Goal: Transaction & Acquisition: Purchase product/service

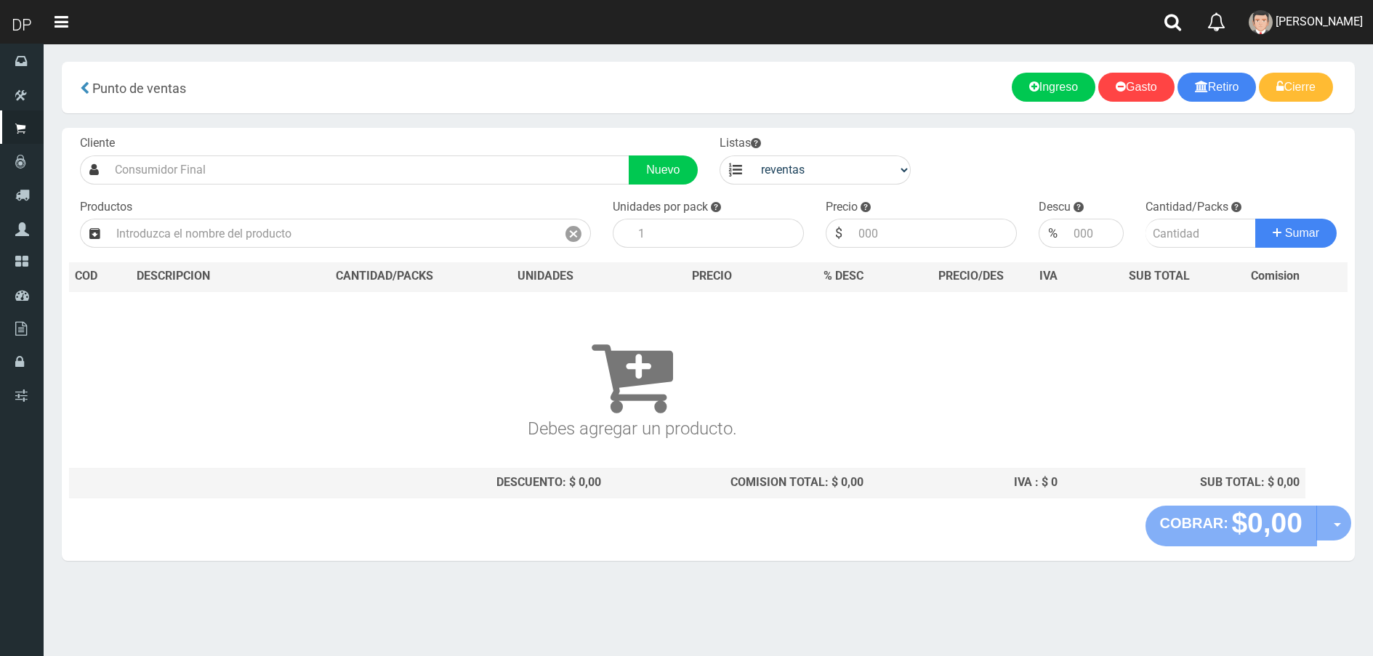
select select "3"
click at [1336, 24] on span "DAIANA PECHMANN" at bounding box center [1319, 22] width 87 height 14
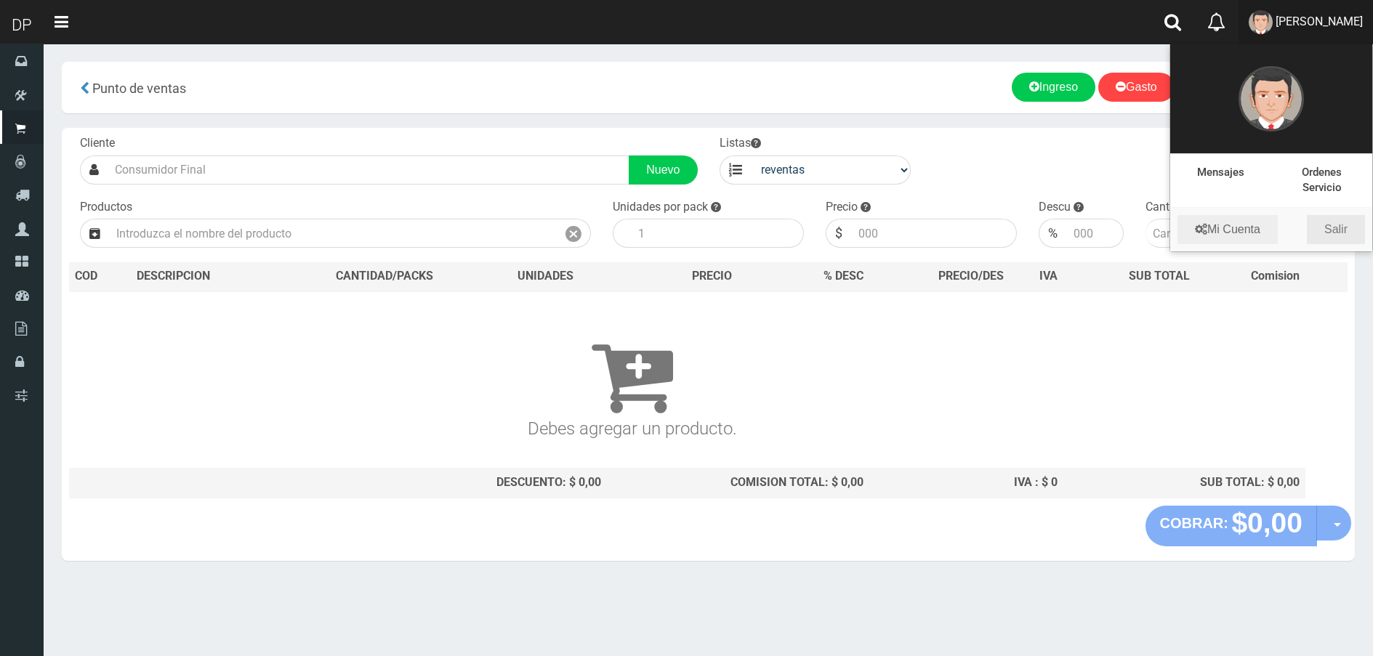
click at [1341, 221] on link "Salir" at bounding box center [1336, 229] width 58 height 29
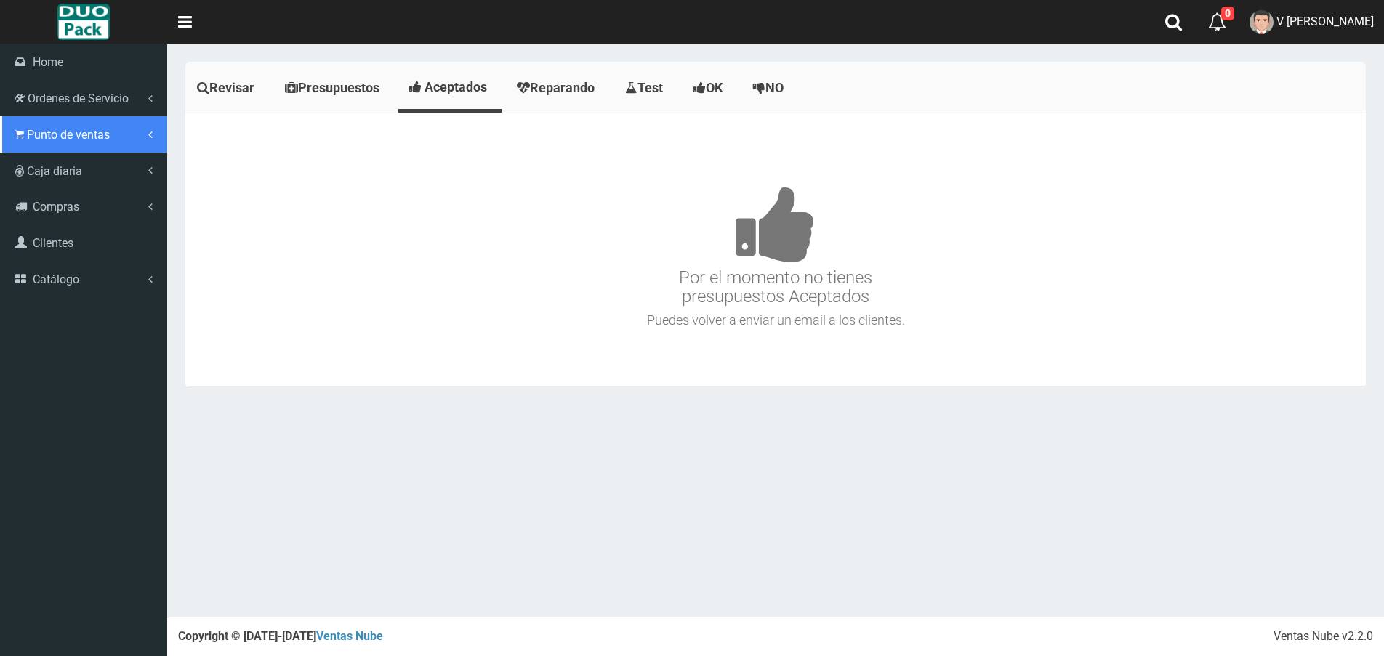
click at [35, 134] on span "Punto de ventas" at bounding box center [68, 135] width 83 height 14
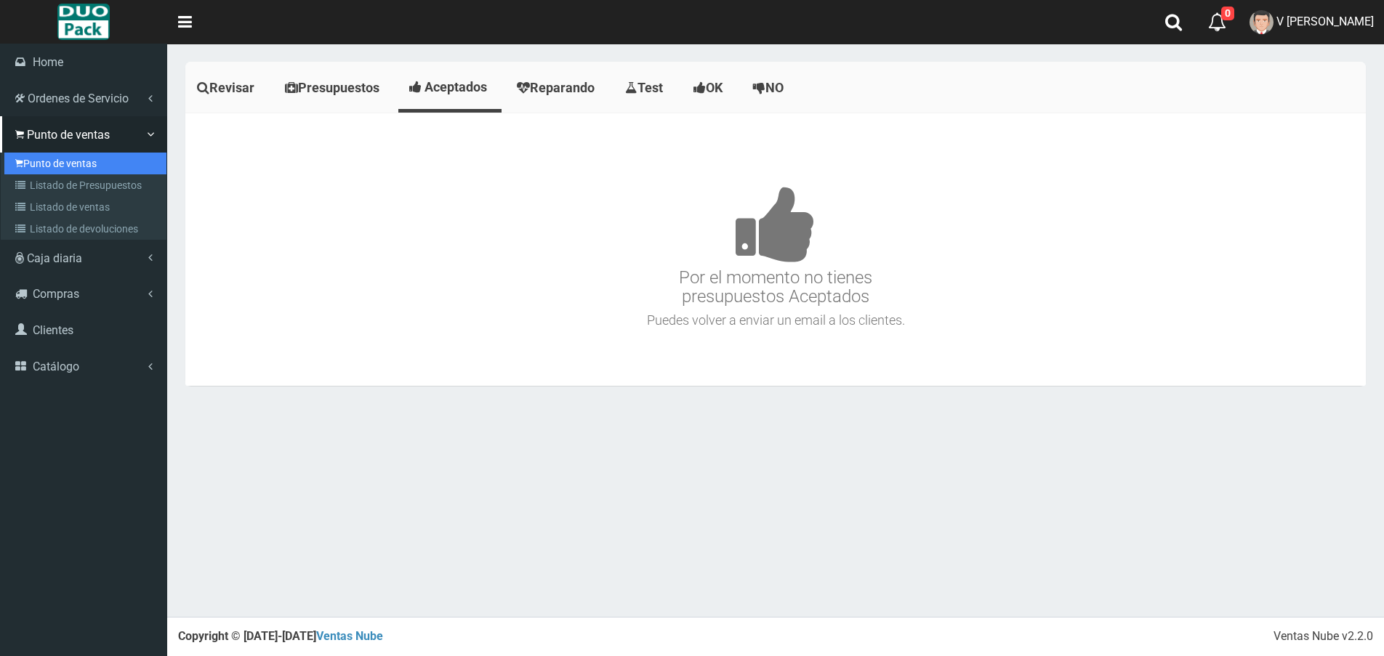
click at [80, 162] on link "Punto de ventas" at bounding box center [85, 164] width 162 height 22
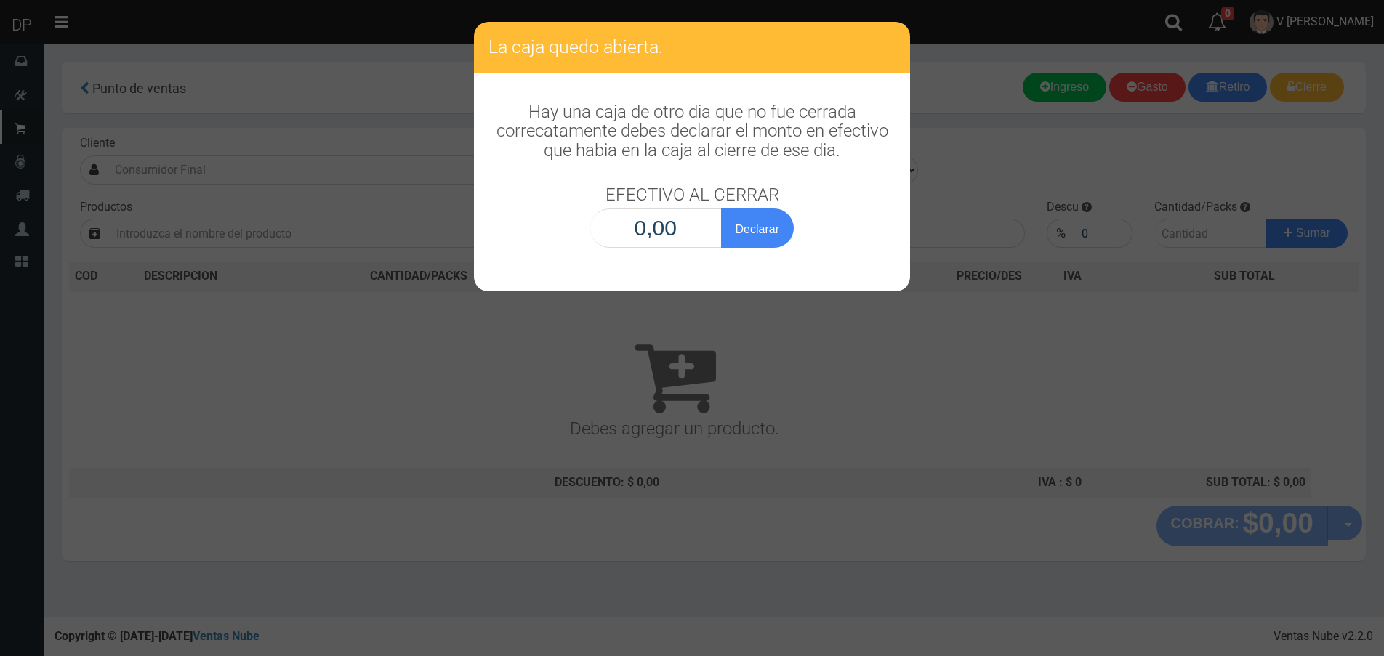
click at [667, 230] on input "0,00" at bounding box center [656, 228] width 132 height 39
type input "1,00"
click at [721, 209] on button "Declarar" at bounding box center [757, 228] width 73 height 39
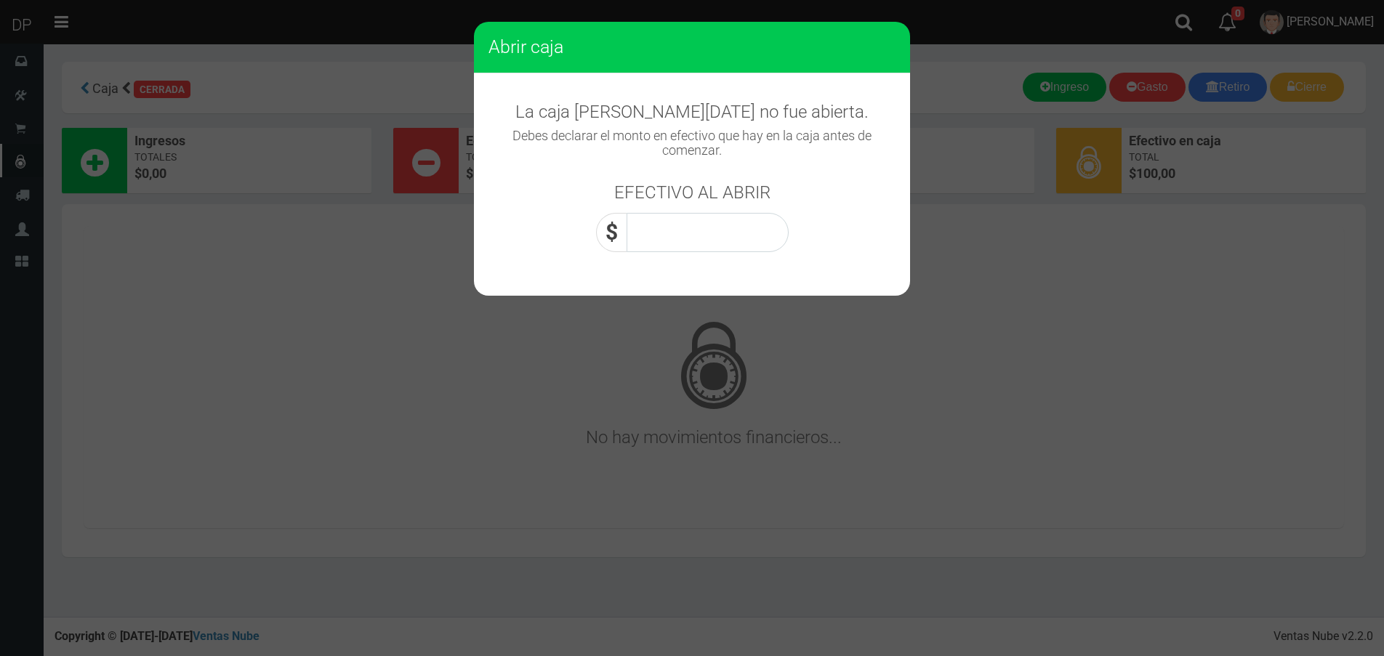
click at [736, 253] on div "La caja de hoy no fue abierta. Debes declarar el monto en efectivo que hay en l…" at bounding box center [692, 169] width 436 height 193
click at [740, 220] on input "0,00" at bounding box center [708, 232] width 162 height 39
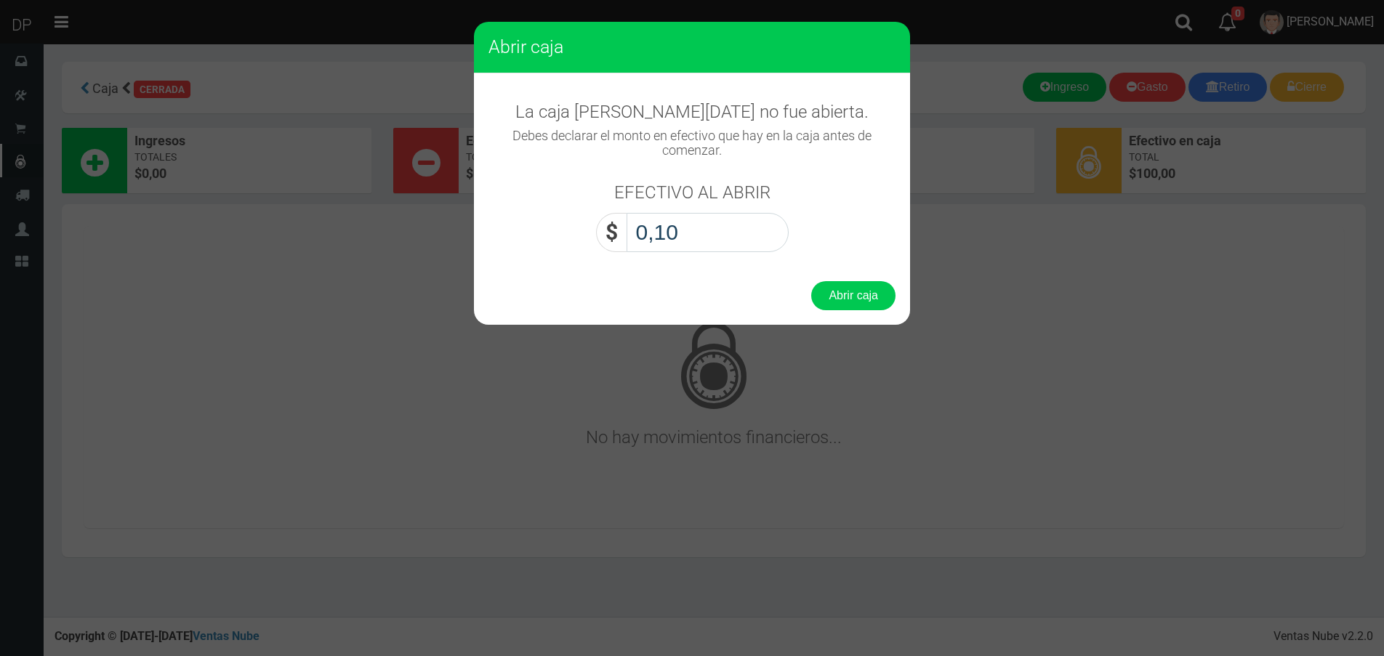
type input "1,00"
click at [811, 281] on button "Abrir caja" at bounding box center [853, 295] width 84 height 29
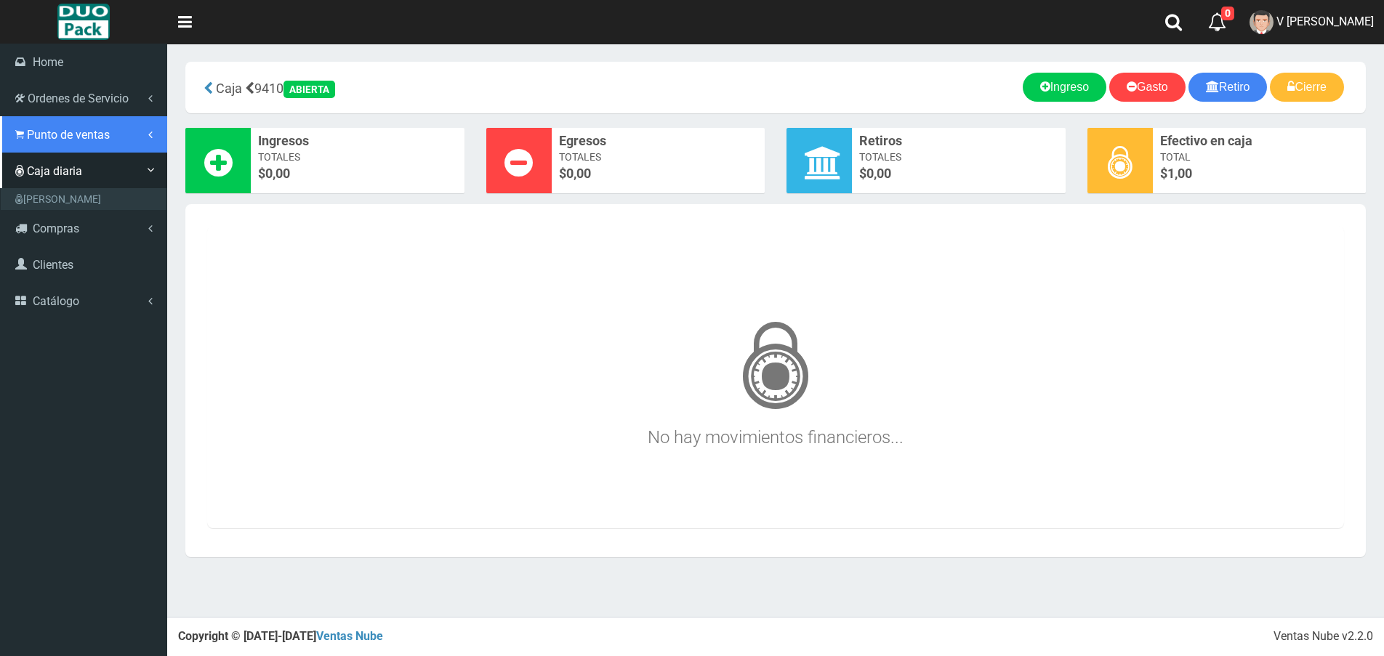
click at [63, 132] on span "Punto de ventas" at bounding box center [68, 135] width 83 height 14
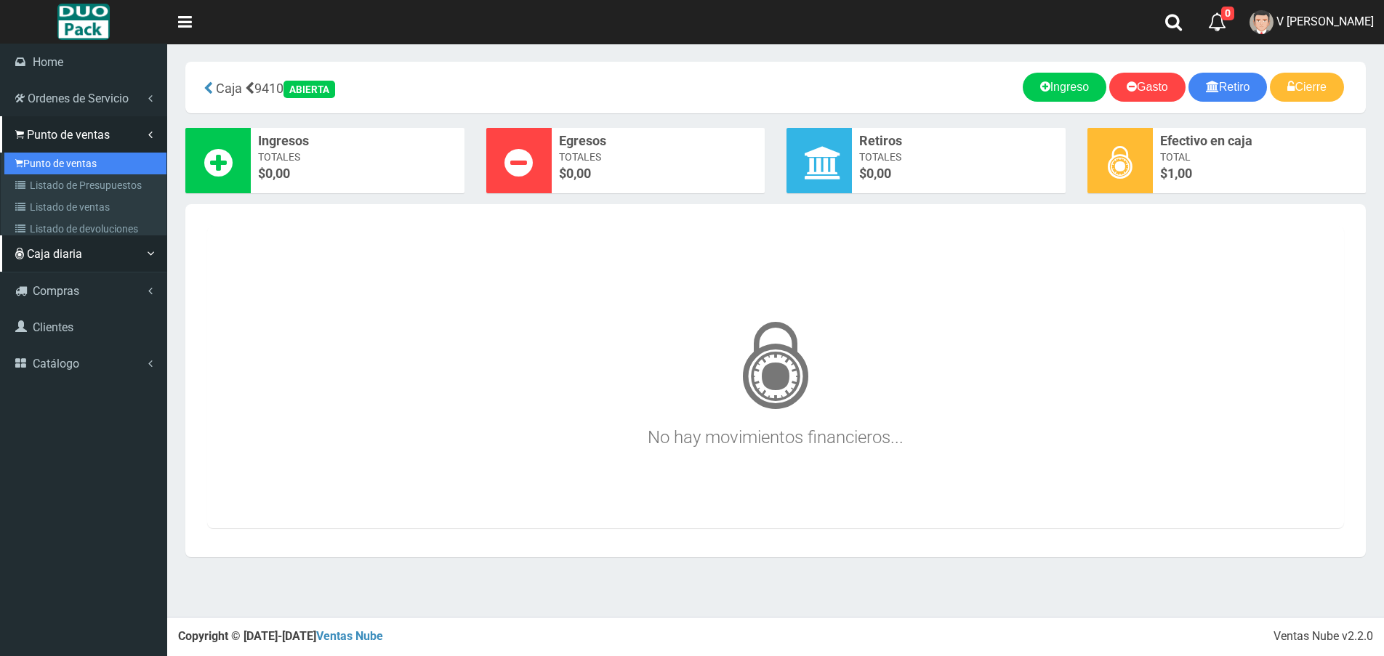
click at [68, 166] on link "Punto de ventas" at bounding box center [85, 164] width 162 height 22
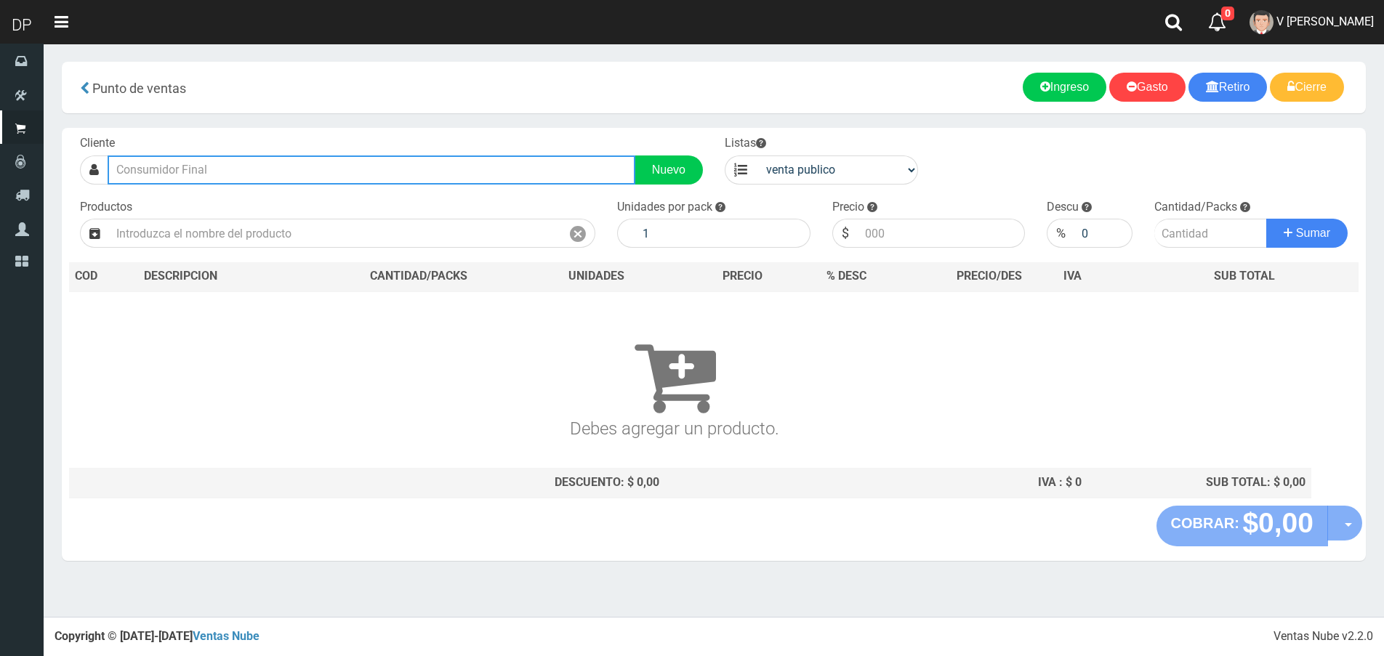
click at [316, 158] on input "text" at bounding box center [372, 170] width 528 height 29
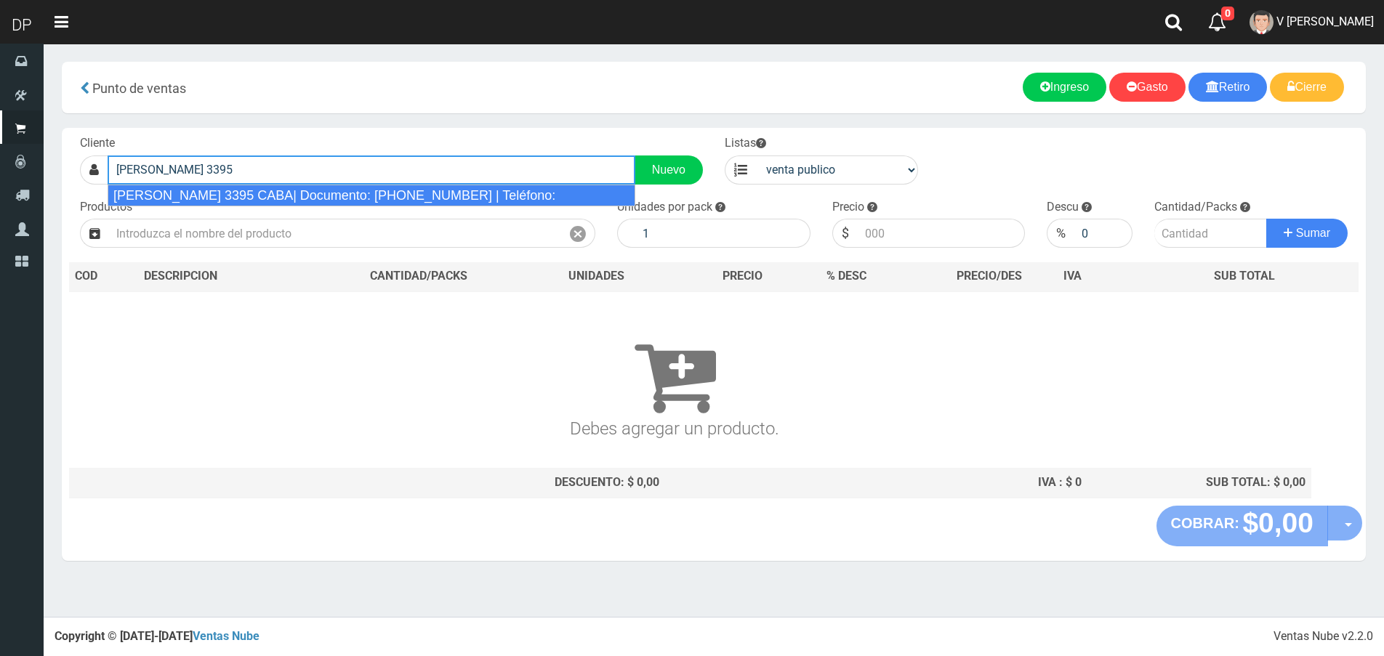
click at [317, 186] on div "IRIARTE 3395 CABA| Documento: 33755555555555555 | Teléfono:" at bounding box center [372, 196] width 528 height 22
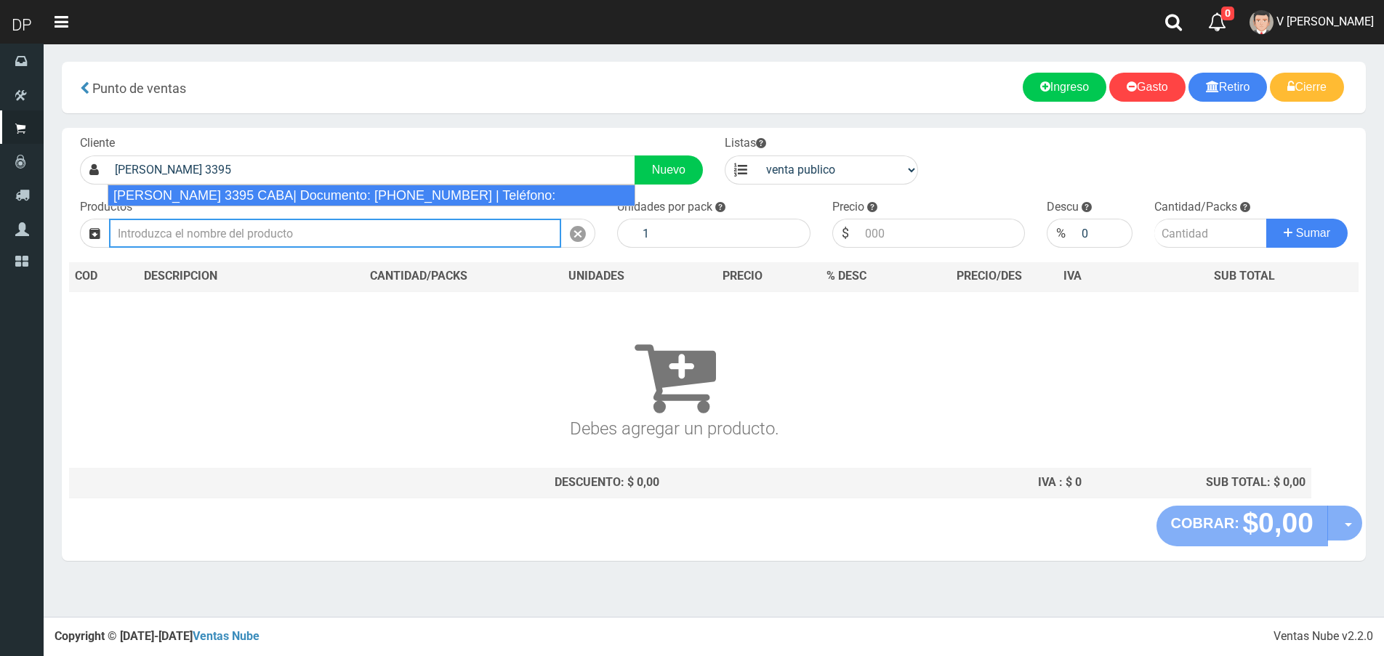
type input "IRIARTE 3395 CABA| Documento: 33755555555555555 | Teléfono:"
select select "2"
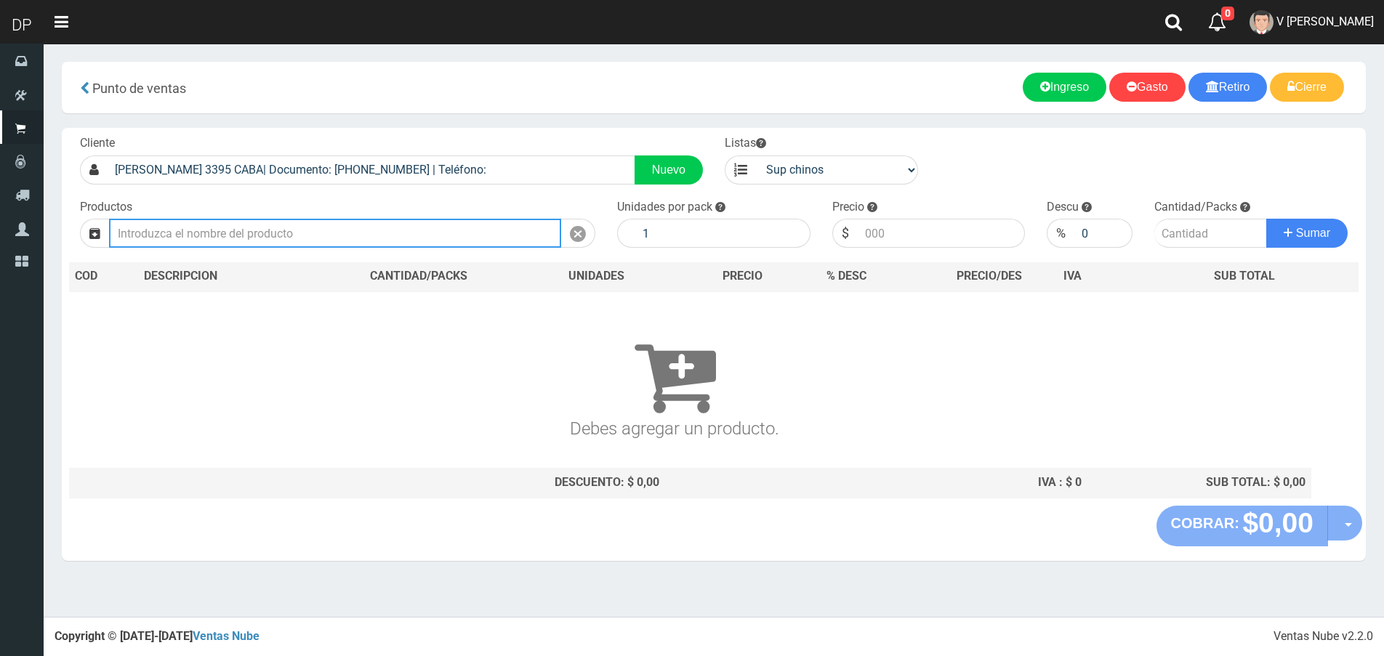
click at [299, 241] on input "text" at bounding box center [335, 233] width 452 height 29
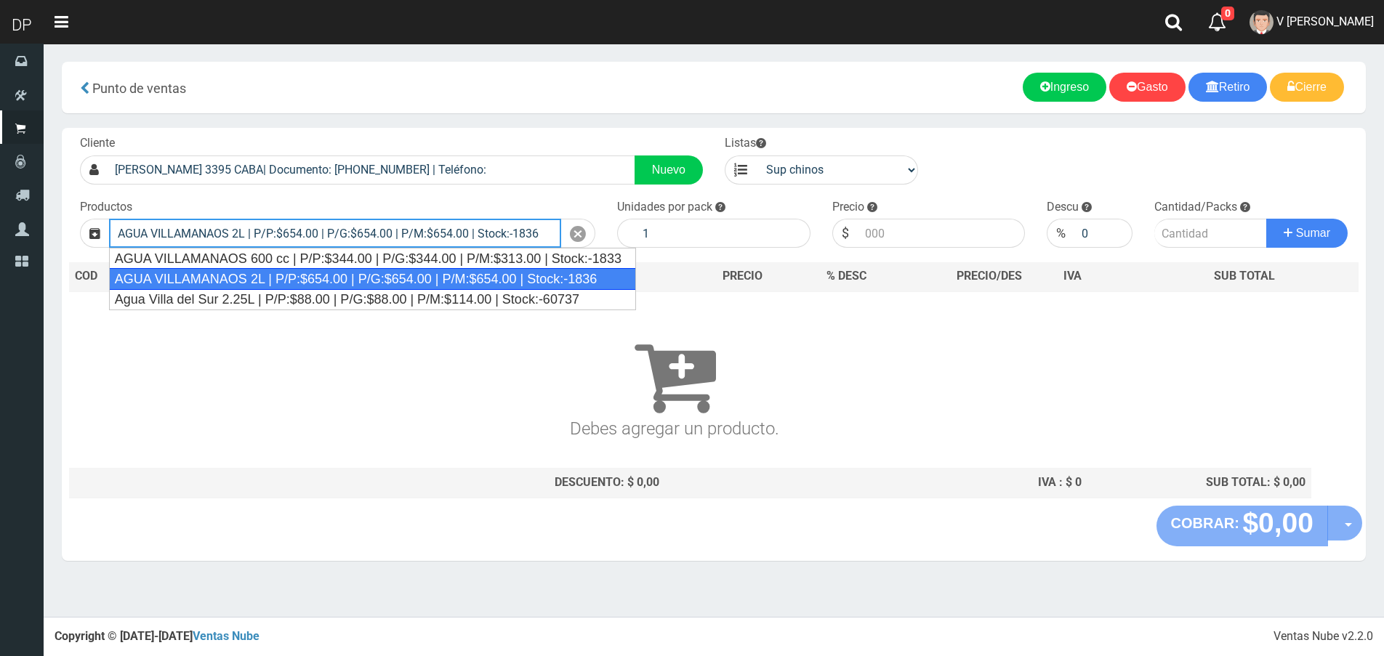
type input "AGUA VILLAMANAOS 2L | P/P:$654.00 | P/G:$654.00 | P/M:$654.00 | Stock:-1836"
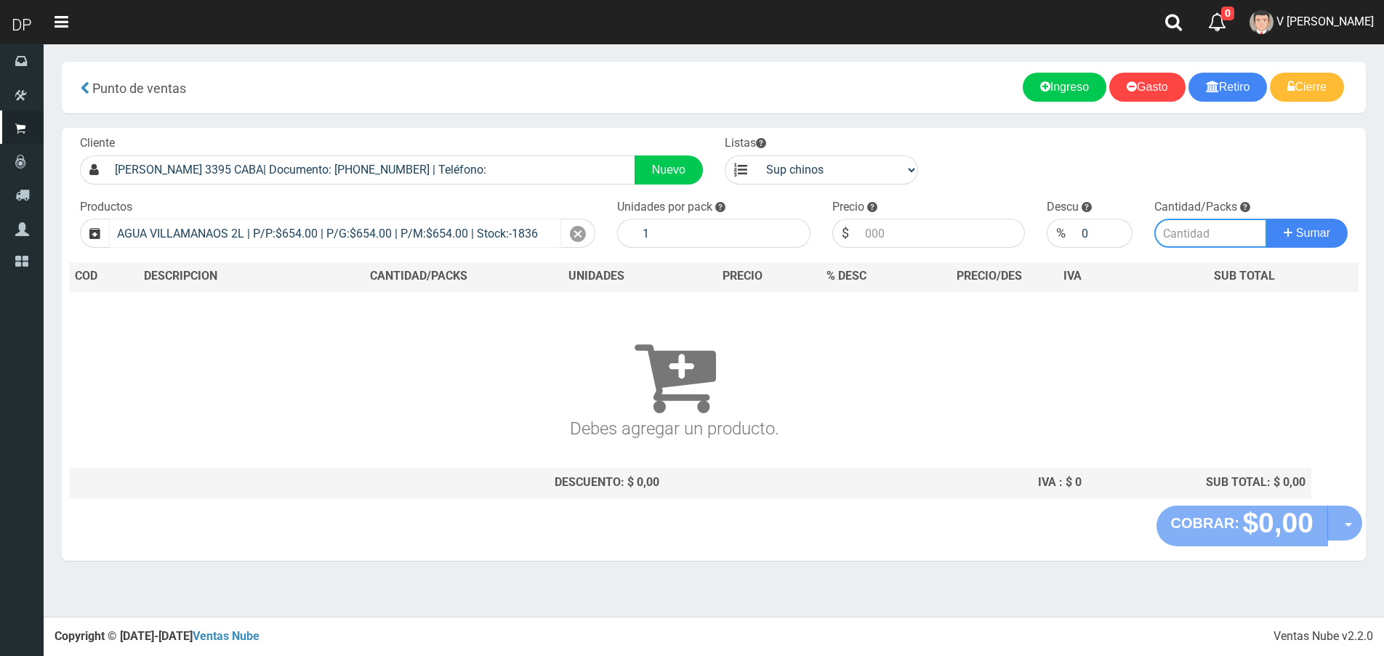
type input "6"
type input "654.00"
click at [1233, 238] on input "number" at bounding box center [1210, 233] width 113 height 29
type input "1"
click at [1266, 219] on button "Sumar" at bounding box center [1306, 233] width 81 height 29
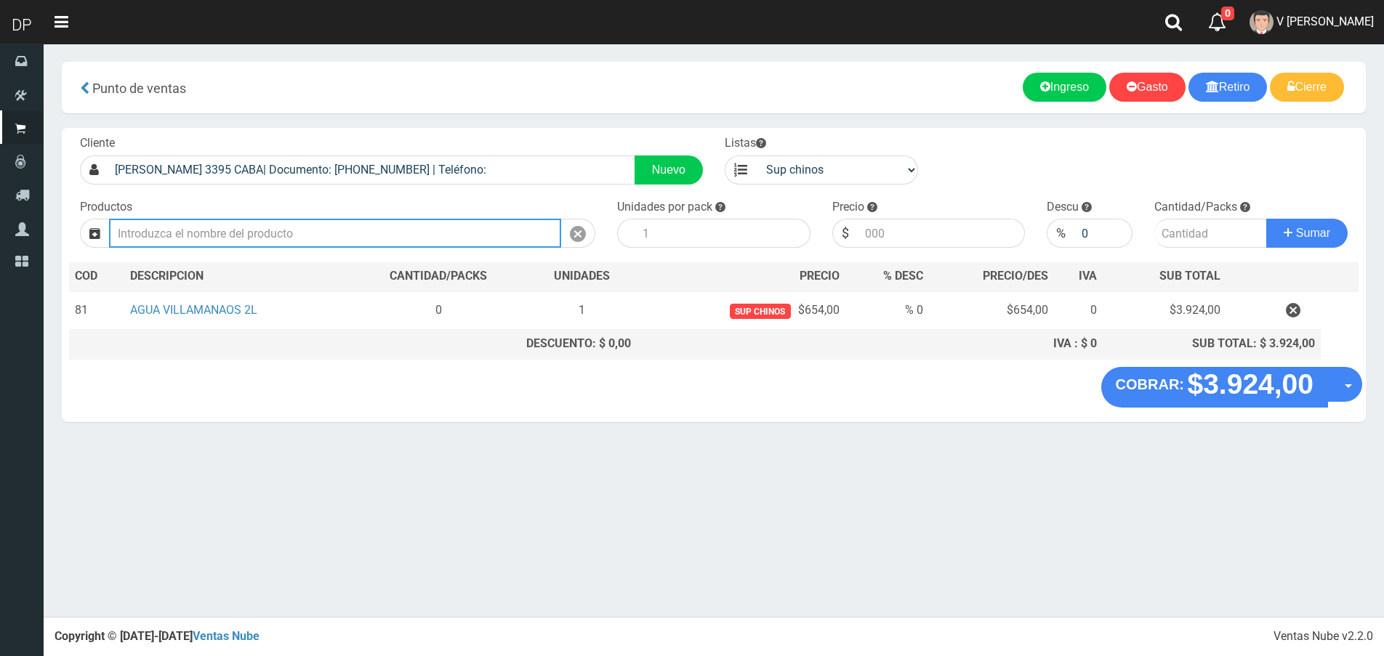
click at [353, 233] on input "text" at bounding box center [335, 233] width 452 height 29
type input "r"
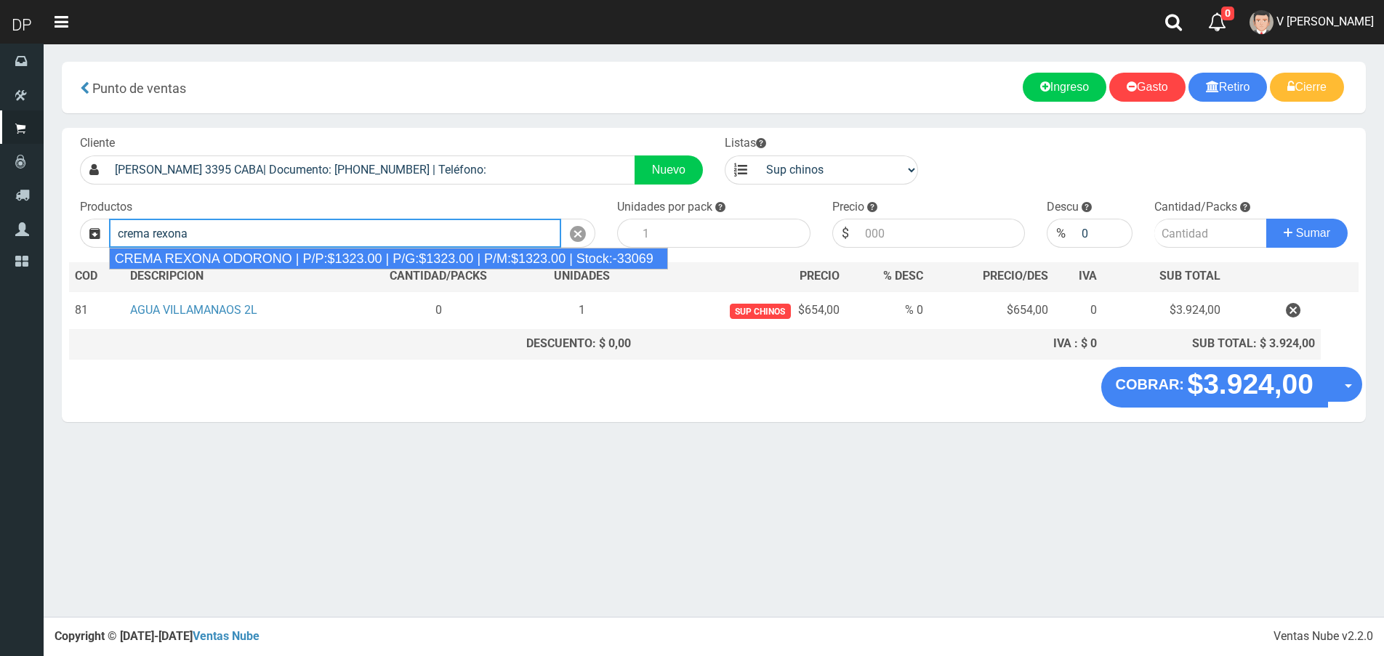
click at [353, 251] on div "CREMA REXONA ODORONO | P/P:$1323.00 | P/G:$1323.00 | P/M:$1323.00 | Stock:-33069" at bounding box center [388, 259] width 559 height 22
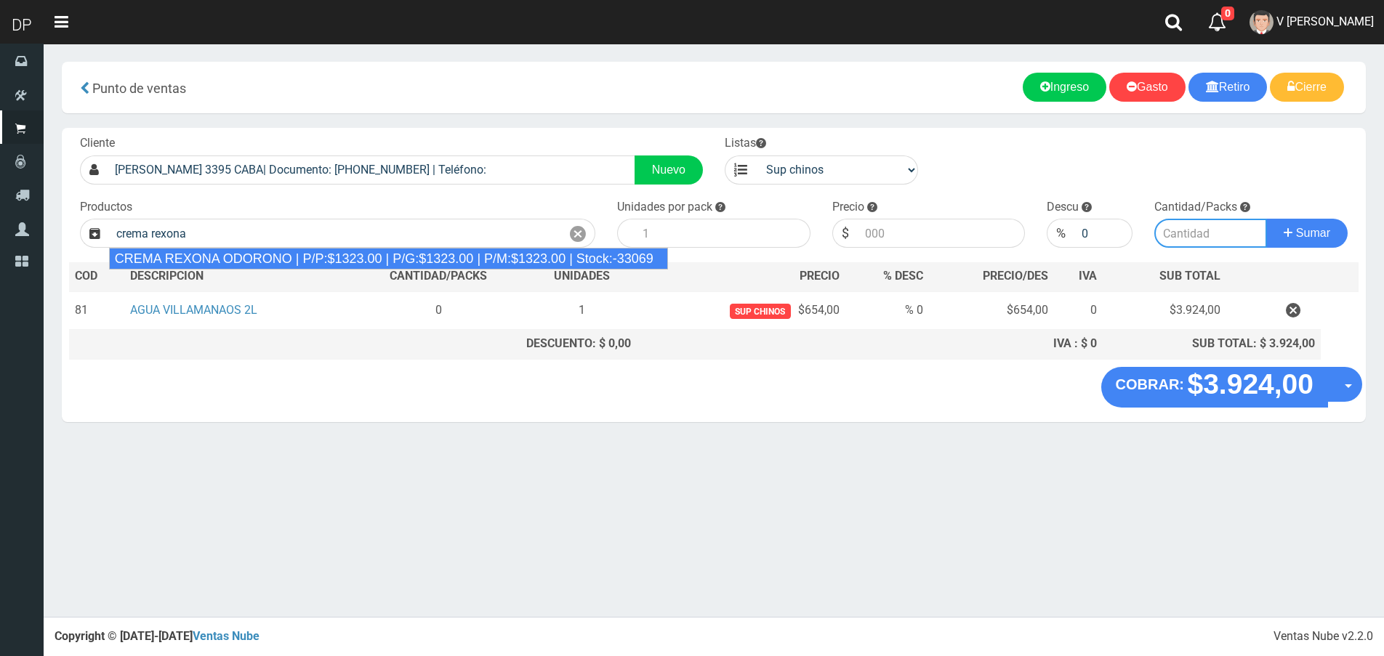
type input "CREMA REXONA ODORONO | P/P:$1323.00 | P/G:$1323.00 | P/M:$1323.00 | Stock:-33069"
type input "12"
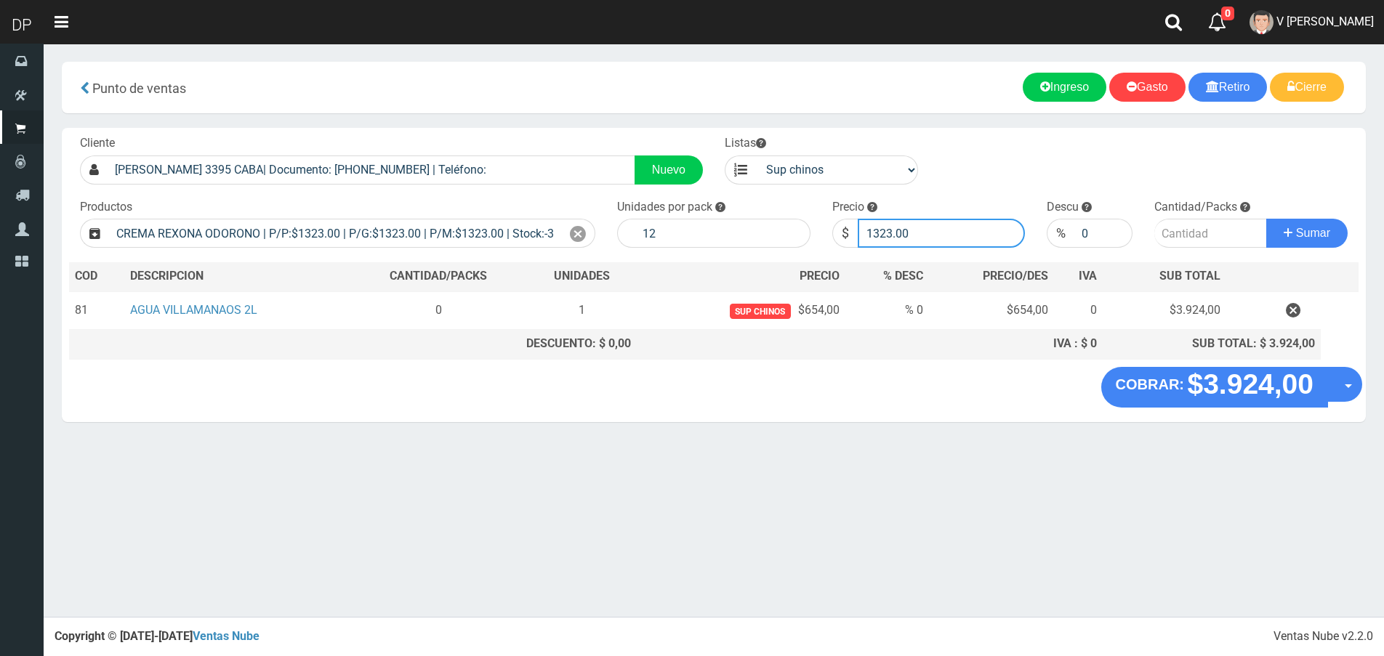
click at [901, 225] on input "1323.00" at bounding box center [942, 233] width 168 height 29
type input "1256"
type input "1256.85"
type input "10"
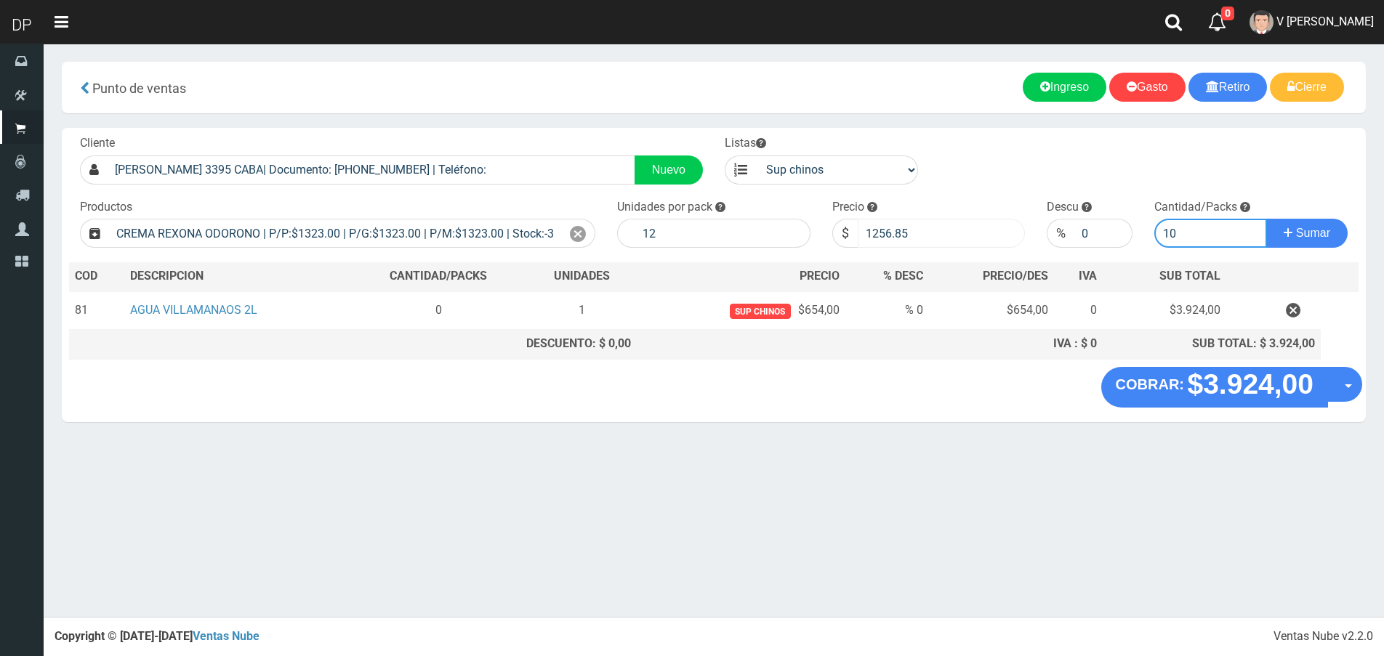
click at [1266, 219] on button "Sumar" at bounding box center [1306, 233] width 81 height 29
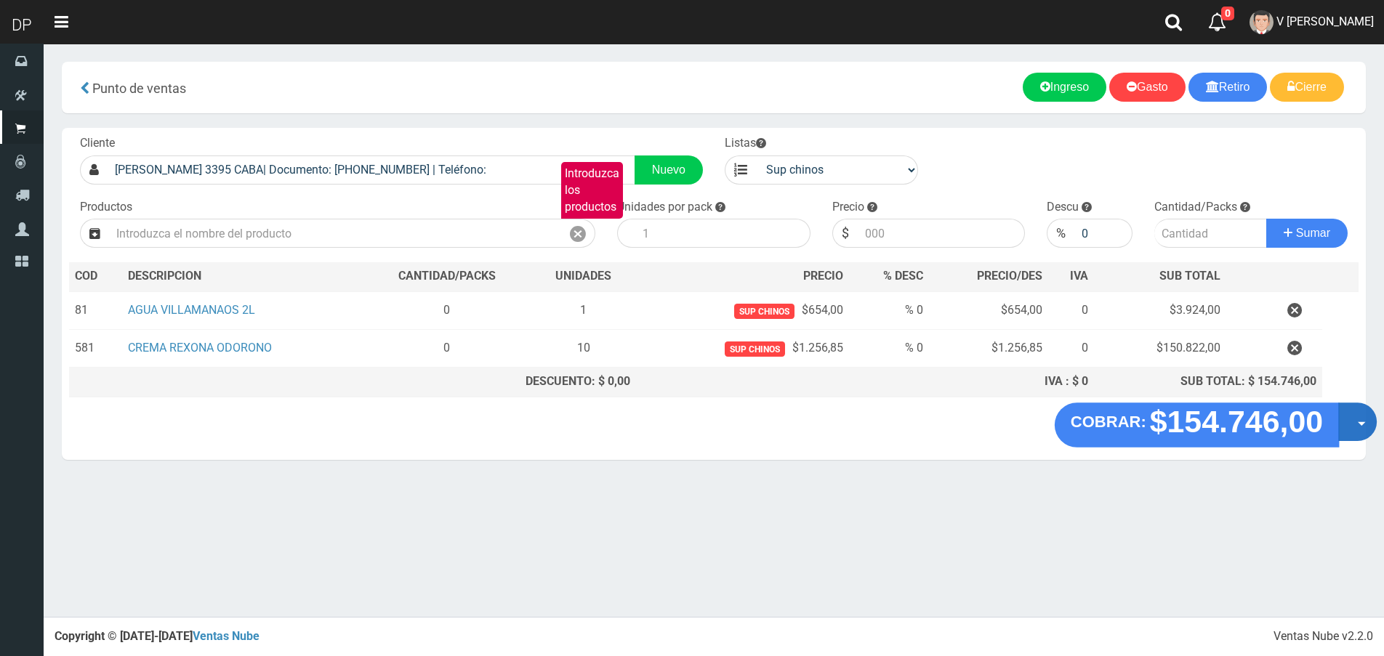
click at [1357, 416] on button "Opciones" at bounding box center [1357, 422] width 39 height 39
click at [1337, 422] on link "Hacer Devolucion" at bounding box center [1311, 426] width 130 height 33
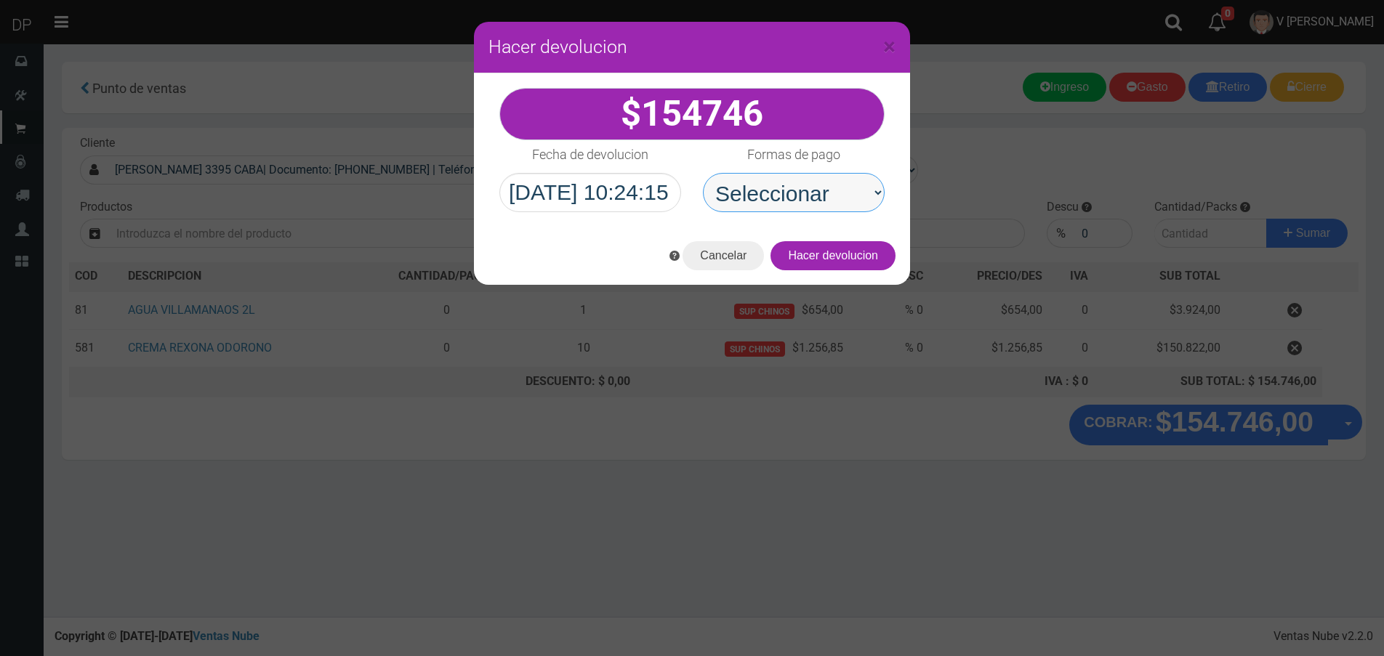
click at [814, 212] on select "Seleccionar Efectivo Tarjeta de Crédito Depósito Débito" at bounding box center [794, 192] width 182 height 39
select select "Efectivo"
click at [703, 173] on select "Seleccionar Efectivo Tarjeta de Crédito Depósito Débito" at bounding box center [794, 192] width 182 height 39
click at [845, 253] on button "Hacer devolucion" at bounding box center [832, 255] width 125 height 29
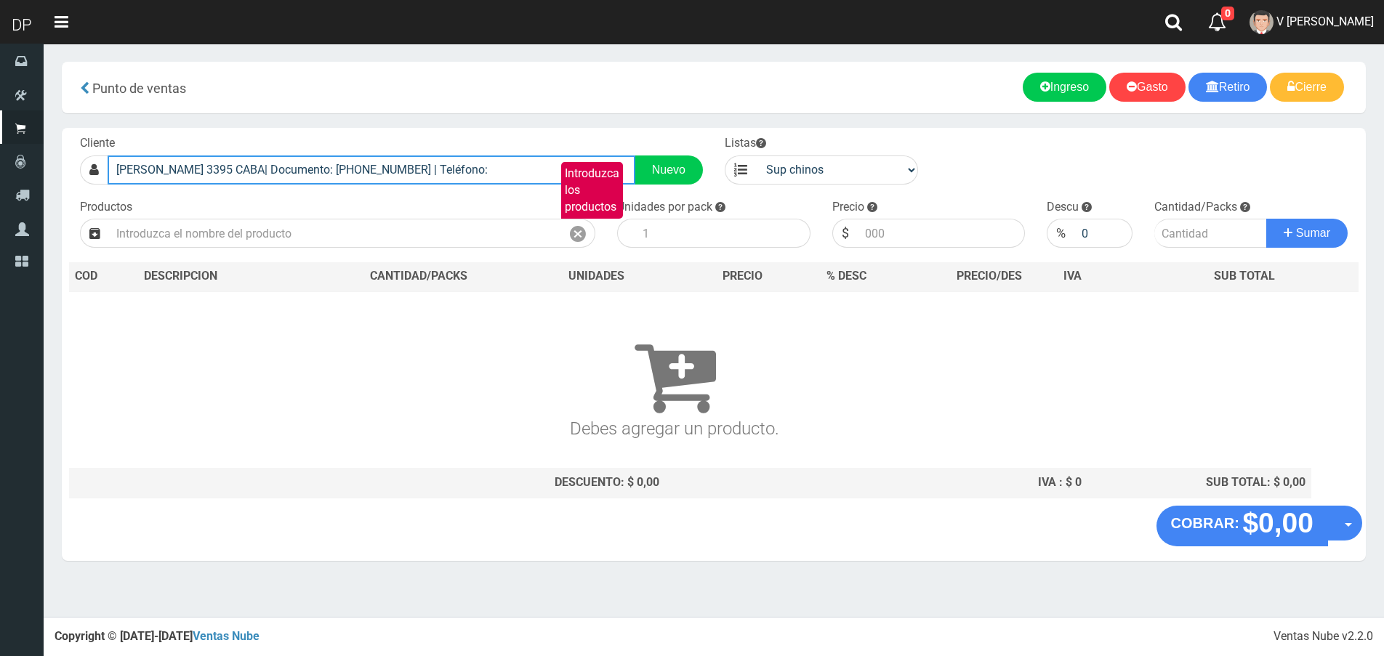
click at [441, 164] on input "IRIARTE 3395 CABA| Documento: 33755555555555555 | Teléfono:" at bounding box center [372, 170] width 528 height 29
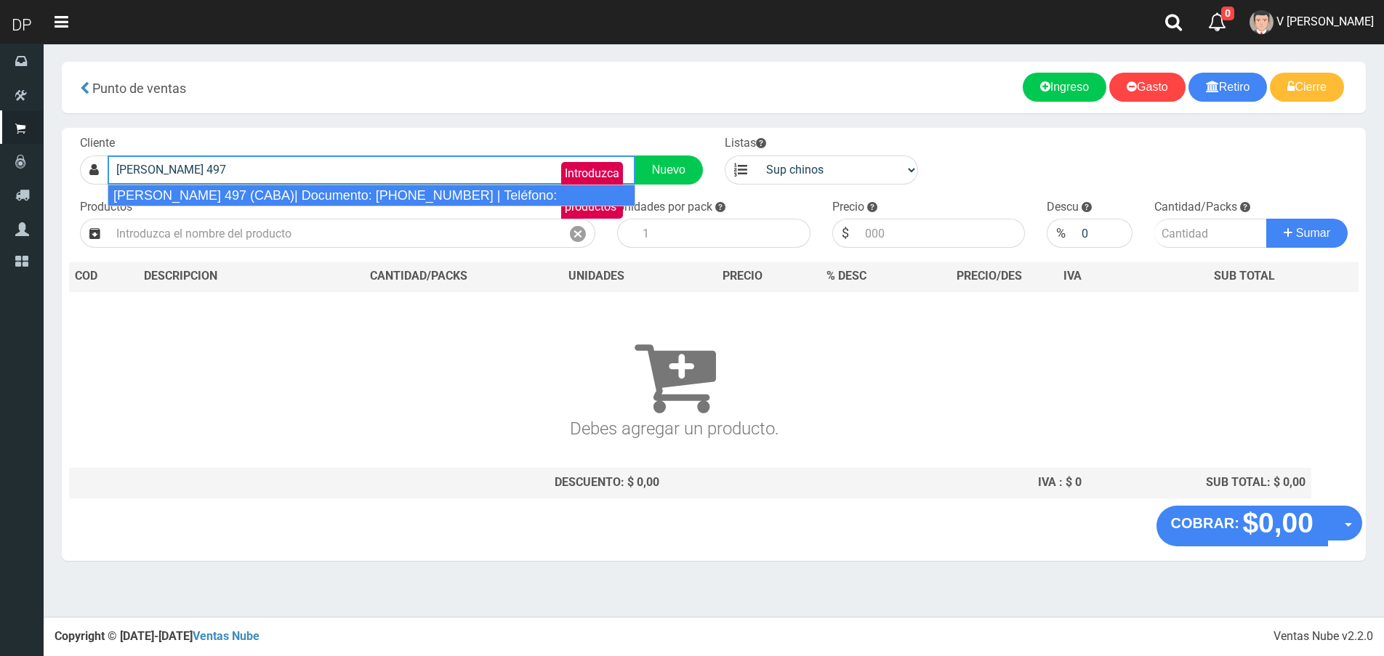
click at [398, 190] on div "ZC OLAVARRIA 497 (CABA)| Documento: 657889632 | Teléfono:" at bounding box center [372, 196] width 528 height 22
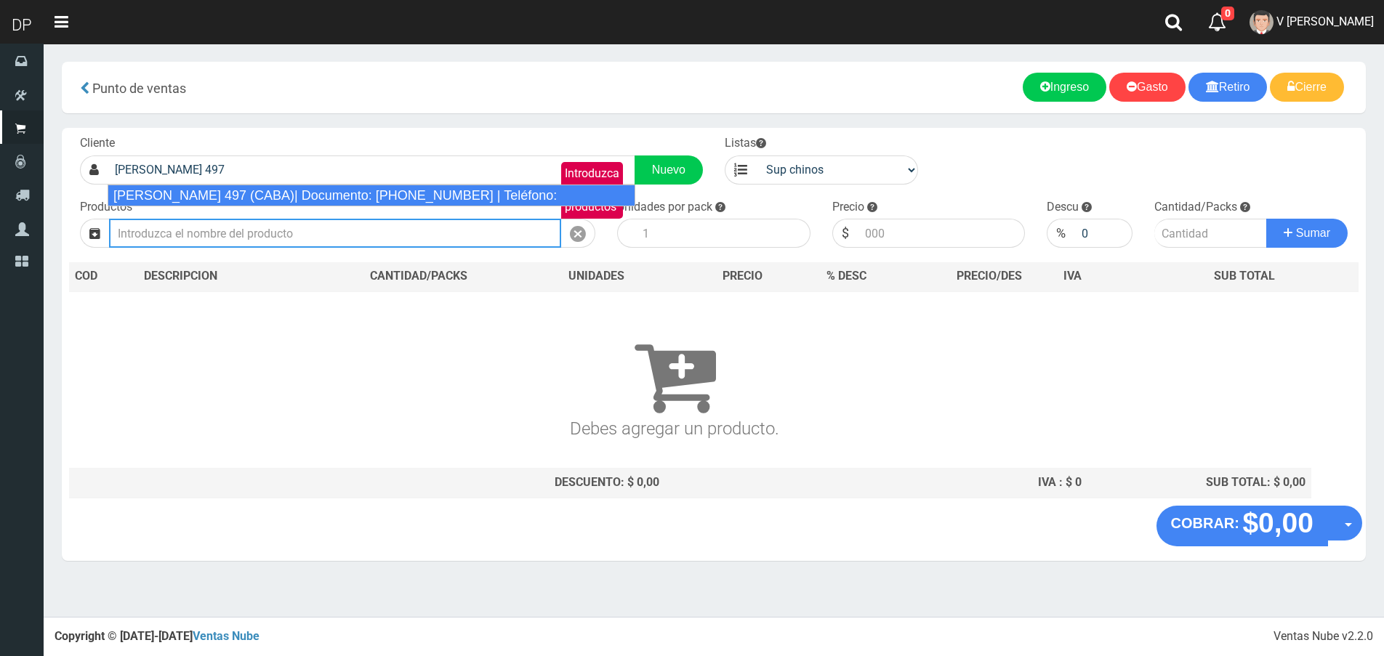
type input "ZC OLAVARRIA 497 (CABA)| Documento: 657889632 | Teléfono:"
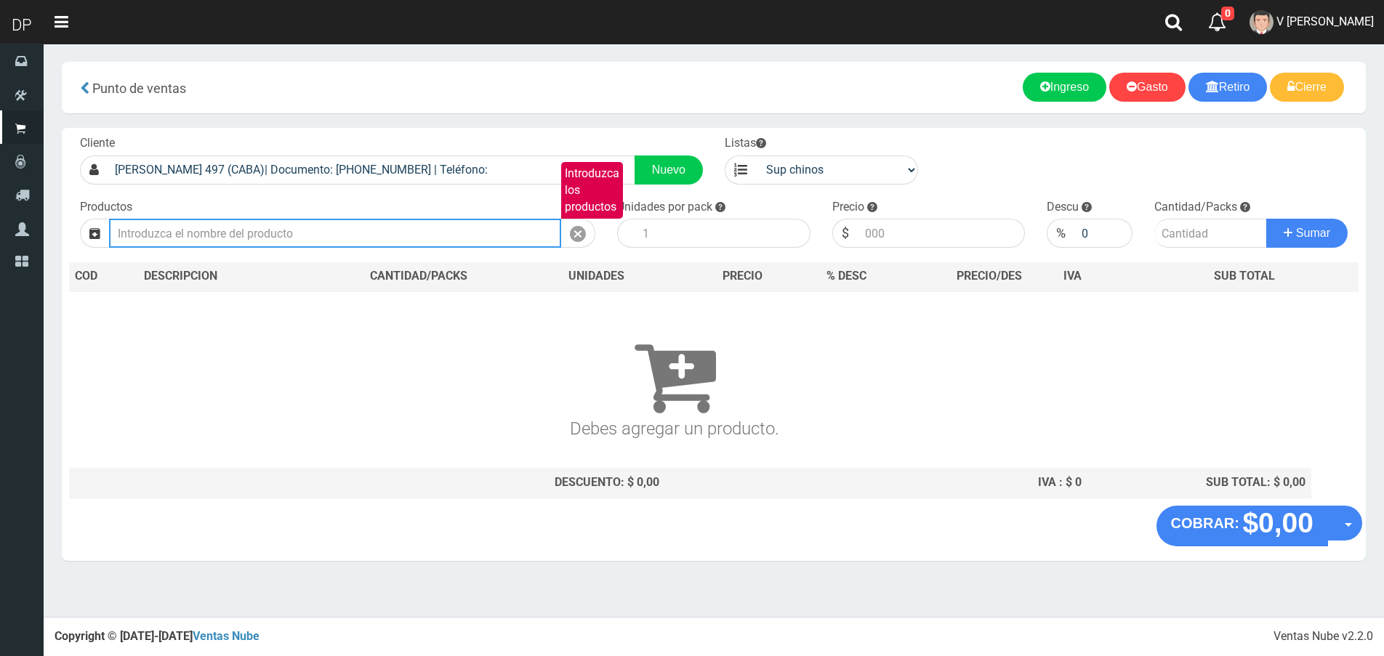
click at [322, 236] on input "Introduzca los productos" at bounding box center [335, 233] width 452 height 29
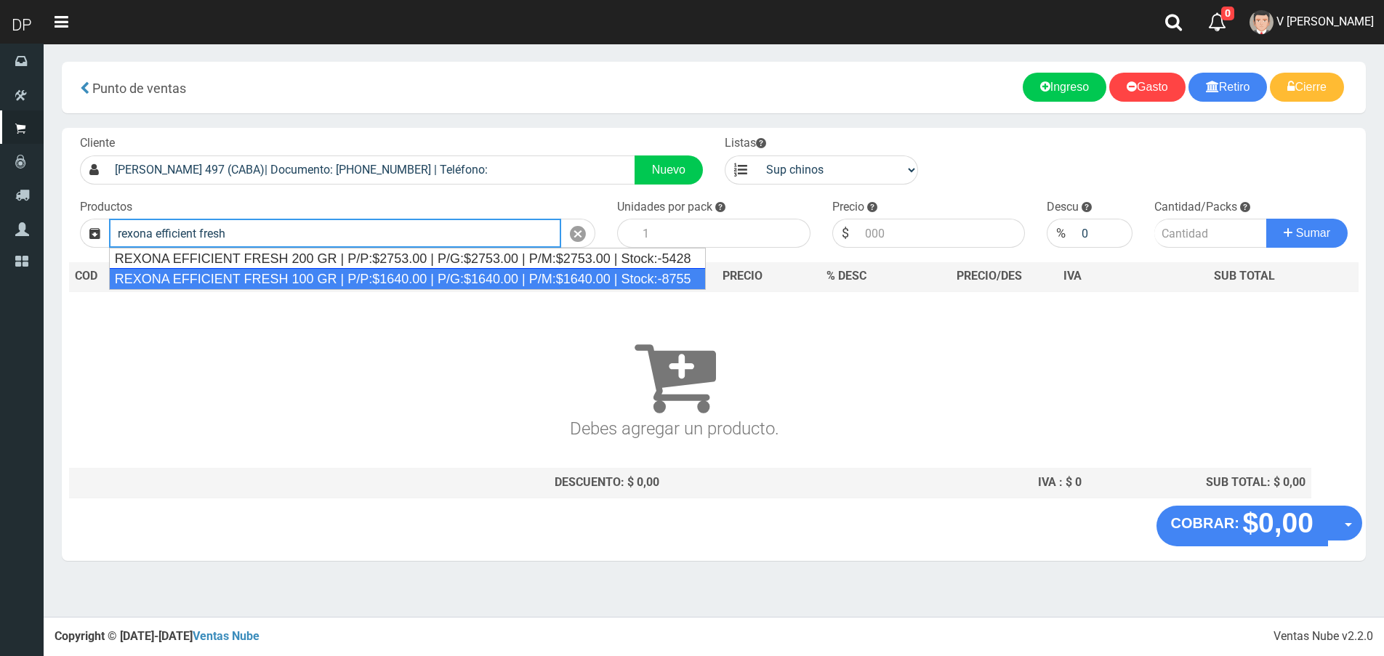
click at [330, 275] on div "REXONA EFFICIENT FRESH 100 GR | P/P:$1640.00 | P/G:$1640.00 | P/M:$1640.00 | St…" at bounding box center [407, 279] width 597 height 22
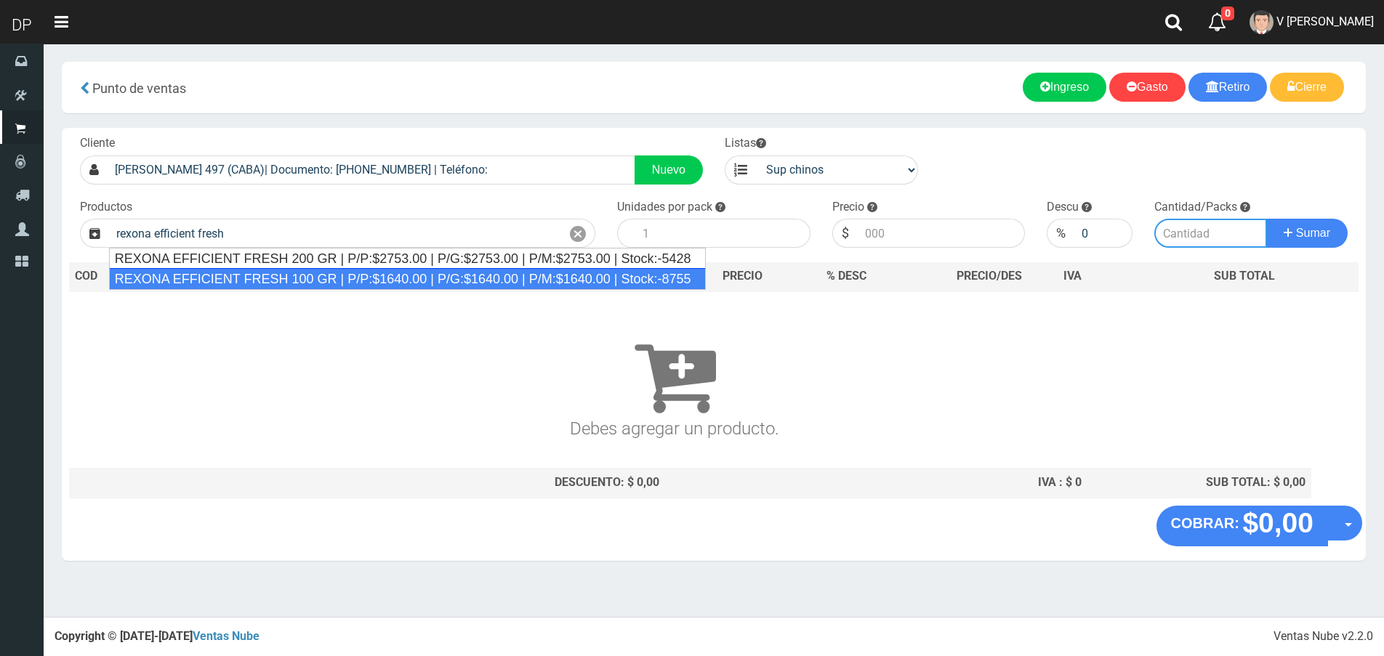
type input "REXONA EFFICIENT FRESH 100 GR | P/P:$1640.00 | P/G:$1640.00 | P/M:$1640.00 | St…"
type input "12"
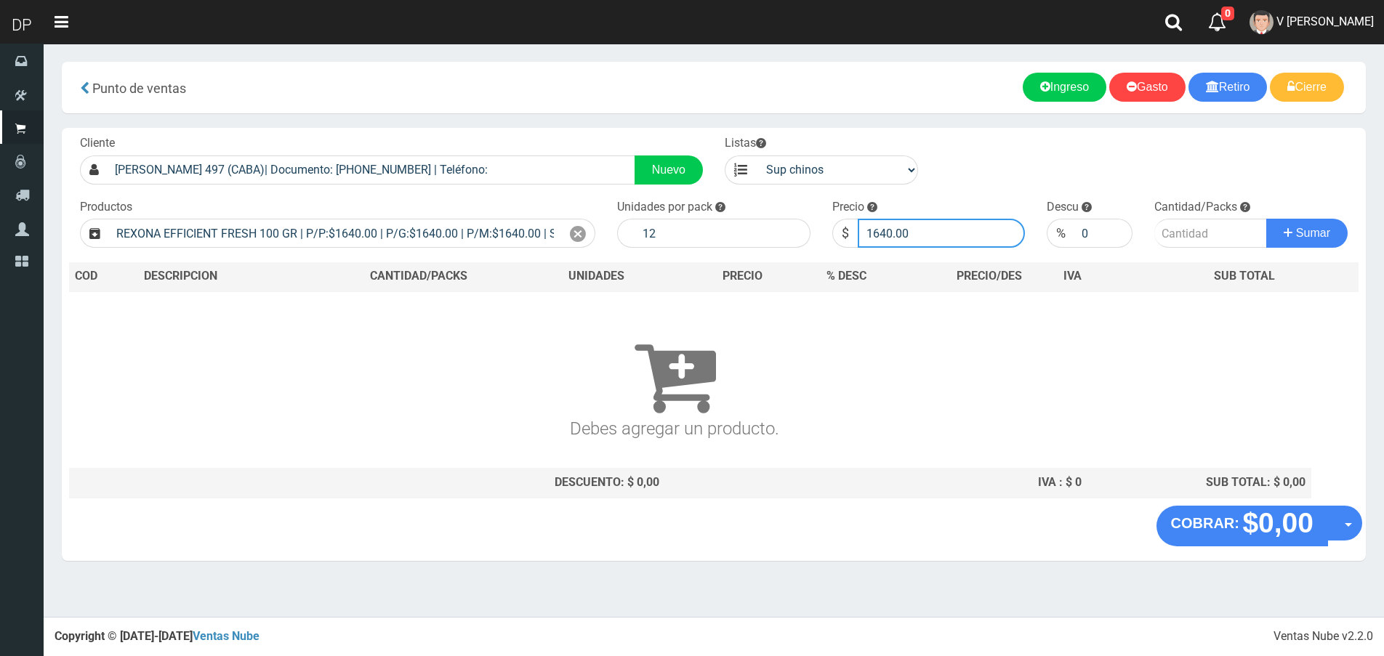
click at [918, 233] on input "1640.00" at bounding box center [942, 233] width 168 height 29
type input "1558"
type input "1558.00"
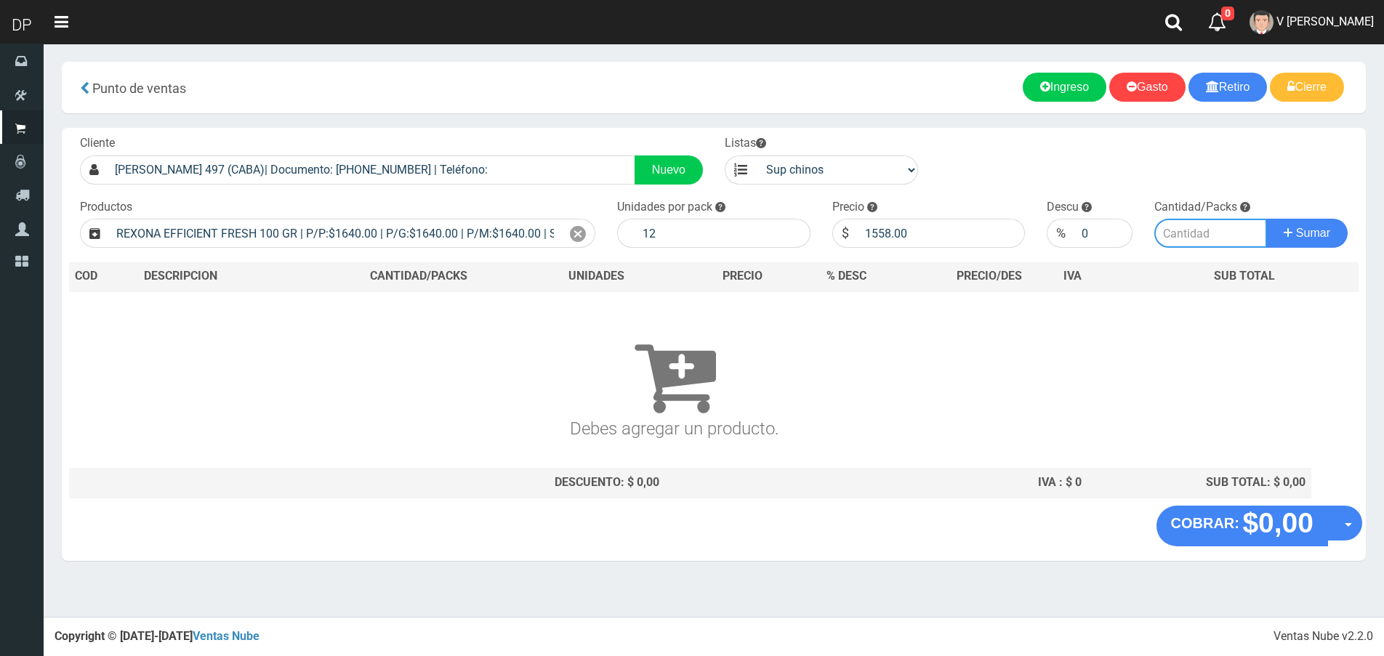
click at [1209, 238] on input "number" at bounding box center [1210, 233] width 113 height 29
type input "2"
click at [1266, 219] on button "Sumar" at bounding box center [1306, 233] width 81 height 29
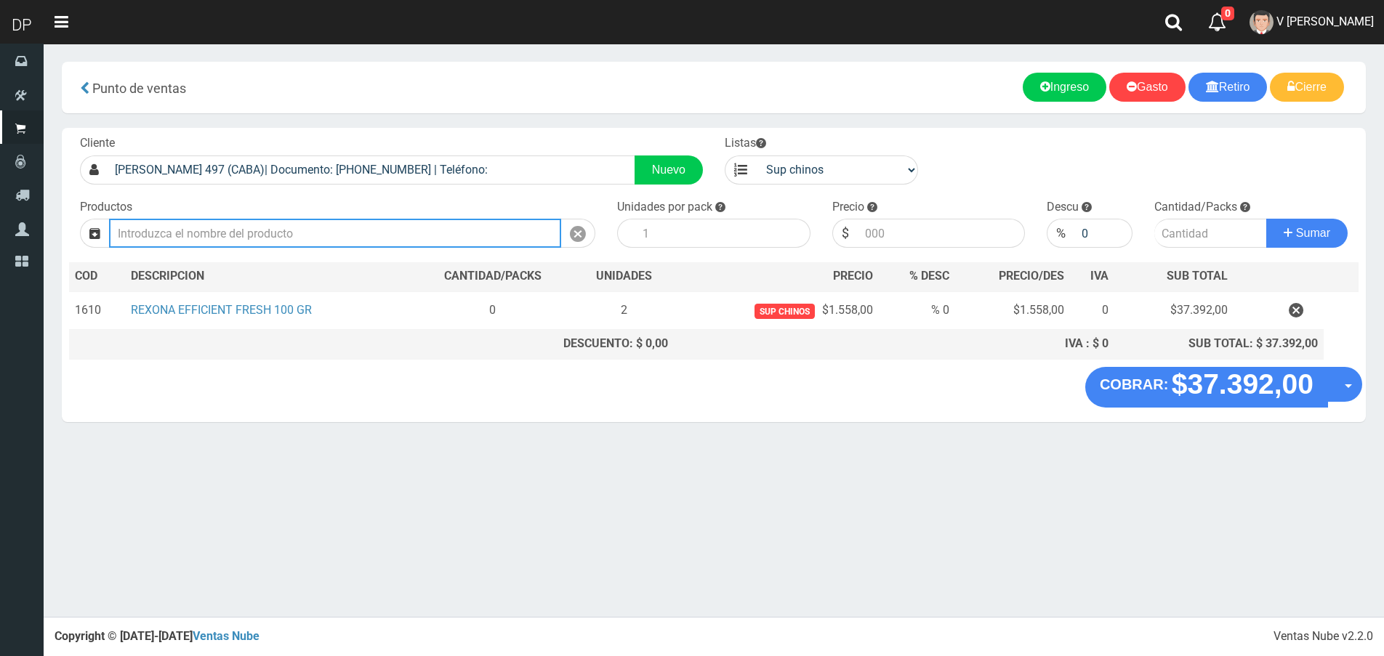
click at [321, 228] on input "Introduzca los productos" at bounding box center [335, 233] width 452 height 29
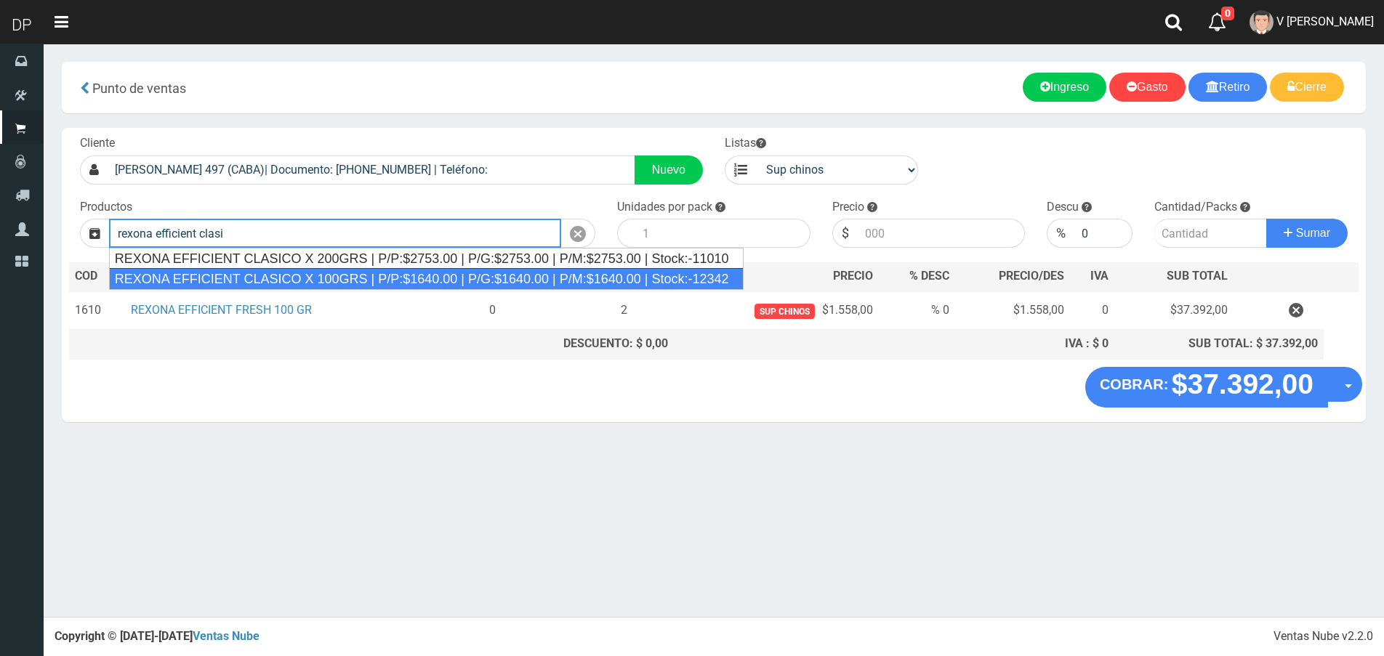
click at [318, 275] on div "REXONA EFFICIENT CLASICO X 100GRS | P/P:$1640.00 | P/G:$1640.00 | P/M:$1640.00 …" at bounding box center [426, 279] width 635 height 22
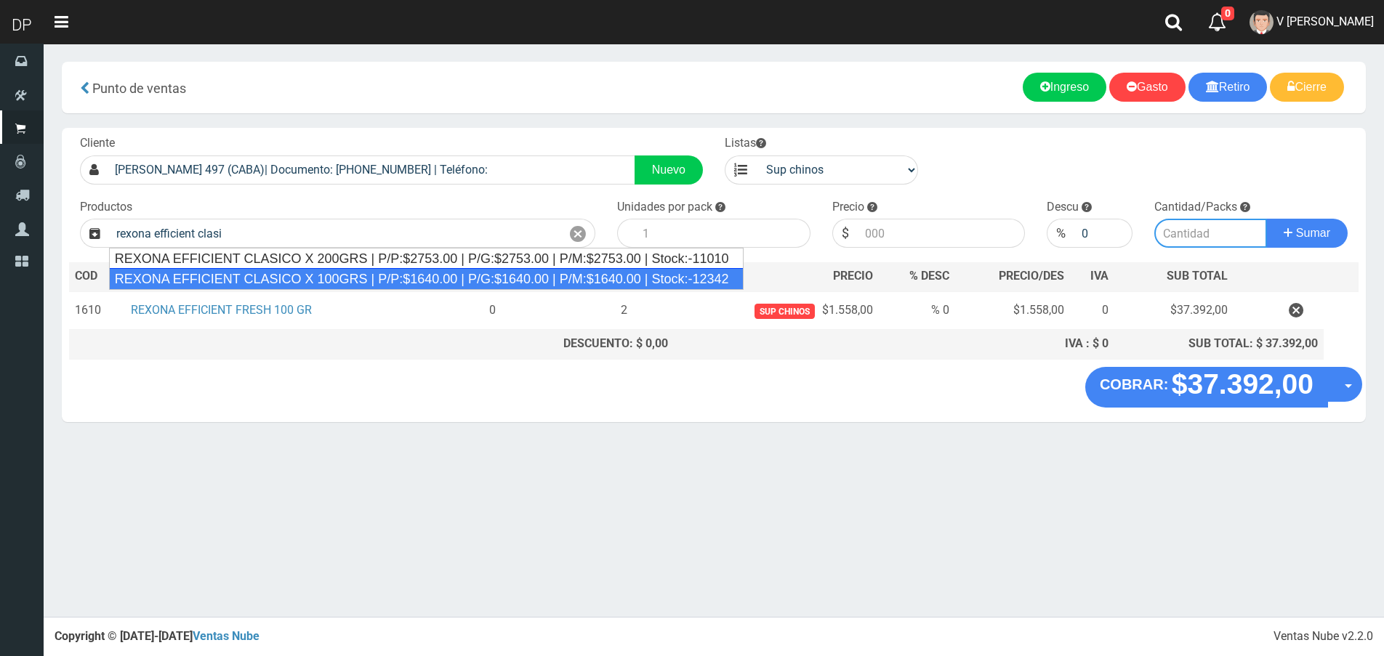
type input "REXONA EFFICIENT CLASICO X 100GRS | P/P:$1640.00 | P/G:$1640.00 | P/M:$1640.00 …"
type input "12"
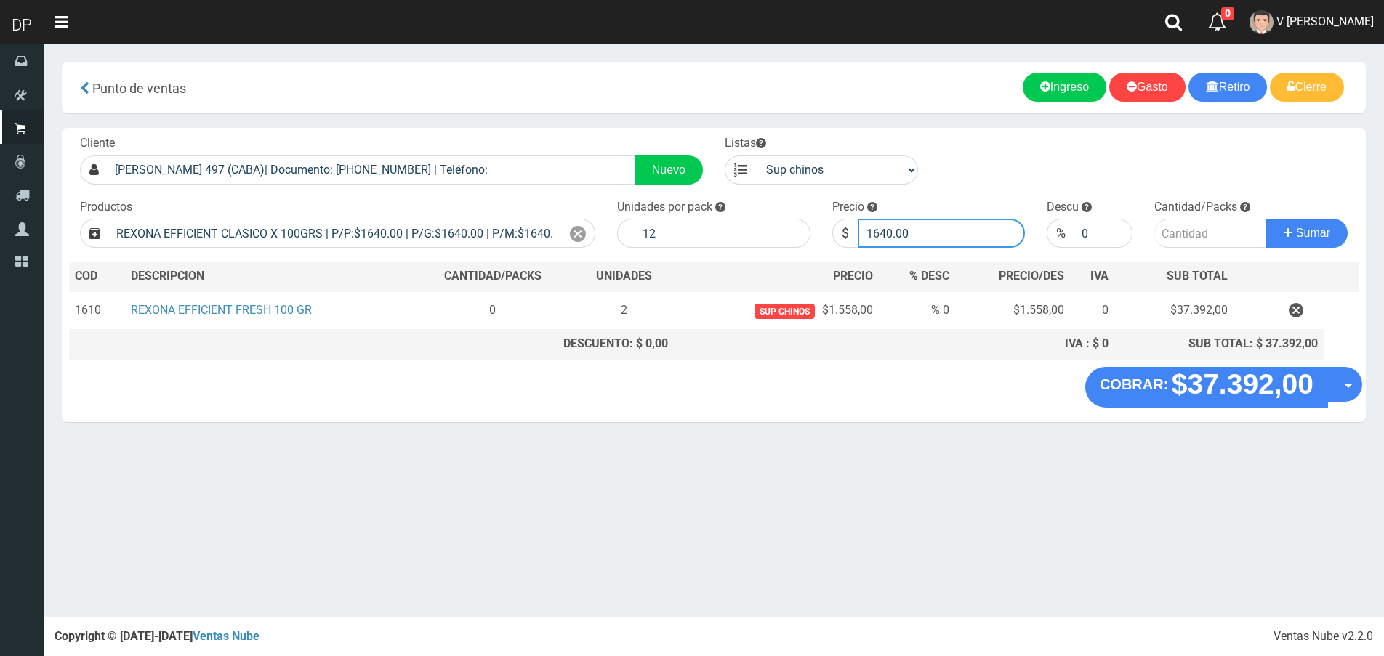
click at [898, 241] on input "1640.00" at bounding box center [942, 233] width 168 height 29
type input "1558"
type input "1558.00"
type input "2"
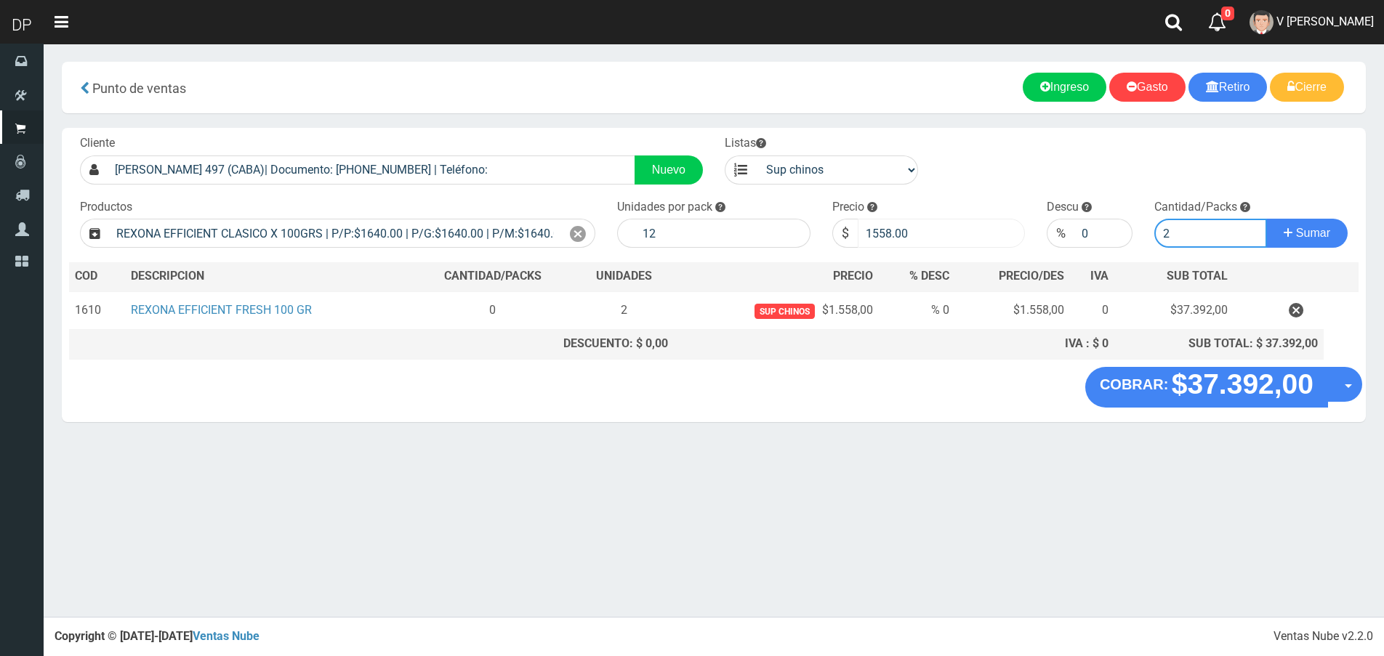
click at [1266, 219] on button "Sumar" at bounding box center [1306, 233] width 81 height 29
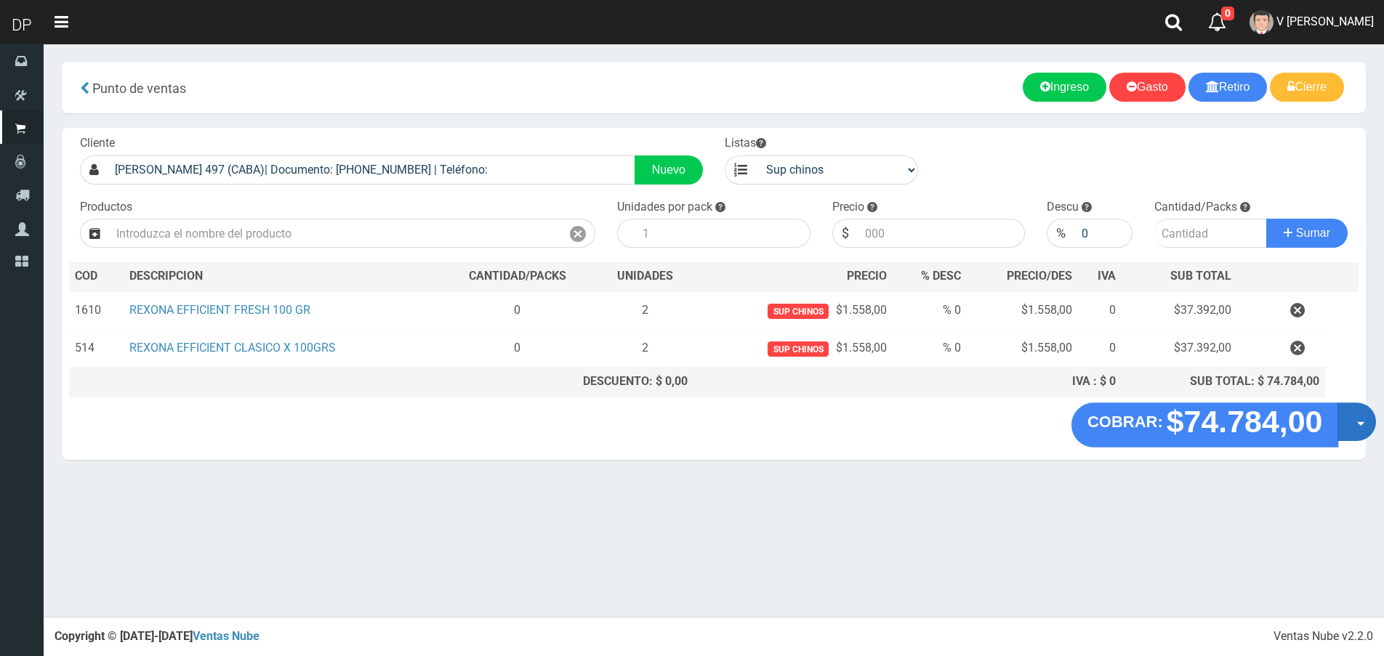
click at [1345, 414] on button "Opciones" at bounding box center [1356, 422] width 39 height 39
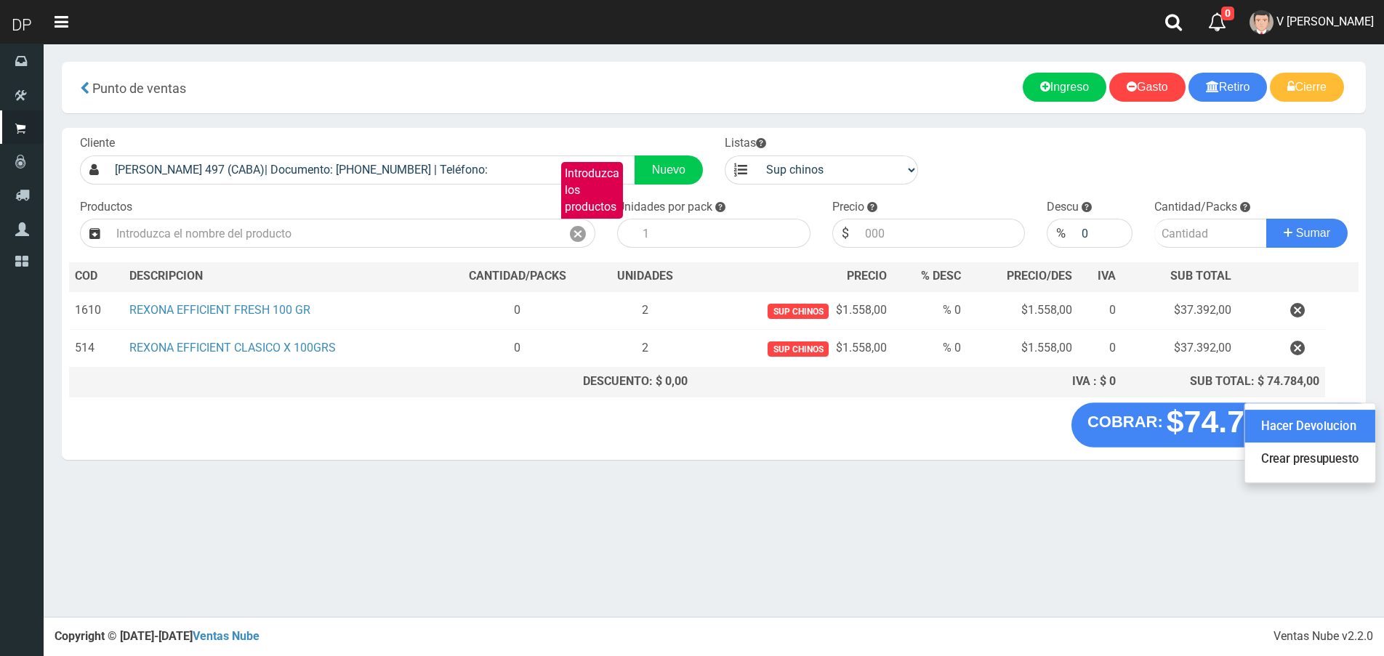
click at [1327, 423] on link "Hacer Devolucion" at bounding box center [1310, 426] width 130 height 33
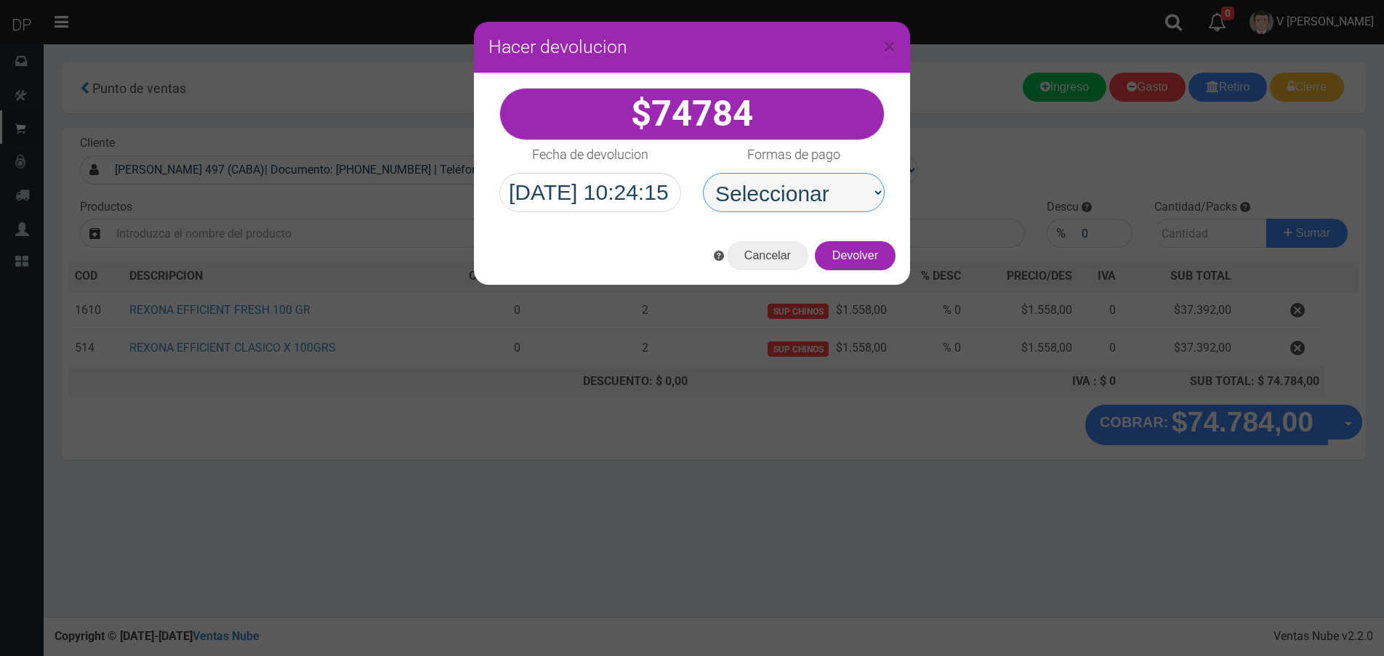
drag, startPoint x: 810, startPoint y: 193, endPoint x: 810, endPoint y: 212, distance: 18.9
click at [810, 193] on select "Seleccionar Efectivo Tarjeta de Crédito Depósito Débito" at bounding box center [794, 192] width 182 height 39
select select "Efectivo"
click at [703, 173] on select "Seleccionar Efectivo Tarjeta de Crédito Depósito Débito" at bounding box center [794, 192] width 182 height 39
click at [789, 204] on select "Seleccionar Efectivo Tarjeta de Crédito Depósito Débito" at bounding box center [794, 192] width 182 height 39
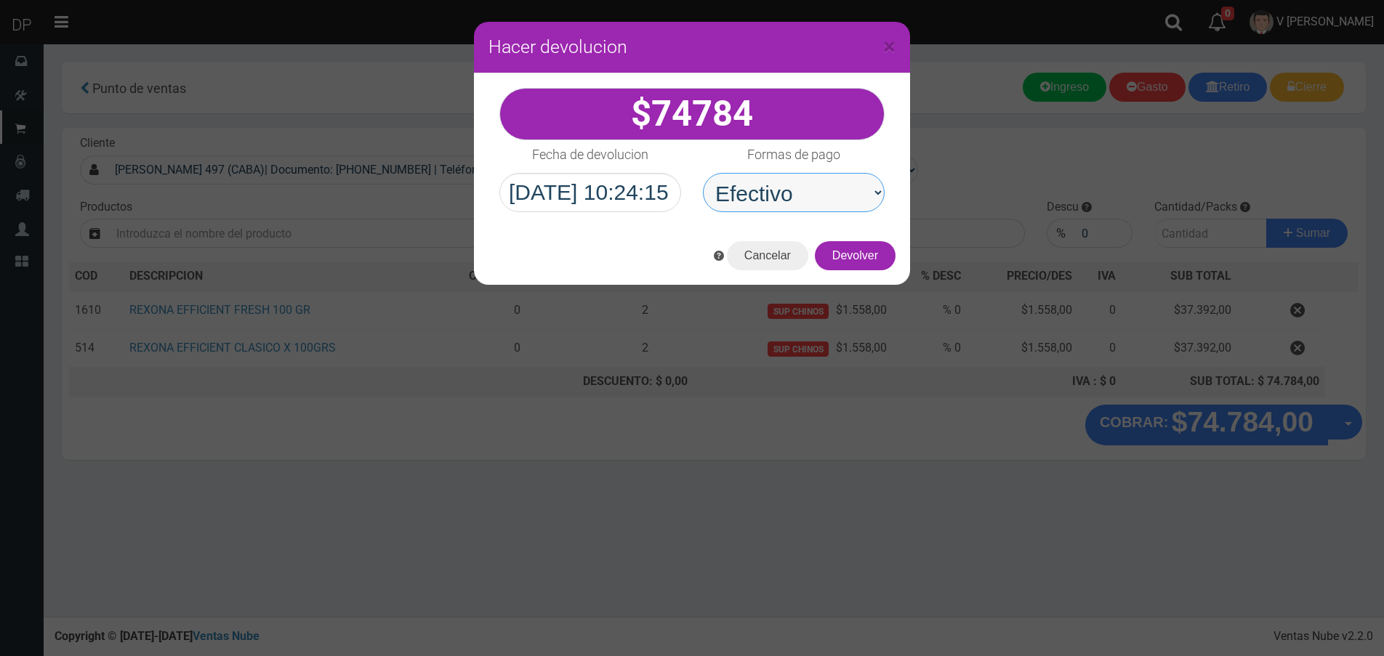
click at [703, 173] on select "Seleccionar Efectivo Tarjeta de Crédito Depósito Débito" at bounding box center [794, 192] width 182 height 39
click at [845, 243] on button "Devolver" at bounding box center [855, 255] width 81 height 29
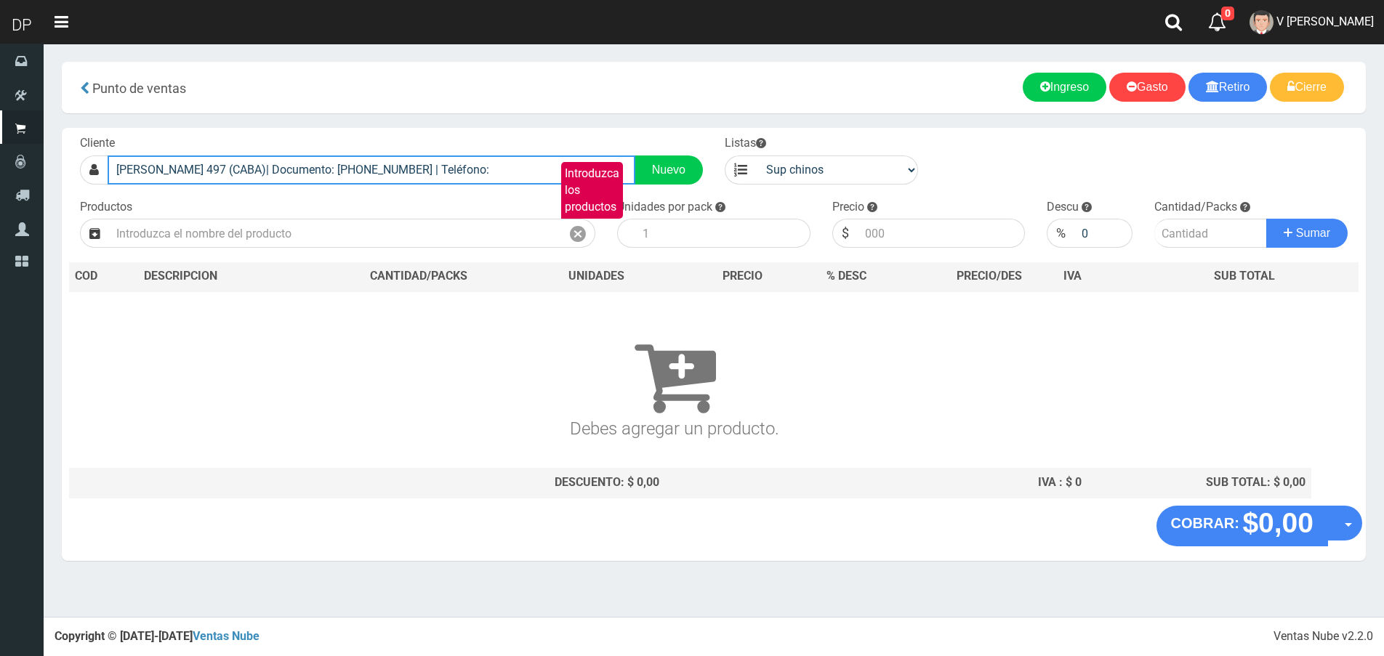
click at [483, 170] on input "ZC OLAVARRIA 497 (CABA)| Documento: 657889632 | Teléfono:" at bounding box center [372, 170] width 528 height 29
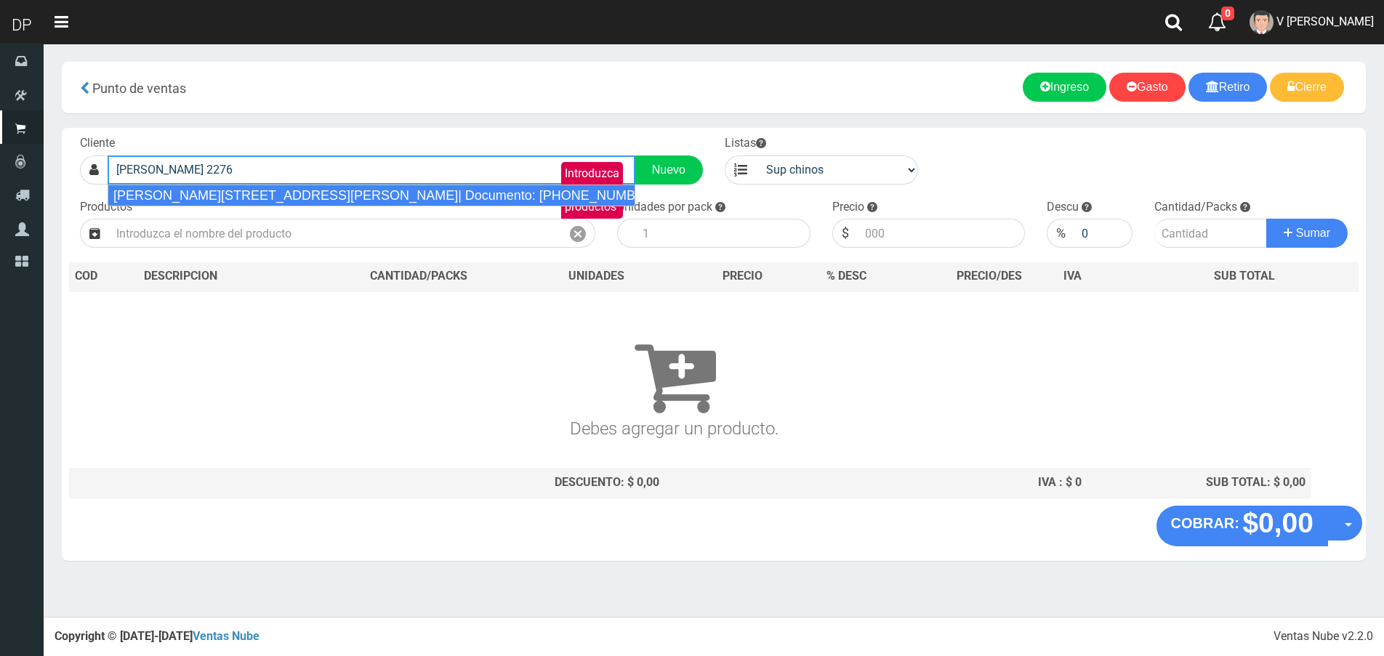
click at [334, 185] on div "RAMÓN FALCÓN 2276 (FLORES)| Documento: 654545454964 | Teléfono:" at bounding box center [372, 196] width 528 height 22
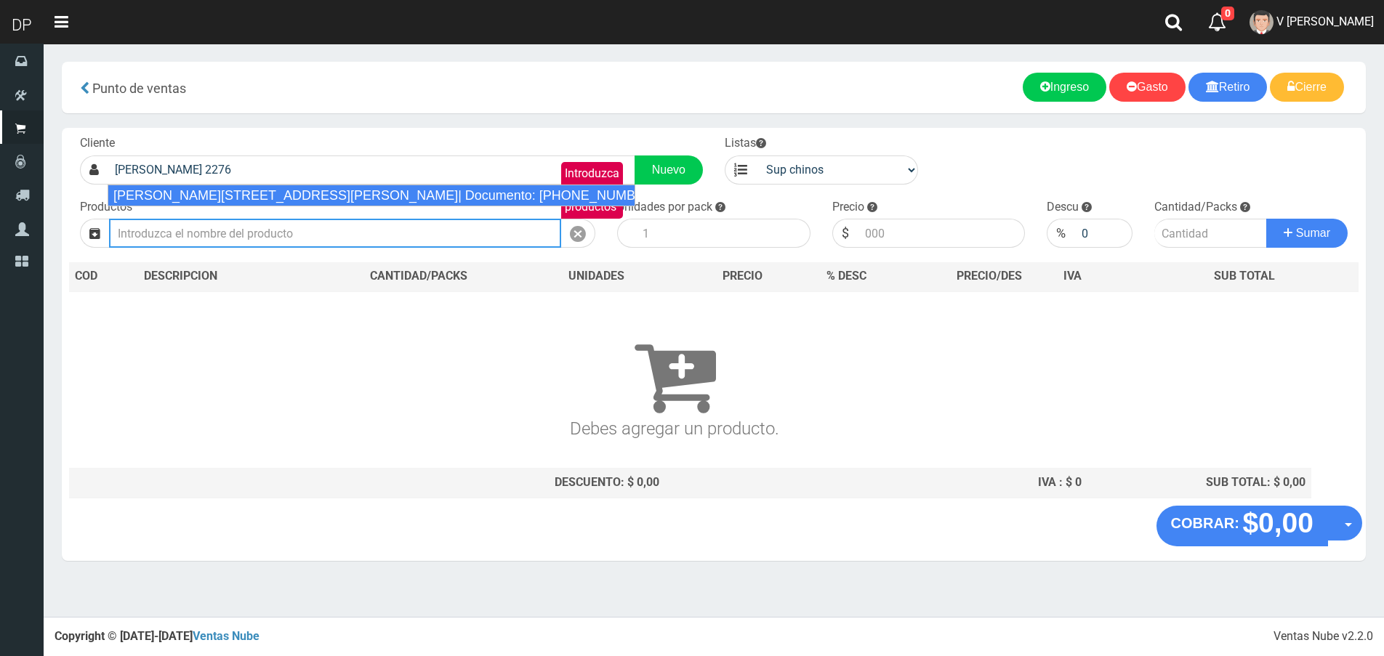
type input "RAMÓN FALCÓN 2276 (FLORES)| Documento: 654545454964 | Teléfono:"
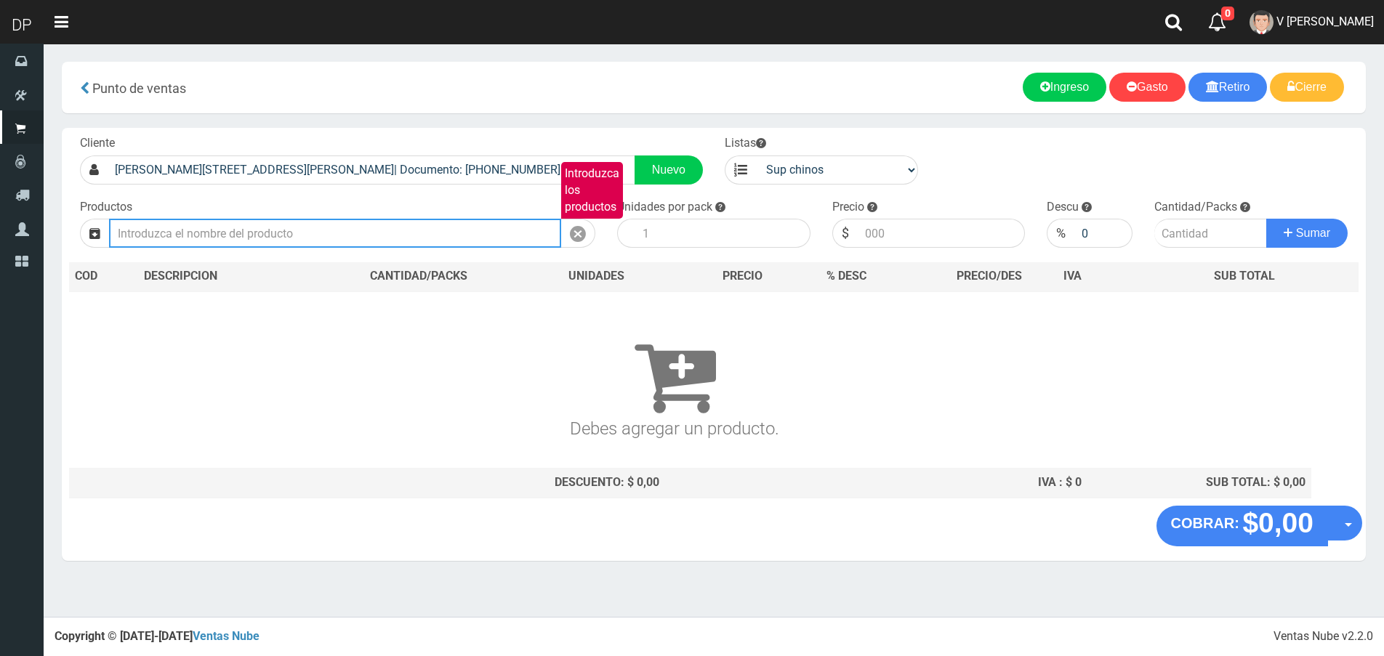
click at [310, 228] on input "Introduzca los productos" at bounding box center [335, 233] width 452 height 29
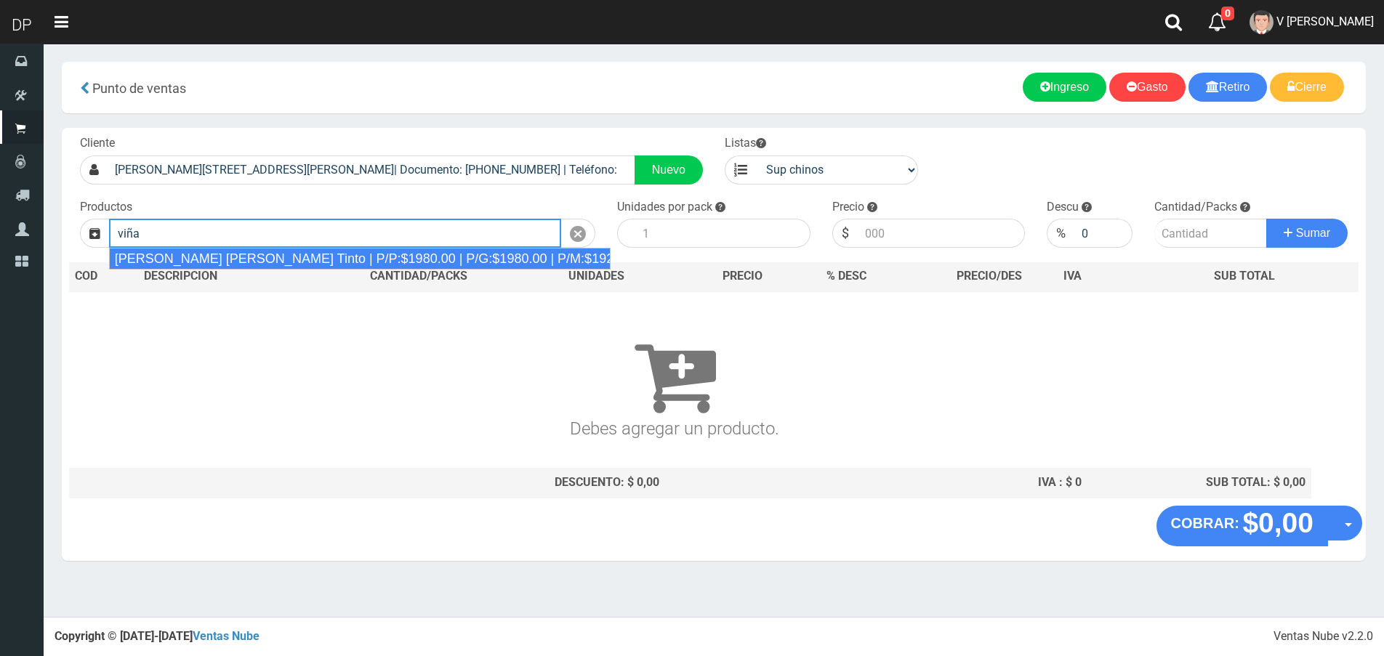
click at [289, 252] on div "Viñas de Balbo Tinto | P/P:$1980.00 | P/G:$1980.00 | P/M:$1920.00 | Stock:-17748" at bounding box center [360, 259] width 502 height 22
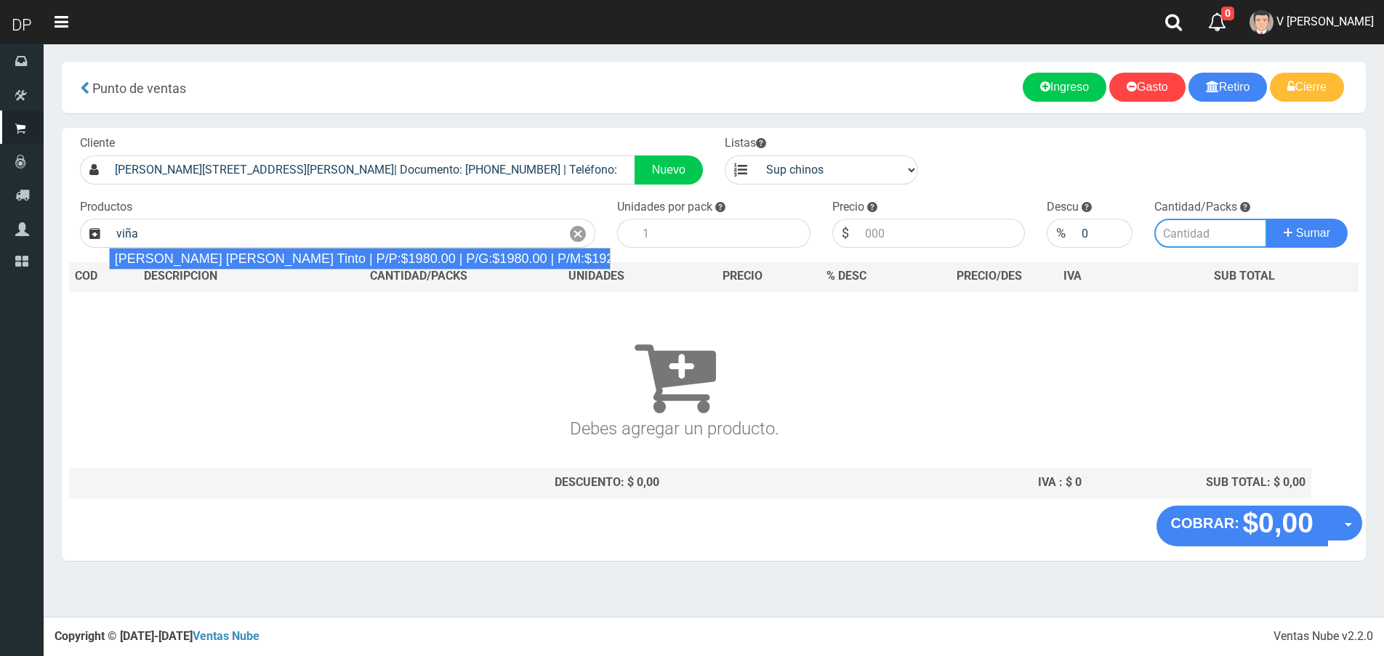
type input "Viñas de Balbo Tinto | P/P:$1980.00 | P/G:$1980.00 | P/M:$1920.00 | Stock:-17748"
type input "6"
type input "1980.00"
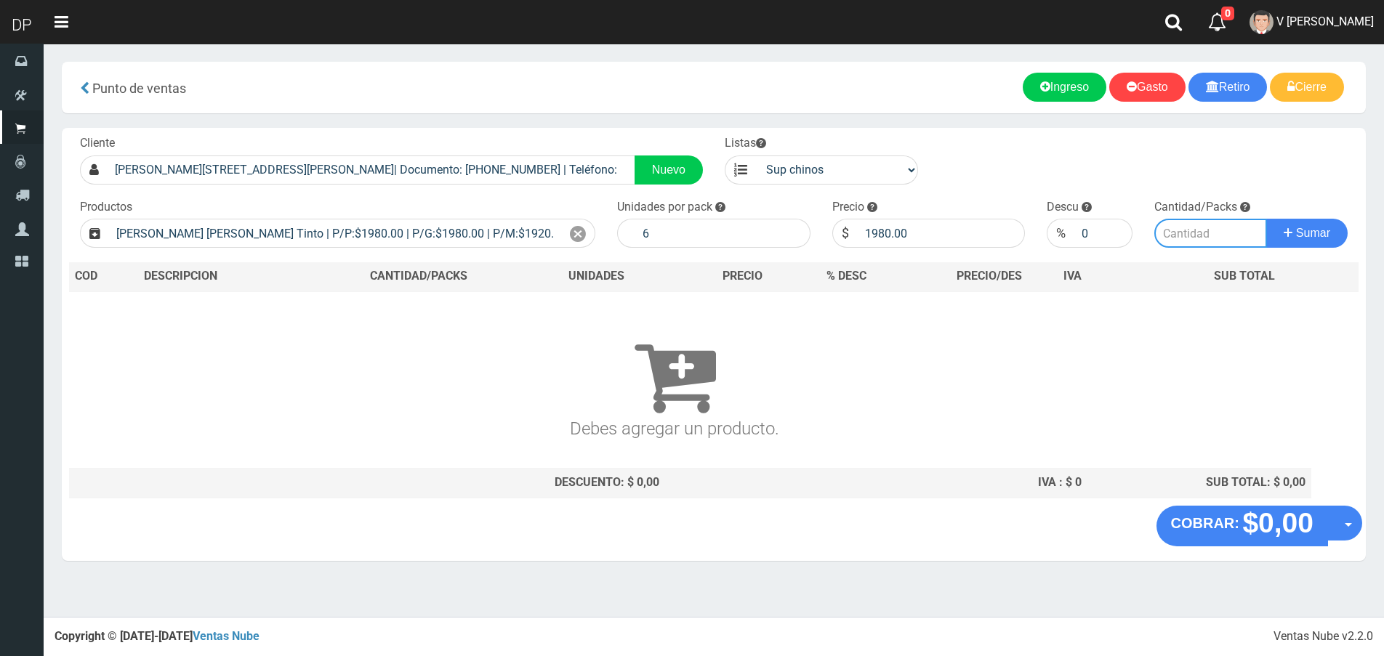
click at [1175, 231] on input "number" at bounding box center [1210, 233] width 113 height 29
type input "1"
click at [1266, 219] on button "Sumar" at bounding box center [1306, 233] width 81 height 29
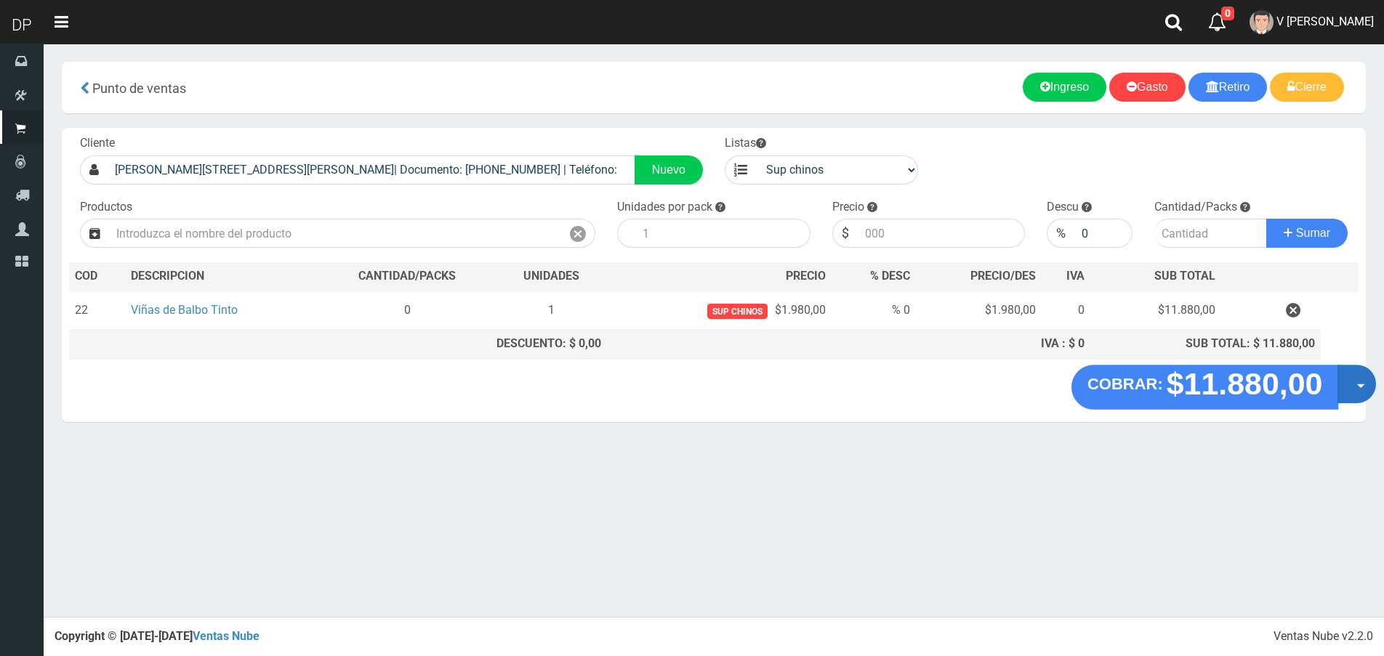
click at [1358, 390] on button "Opciones" at bounding box center [1356, 384] width 39 height 39
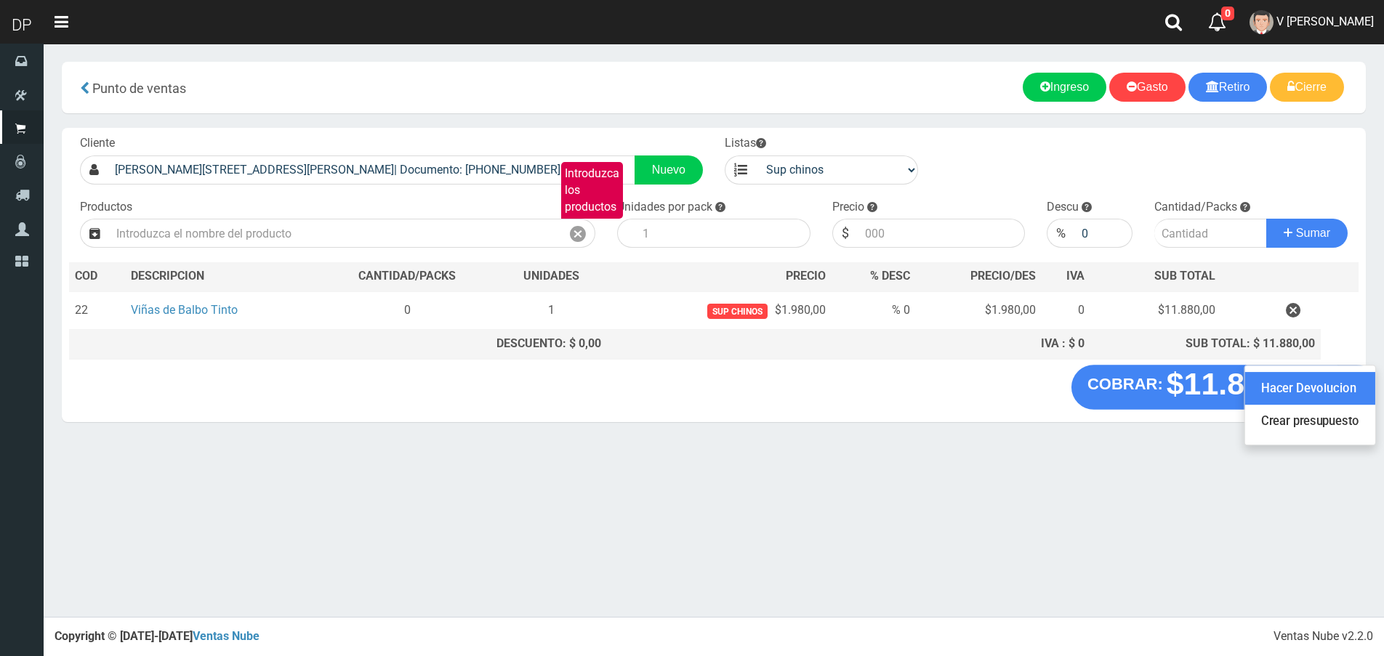
click at [1354, 391] on link "Hacer Devolucion" at bounding box center [1310, 388] width 130 height 33
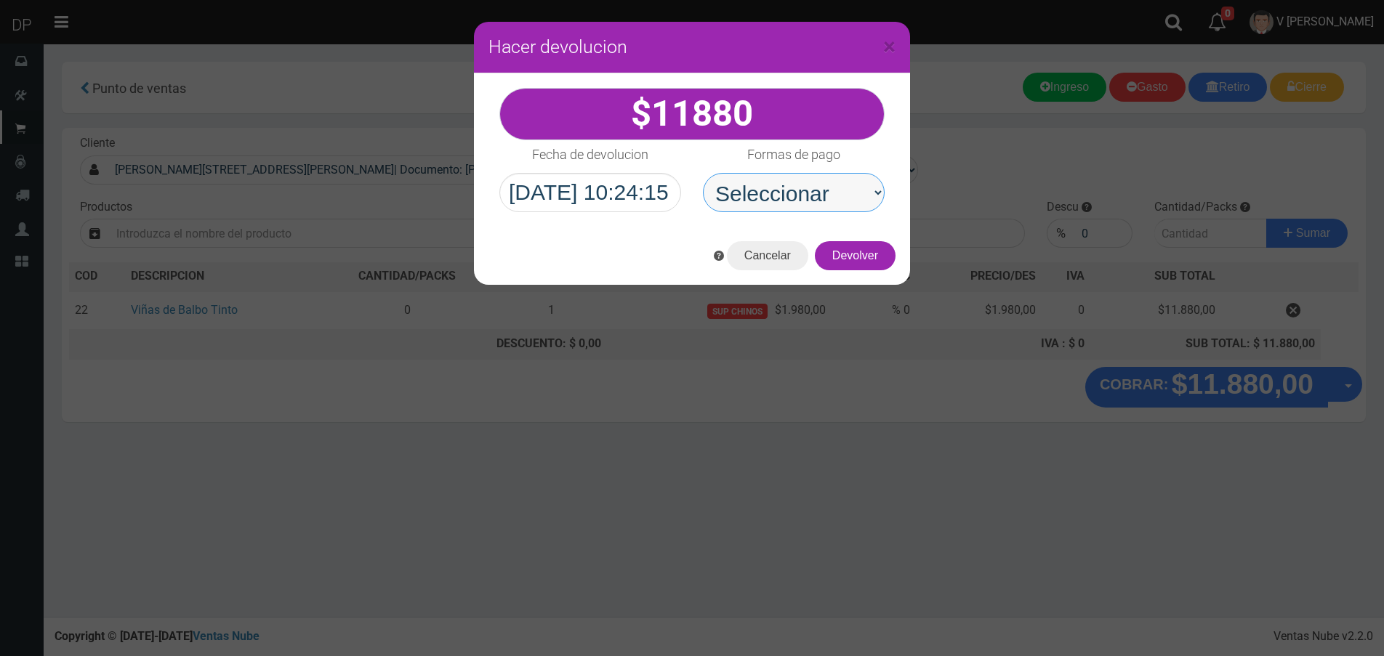
drag, startPoint x: 792, startPoint y: 201, endPoint x: 790, endPoint y: 210, distance: 9.6
click at [792, 201] on select "Seleccionar Efectivo Tarjeta de Crédito Depósito Débito" at bounding box center [794, 192] width 182 height 39
select select "Efectivo"
click at [703, 173] on select "Seleccionar Efectivo Tarjeta de Crédito Depósito Débito" at bounding box center [794, 192] width 182 height 39
click at [845, 257] on button "Devolver" at bounding box center [855, 255] width 81 height 29
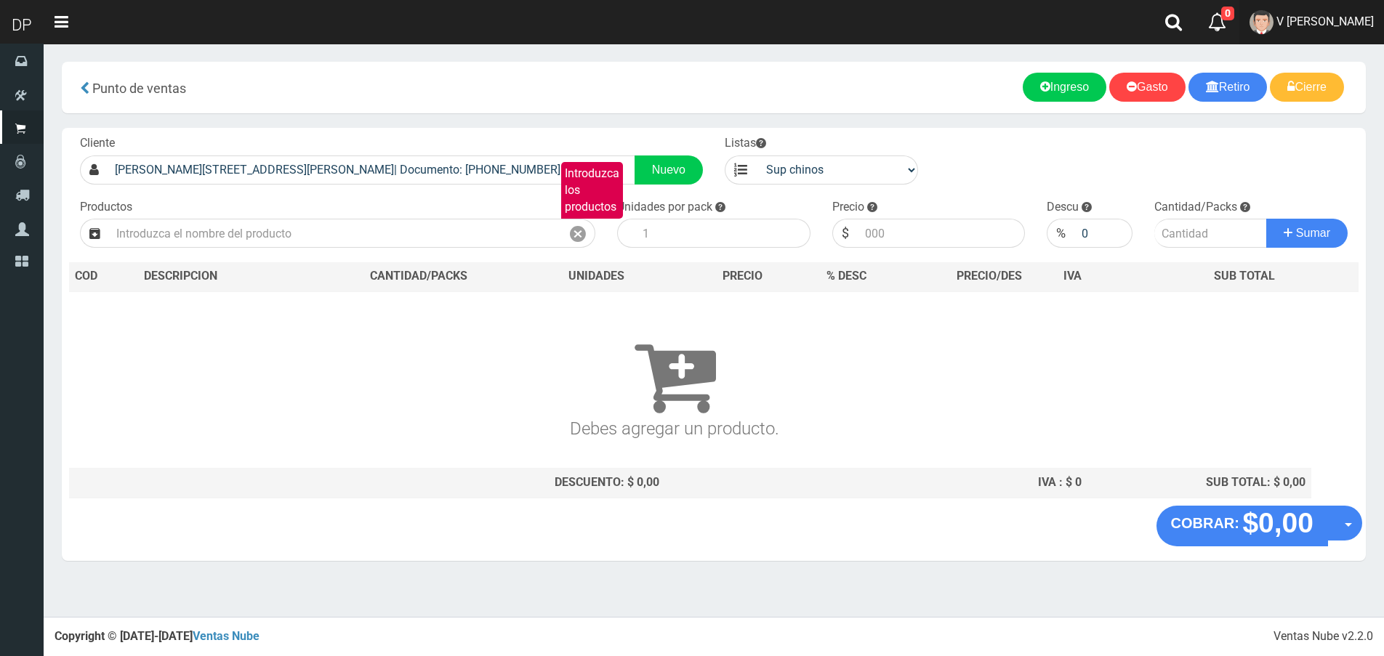
click at [1370, 31] on link "V GERARDO" at bounding box center [1311, 22] width 145 height 44
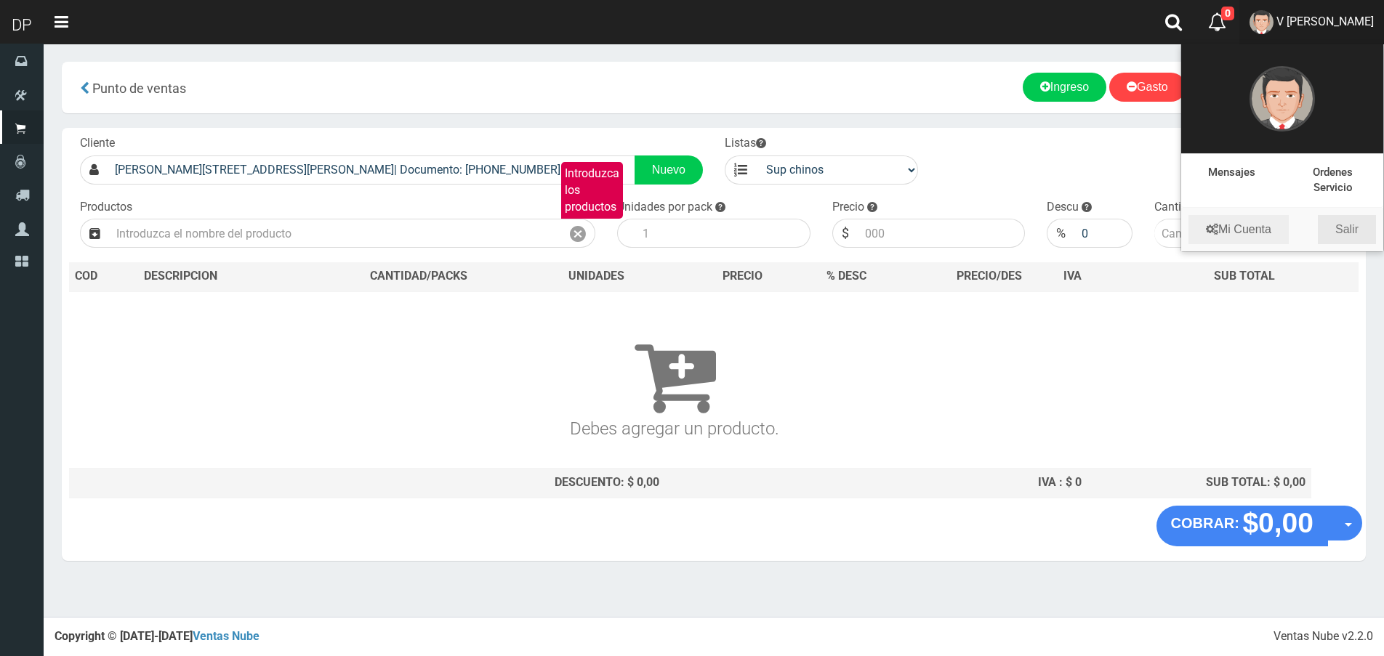
click at [1348, 233] on link "Salir" at bounding box center [1347, 229] width 58 height 29
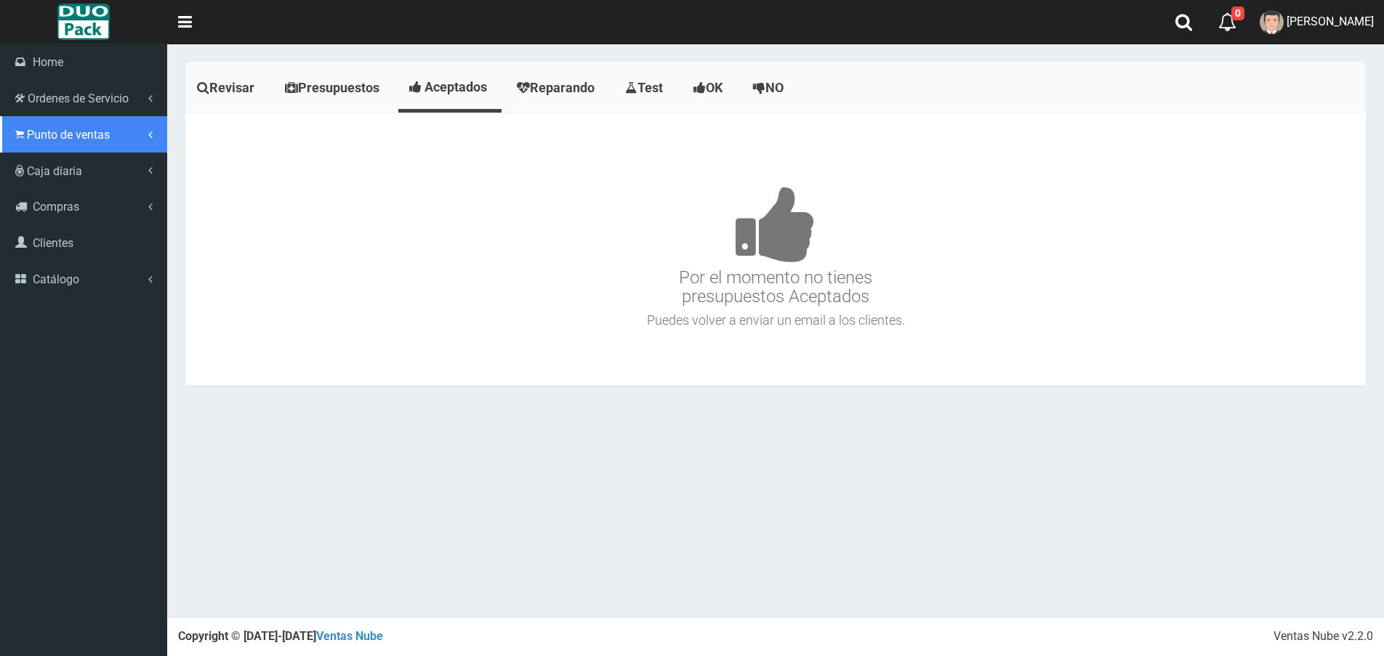
click at [44, 132] on span "Punto de ventas" at bounding box center [68, 135] width 83 height 14
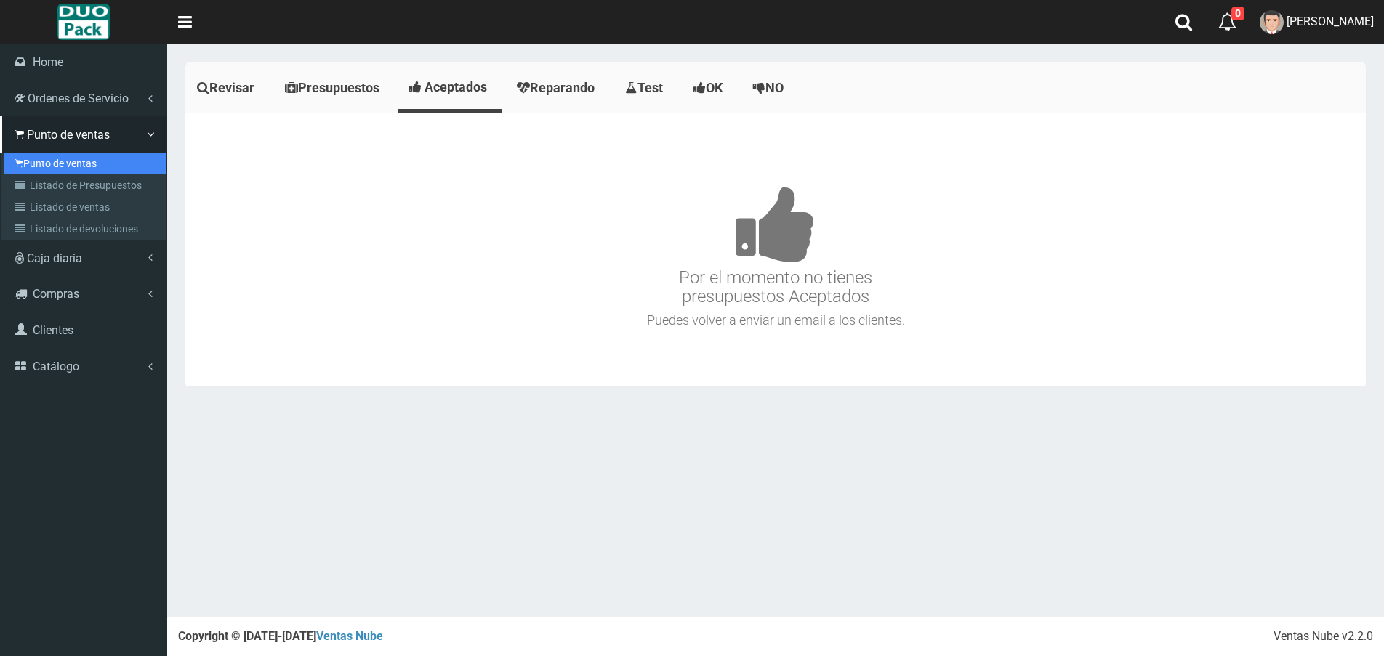
click at [59, 163] on link "Punto de ventas" at bounding box center [85, 164] width 162 height 22
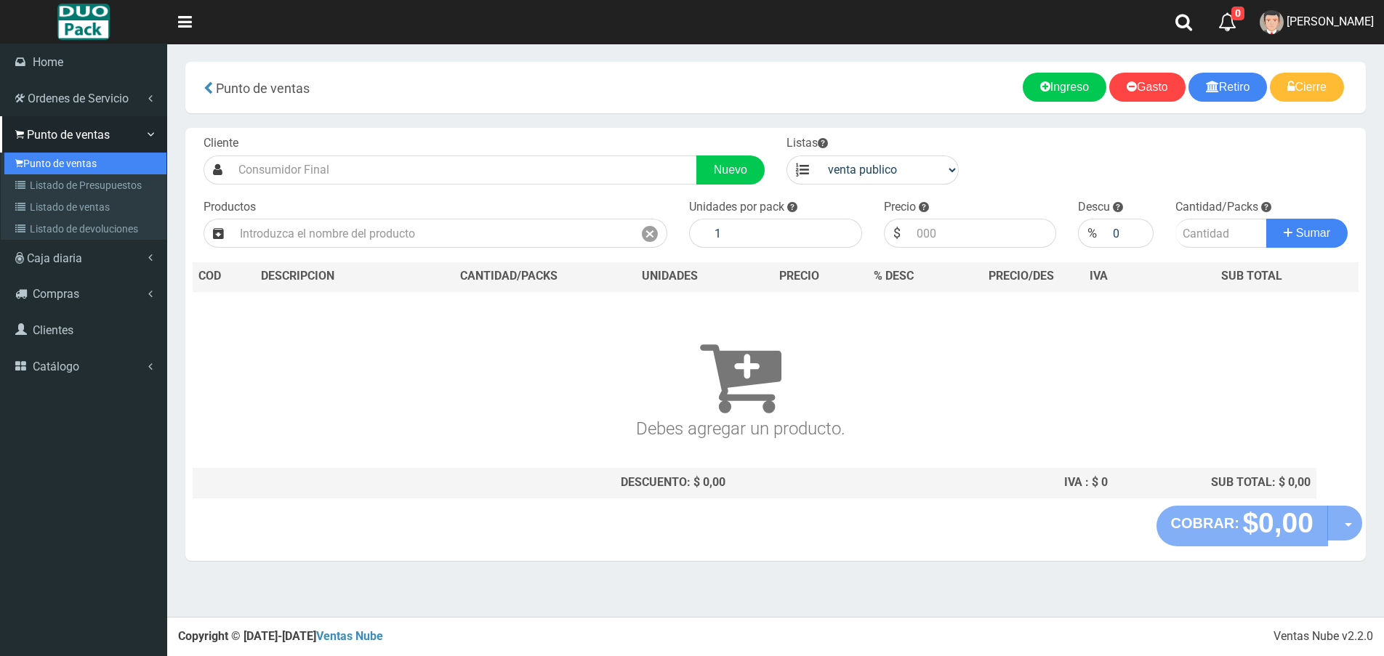
click at [51, 155] on link "Punto de ventas" at bounding box center [85, 164] width 162 height 22
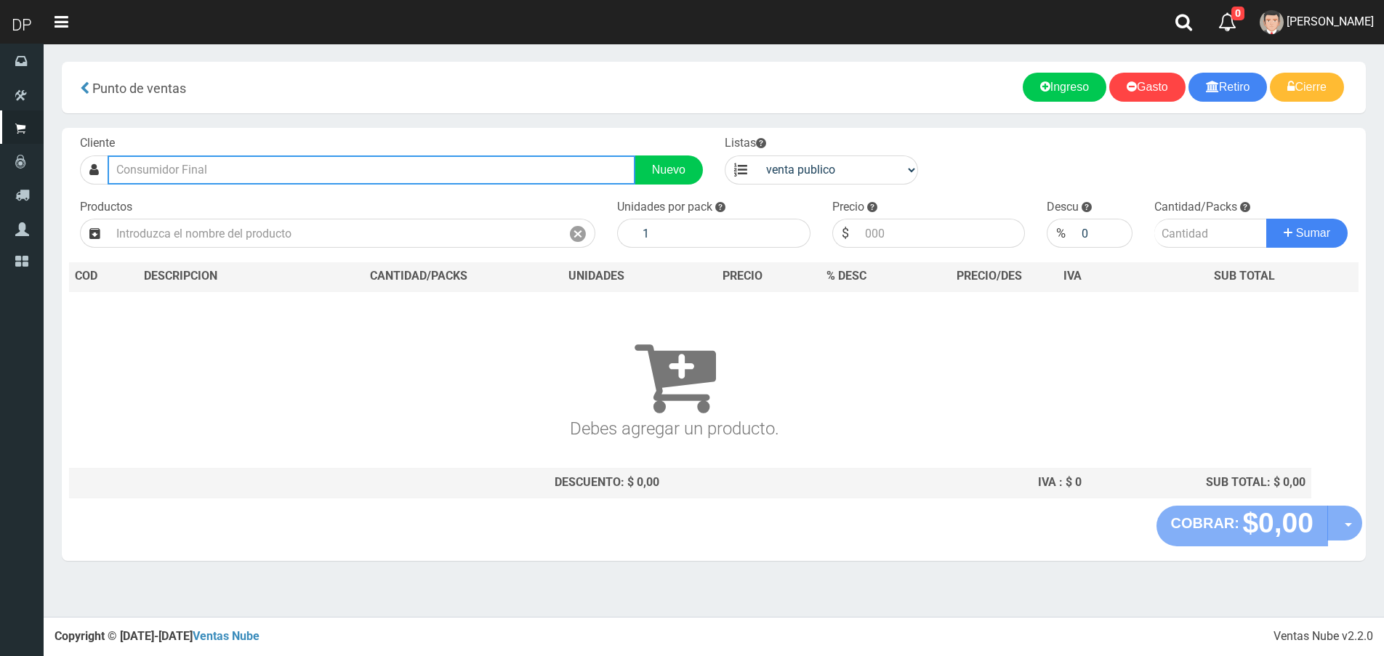
click at [329, 170] on input "text" at bounding box center [372, 170] width 528 height 29
click at [209, 167] on input "text" at bounding box center [372, 170] width 528 height 29
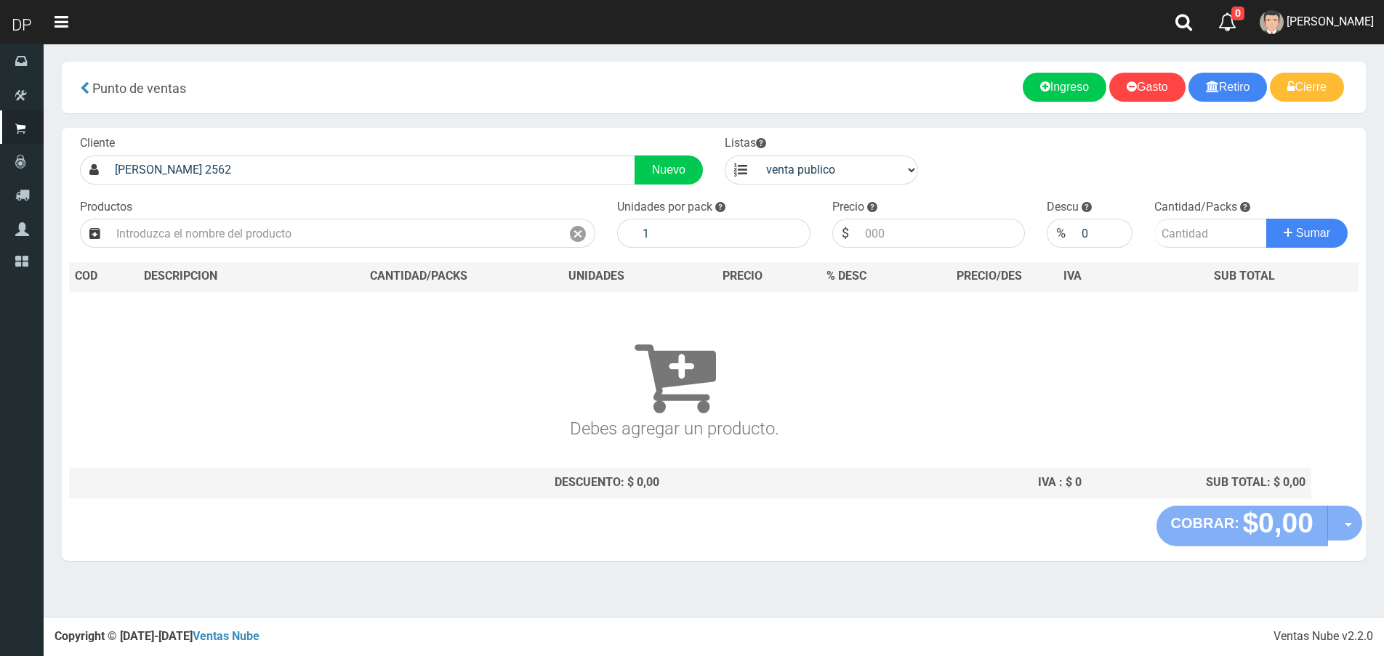
click at [274, 206] on div "Productos" at bounding box center [337, 223] width 537 height 49
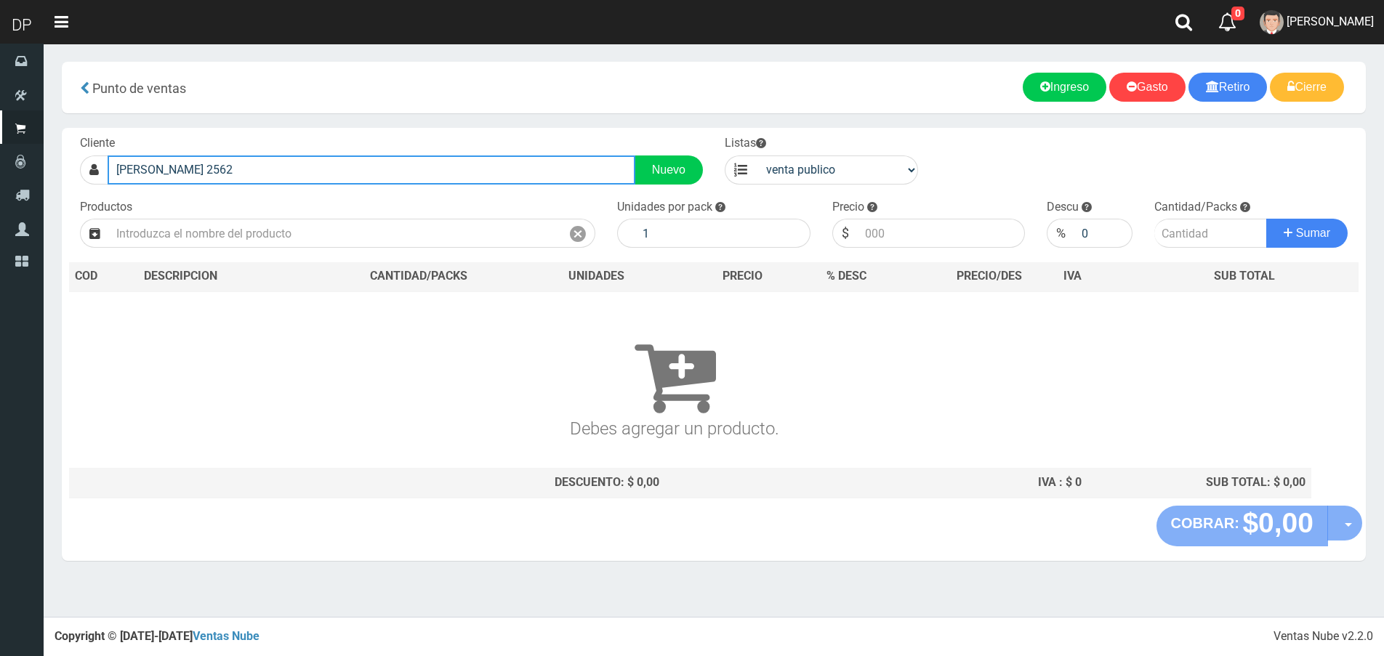
click at [245, 163] on input "[PERSON_NAME] 2562" at bounding box center [372, 170] width 528 height 29
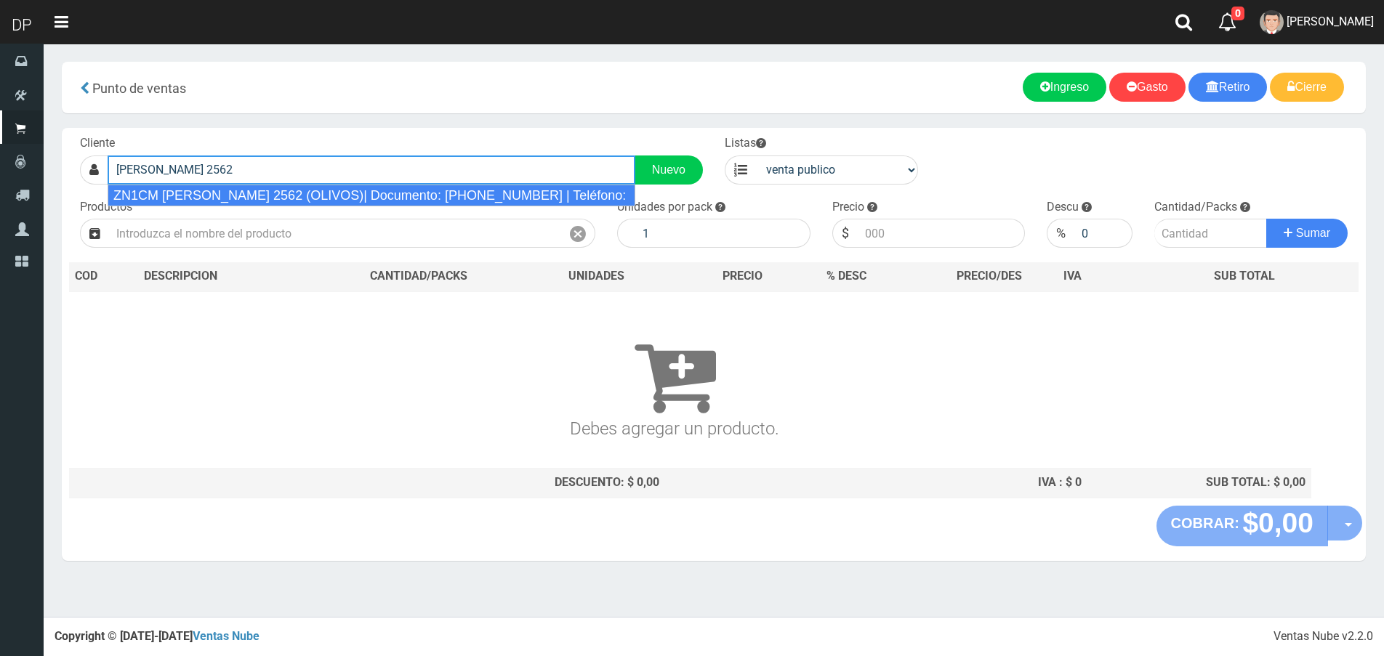
click at [250, 193] on div "ZN1CM [PERSON_NAME] 2562 (OLIVOS)| Documento: [PHONE_NUMBER] | Teléfono:" at bounding box center [372, 196] width 528 height 22
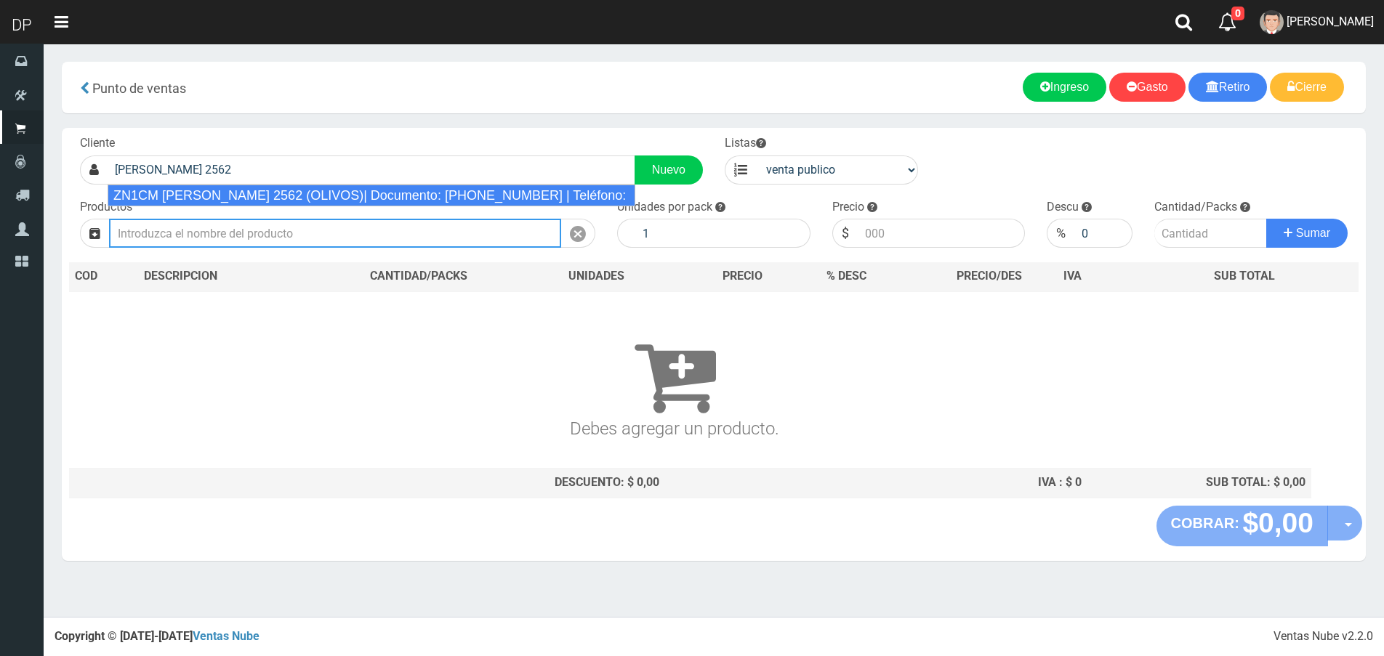
type input "ZN1CM [PERSON_NAME] 2562 (OLIVOS)| Documento: [PHONE_NUMBER] | Teléfono:"
select select "2"
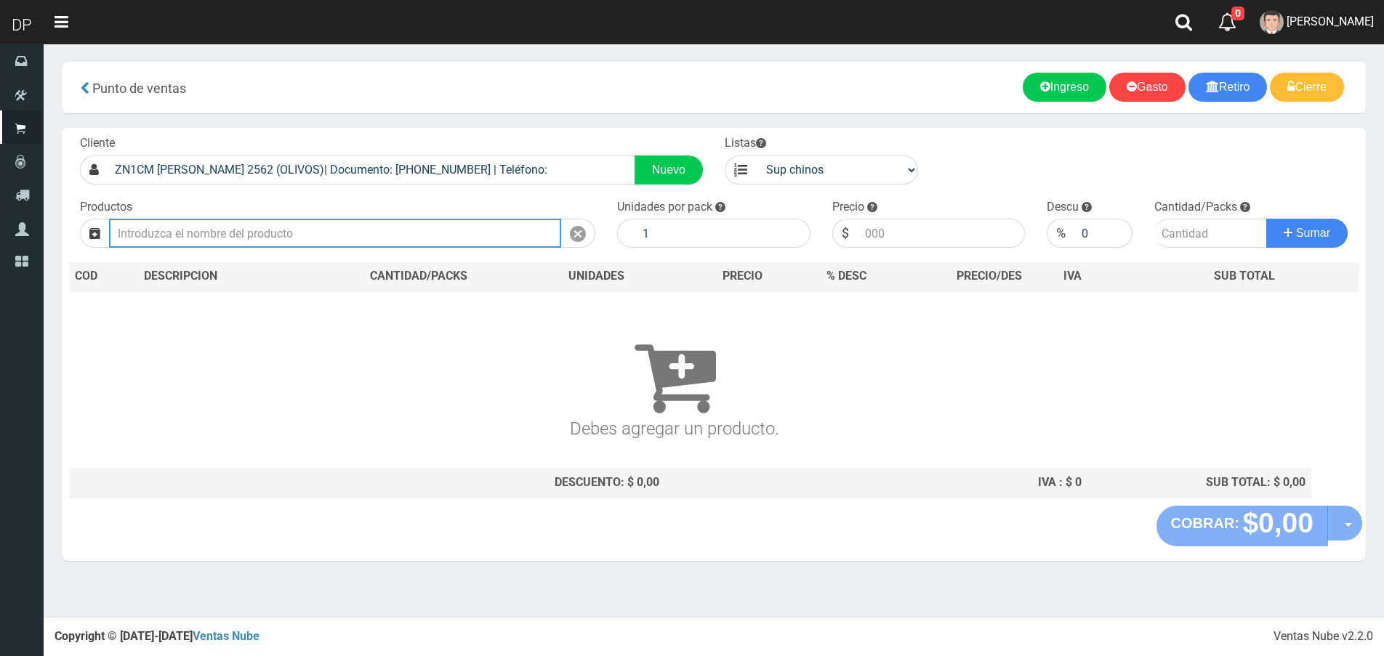
click at [251, 233] on input "text" at bounding box center [335, 233] width 452 height 29
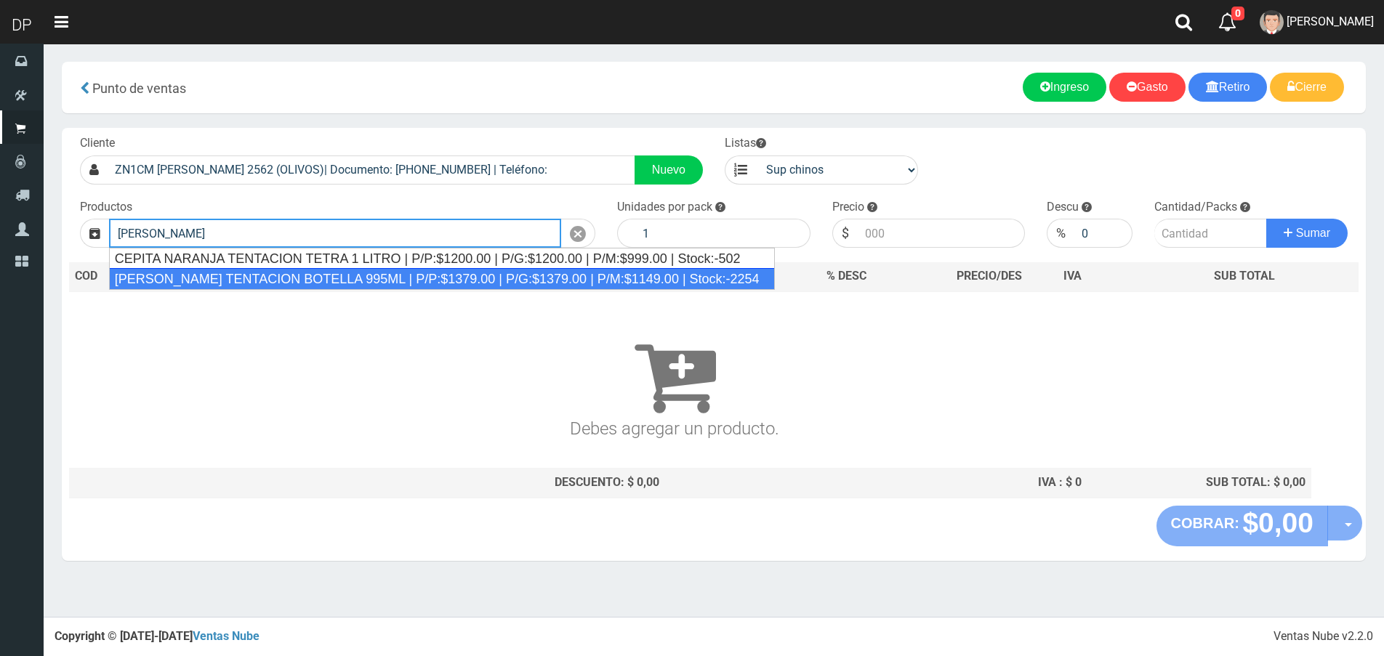
click at [292, 276] on div "[PERSON_NAME] TENTACION BOTELLA 995ML | P/P:$1379.00 | P/G:$1379.00 | P/M:$1149…" at bounding box center [442, 279] width 666 height 22
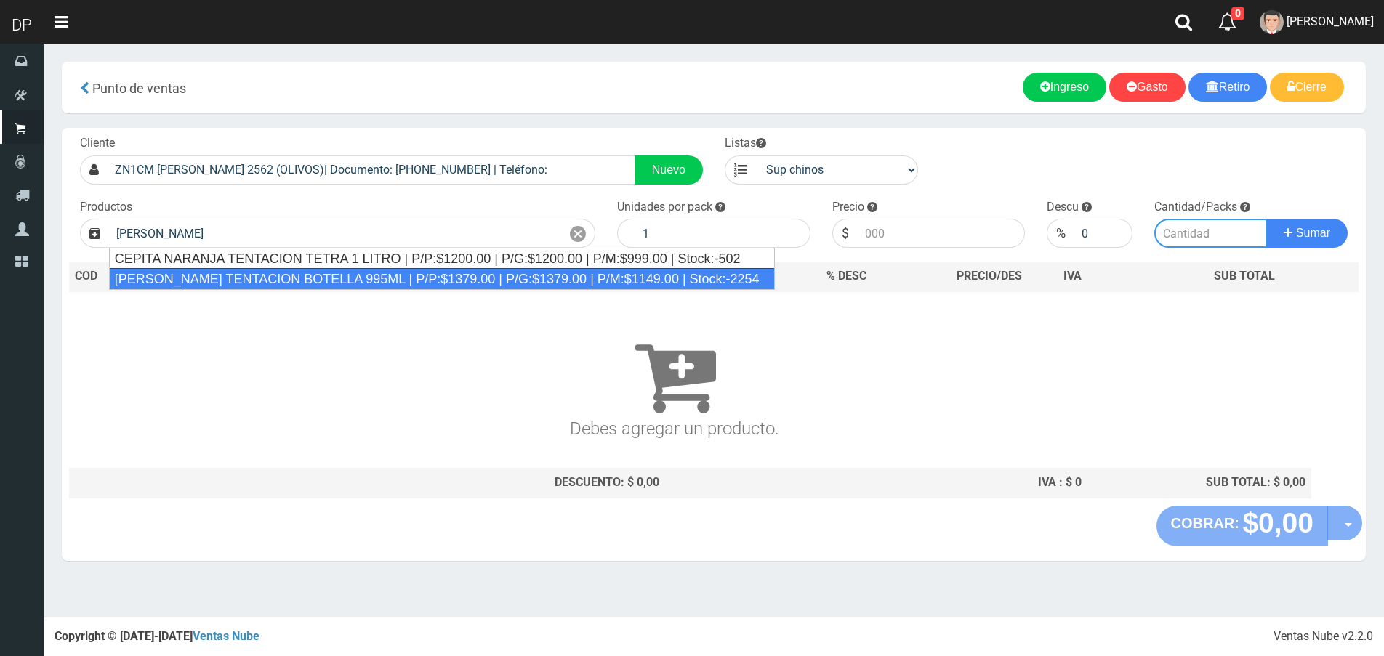
type input "[PERSON_NAME] TENTACION BOTELLA 995ML | P/P:$1379.00 | P/G:$1379.00 | P/M:$1149…"
type input "6"
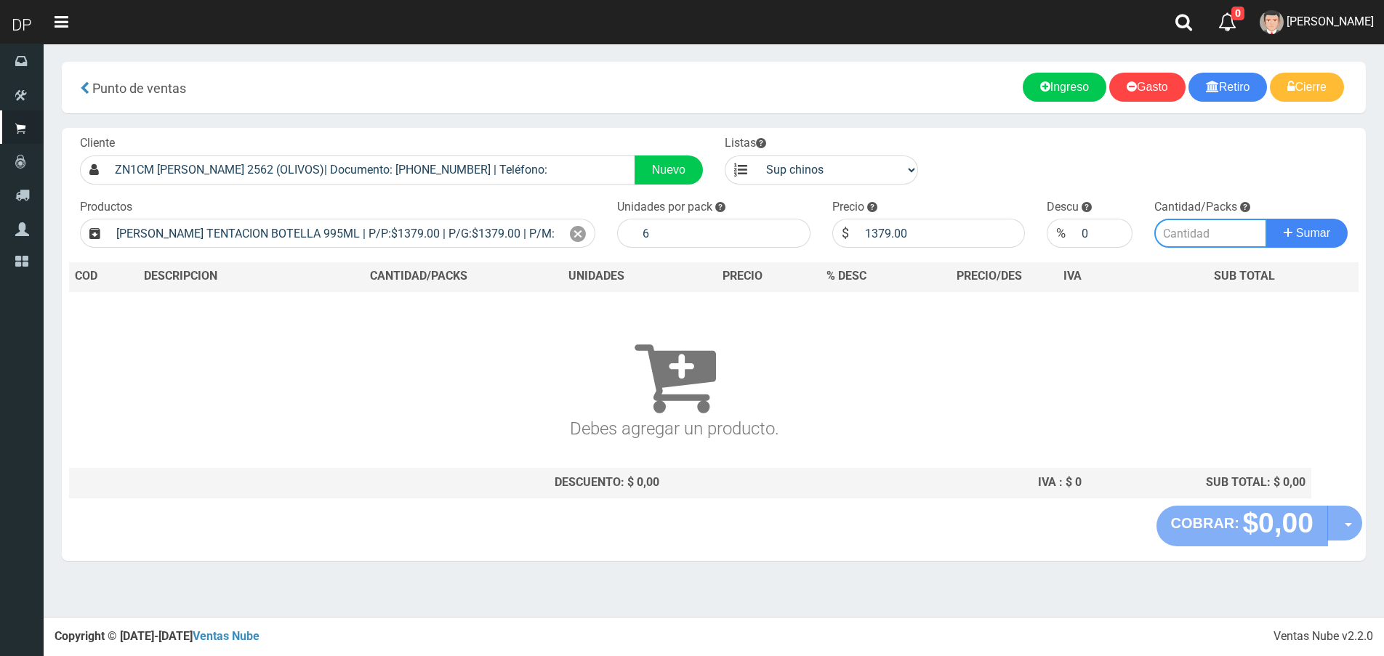
click at [1177, 234] on input "number" at bounding box center [1210, 233] width 113 height 29
click at [933, 241] on input "1379.00" at bounding box center [942, 233] width 168 height 29
type input "1320"
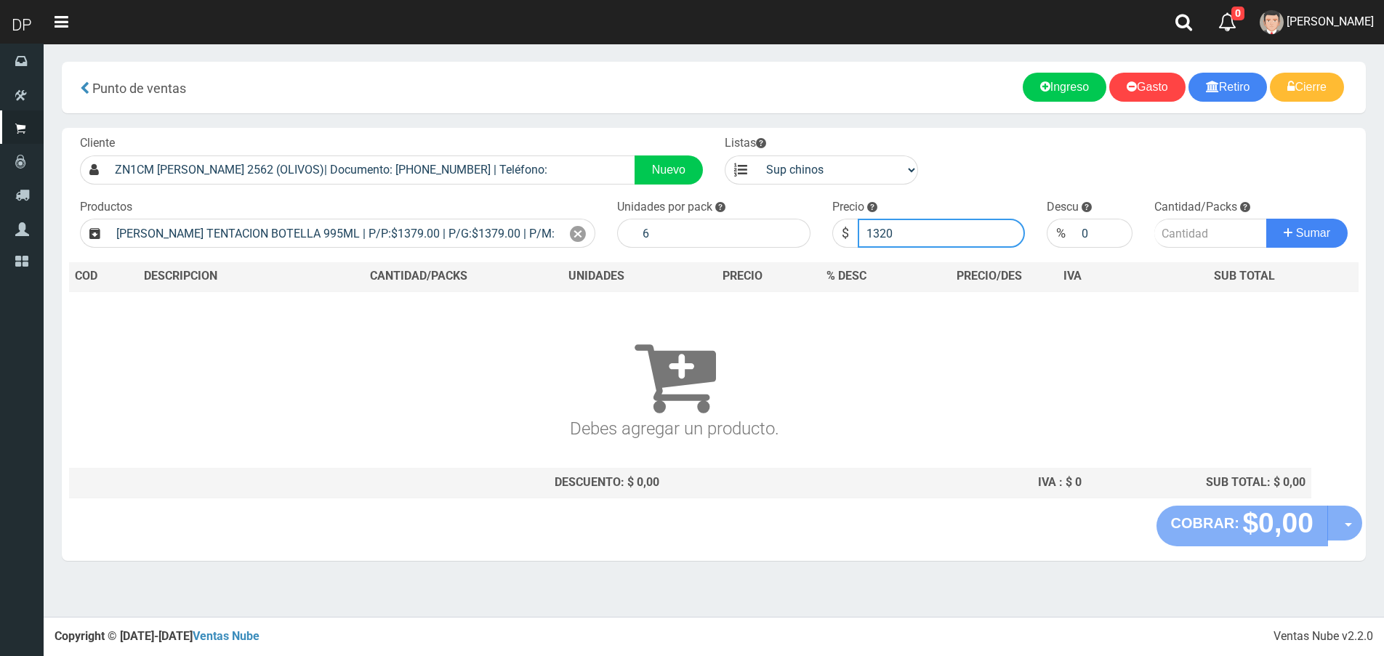
click at [1266, 219] on button "Sumar" at bounding box center [1306, 233] width 81 height 29
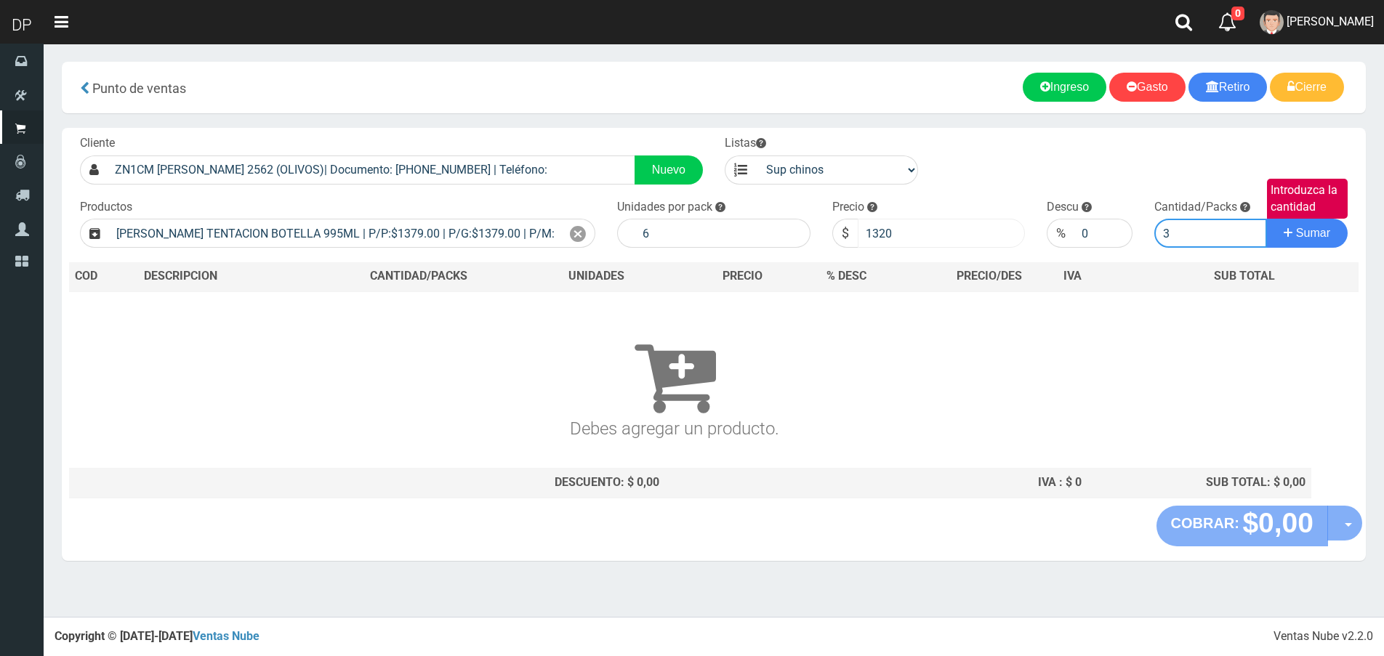
type input "3"
click at [1266, 219] on button "Sumar" at bounding box center [1306, 233] width 81 height 29
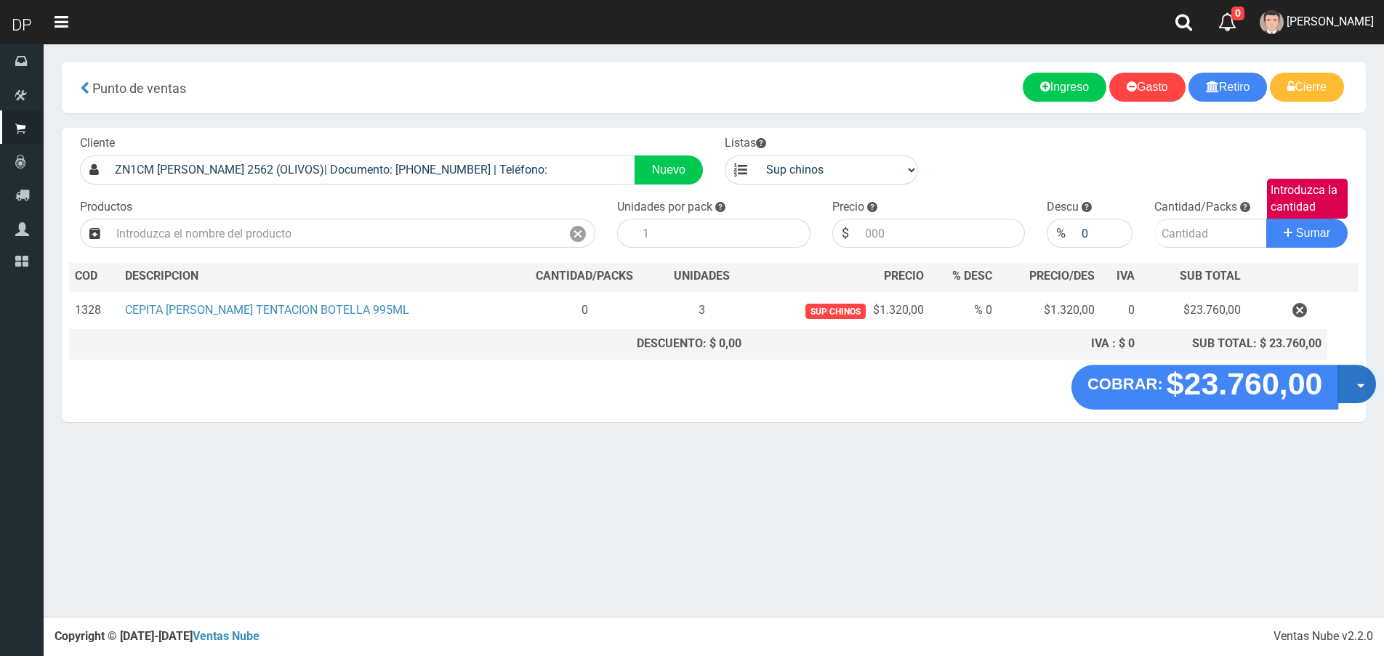
click at [1350, 379] on button "Opciones" at bounding box center [1356, 384] width 39 height 39
click at [1342, 387] on link "Hacer Devolucion" at bounding box center [1310, 388] width 130 height 33
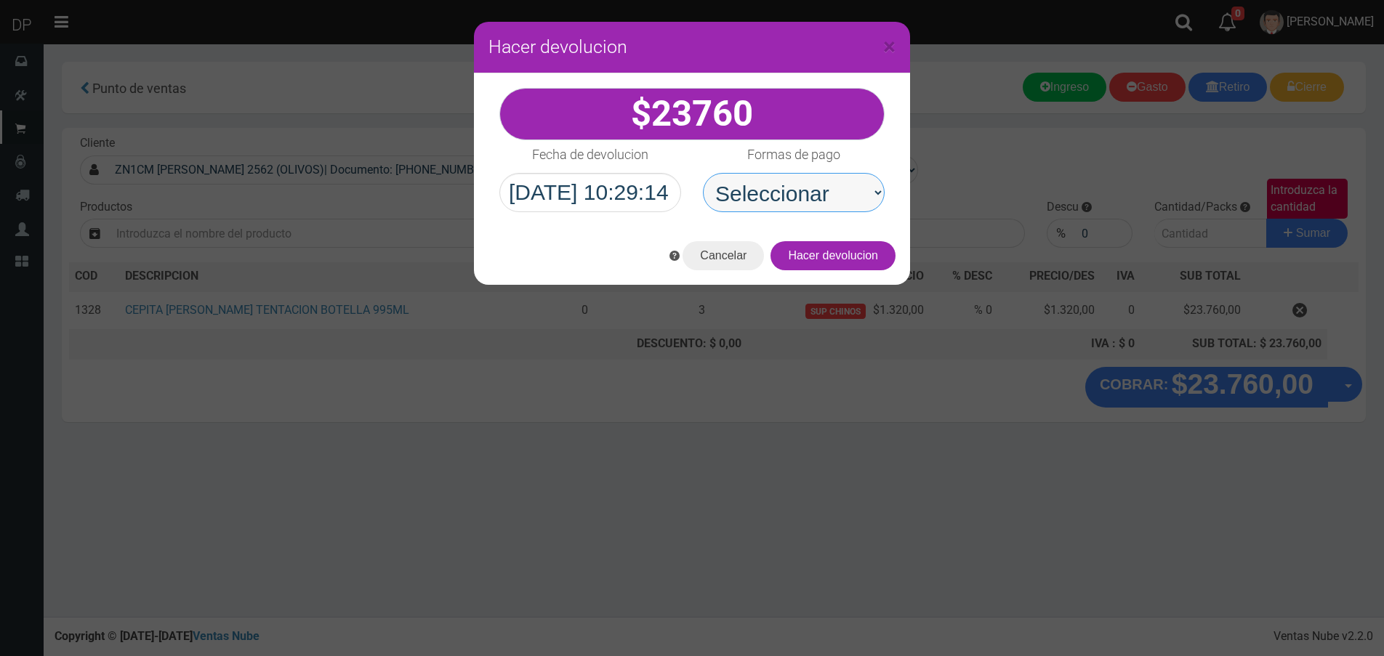
click at [820, 212] on select "Seleccionar Efectivo Tarjeta de Crédito Depósito Débito" at bounding box center [794, 192] width 182 height 39
select select "Efectivo"
click at [703, 173] on select "Seleccionar Efectivo Tarjeta de Crédito Depósito Débito" at bounding box center [794, 192] width 182 height 39
click at [859, 263] on button "Hacer devolucion" at bounding box center [832, 255] width 125 height 29
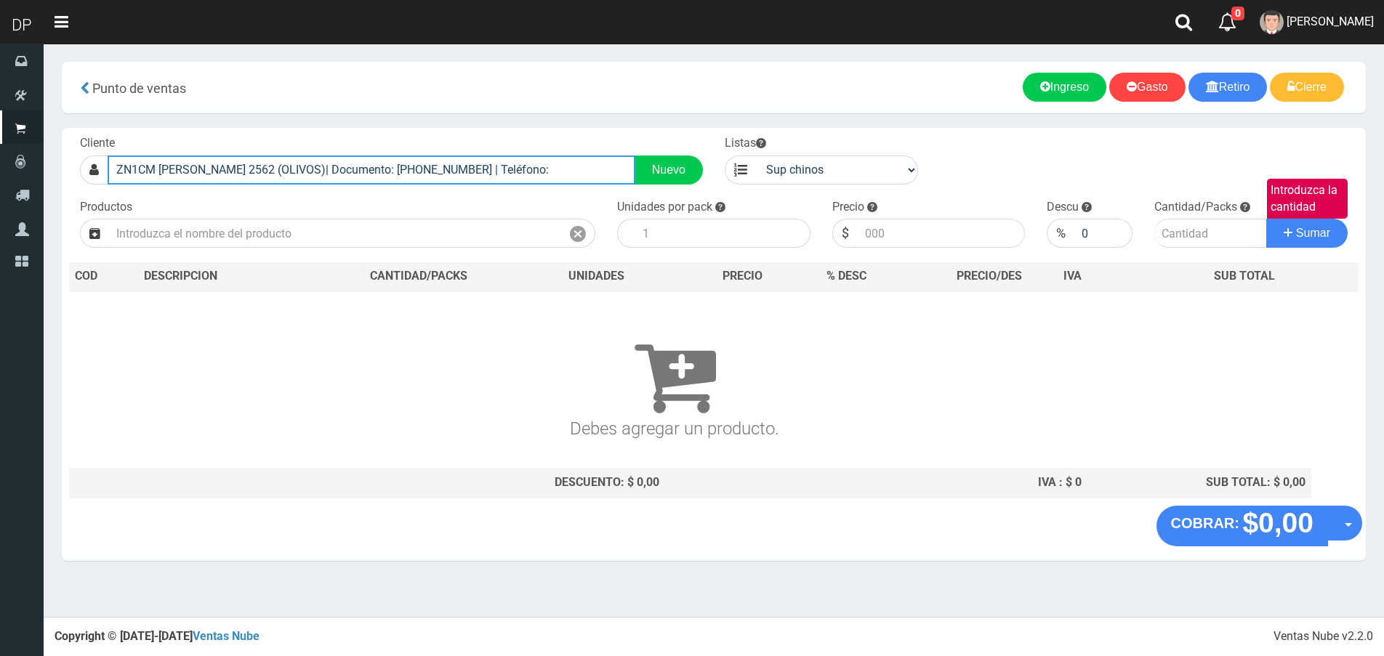
click at [526, 158] on input "ZN1CM UGARTE 2562 (OLIVOS)| Documento: 74845484854899 | Teléfono:" at bounding box center [372, 170] width 528 height 29
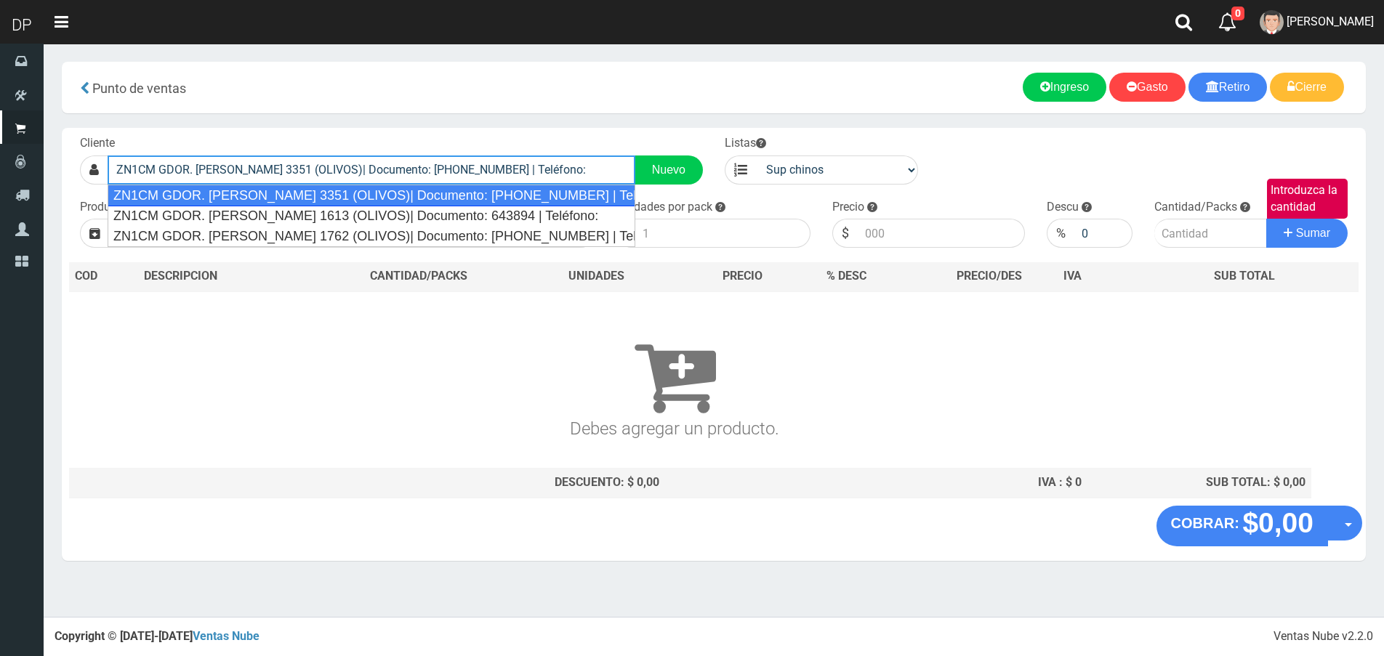
type input "ZN1CM GDOR. UGARTE 3351 (OLIVOS)| Documento: 64386484 | Teléfono:"
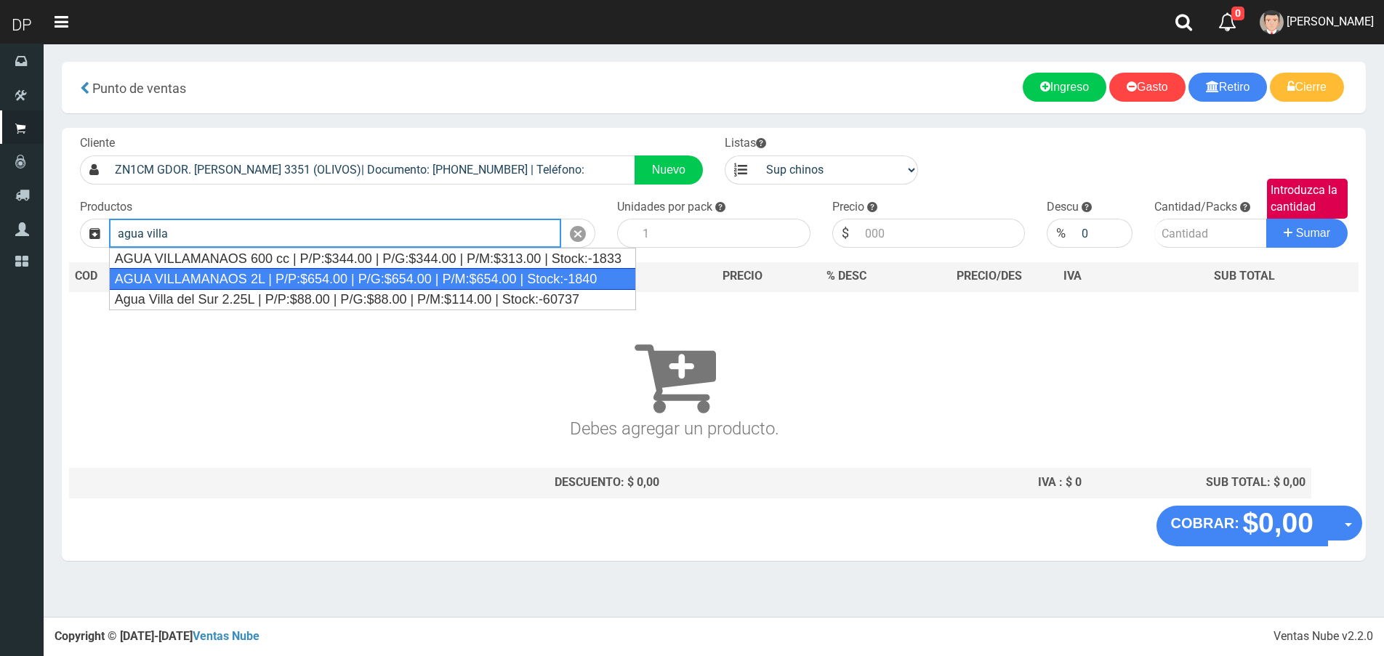
click at [305, 273] on div "AGUA VILLAMANAOS 2L | P/P:$654.00 | P/G:$654.00 | P/M:$654.00 | Stock:-1840" at bounding box center [372, 279] width 527 height 22
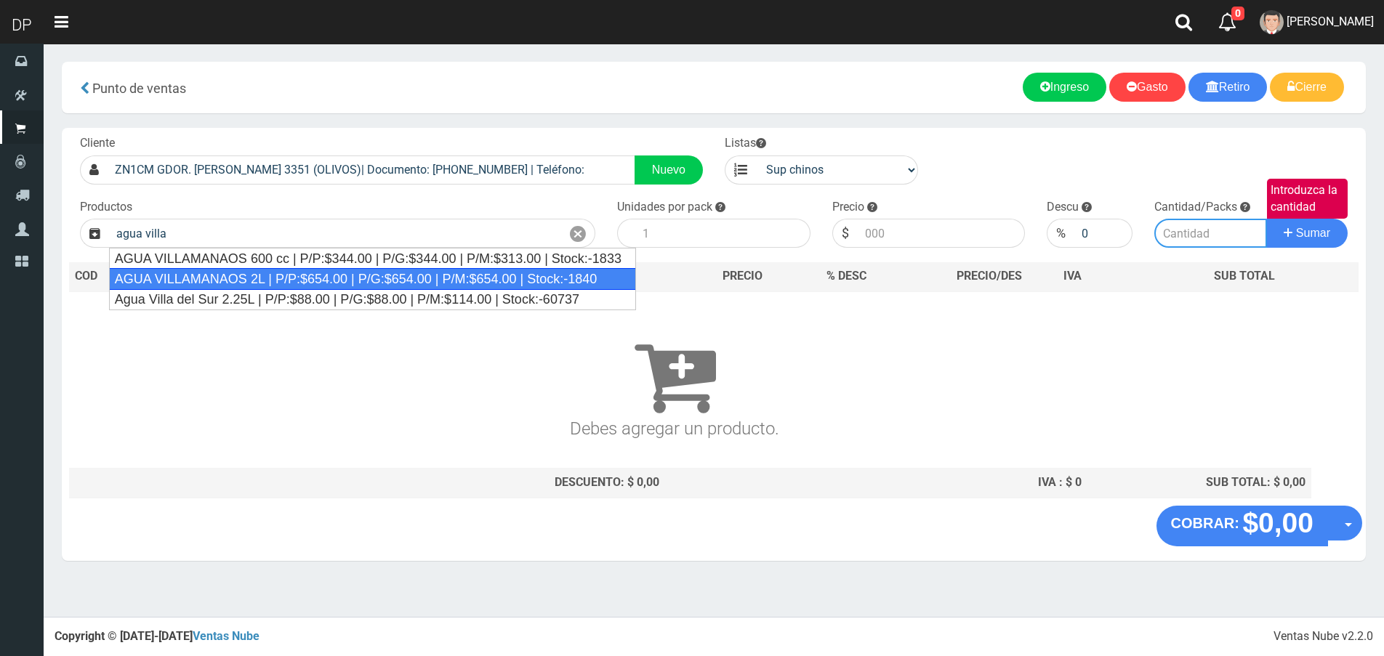
type input "AGUA VILLAMANAOS 2L | P/P:$654.00 | P/G:$654.00 | P/M:$654.00 | Stock:-1840"
type input "6"
type input "654.00"
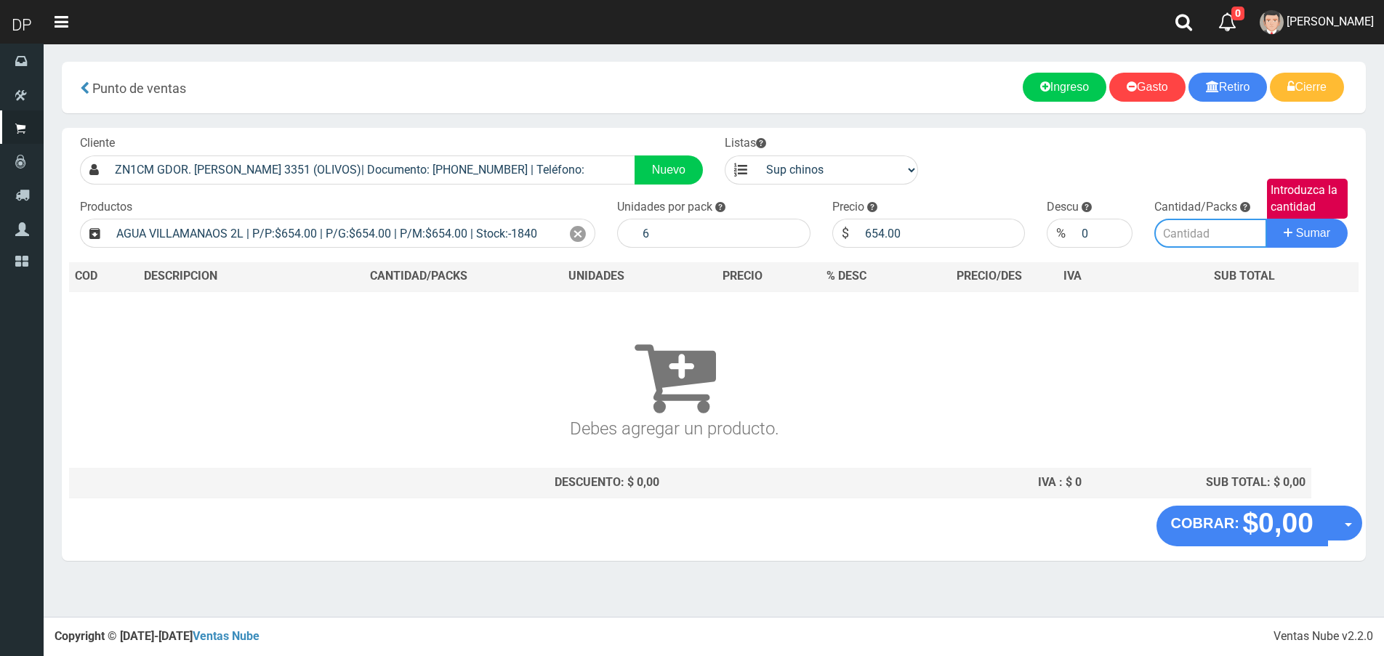
click at [1162, 235] on input "Introduzca la cantidad" at bounding box center [1210, 233] width 113 height 29
type input "5"
click at [1266, 219] on button "Sumar" at bounding box center [1306, 233] width 81 height 29
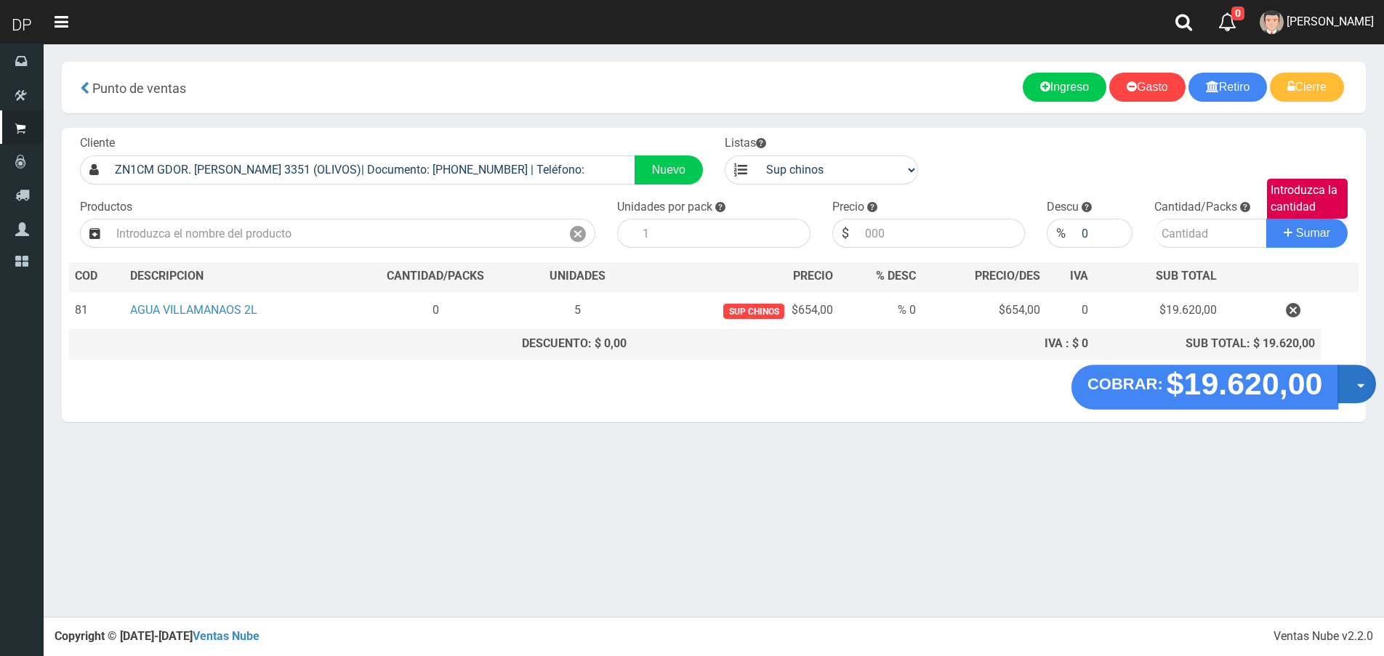
click at [1359, 392] on button "Opciones" at bounding box center [1356, 384] width 39 height 39
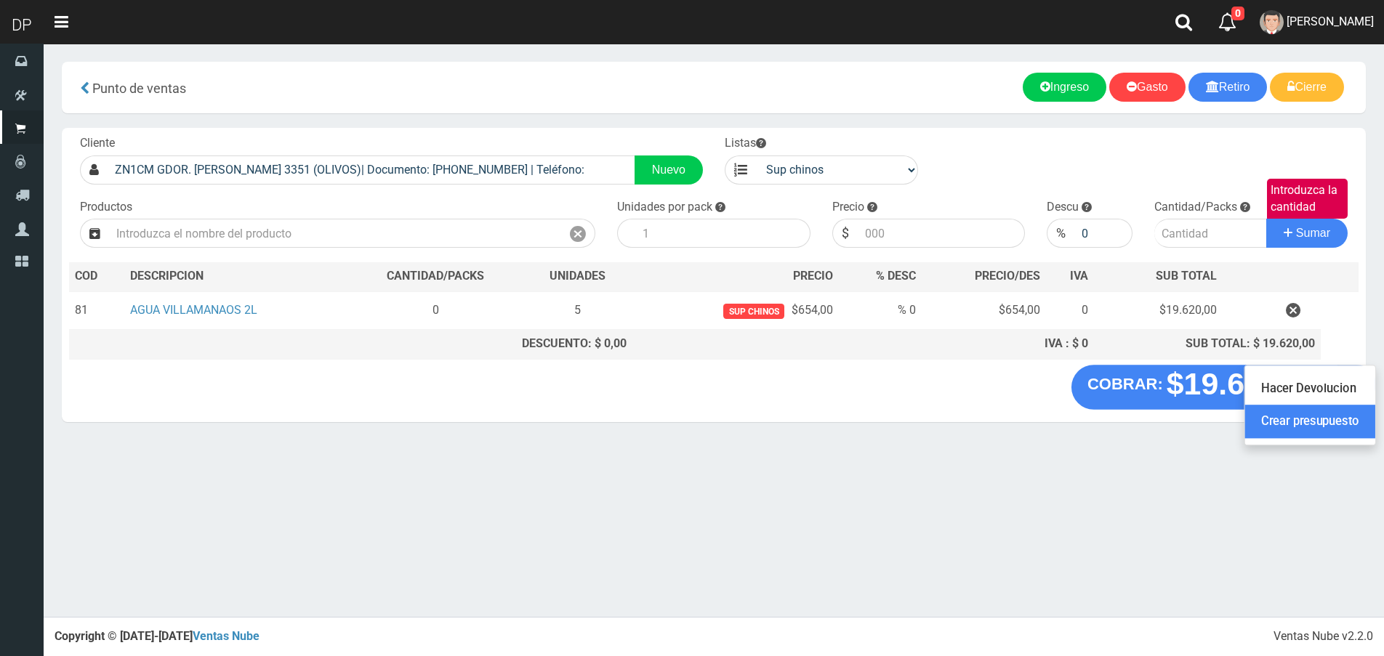
click at [1330, 408] on link "Crear presupuesto" at bounding box center [1310, 422] width 130 height 33
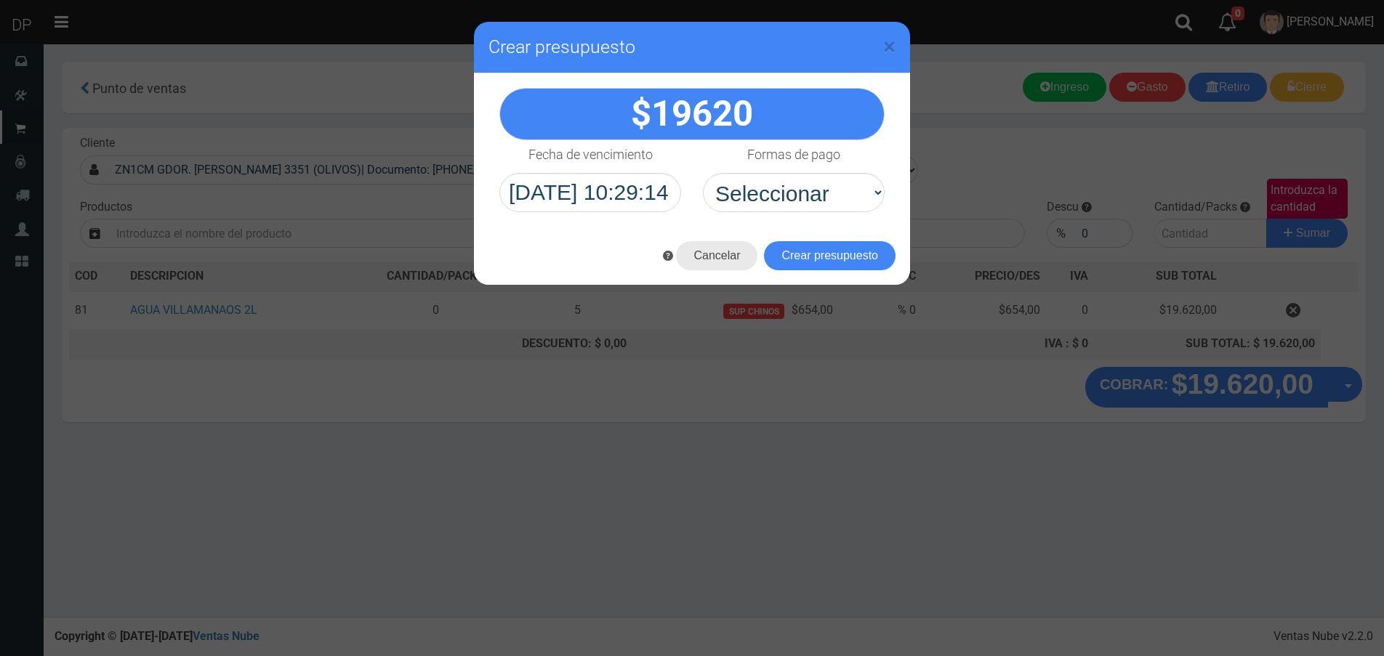
click at [722, 263] on button "Cancelar" at bounding box center [716, 255] width 81 height 29
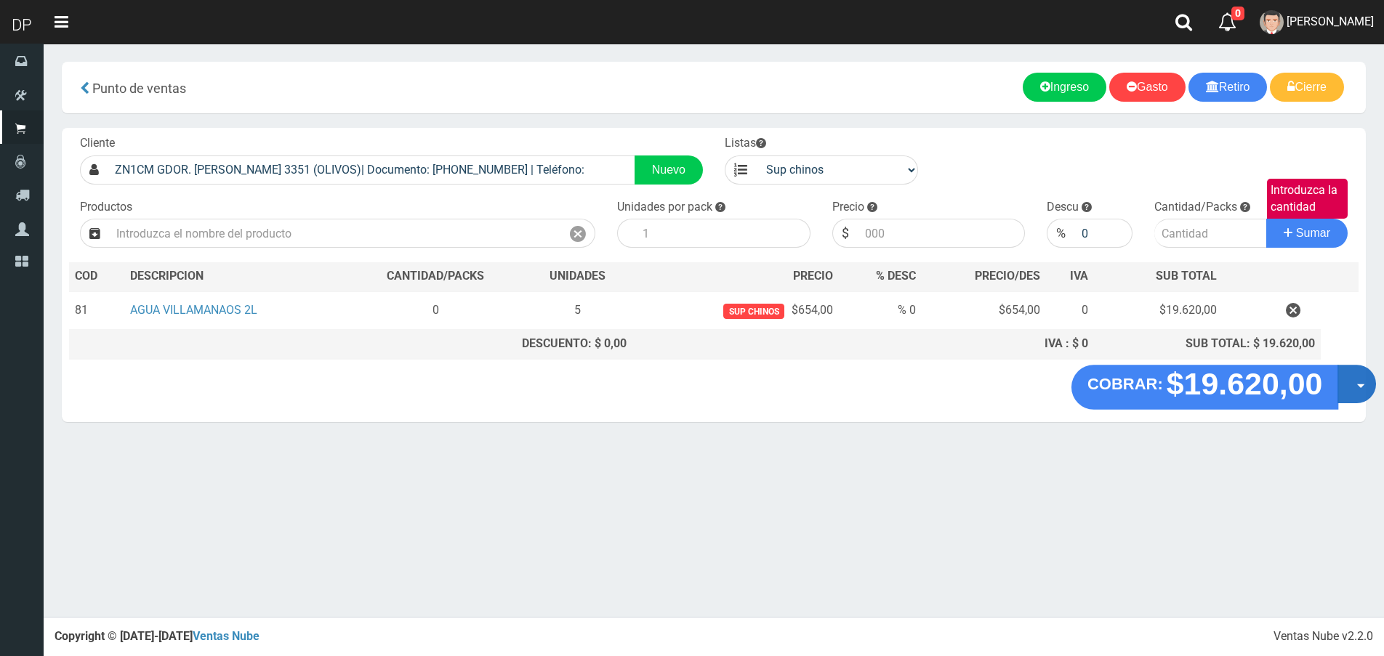
click at [1367, 393] on button "Opciones" at bounding box center [1356, 384] width 39 height 39
click at [1335, 398] on link "Hacer Devolucion" at bounding box center [1310, 388] width 130 height 33
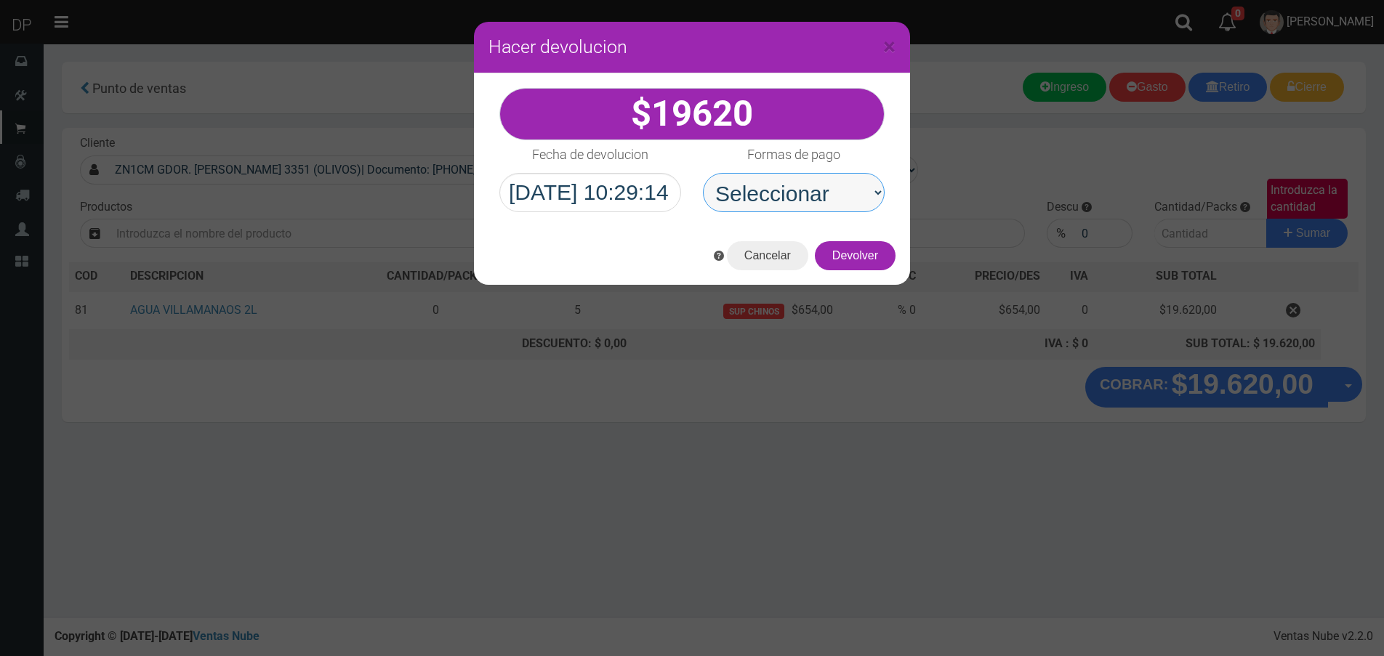
click at [845, 191] on select "Seleccionar Efectivo Tarjeta de Crédito Depósito Débito" at bounding box center [794, 192] width 182 height 39
click at [703, 173] on select "Seleccionar Efectivo Tarjeta de Crédito Depósito Débito" at bounding box center [794, 192] width 182 height 39
click at [824, 202] on select "Seleccionar Efectivo Tarjeta de Crédito Depósito Débito" at bounding box center [794, 192] width 182 height 39
select select "Efectivo"
click at [703, 173] on select "Seleccionar Efectivo Tarjeta de Crédito Depósito Débito" at bounding box center [794, 192] width 182 height 39
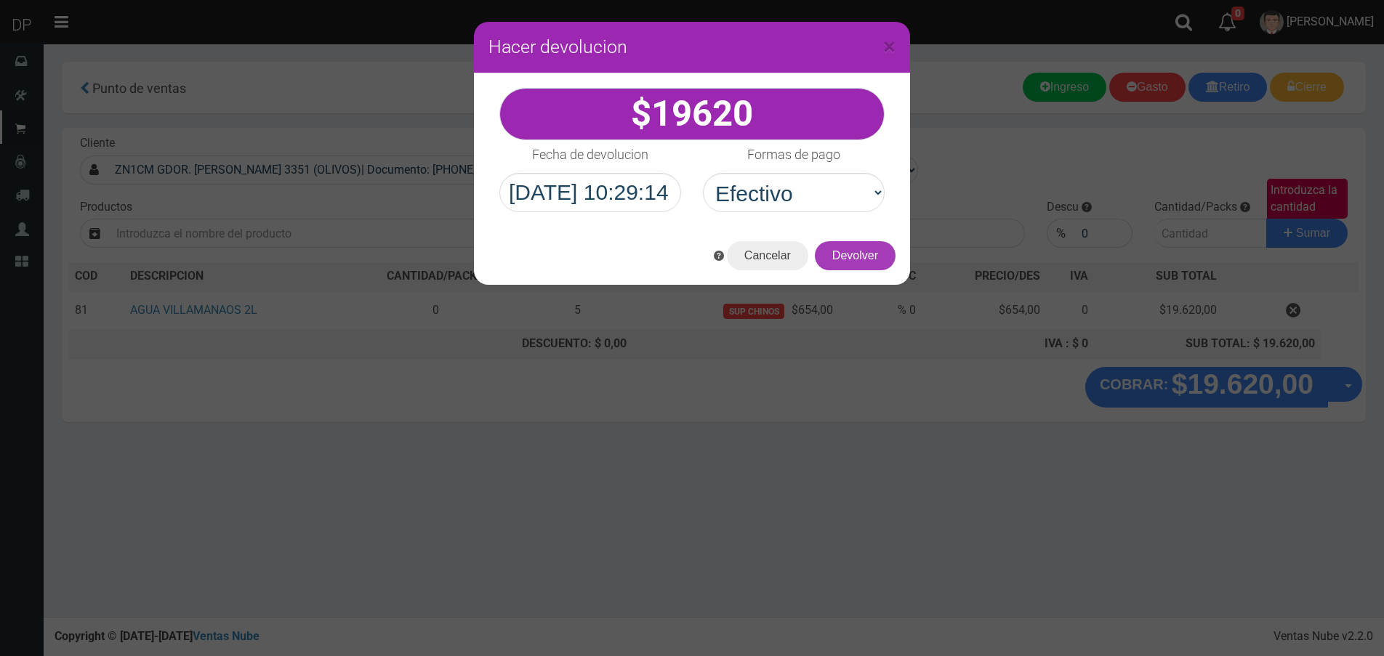
click at [857, 265] on button "Devolver" at bounding box center [855, 255] width 81 height 29
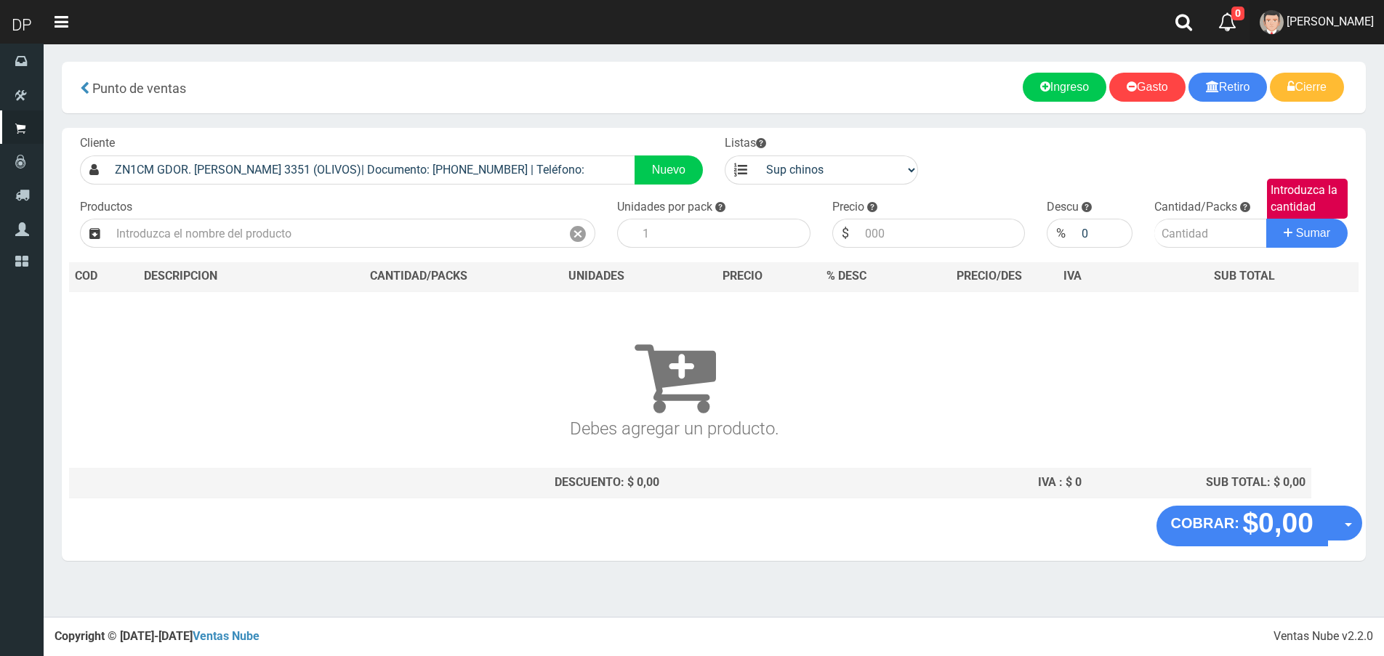
click at [1346, 36] on link "AXELL MOYA" at bounding box center [1316, 22] width 134 height 44
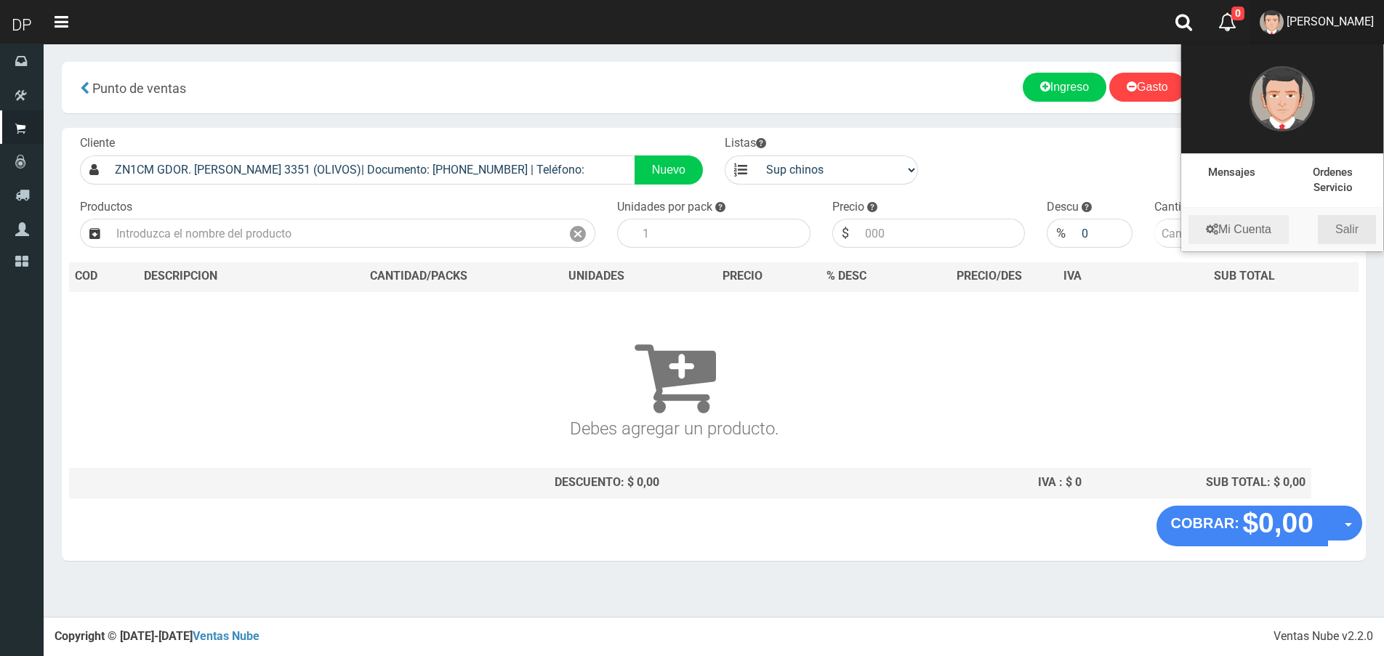
click at [1342, 232] on link "Salir" at bounding box center [1347, 229] width 58 height 29
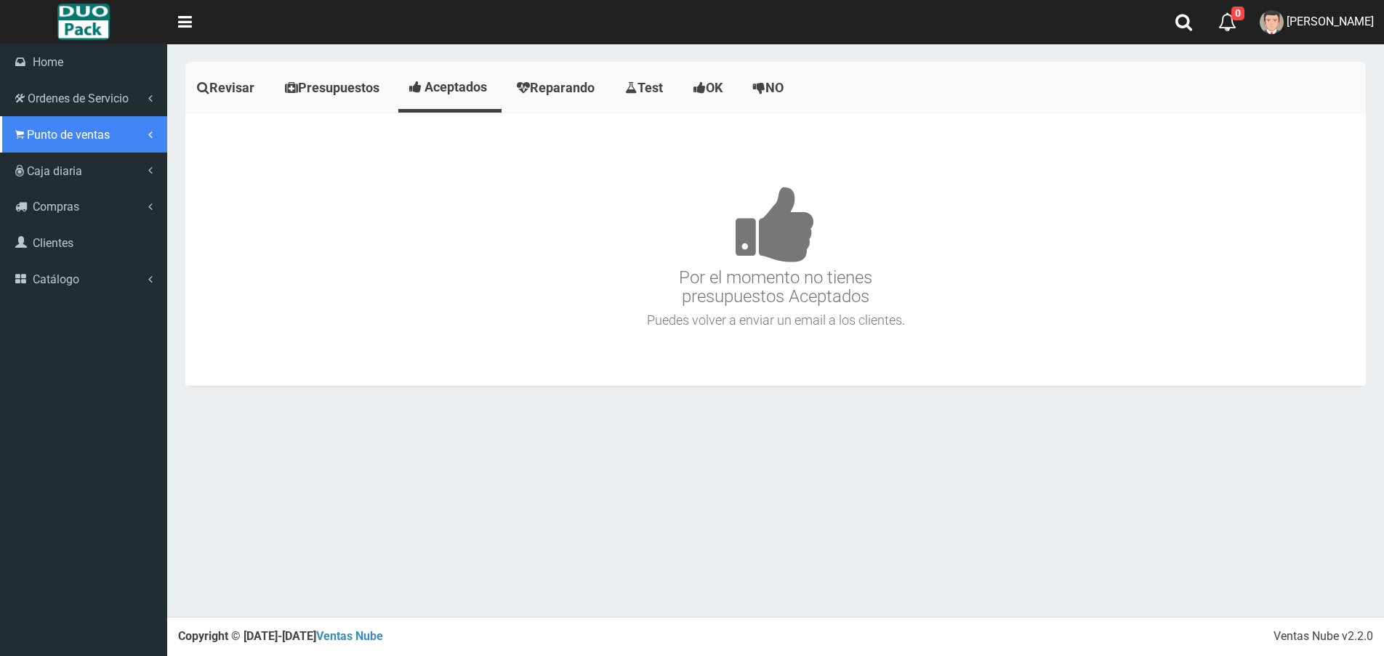
click at [30, 134] on span "Punto de ventas" at bounding box center [68, 135] width 83 height 14
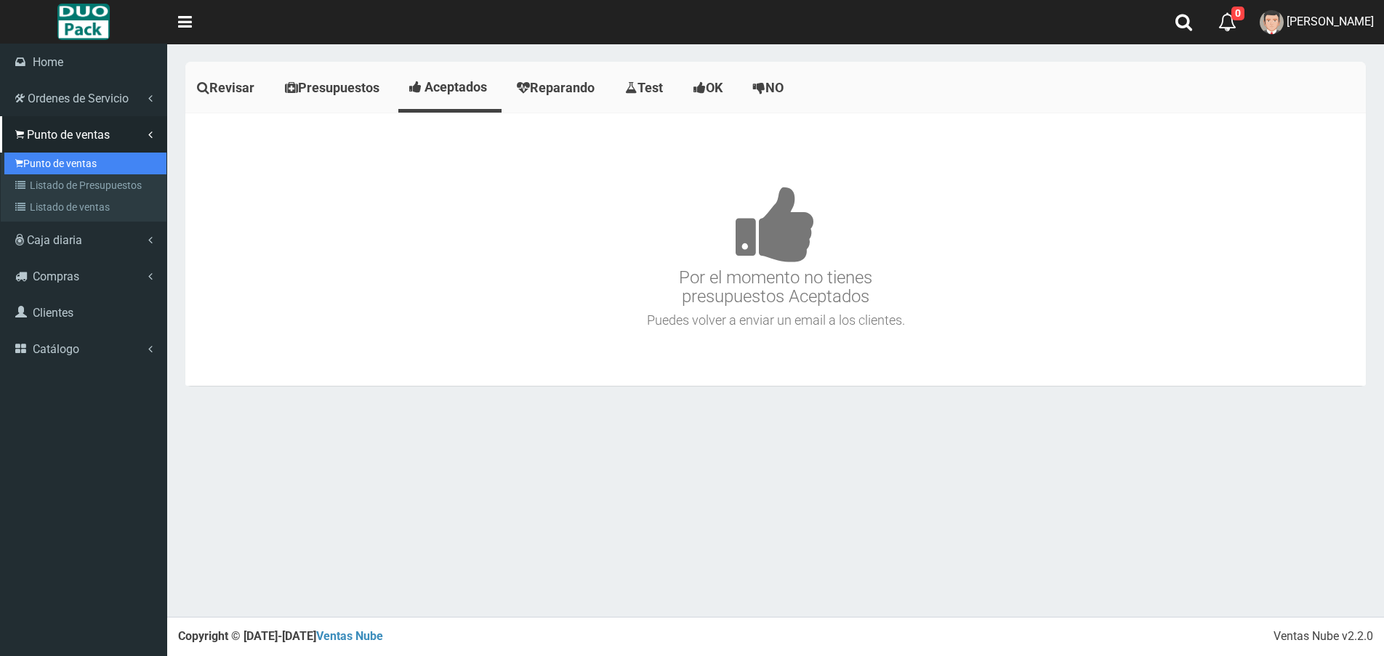
click at [67, 160] on link "Punto de ventas" at bounding box center [85, 164] width 162 height 22
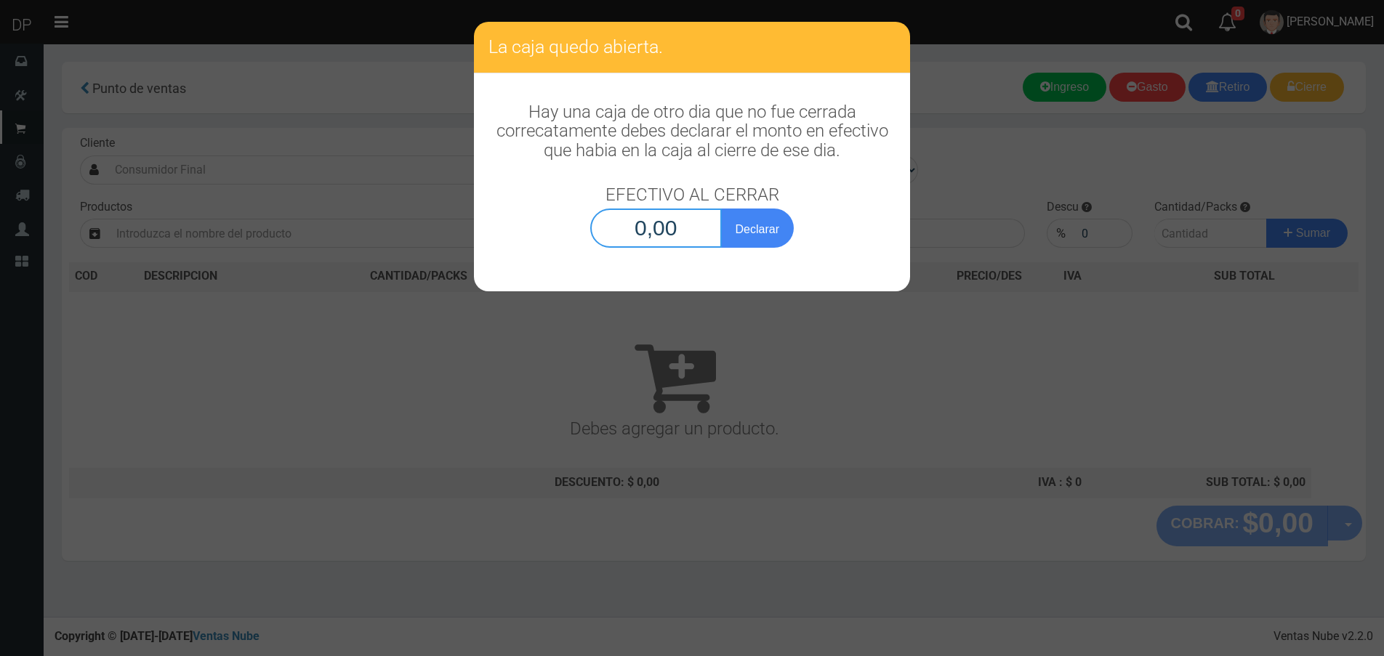
click at [667, 227] on input "0,00" at bounding box center [656, 228] width 132 height 39
type input "1,00"
click at [721, 209] on button "Declarar" at bounding box center [757, 228] width 73 height 39
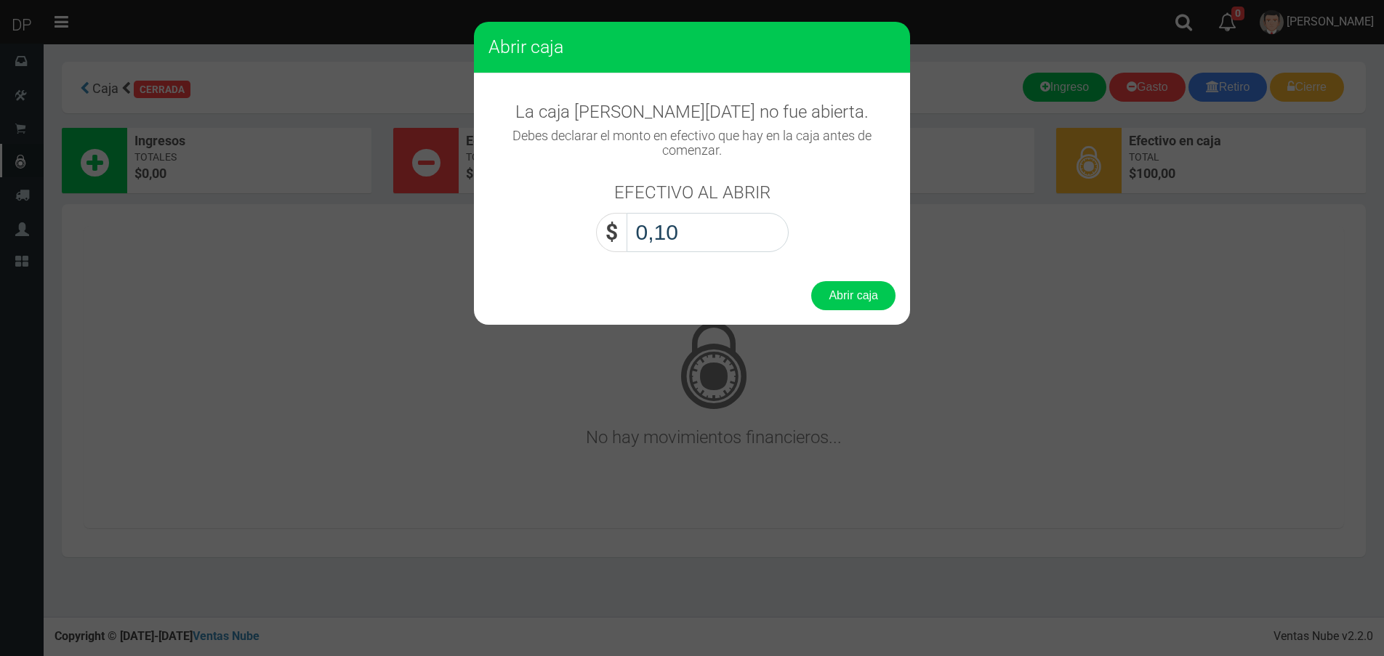
type input "1,00"
click at [811, 281] on button "Abrir caja" at bounding box center [853, 295] width 84 height 29
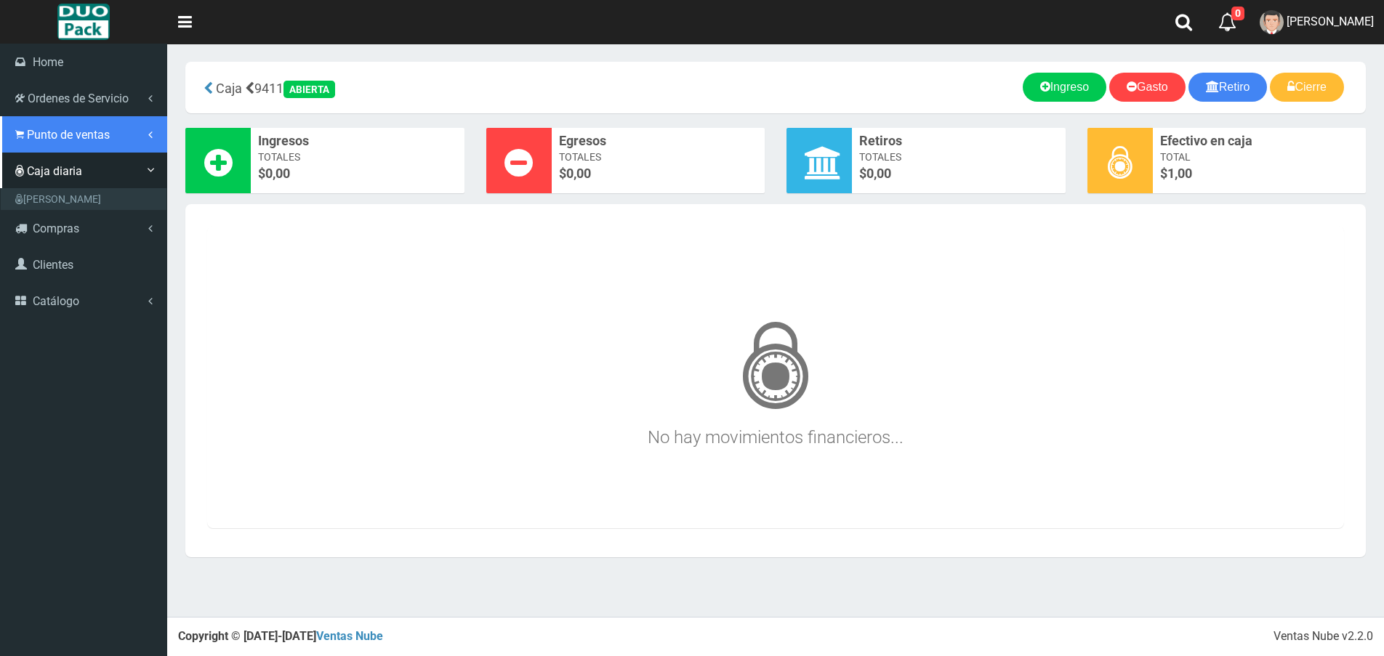
click at [43, 140] on span "Punto de ventas" at bounding box center [68, 135] width 83 height 14
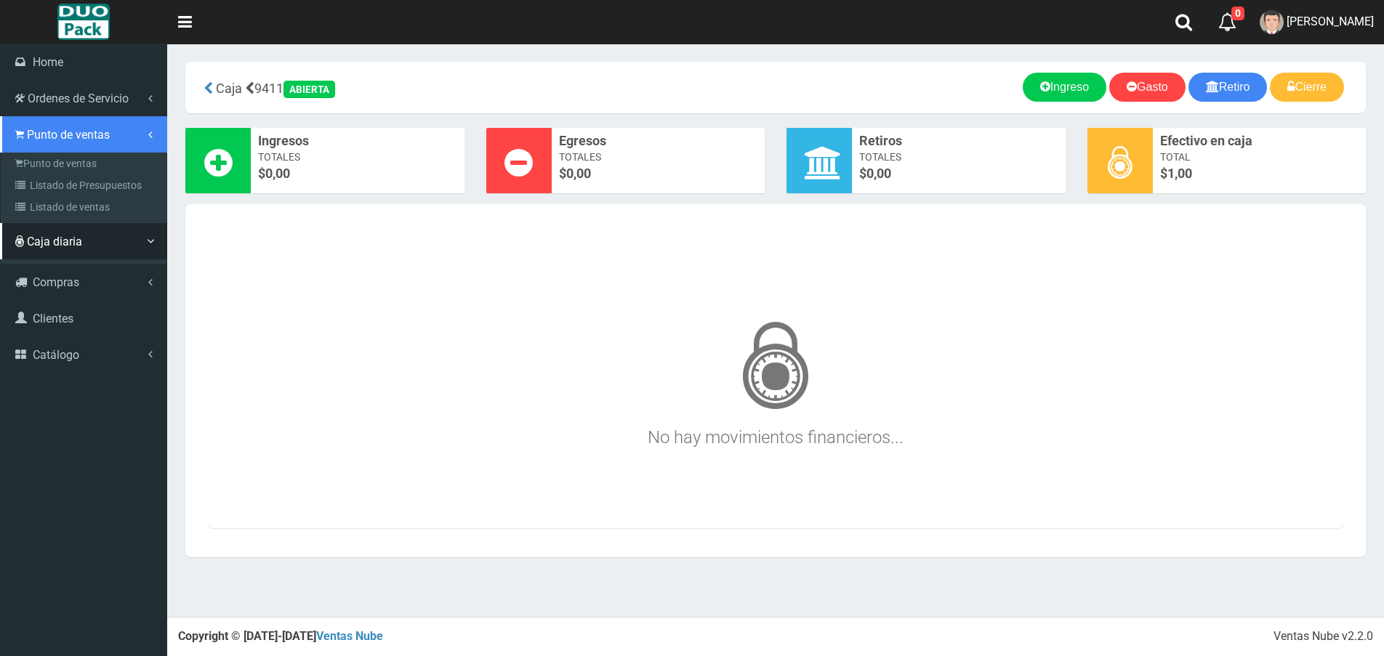
click at [47, 151] on link "Punto de ventas" at bounding box center [83, 134] width 167 height 36
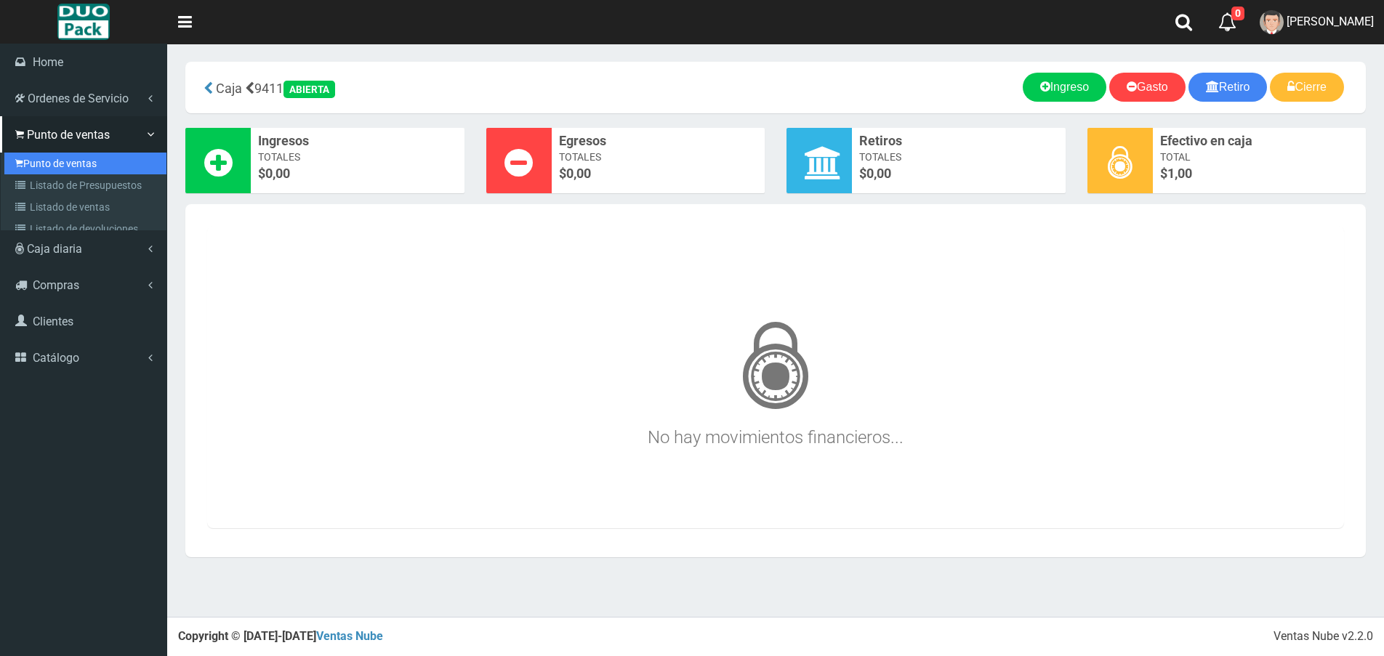
click at [49, 158] on link "Punto de ventas" at bounding box center [85, 164] width 162 height 22
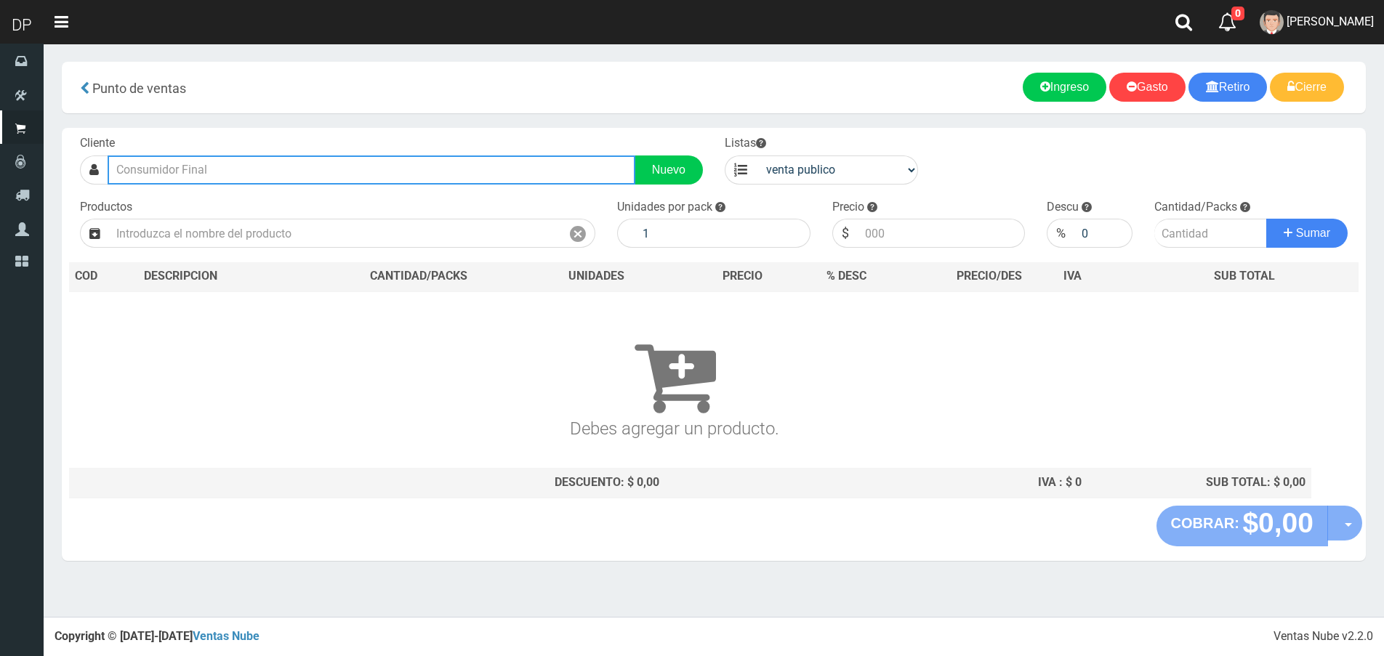
click at [228, 172] on input "text" at bounding box center [372, 170] width 528 height 29
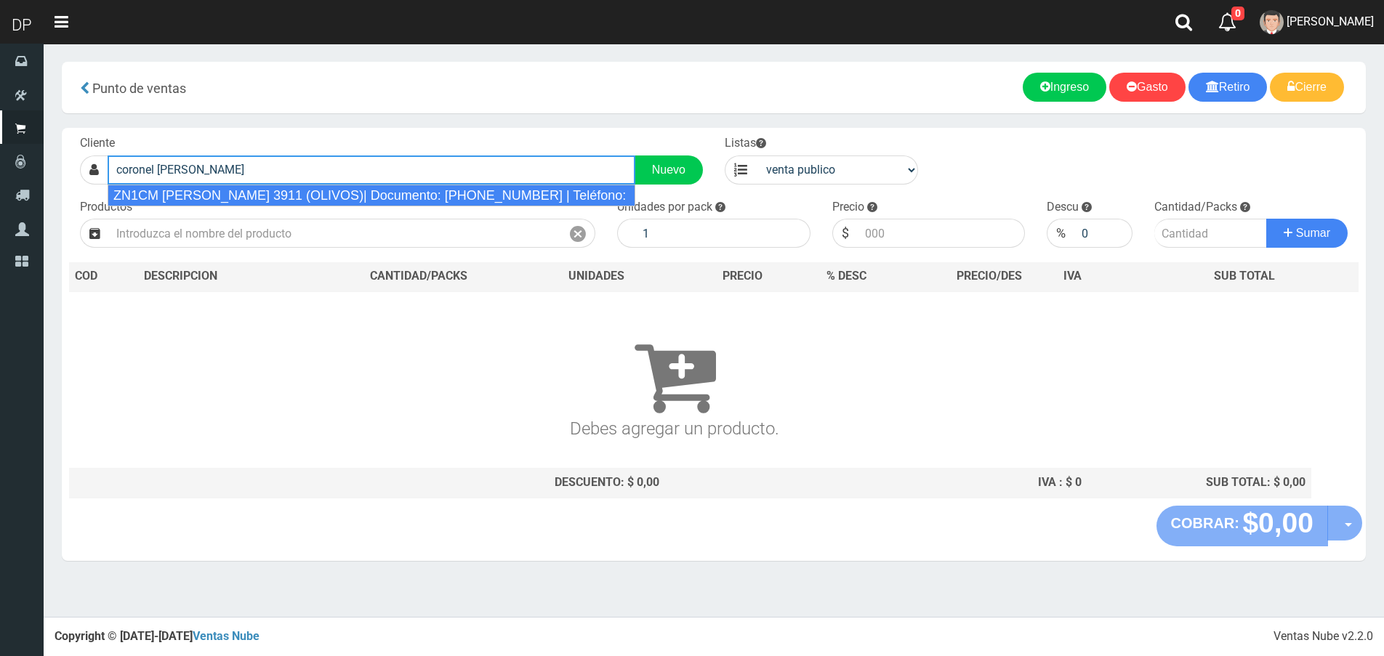
click at [228, 201] on div "ZN1CM CORONEL UZAL 3911 (OLIVOS)| Documento: 33265652 | Teléfono:" at bounding box center [372, 196] width 528 height 22
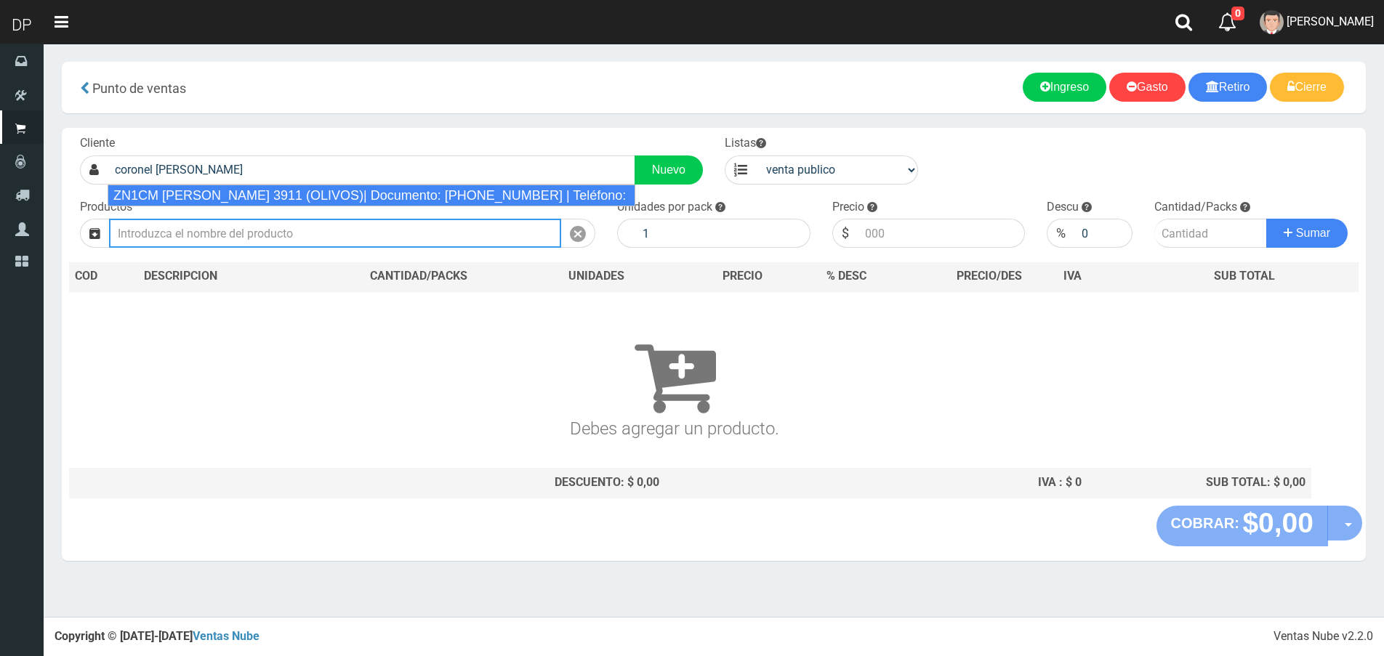
type input "ZN1CM CORONEL UZAL 3911 (OLIVOS)| Documento: 33265652 | Teléfono:"
select select "2"
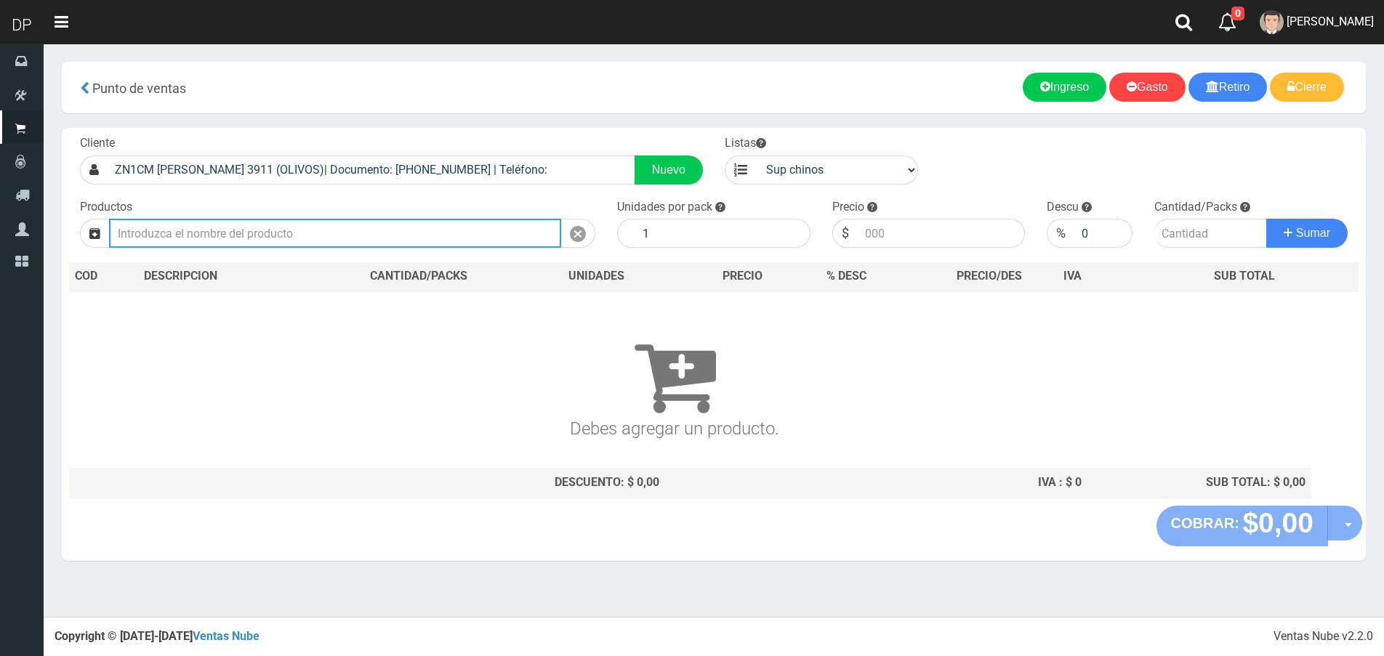
click at [228, 222] on input "text" at bounding box center [335, 233] width 452 height 29
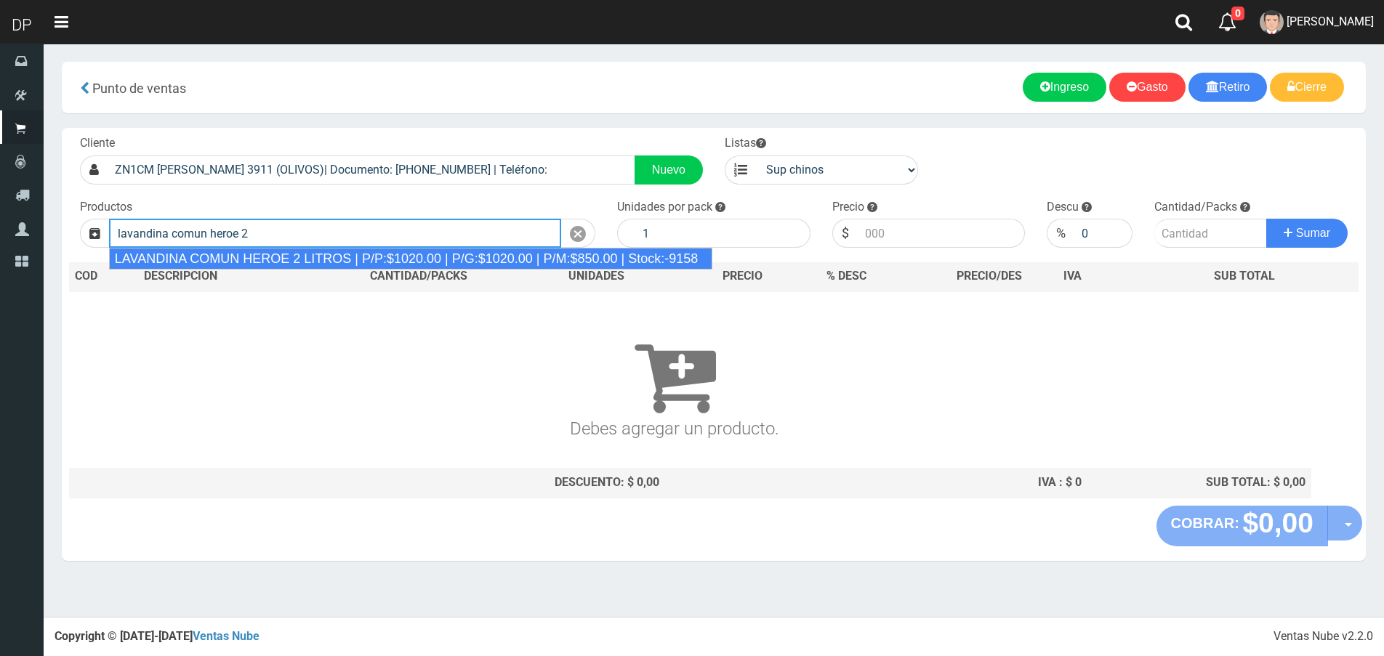
click at [296, 259] on div "LAVANDINA COMUN HEROE 2 LITROS | P/P:$1020.00 | P/G:$1020.00 | P/M:$850.00 | St…" at bounding box center [411, 259] width 604 height 22
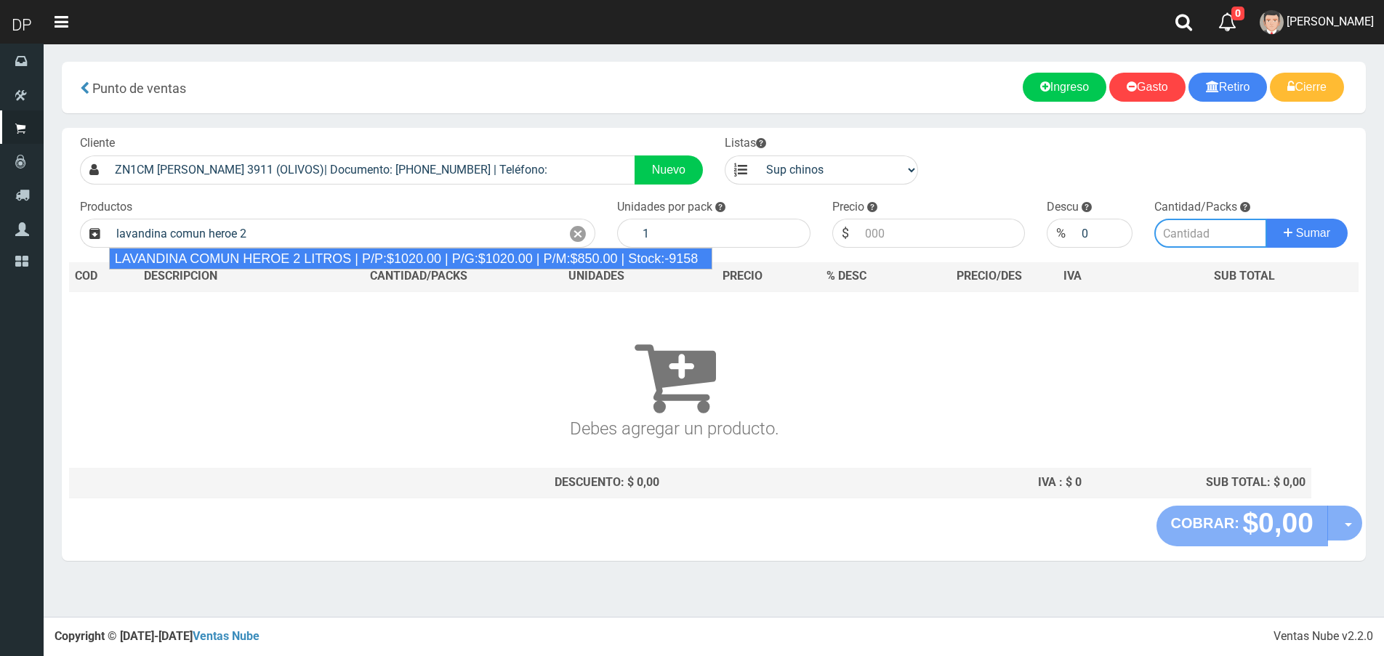
type input "LAVANDINA COMUN HEROE 2 LITROS | P/P:$1020.00 | P/G:$1020.00 | P/M:$850.00 | St…"
type input "8"
type input "1020.00"
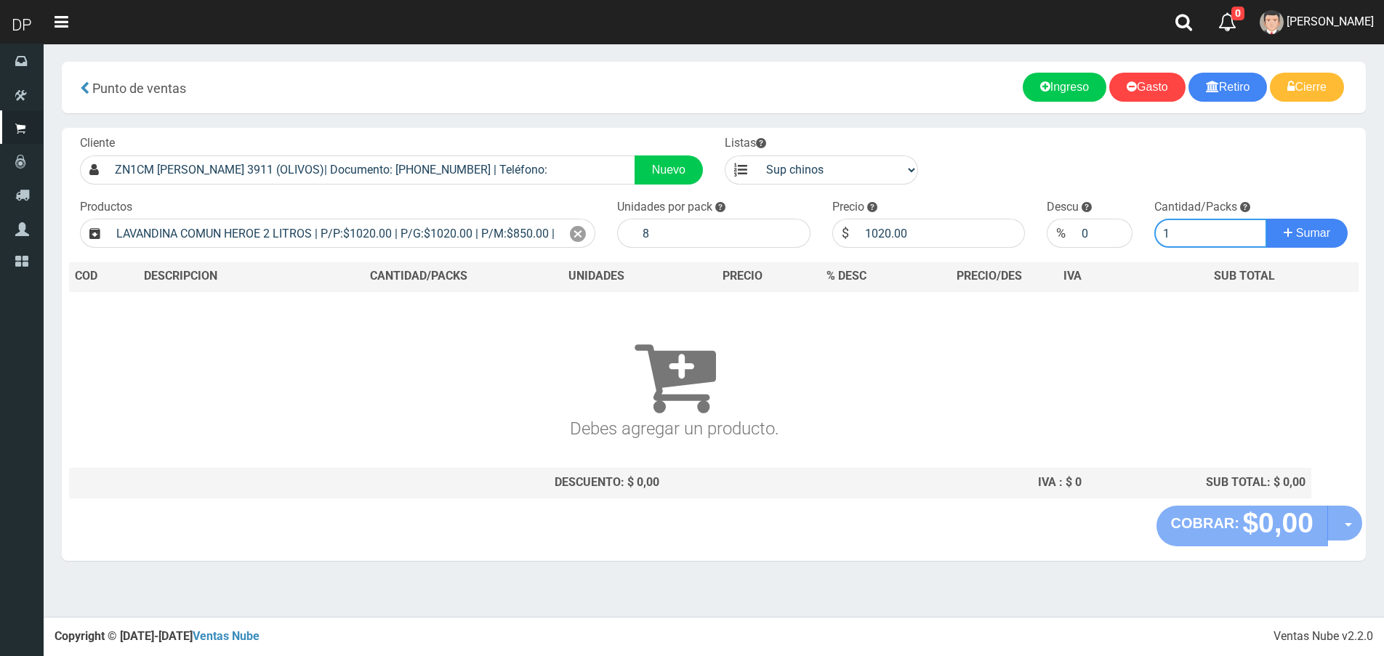
type input "1"
click at [1266, 219] on button "Sumar" at bounding box center [1306, 233] width 81 height 29
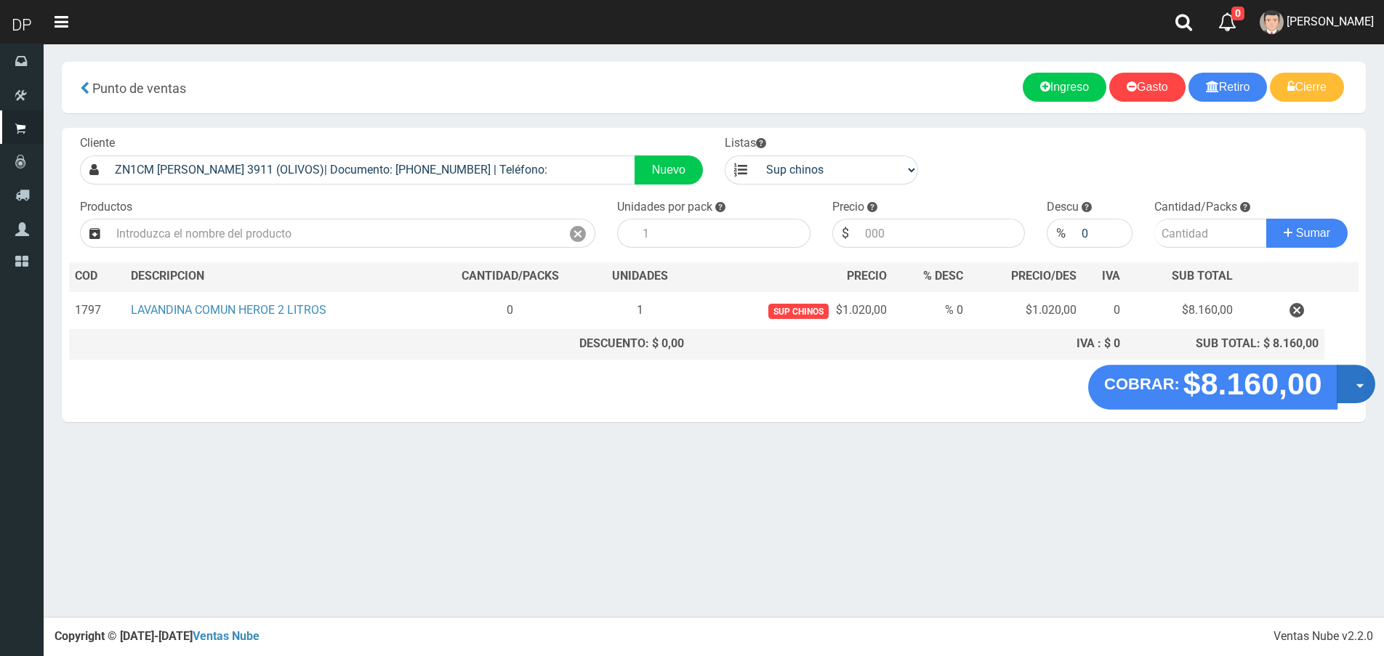
click at [1358, 391] on button "Opciones" at bounding box center [1356, 384] width 39 height 39
click at [1308, 395] on link "Hacer Devolucion" at bounding box center [1309, 388] width 130 height 33
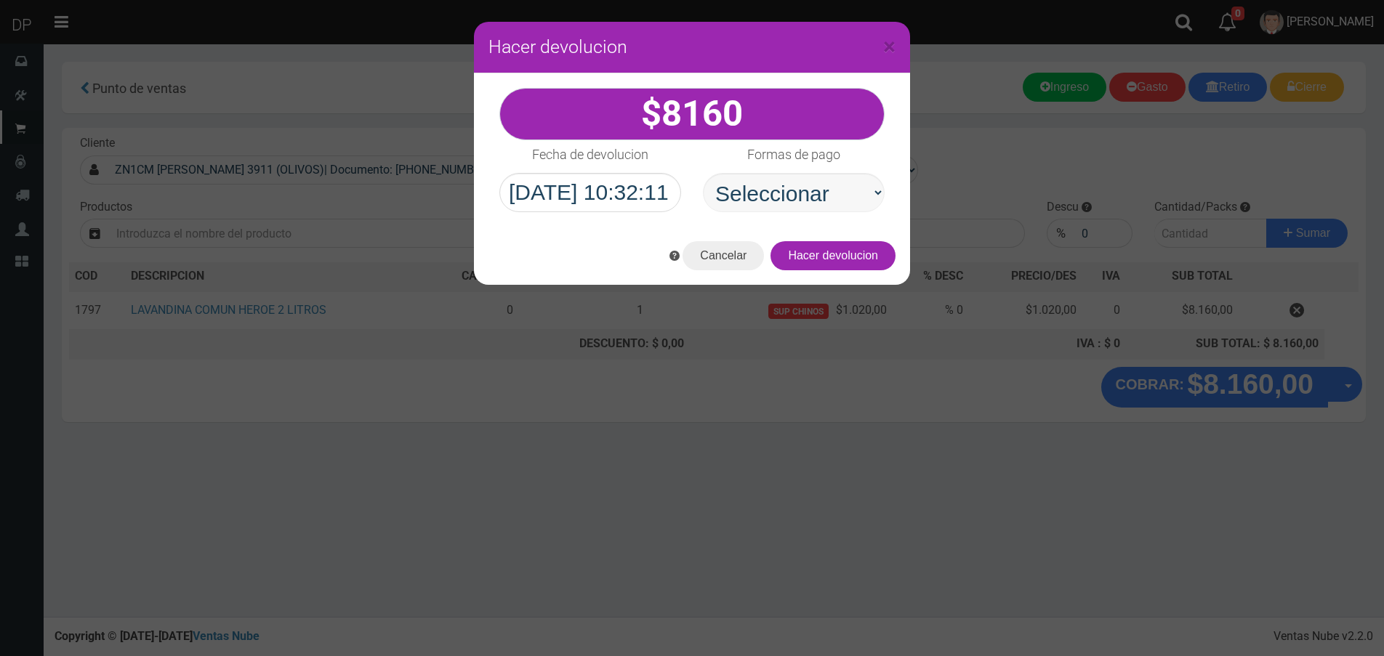
select select "Efectivo"
click at [703, 173] on select "Seleccionar Efectivo Tarjeta de Crédito Depósito Débito" at bounding box center [794, 192] width 182 height 39
click at [853, 255] on button "Hacer devolucion" at bounding box center [832, 255] width 125 height 29
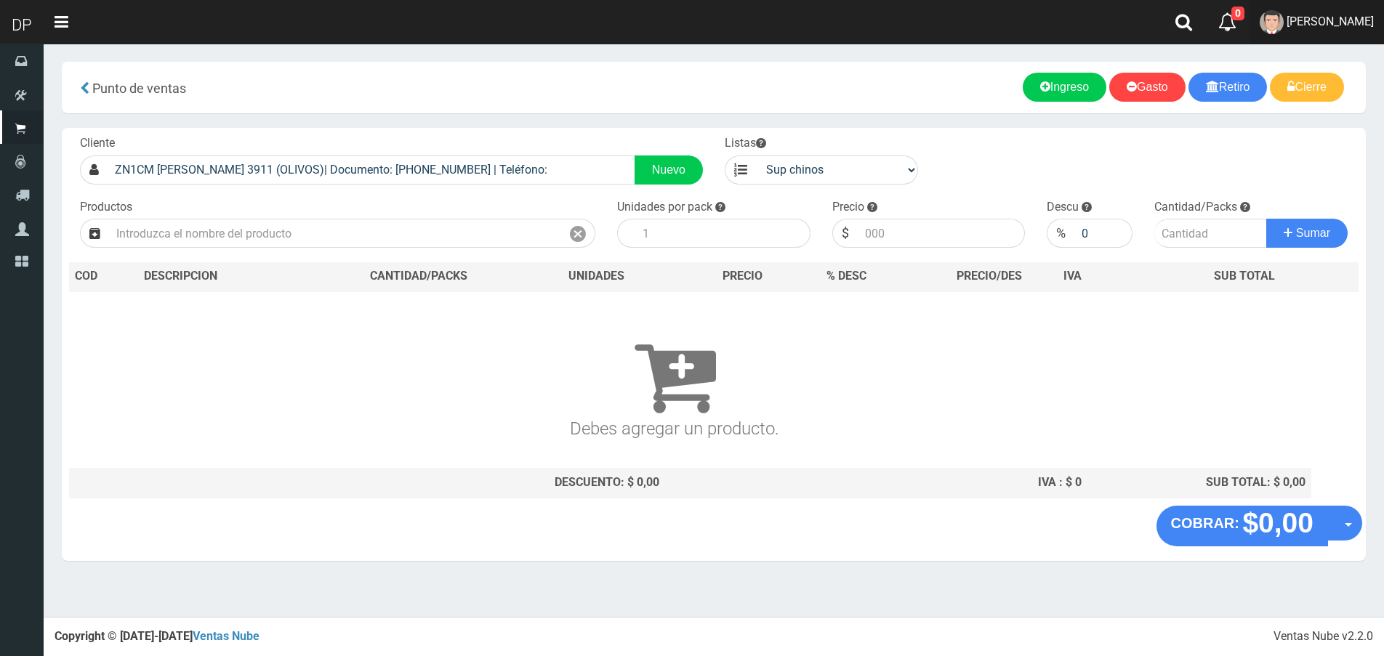
click at [1316, 27] on span "FABRIZIO DURE" at bounding box center [1330, 22] width 87 height 14
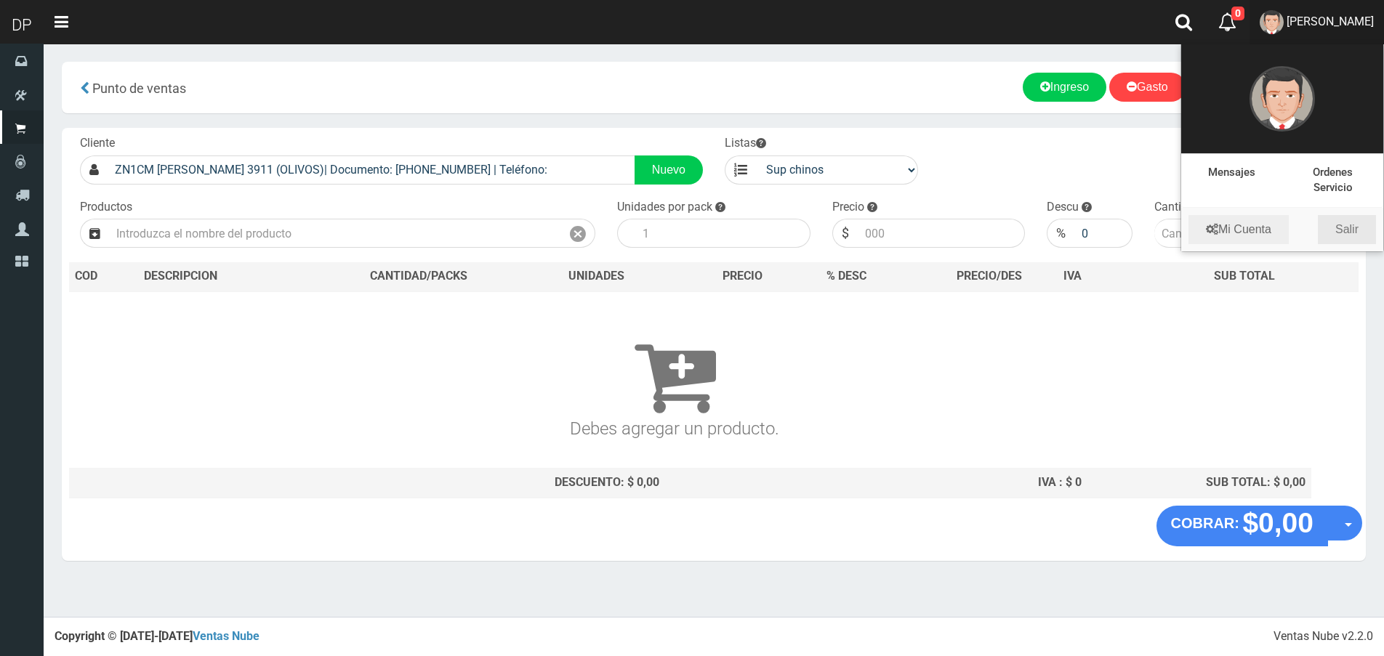
click at [1353, 228] on link "Salir" at bounding box center [1347, 229] width 58 height 29
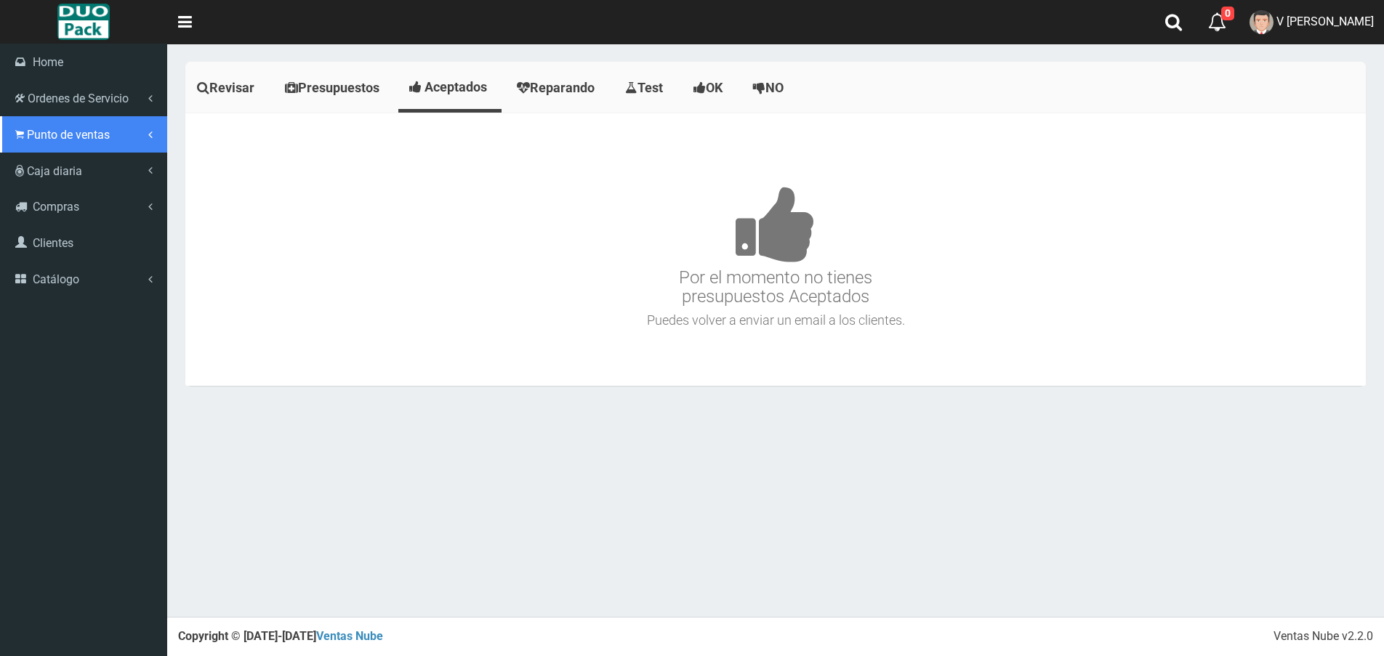
click at [37, 128] on span "Punto de ventas" at bounding box center [68, 135] width 83 height 14
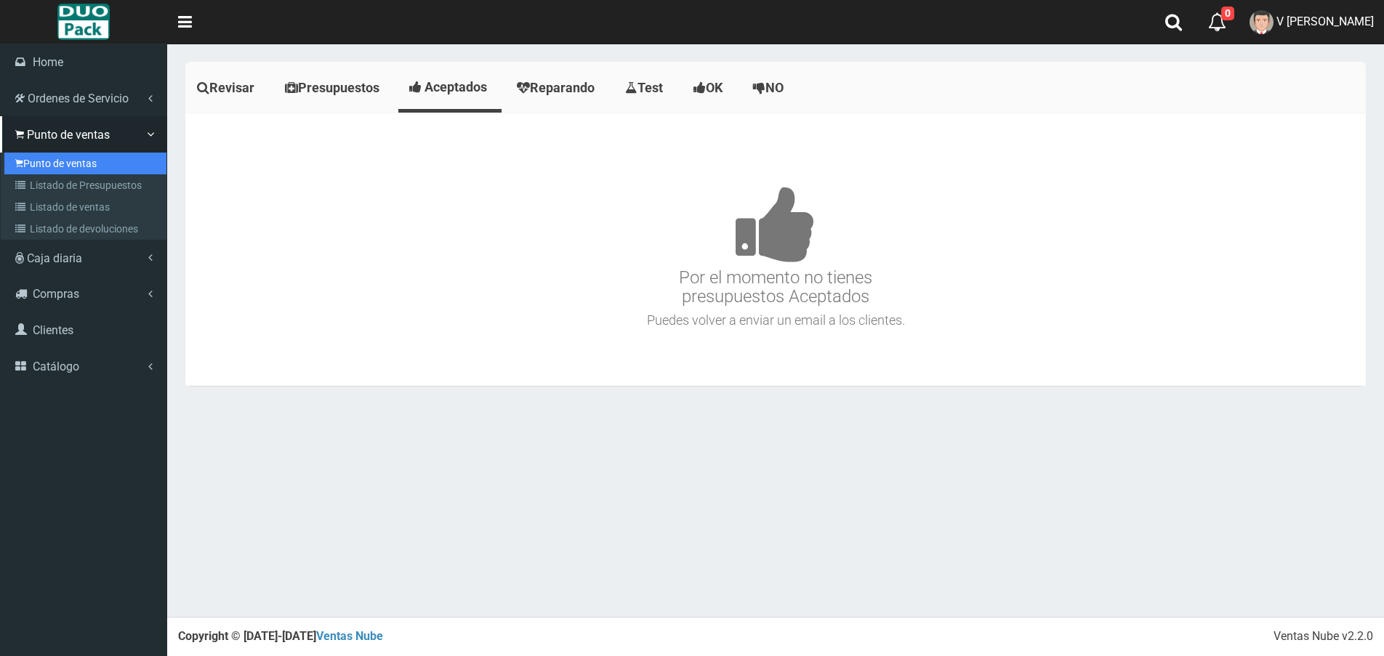
click at [68, 159] on link "Punto de ventas" at bounding box center [85, 164] width 162 height 22
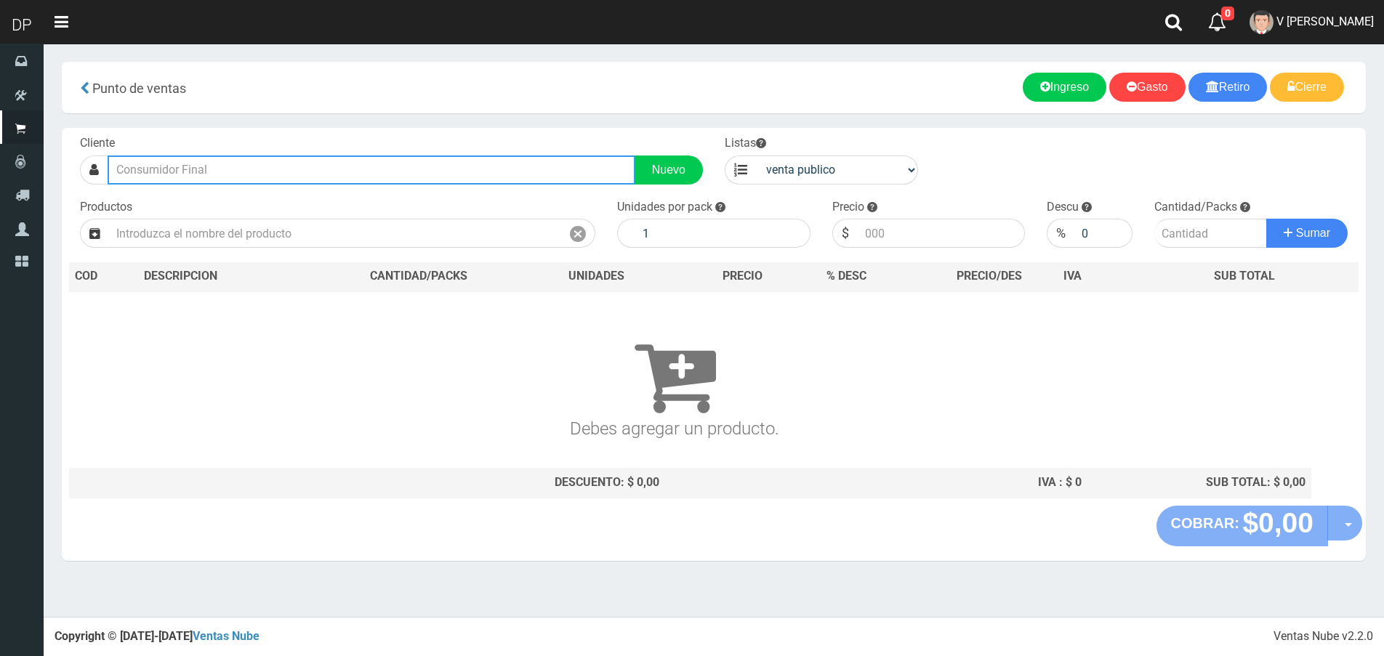
click at [293, 175] on input "text" at bounding box center [372, 170] width 528 height 29
type input "f"
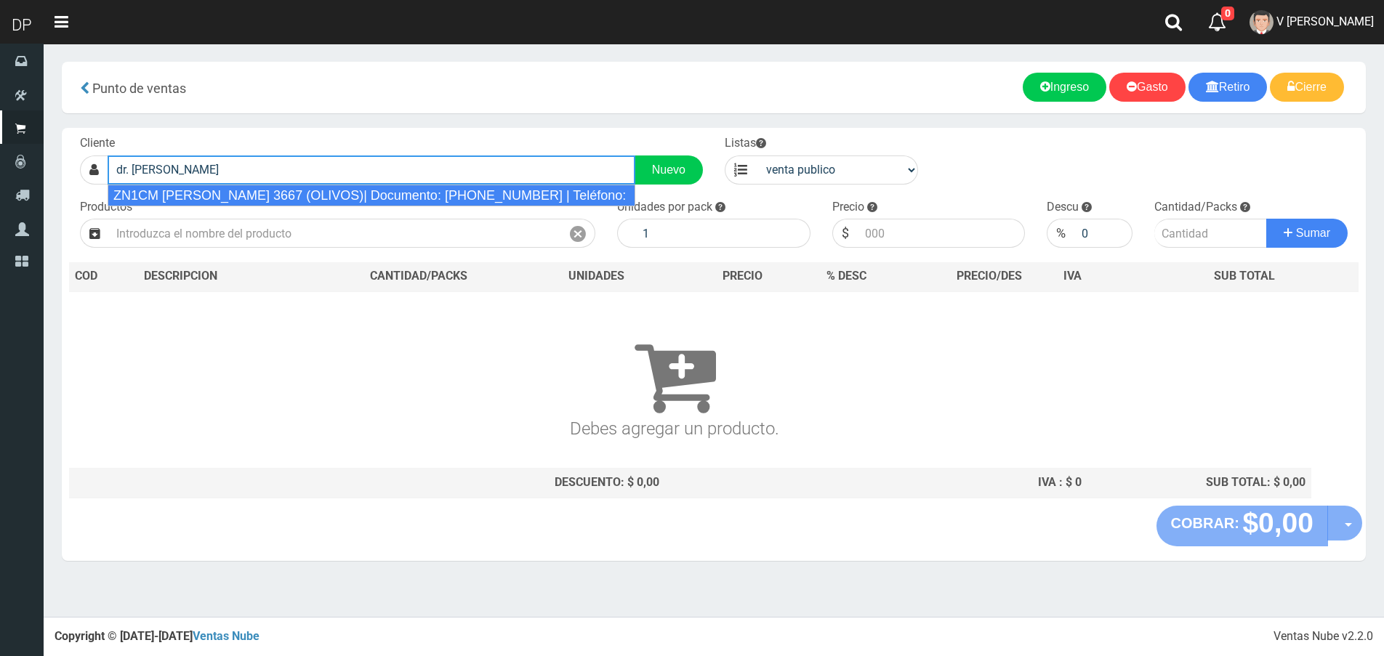
click at [294, 193] on div "ZN1CM DR. JONAS SALK 3667 (OLIVOS)| Documento: 166445845 | Teléfono:" at bounding box center [372, 196] width 528 height 22
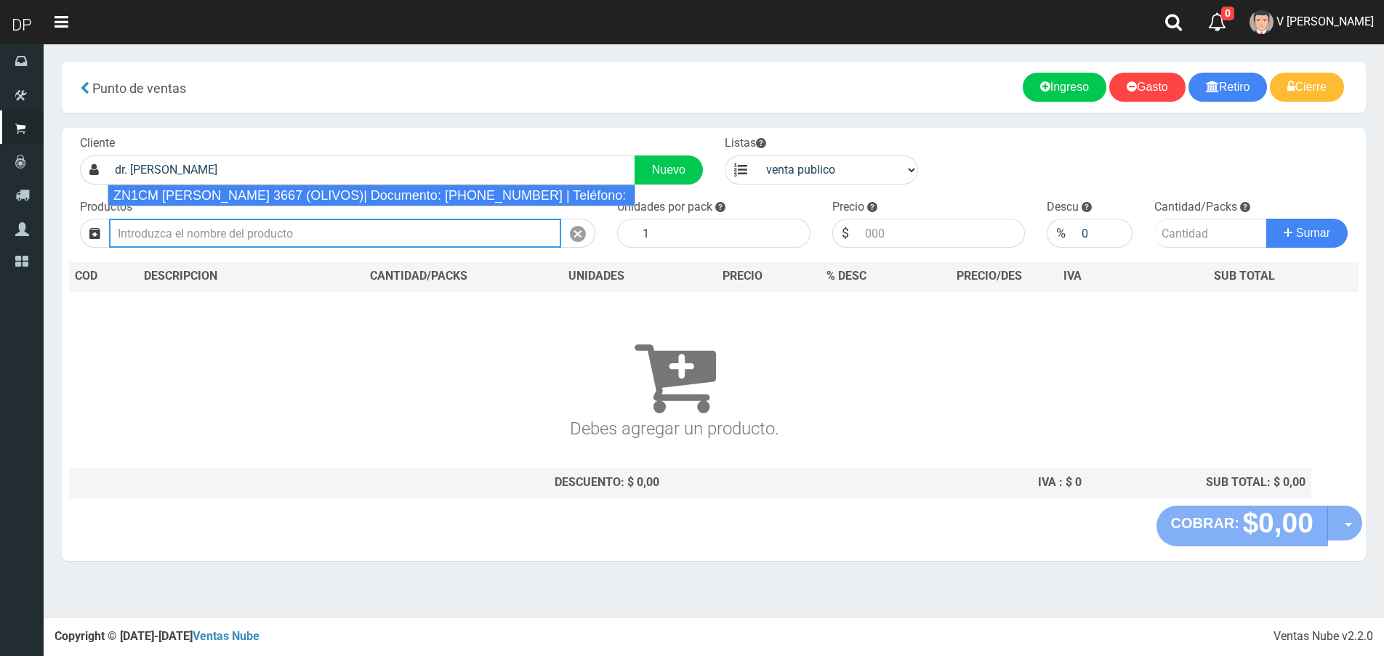
type input "ZN1CM DR. JONAS SALK 3667 (OLIVOS)| Documento: 166445845 | Teléfono:"
select select "2"
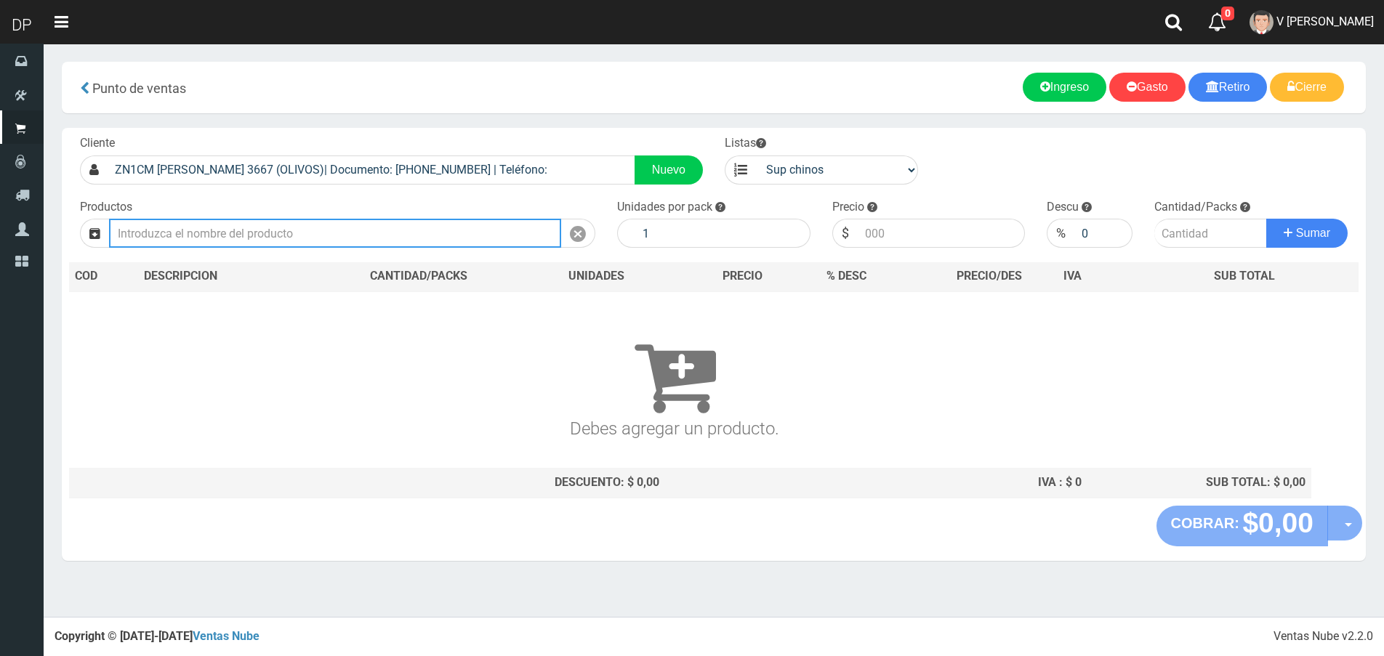
click at [251, 234] on input "text" at bounding box center [335, 233] width 452 height 29
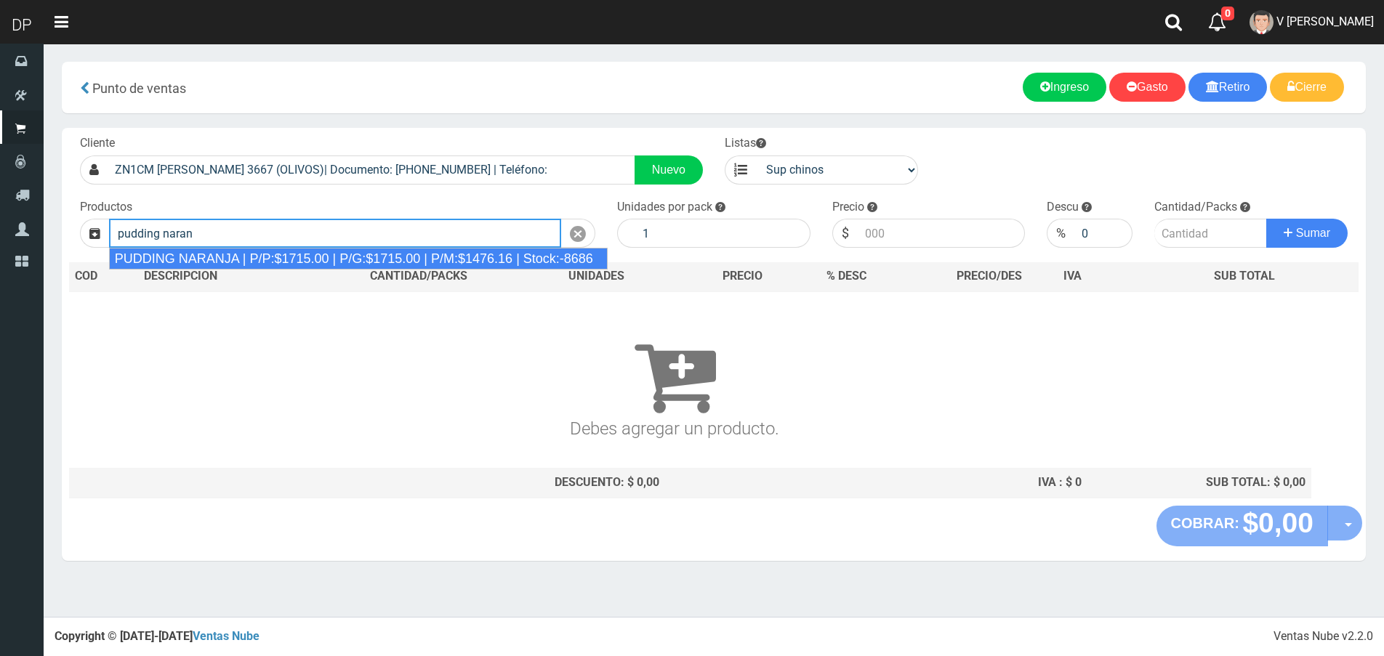
click at [255, 258] on div "PUDDING NARANJA | P/P:$1715.00 | P/G:$1715.00 | P/M:$1476.16 | Stock:-8686" at bounding box center [358, 259] width 499 height 22
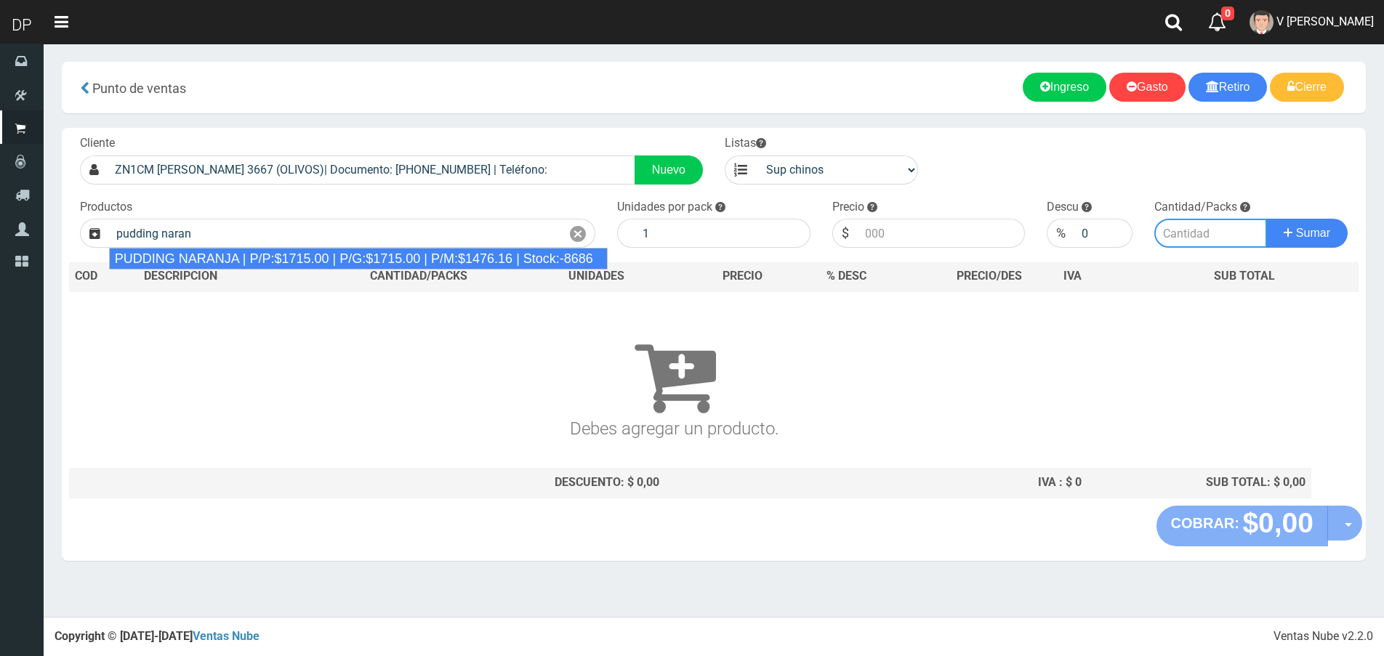
type input "PUDDING NARANJA | P/P:$1715.00 | P/G:$1715.00 | P/M:$1476.16 | Stock:-8686"
type input "8"
type input "1715.00"
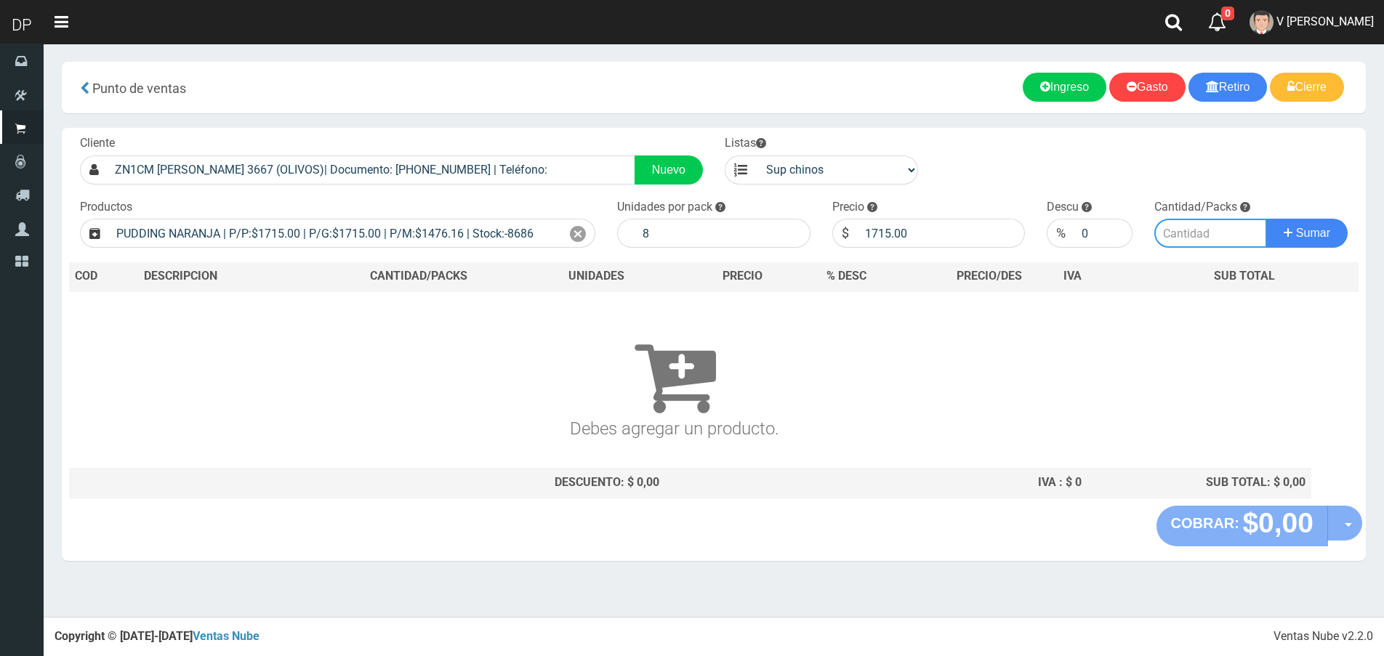
click at [1204, 236] on input "number" at bounding box center [1210, 233] width 113 height 29
type input "2"
click at [1266, 219] on button "Sumar" at bounding box center [1306, 233] width 81 height 29
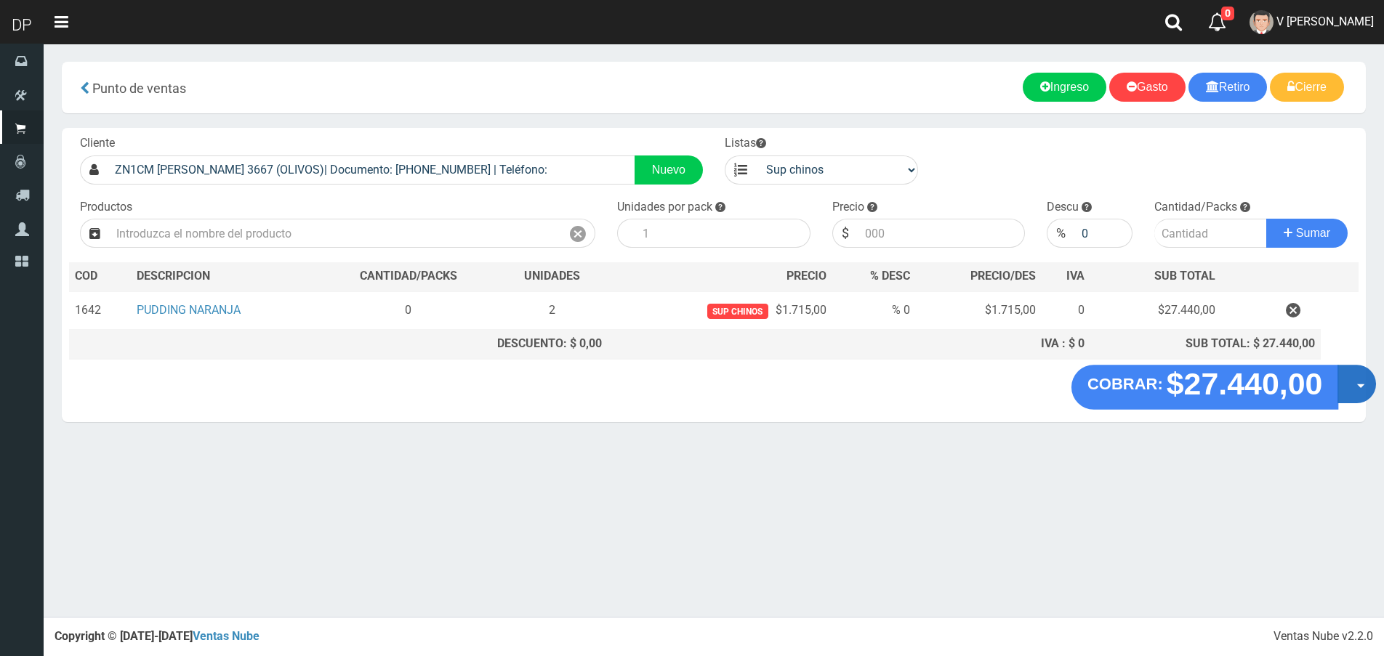
click at [1348, 381] on button "Opciones" at bounding box center [1356, 384] width 39 height 39
click at [1342, 381] on link "Hacer Devolucion" at bounding box center [1310, 388] width 130 height 33
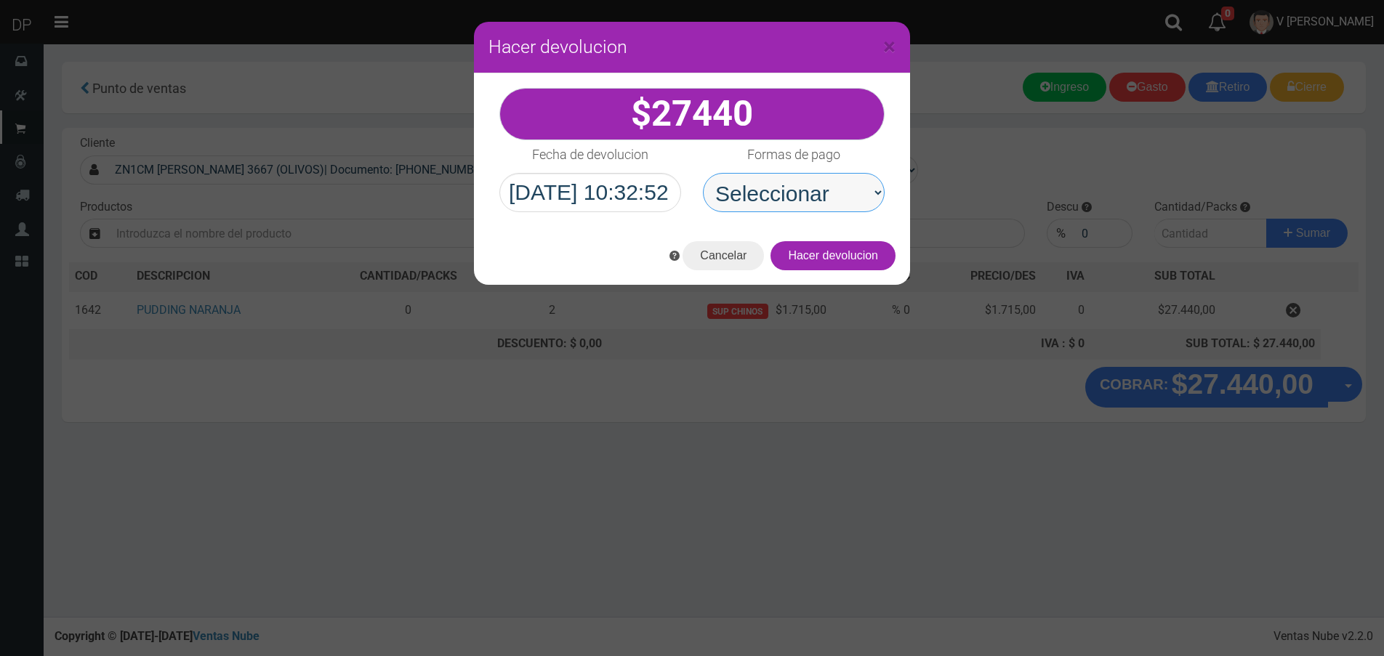
click at [791, 196] on select "Seleccionar Efectivo Tarjeta de Crédito Depósito Débito" at bounding box center [794, 192] width 182 height 39
select select "Efectivo"
click at [703, 173] on select "Seleccionar Efectivo Tarjeta de Crédito Depósito Débito" at bounding box center [794, 192] width 182 height 39
click at [817, 251] on button "Hacer devolucion" at bounding box center [832, 255] width 125 height 29
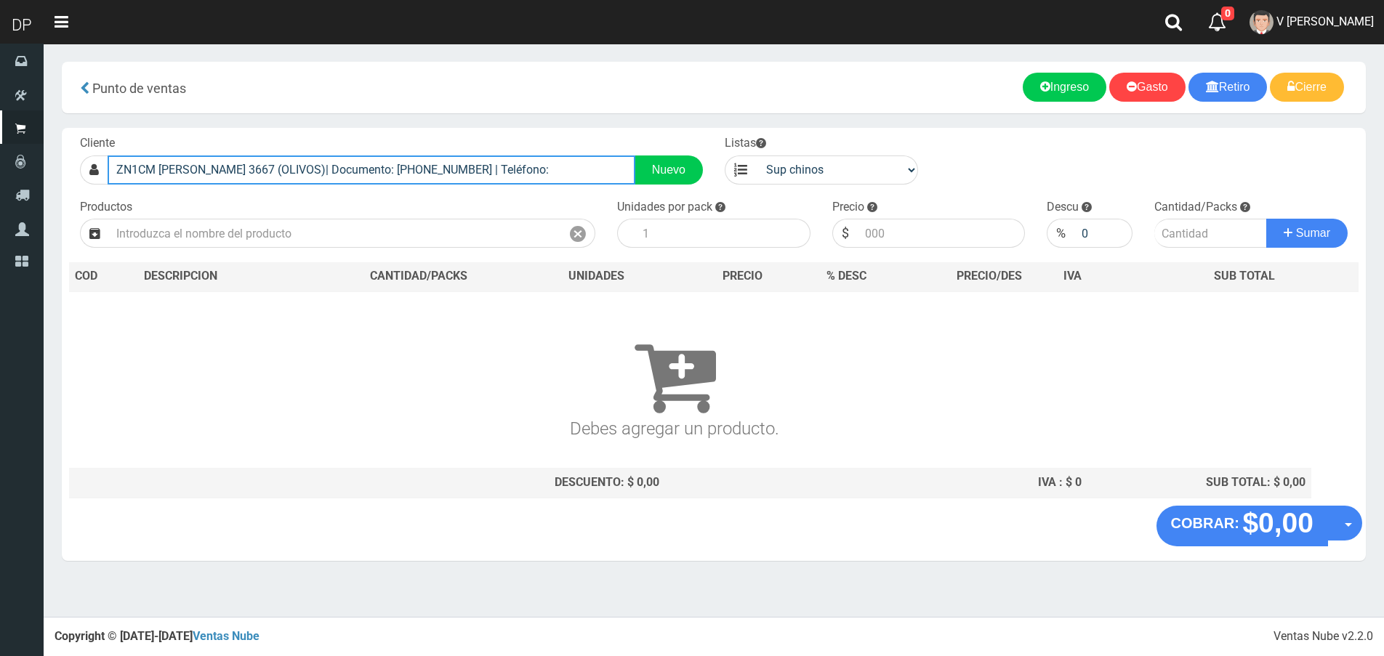
click at [408, 168] on input "ZN1CM DR. JONAS SALK 3667 (OLIVOS)| Documento: 166445845 | Teléfono:" at bounding box center [372, 170] width 528 height 29
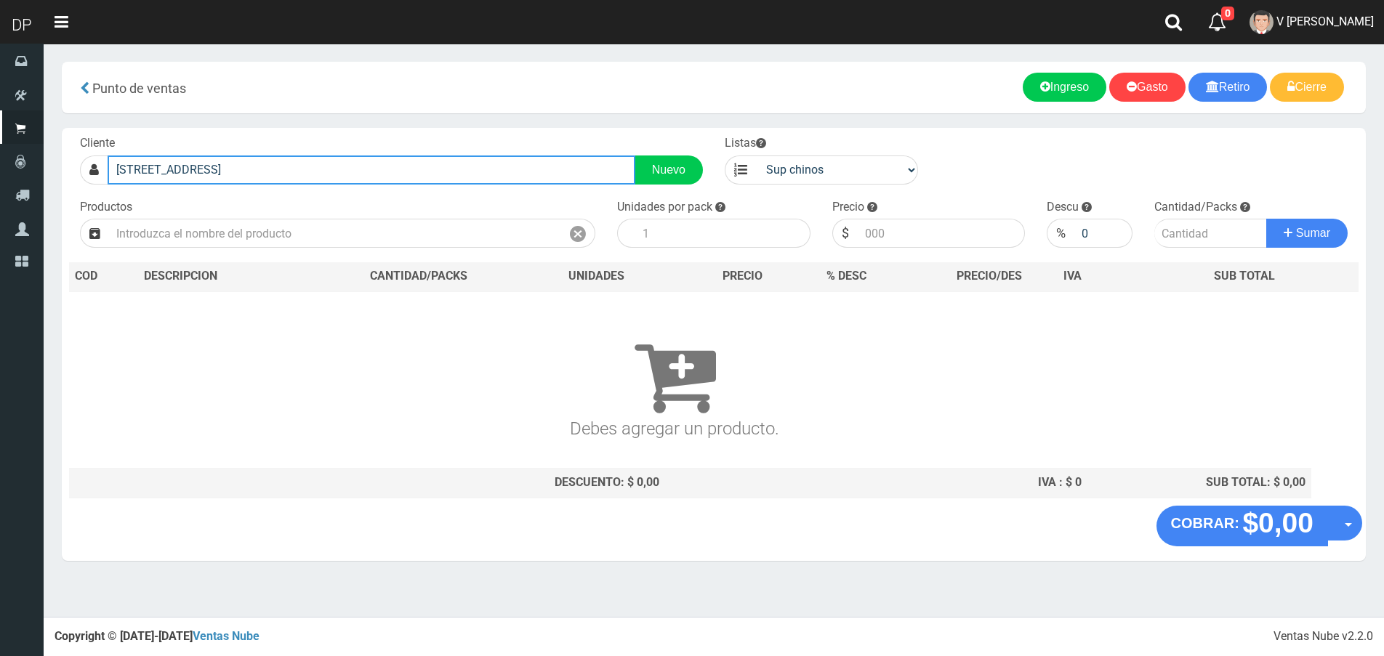
click at [129, 165] on input "av.maipu 3267" at bounding box center [372, 170] width 528 height 29
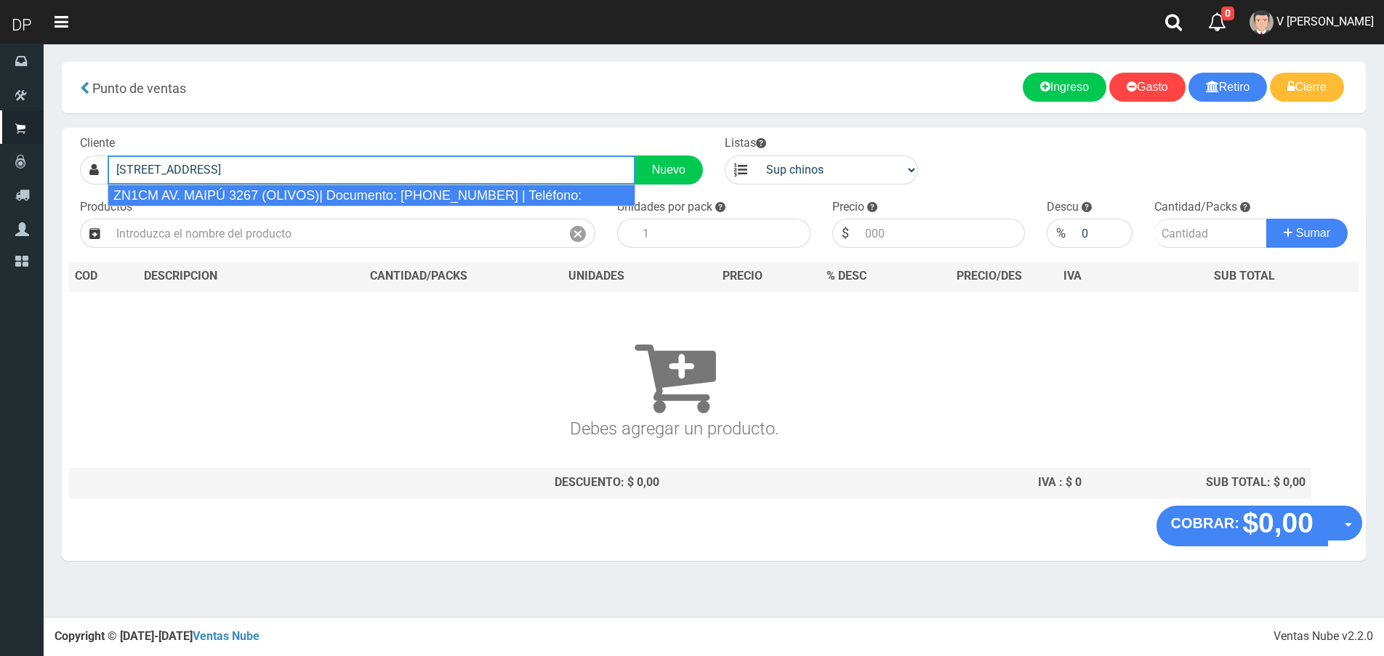
click at [238, 171] on input "av. maipu 3267" at bounding box center [372, 170] width 528 height 29
click at [259, 190] on div "ZN1CM AV. MAIPÚ 3267 (OLIVOS)| Documento: 5648604564564135 | Teléfono:" at bounding box center [372, 196] width 528 height 22
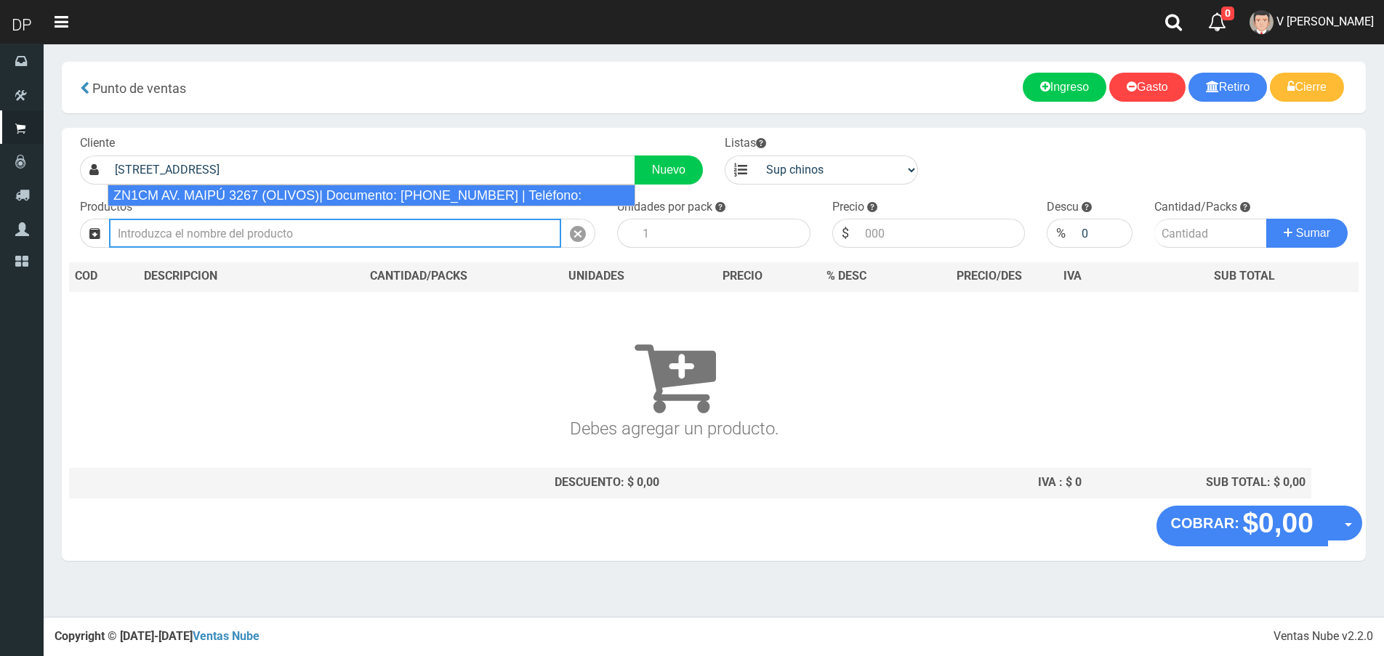
type input "ZN1CM AV. MAIPÚ 3267 (OLIVOS)| Documento: 5648604564564135 | Teléfono:"
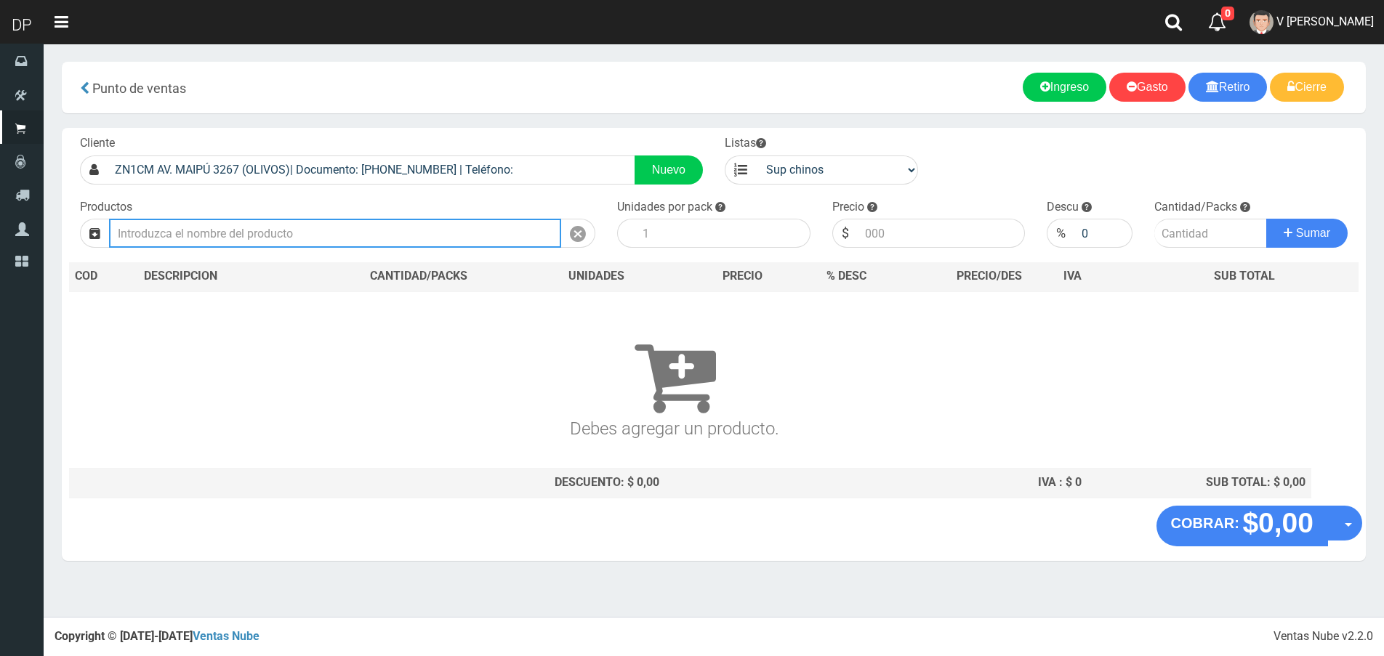
click at [241, 233] on input "text" at bounding box center [335, 233] width 452 height 29
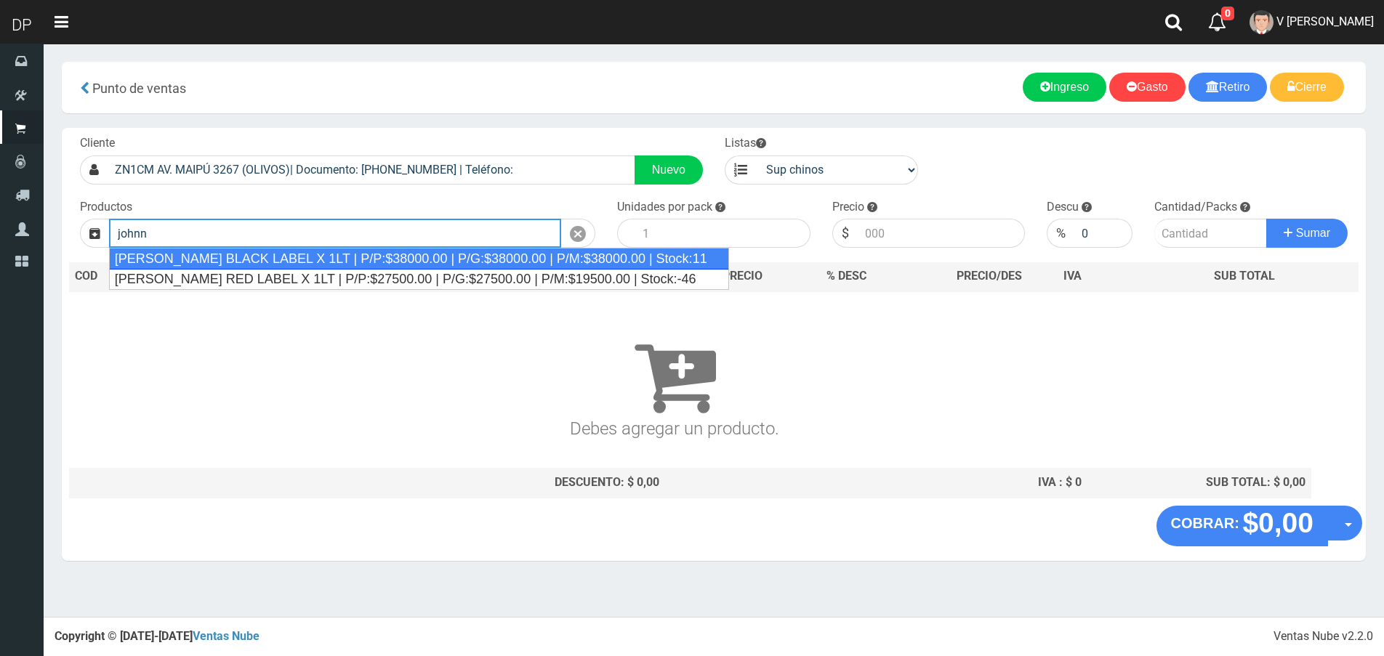
click at [243, 256] on div "JOHNNIE WALKER BLACK LABEL X 1LT | P/P:$38000.00 | P/G:$38000.00 | P/M:$38000.0…" at bounding box center [419, 259] width 620 height 22
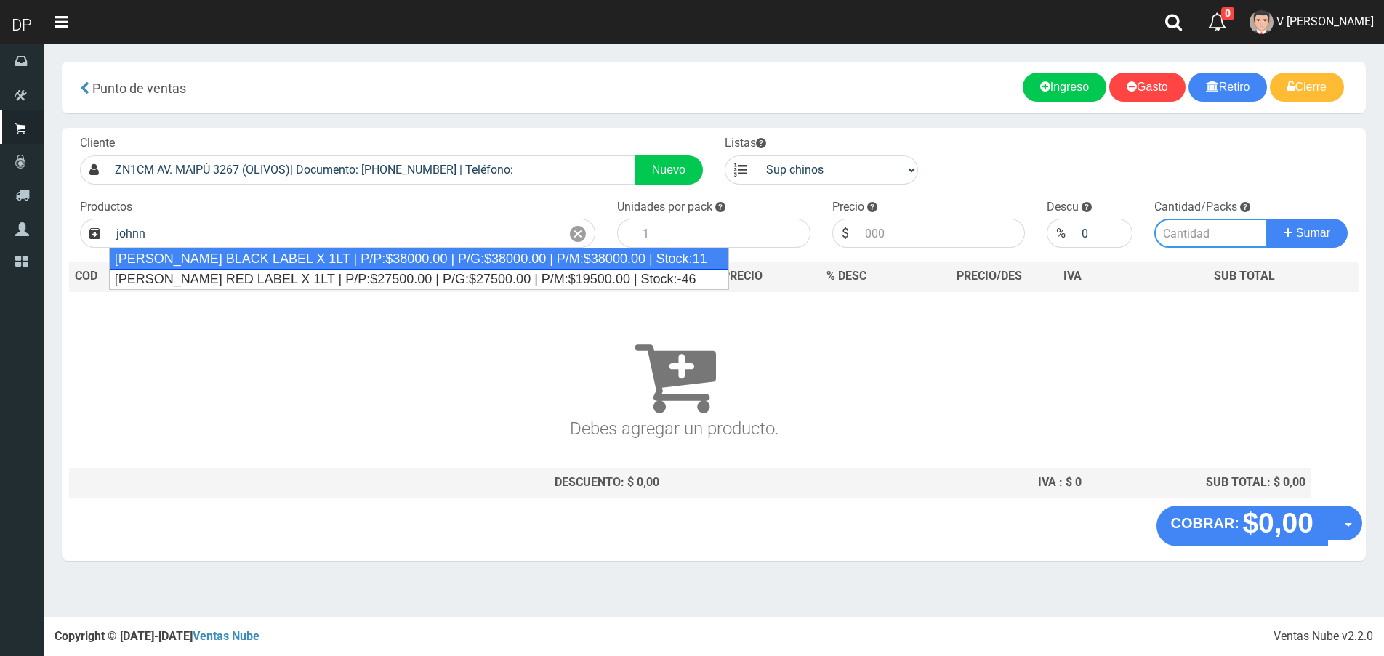
type input "JOHNNIE WALKER BLACK LABEL X 1LT | P/P:$38000.00 | P/G:$38000.00 | P/M:$38000.0…"
type input "1"
type input "38000.00"
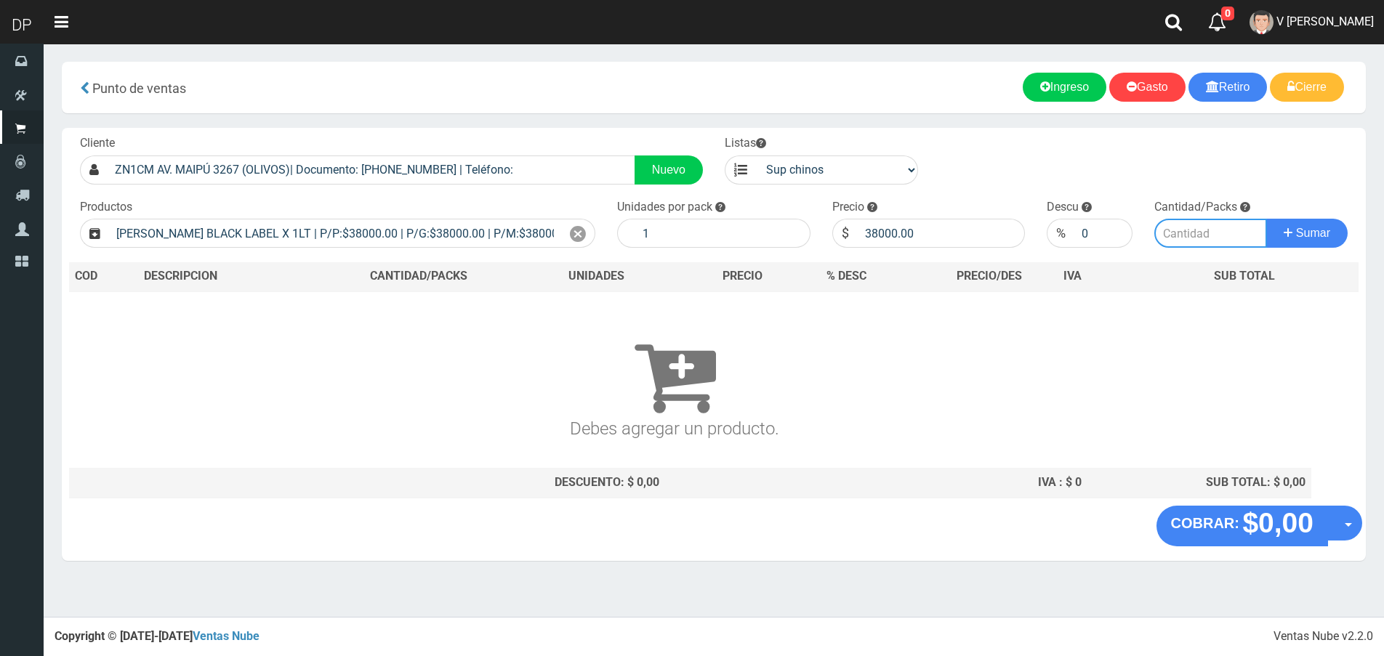
click at [1188, 241] on input "number" at bounding box center [1210, 233] width 113 height 29
type input "1"
click at [1266, 219] on button "Sumar" at bounding box center [1306, 233] width 81 height 29
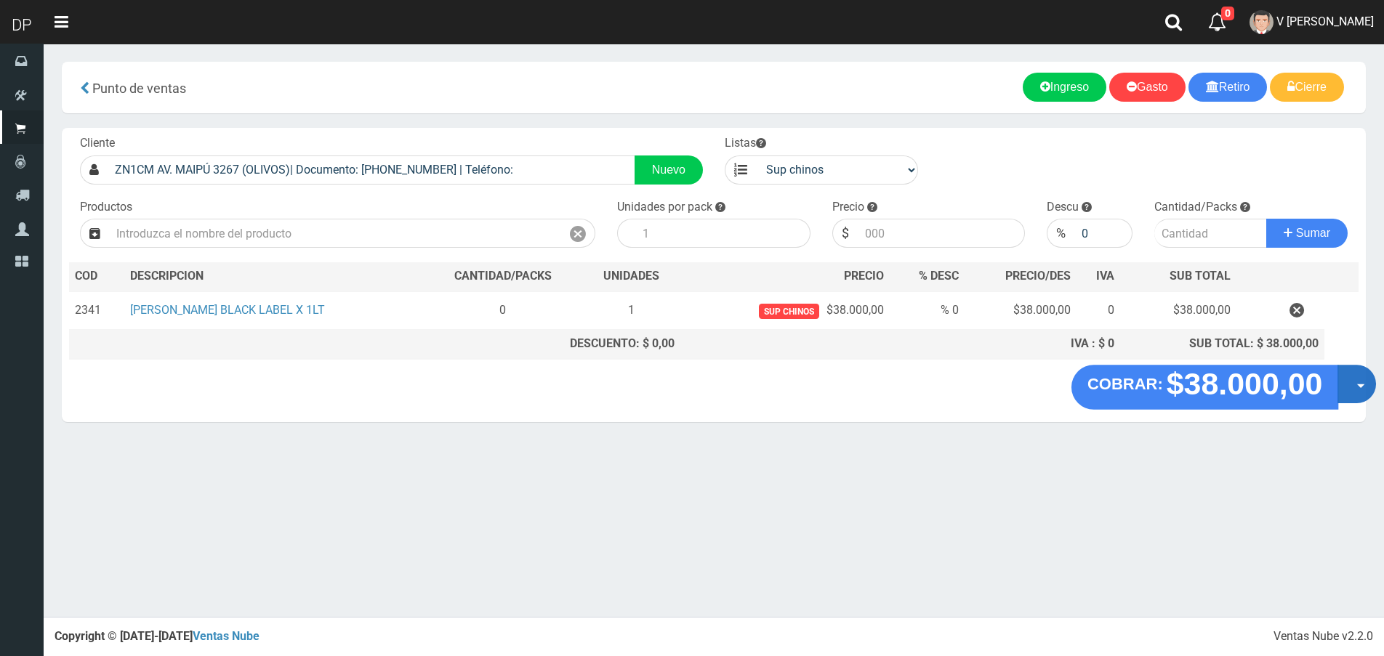
click at [1349, 383] on button "Opciones" at bounding box center [1356, 384] width 39 height 39
click at [1342, 396] on link "Hacer Devolucion" at bounding box center [1310, 388] width 130 height 33
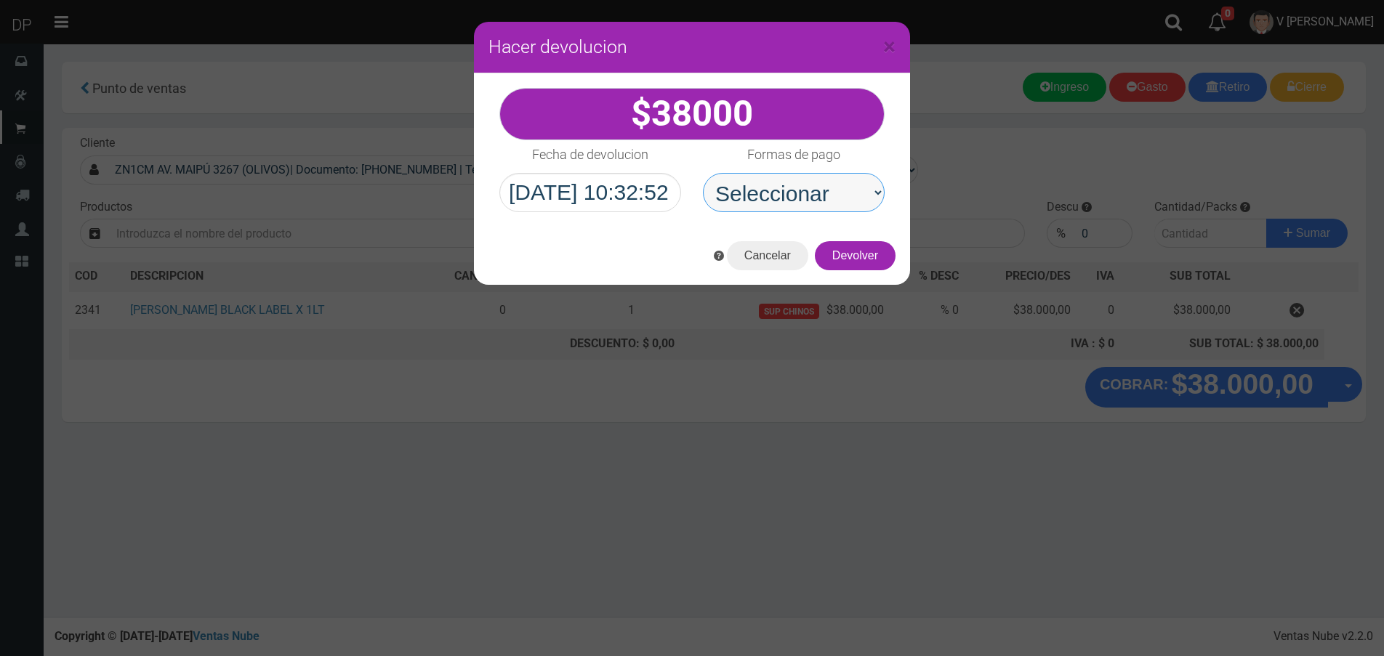
drag, startPoint x: 819, startPoint y: 187, endPoint x: 827, endPoint y: 208, distance: 22.5
click at [819, 187] on select "Seleccionar Efectivo Tarjeta de Crédito Depósito Débito" at bounding box center [794, 192] width 182 height 39
select select "Efectivo"
click at [703, 173] on select "Seleccionar Efectivo Tarjeta de Crédito Depósito Débito" at bounding box center [794, 192] width 182 height 39
click at [871, 259] on button "Devolver" at bounding box center [855, 255] width 81 height 29
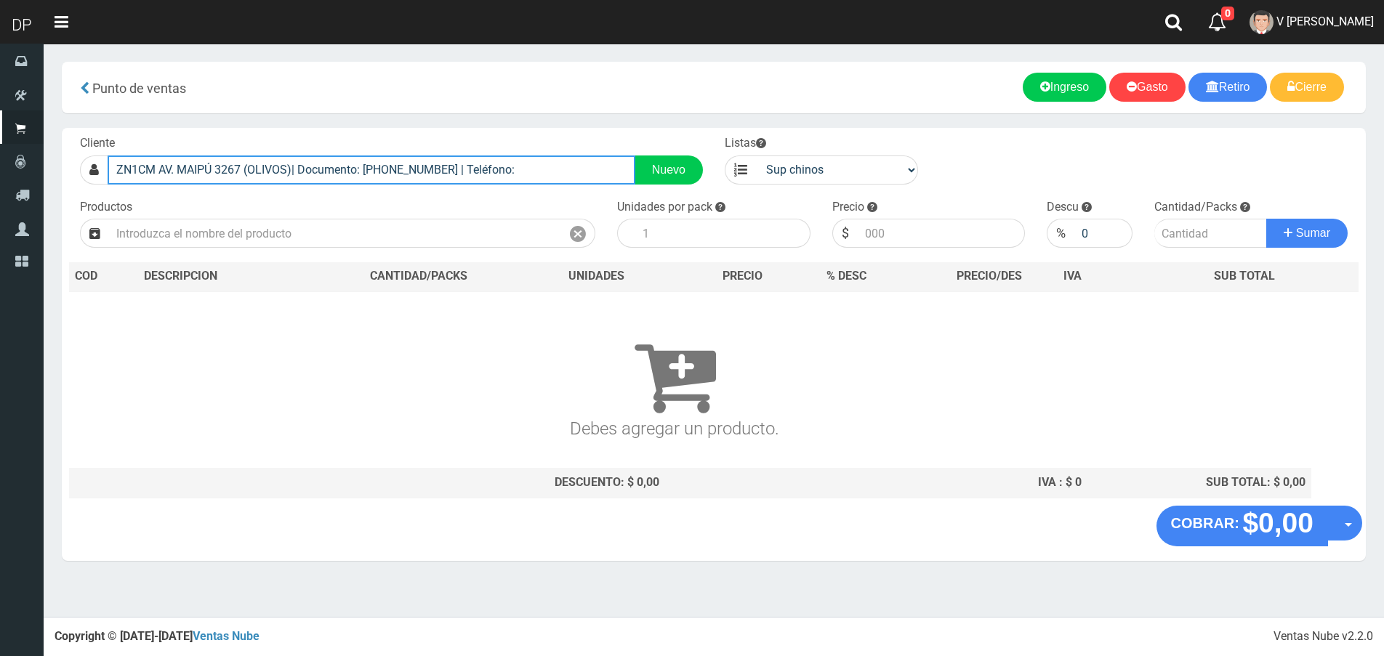
click at [512, 174] on input "ZN1CM AV. MAIPÚ 3267 (OLIVOS)| Documento: 5648604564564135 | Teléfono:" at bounding box center [372, 170] width 528 height 29
type input ":"
type input "av.centenario 1902"
drag, startPoint x: 258, startPoint y: 168, endPoint x: 101, endPoint y: 173, distance: 157.1
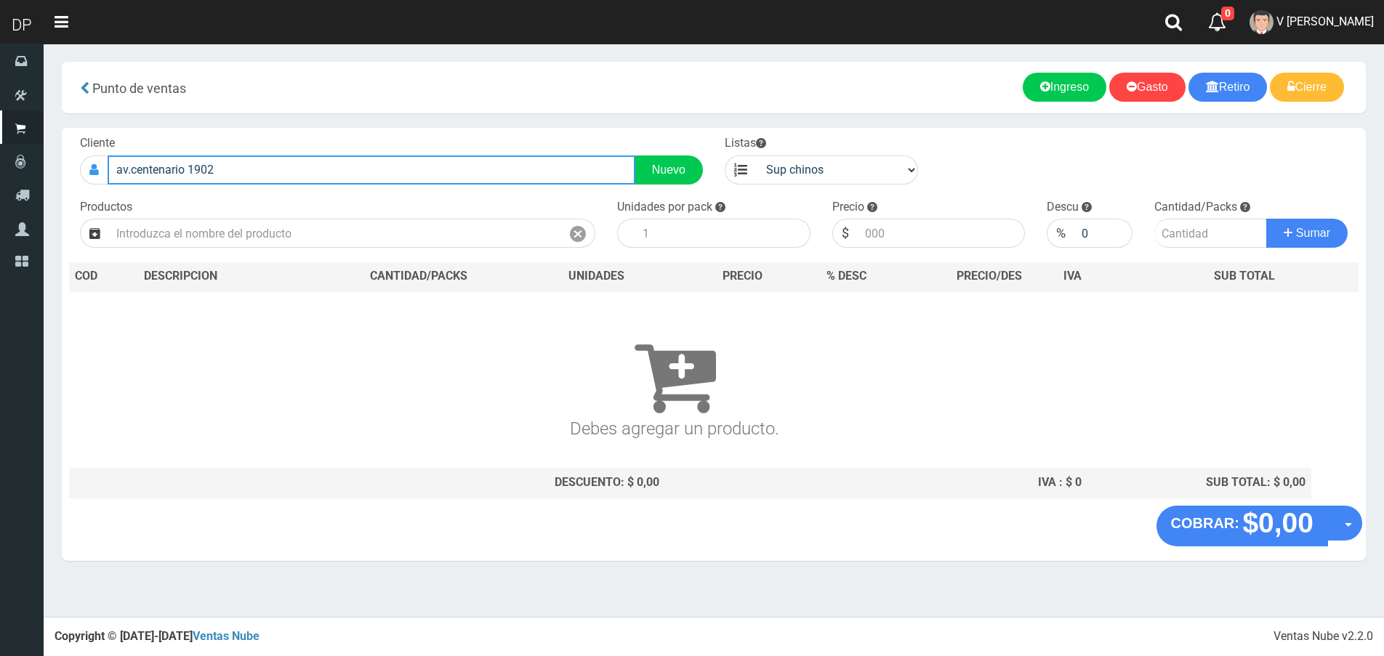
click at [102, 173] on div "av.centenario 1902 Nuevo" at bounding box center [391, 170] width 623 height 29
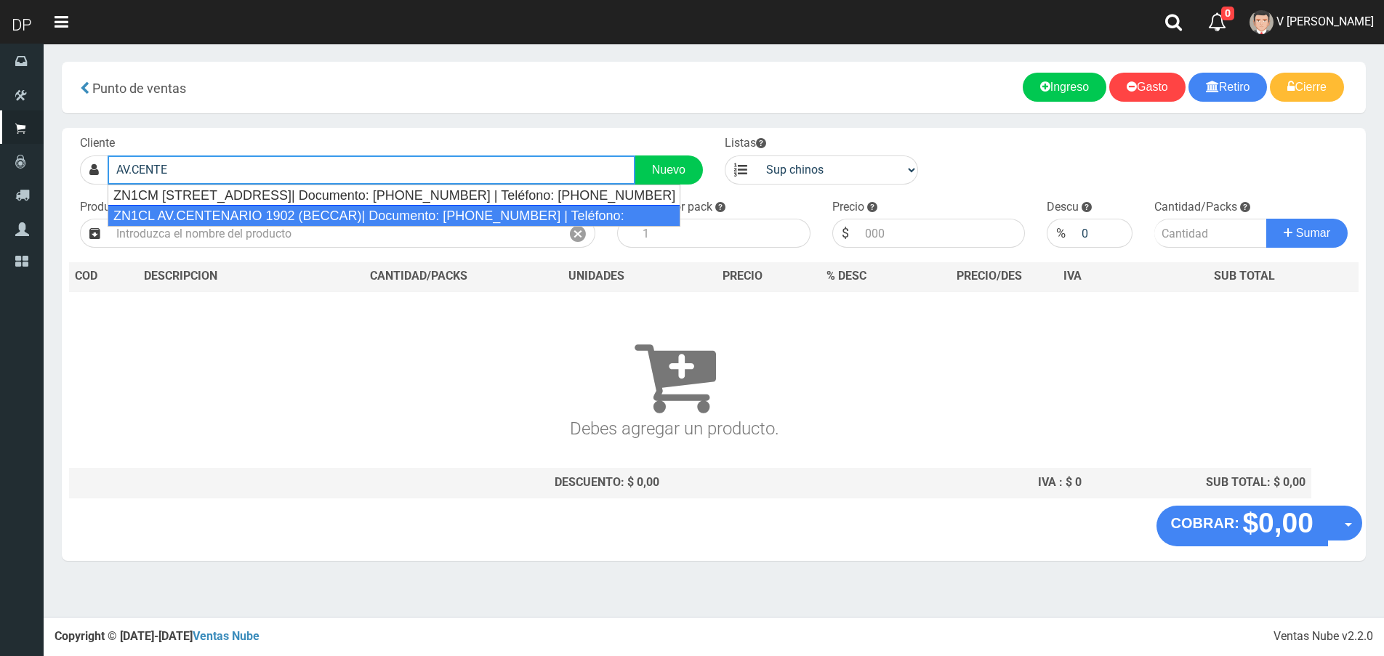
click at [284, 208] on div "ZN1CL AV.CENTENARIO 1902 (BECCAR)| Documento: 2225454856999999 | Teléfono:" at bounding box center [394, 216] width 573 height 22
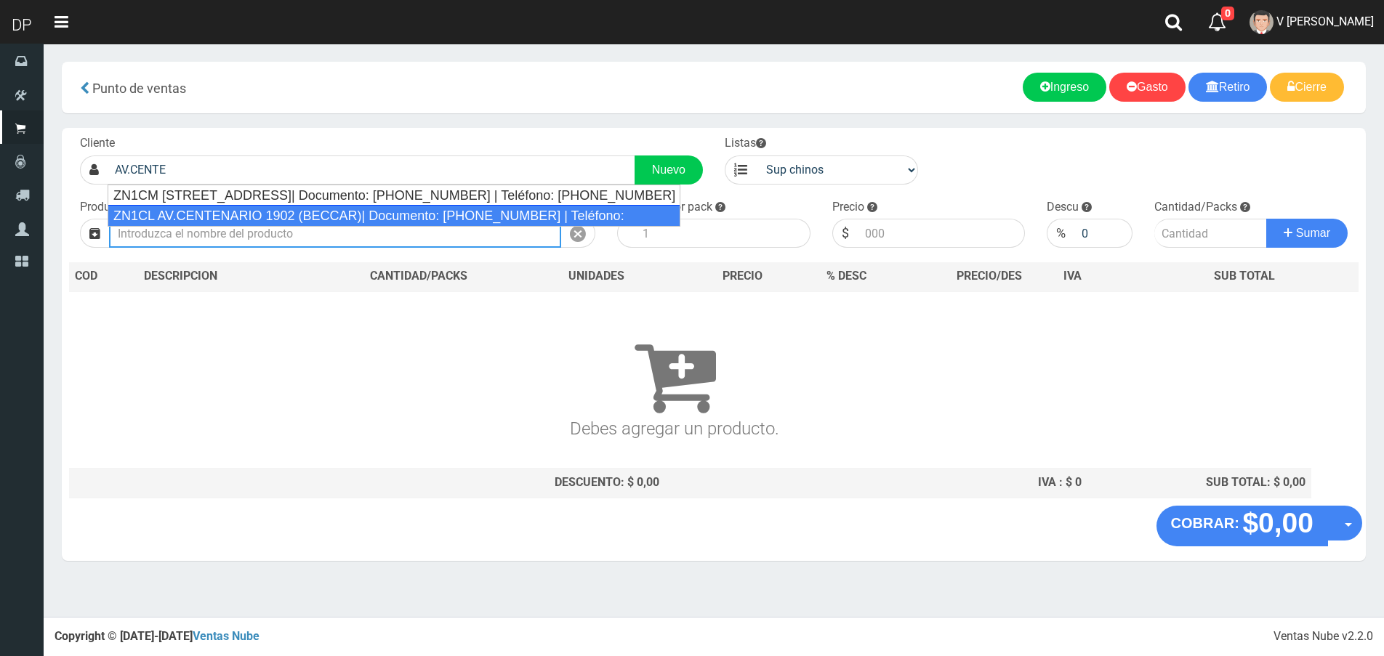
type input "ZN1CL AV.CENTENARIO 1902 (BECCAR)| Documento: 2225454856999999 | Teléfono:"
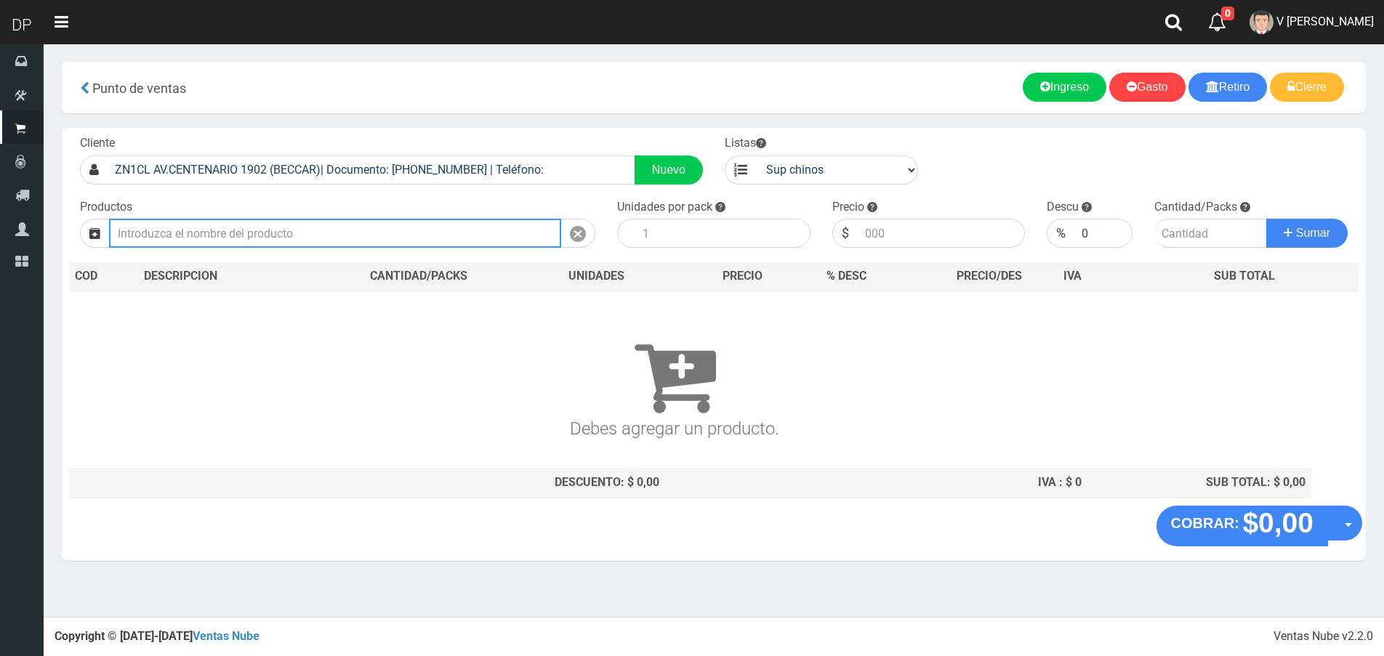
click at [271, 236] on input "text" at bounding box center [335, 233] width 452 height 29
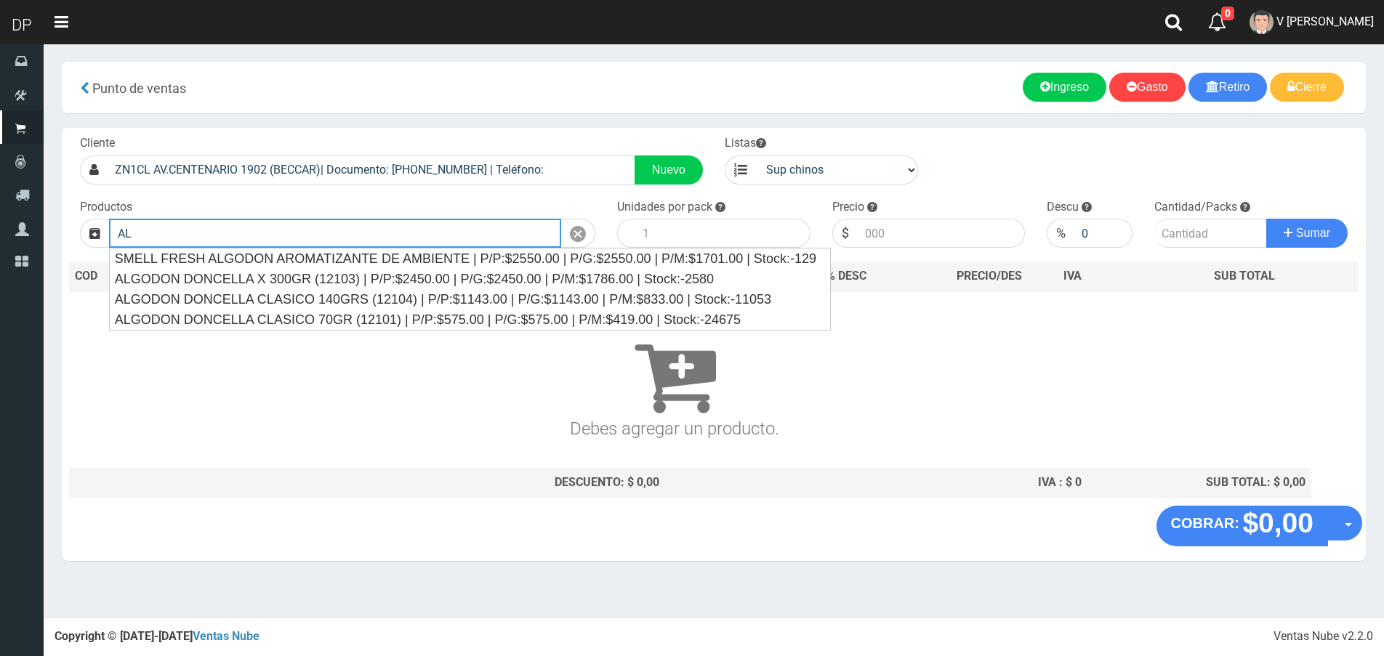
type input "A"
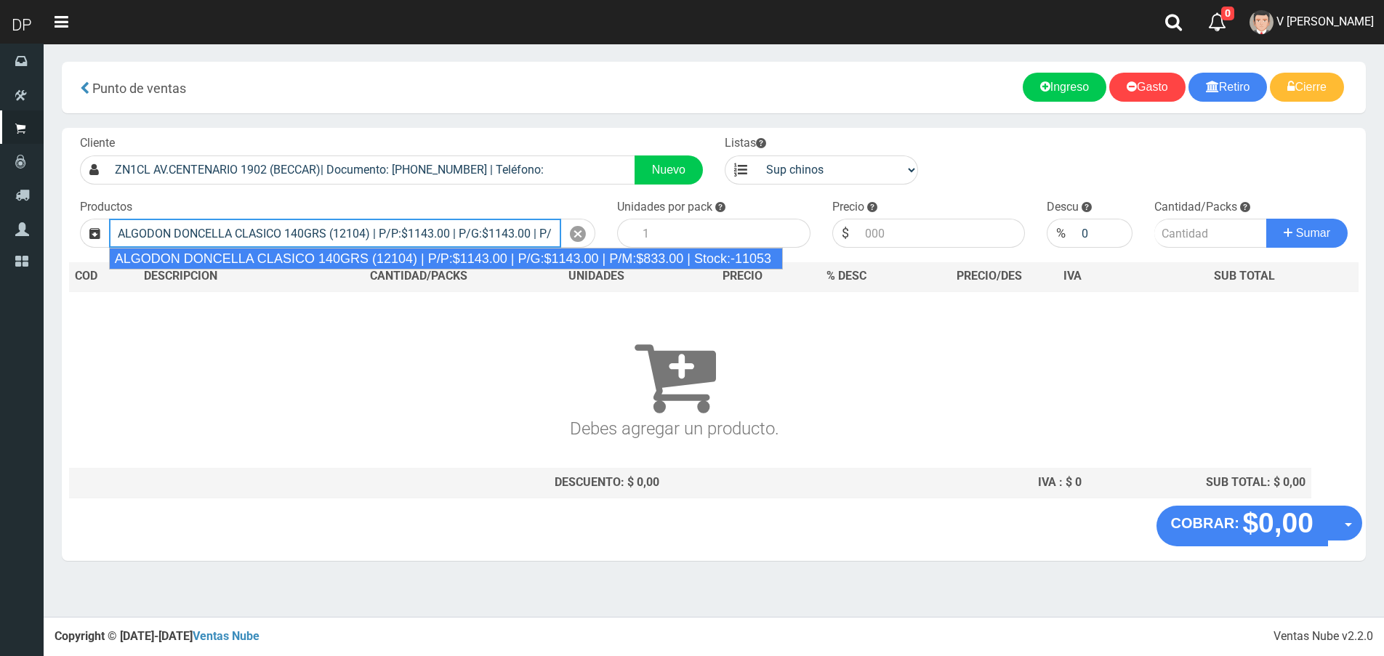
type input "ALGODON DONCELLA CLASICO 140GRS (12104) | P/P:$1143.00 | P/G:$1143.00 | P/M:$83…"
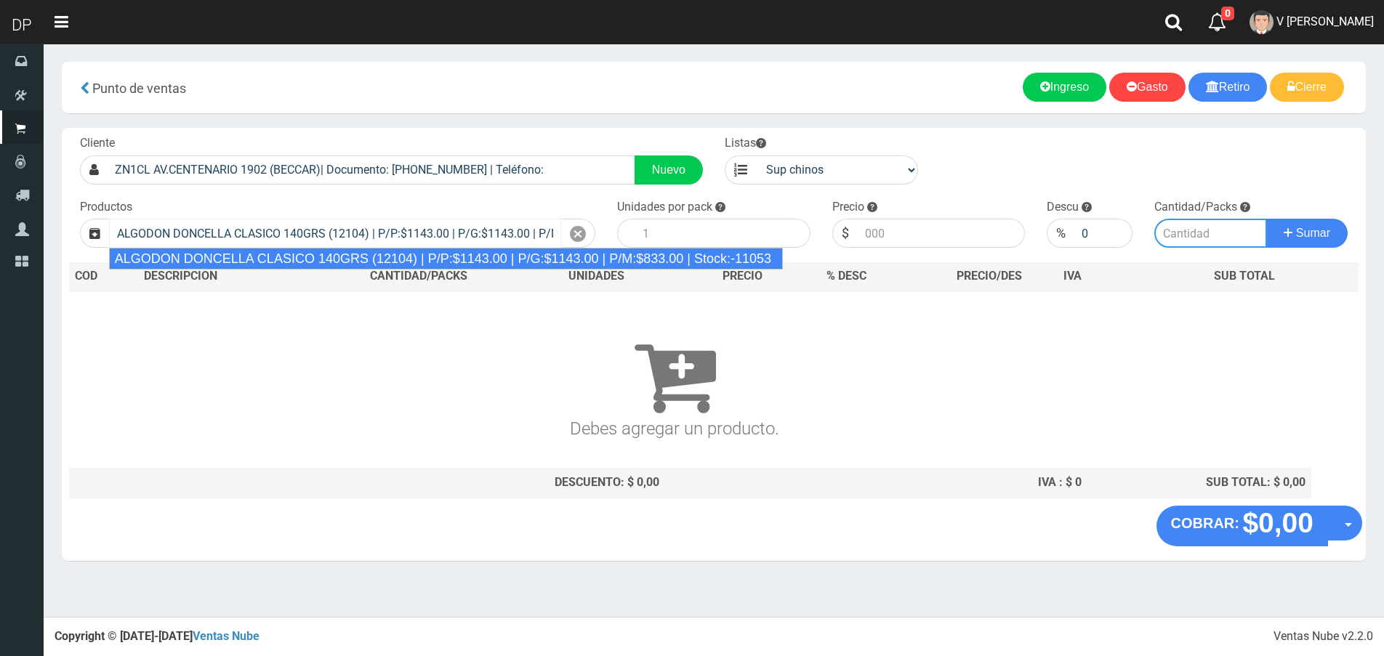
type input "20"
type input "1143.00"
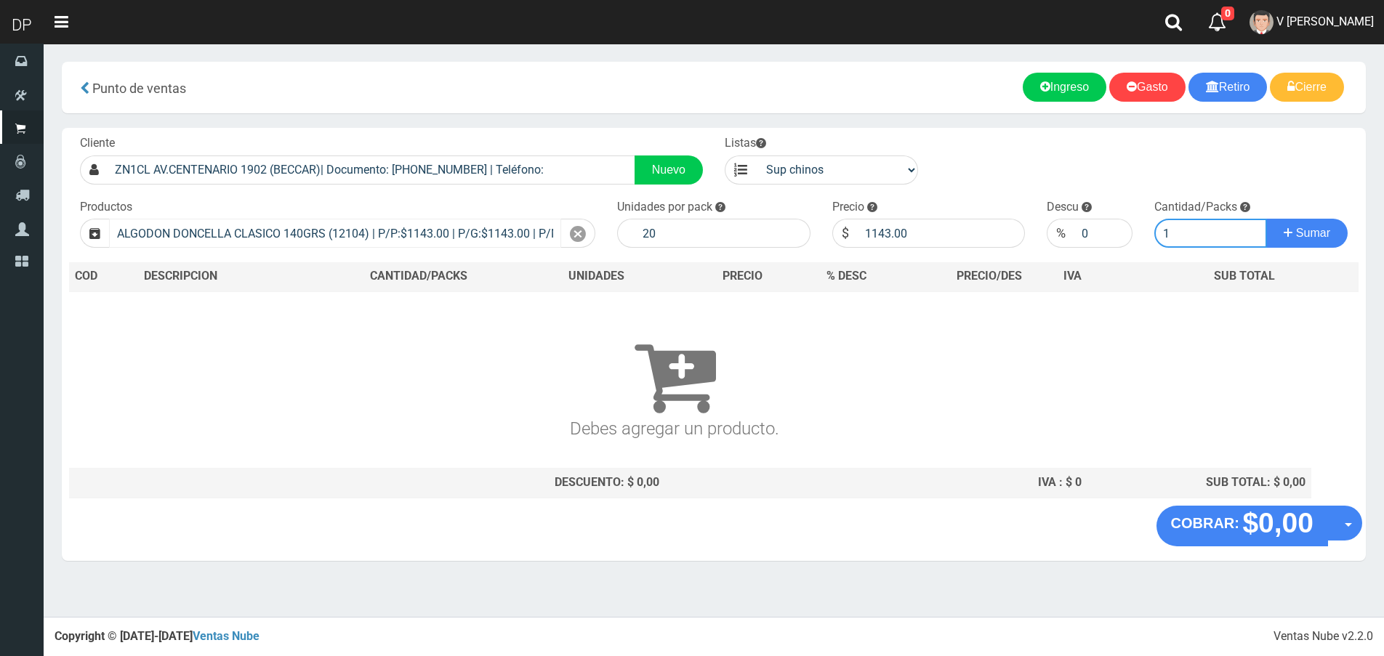
type input "1"
click at [1266, 219] on button "Sumar" at bounding box center [1306, 233] width 81 height 29
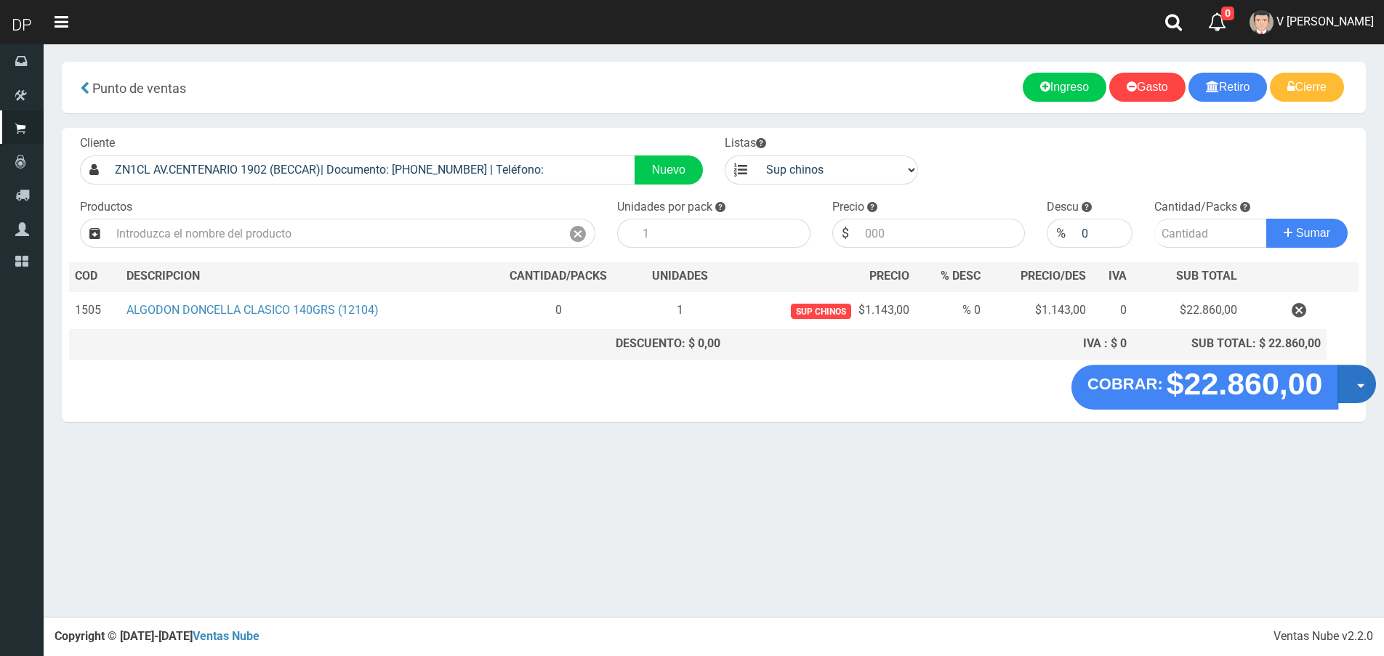
click at [1352, 392] on button "Opciones" at bounding box center [1356, 384] width 39 height 39
click at [1303, 401] on link "Hacer Devolucion" at bounding box center [1310, 388] width 130 height 33
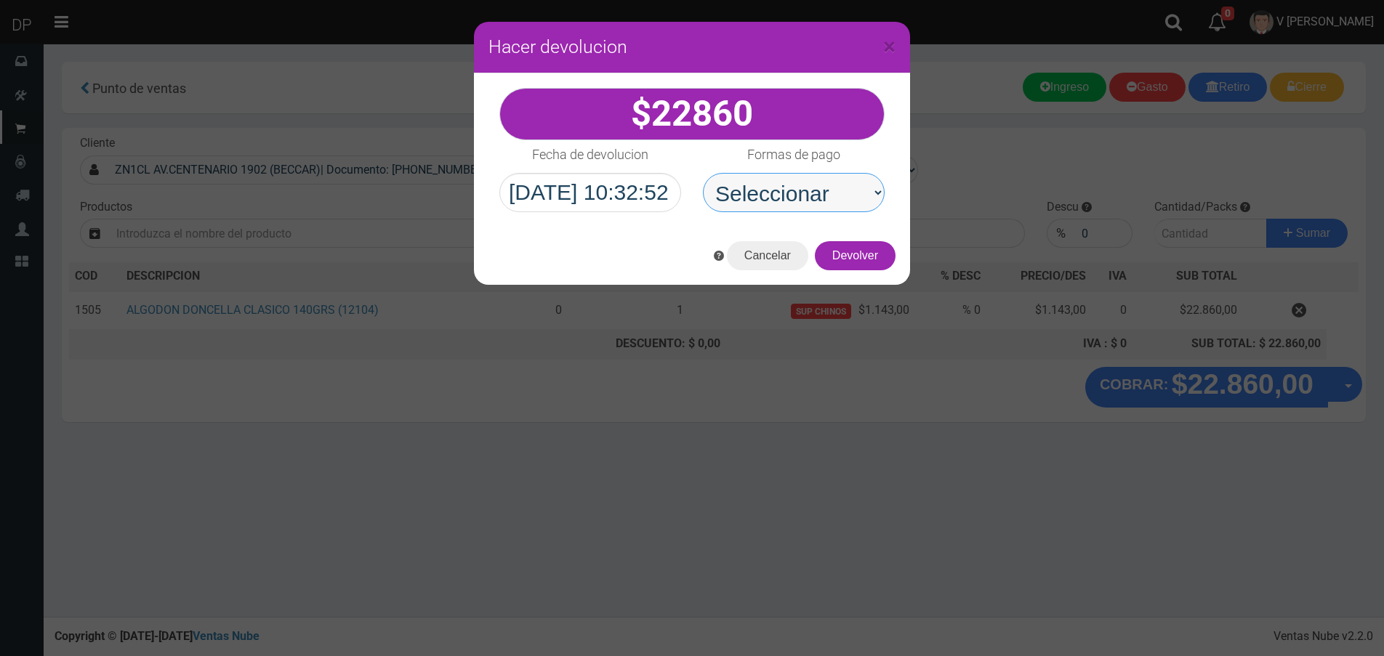
drag, startPoint x: 778, startPoint y: 199, endPoint x: 781, endPoint y: 209, distance: 10.4
click at [778, 199] on select "Seleccionar Efectivo Tarjeta de Crédito Depósito Débito" at bounding box center [794, 192] width 182 height 39
select select "Efectivo"
click at [703, 173] on select "Seleccionar Efectivo Tarjeta de Crédito Depósito Débito" at bounding box center [794, 192] width 182 height 39
click at [842, 244] on button "Devolver" at bounding box center [855, 255] width 81 height 29
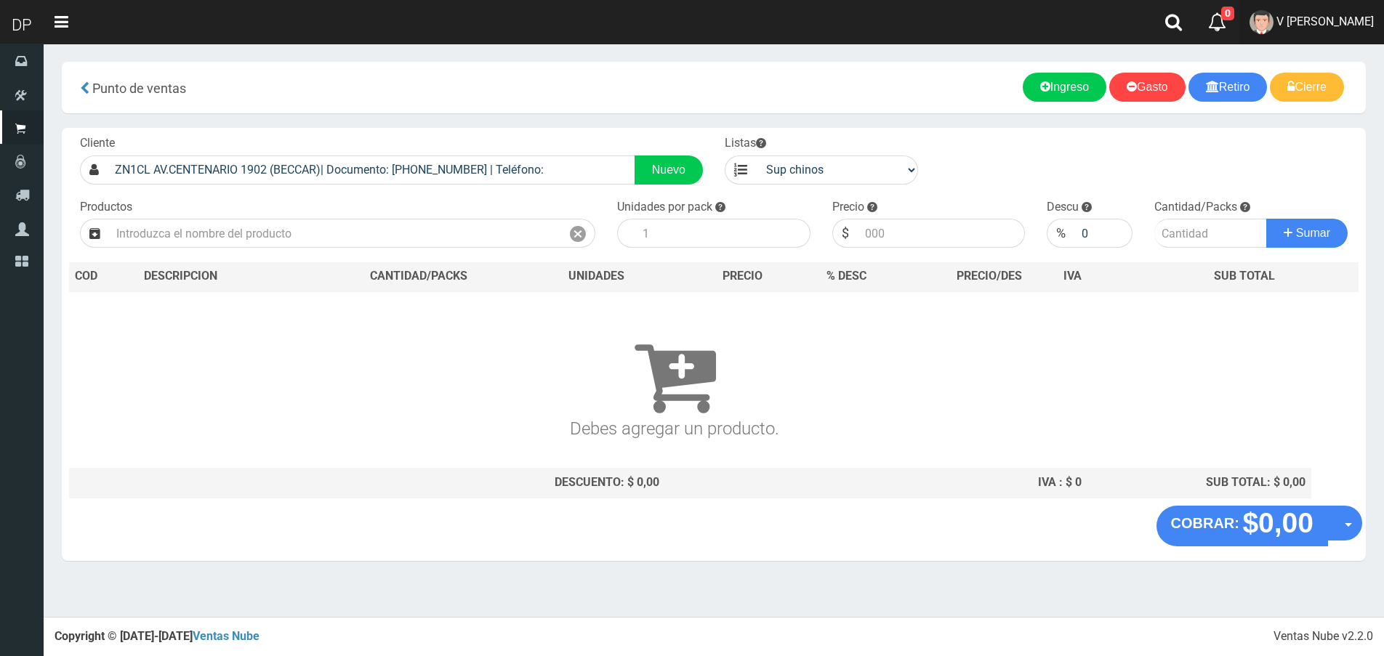
click at [1326, 20] on span "V Maria Graciela vargas" at bounding box center [1324, 22] width 97 height 14
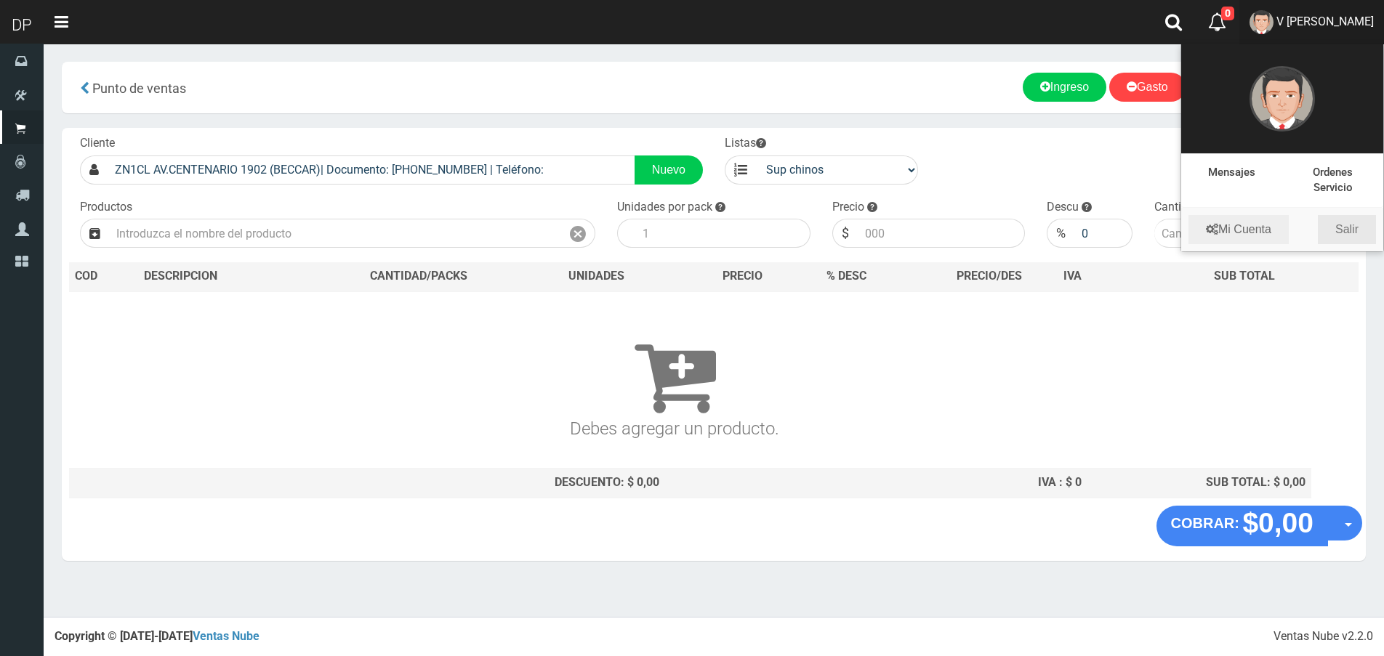
click at [1340, 228] on link "Salir" at bounding box center [1347, 229] width 58 height 29
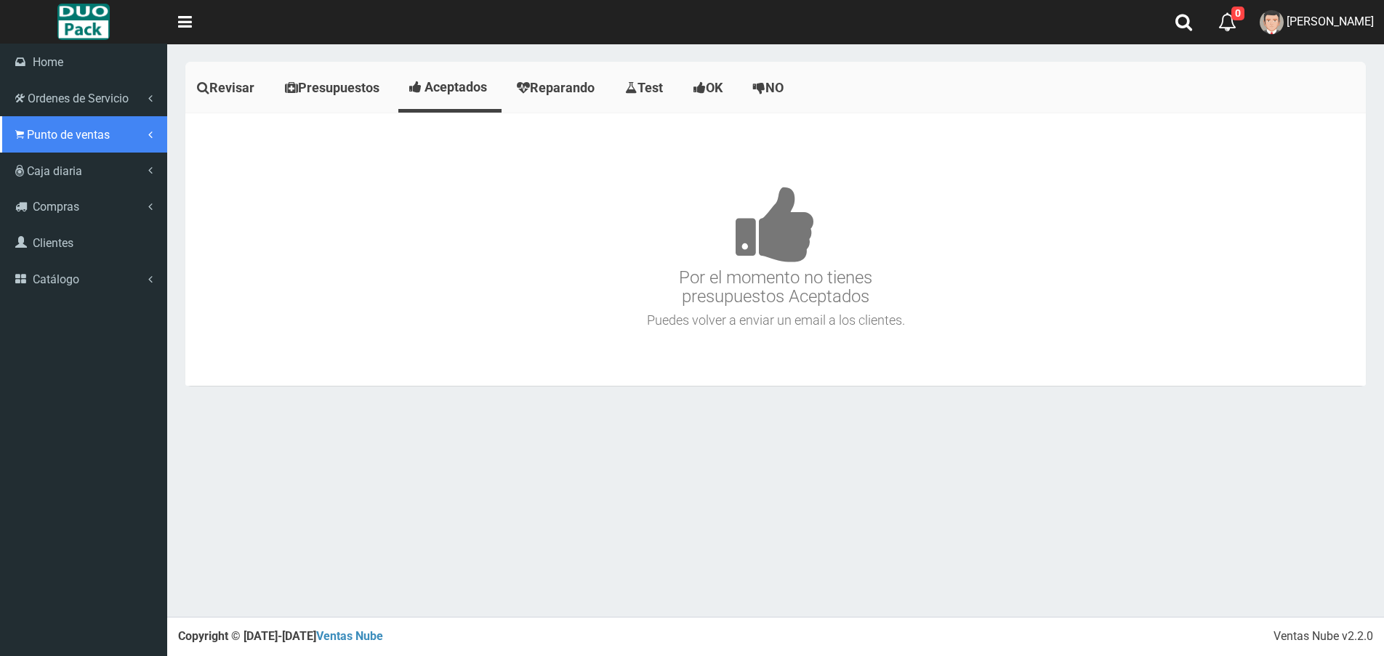
click at [57, 135] on span "Punto de ventas" at bounding box center [68, 135] width 83 height 14
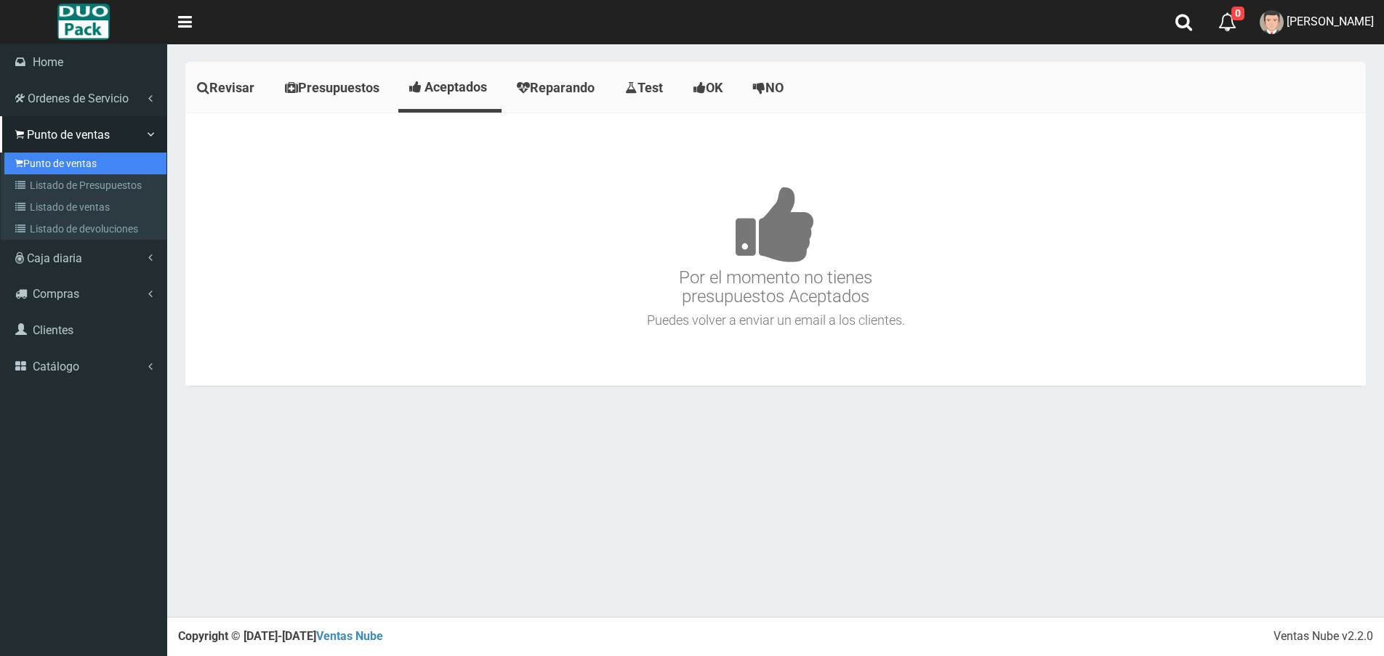
click at [89, 166] on link "Punto de ventas" at bounding box center [85, 164] width 162 height 22
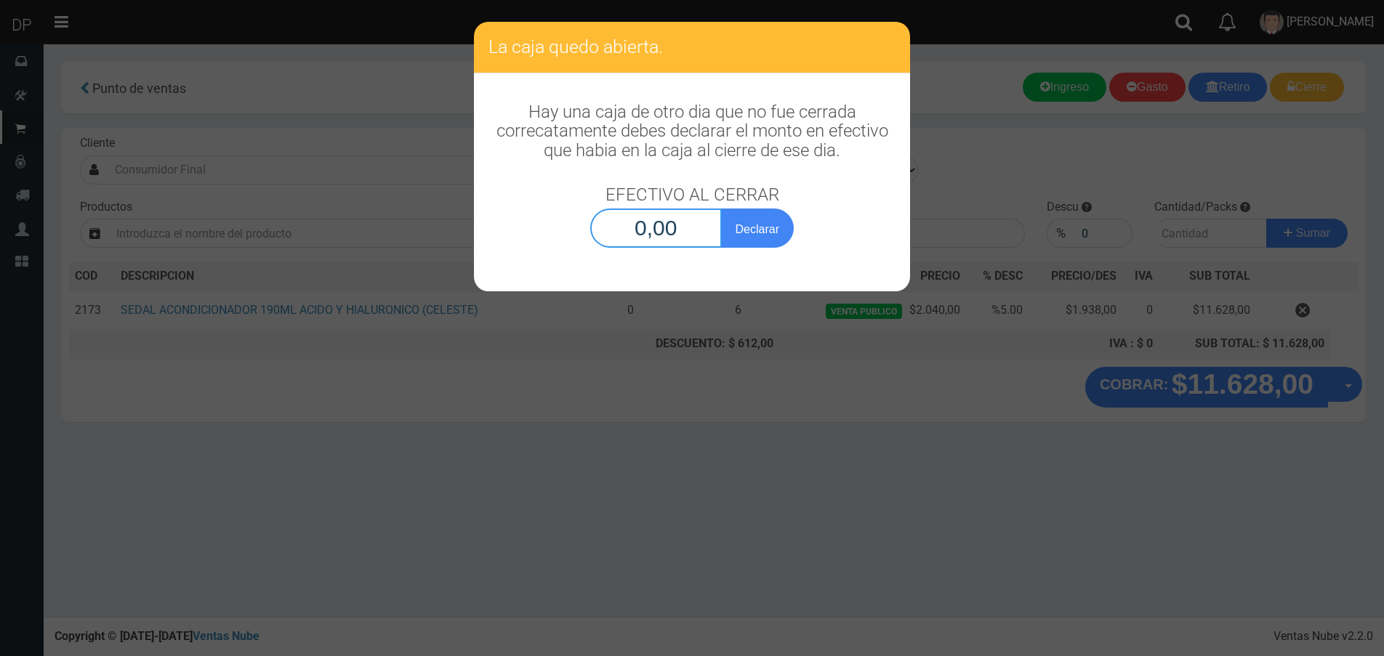
click at [652, 218] on input "0,00" at bounding box center [656, 228] width 132 height 39
type input "1,00"
click at [721, 209] on button "Declarar" at bounding box center [757, 228] width 73 height 39
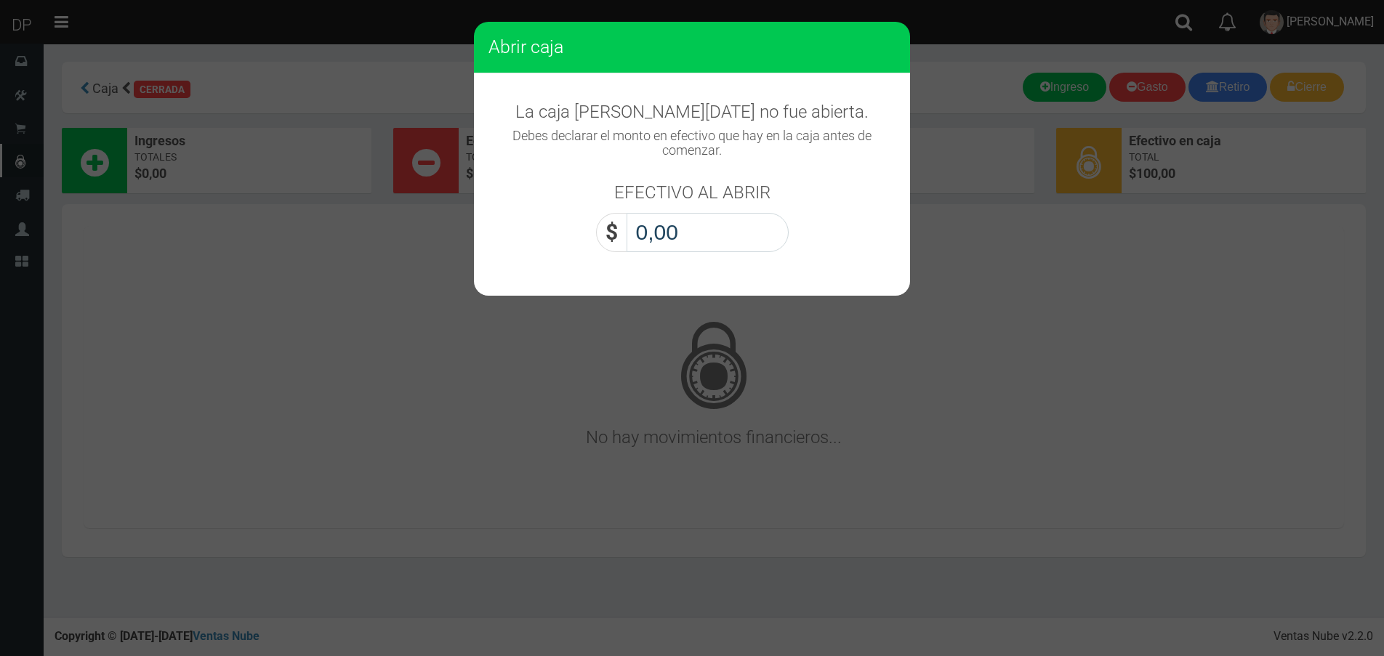
click at [652, 218] on input "0,00" at bounding box center [708, 232] width 162 height 39
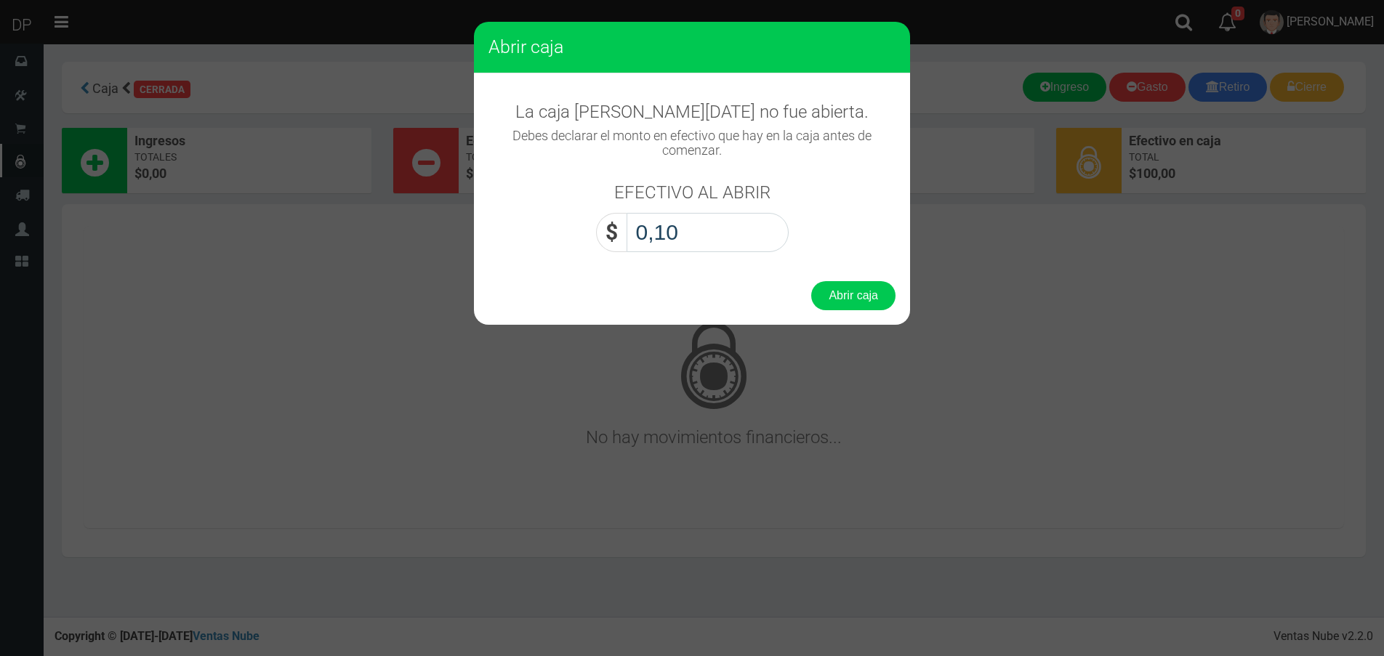
type input "1,00"
click at [811, 281] on button "Abrir caja" at bounding box center [853, 295] width 84 height 29
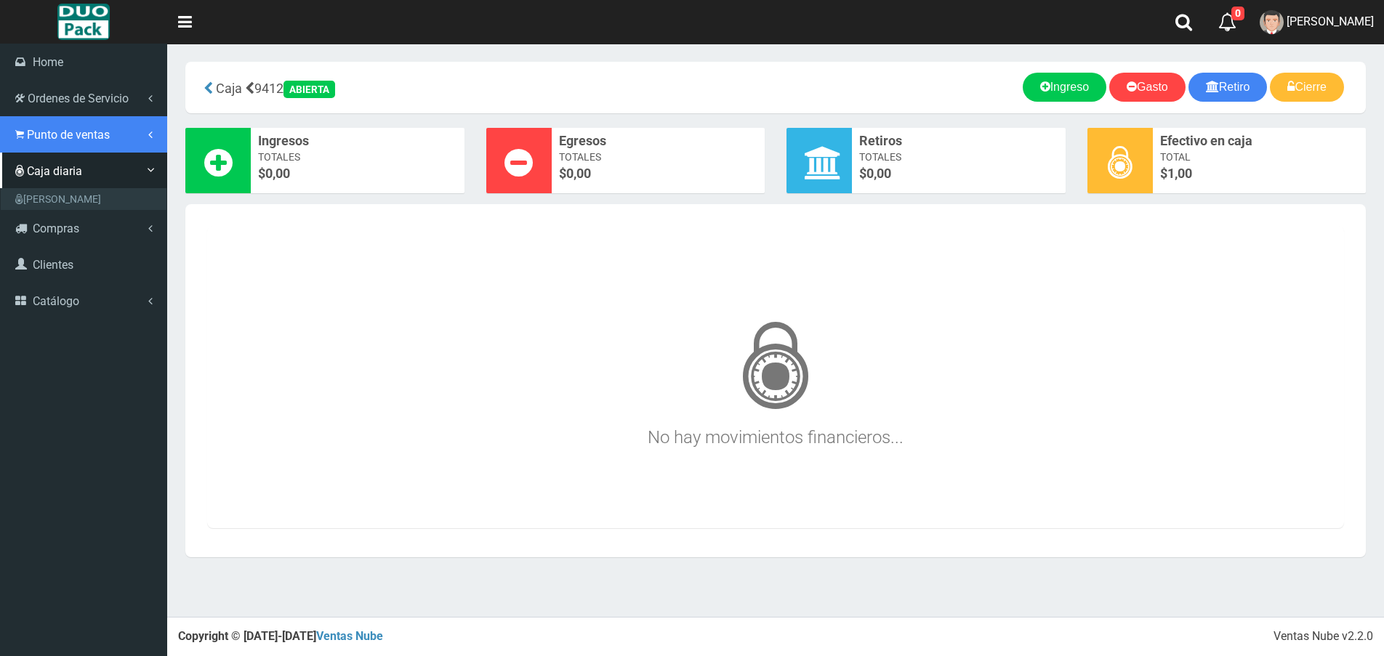
click at [14, 130] on link "Punto de ventas" at bounding box center [83, 134] width 167 height 36
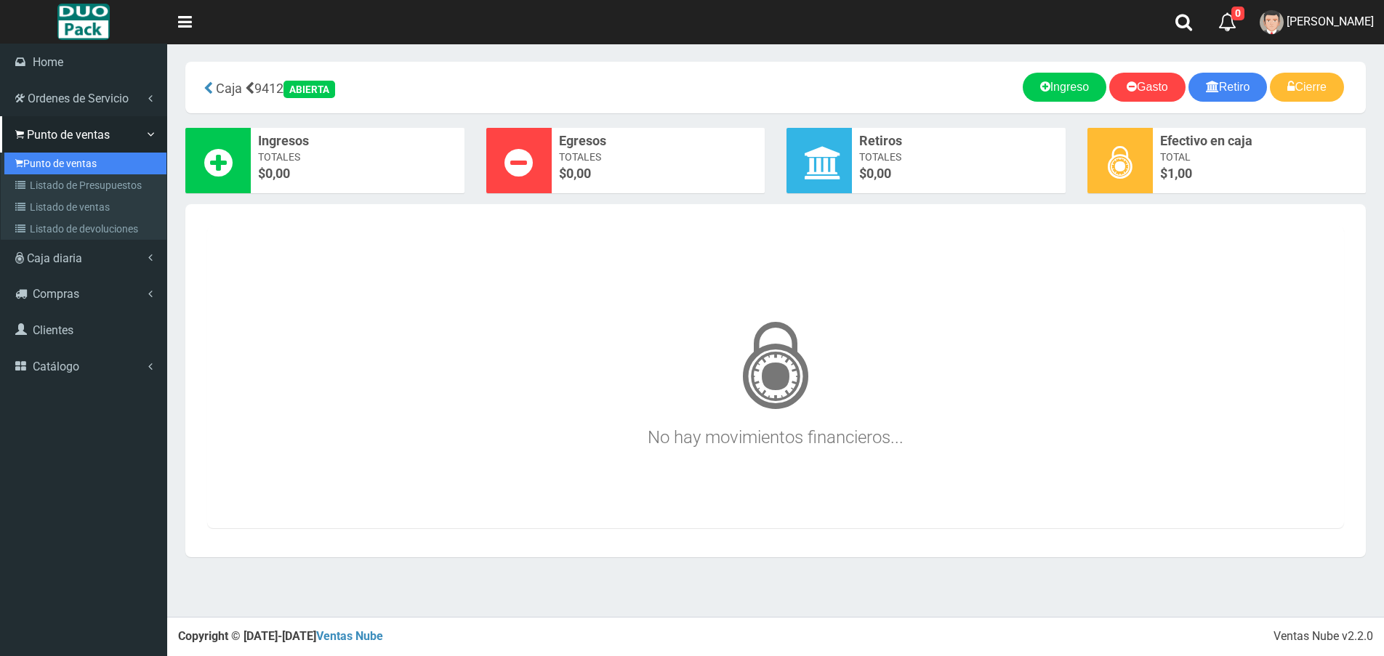
click at [57, 159] on link "Punto de ventas" at bounding box center [85, 164] width 162 height 22
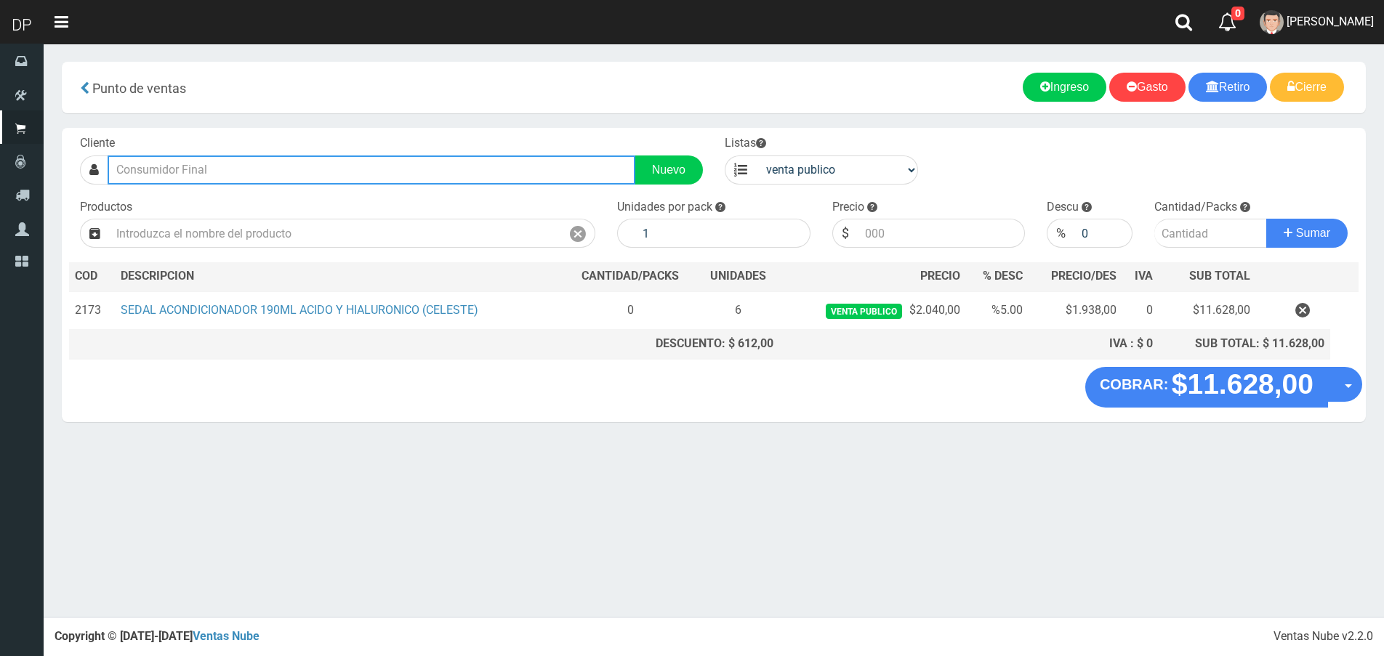
click at [193, 169] on input "text" at bounding box center [372, 170] width 528 height 29
click at [414, 157] on input "text" at bounding box center [372, 170] width 528 height 29
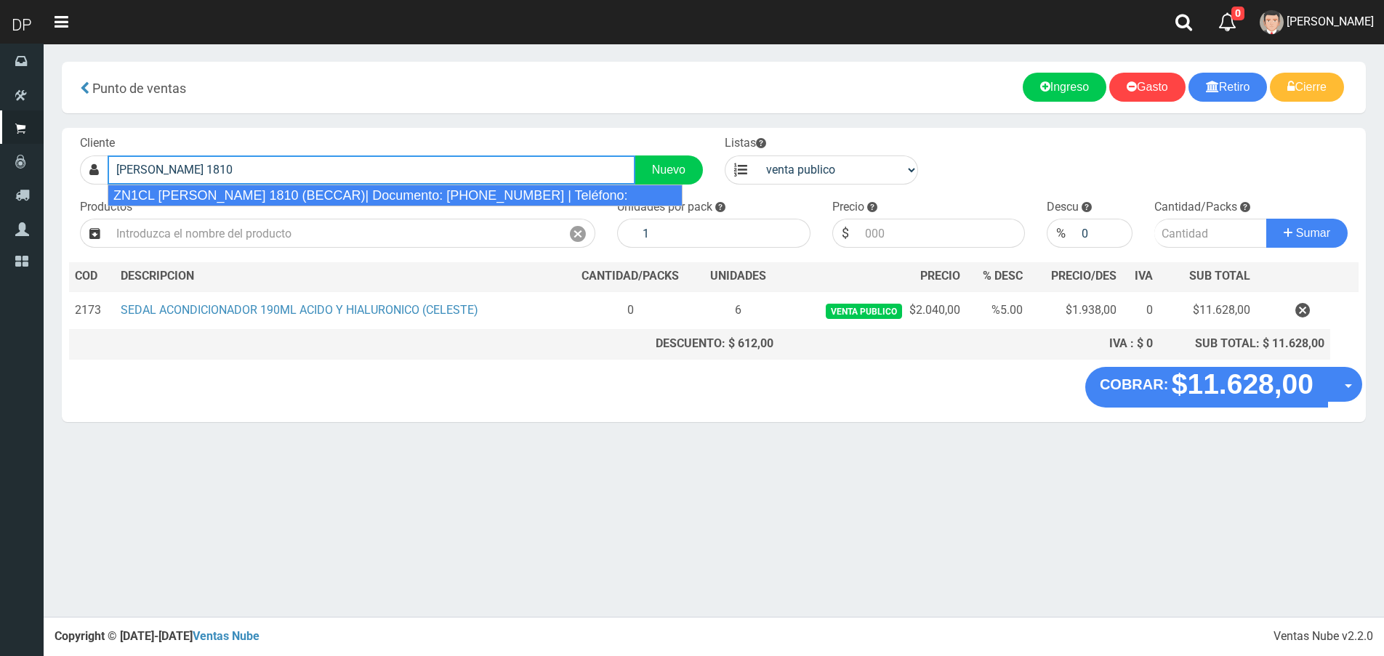
click at [395, 197] on div "ZN1CL JOSE INGENIEROS 1810 (BECCAR)| Documento: 22254548563333333333 | Teléfono:" at bounding box center [395, 196] width 575 height 22
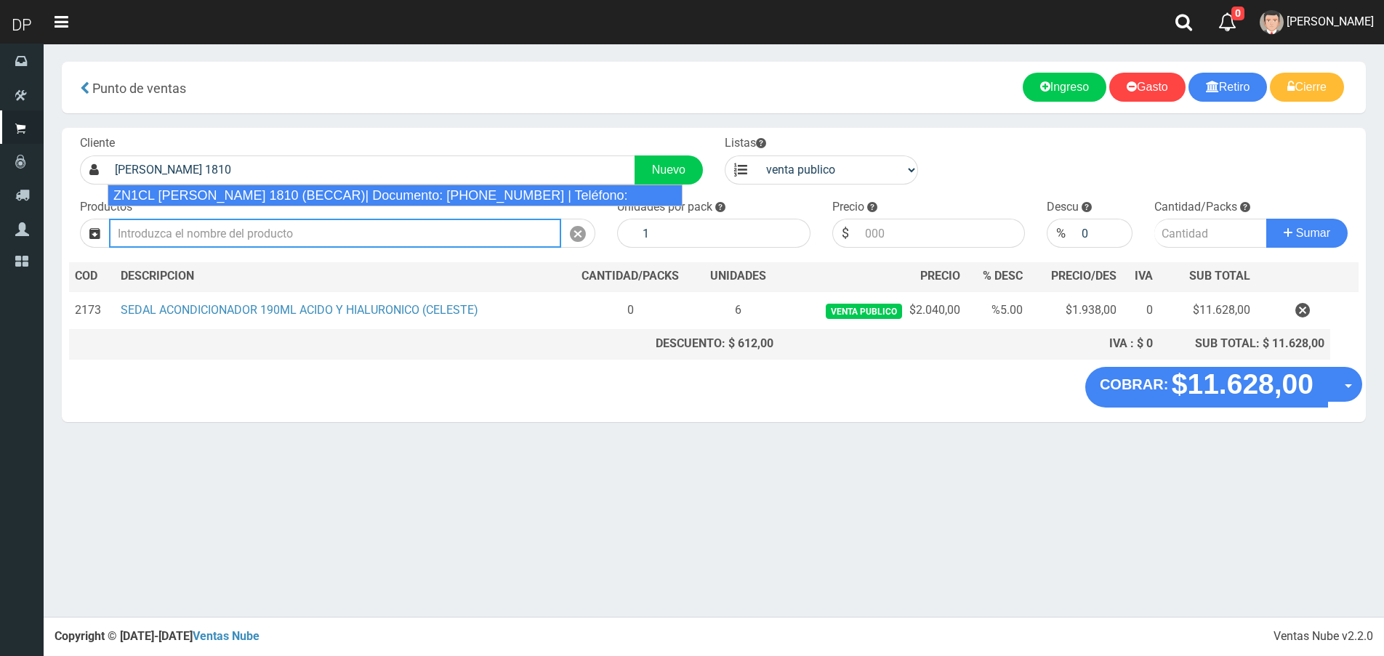
type input "ZN1CL JOSE INGENIEROS 1810 (BECCAR)| Documento: 22254548563333333333 | Teléfono:"
select select "2"
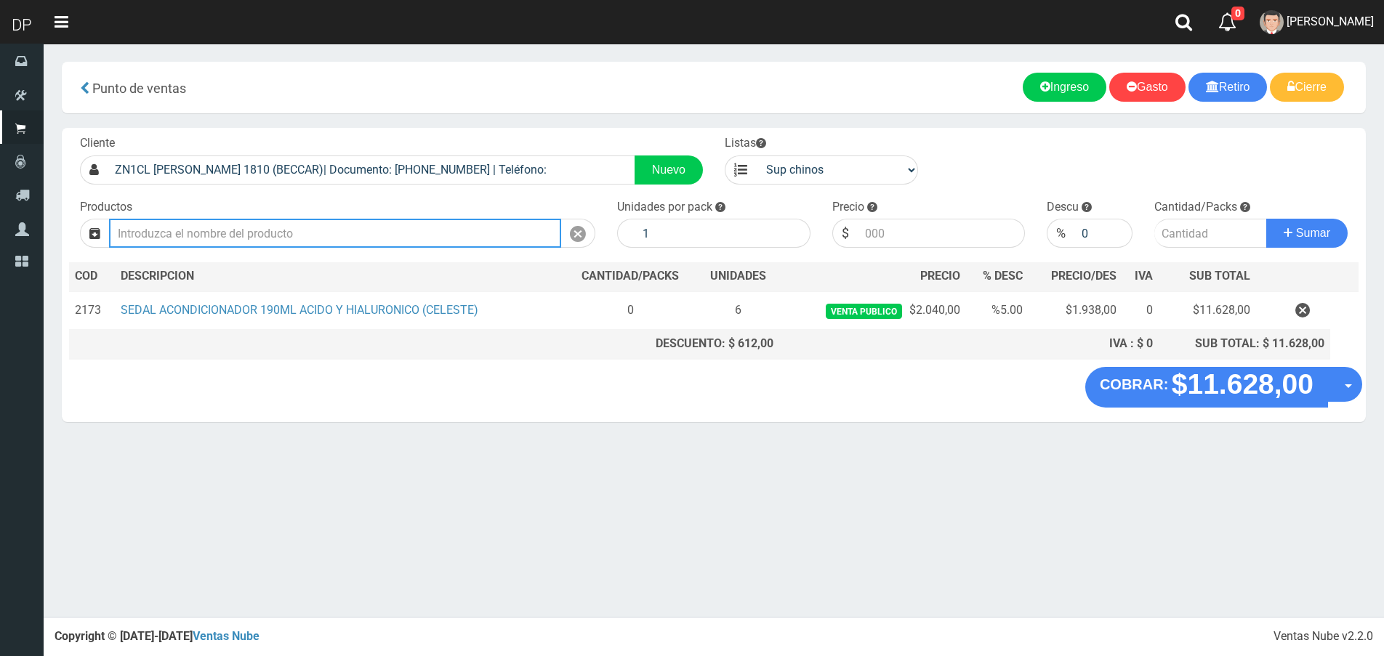
click at [379, 230] on input "text" at bounding box center [335, 233] width 452 height 29
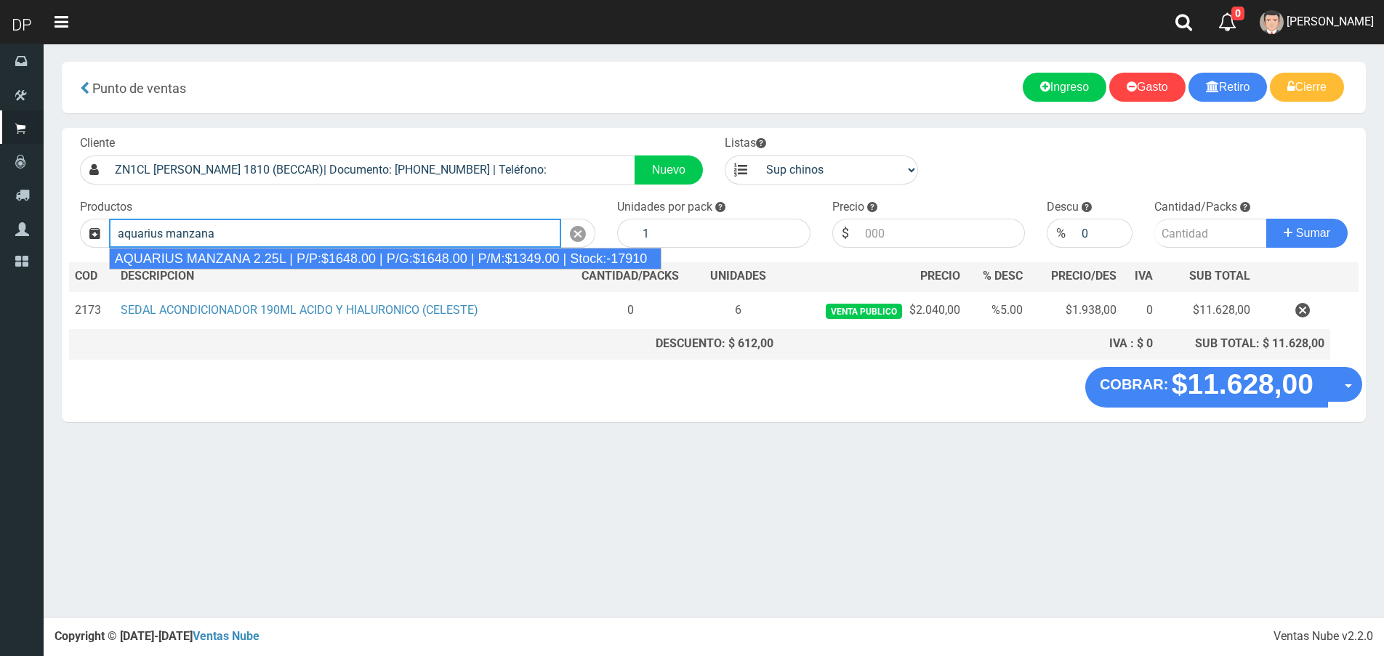
click at [328, 259] on div "AQUARIUS MANZANA 2.25L | P/P:$1648.00 | P/G:$1648.00 | P/M:$1349.00 | Stock:-17…" at bounding box center [385, 259] width 553 height 22
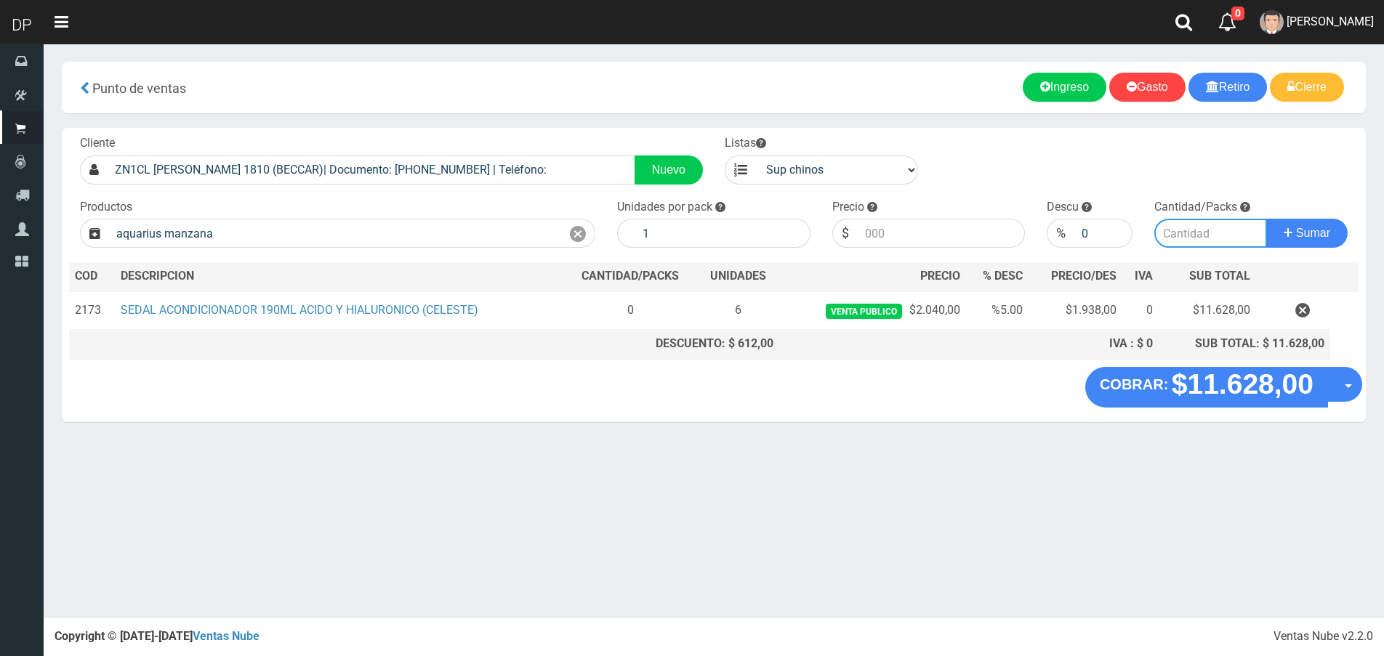
type input "AQUARIUS MANZANA 2.25L | P/P:$1648.00 | P/G:$1648.00 | P/M:$1349.00 | Stock:-17…"
type input "6"
type input "1648.00"
click at [1188, 237] on input "number" at bounding box center [1210, 233] width 113 height 29
type input "1"
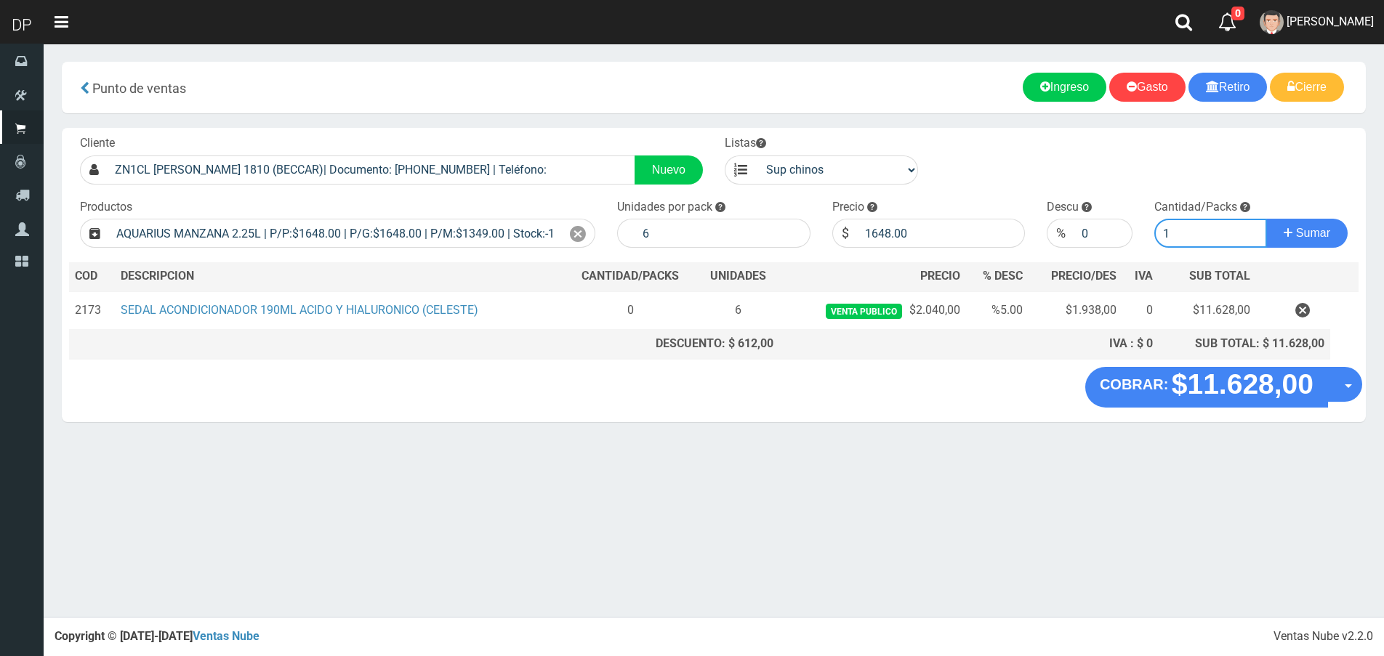
click at [1266, 219] on button "Sumar" at bounding box center [1306, 233] width 81 height 29
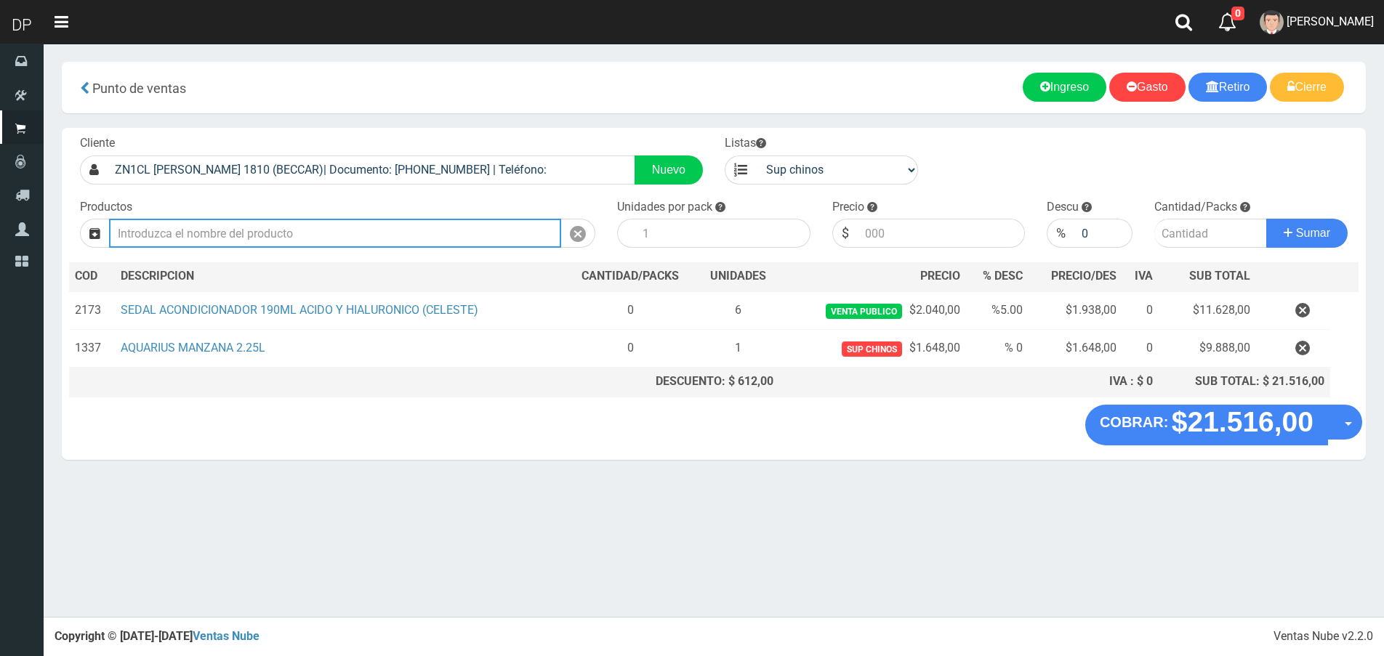
click at [409, 235] on input "text" at bounding box center [335, 233] width 452 height 29
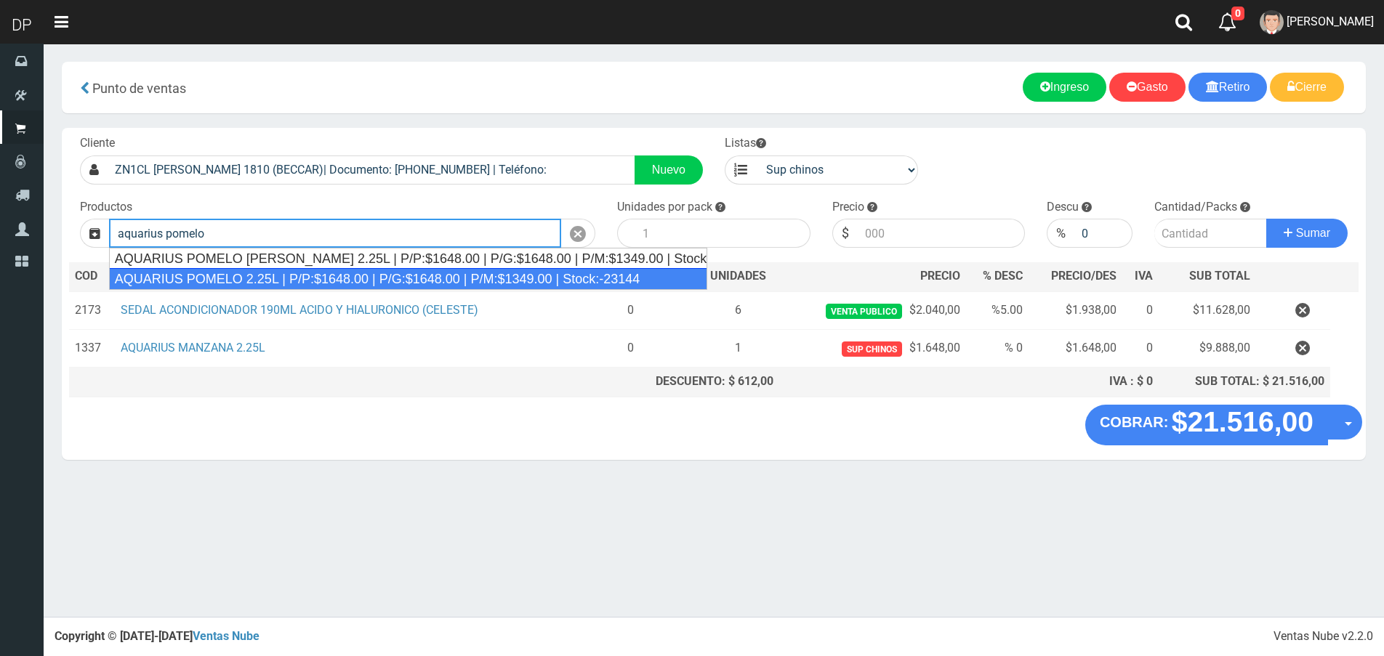
click at [403, 271] on div "AQUARIUS POMELO 2.25L | P/P:$1648.00 | P/G:$1648.00 | P/M:$1349.00 | Stock:-231…" at bounding box center [408, 279] width 599 height 22
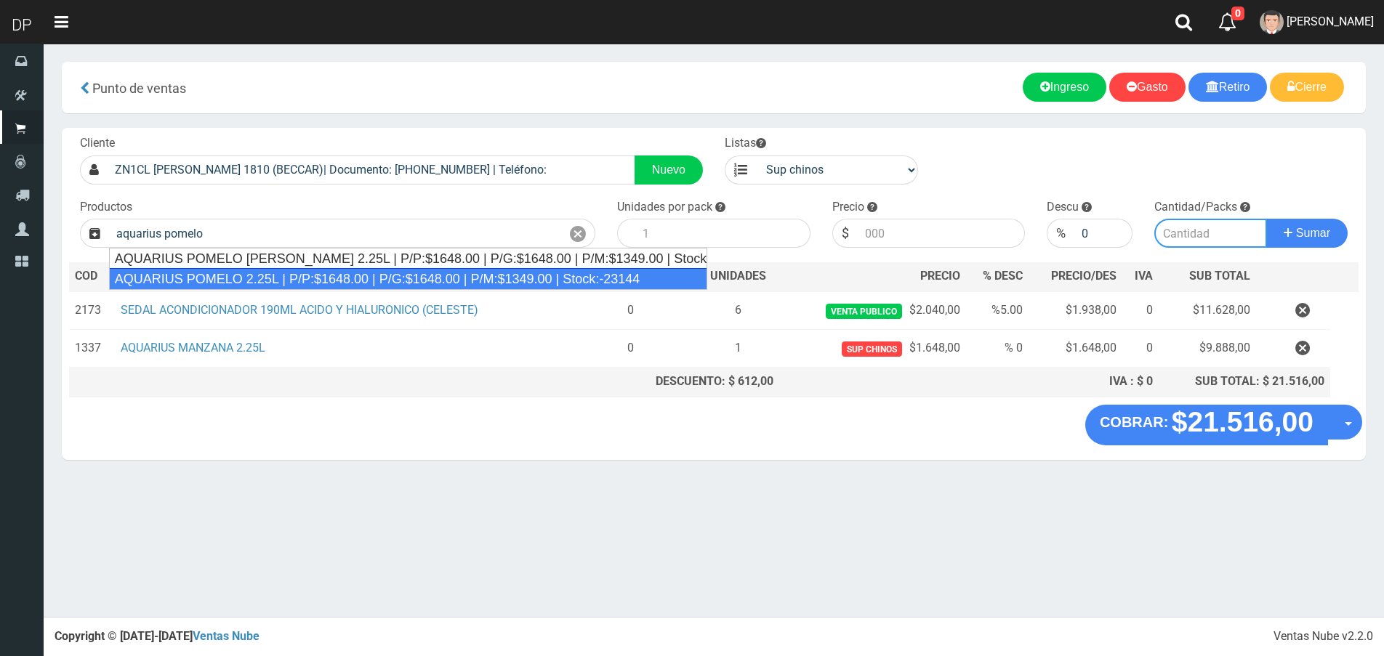
type input "AQUARIUS POMELO 2.25L | P/P:$1648.00 | P/G:$1648.00 | P/M:$1349.00 | Stock:-231…"
type input "6"
type input "1648.00"
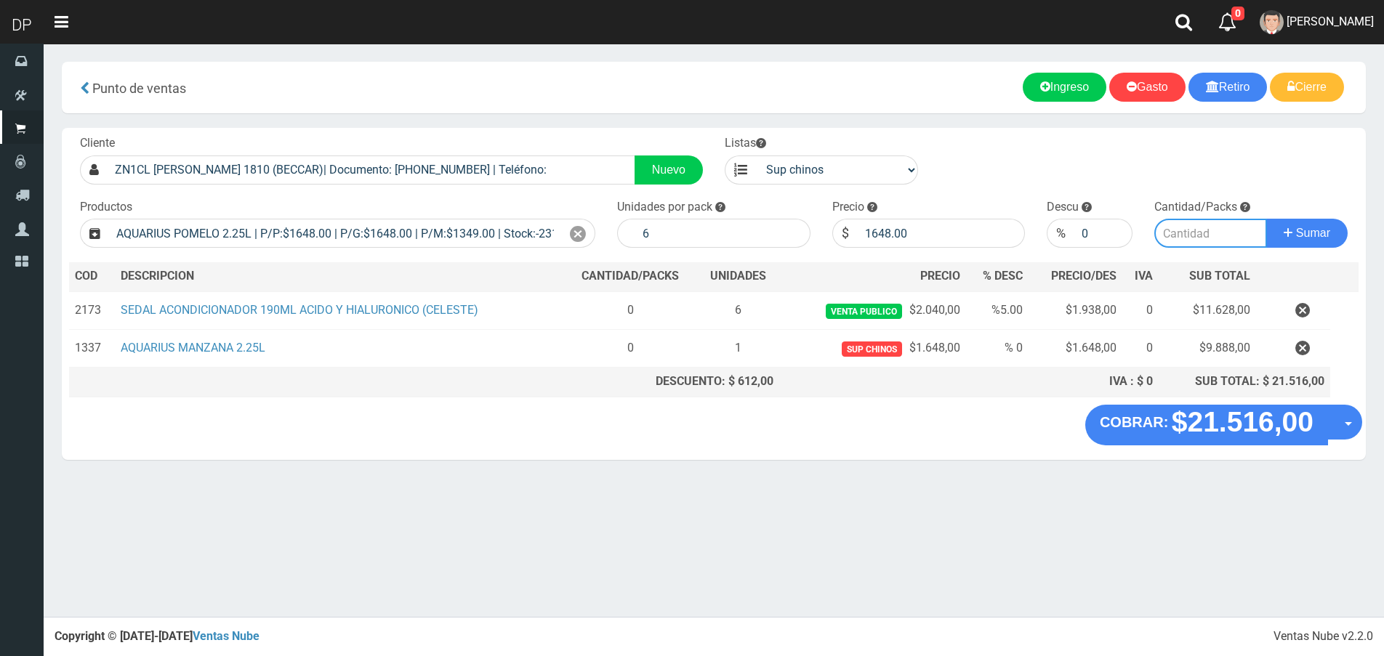
click at [1185, 228] on input "number" at bounding box center [1210, 233] width 113 height 29
type input "1"
click at [1266, 219] on button "Sumar" at bounding box center [1306, 233] width 81 height 29
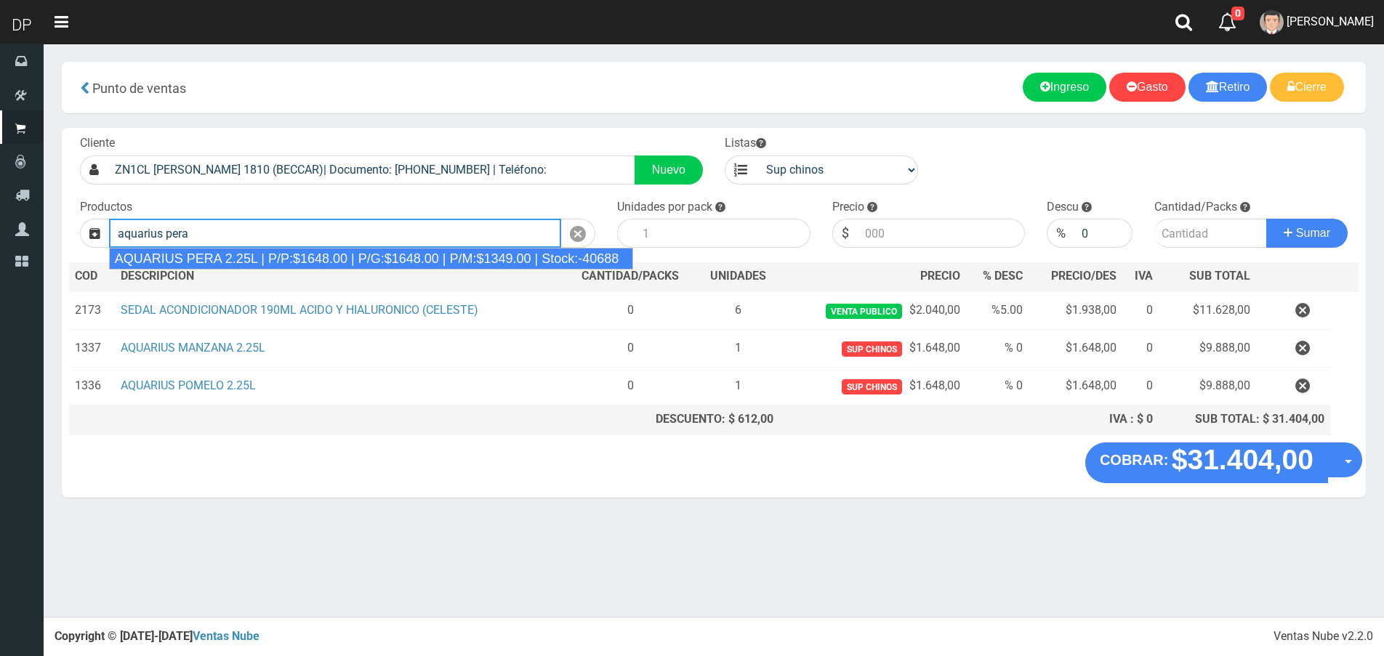
click at [346, 257] on div "AQUARIUS PERA 2.25L | P/P:$1648.00 | P/G:$1648.00 | P/M:$1349.00 | Stock:-40688" at bounding box center [371, 259] width 525 height 22
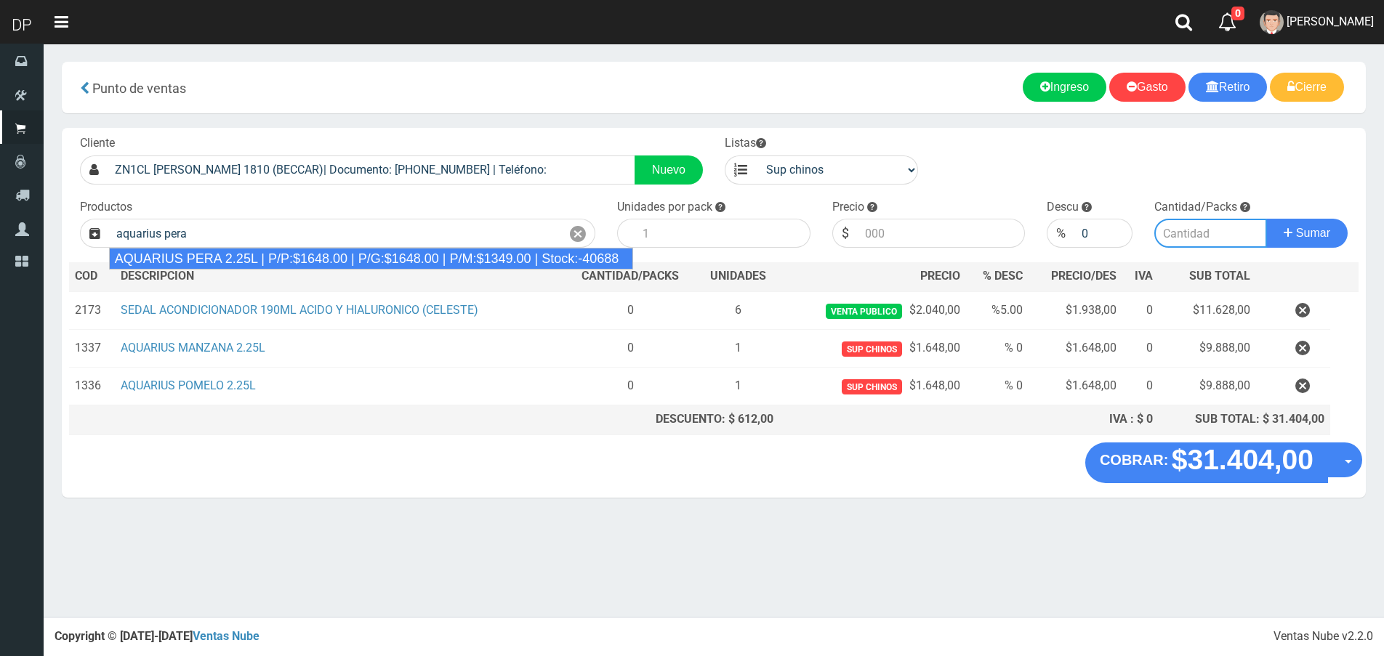
type input "AQUARIUS PERA 2.25L | P/P:$1648.00 | P/G:$1648.00 | P/M:$1349.00 | Stock:-40688"
type input "6"
type input "1648.00"
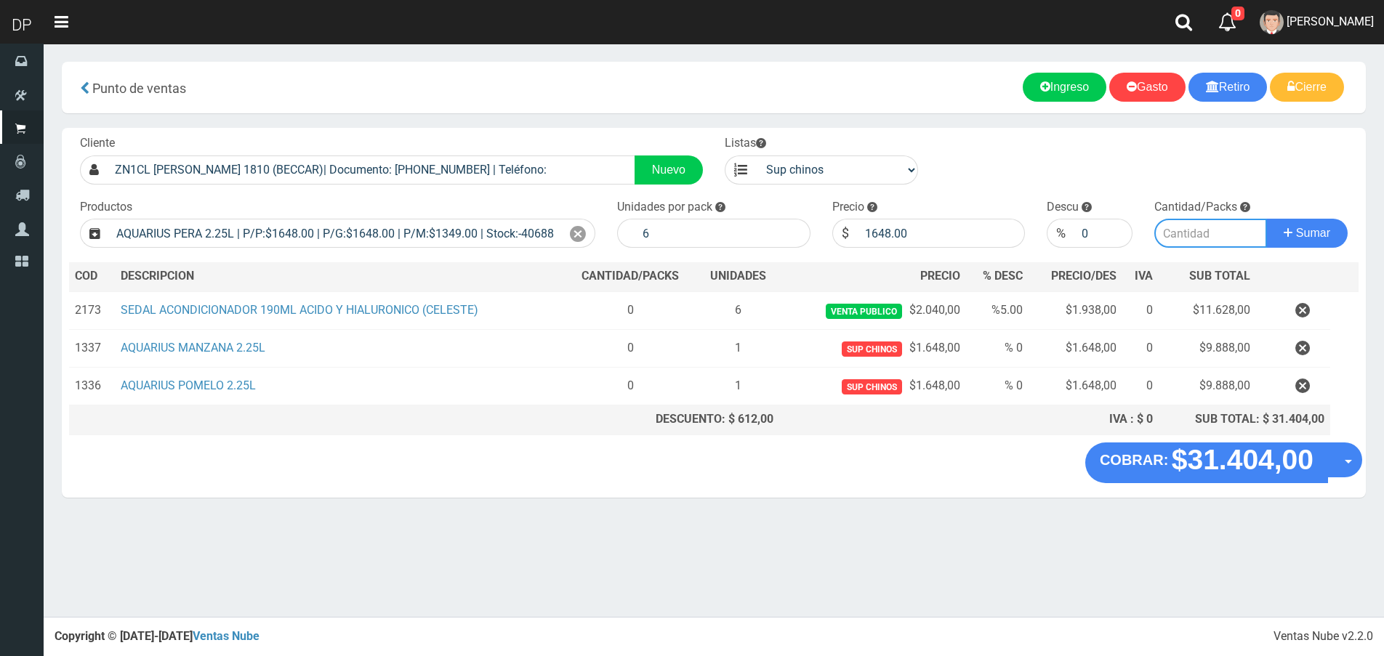
click at [1176, 235] on input "number" at bounding box center [1210, 233] width 113 height 29
type input "1"
click at [1266, 219] on button "Sumar" at bounding box center [1306, 233] width 81 height 29
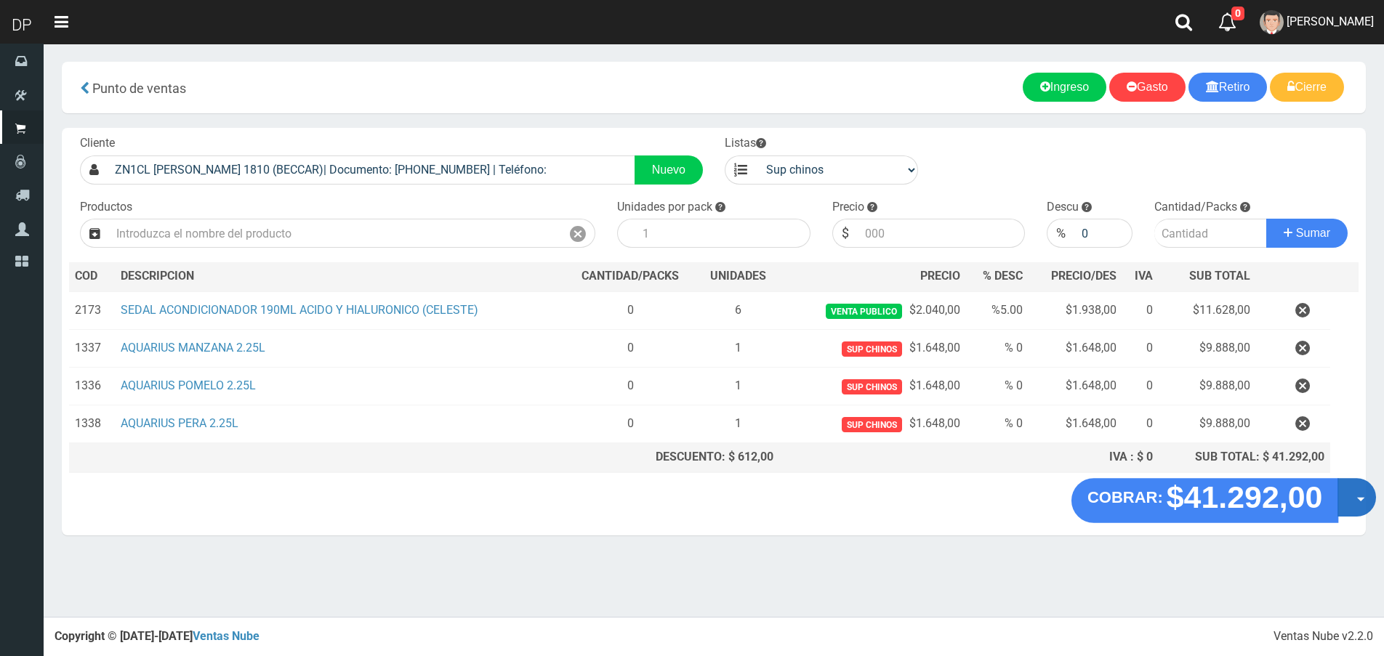
click at [1356, 492] on button "Opciones" at bounding box center [1356, 497] width 39 height 39
click at [1315, 504] on link "Hacer Devolucion" at bounding box center [1310, 502] width 130 height 33
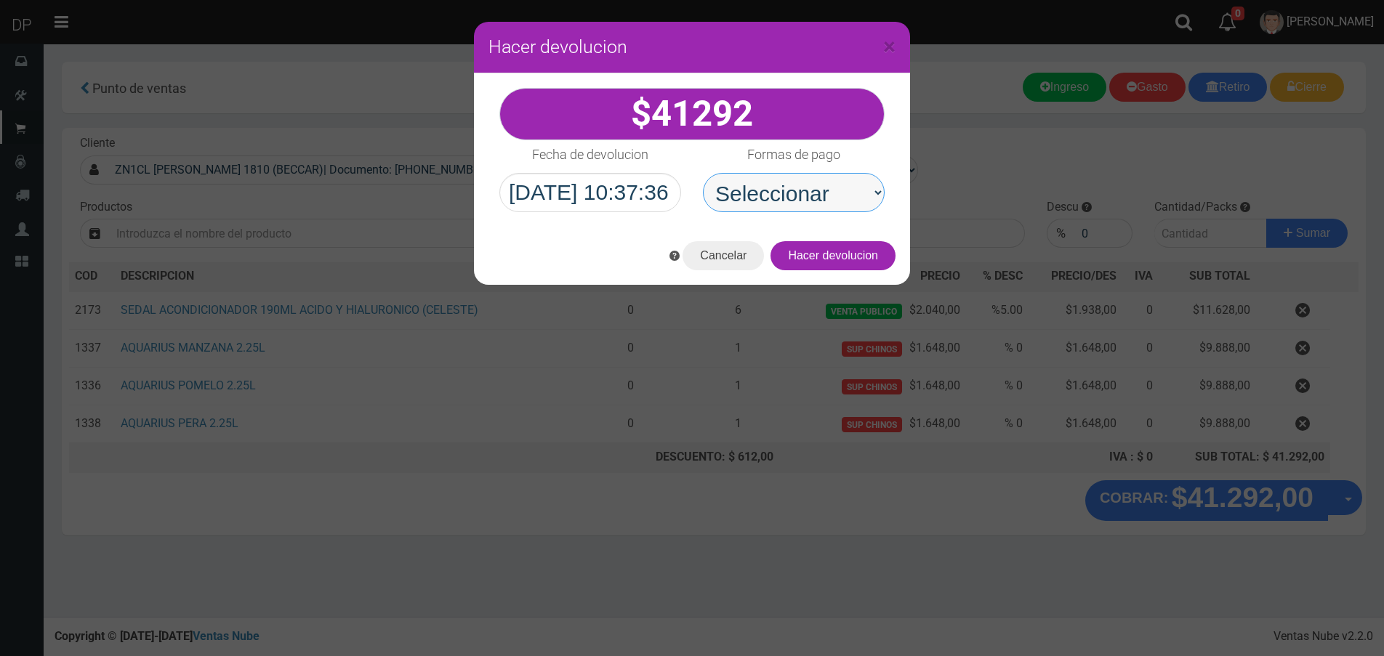
click at [832, 206] on select "Seleccionar Efectivo Tarjeta de Crédito Depósito Débito" at bounding box center [794, 192] width 182 height 39
select select "Efectivo"
click at [703, 173] on select "Seleccionar Efectivo Tarjeta de Crédito Depósito Débito" at bounding box center [794, 192] width 182 height 39
click at [852, 267] on button "Hacer devolucion" at bounding box center [832, 255] width 125 height 29
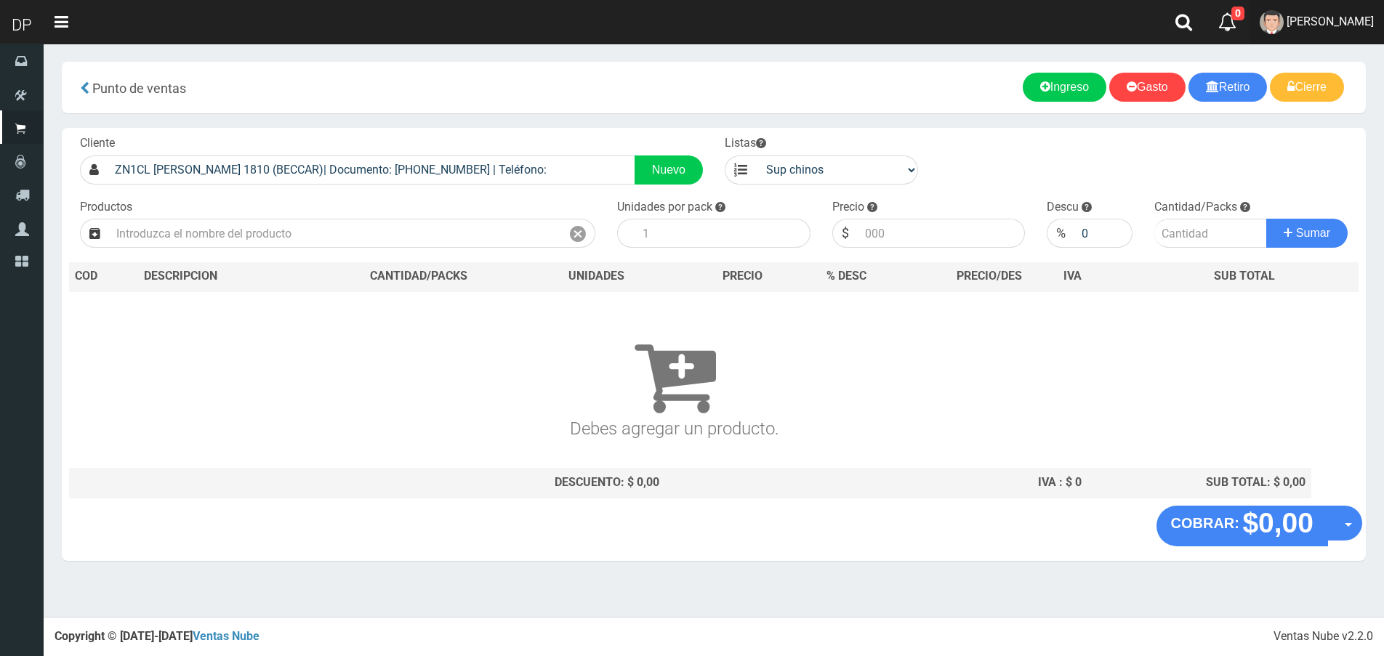
click at [1331, 28] on link "Betiana Paola Casco" at bounding box center [1316, 22] width 134 height 44
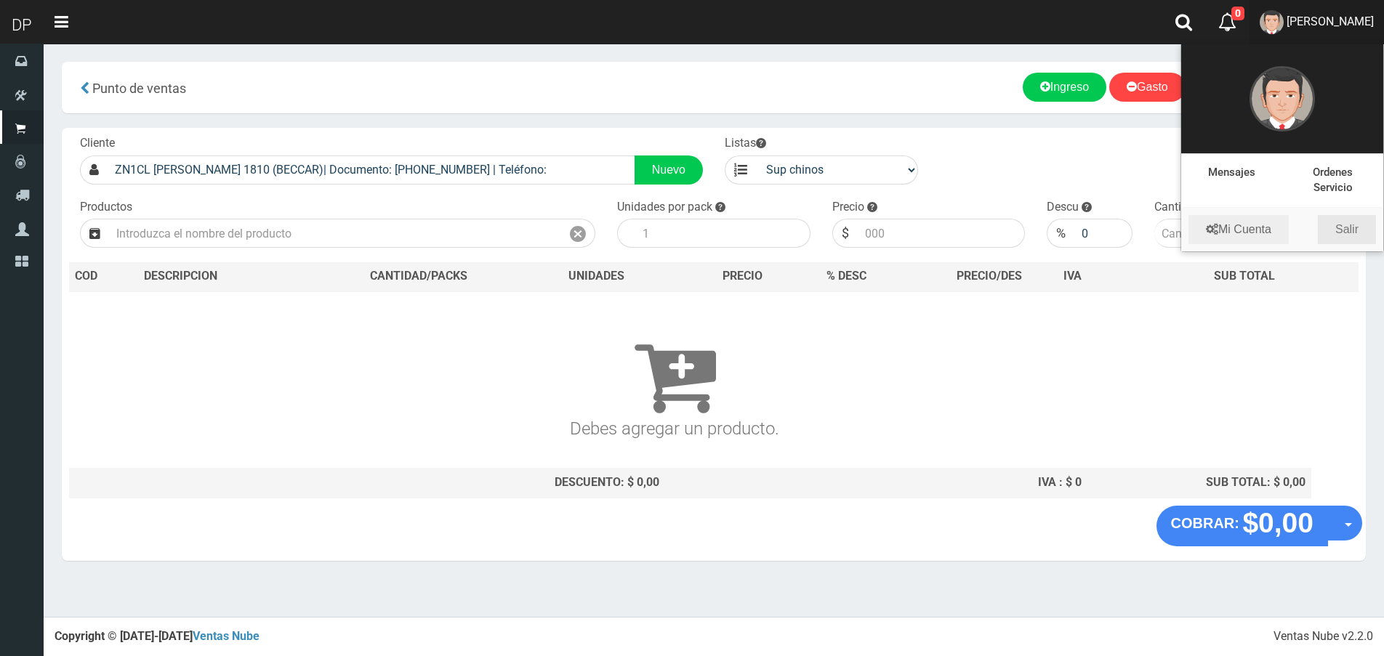
click at [1352, 228] on link "Salir" at bounding box center [1347, 229] width 58 height 29
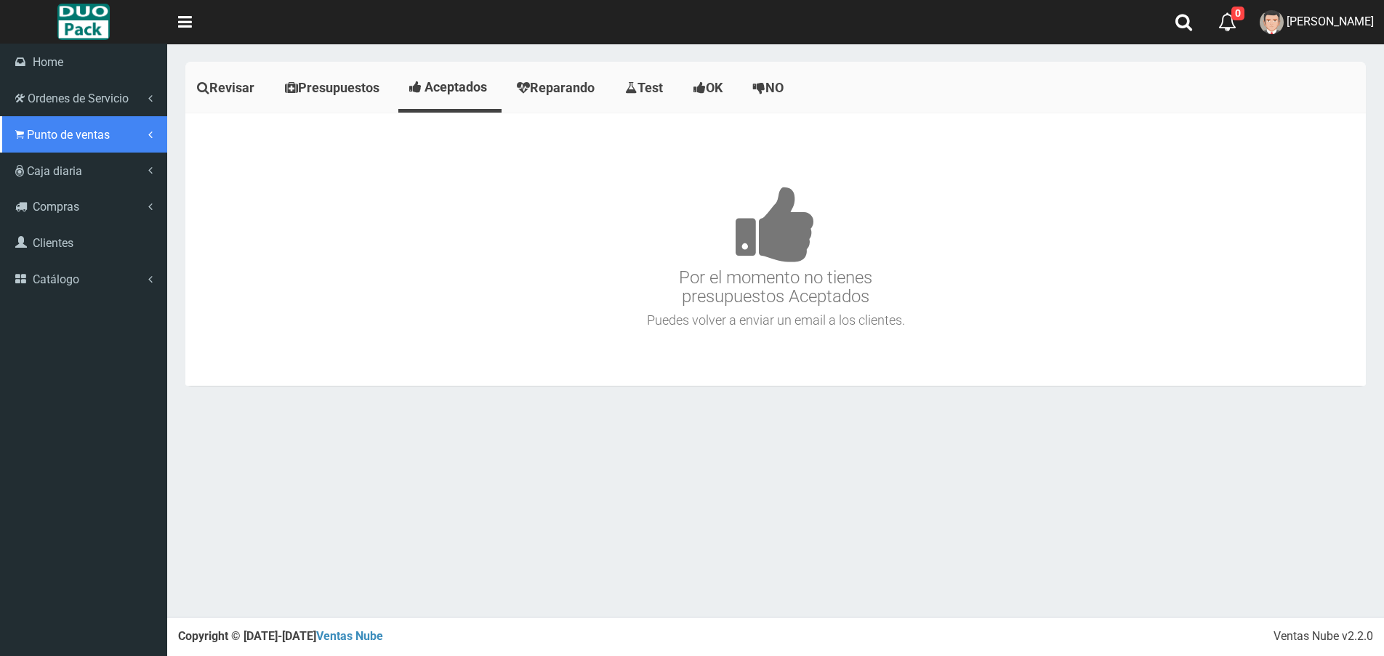
click at [50, 132] on span "Punto de ventas" at bounding box center [68, 135] width 83 height 14
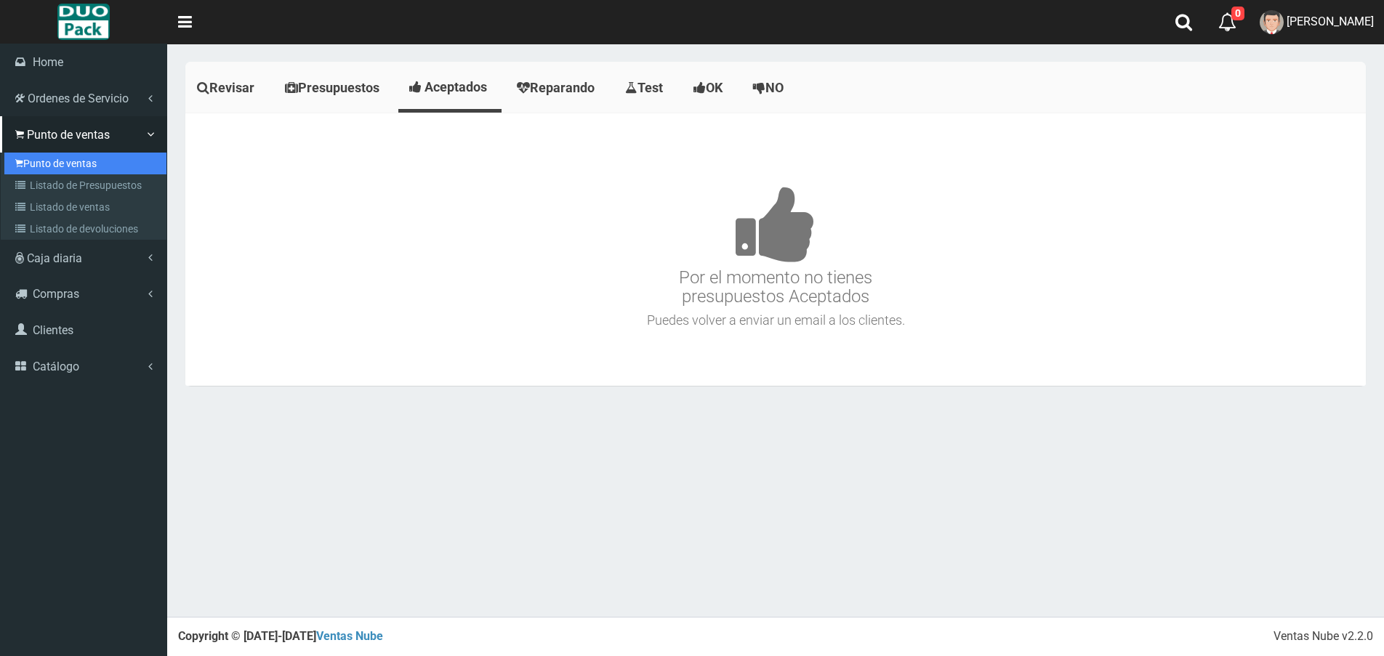
click at [72, 159] on link "Punto de ventas" at bounding box center [85, 164] width 162 height 22
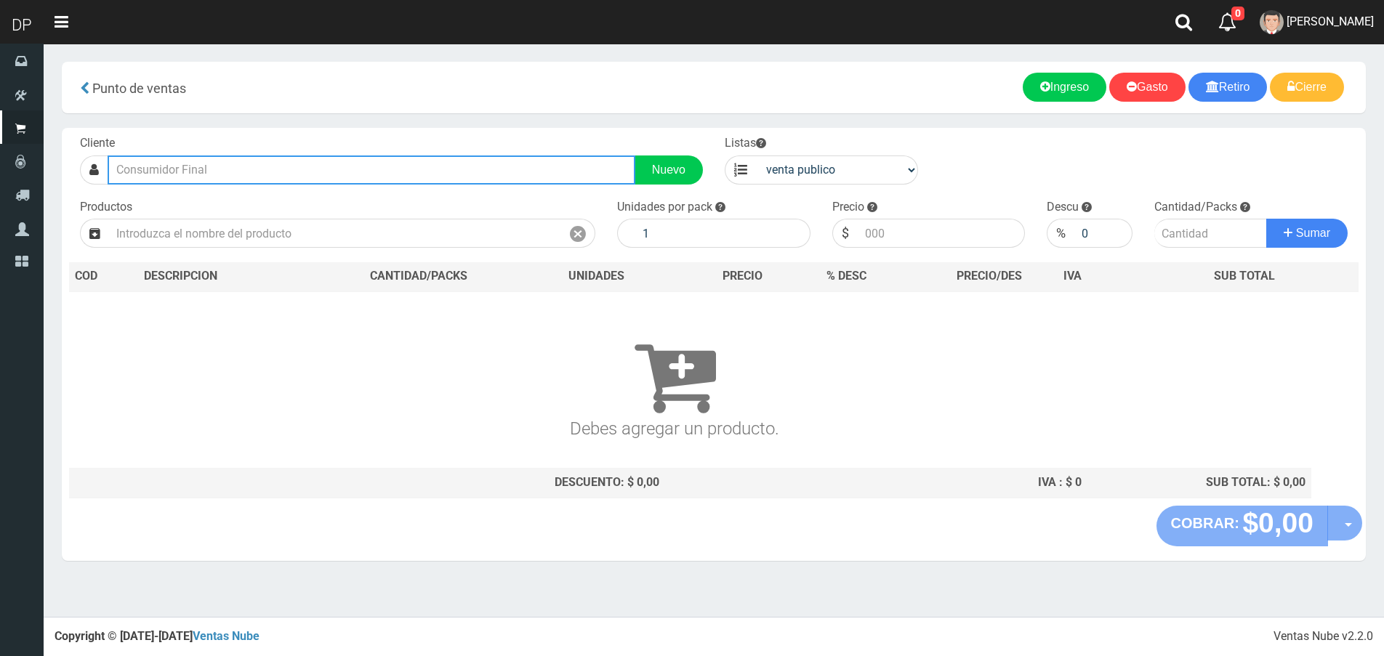
click at [257, 170] on input "text" at bounding box center [372, 170] width 528 height 29
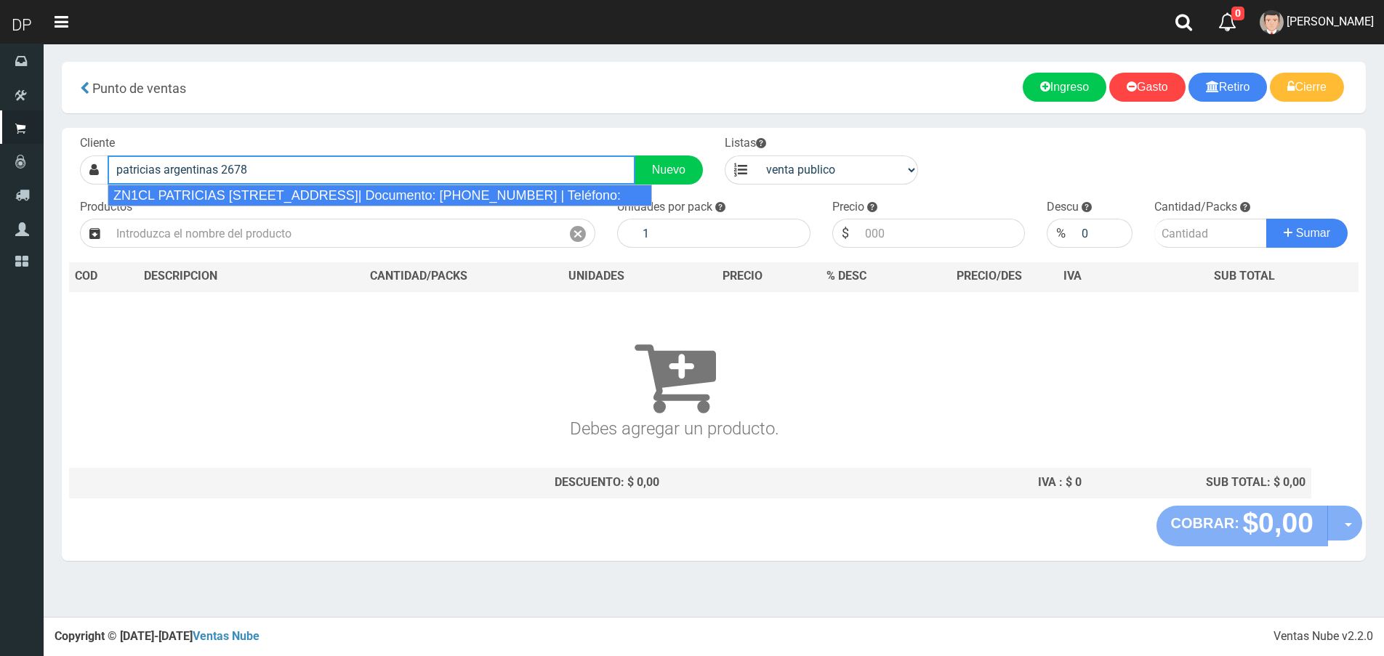
click at [287, 193] on div "ZN1CL PATRICIAS [STREET_ADDRESS]| Documento: [PHONE_NUMBER] | Teléfono:" at bounding box center [380, 196] width 544 height 22
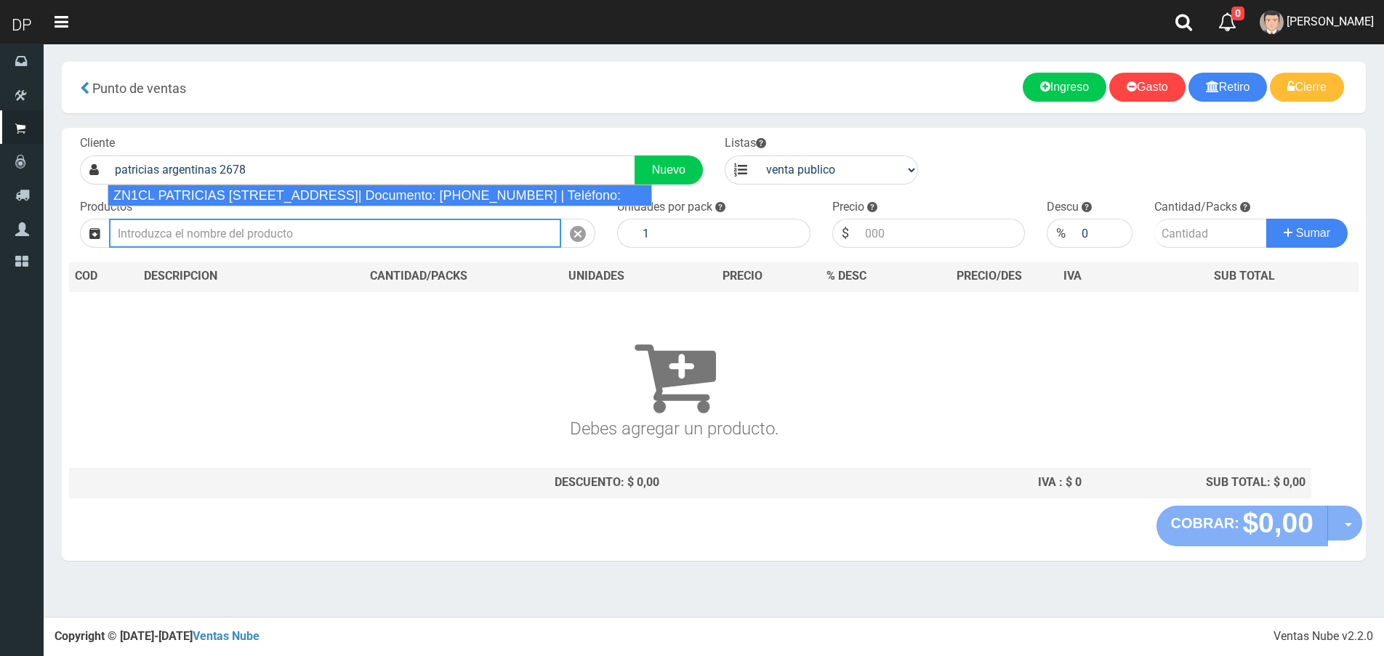
type input "ZN1CL PATRICIAS [STREET_ADDRESS]| Documento: [PHONE_NUMBER] | Teléfono:"
select select "2"
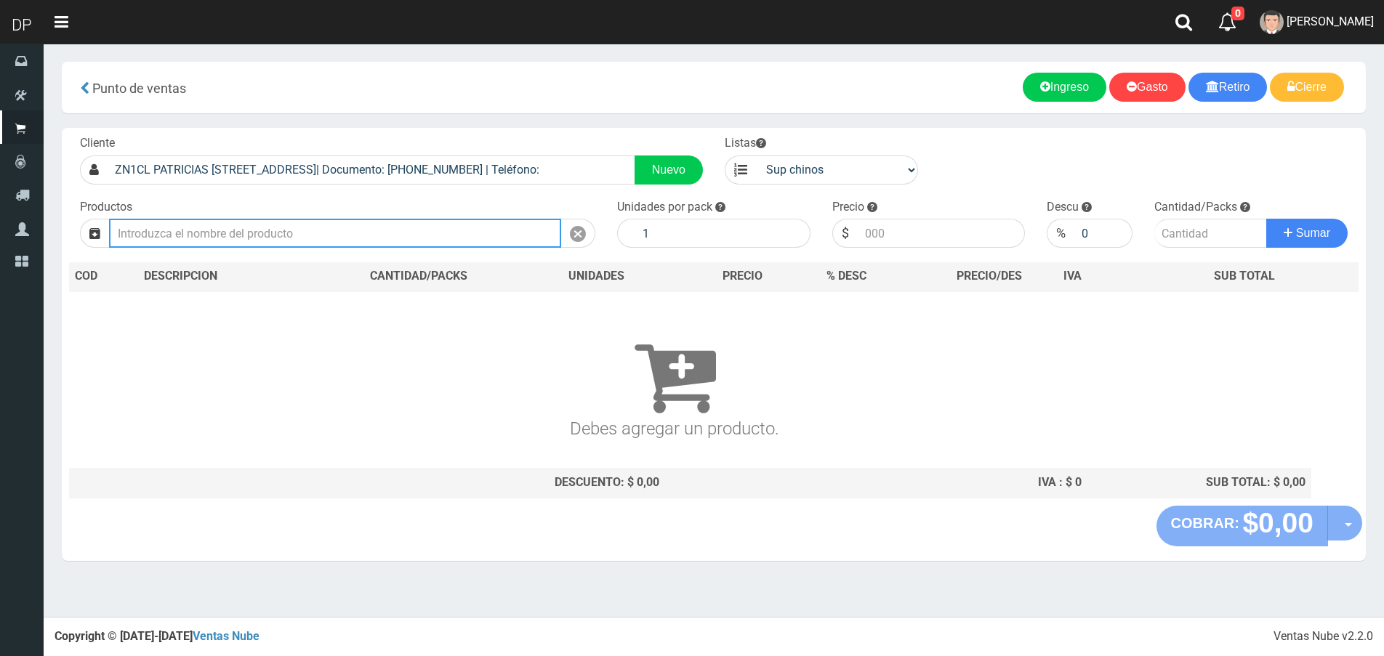
click at [283, 225] on input "text" at bounding box center [335, 233] width 452 height 29
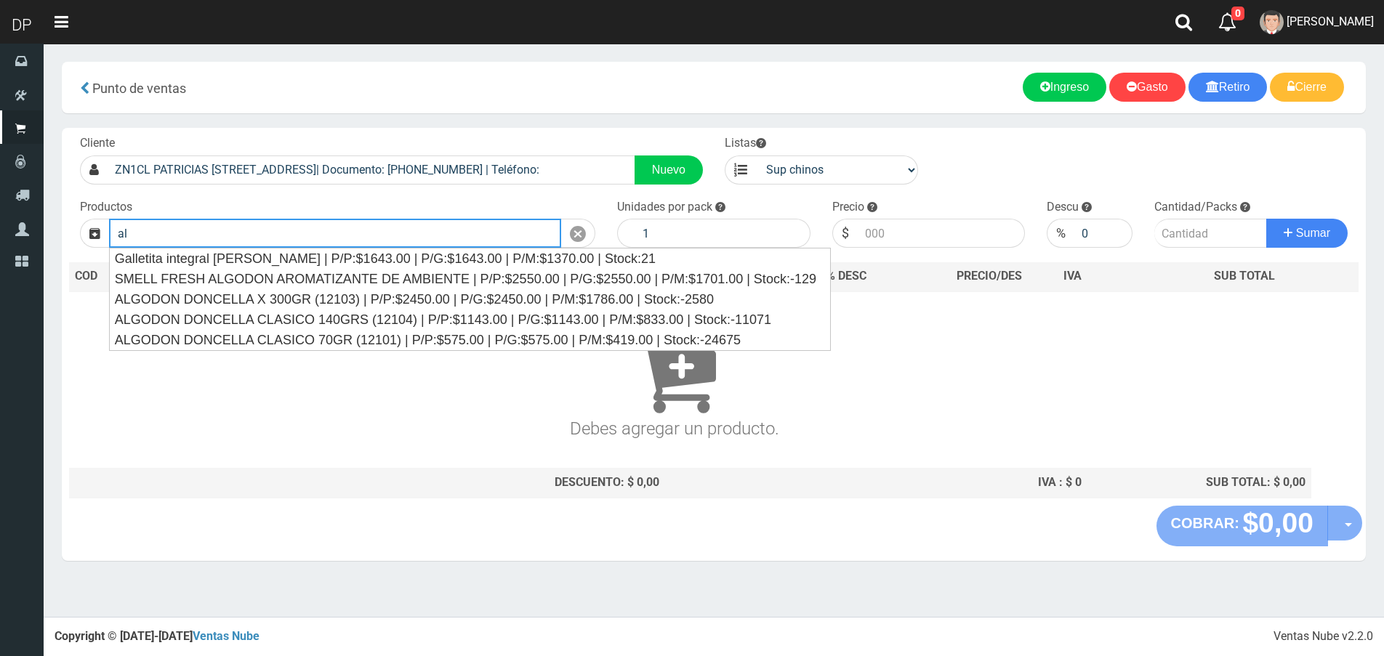
type input "a"
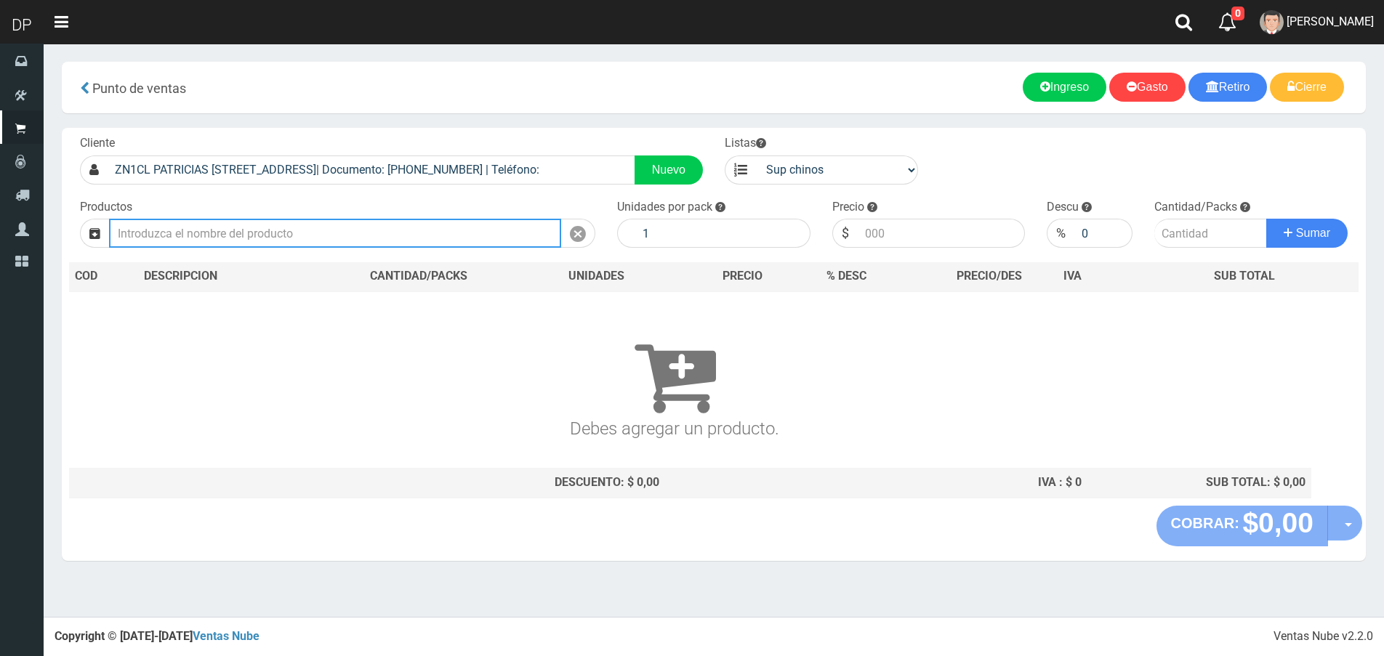
type input "2"
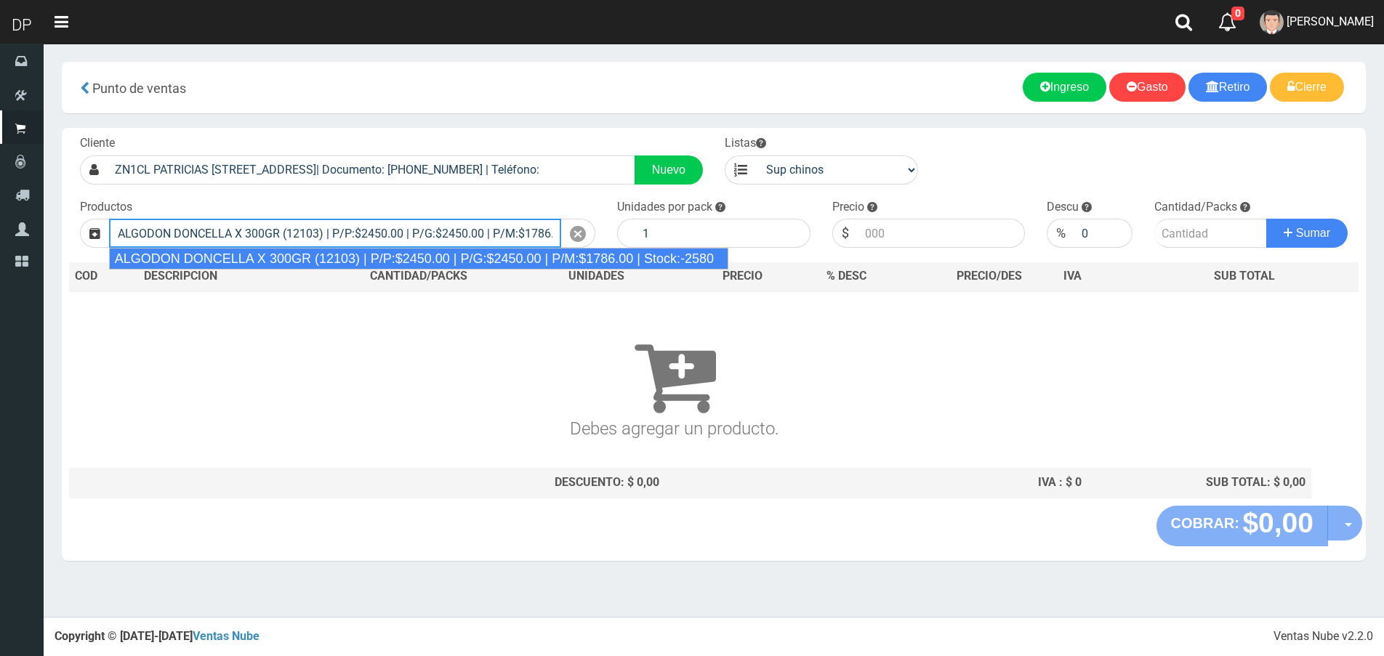
type input "ALGODON DONCELLA X 300GR (12103) | P/P:$2450.00 | P/G:$2450.00 | P/M:$1786.00 |…"
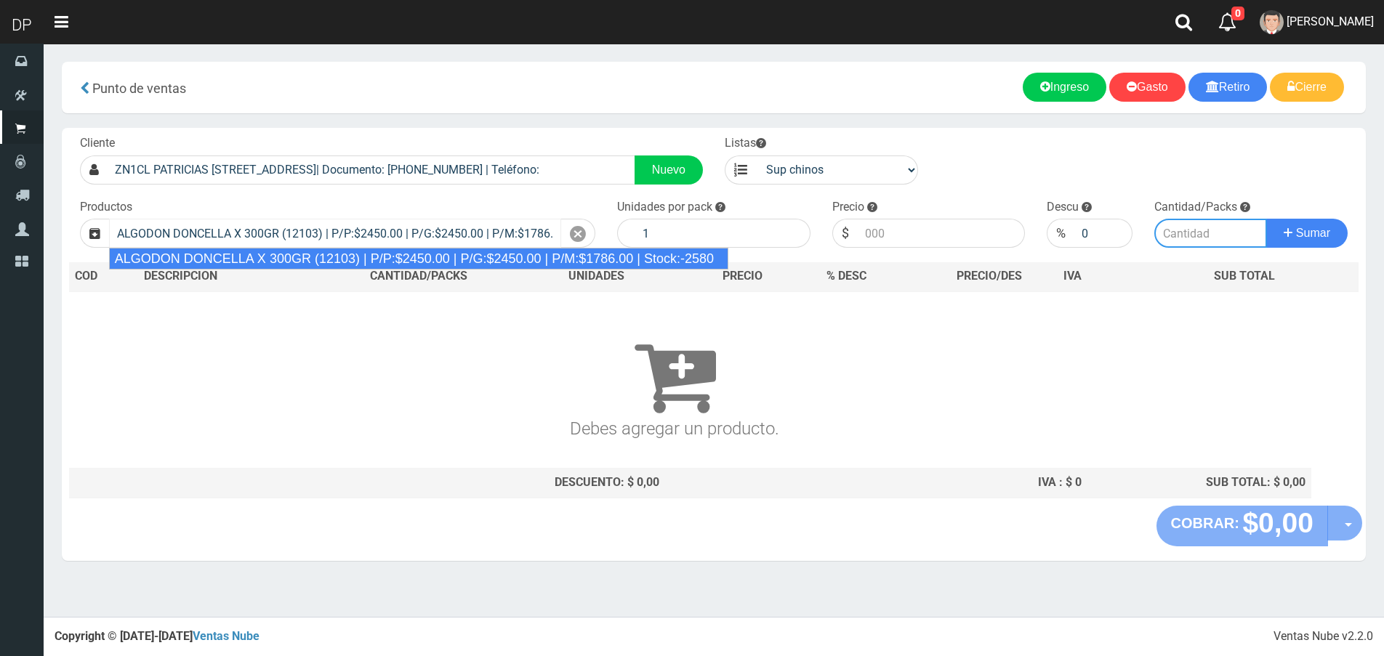
type input "10"
type input "2450.00"
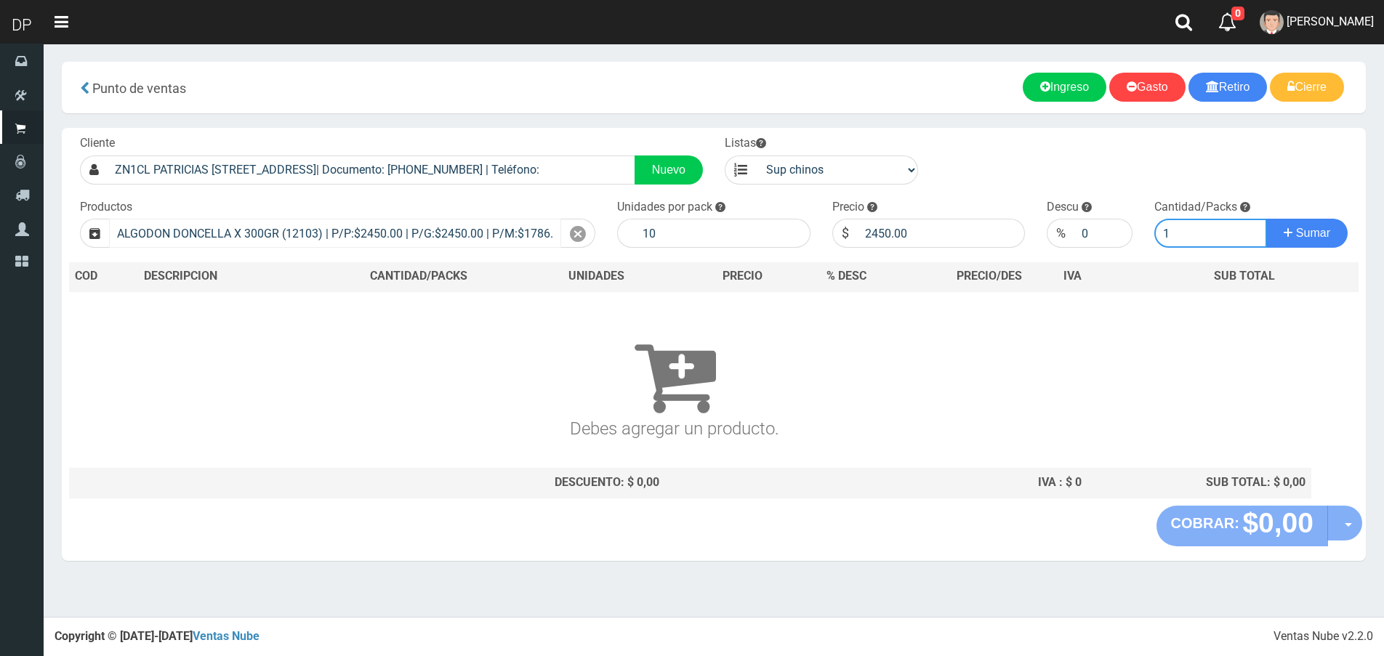
type input "1"
click at [1266, 219] on button "Sumar" at bounding box center [1306, 233] width 81 height 29
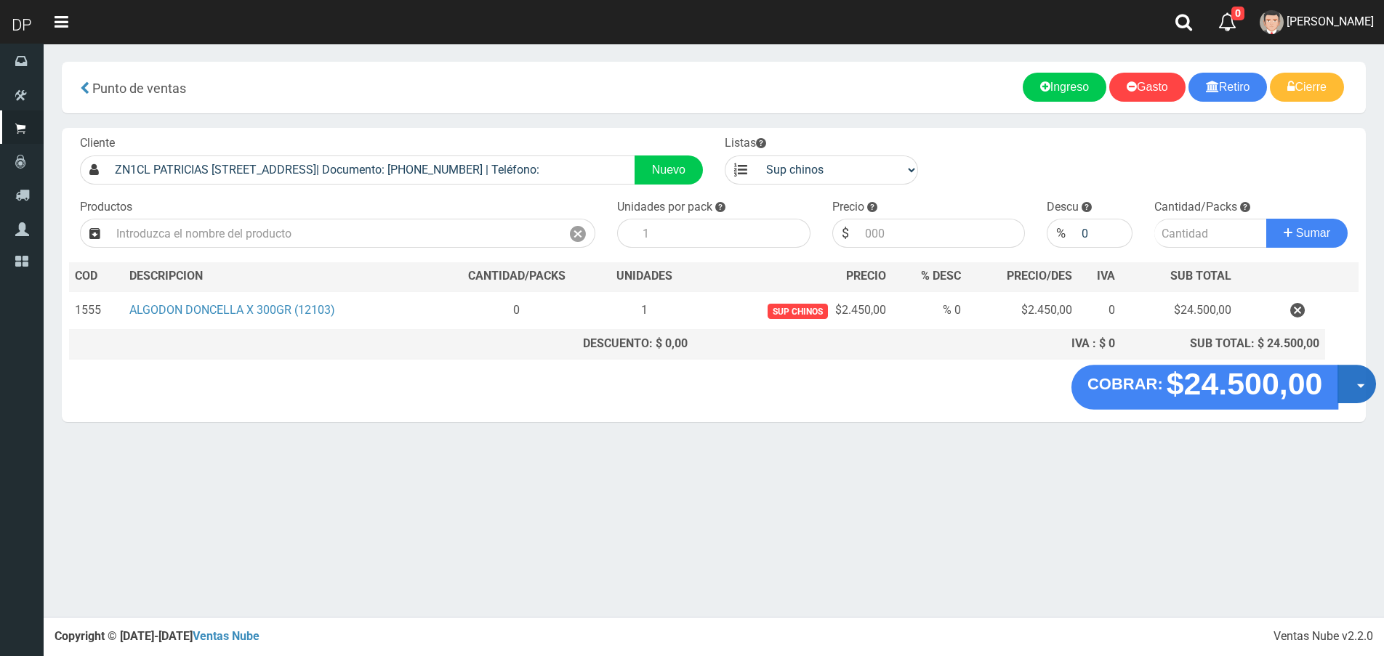
click at [1349, 376] on button "Opciones" at bounding box center [1356, 384] width 39 height 39
click at [1342, 389] on link "Hacer Devolucion" at bounding box center [1310, 388] width 130 height 33
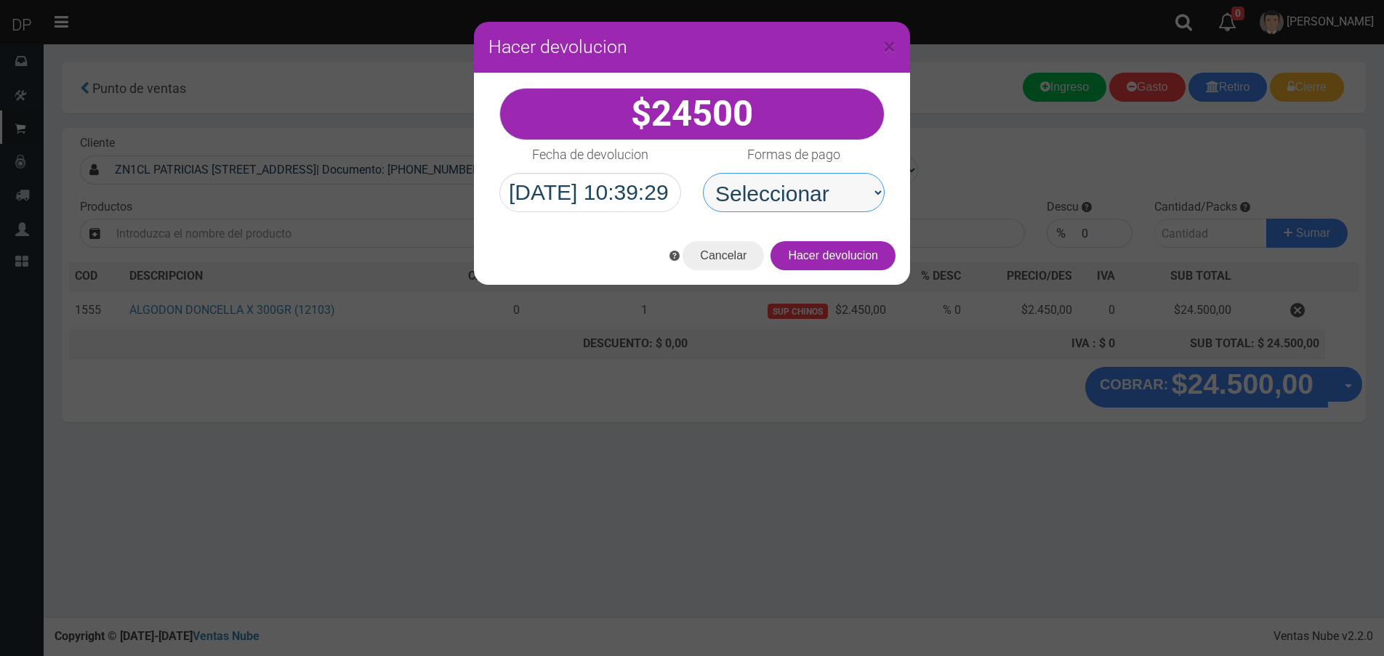
click at [752, 179] on select "Seleccionar Efectivo Tarjeta de Crédito Depósito Débito" at bounding box center [794, 192] width 182 height 39
select select "Efectivo"
click at [703, 173] on select "Seleccionar Efectivo Tarjeta de Crédito Depósito Débito" at bounding box center [794, 192] width 182 height 39
click at [844, 250] on button "Hacer devolucion" at bounding box center [832, 255] width 125 height 29
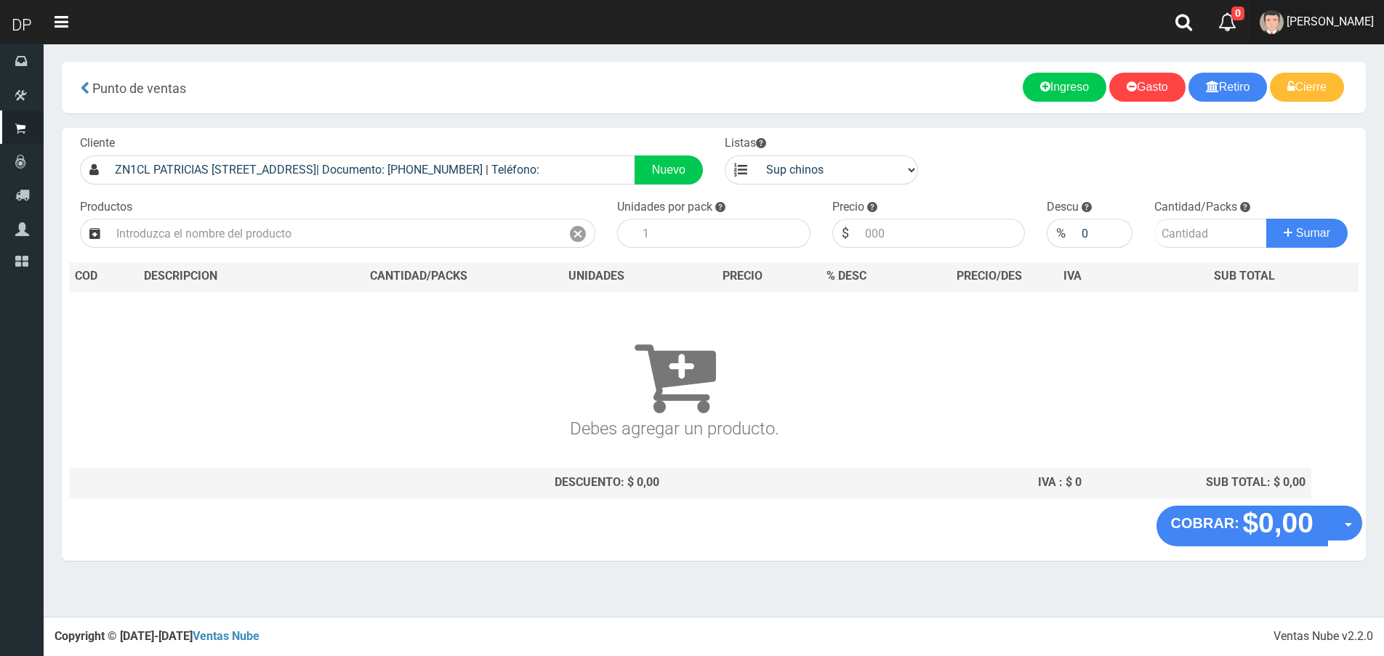
click at [1366, 26] on span "[PERSON_NAME]" at bounding box center [1330, 22] width 87 height 14
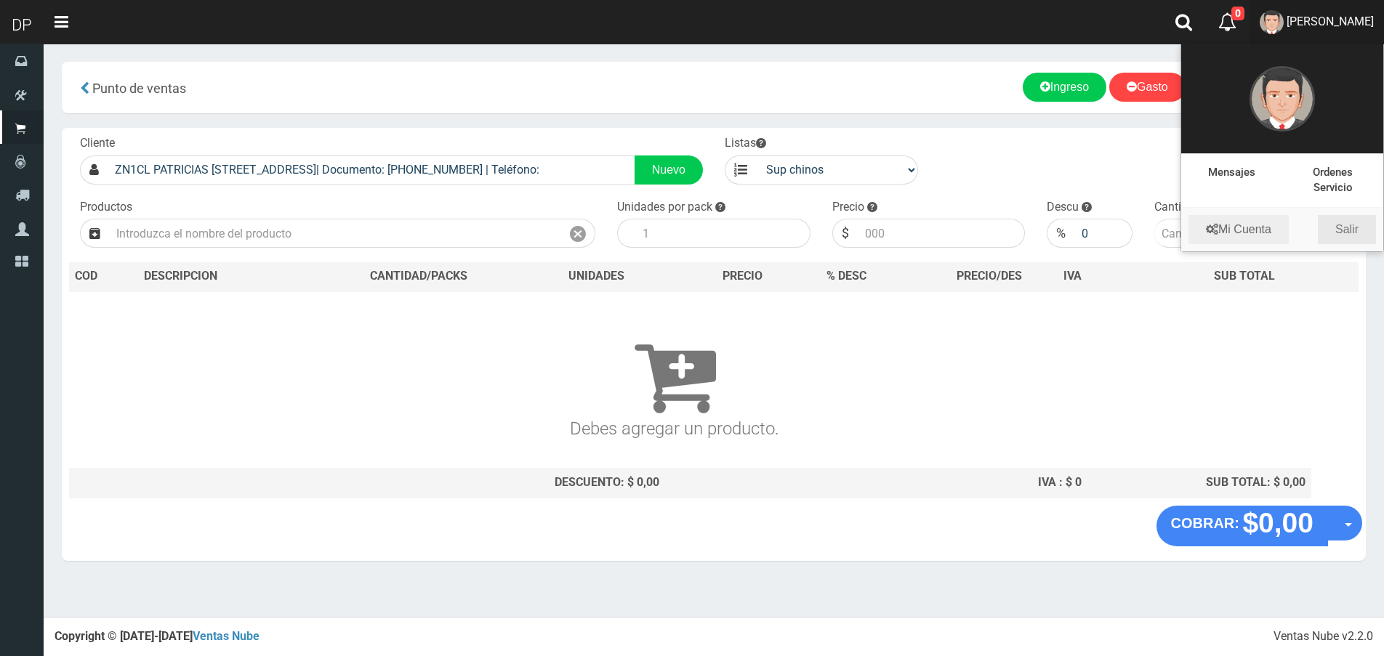
click at [1353, 221] on link "Salir" at bounding box center [1347, 229] width 58 height 29
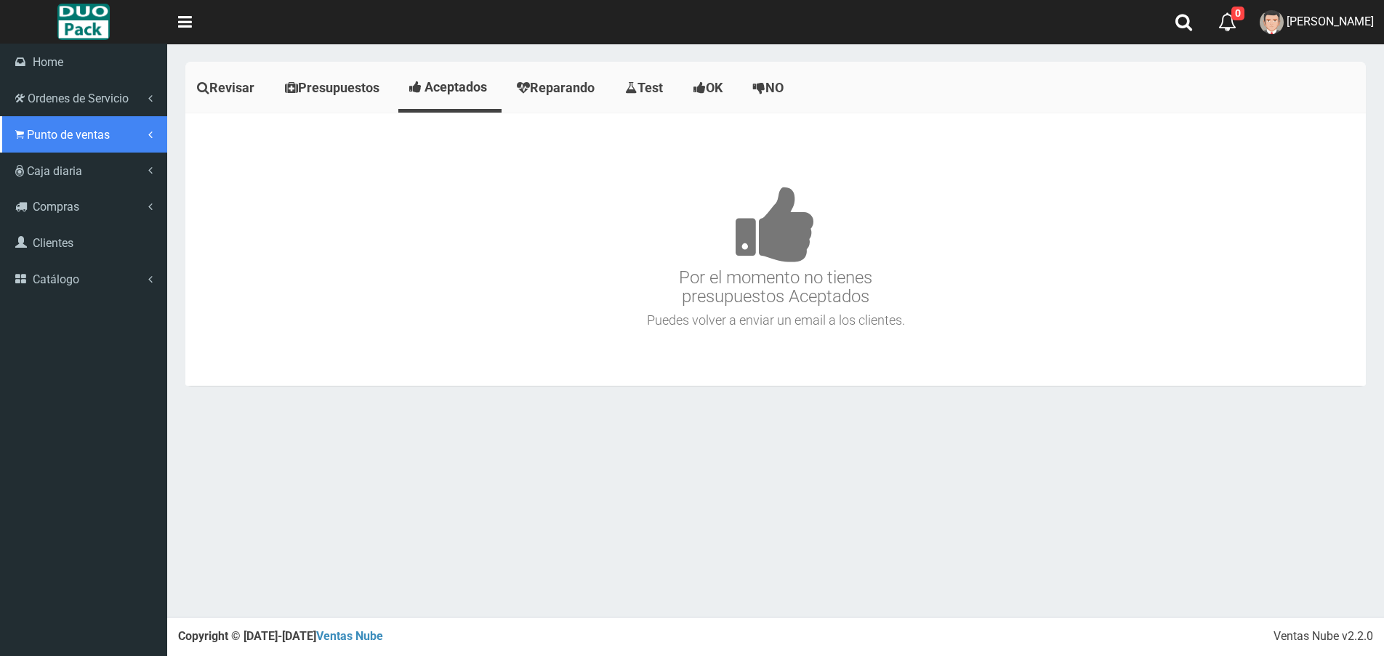
click at [41, 134] on span "Punto de ventas" at bounding box center [68, 135] width 83 height 14
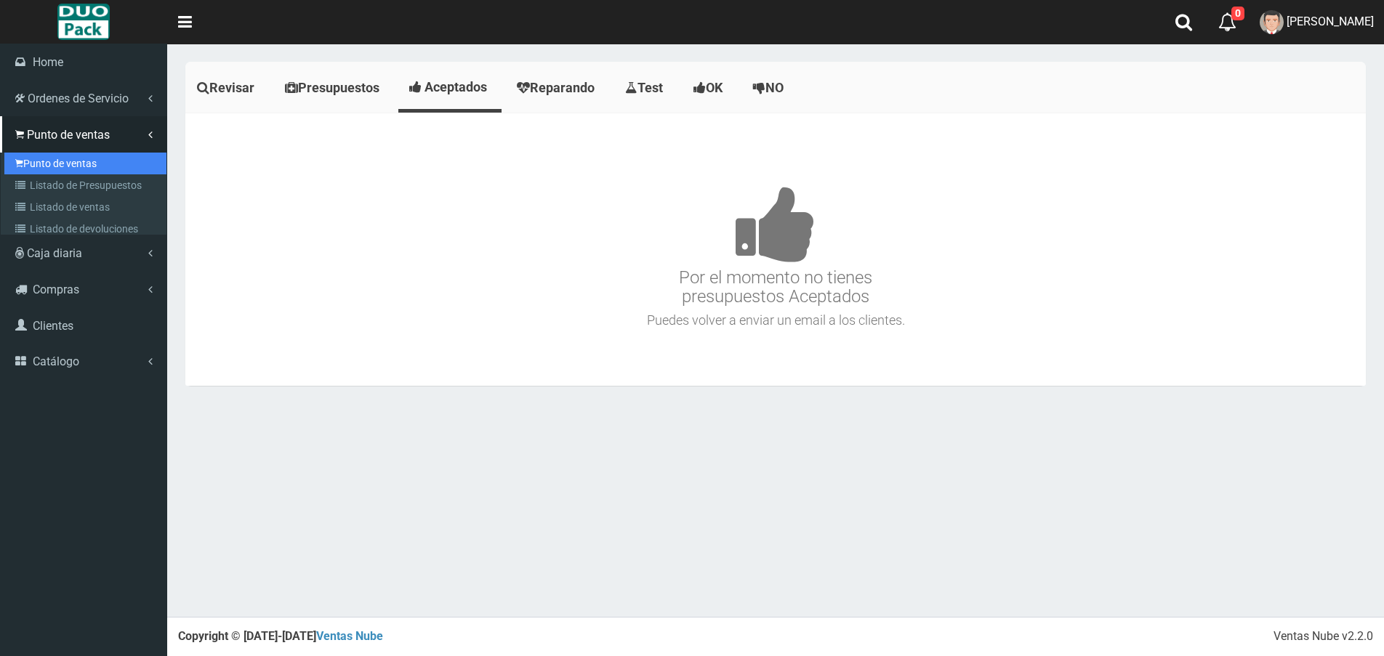
click at [48, 162] on link "Punto de ventas" at bounding box center [85, 164] width 162 height 22
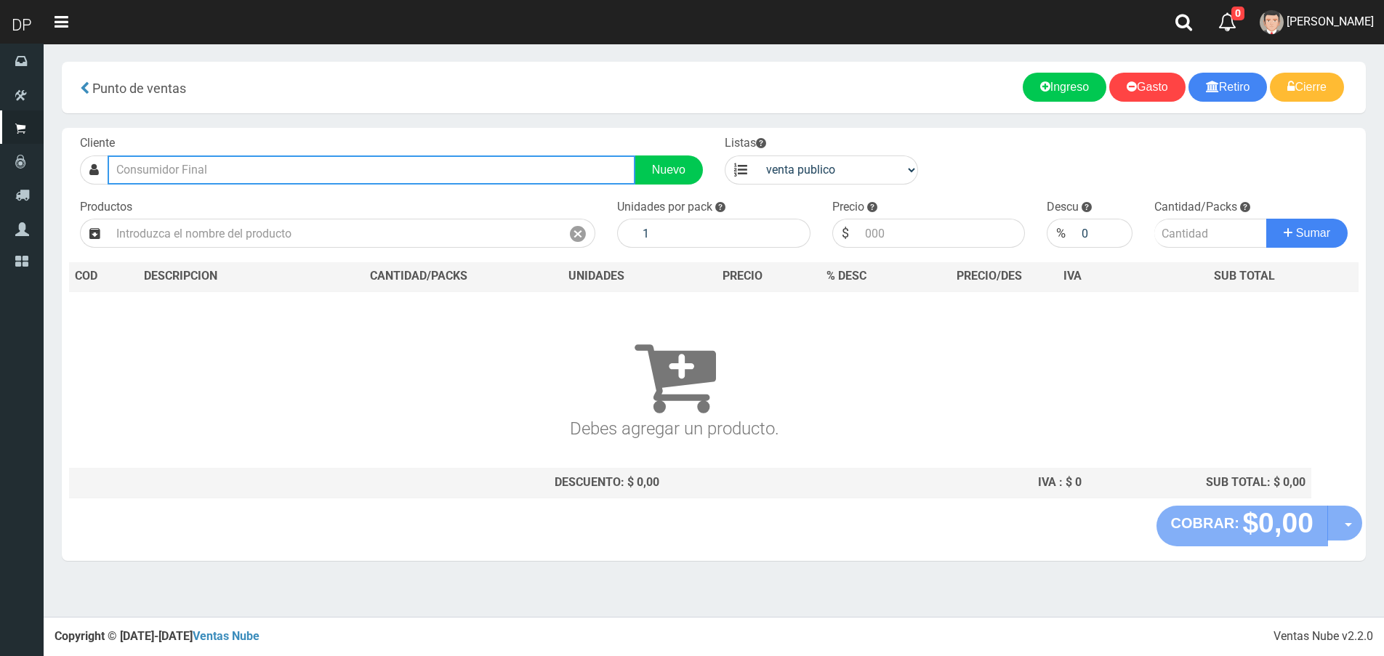
click at [359, 169] on input "text" at bounding box center [372, 170] width 528 height 29
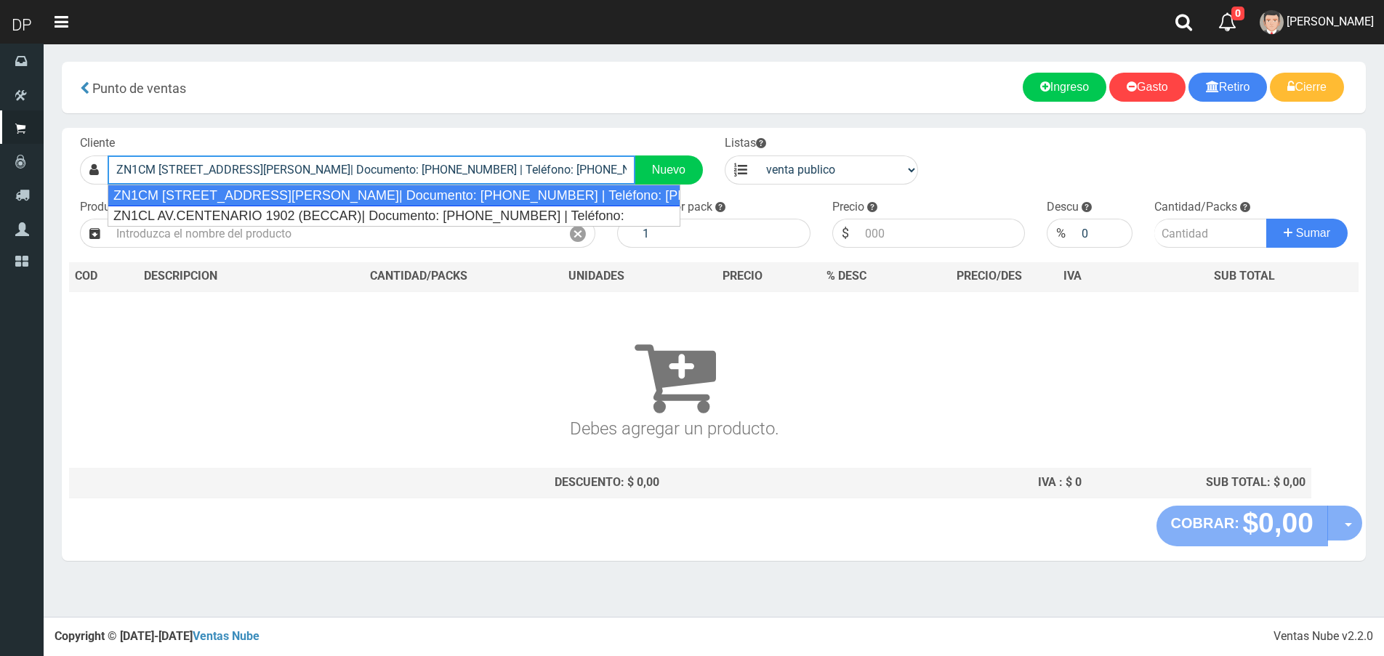
type input "ZN1CM [STREET_ADDRESS][PERSON_NAME]| Documento: [PHONE_NUMBER] | Teléfono: [PHO…"
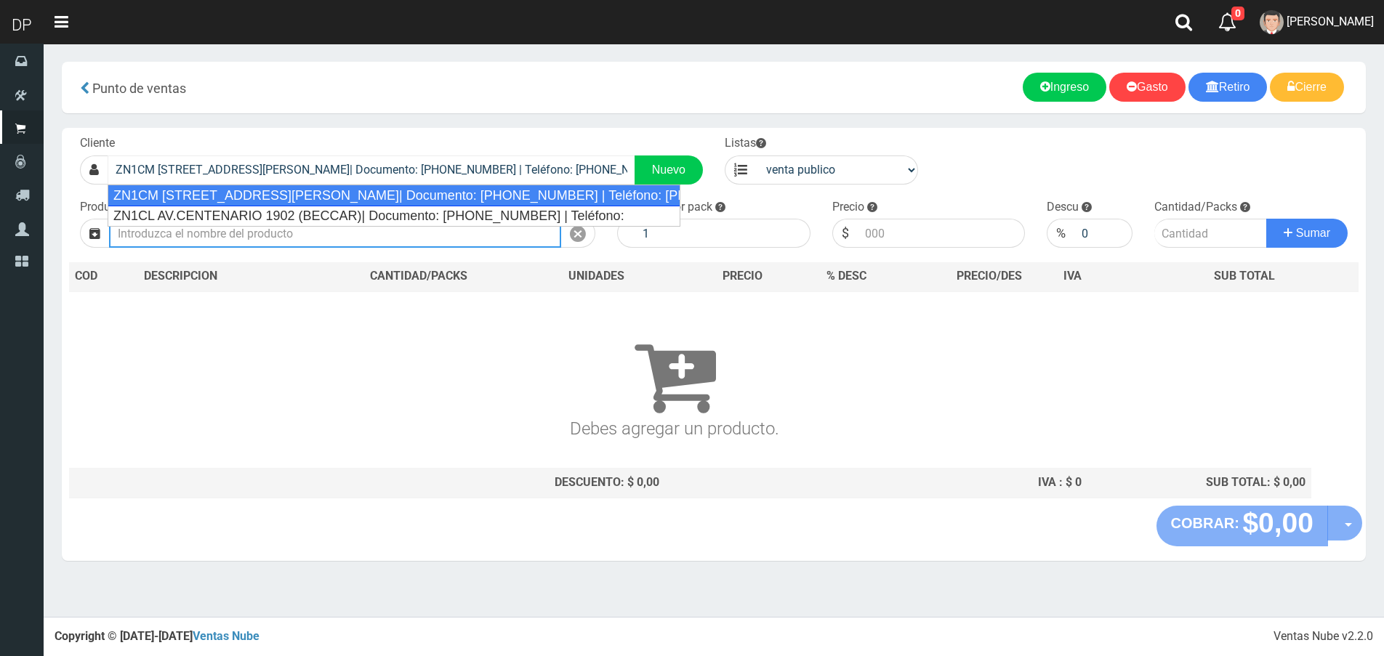
select select "2"
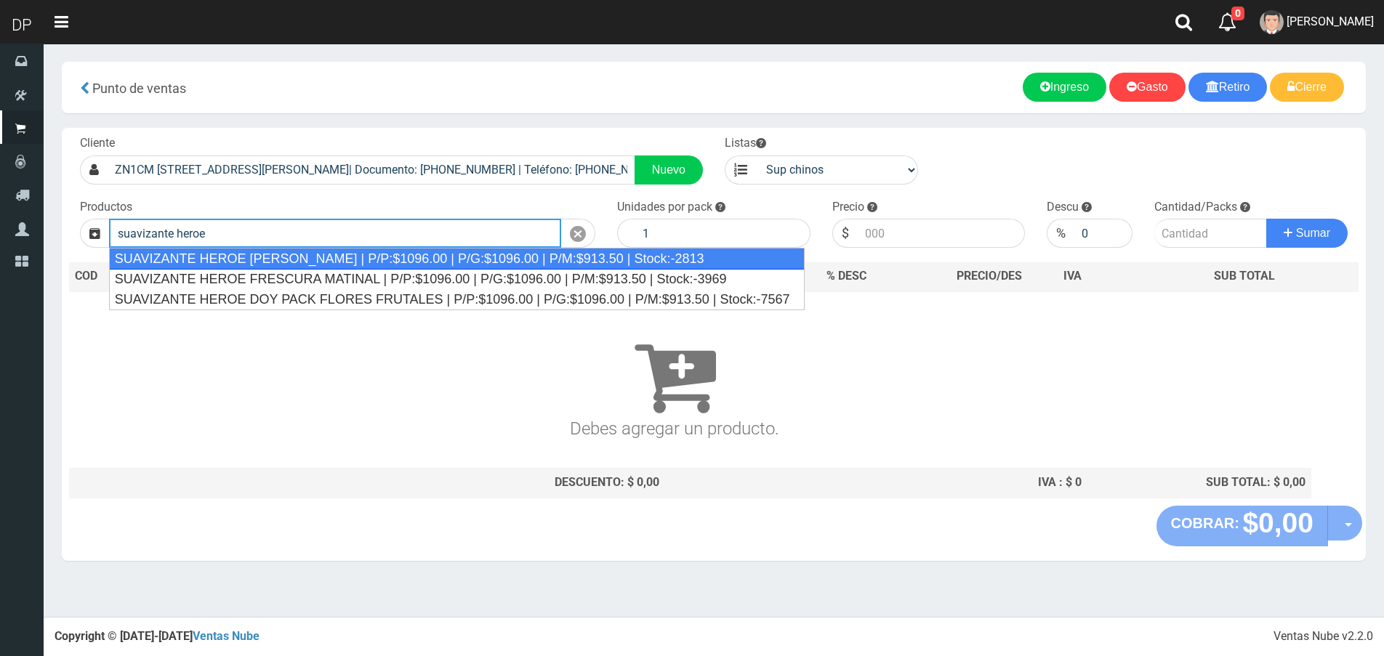
click at [270, 251] on div "SUAVIZANTE HEROE [PERSON_NAME] | P/P:$1096.00 | P/G:$1096.00 | P/M:$913.50 | St…" at bounding box center [457, 259] width 696 height 22
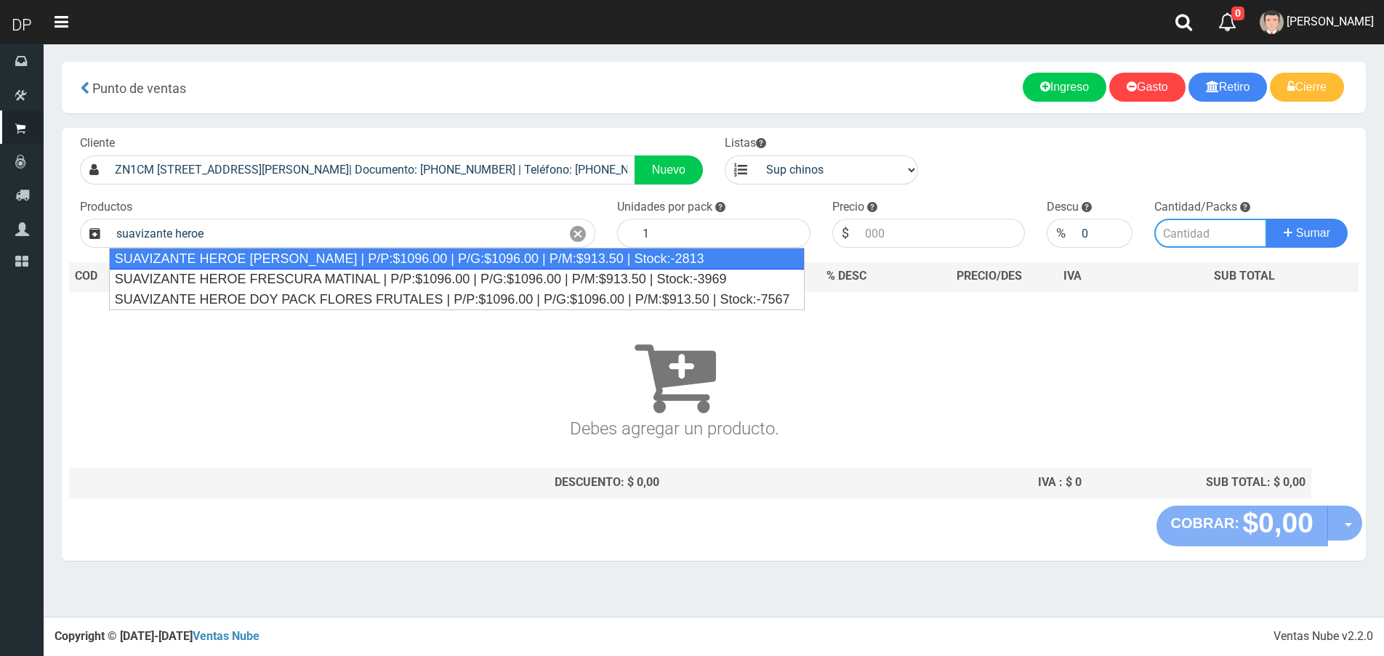
type input "SUAVIZANTE HEROE [PERSON_NAME] | P/P:$1096.00 | P/G:$1096.00 | P/M:$913.50 | St…"
type input "12"
type input "1096.00"
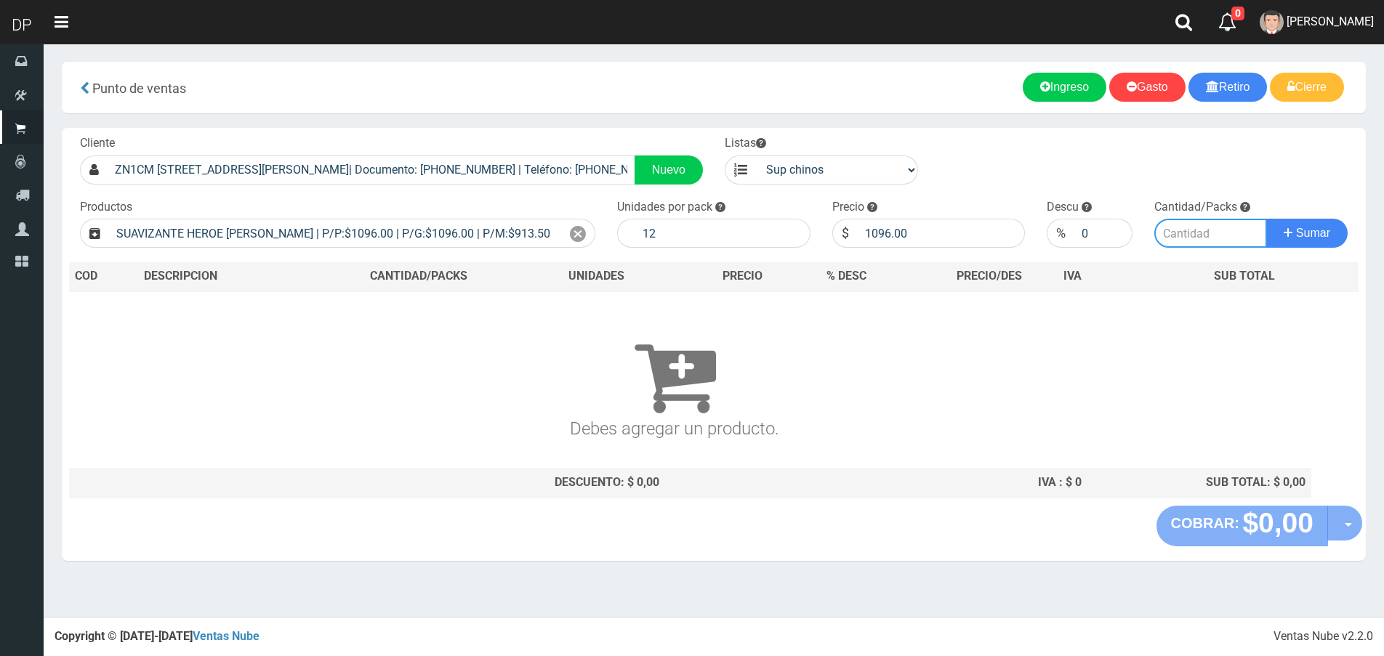
click at [1215, 230] on input "number" at bounding box center [1210, 233] width 113 height 29
type input "1"
click at [1266, 219] on button "Sumar" at bounding box center [1306, 233] width 81 height 29
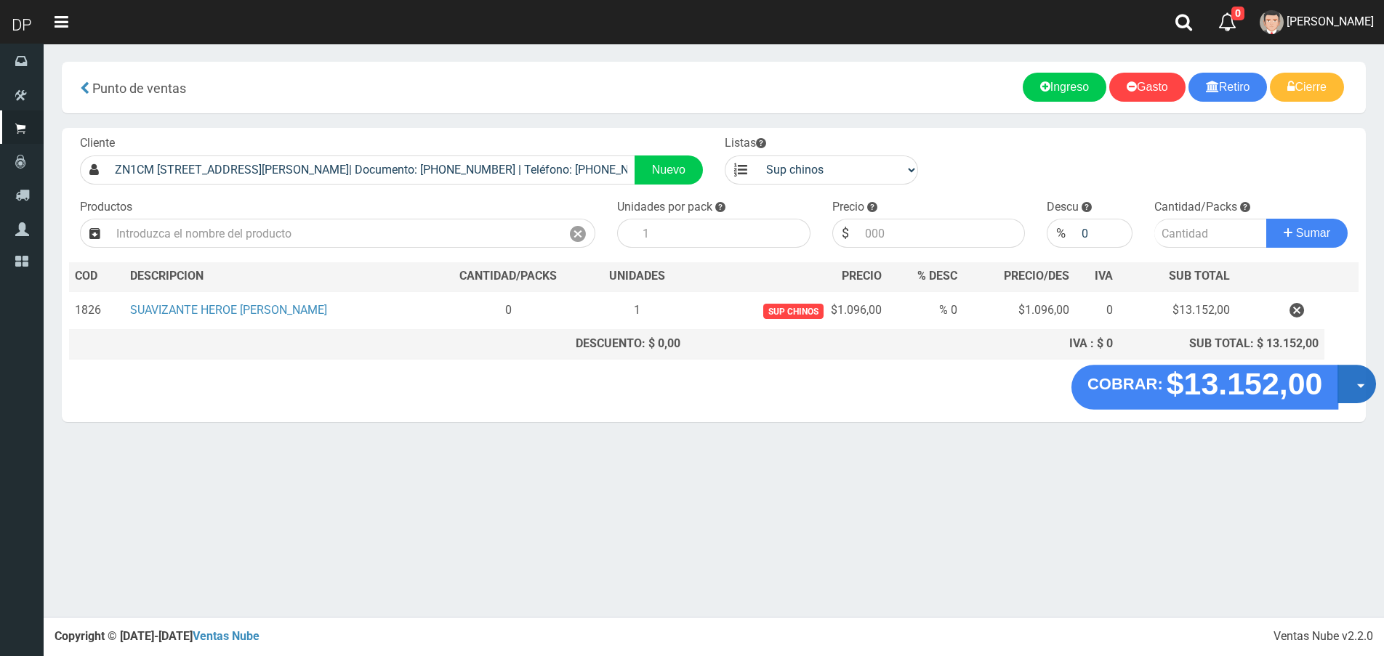
click at [1348, 382] on button "Opciones" at bounding box center [1356, 384] width 39 height 39
click at [1335, 398] on link "Hacer Devolucion" at bounding box center [1310, 388] width 130 height 33
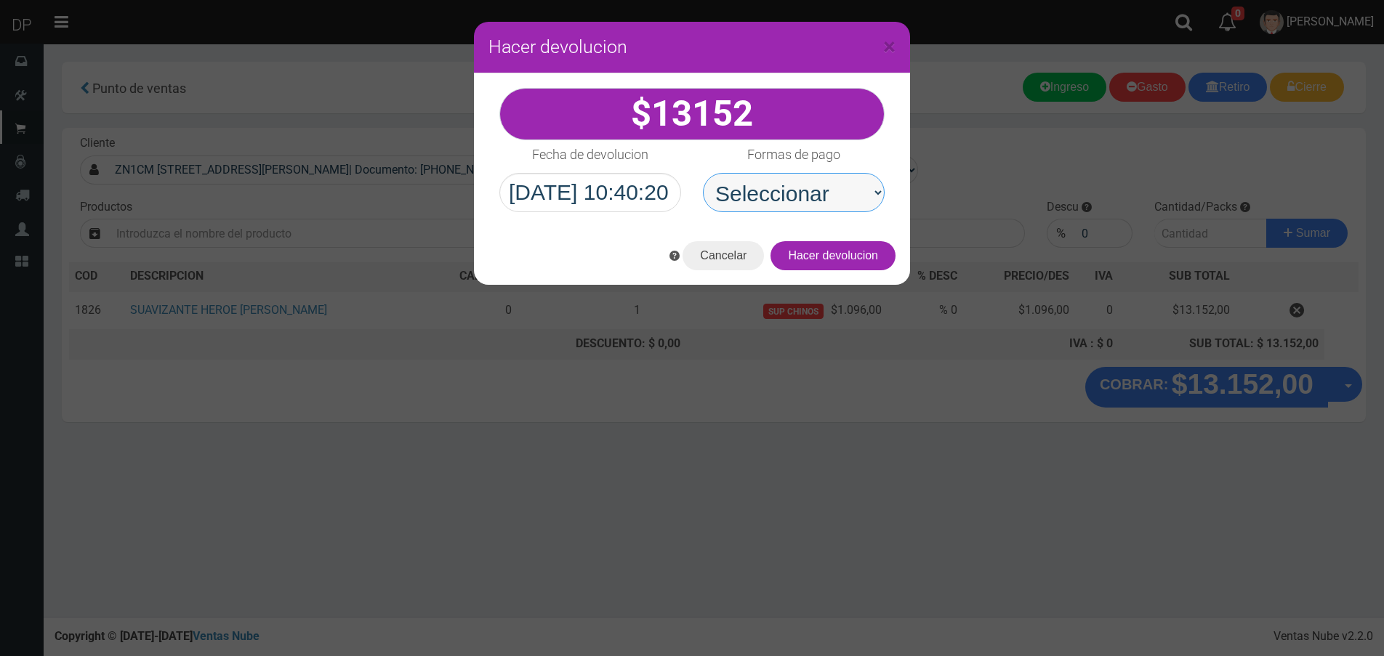
drag, startPoint x: 773, startPoint y: 188, endPoint x: 780, endPoint y: 206, distance: 19.3
click at [773, 188] on select "Seleccionar Efectivo Tarjeta de Crédito Depósito Débito" at bounding box center [794, 192] width 182 height 39
click at [703, 173] on select "Seleccionar Efectivo Tarjeta de Crédito Depósito Débito" at bounding box center [794, 192] width 182 height 39
click at [797, 278] on div "Cancelar Hacer devolucion" at bounding box center [692, 256] width 436 height 58
click at [804, 211] on select "Seleccionar Efectivo Tarjeta de Crédito Depósito Débito" at bounding box center [794, 192] width 182 height 39
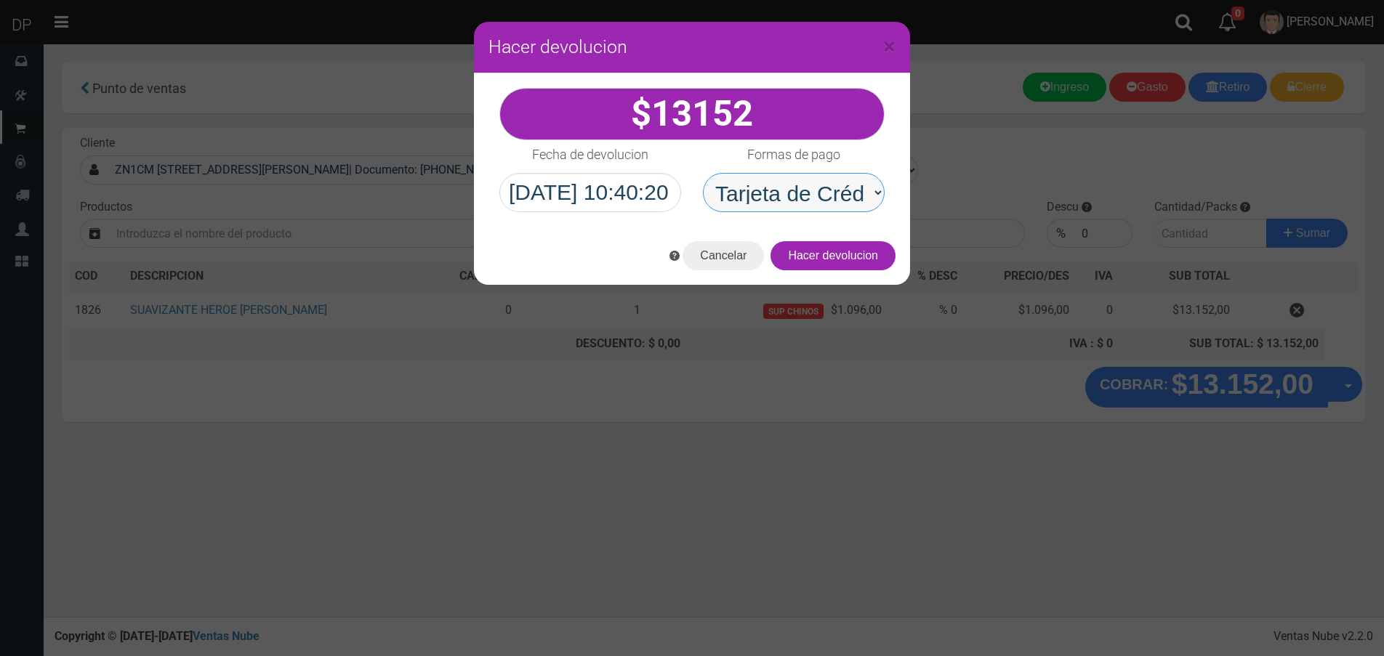
select select "Efectivo"
click at [703, 173] on select "Seleccionar Efectivo Tarjeta de Crédito Depósito Débito" at bounding box center [794, 192] width 182 height 39
click at [844, 253] on button "Hacer devolucion" at bounding box center [832, 255] width 125 height 29
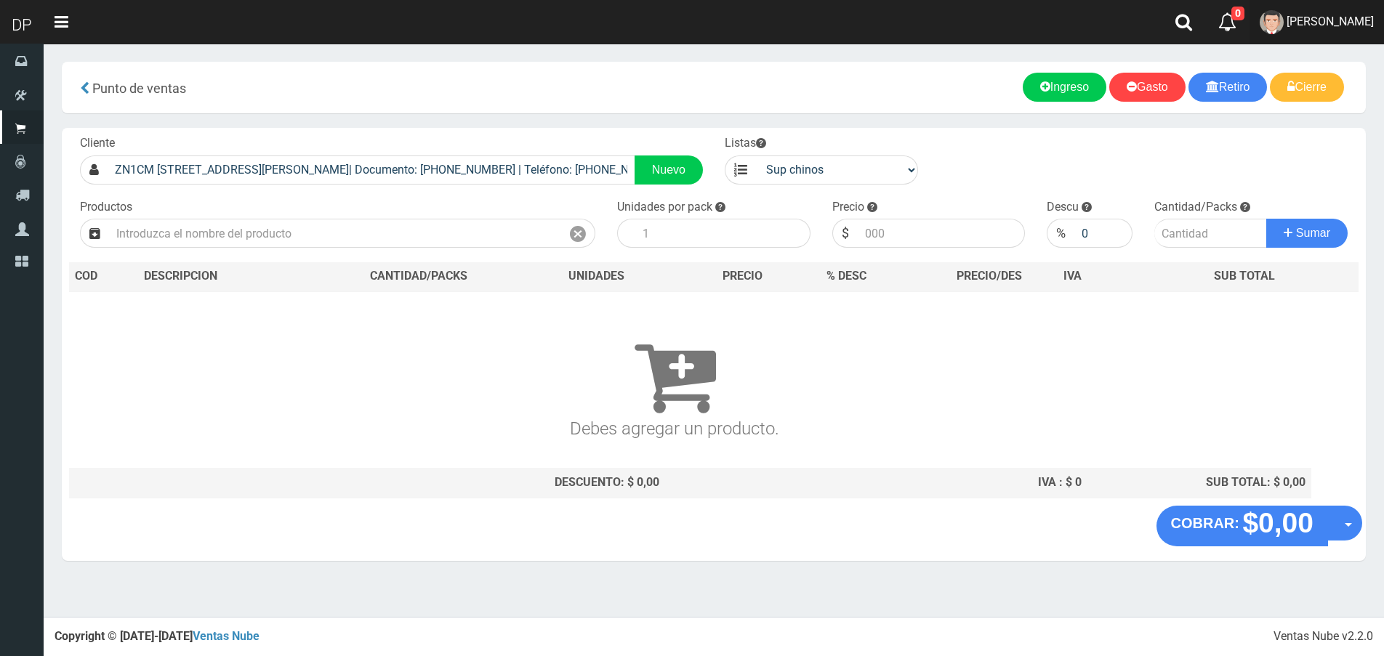
click at [1336, 31] on link "Betiana Paola Casco" at bounding box center [1316, 22] width 134 height 44
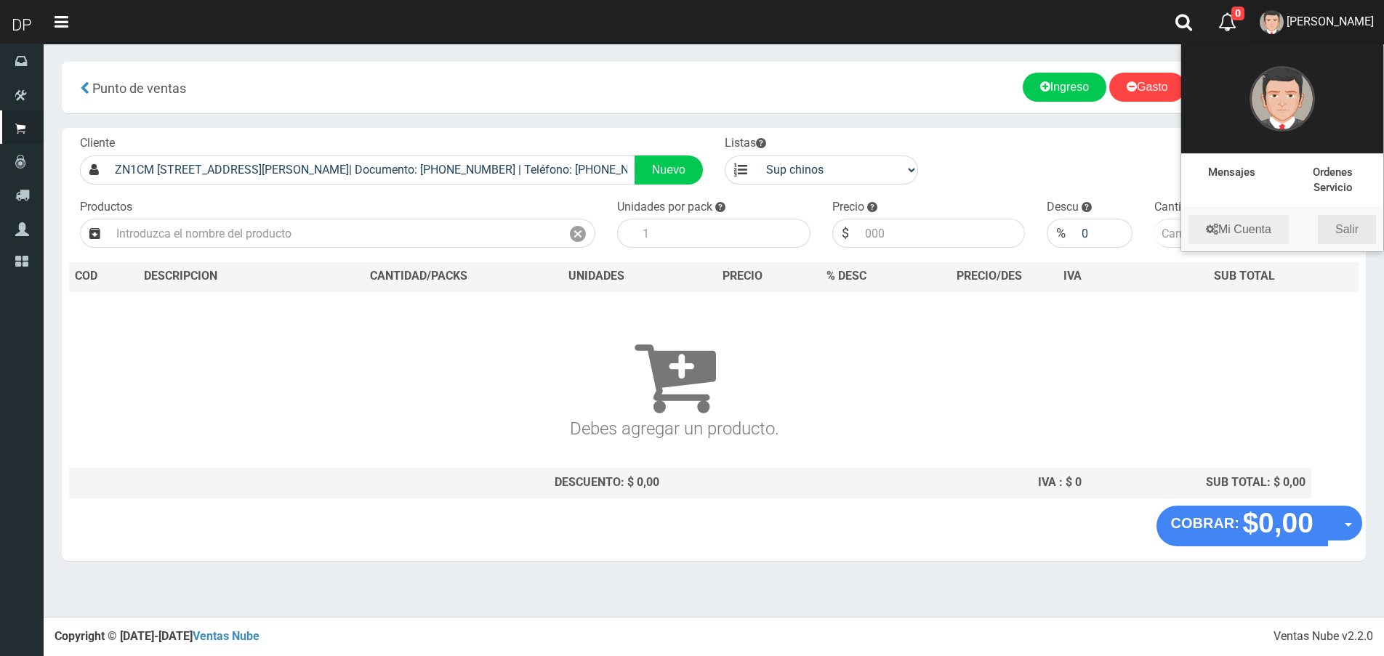
click at [1356, 236] on link "Salir" at bounding box center [1347, 229] width 58 height 29
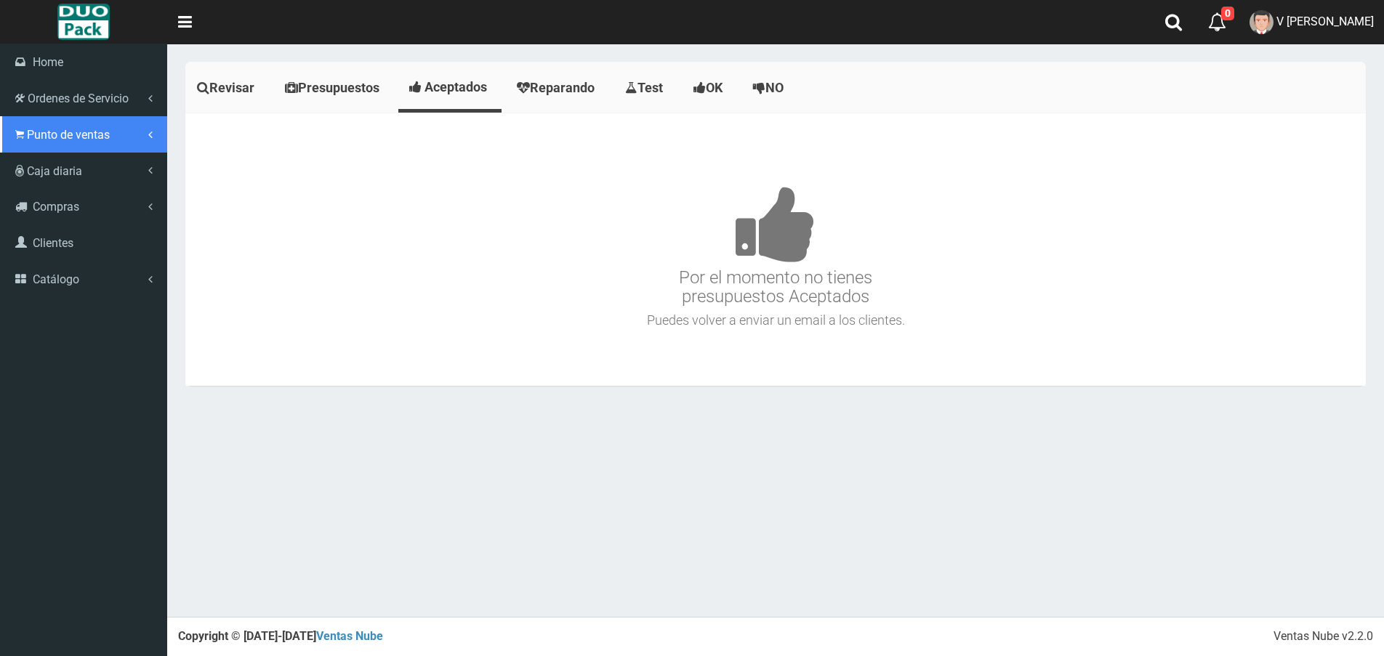
click at [33, 134] on span "Punto de ventas" at bounding box center [68, 135] width 83 height 14
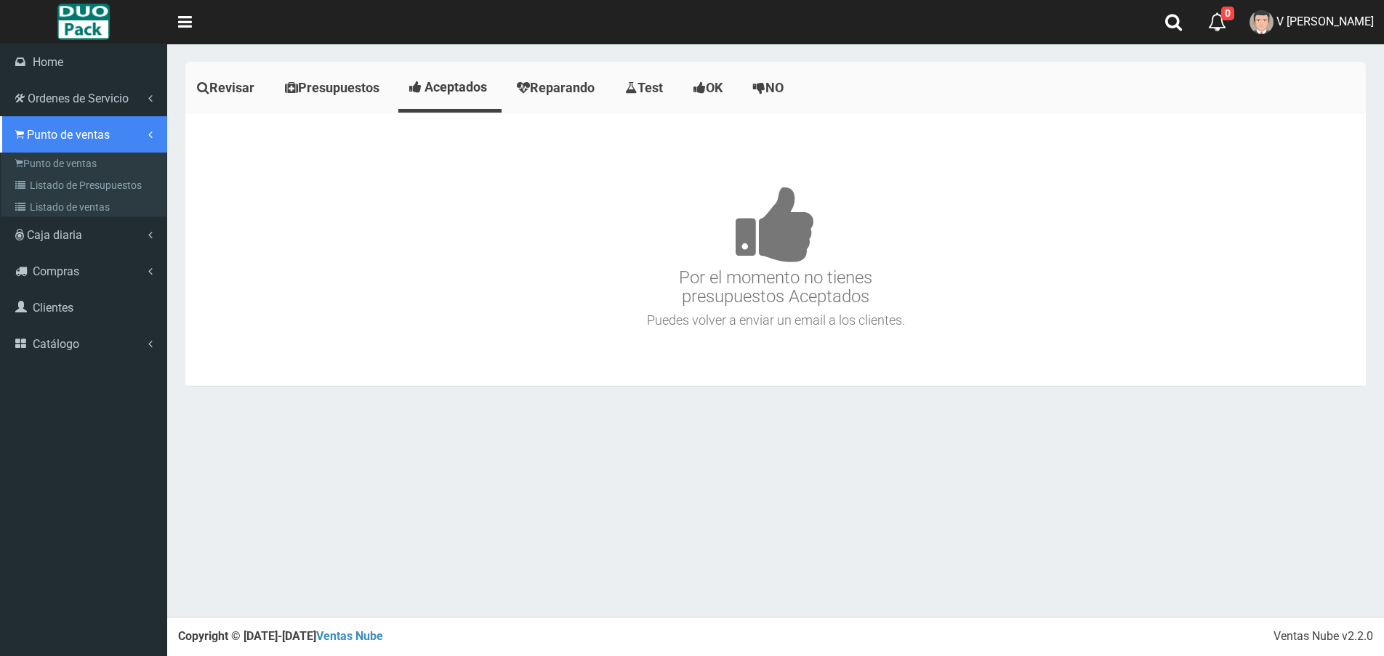
click at [58, 148] on link "Punto de ventas" at bounding box center [83, 134] width 167 height 36
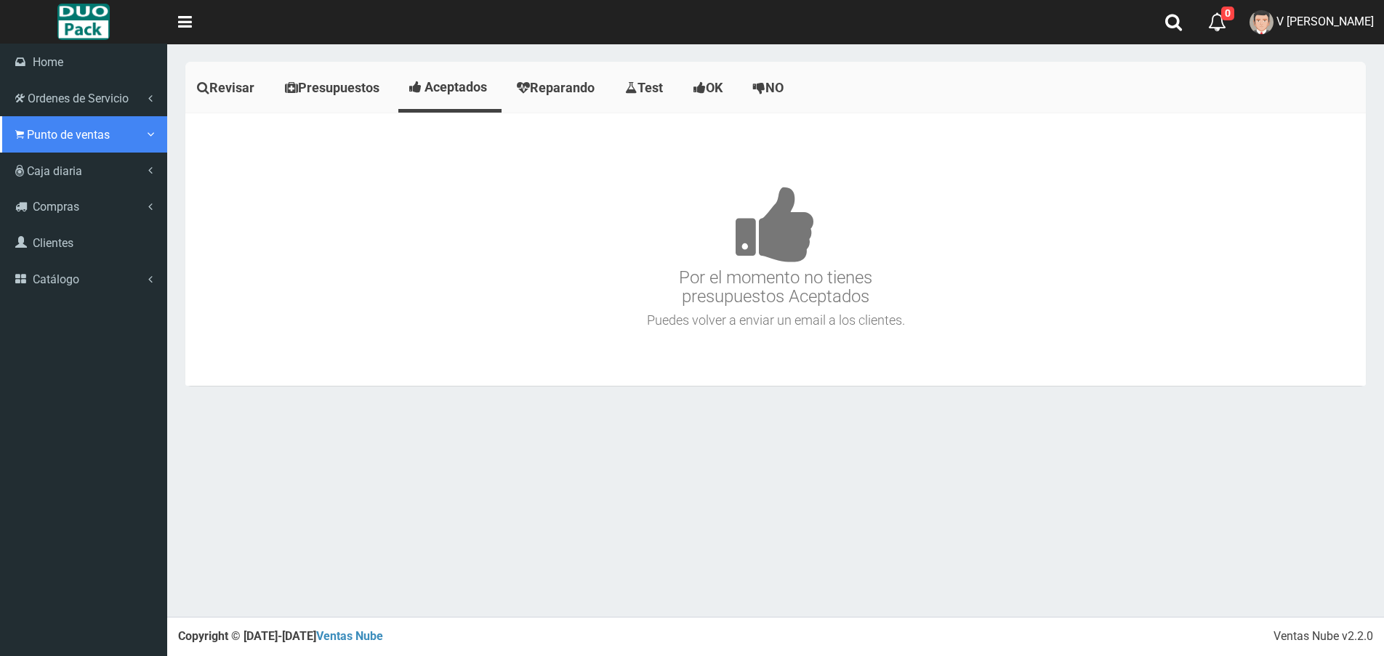
click at [78, 146] on link "Punto de ventas" at bounding box center [83, 134] width 167 height 36
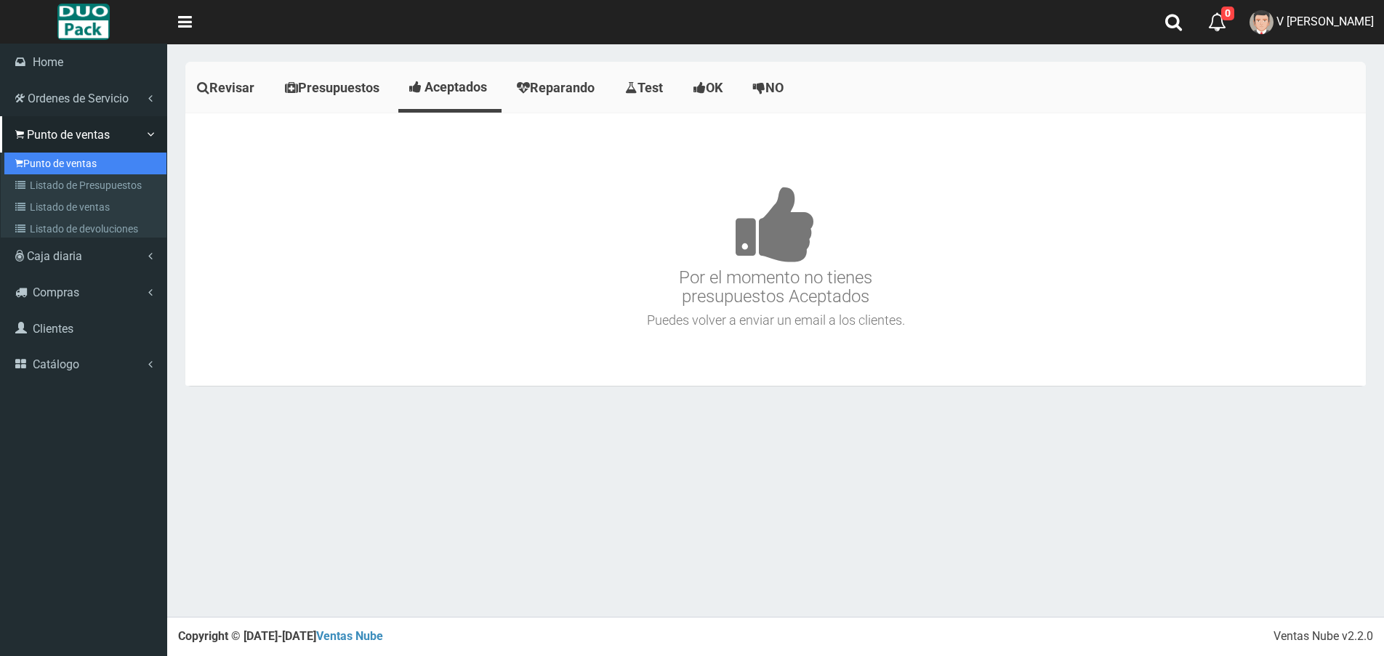
click at [82, 164] on link "Punto de ventas" at bounding box center [85, 164] width 162 height 22
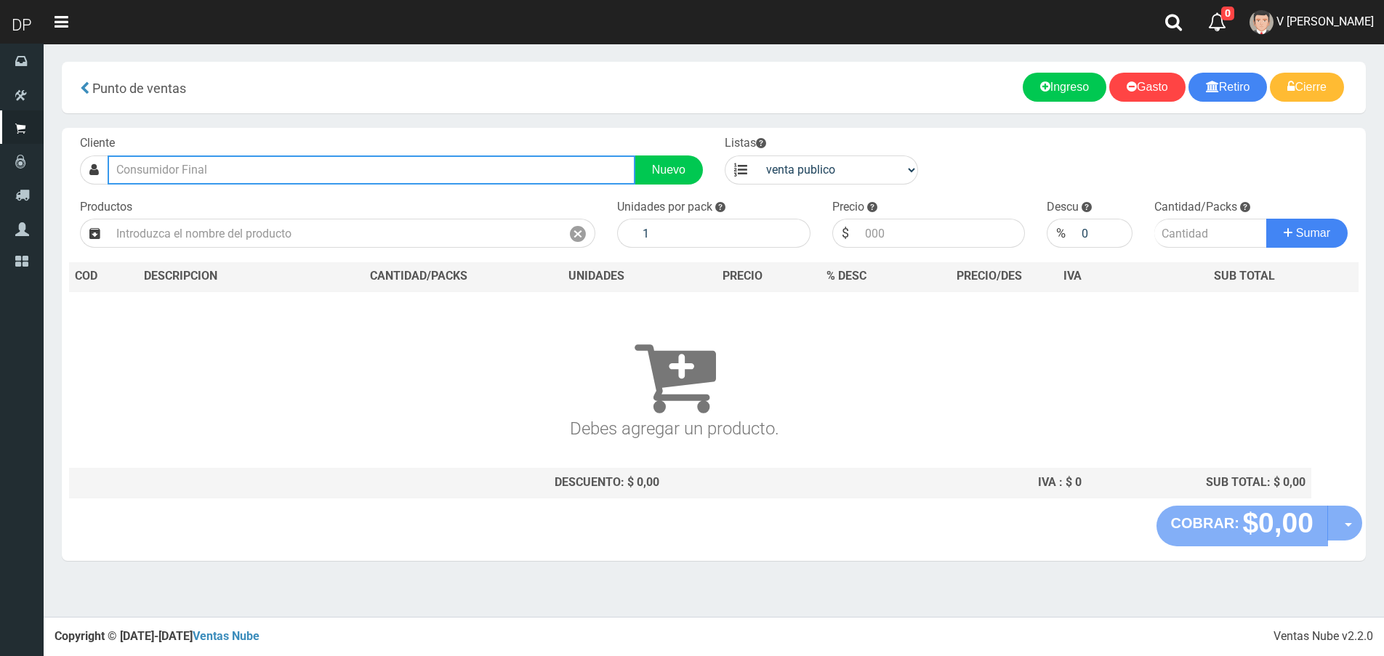
click at [298, 165] on input "text" at bounding box center [372, 170] width 528 height 29
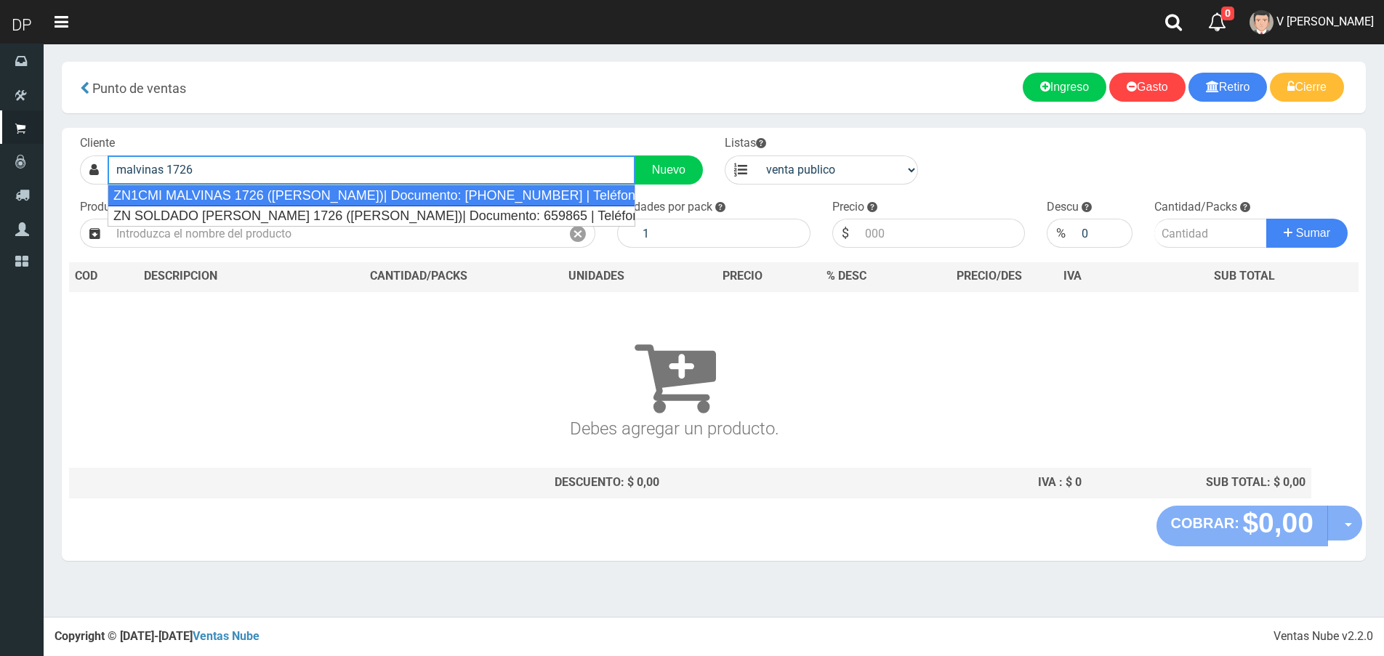
click at [313, 197] on div "ZN1CMI MALVINAS 1726 ([PERSON_NAME])| Documento: [PHONE_NUMBER] | Teléfono:" at bounding box center [372, 196] width 528 height 22
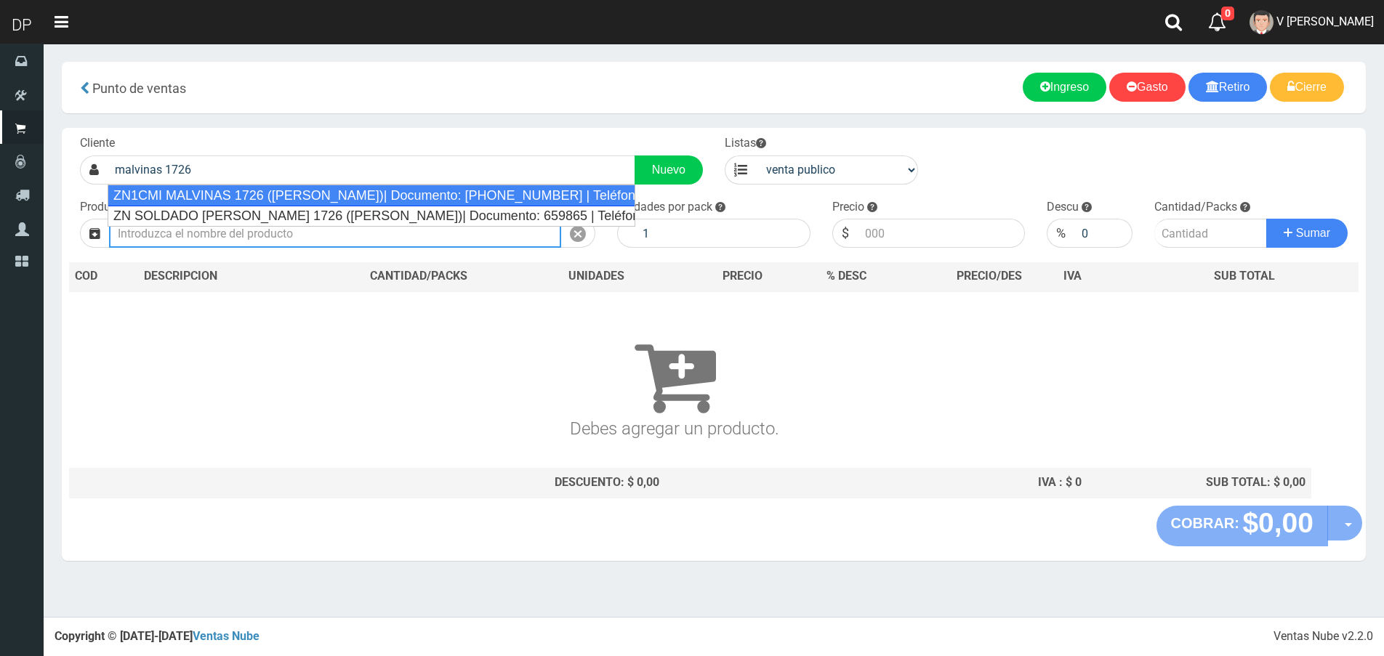
type input "ZN1CMI MALVINAS 1726 ([PERSON_NAME])| Documento: [PHONE_NUMBER] | Teléfono:"
select select "2"
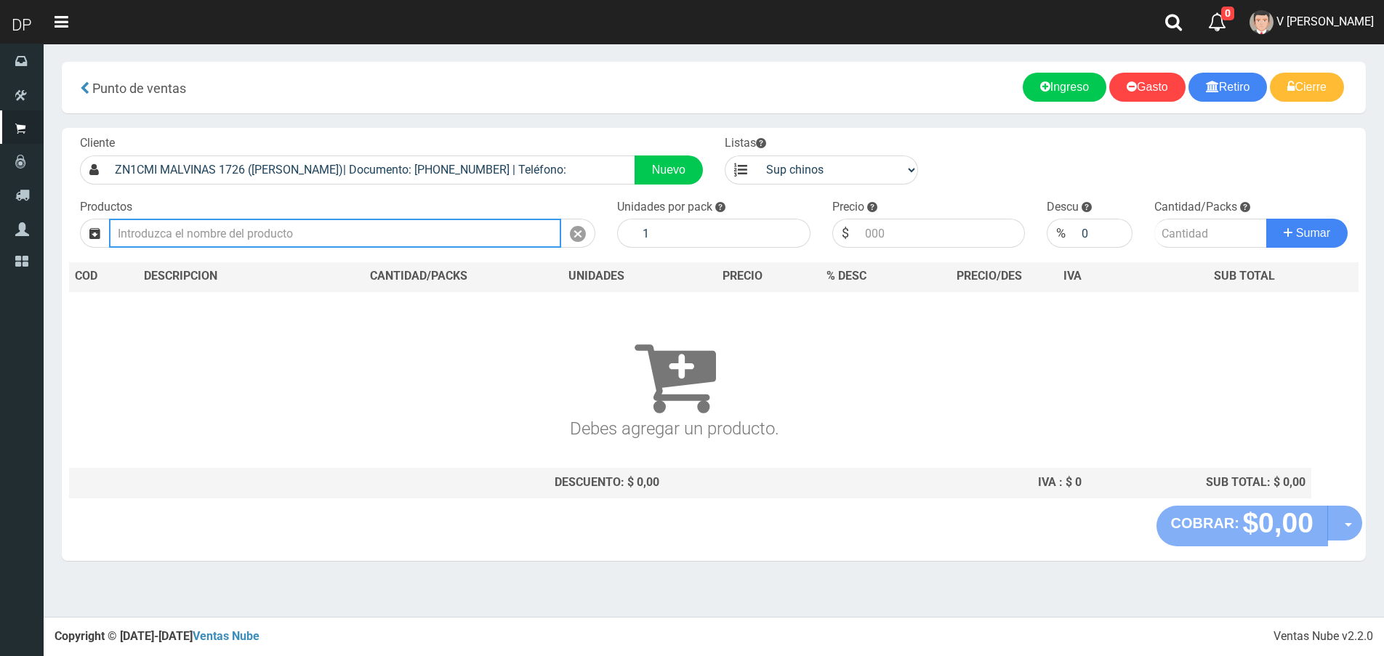
click at [148, 233] on input "text" at bounding box center [335, 233] width 452 height 29
click at [1266, 219] on button "Sumar" at bounding box center [1306, 233] width 81 height 29
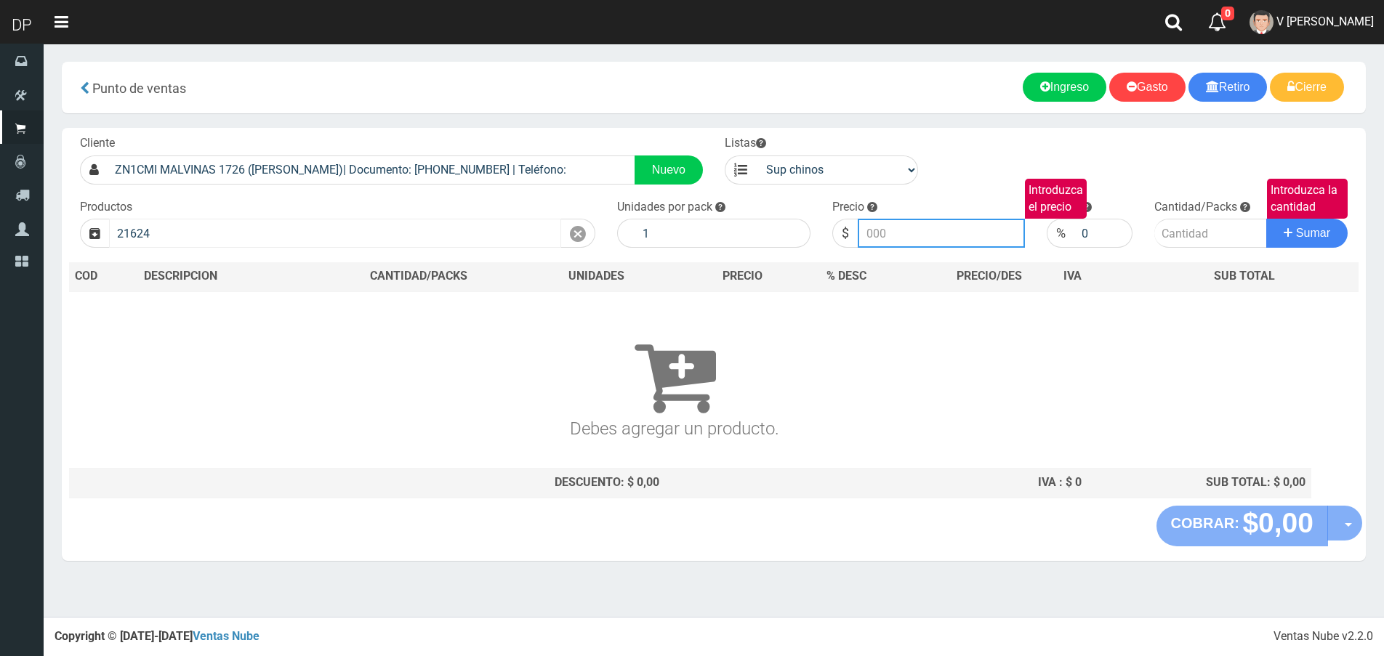
type input "TOALLITAS DONCELLA NOCHE X8 (21624) | P/P:$811.00 | P/G:$811.00 | P/M:$610.00 |…"
type input "811.00"
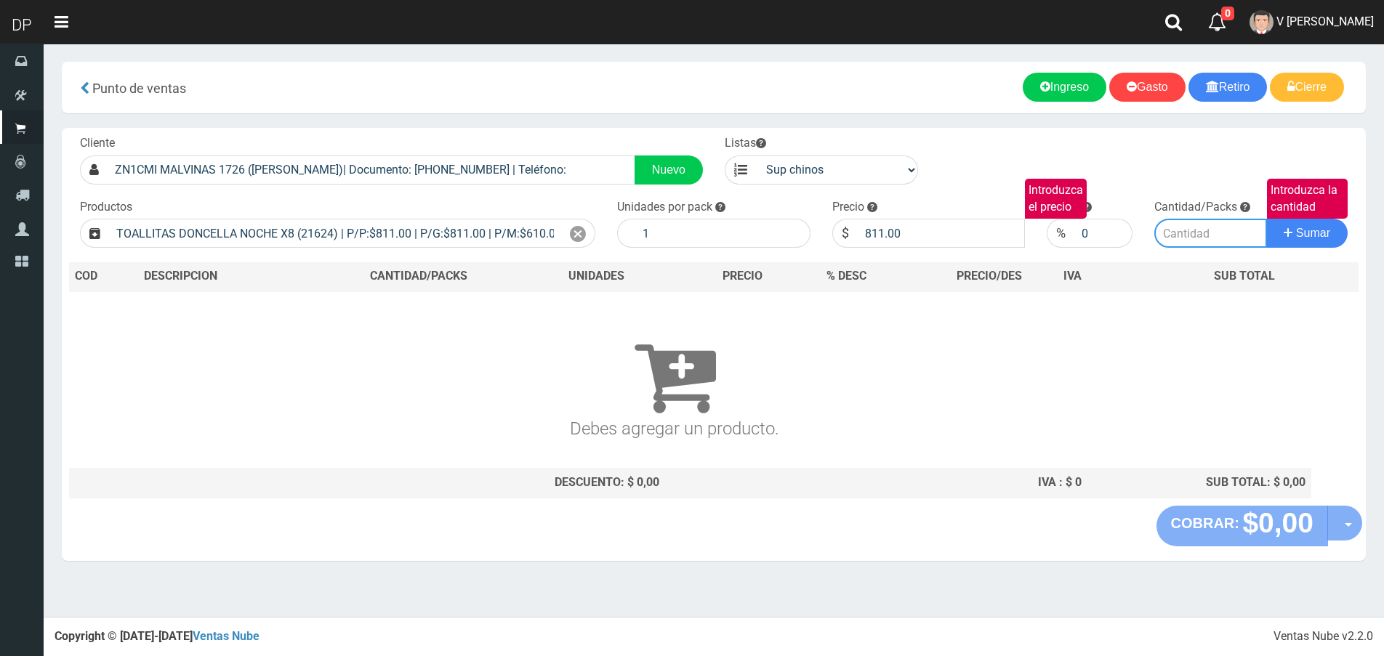
click at [1187, 221] on input "Introduzca la cantidad" at bounding box center [1210, 233] width 113 height 29
type input "14"
click at [1266, 219] on button "Sumar" at bounding box center [1306, 233] width 81 height 29
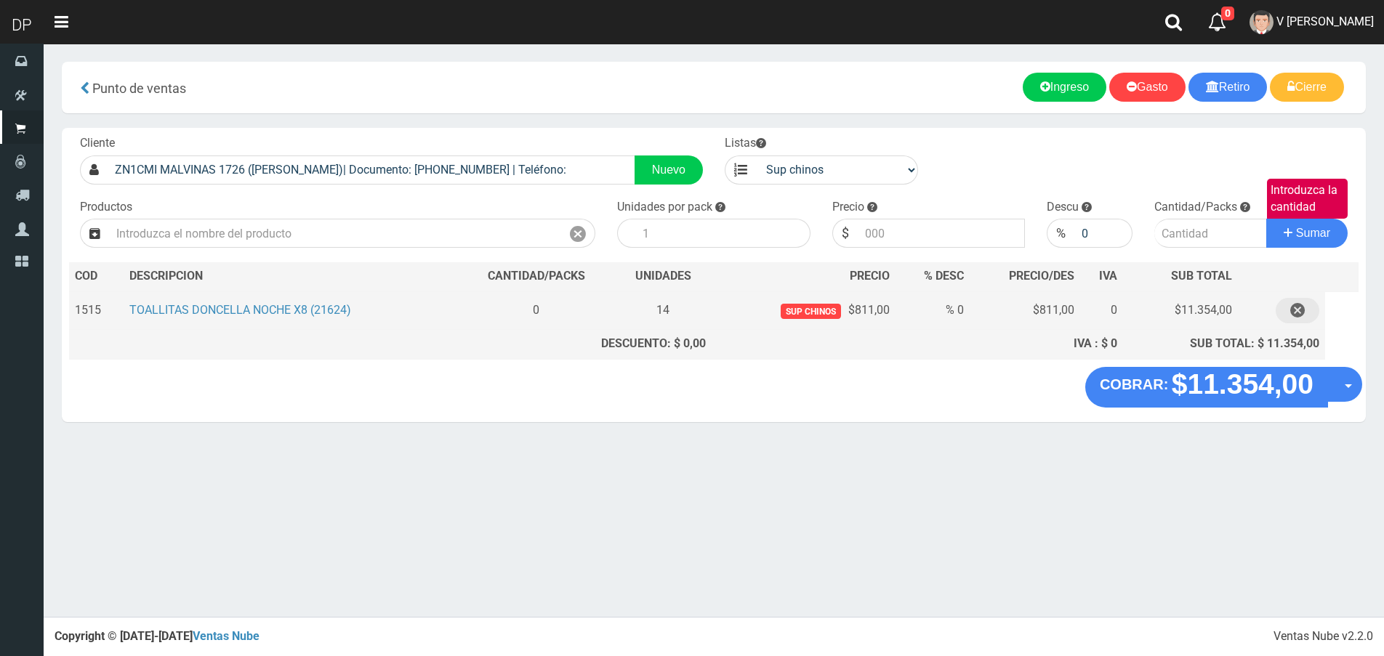
click at [1297, 312] on icon "button" at bounding box center [1297, 310] width 15 height 25
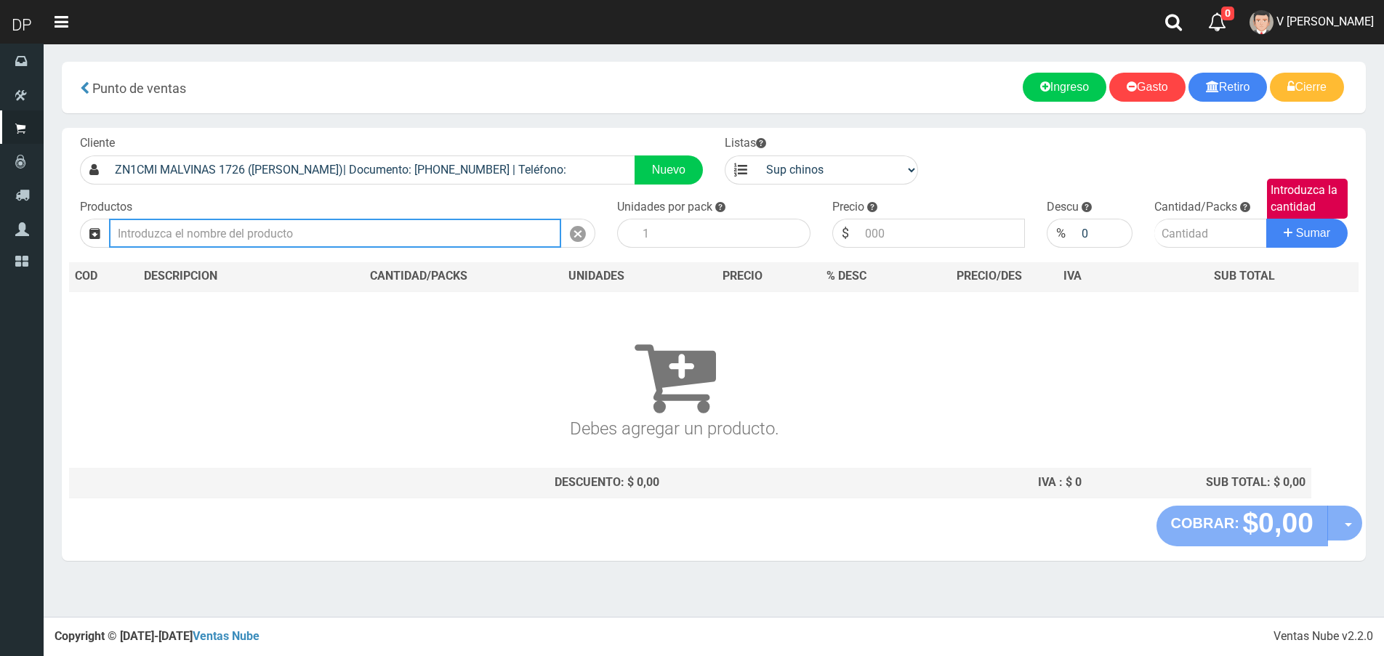
click at [432, 232] on input "text" at bounding box center [335, 233] width 452 height 29
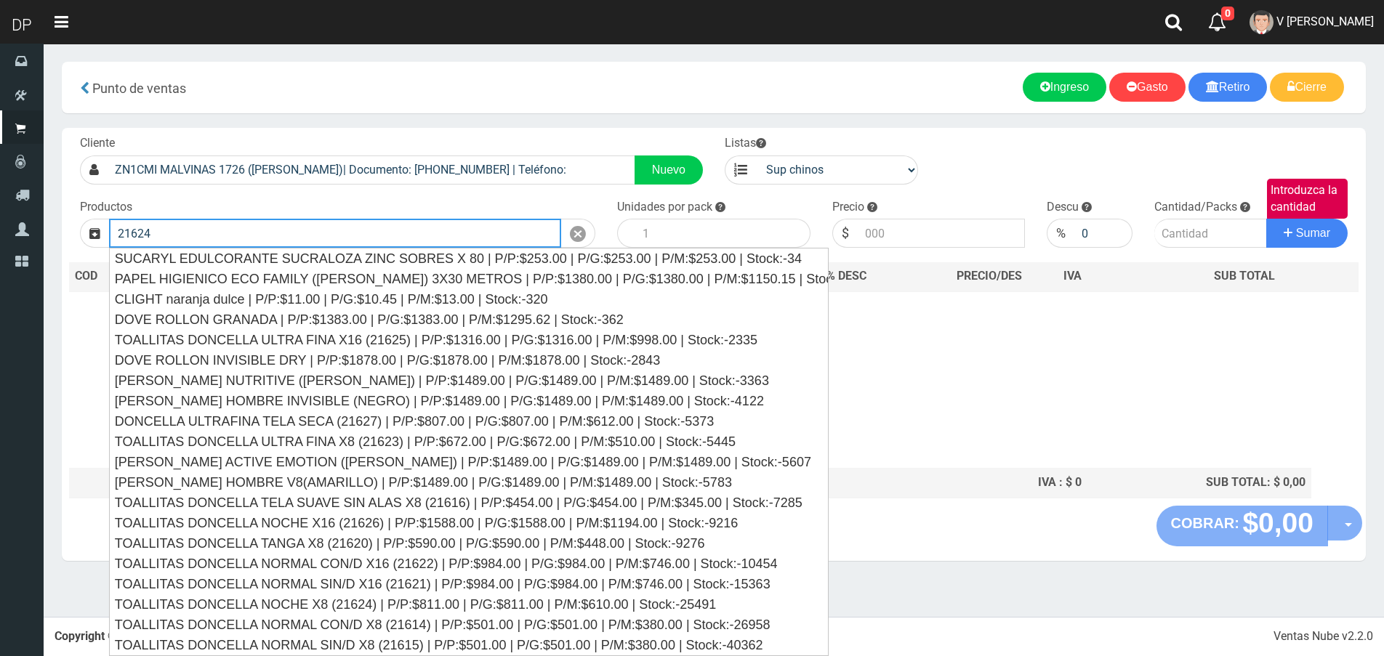
click at [1266, 219] on button "Sumar" at bounding box center [1306, 233] width 81 height 29
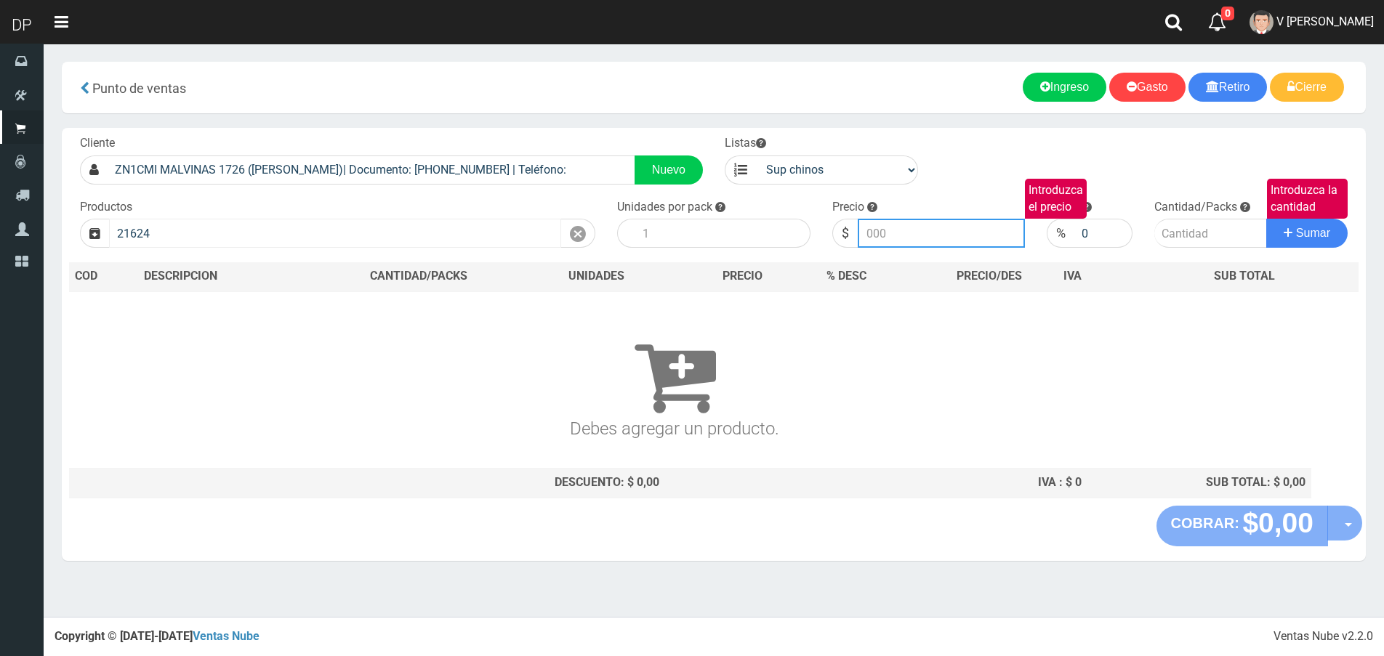
type input "TOALLITAS DONCELLA NOCHE X8 (21624) | P/P:$811.00 | P/G:$811.00 | P/M:$610.00 |…"
type input "811.00"
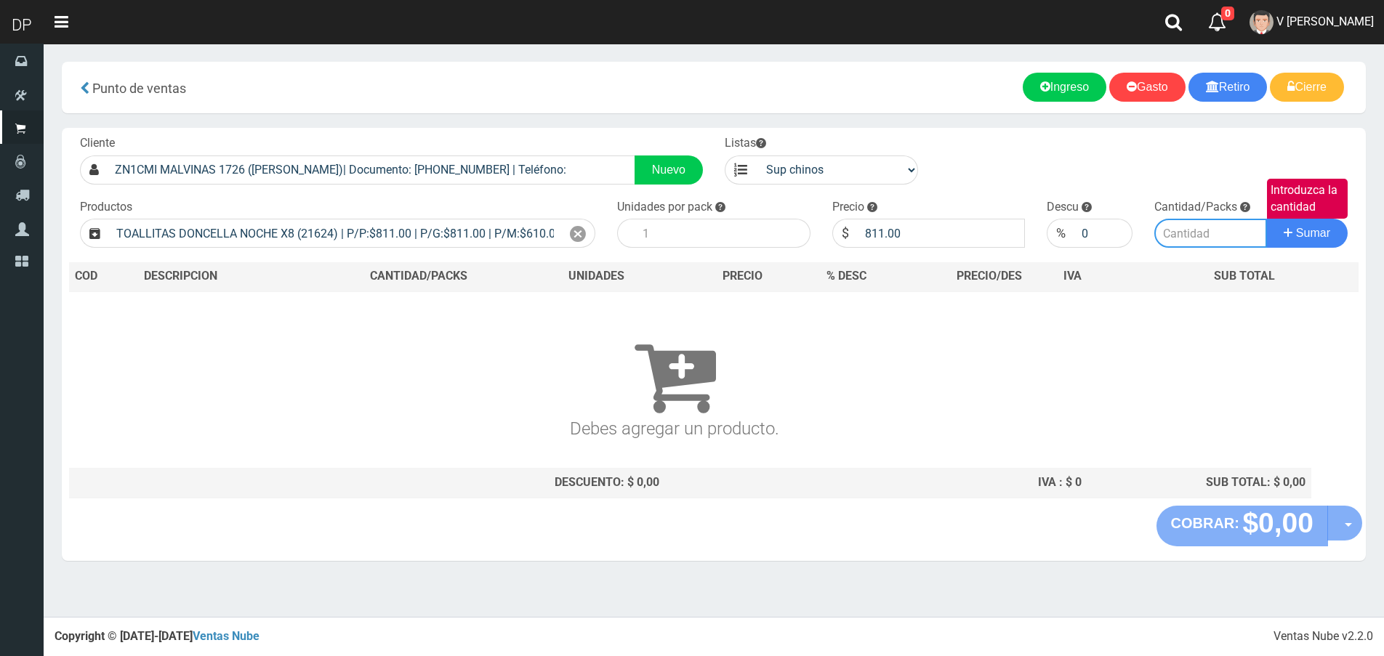
click at [1188, 239] on input "Introduzca la cantidad" at bounding box center [1210, 233] width 113 height 29
type input "1"
click at [1266, 219] on button "Sumar" at bounding box center [1306, 233] width 81 height 29
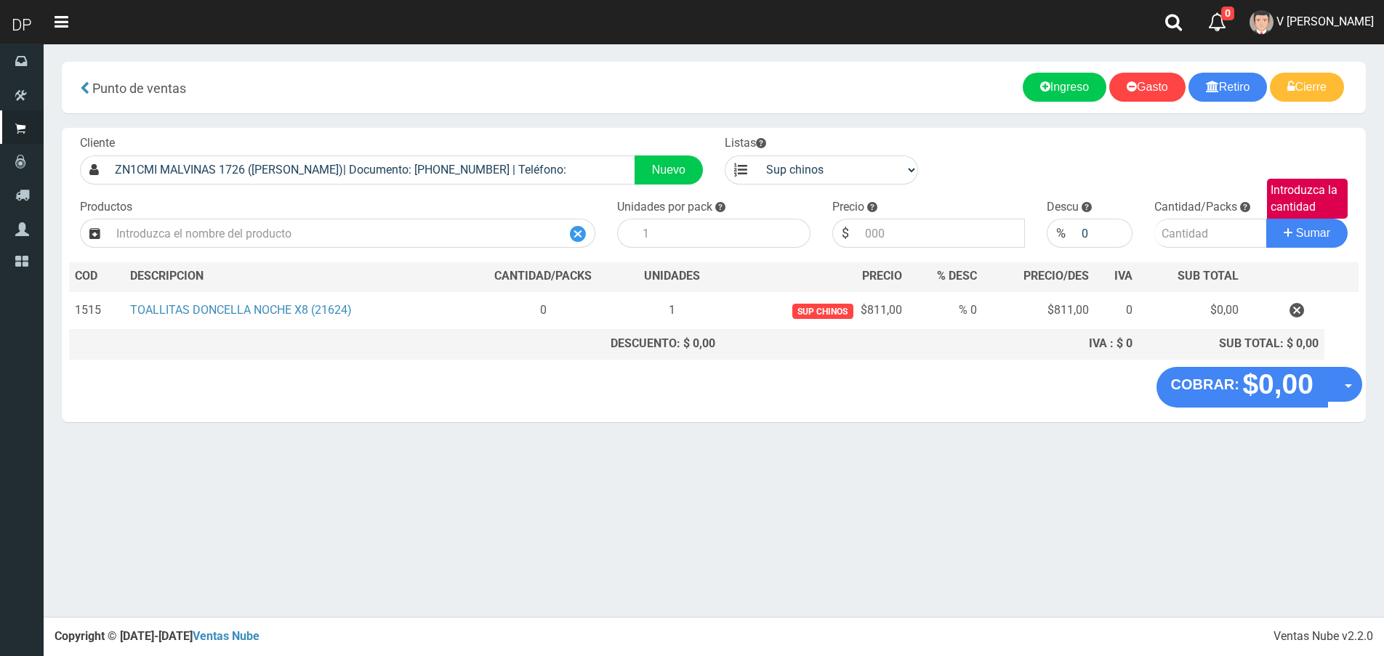
click at [569, 229] on div at bounding box center [578, 233] width 34 height 29
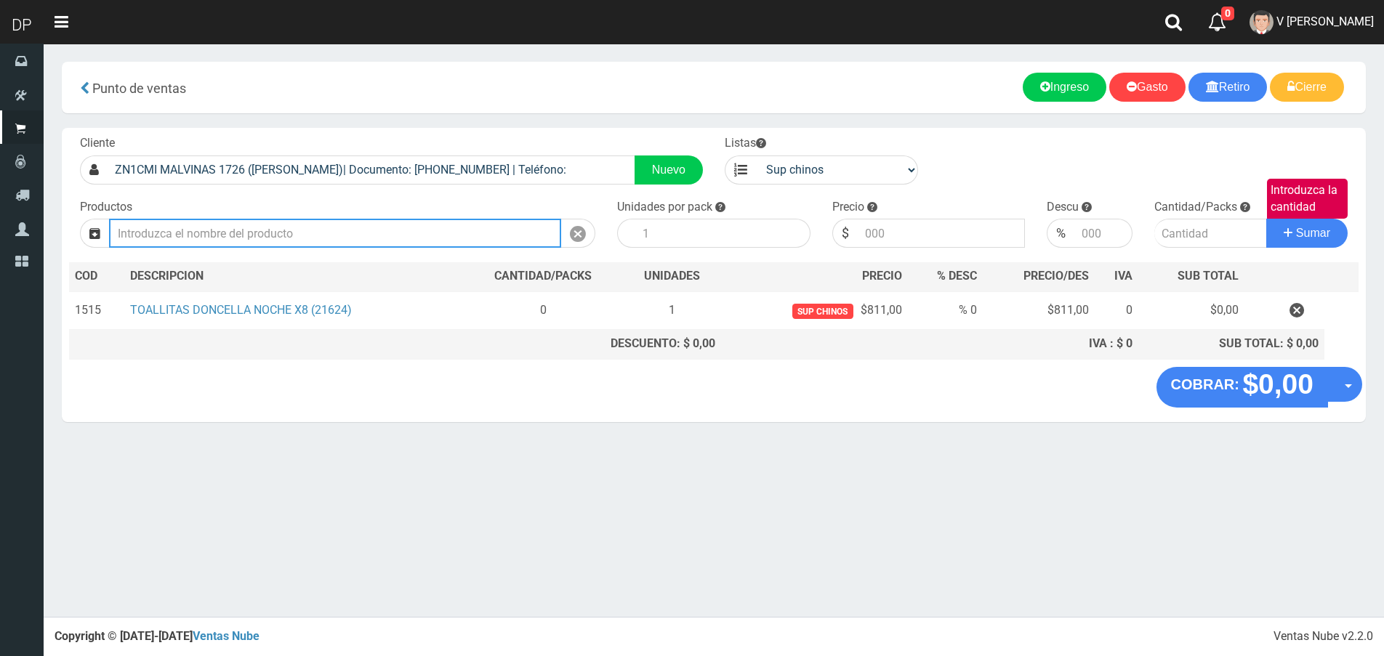
click at [456, 225] on input "text" at bounding box center [335, 233] width 452 height 29
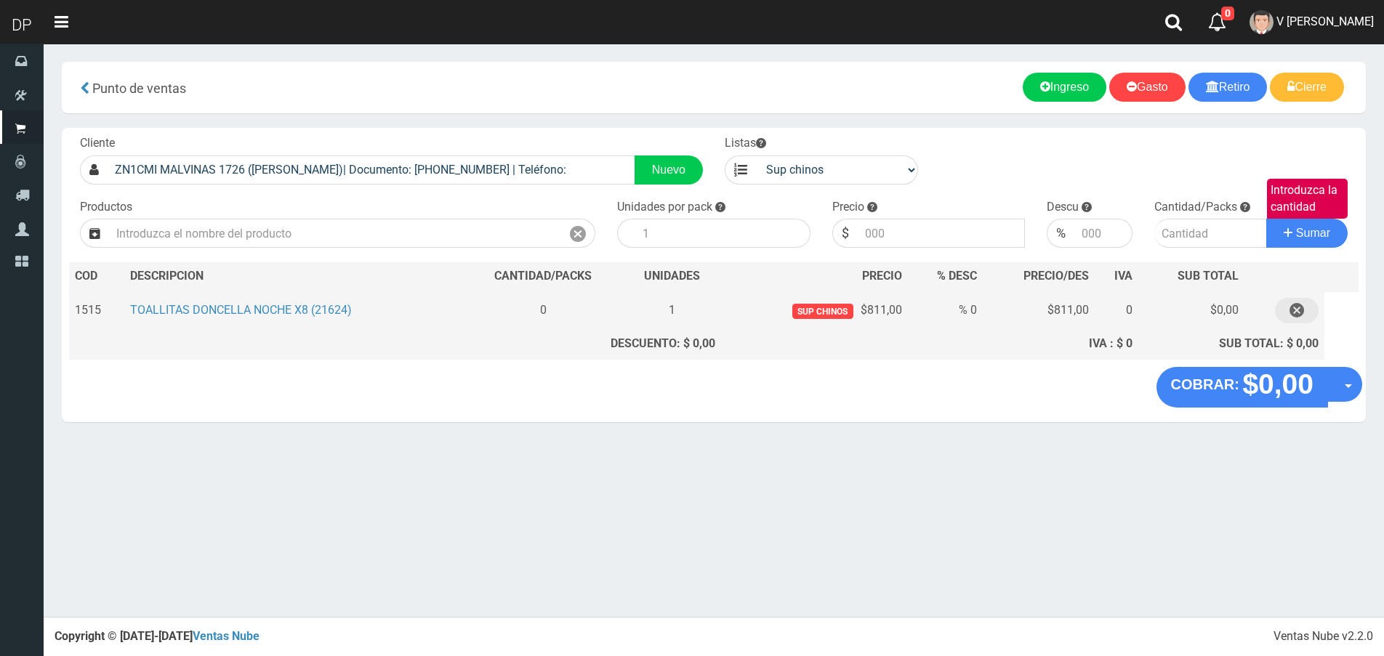
click at [1302, 317] on icon "button" at bounding box center [1296, 310] width 15 height 25
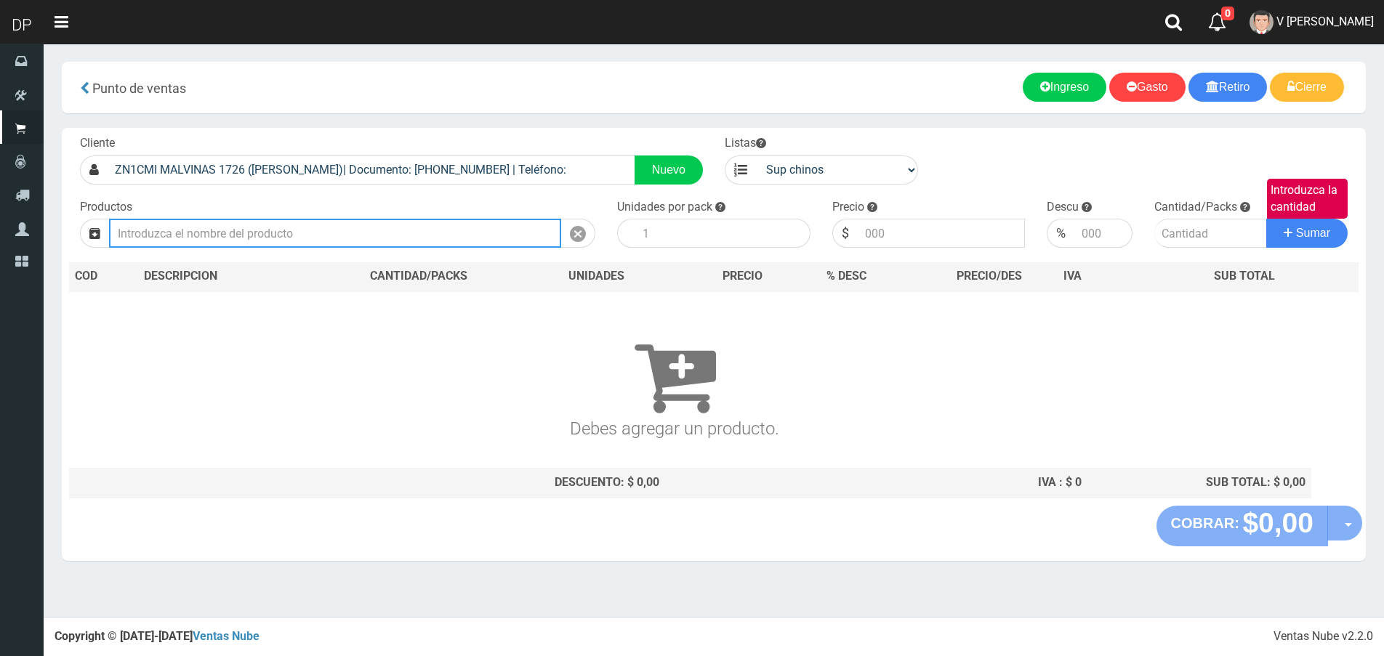
click at [355, 230] on input "text" at bounding box center [335, 233] width 452 height 29
click at [1266, 219] on button "Sumar" at bounding box center [1306, 233] width 81 height 29
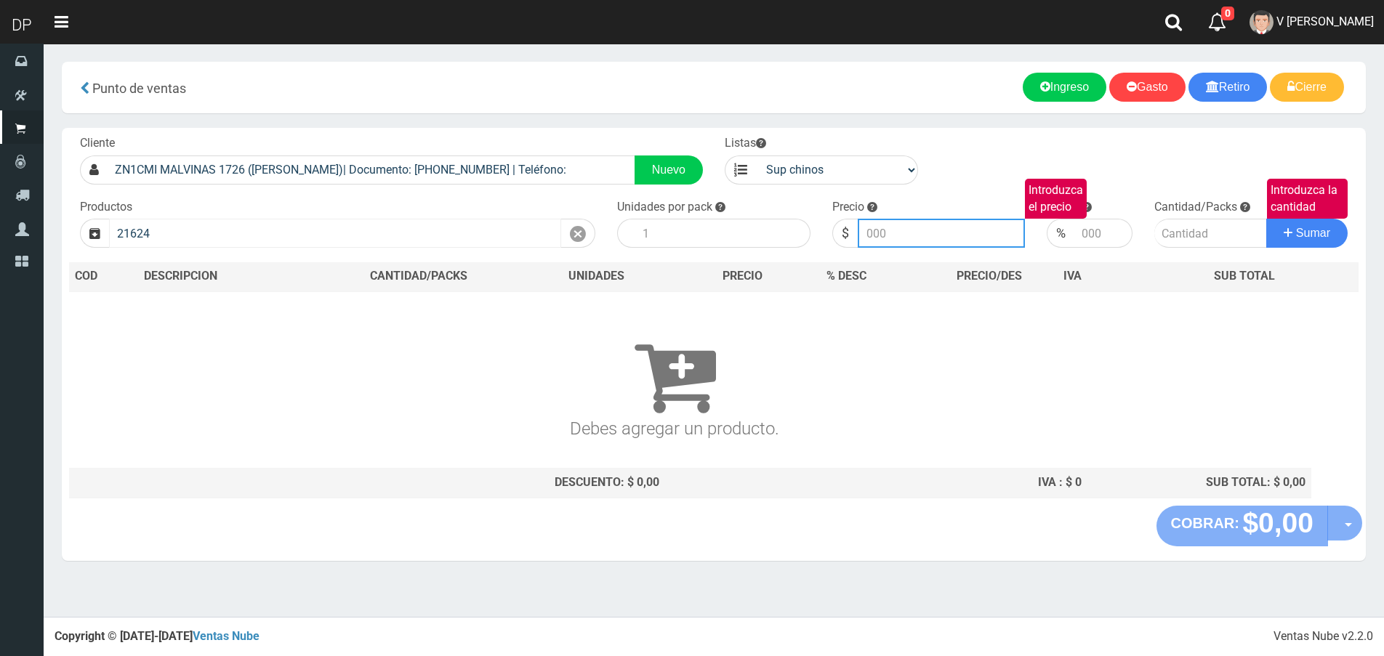
type input "TOALLITAS DONCELLA NOCHE X8 (21624) | P/P:$811.00 | P/G:$811.00 | P/M:$610.00 |…"
type input "811.00"
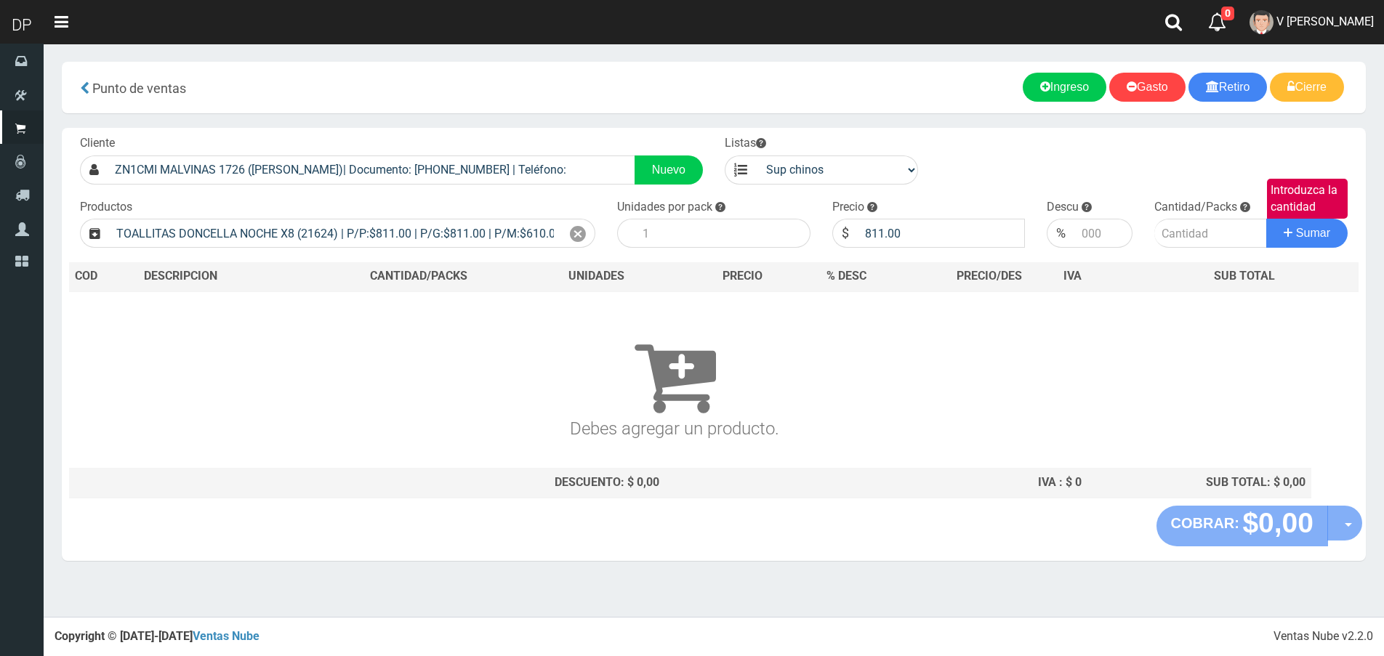
click at [721, 250] on div "Cliente ZN1CMI MALVINAS 1726 ([PERSON_NAME])| Documento: [PHONE_NUMBER] | Teléf…" at bounding box center [714, 317] width 1304 height 378
click at [730, 231] on input "number" at bounding box center [722, 233] width 175 height 29
type input "50"
click at [1198, 236] on input "Introduzca la cantidad" at bounding box center [1210, 233] width 113 height 29
type input "1"
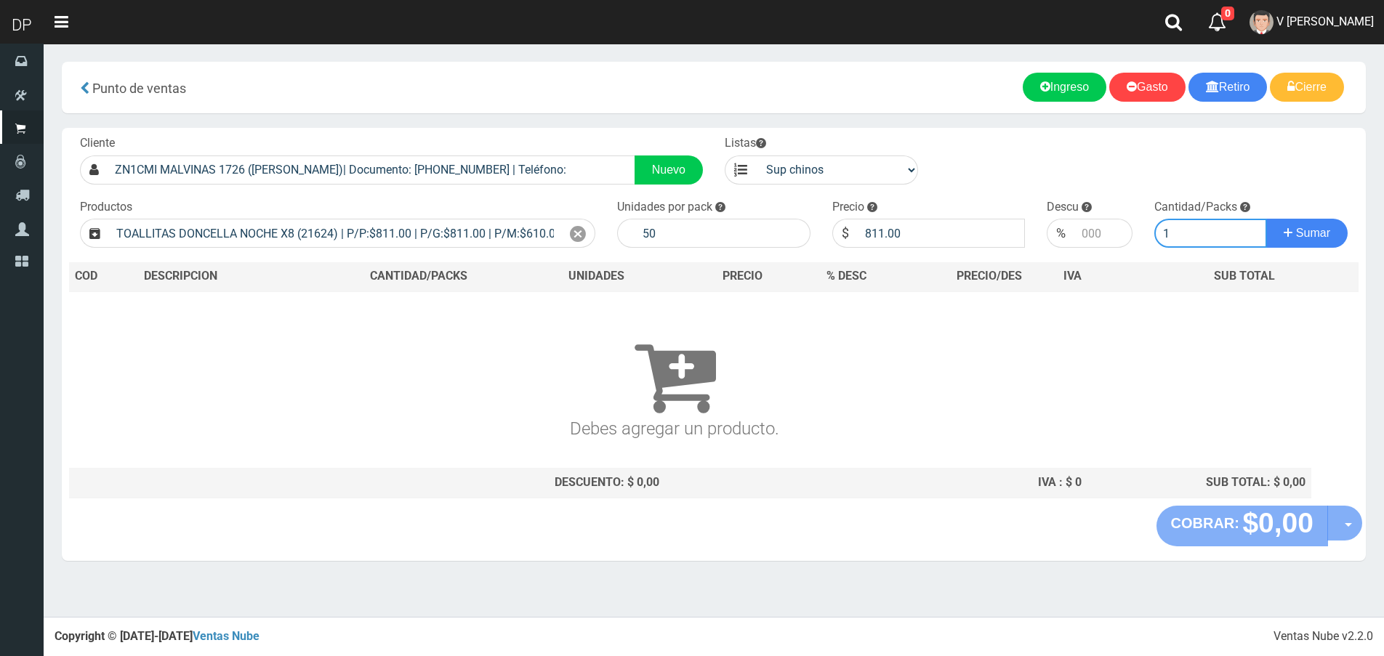
click at [1266, 219] on button "Sumar" at bounding box center [1306, 233] width 81 height 29
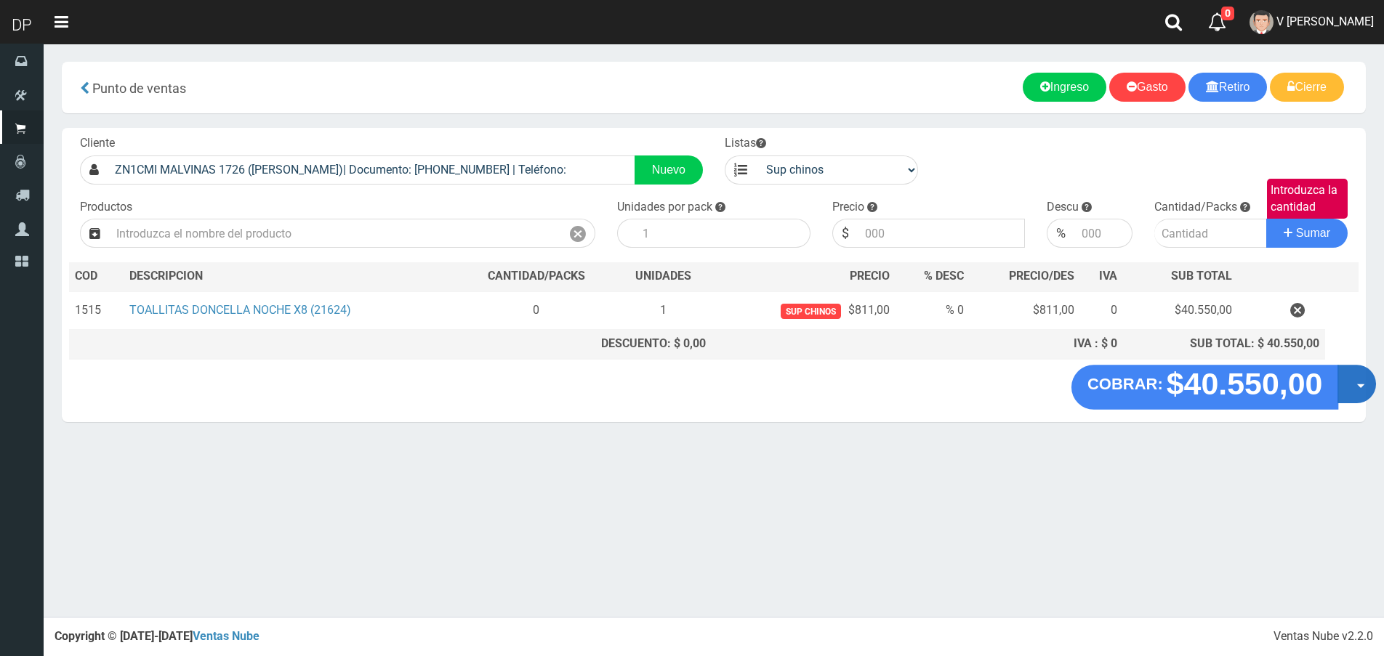
click at [1353, 385] on button "Opciones" at bounding box center [1356, 384] width 39 height 39
click at [1334, 386] on link "Hacer Devolucion" at bounding box center [1310, 388] width 130 height 33
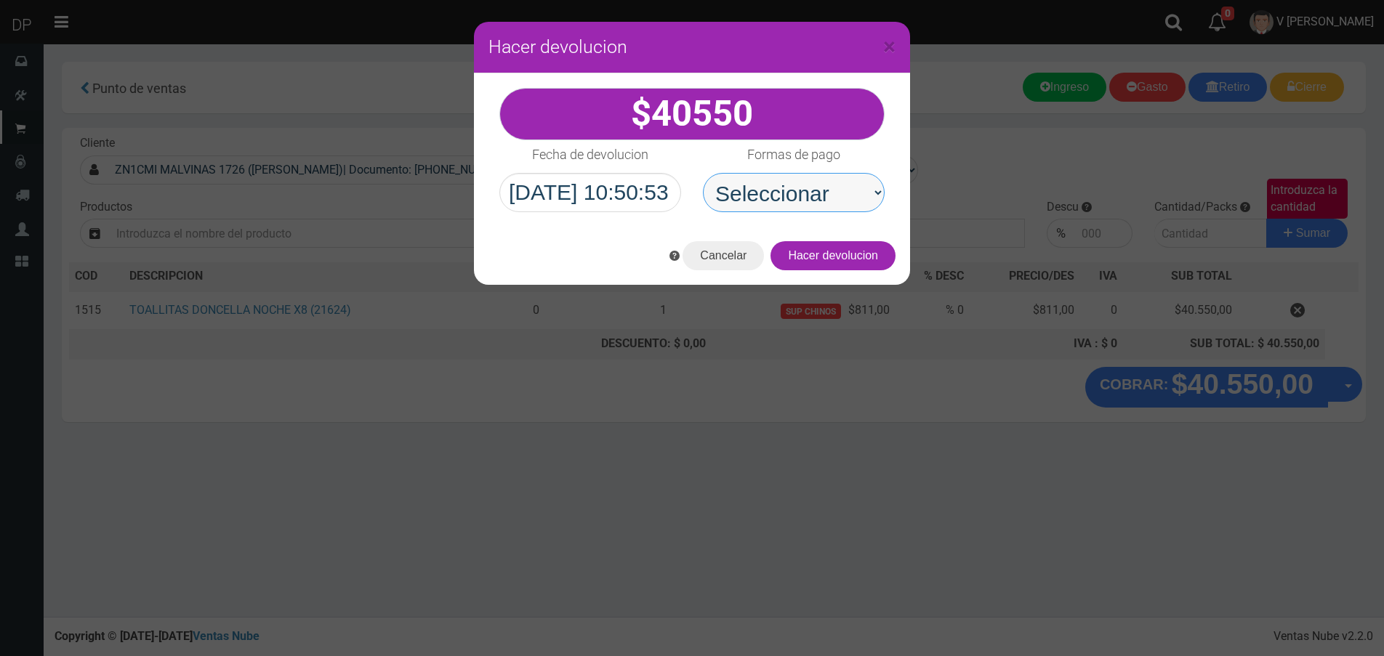
click at [794, 203] on select "Seleccionar Efectivo Tarjeta de Crédito Depósito Débito" at bounding box center [794, 192] width 182 height 39
select select "Efectivo"
click at [703, 173] on select "Seleccionar Efectivo Tarjeta de Crédito Depósito Débito" at bounding box center [794, 192] width 182 height 39
click at [839, 251] on button "Hacer devolucion" at bounding box center [832, 255] width 125 height 29
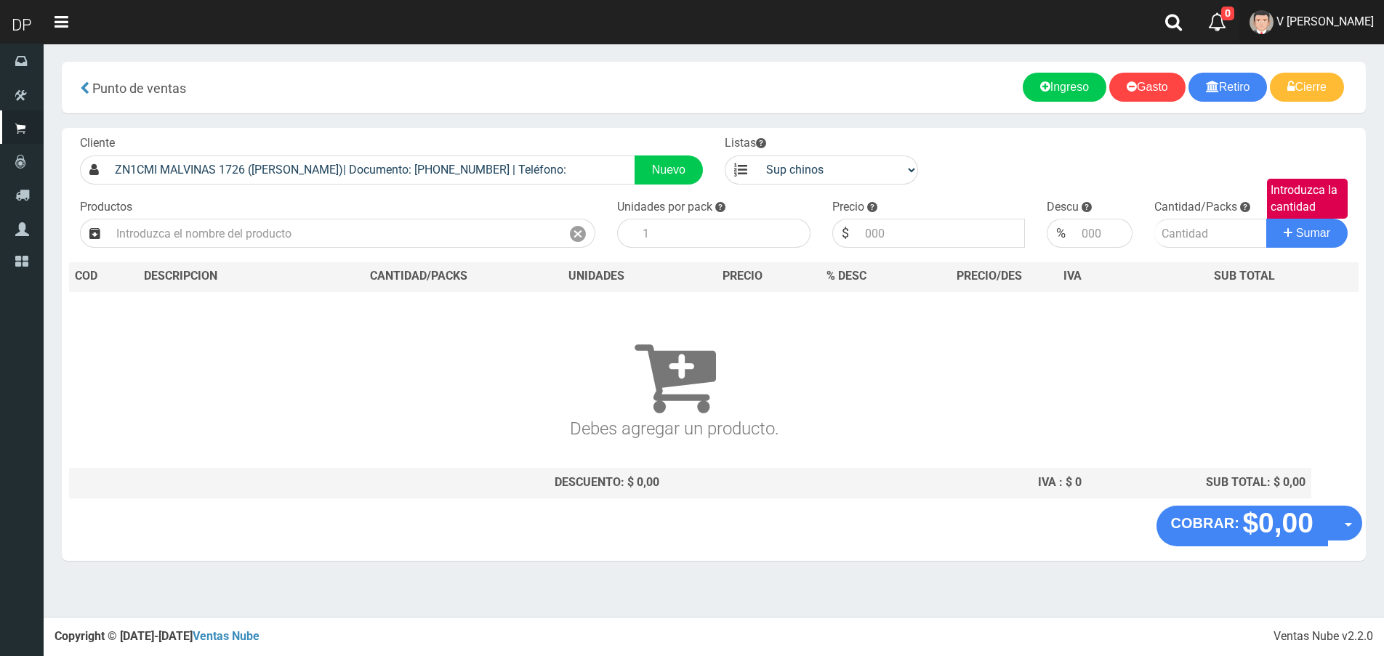
click at [1356, 24] on span "V [PERSON_NAME]" at bounding box center [1324, 22] width 97 height 14
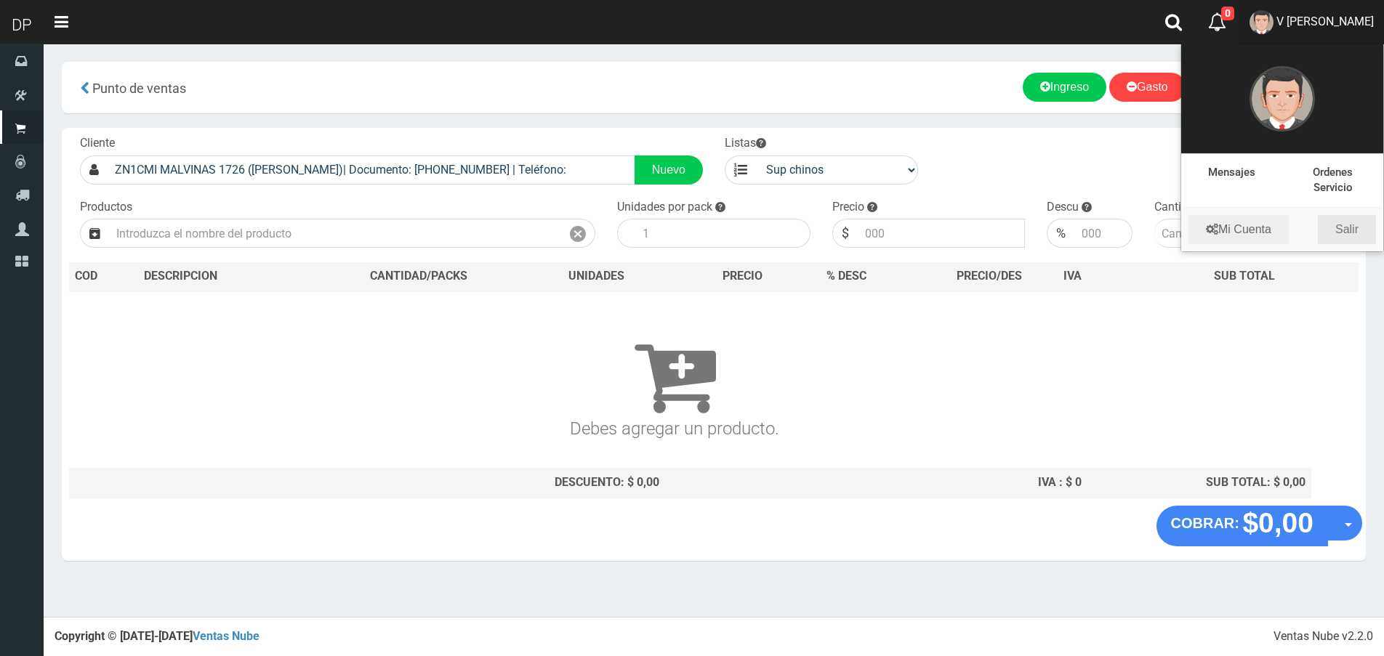
click at [1351, 220] on link "Salir" at bounding box center [1347, 229] width 58 height 29
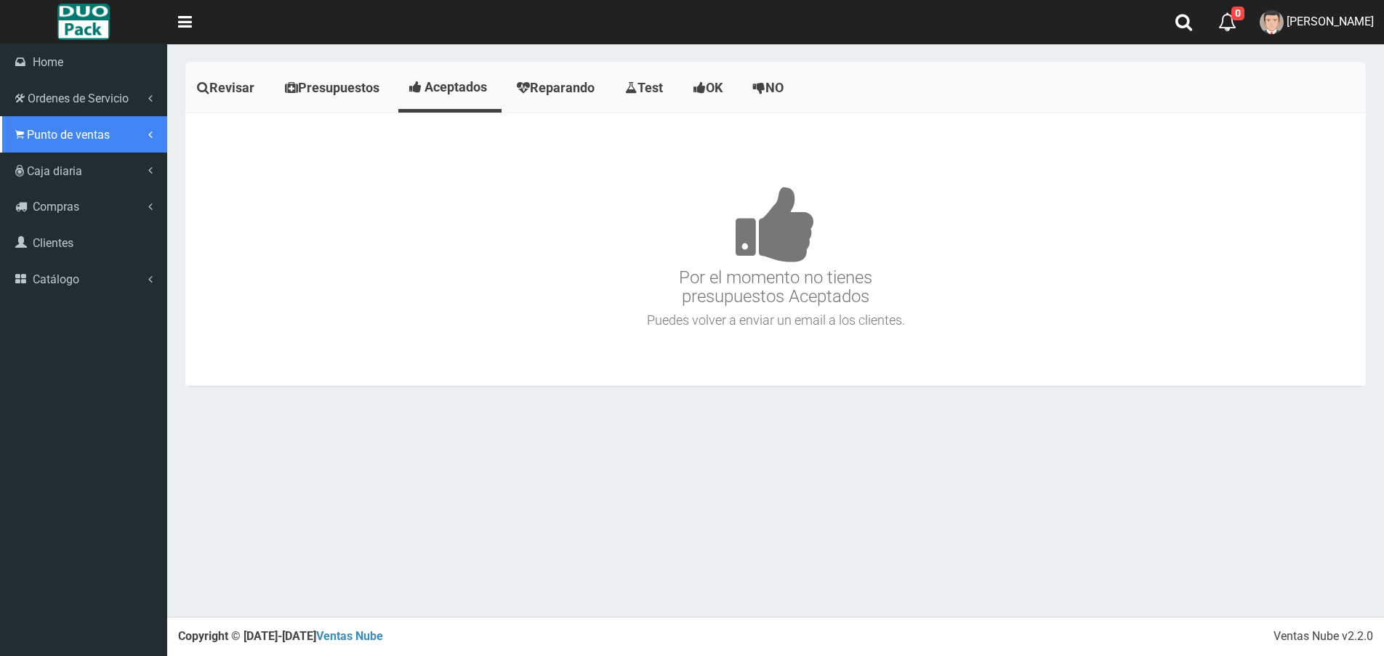
click at [28, 129] on span "Punto de ventas" at bounding box center [68, 135] width 83 height 14
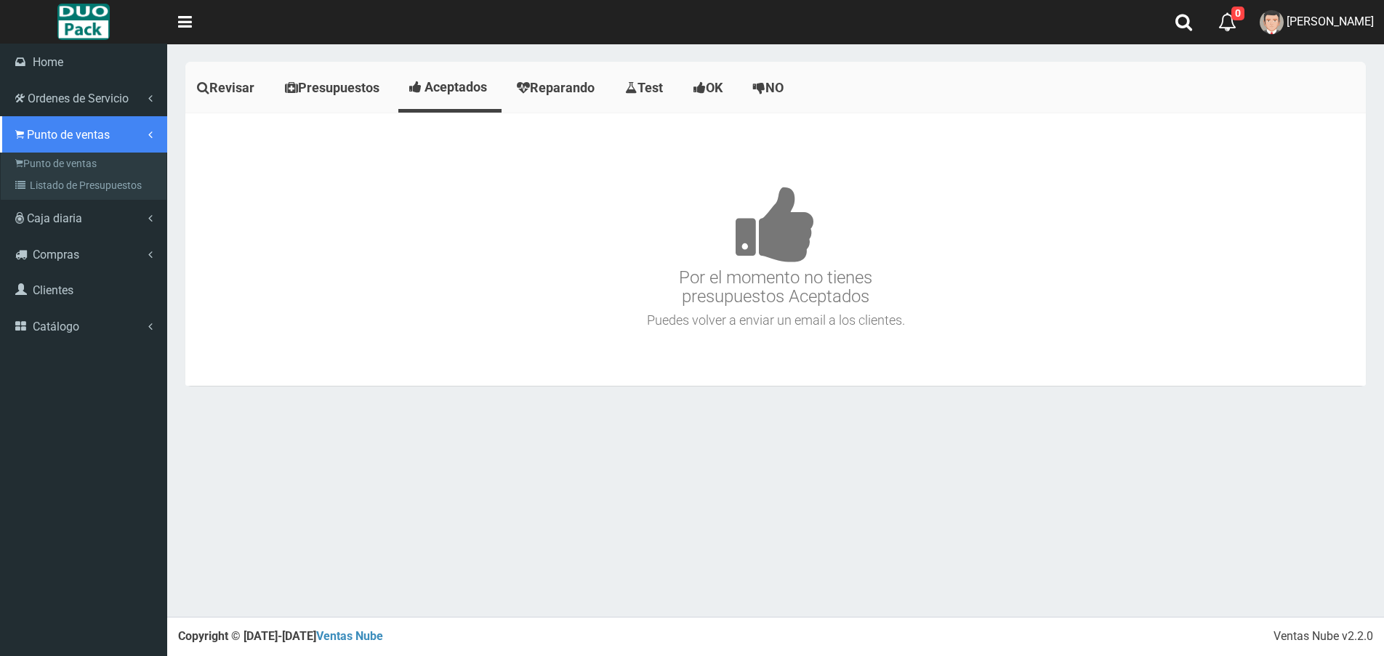
click at [70, 151] on link "Punto de ventas" at bounding box center [83, 134] width 167 height 36
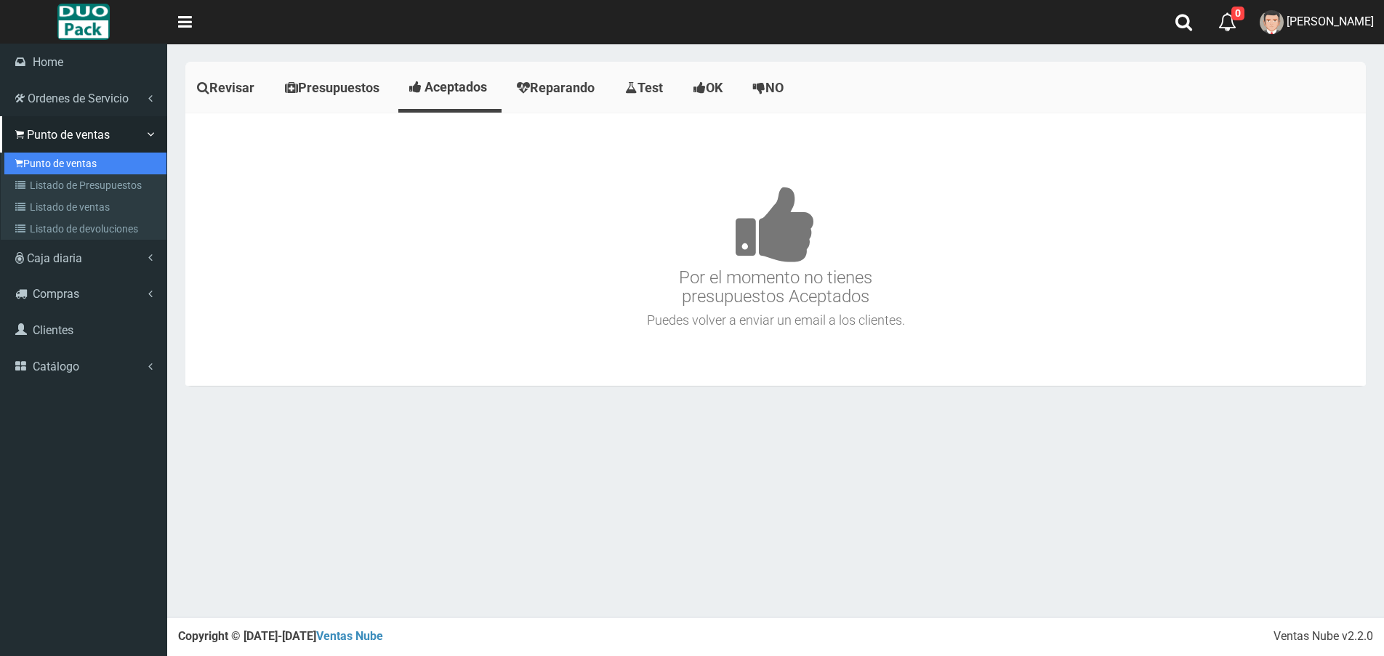
click at [70, 161] on link "Punto de ventas" at bounding box center [85, 164] width 162 height 22
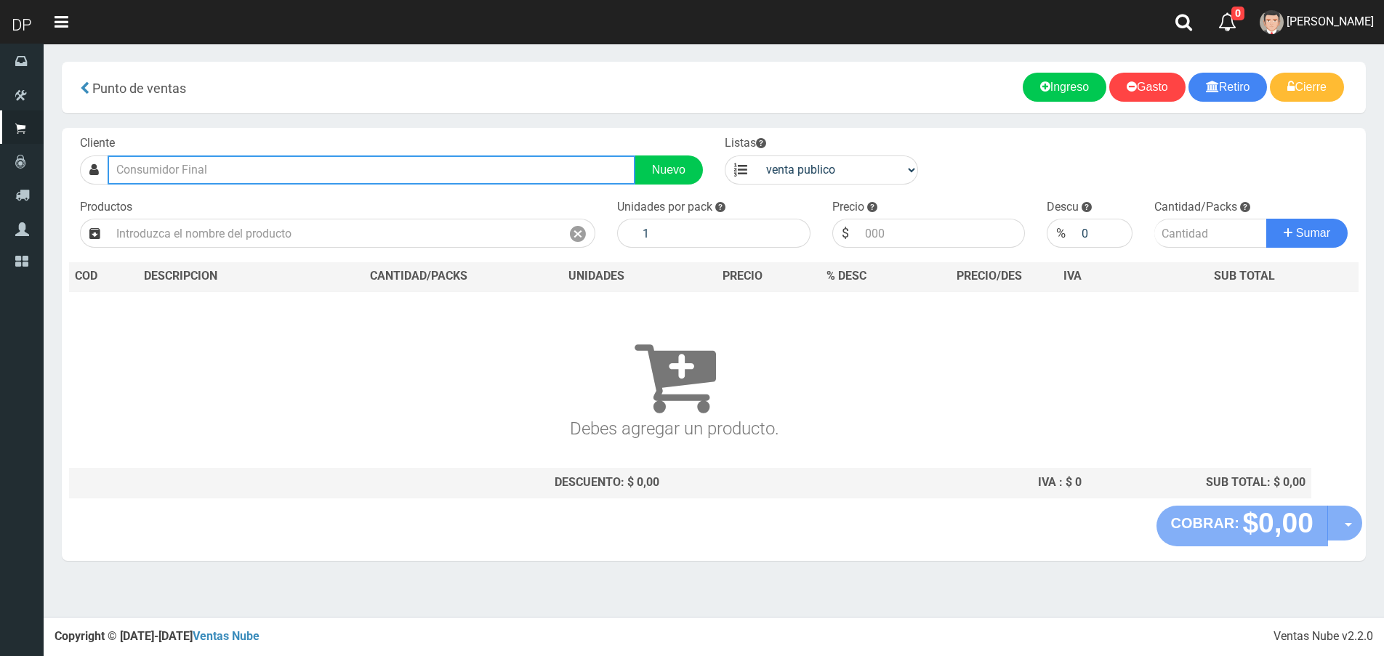
click at [424, 167] on input "text" at bounding box center [372, 170] width 528 height 29
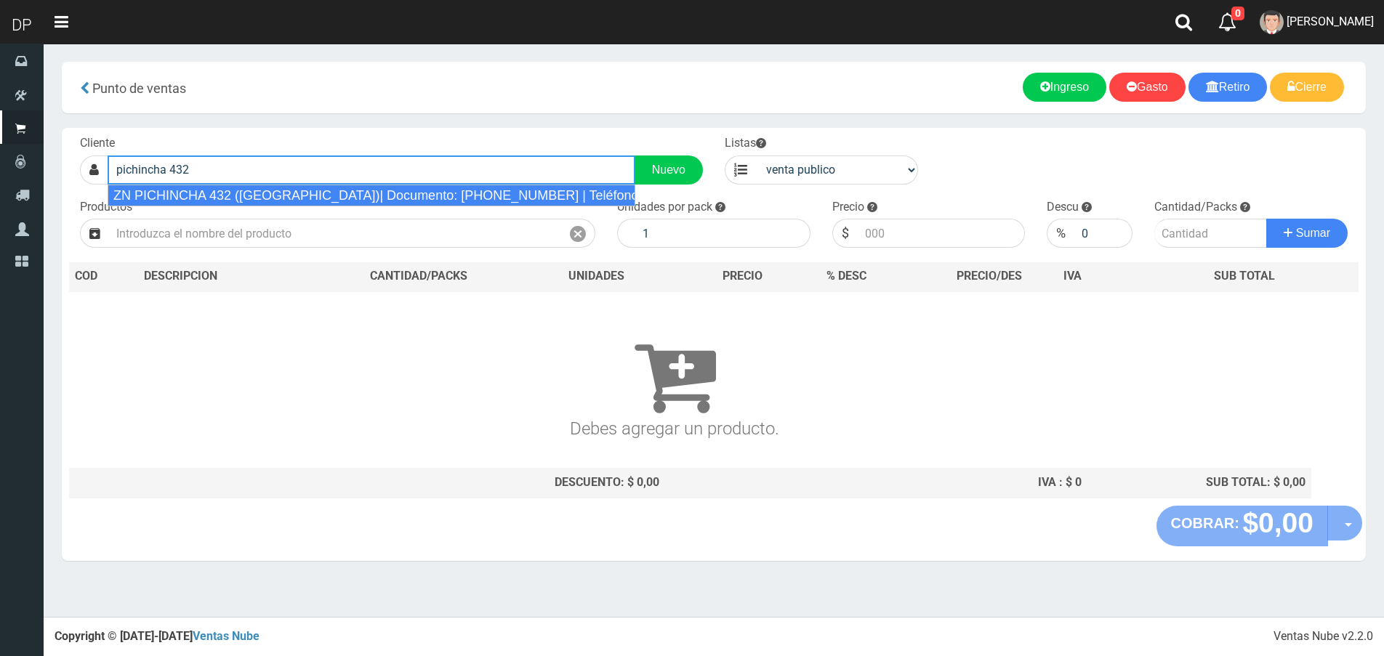
click at [414, 195] on div "ZN PICHINCHA 432 (BOULOGNE)| Documento: 41616161 | Teléfono:" at bounding box center [372, 196] width 528 height 22
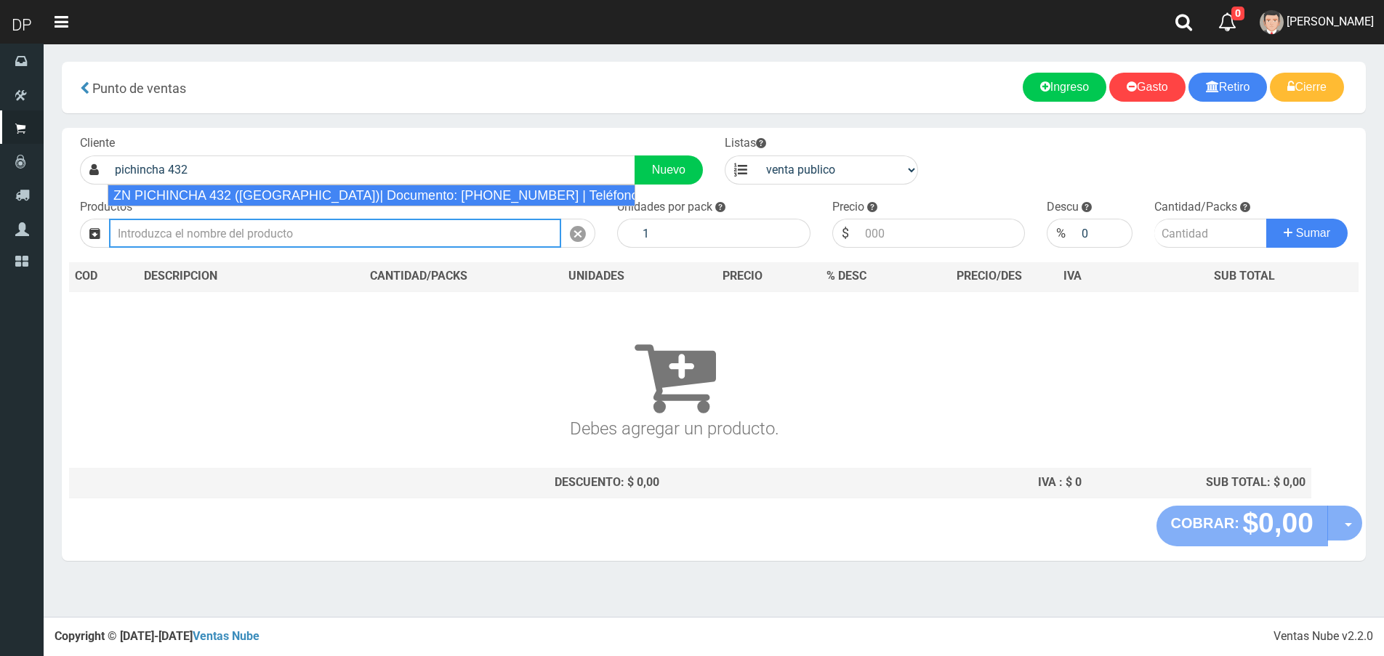
type input "ZN PICHINCHA 432 (BOULOGNE)| Documento: 41616161 | Teléfono:"
select select "2"
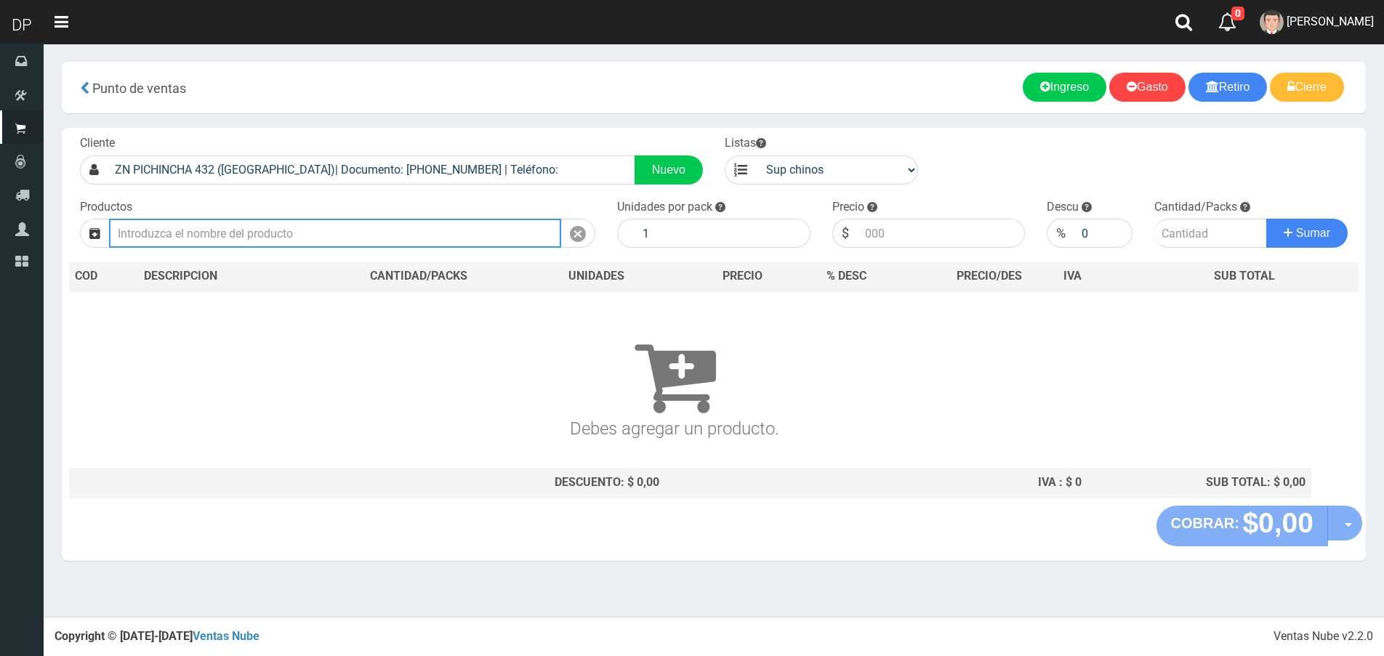
click at [368, 233] on input "text" at bounding box center [335, 233] width 452 height 29
type input "m"
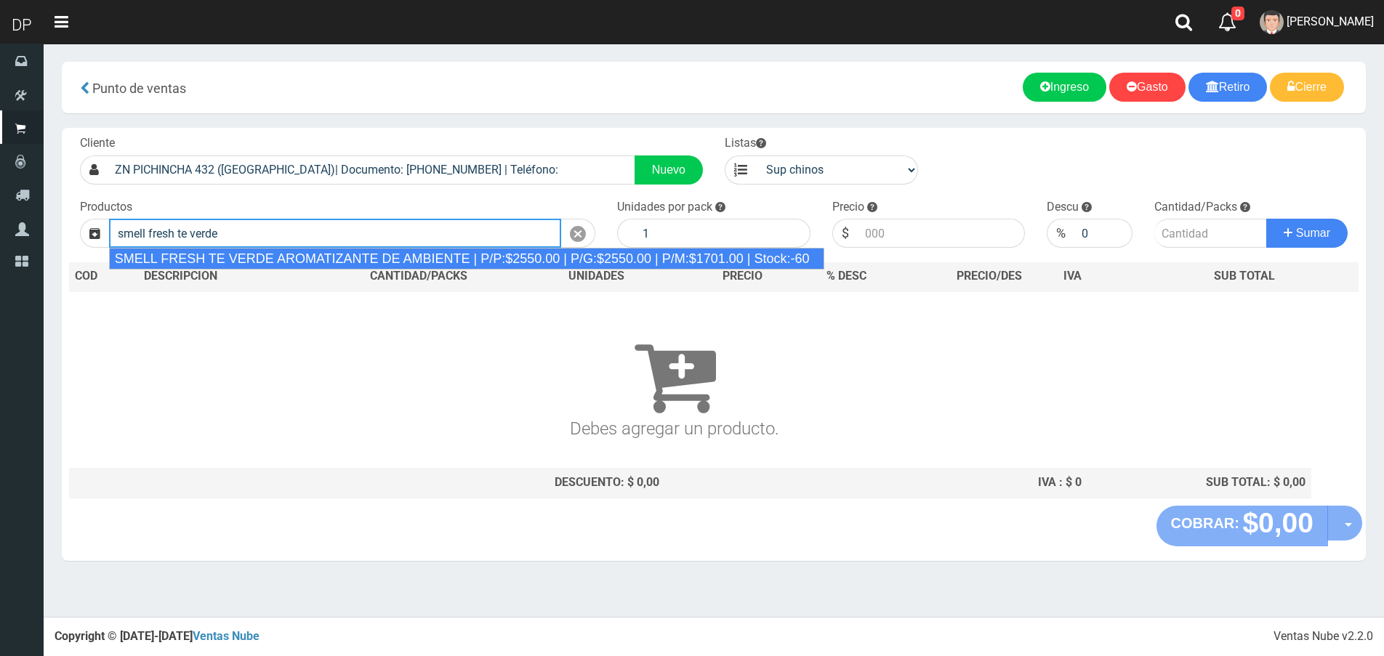
click at [444, 256] on div "SMELL FRESH TE VERDE AROMATIZANTE DE AMBIENTE | P/P:$2550.00 | P/G:$2550.00 | P…" at bounding box center [466, 259] width 715 height 22
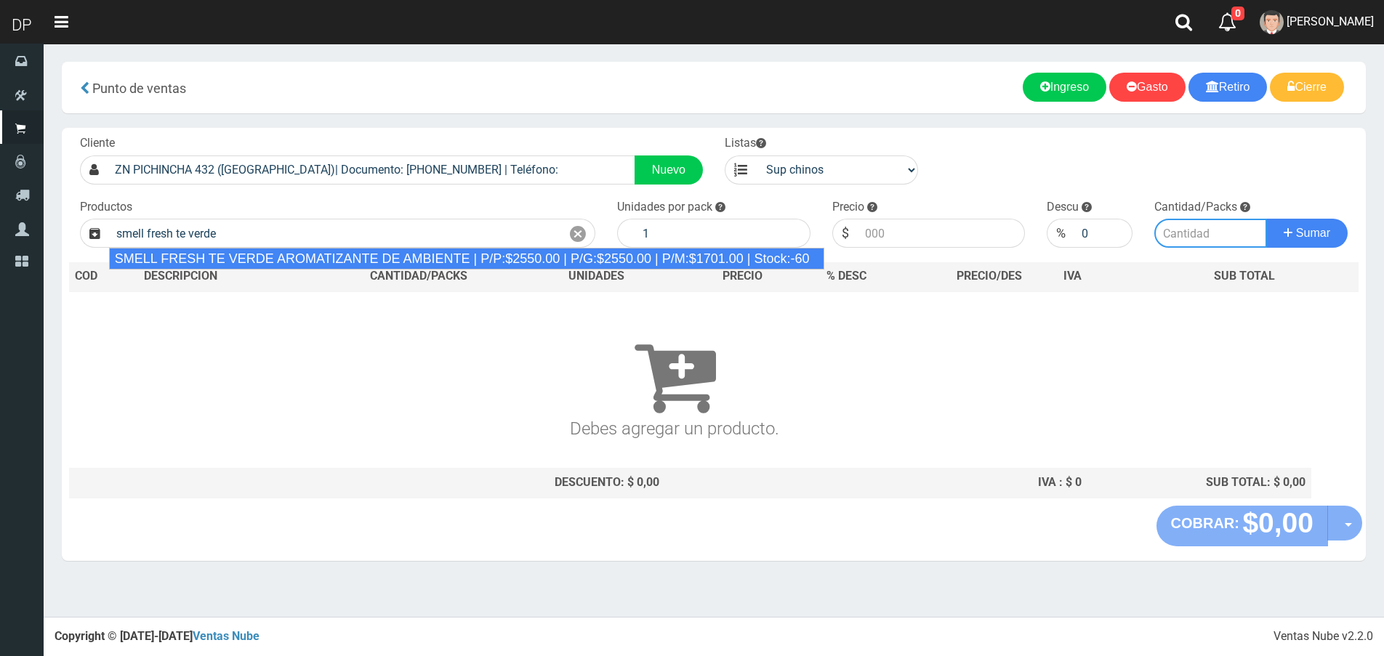
type input "SMELL FRESH TE VERDE AROMATIZANTE DE AMBIENTE | P/P:$2550.00 | P/G:$2550.00 | P…"
type input "12"
type input "2550.00"
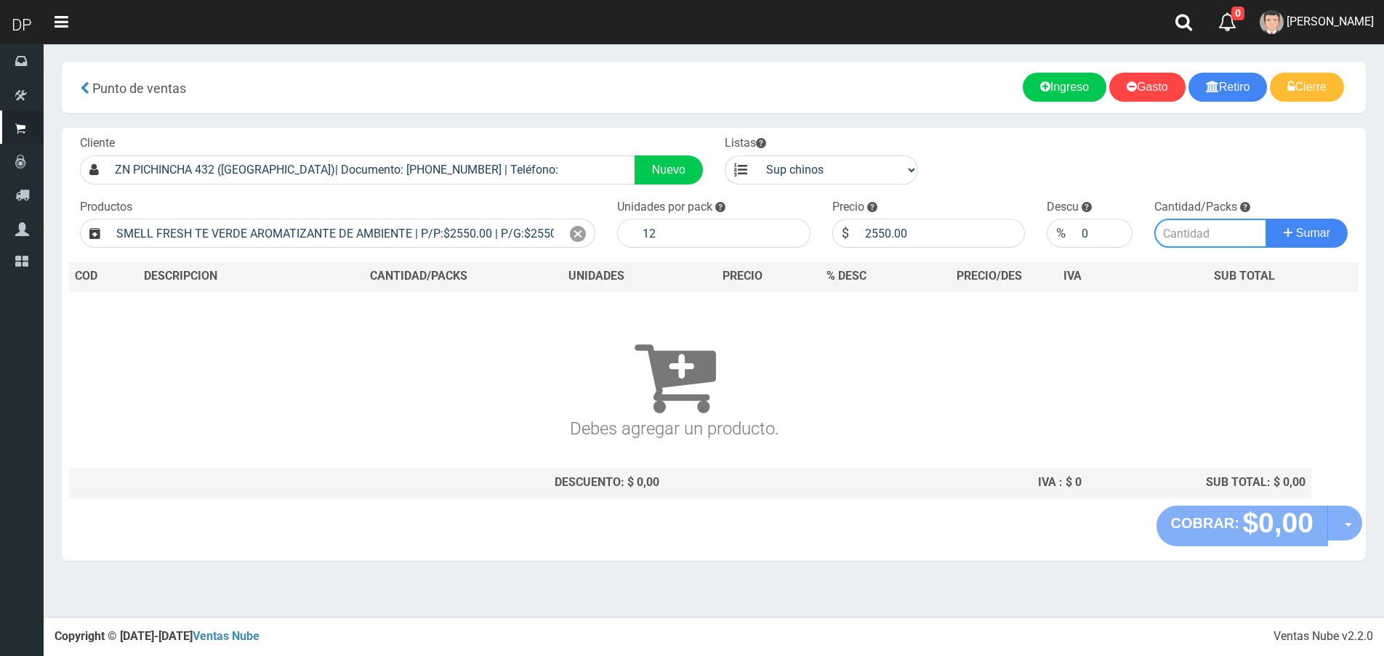
click at [1224, 228] on input "number" at bounding box center [1210, 233] width 113 height 29
type input "6"
click at [1266, 219] on button "Sumar" at bounding box center [1306, 233] width 81 height 29
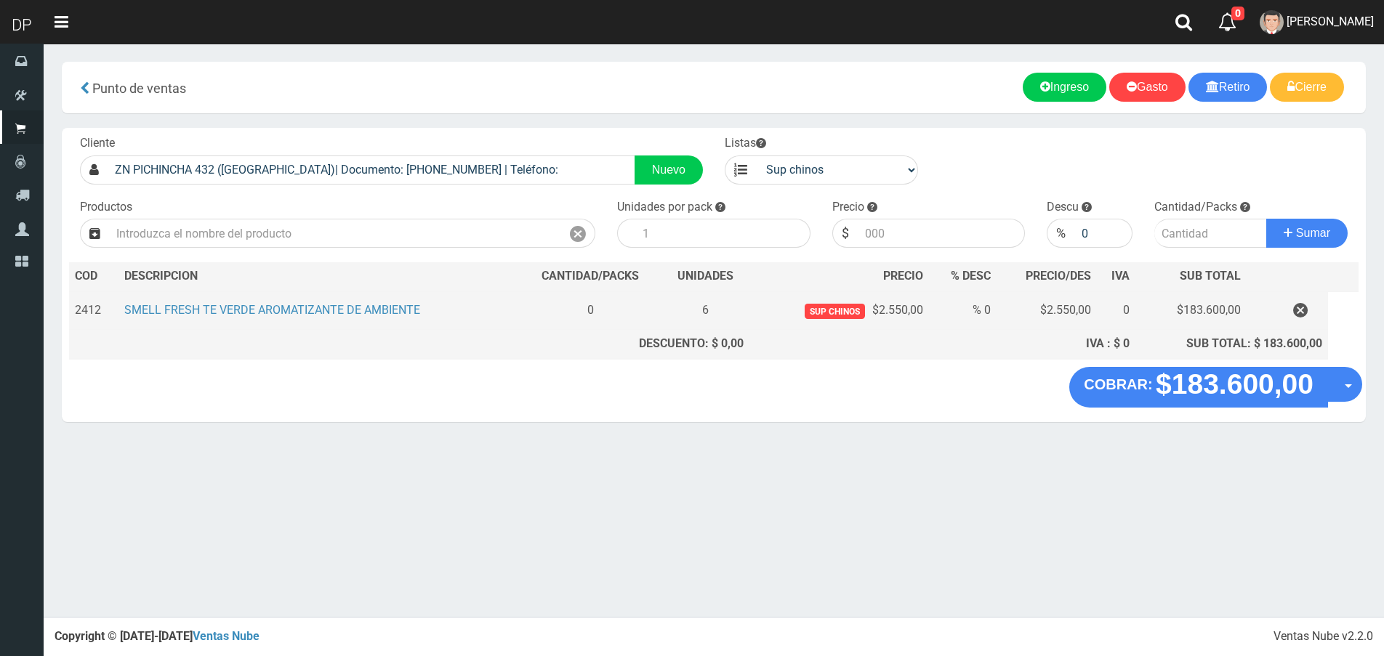
click at [1304, 296] on td at bounding box center [1287, 310] width 81 height 39
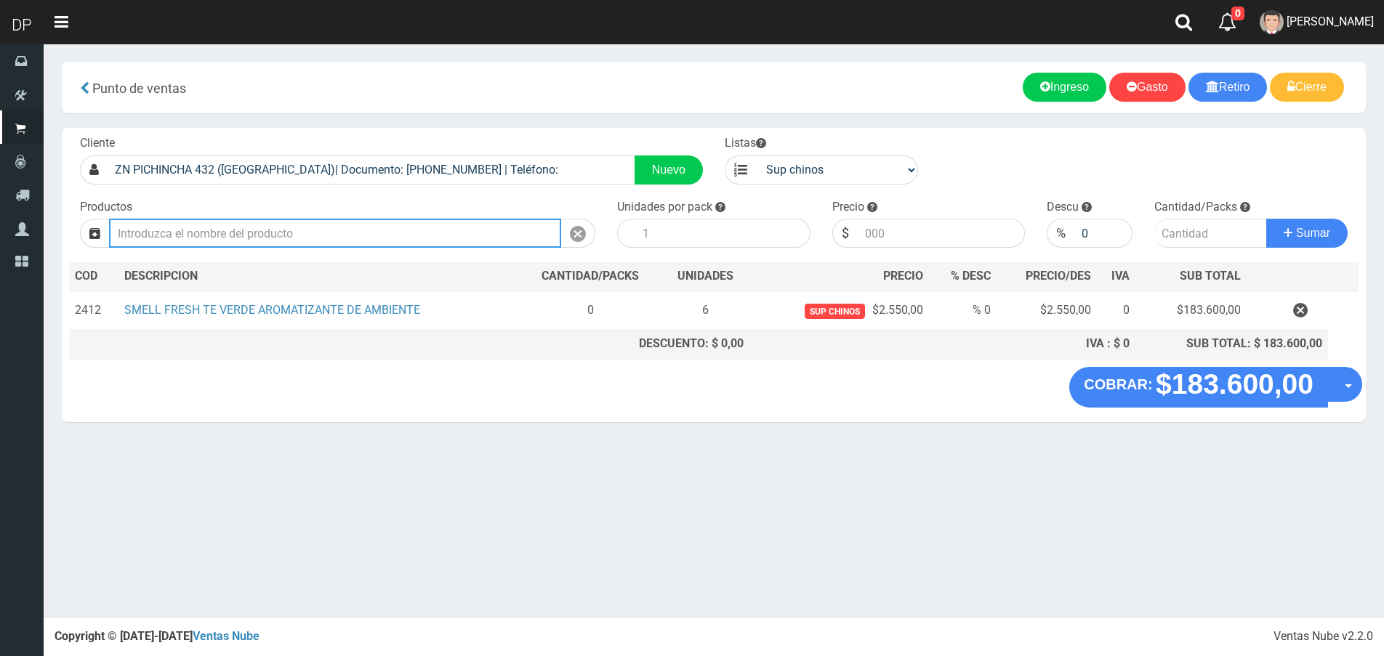
click at [307, 228] on input "text" at bounding box center [335, 233] width 452 height 29
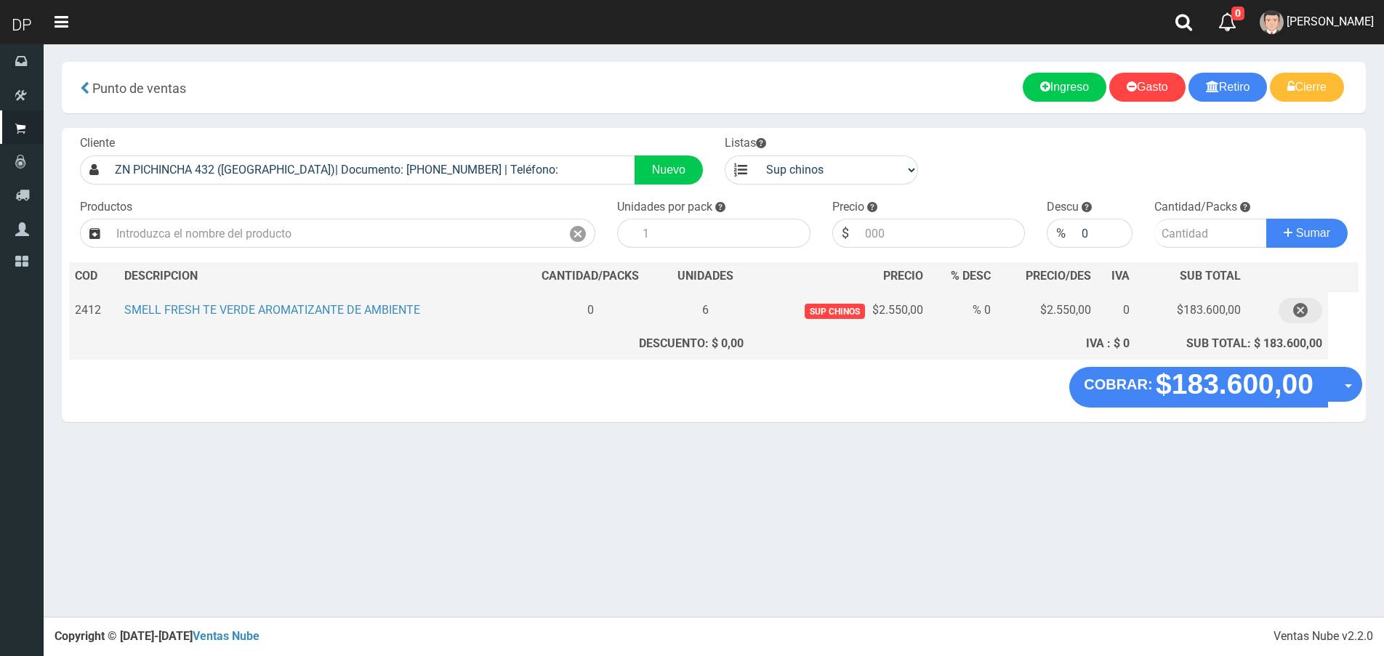
click at [1304, 312] on icon "button" at bounding box center [1300, 310] width 15 height 25
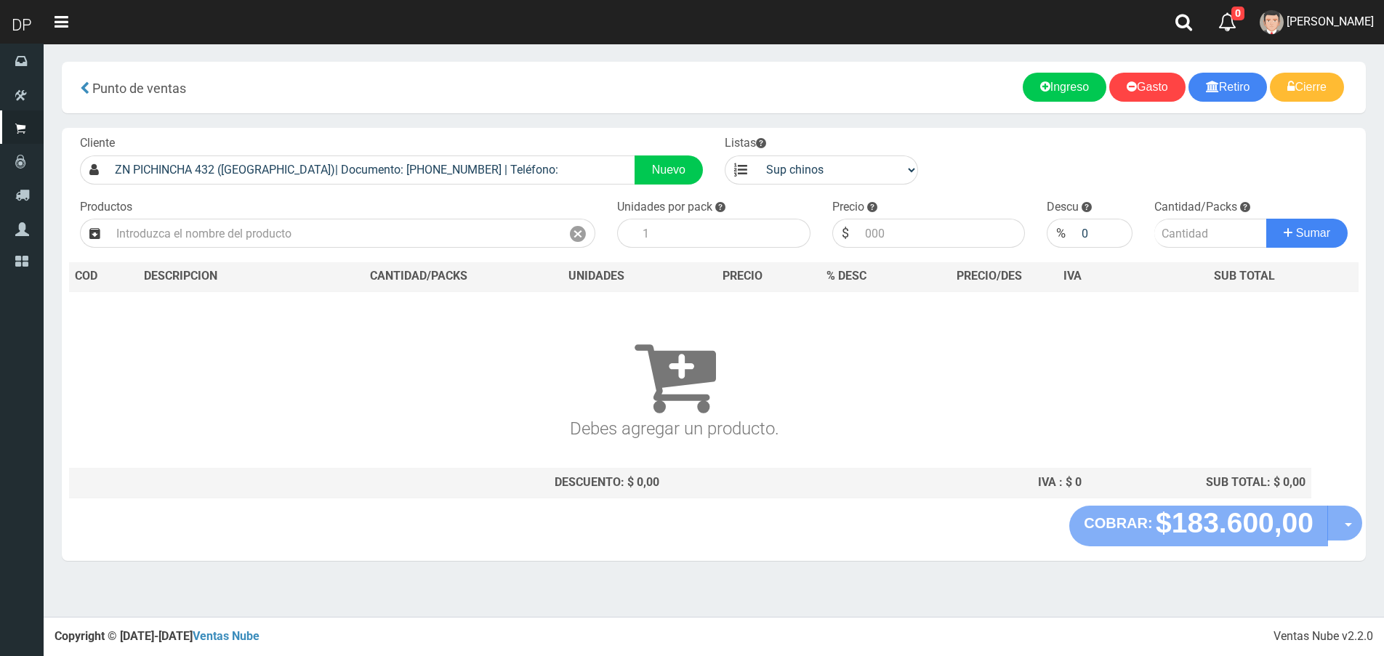
click at [317, 254] on div "Cliente ZN PICHINCHA 432 (BOULOGNE)| Documento: 41616161 | Teléfono: Nuevo List…" at bounding box center [714, 317] width 1304 height 378
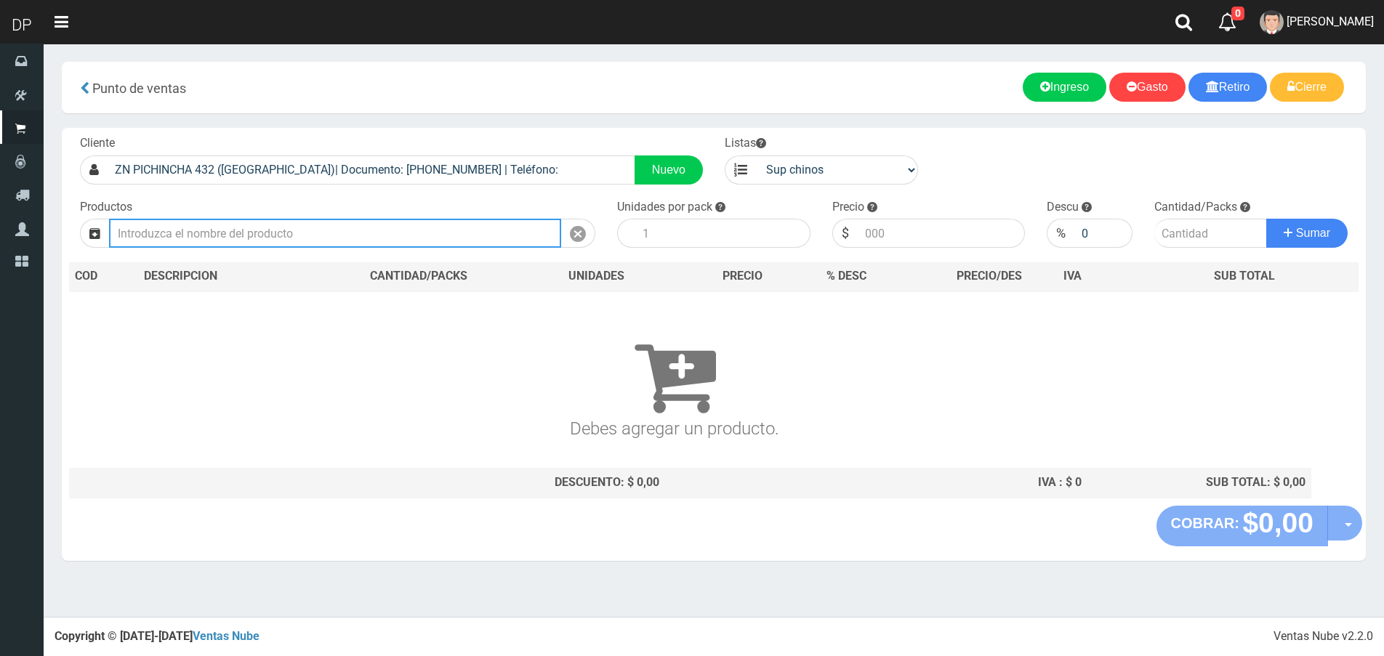
click at [323, 246] on input "text" at bounding box center [335, 233] width 452 height 29
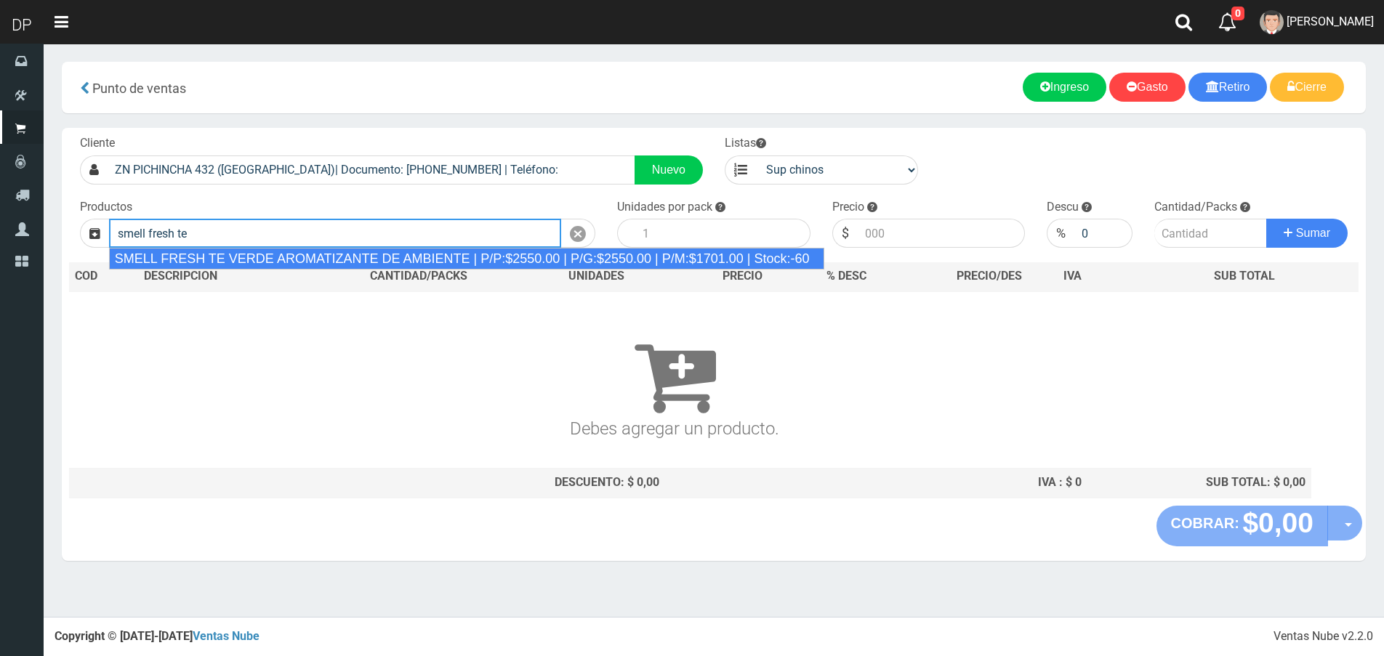
click at [320, 263] on div "SMELL FRESH TE VERDE AROMATIZANTE DE AMBIENTE | P/P:$2550.00 | P/G:$2550.00 | P…" at bounding box center [466, 259] width 715 height 22
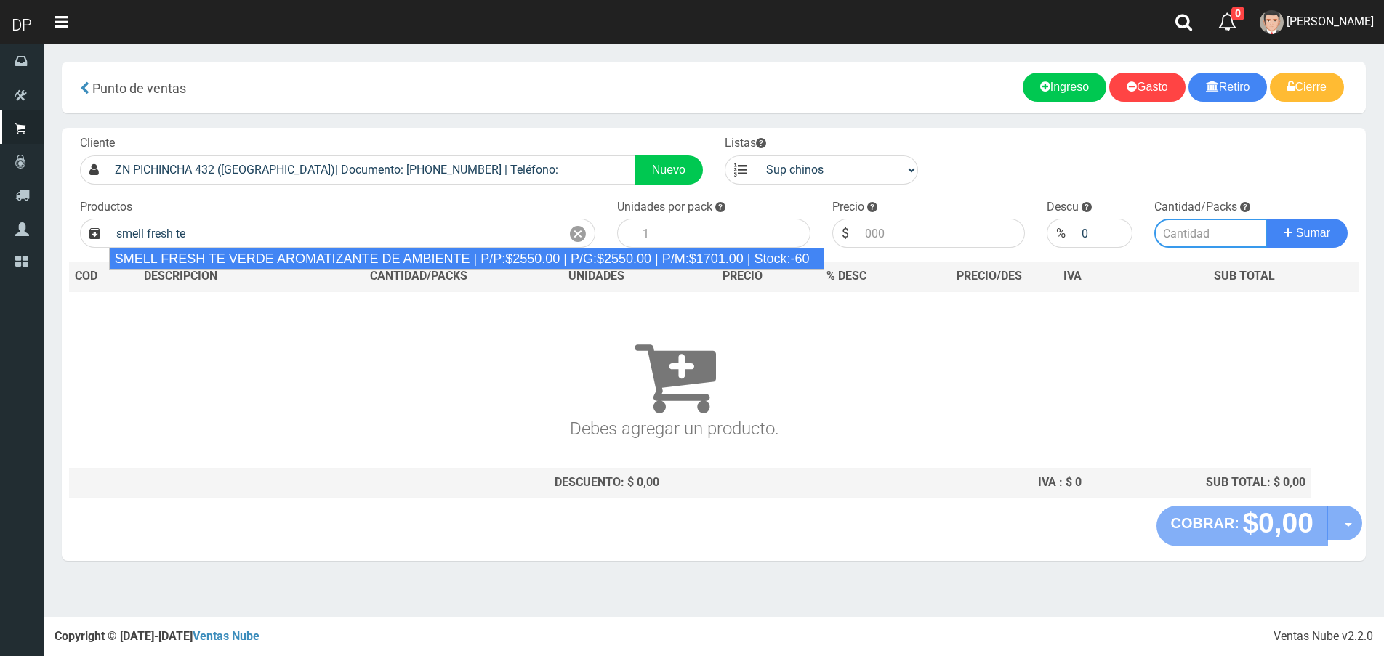
type input "SMELL FRESH TE VERDE AROMATIZANTE DE AMBIENTE | P/P:$2550.00 | P/G:$2550.00 | P…"
type input "12"
type input "2550.00"
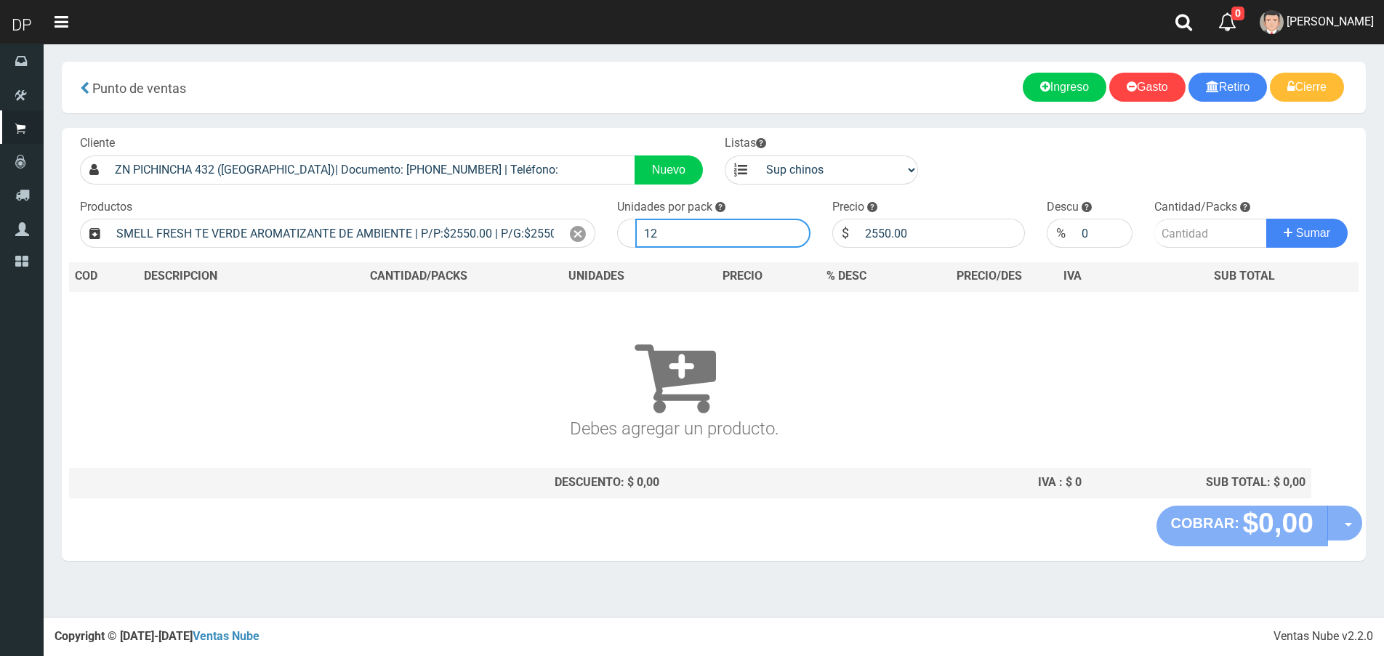
click at [682, 233] on input "12" at bounding box center [722, 233] width 175 height 29
type input "6"
click at [1266, 219] on button "Sumar" at bounding box center [1306, 233] width 81 height 29
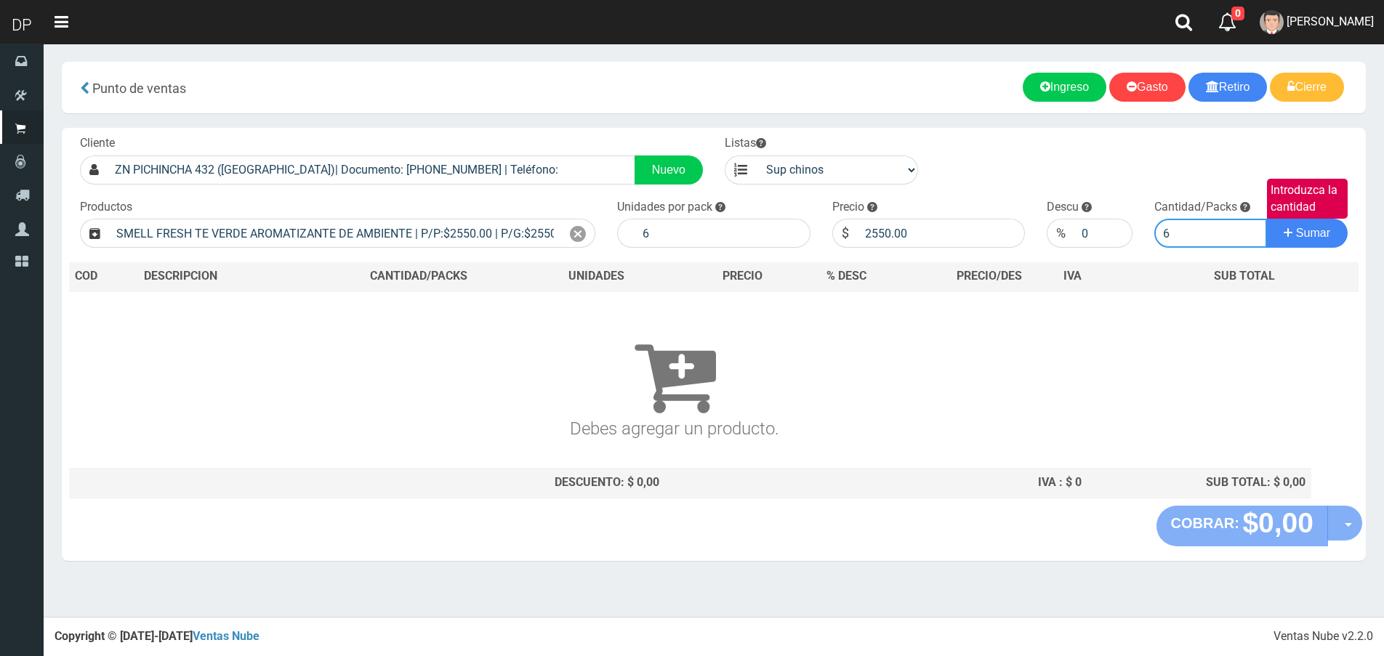
type input "6"
click at [1266, 219] on button "Sumar" at bounding box center [1306, 233] width 81 height 29
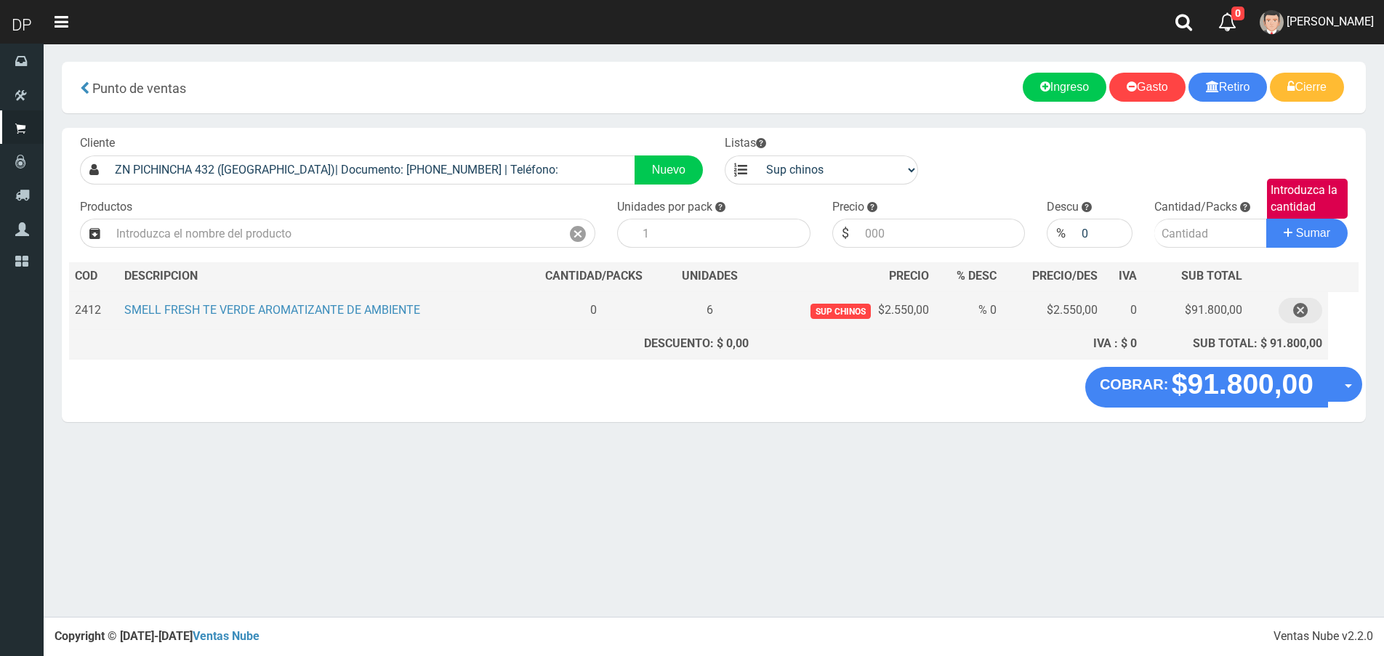
click at [1312, 314] on button "button" at bounding box center [1301, 310] width 44 height 25
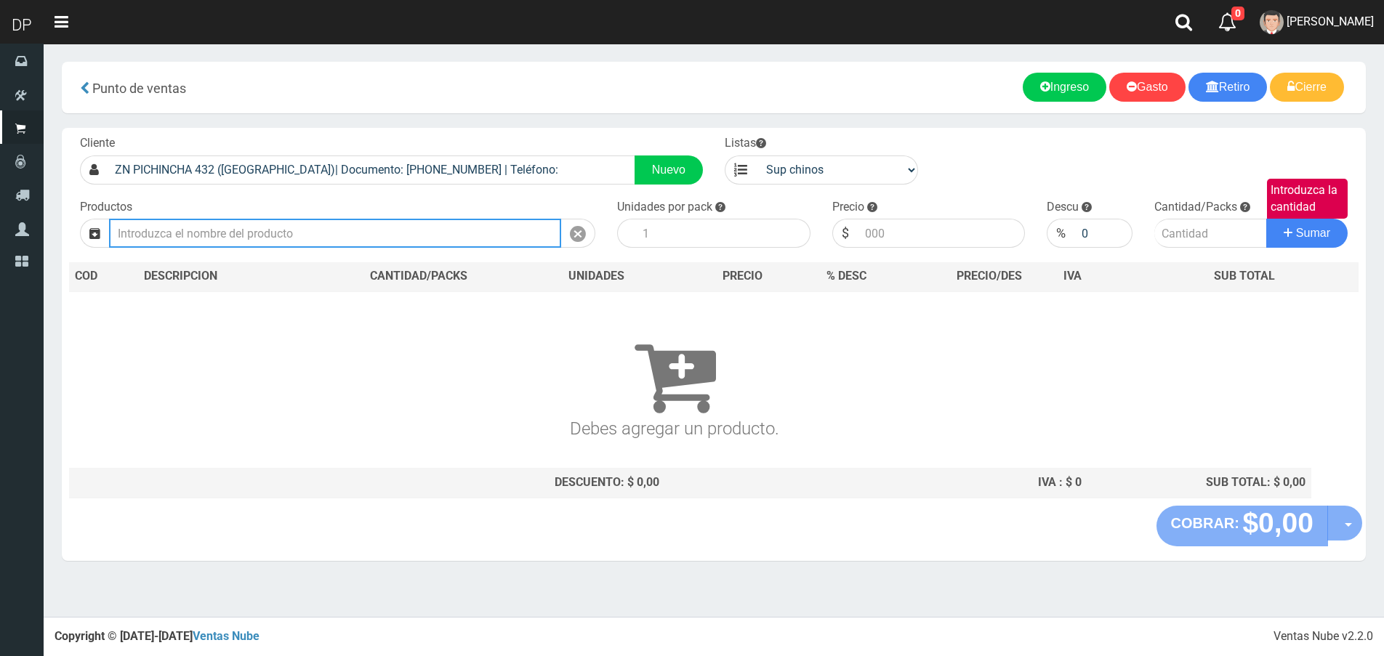
click at [424, 223] on input "text" at bounding box center [335, 233] width 452 height 29
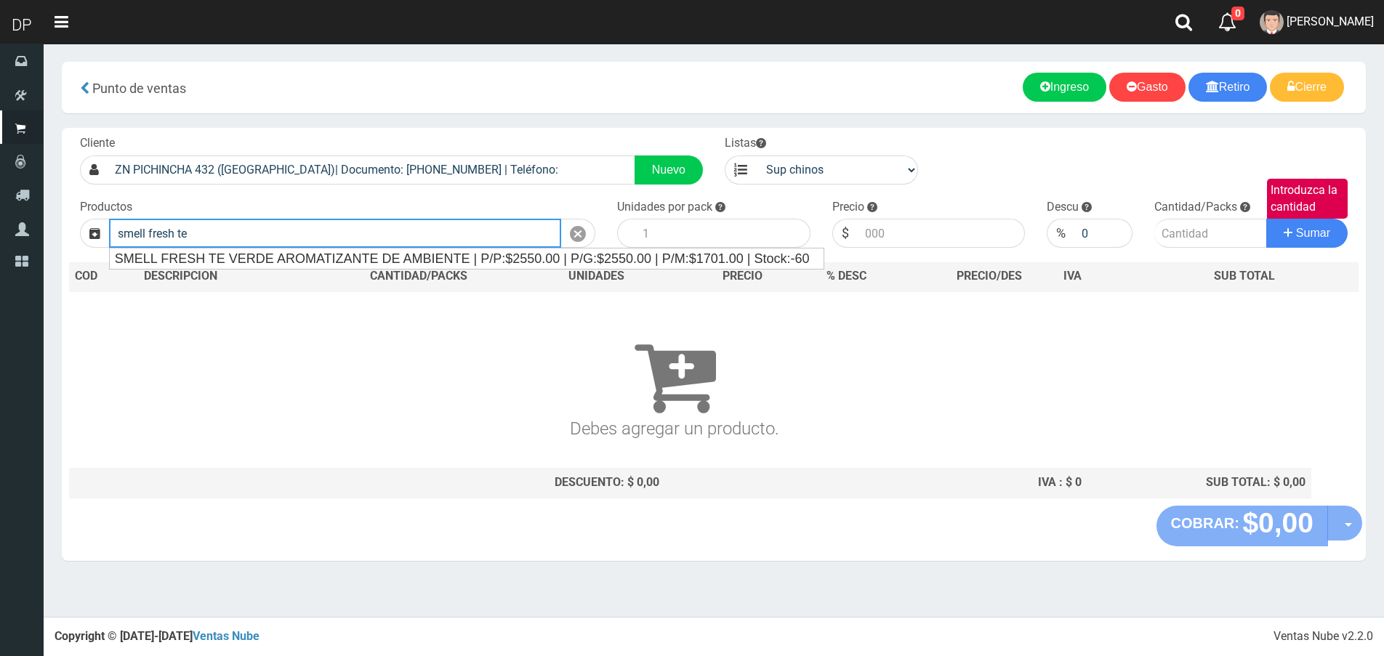
click at [432, 249] on div "SMELL FRESH TE VERDE AROMATIZANTE DE AMBIENTE | P/P:$2550.00 | P/G:$2550.00 | P…" at bounding box center [467, 259] width 714 height 20
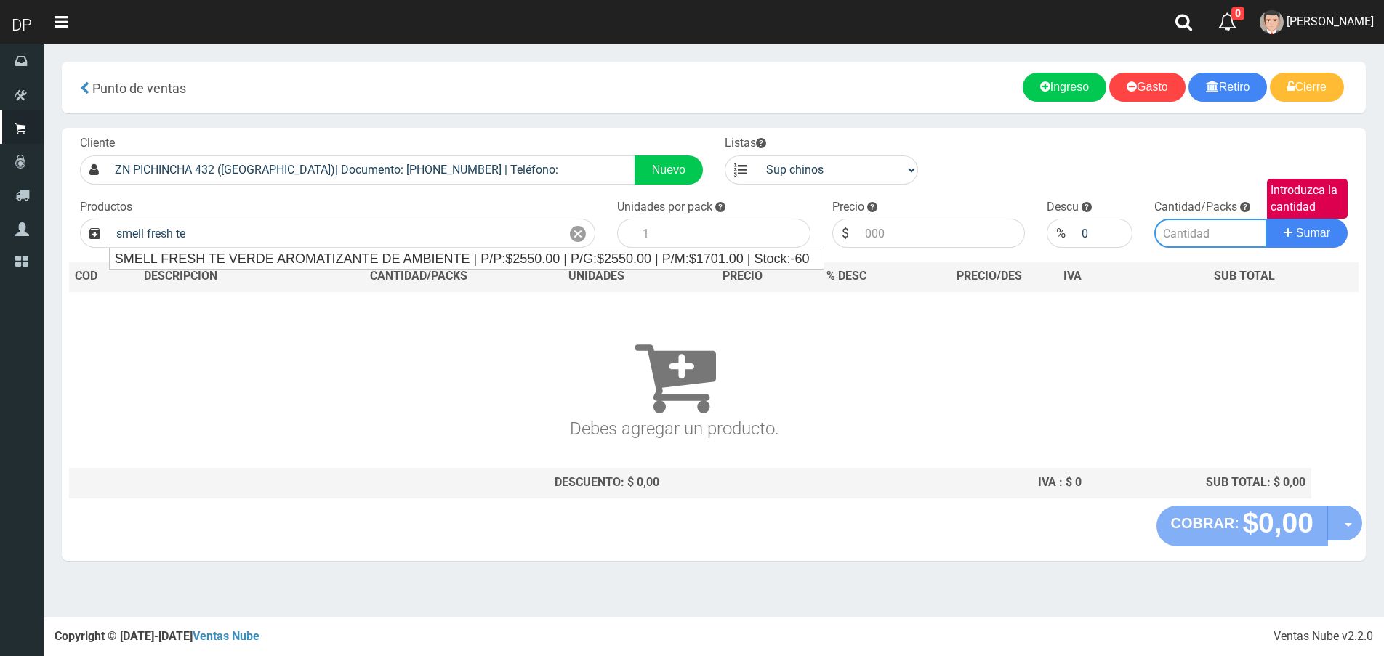
type input "SMELL FRESH TE VERDE AROMATIZANTE DE AMBIENTE | P/P:$2550.00 | P/G:$2550.00 | P…"
type input "12"
type input "2550.00"
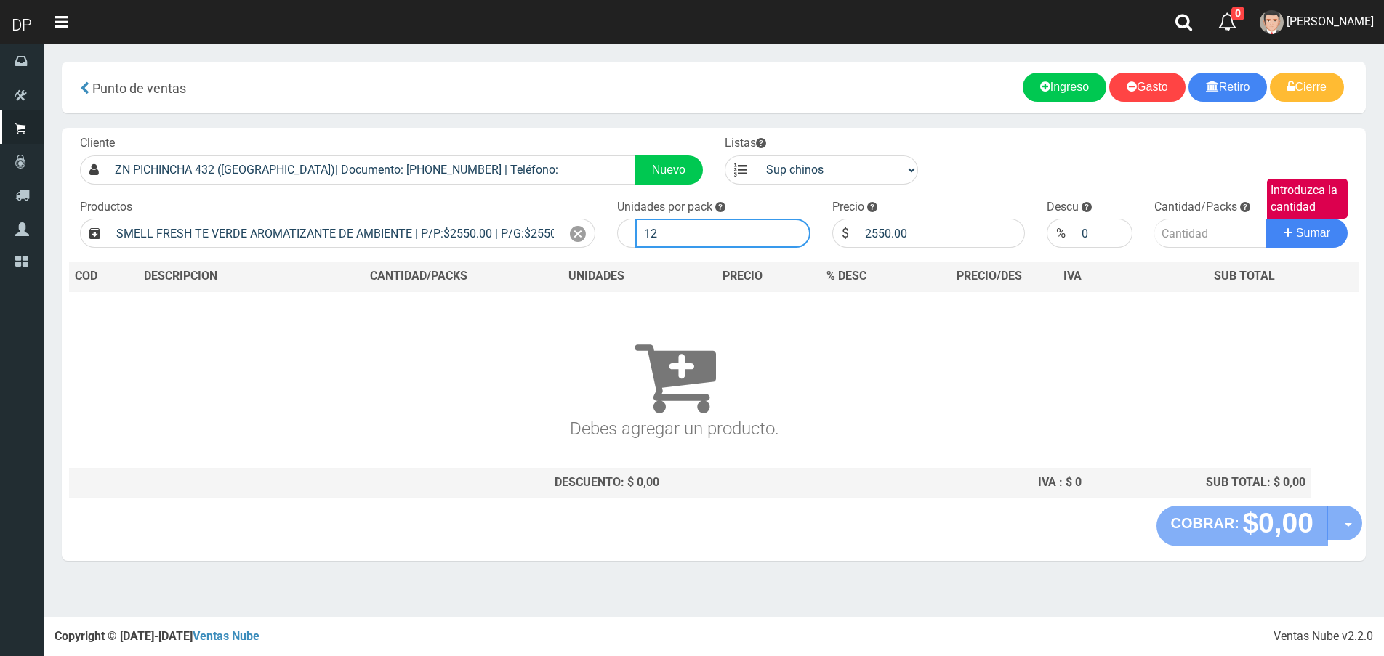
click at [650, 230] on input "12" at bounding box center [722, 233] width 175 height 29
type input "6"
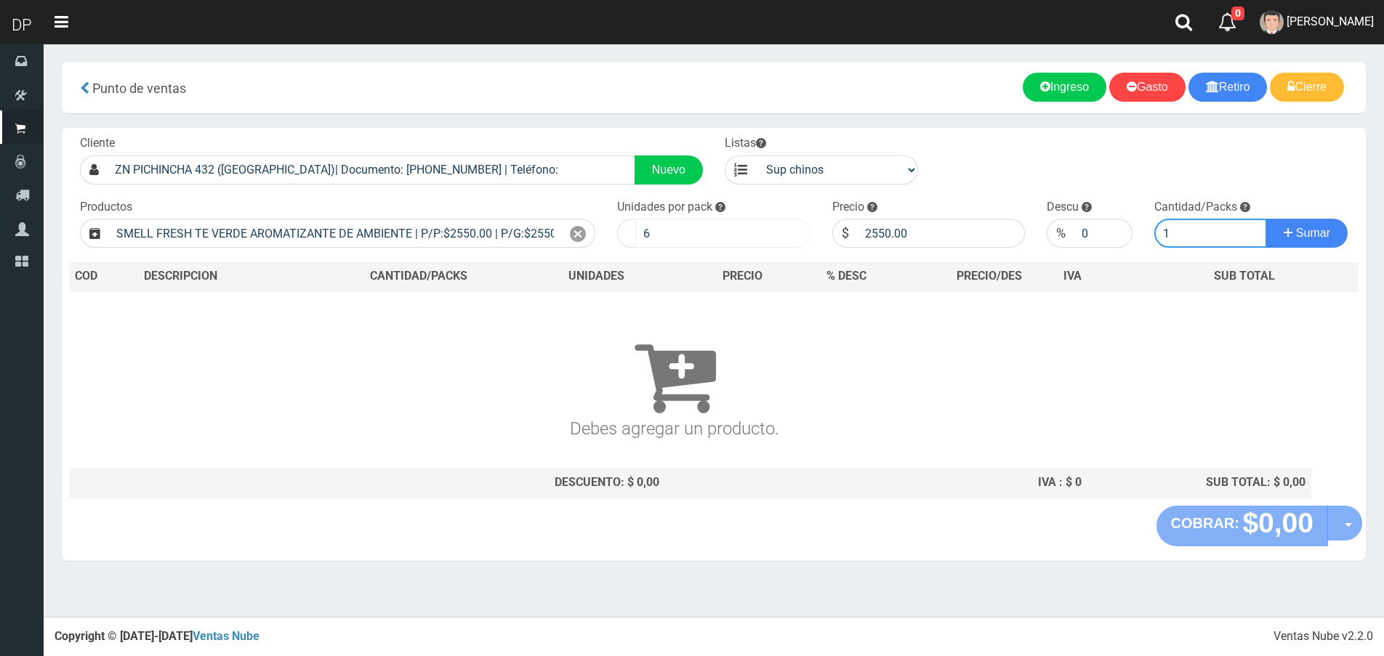
type input "1"
click at [1266, 219] on button "Sumar" at bounding box center [1306, 233] width 81 height 29
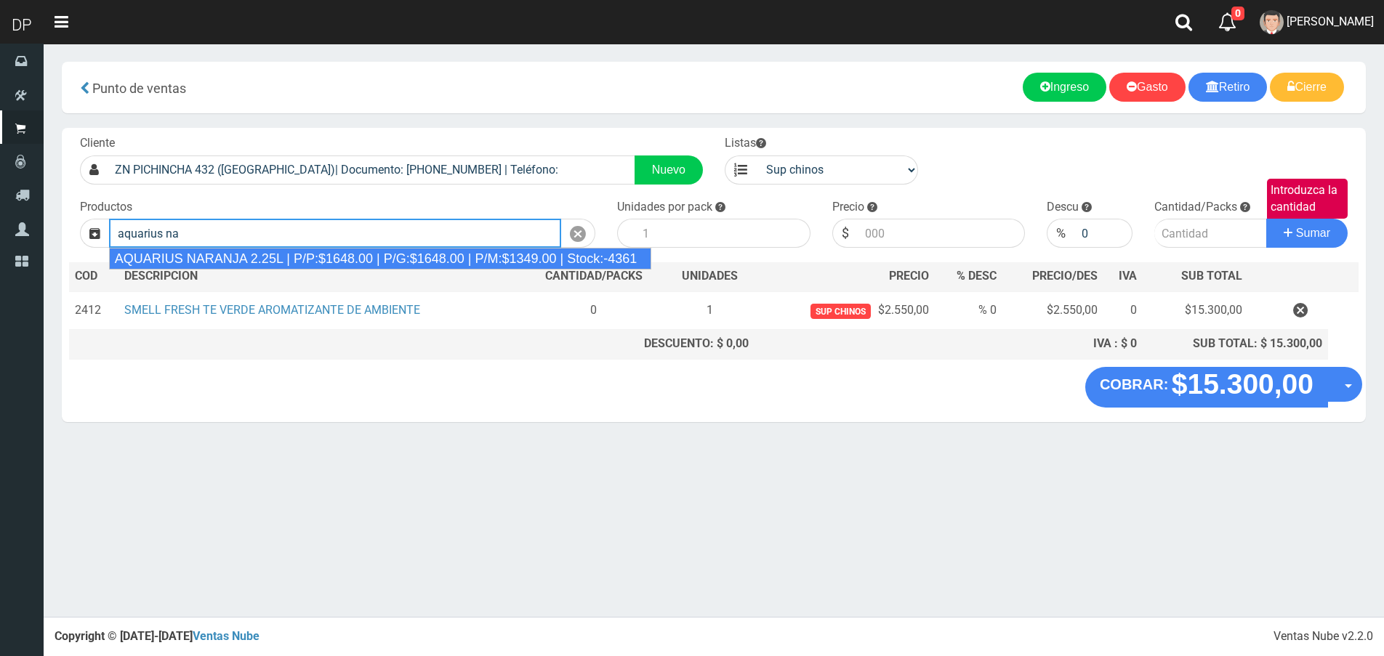
click at [408, 257] on div "AQUARIUS NARANJA 2.25L | P/P:$1648.00 | P/G:$1648.00 | P/M:$1349.00 | Stock:-43…" at bounding box center [380, 259] width 543 height 22
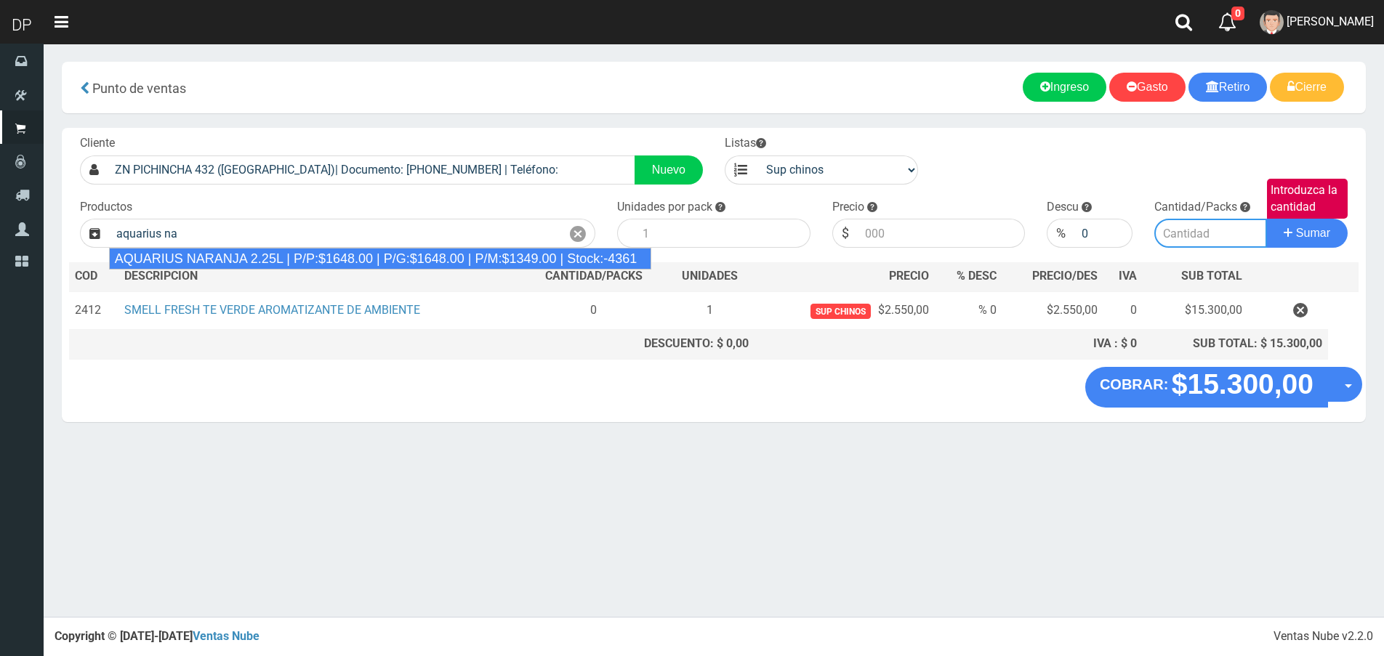
type input "AQUARIUS NARANJA 2.25L | P/P:$1648.00 | P/G:$1648.00 | P/M:$1349.00 | Stock:-43…"
type input "6"
type input "1648.00"
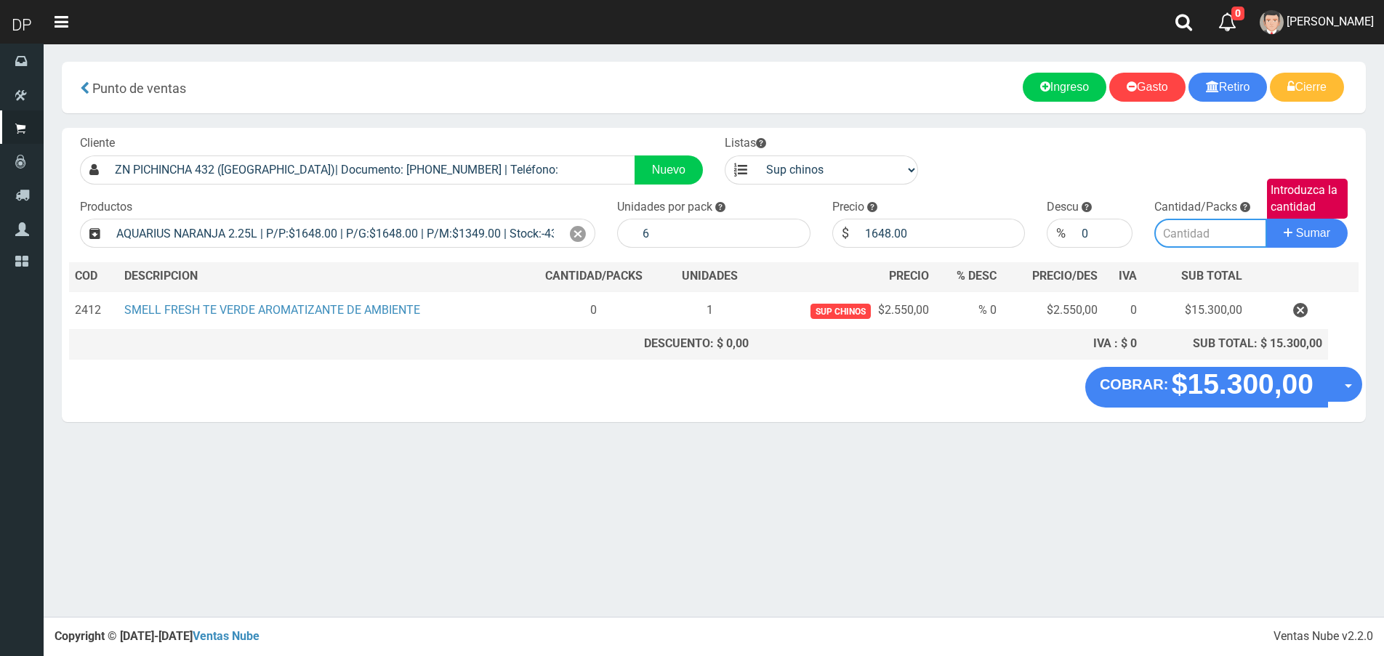
click at [1191, 229] on input "Introduzca la cantidad" at bounding box center [1210, 233] width 113 height 29
type input "5"
click at [1266, 219] on button "Sumar" at bounding box center [1306, 233] width 81 height 29
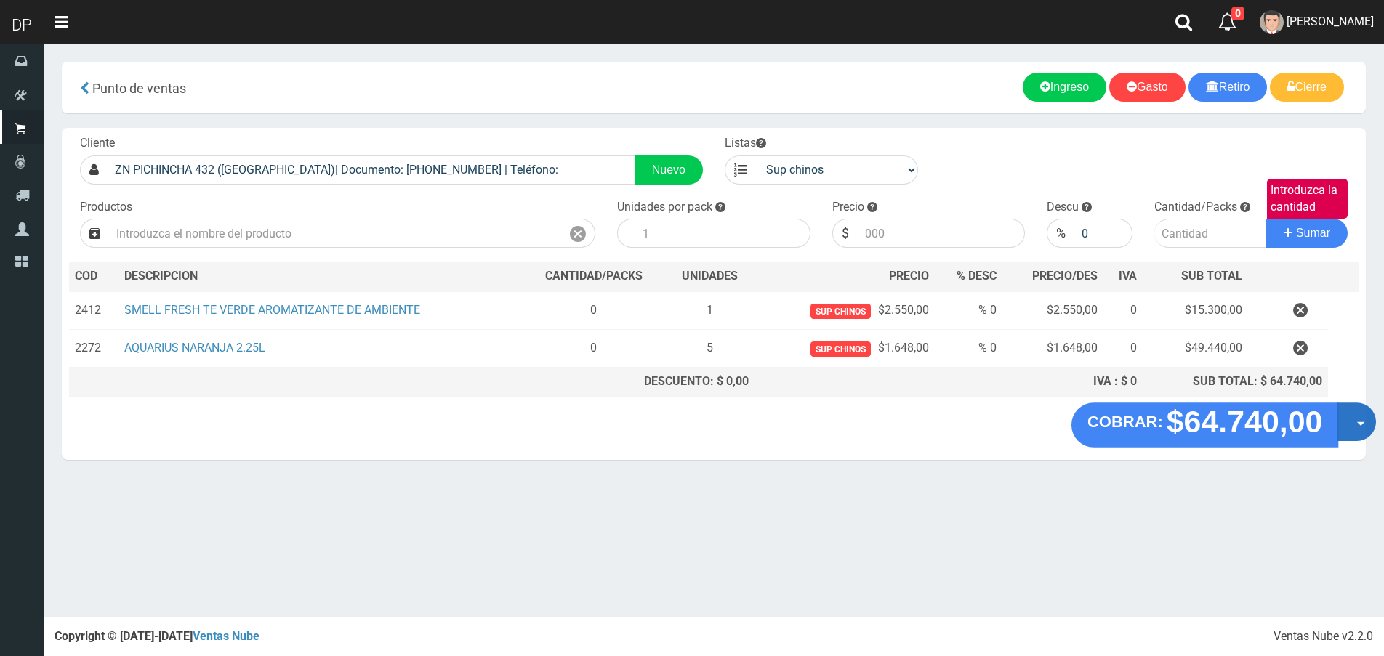
click at [1339, 414] on button "Opciones" at bounding box center [1356, 422] width 39 height 39
click at [1342, 431] on link "Hacer Devolucion" at bounding box center [1310, 426] width 130 height 33
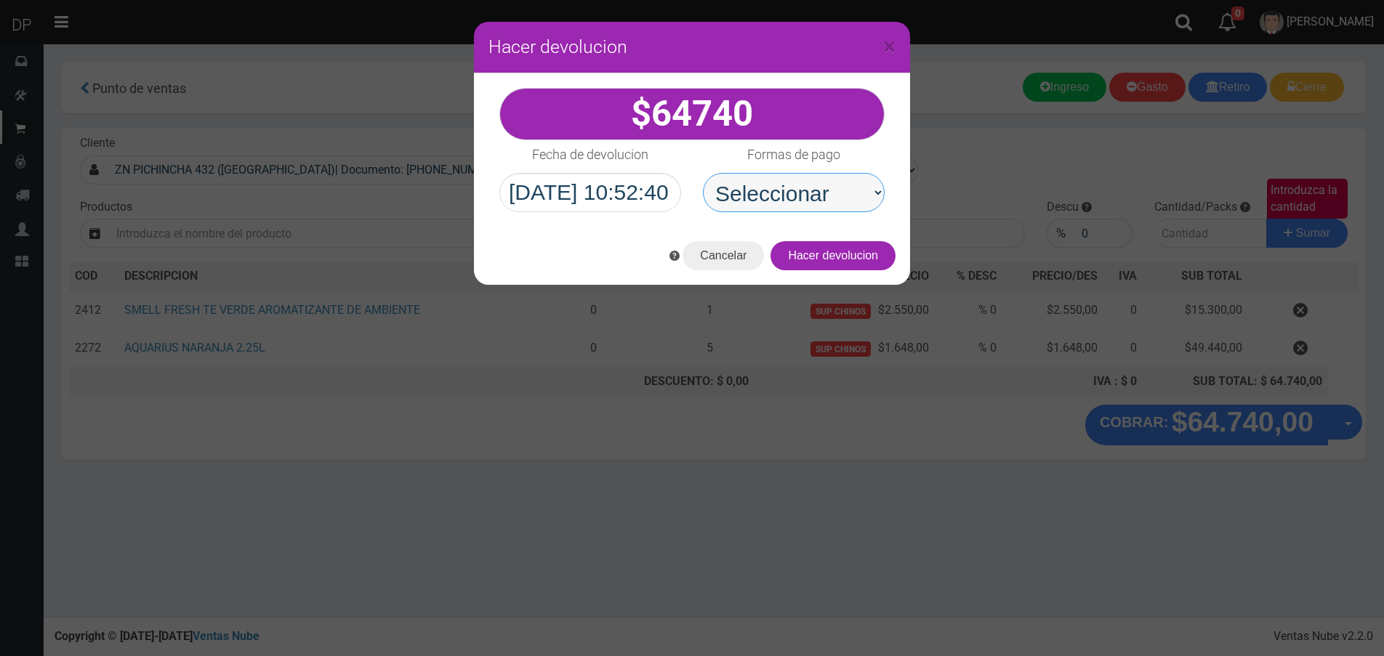
drag, startPoint x: 804, startPoint y: 191, endPoint x: 799, endPoint y: 209, distance: 18.2
click at [804, 191] on select "Seleccionar Efectivo Tarjeta de Crédito Depósito Débito" at bounding box center [794, 192] width 182 height 39
select select "Efectivo"
click at [703, 173] on select "Seleccionar Efectivo Tarjeta de Crédito Depósito Débito" at bounding box center [794, 192] width 182 height 39
click at [808, 259] on button "Hacer devolucion" at bounding box center [832, 255] width 125 height 29
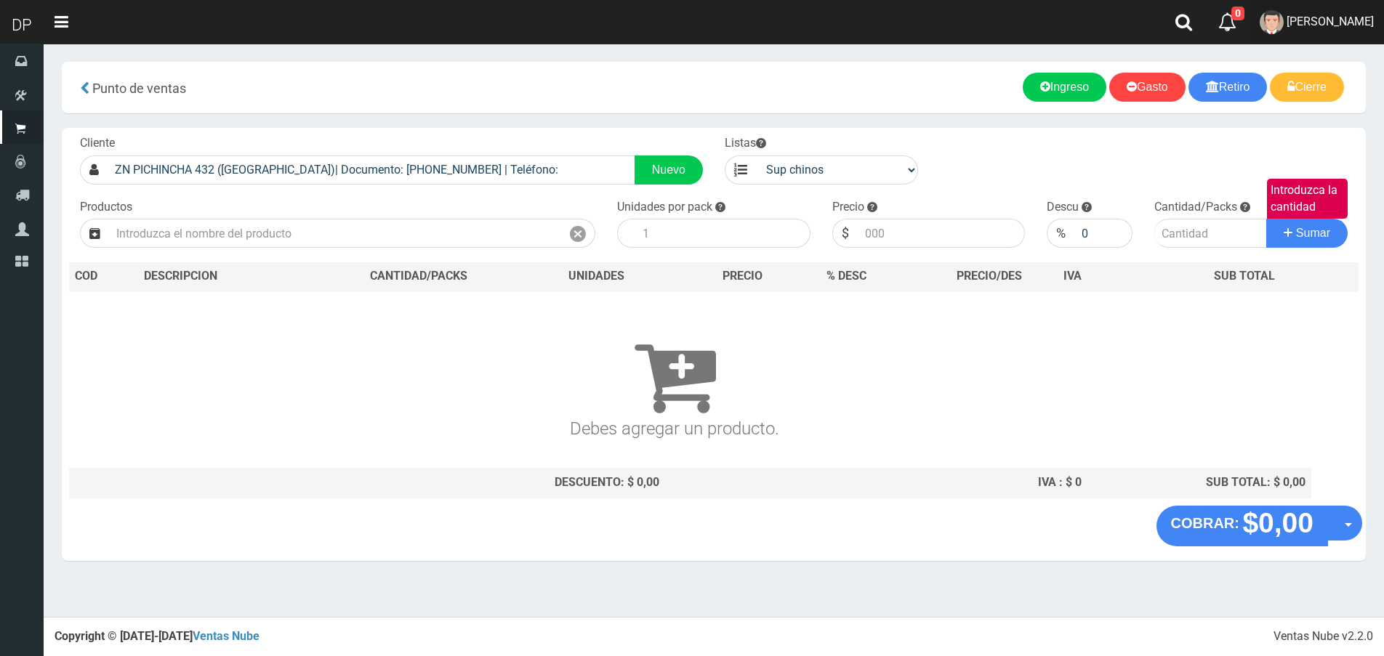
click at [1311, 20] on span "Betiana Paola Casco" at bounding box center [1330, 22] width 87 height 14
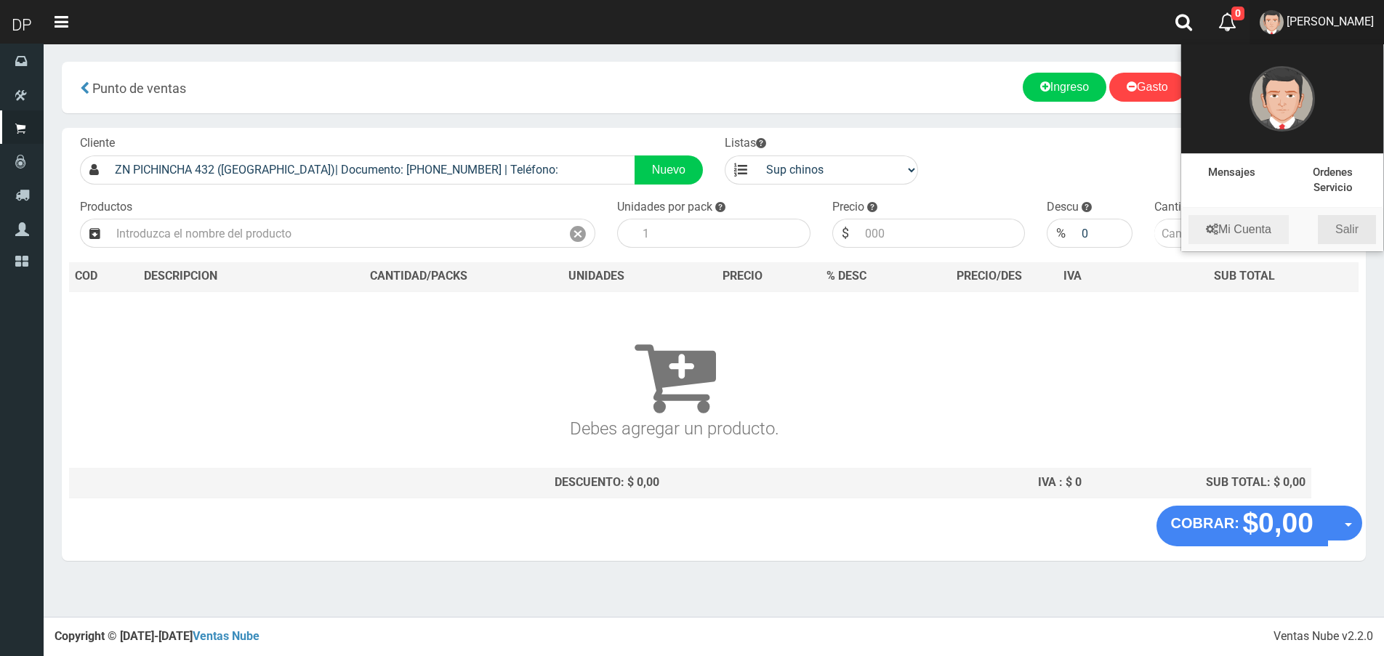
click at [1352, 228] on link "Salir" at bounding box center [1347, 229] width 58 height 29
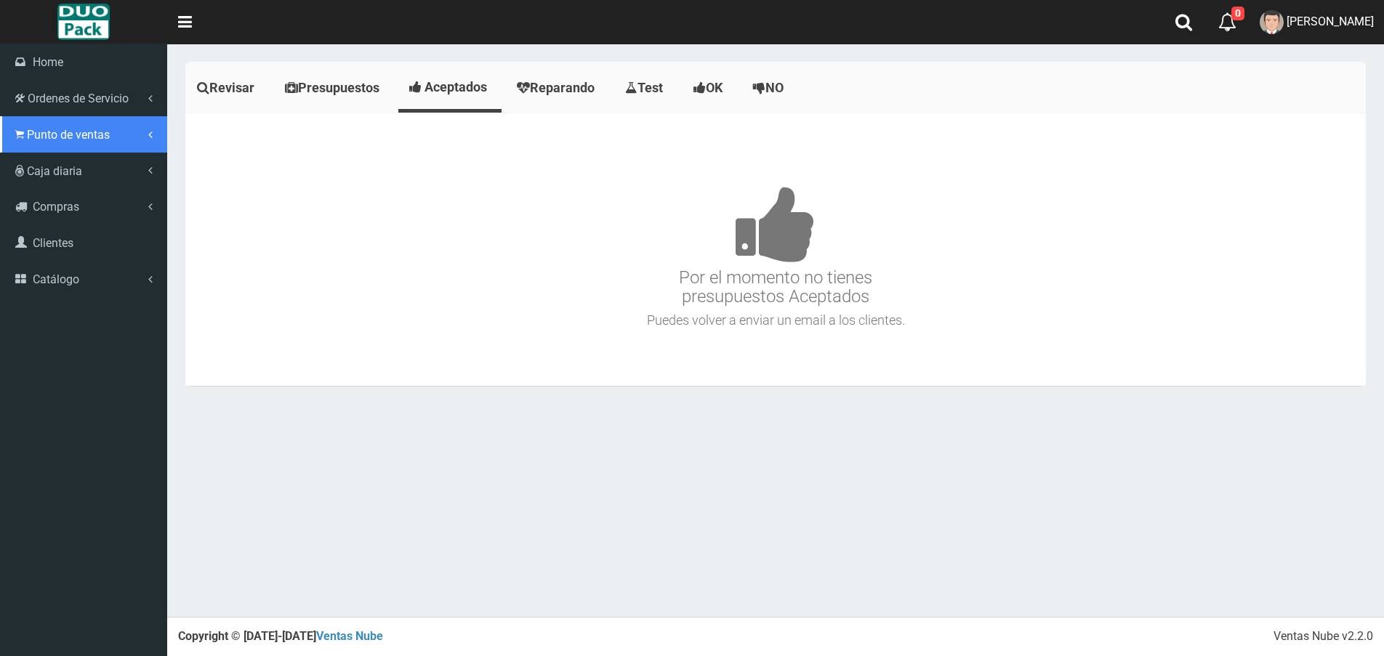
click at [40, 139] on span "Punto de ventas" at bounding box center [68, 135] width 83 height 14
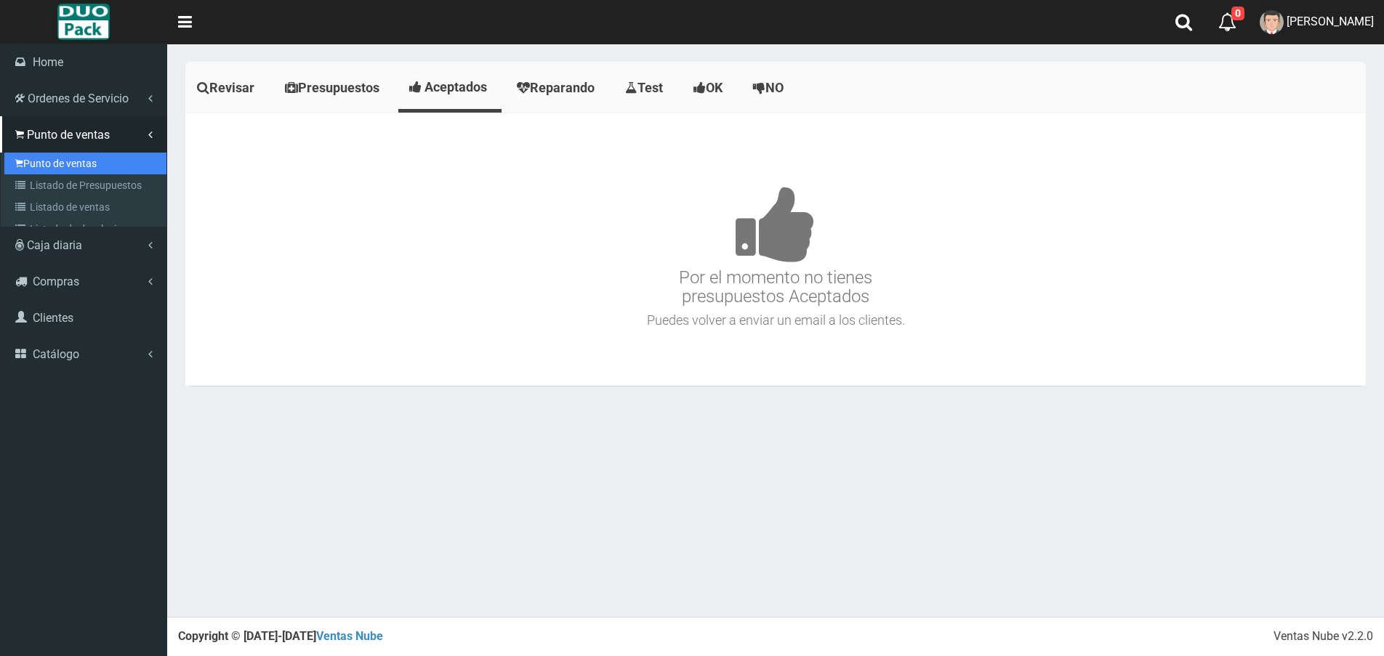
click at [80, 171] on link "Punto de ventas" at bounding box center [85, 164] width 162 height 22
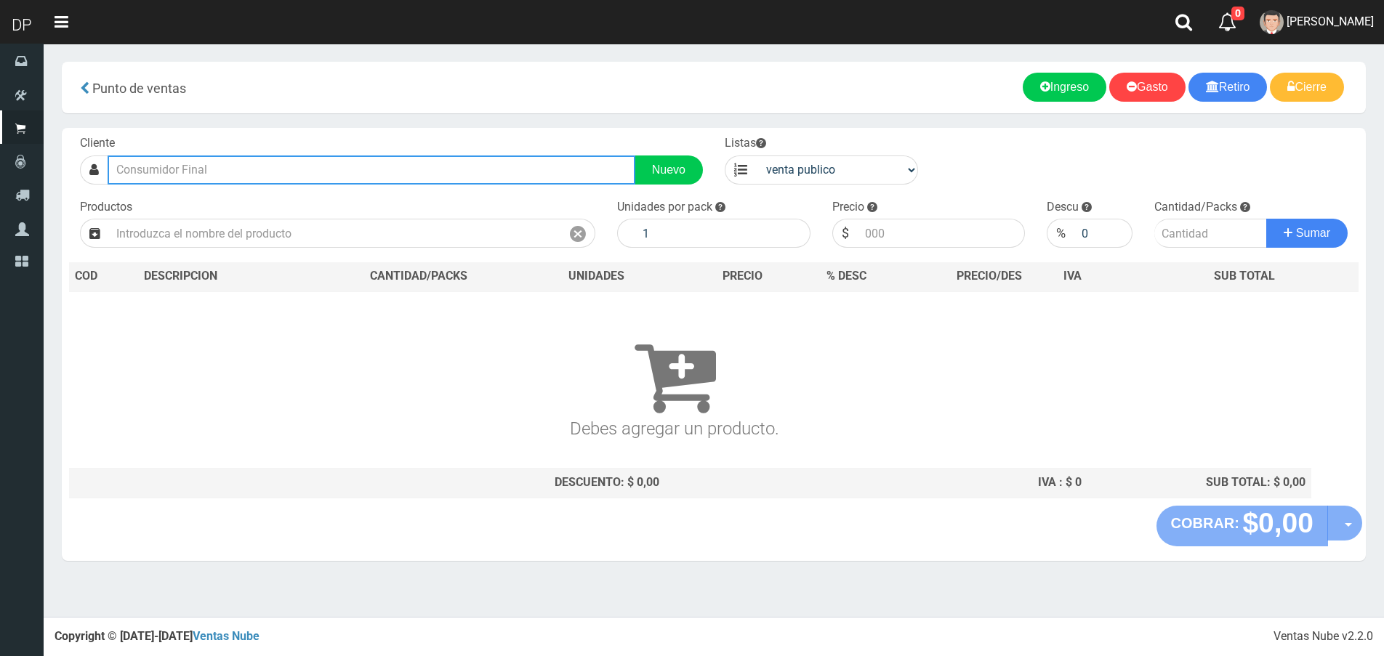
click at [274, 159] on input "text" at bounding box center [372, 170] width 528 height 29
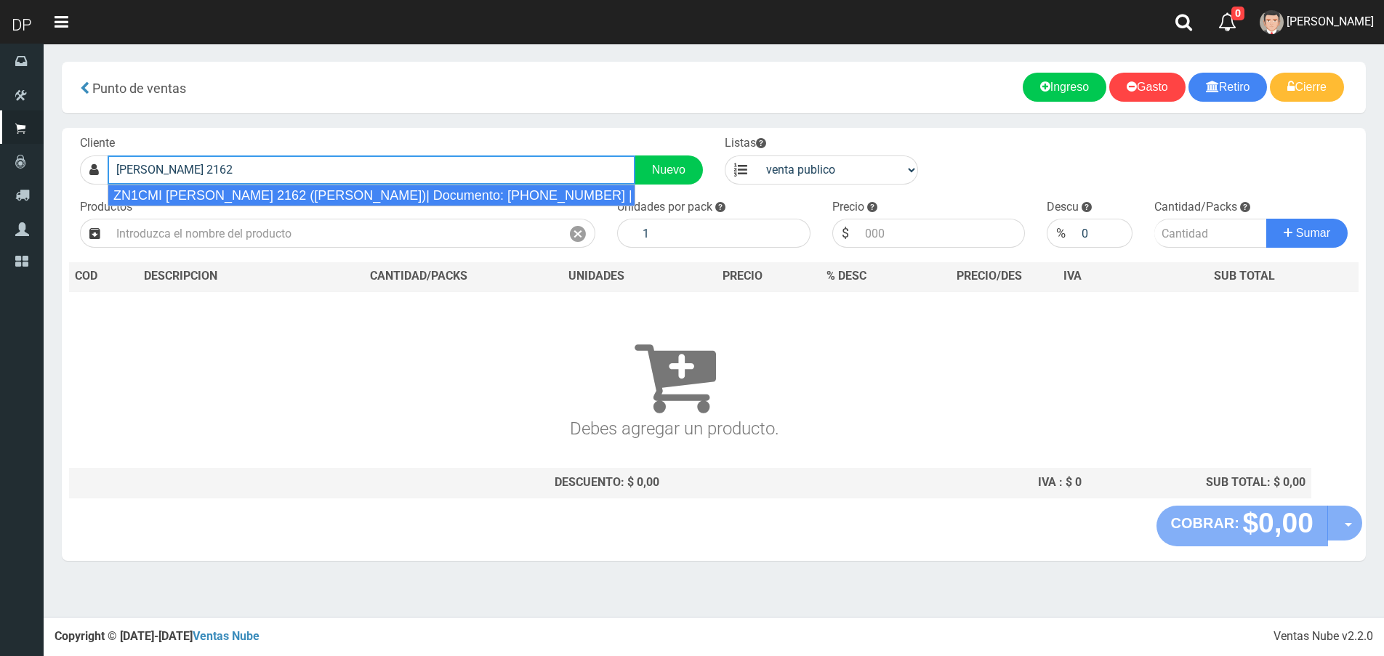
click at [284, 196] on div "ZN1CMI [PERSON_NAME] 2162 ([PERSON_NAME])| Documento: [PHONE_NUMBER] | Teléfono:" at bounding box center [372, 196] width 528 height 22
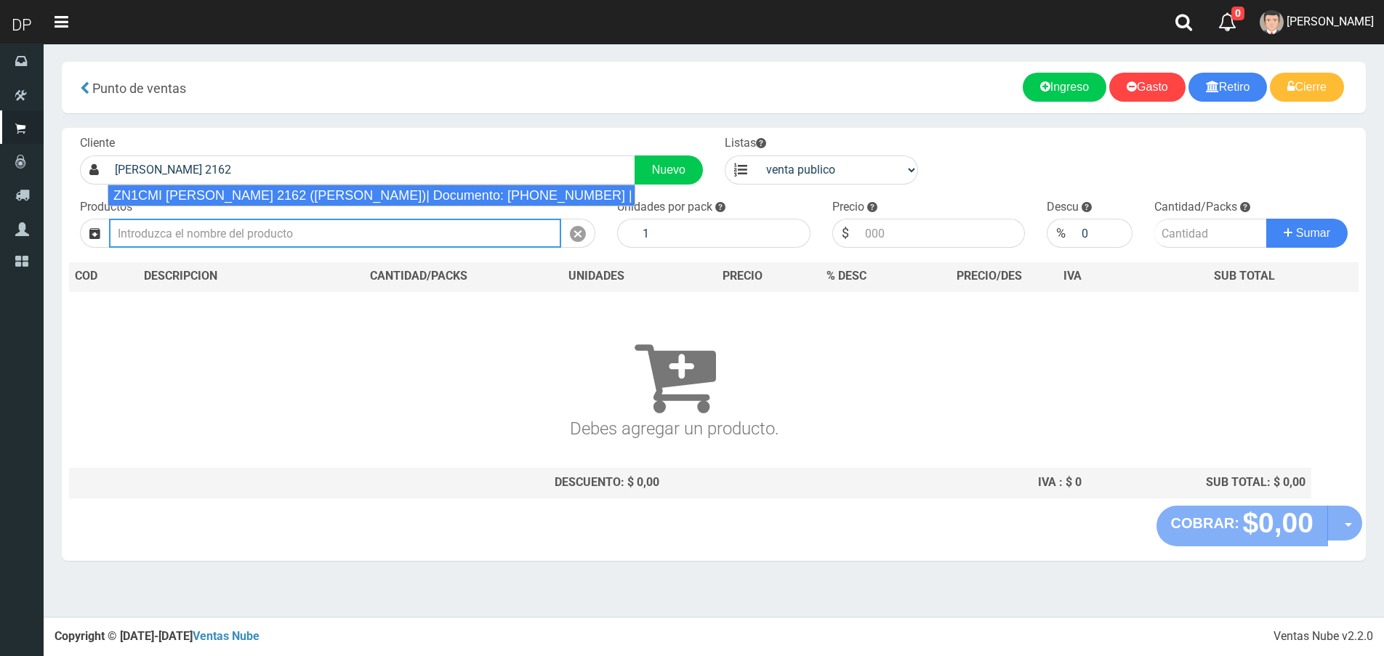
type input "ZN1CMI [PERSON_NAME] 2162 ([PERSON_NAME])| Documento: [PHONE_NUMBER] | Teléfono:"
select select "2"
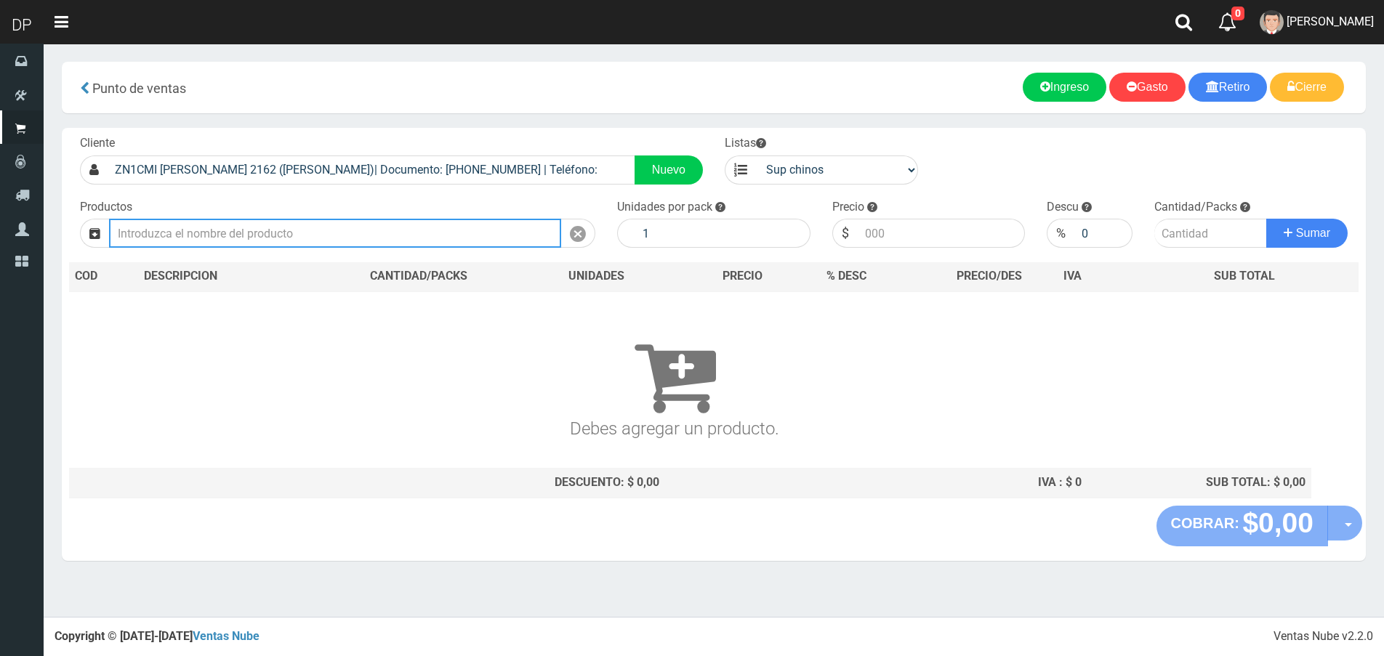
click at [278, 230] on input "text" at bounding box center [335, 233] width 452 height 29
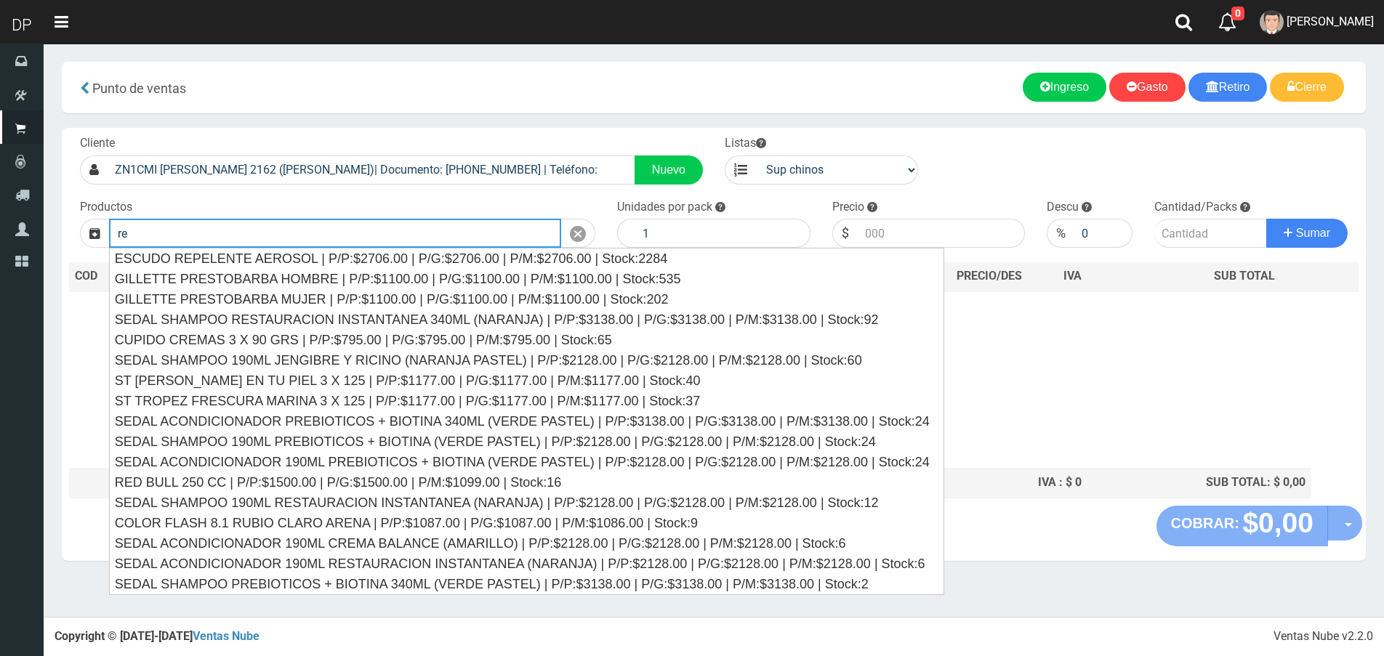
type input "r"
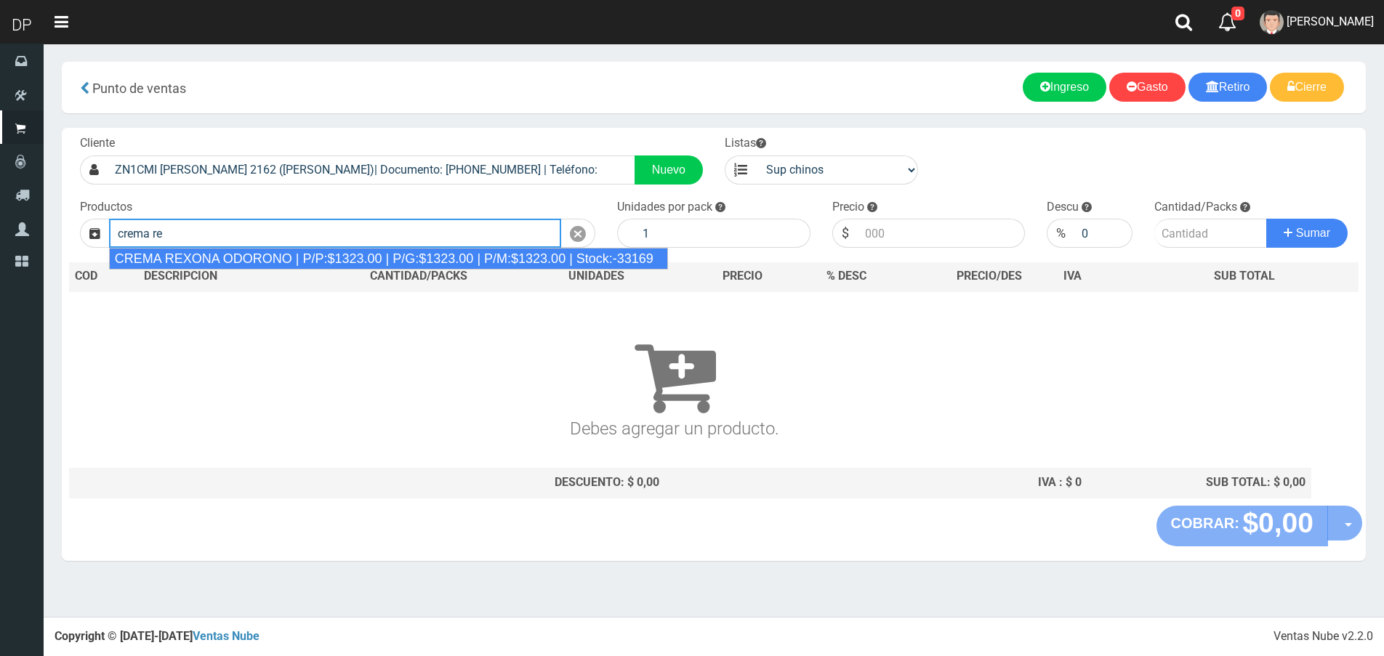
click at [302, 249] on div "CREMA REXONA ODORONO | P/P:$1323.00 | P/G:$1323.00 | P/M:$1323.00 | Stock:-33169" at bounding box center [388, 259] width 559 height 22
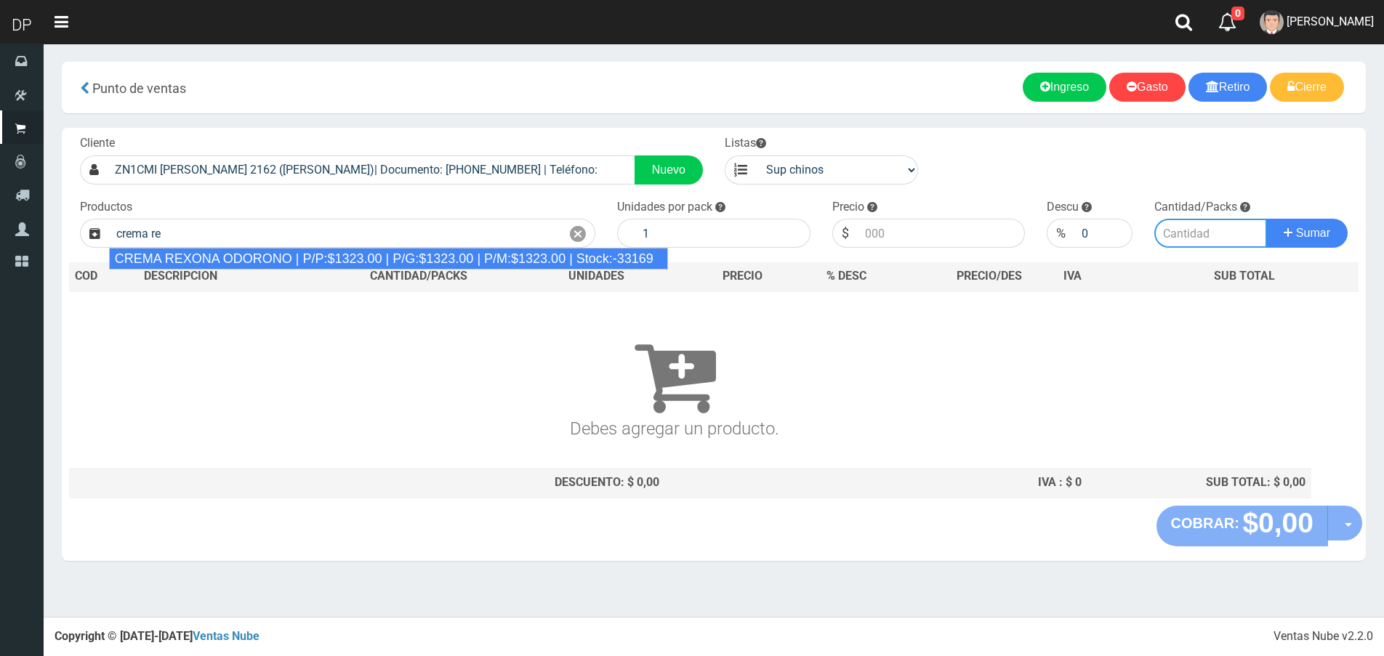
type input "CREMA REXONA ODORONO | P/P:$1323.00 | P/G:$1323.00 | P/M:$1323.00 | Stock:-33169"
type input "12"
type input "1323.00"
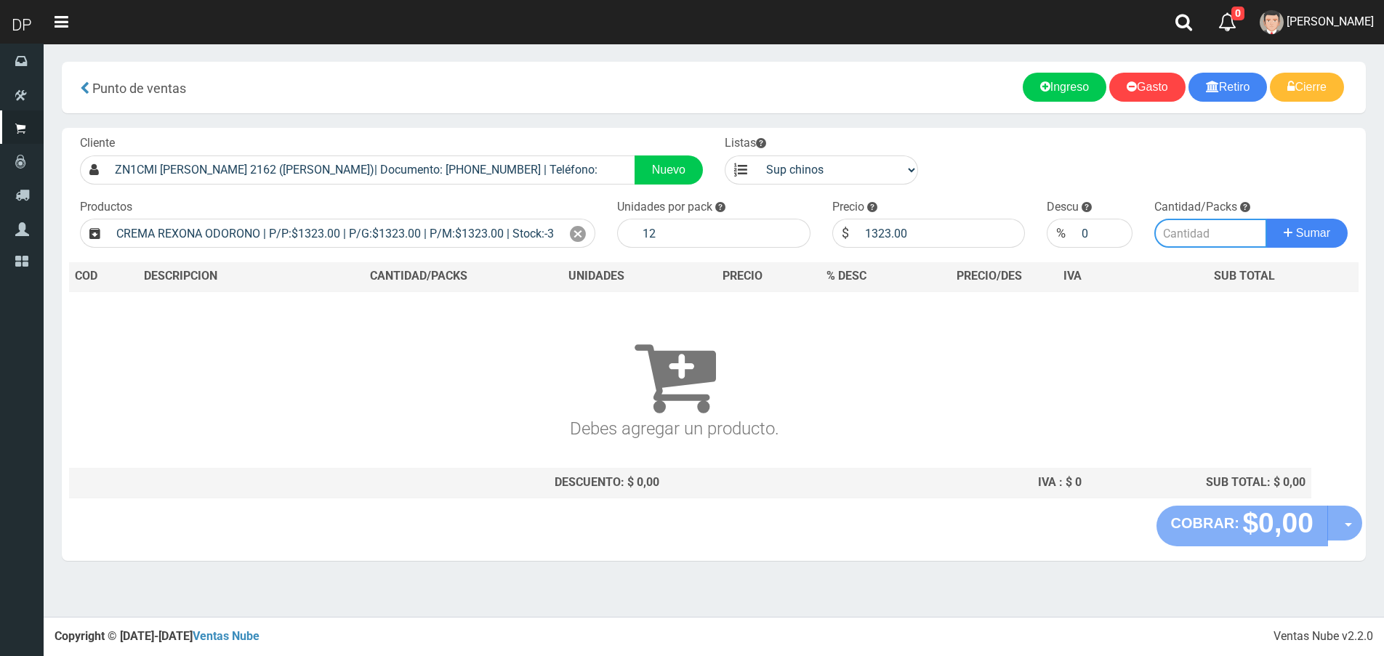
click at [1208, 235] on input "number" at bounding box center [1210, 233] width 113 height 29
type input "1"
click at [1266, 219] on button "Sumar" at bounding box center [1306, 233] width 81 height 29
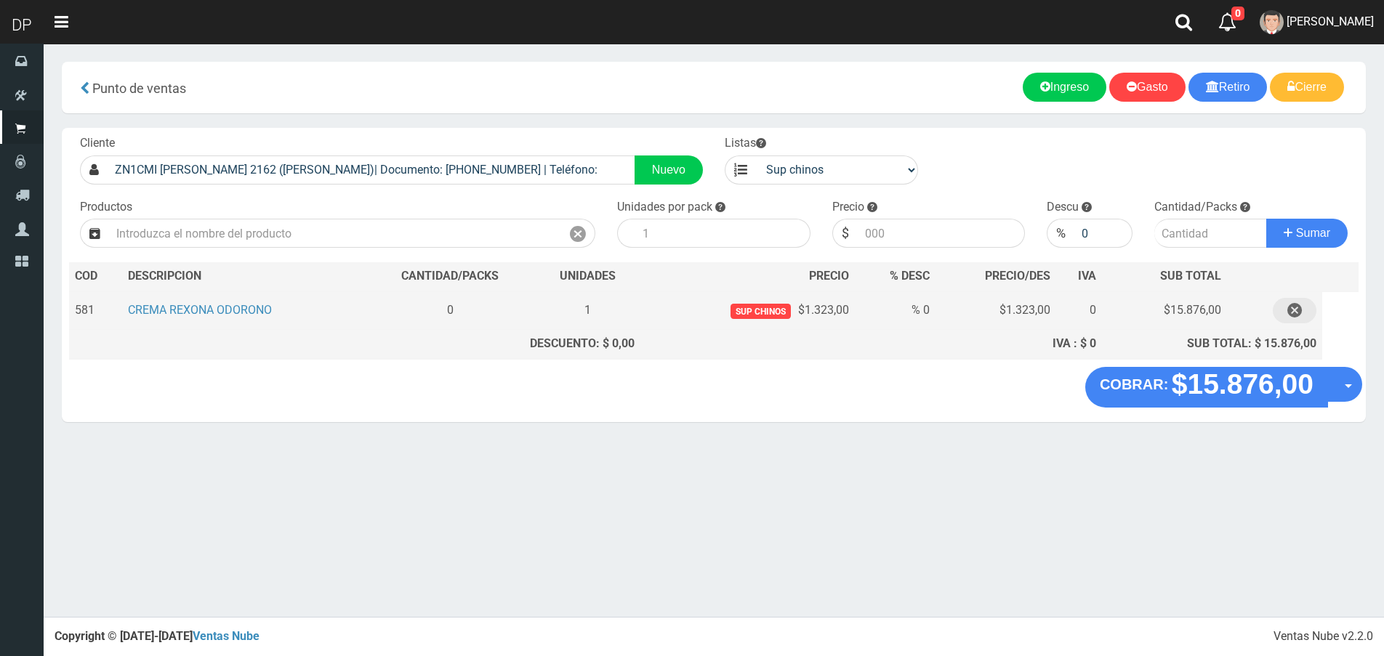
click at [1294, 304] on icon "button" at bounding box center [1294, 310] width 15 height 25
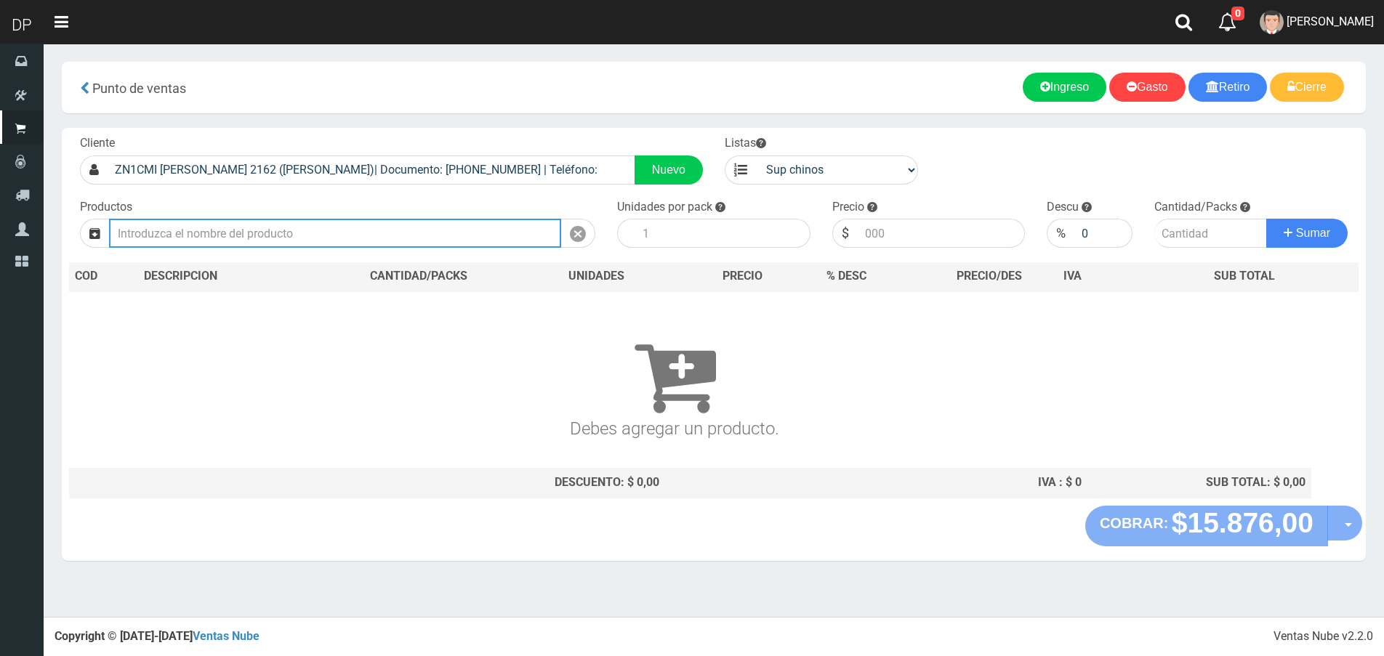
click at [386, 225] on input "text" at bounding box center [335, 233] width 452 height 29
type input "r"
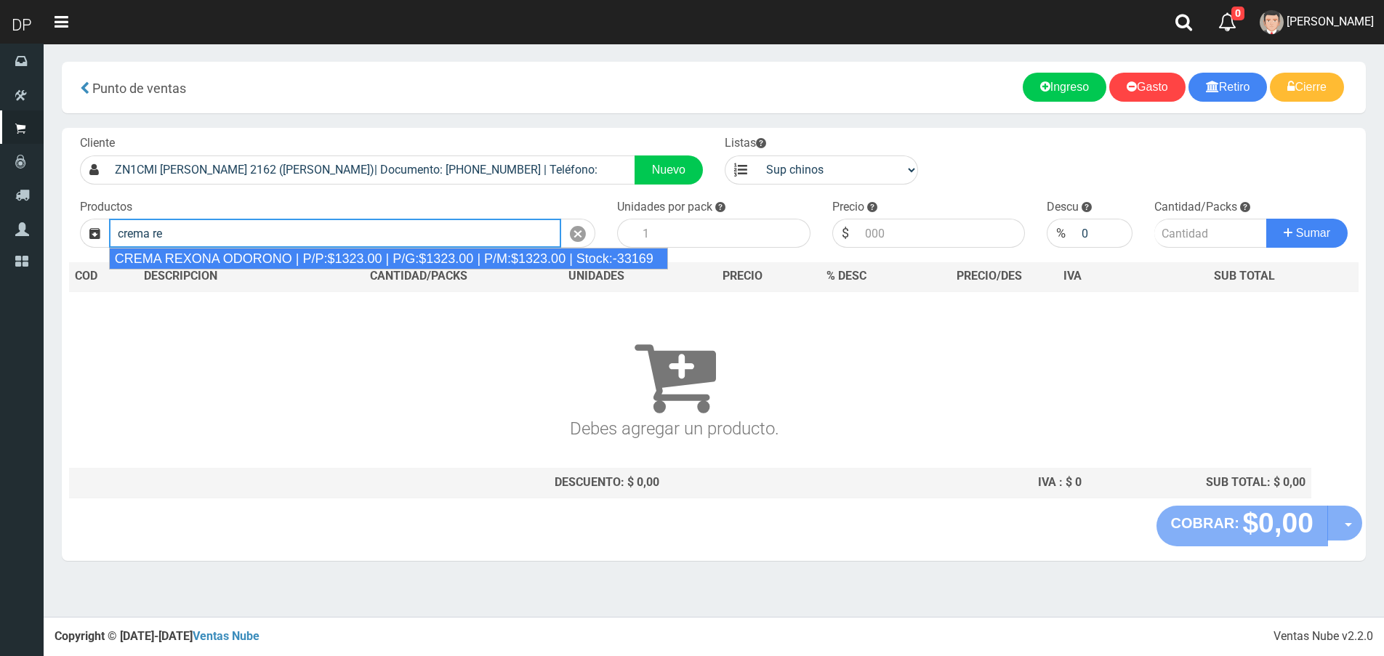
click at [364, 254] on div "CREMA REXONA ODORONO | P/P:$1323.00 | P/G:$1323.00 | P/M:$1323.00 | Stock:-33169" at bounding box center [388, 259] width 559 height 22
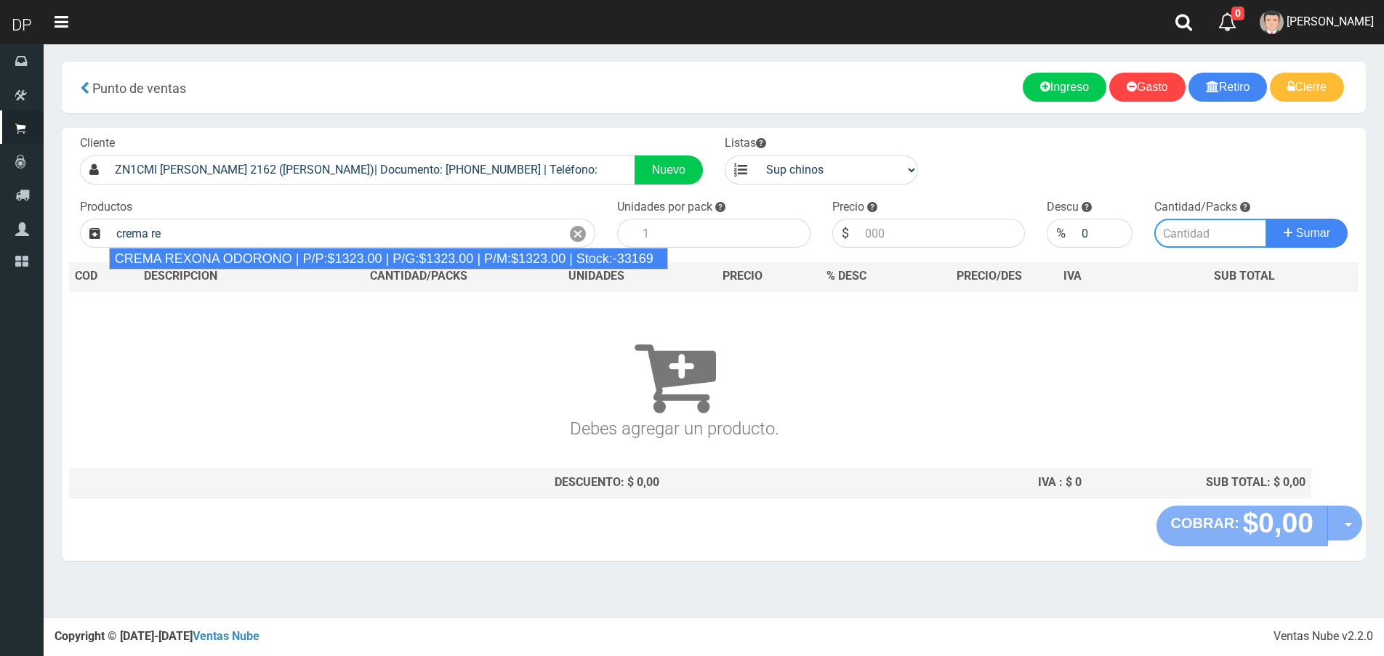
type input "CREMA REXONA ODORONO | P/P:$1323.00 | P/G:$1323.00 | P/M:$1323.00 | Stock:-33169"
type input "12"
type input "1323.00"
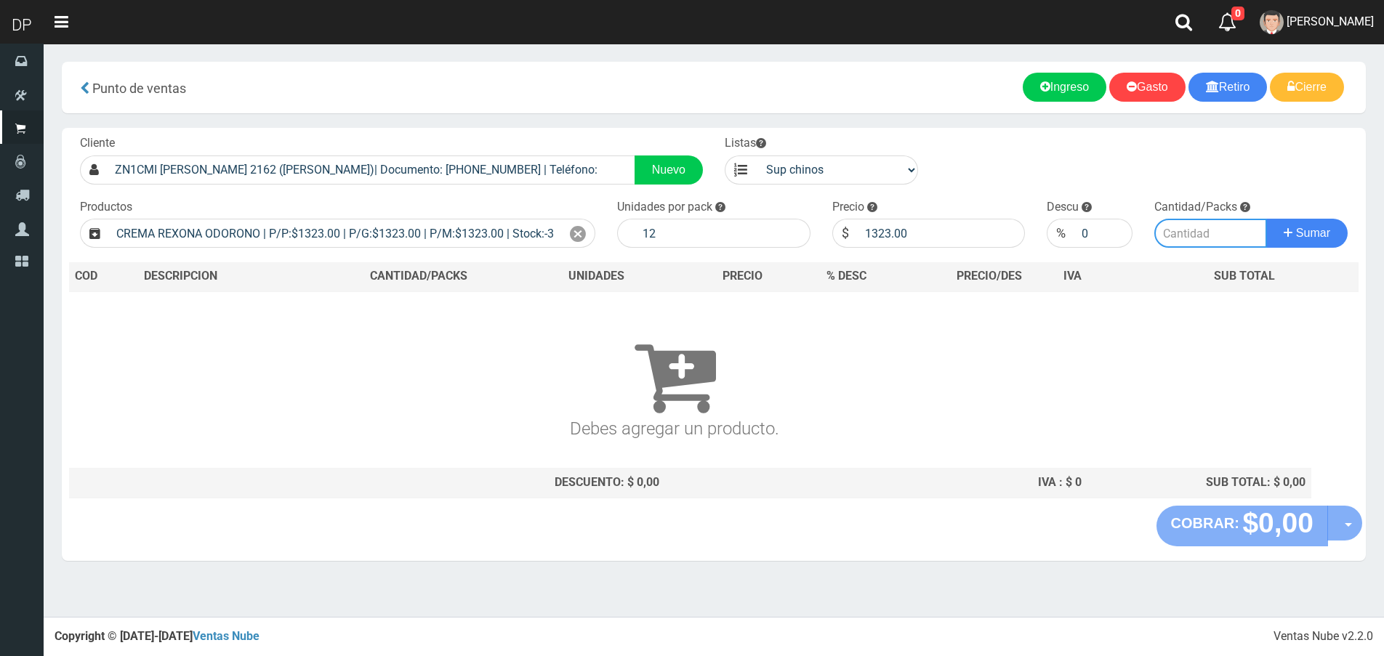
click at [1211, 242] on input "number" at bounding box center [1210, 233] width 113 height 29
type input "9"
click at [1266, 219] on button "Sumar" at bounding box center [1306, 233] width 81 height 29
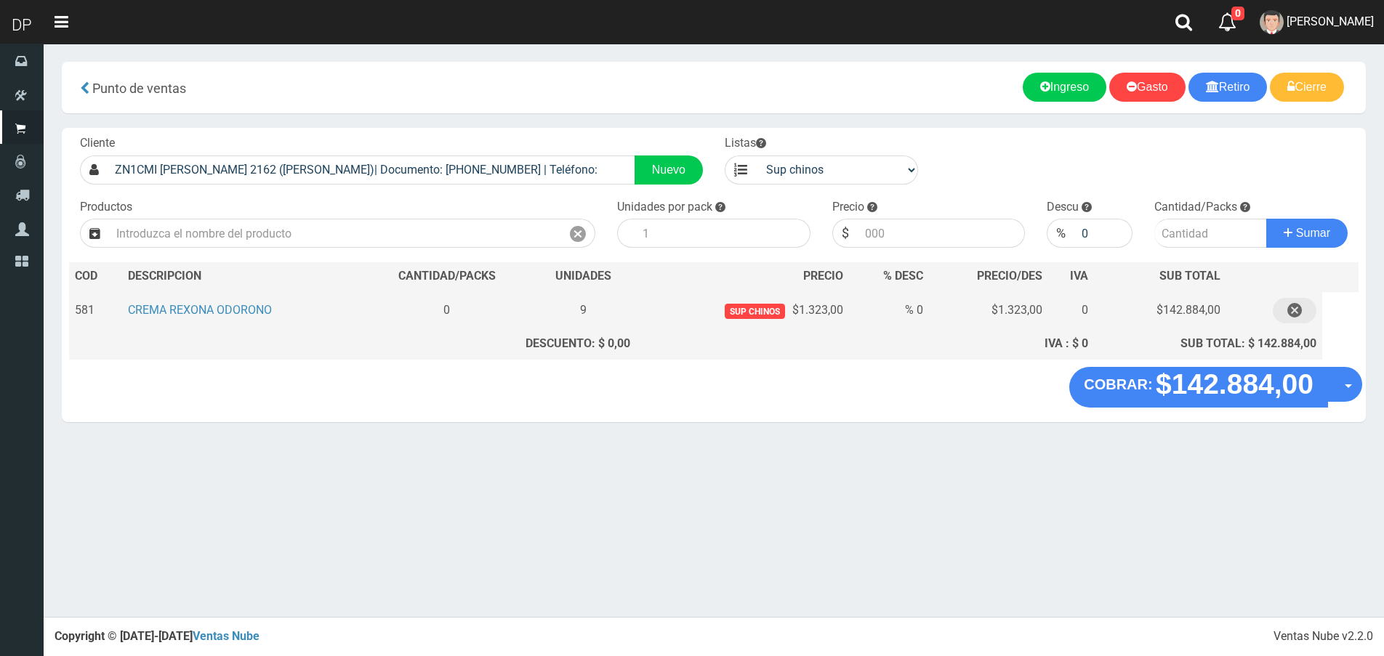
click at [1298, 310] on icon "button" at bounding box center [1294, 310] width 15 height 25
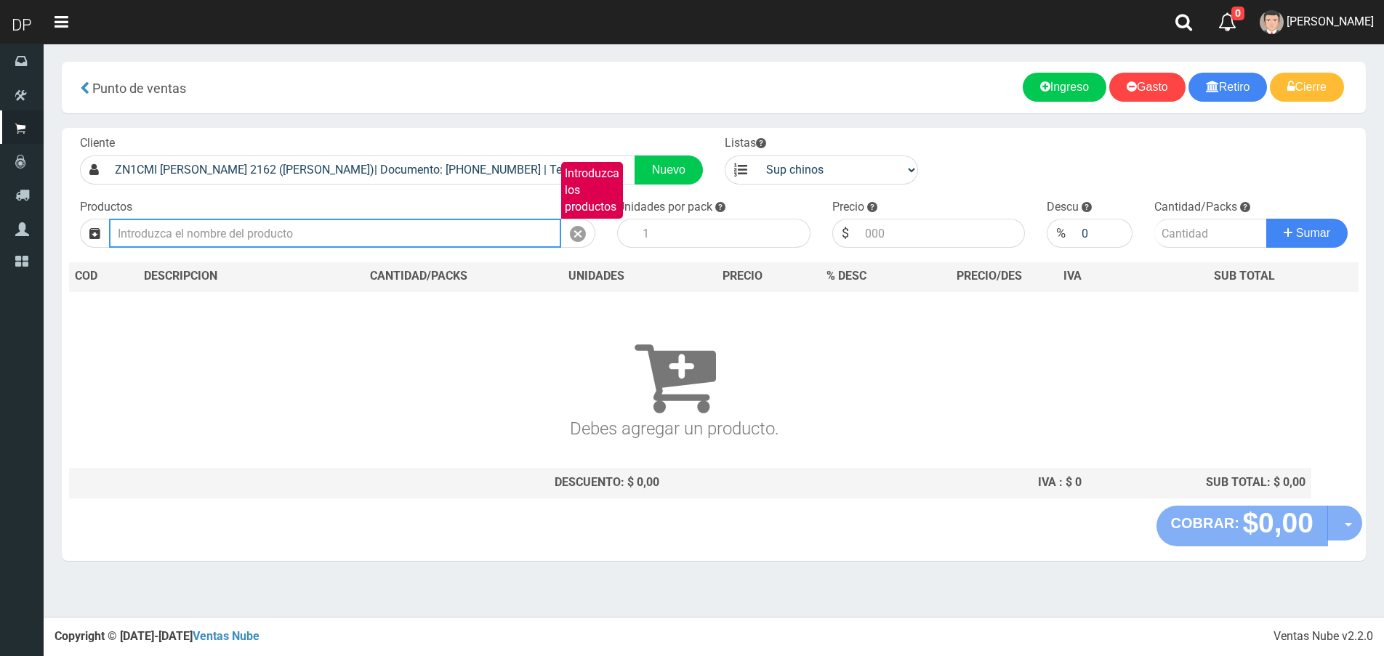
click at [357, 236] on input "Introduzca los productos" at bounding box center [335, 233] width 452 height 29
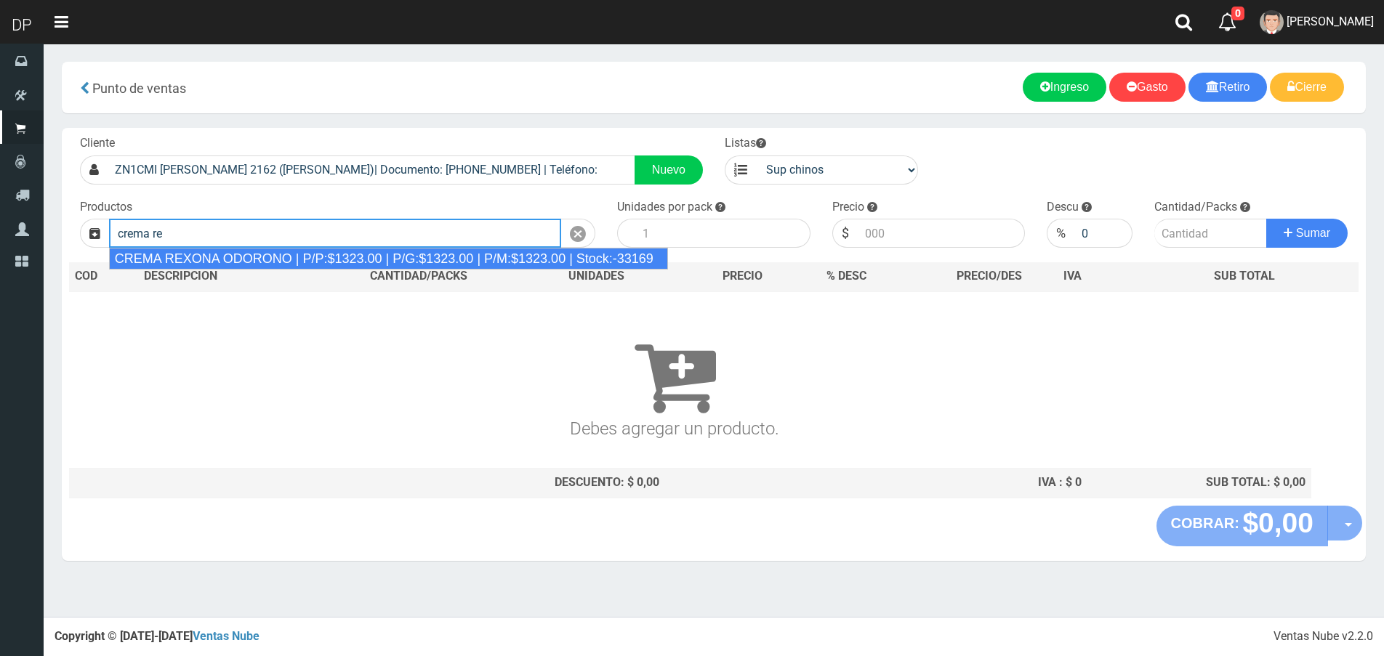
click at [367, 266] on div "CREMA REXONA ODORONO | P/P:$1323.00 | P/G:$1323.00 | P/M:$1323.00 | Stock:-33169" at bounding box center [388, 259] width 559 height 22
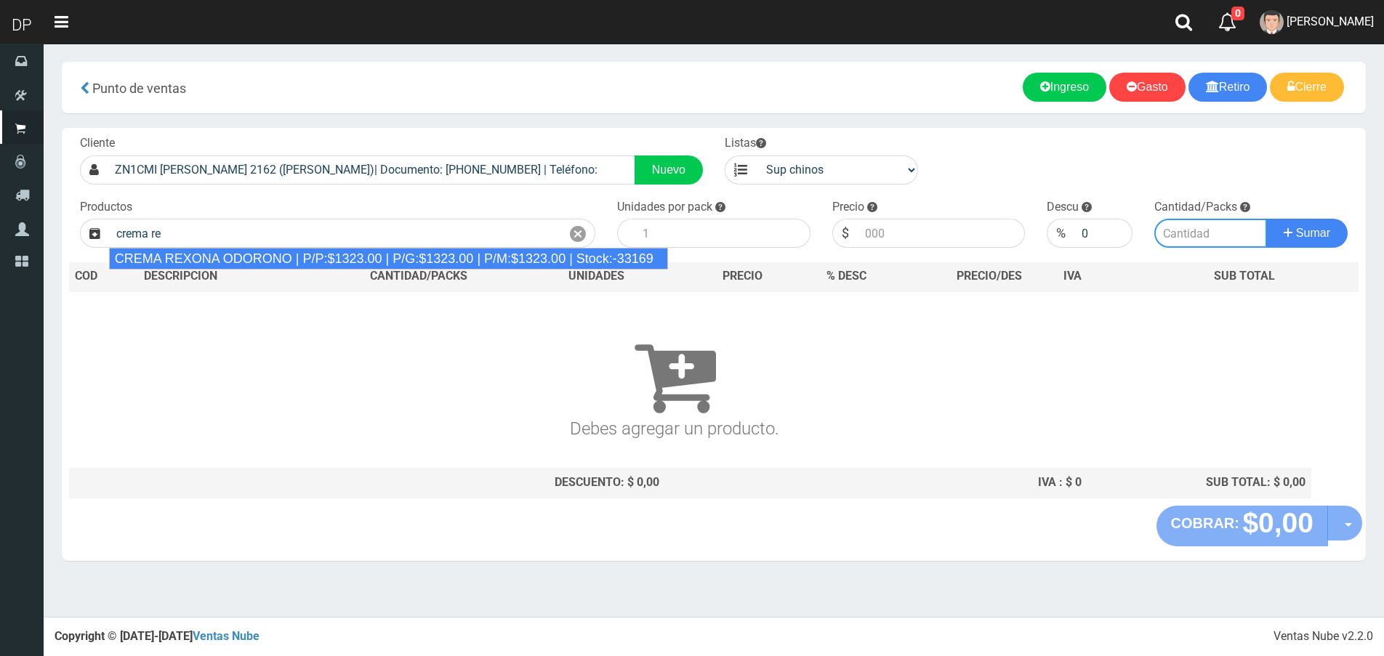
type input "CREMA REXONA ODORONO | P/P:$1323.00 | P/G:$1323.00 | P/M:$1323.00 | Stock:-33169"
type input "12"
type input "1323.00"
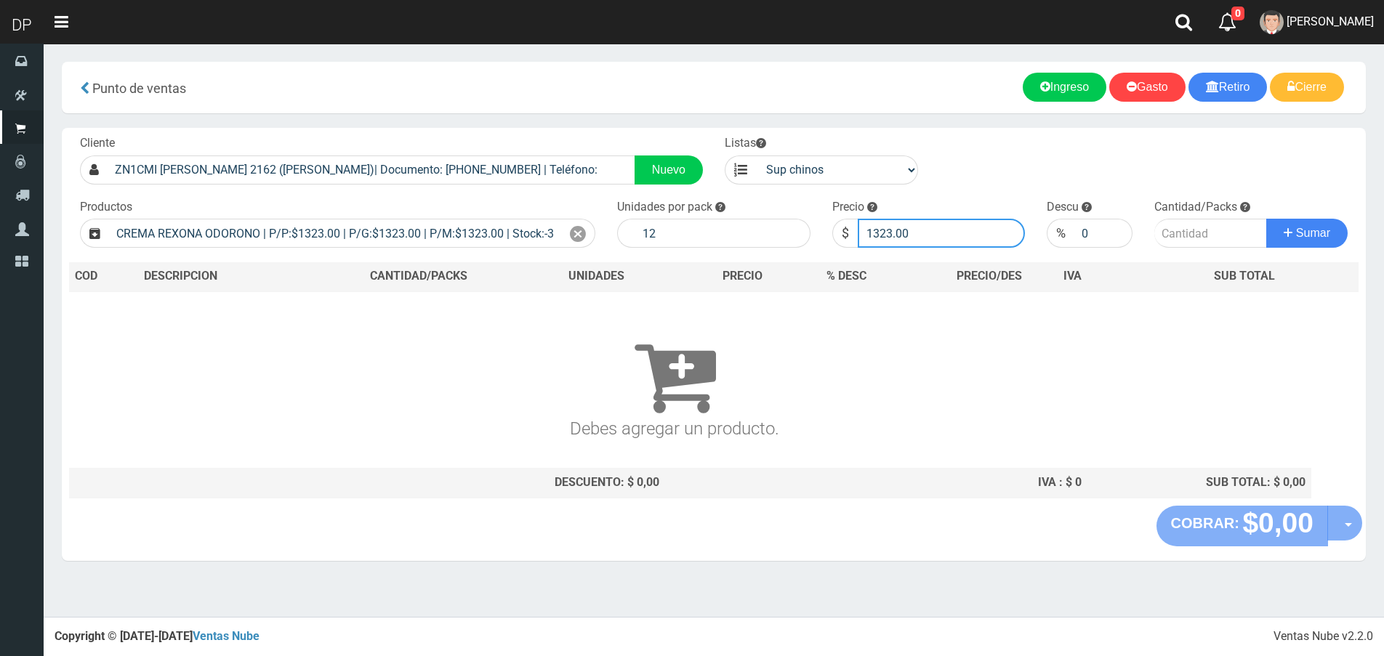
click at [911, 230] on input "1323.00" at bounding box center [942, 233] width 168 height 29
type input "1256"
type input "1256.85"
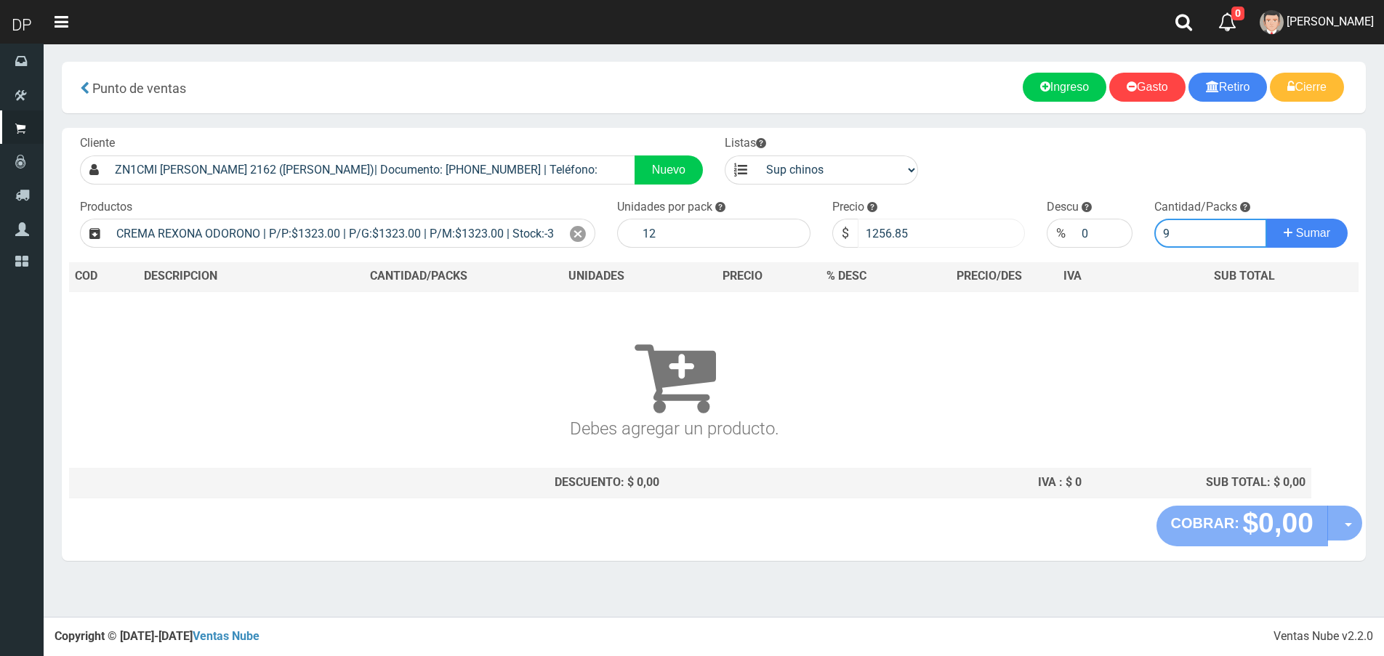
type input "9"
click at [1266, 219] on button "Sumar" at bounding box center [1306, 233] width 81 height 29
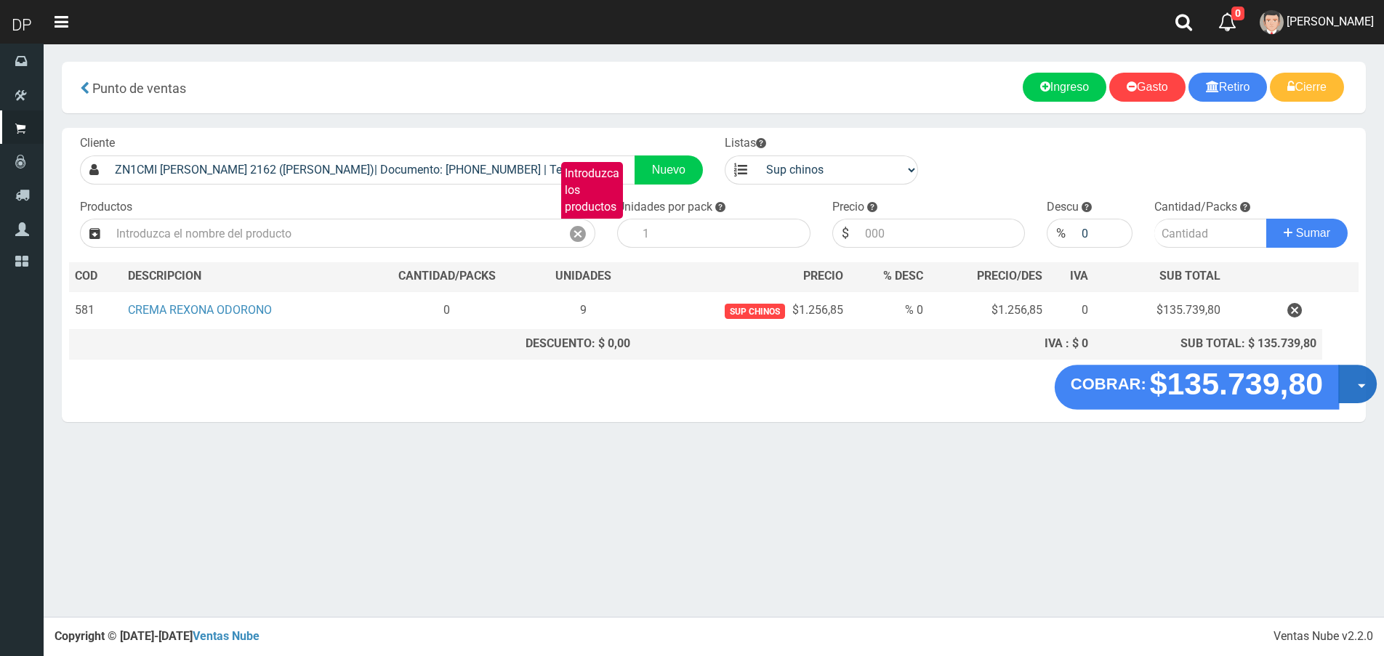
click at [1355, 382] on button "Opciones" at bounding box center [1357, 384] width 39 height 39
click at [1349, 391] on link "Hacer Devolucion" at bounding box center [1311, 388] width 130 height 33
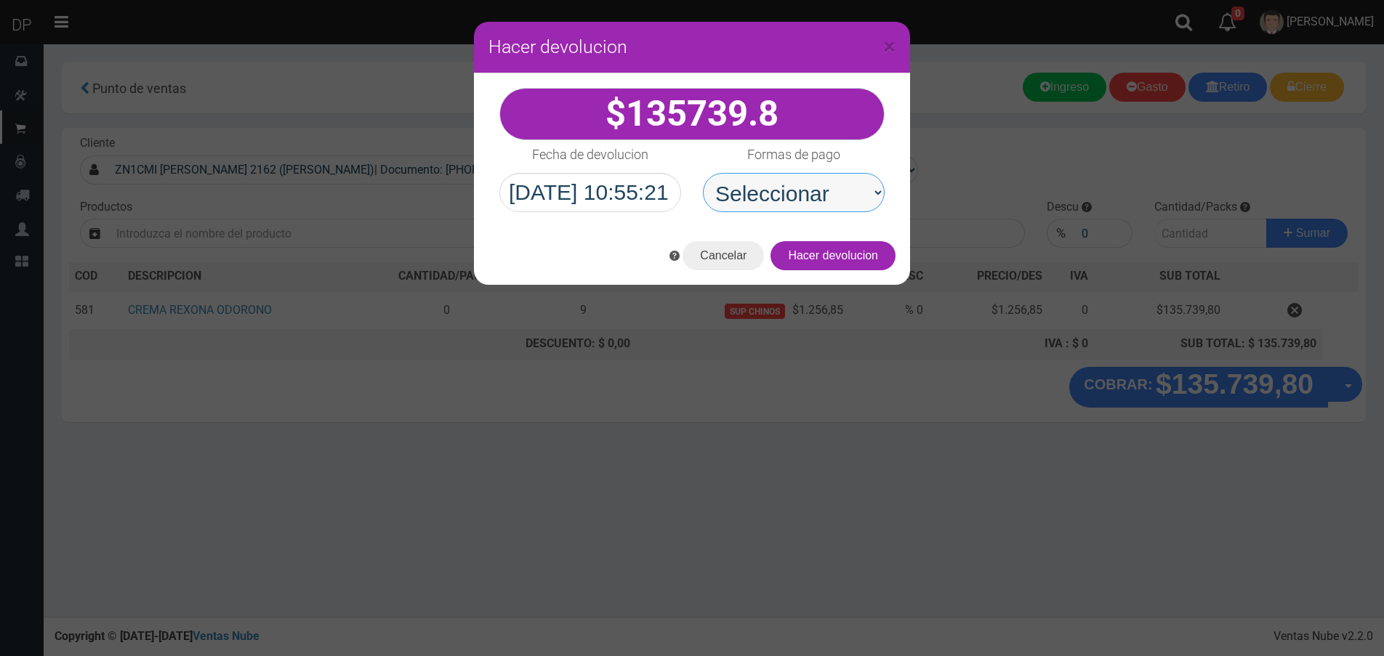
click at [817, 197] on select "Seleccionar Efectivo Tarjeta de Crédito Depósito Débito" at bounding box center [794, 192] width 182 height 39
select select "Efectivo"
click at [703, 173] on select "Seleccionar Efectivo Tarjeta de Crédito Depósito Débito" at bounding box center [794, 192] width 182 height 39
click at [877, 254] on button "Hacer devolucion" at bounding box center [832, 255] width 125 height 29
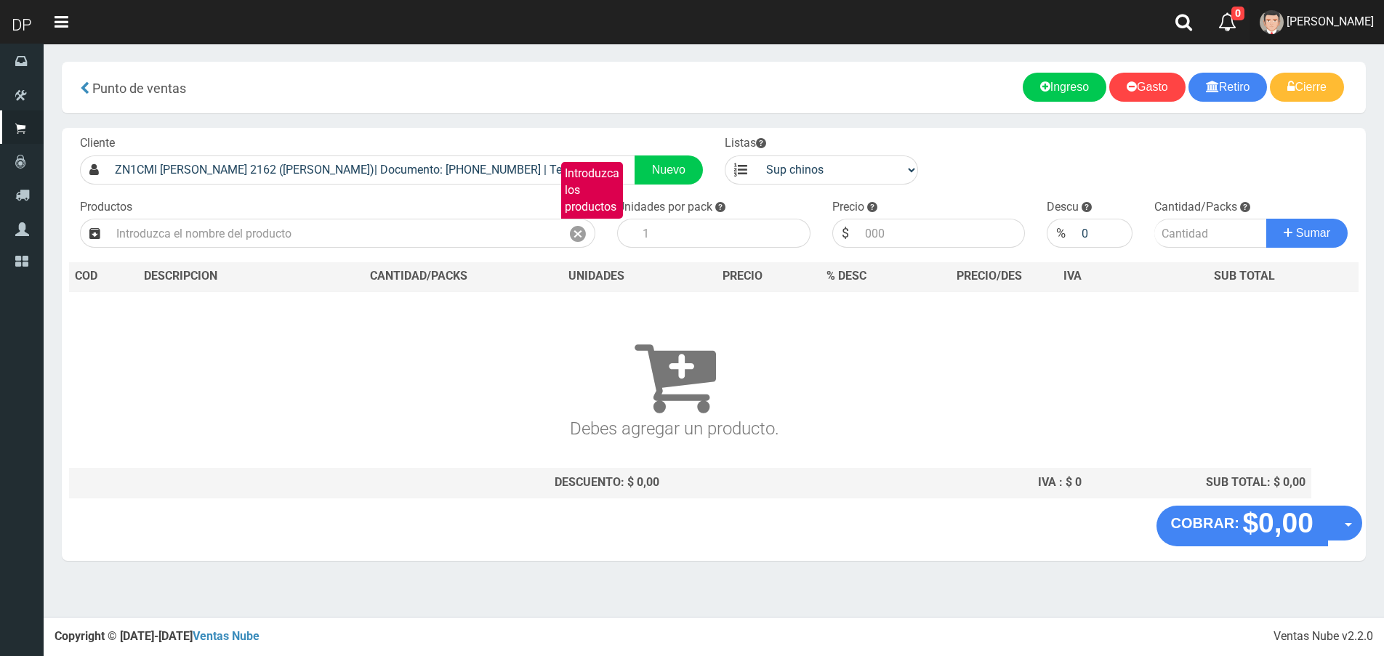
click at [1332, 22] on span "FABRIZIO DURE" at bounding box center [1330, 22] width 87 height 14
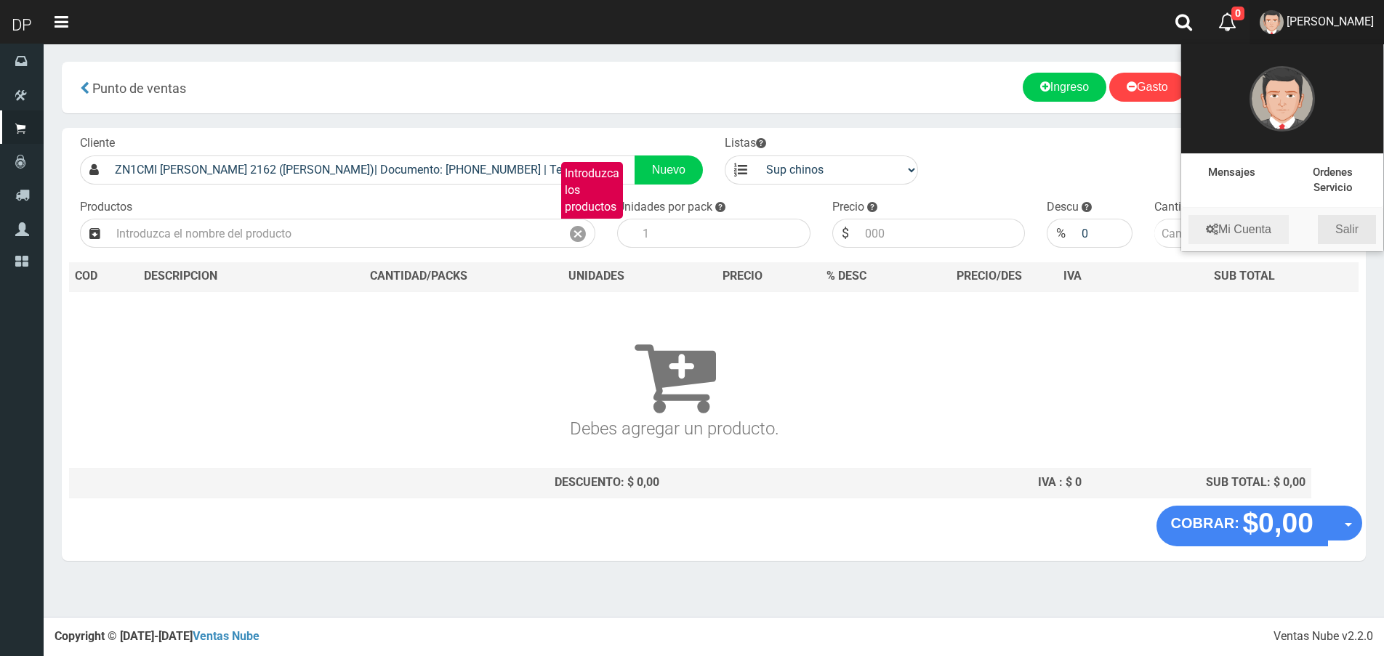
click at [1352, 242] on link "Salir" at bounding box center [1347, 229] width 58 height 29
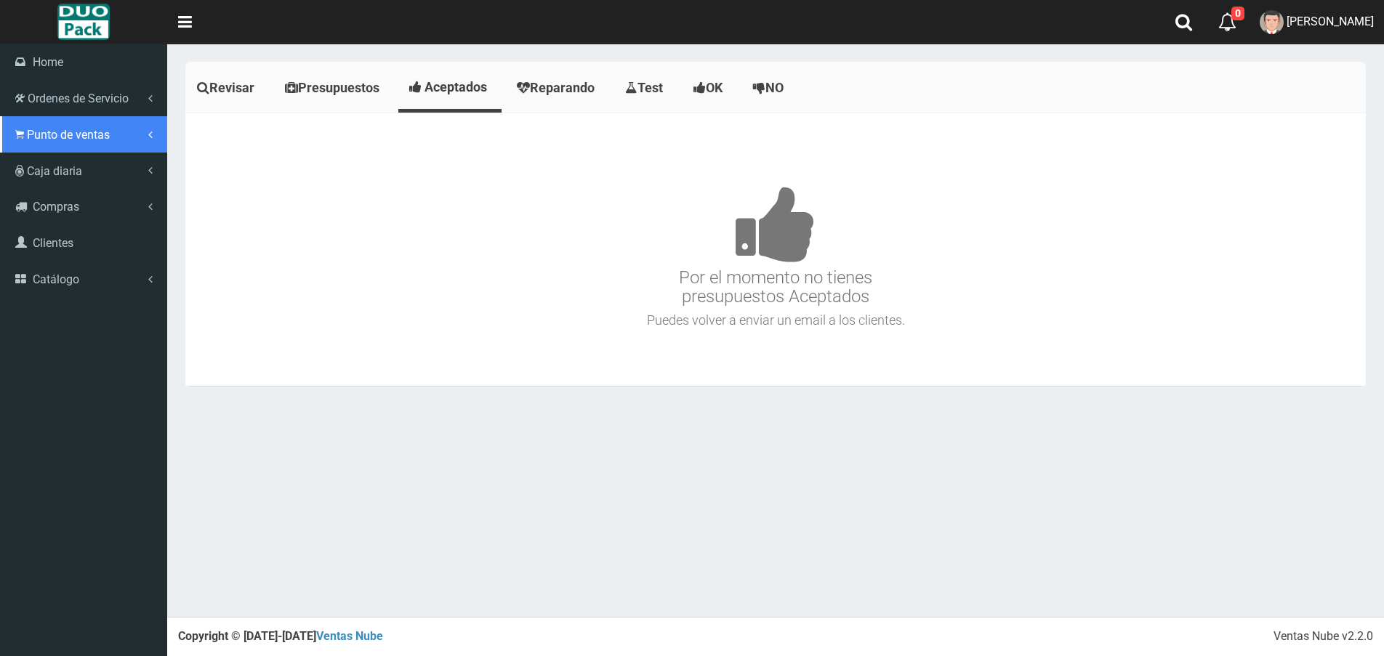
click at [37, 135] on span "Punto de ventas" at bounding box center [68, 135] width 83 height 14
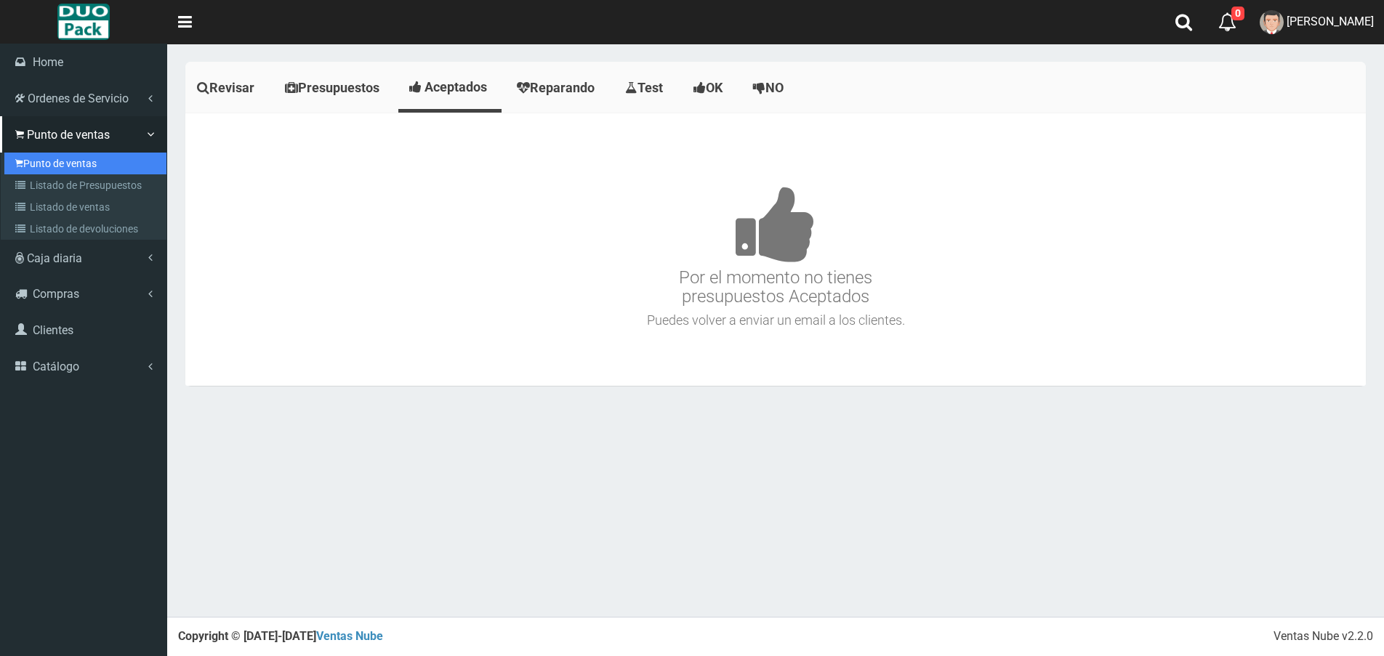
click at [92, 165] on link "Punto de ventas" at bounding box center [85, 164] width 162 height 22
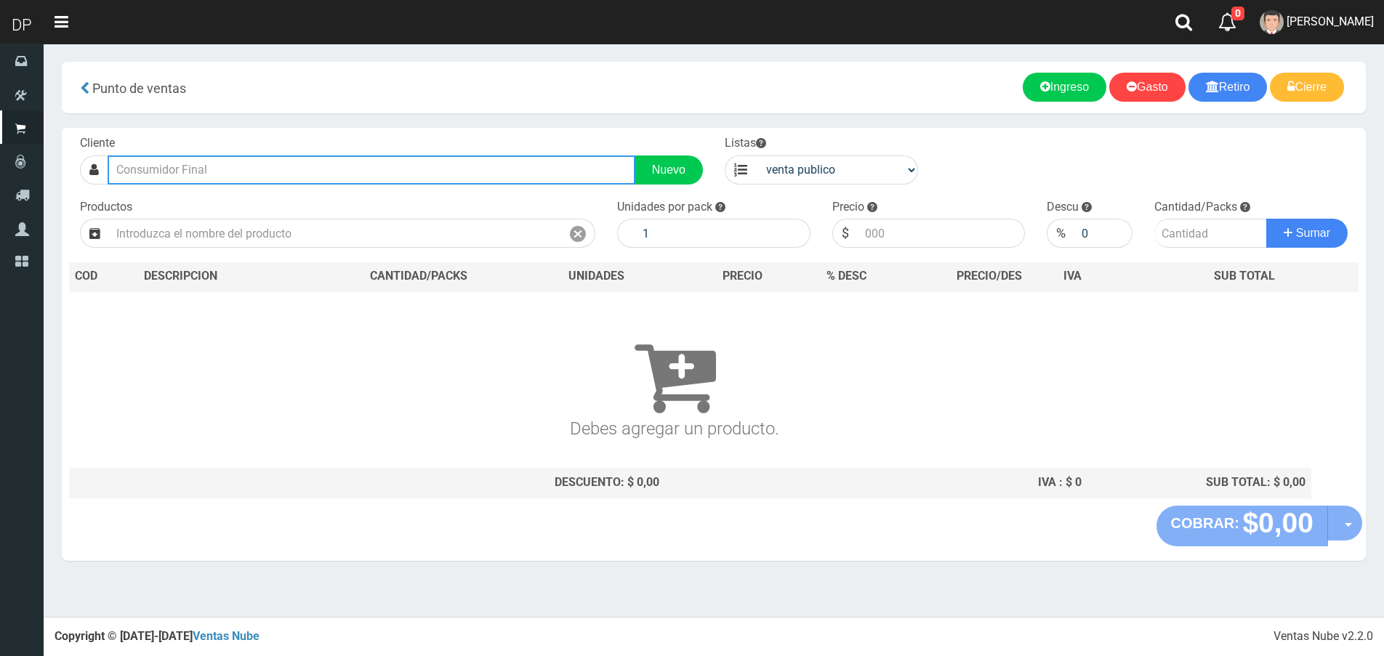
click at [232, 166] on input "text" at bounding box center [372, 170] width 528 height 29
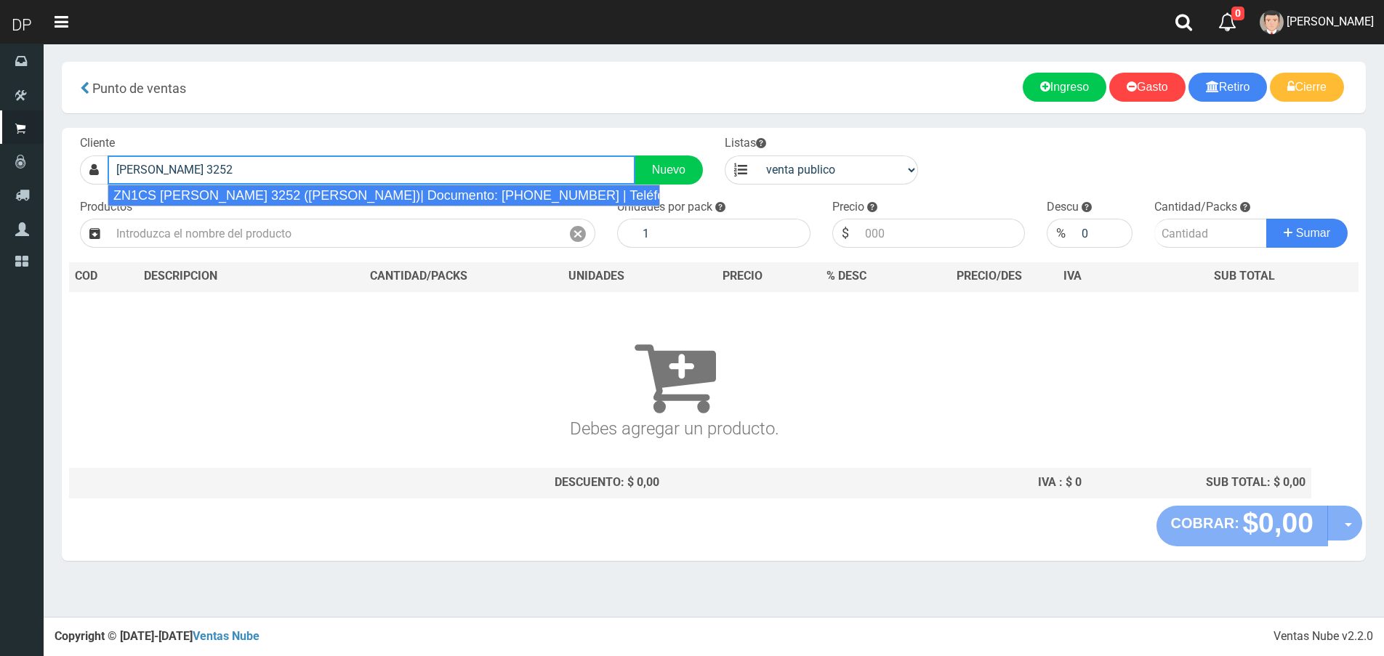
click at [278, 203] on div "ZN1CS CASTRO 3252 (BILLINGHURST)| Documento: 46540121212128740415 | Teléfono:" at bounding box center [384, 196] width 552 height 22
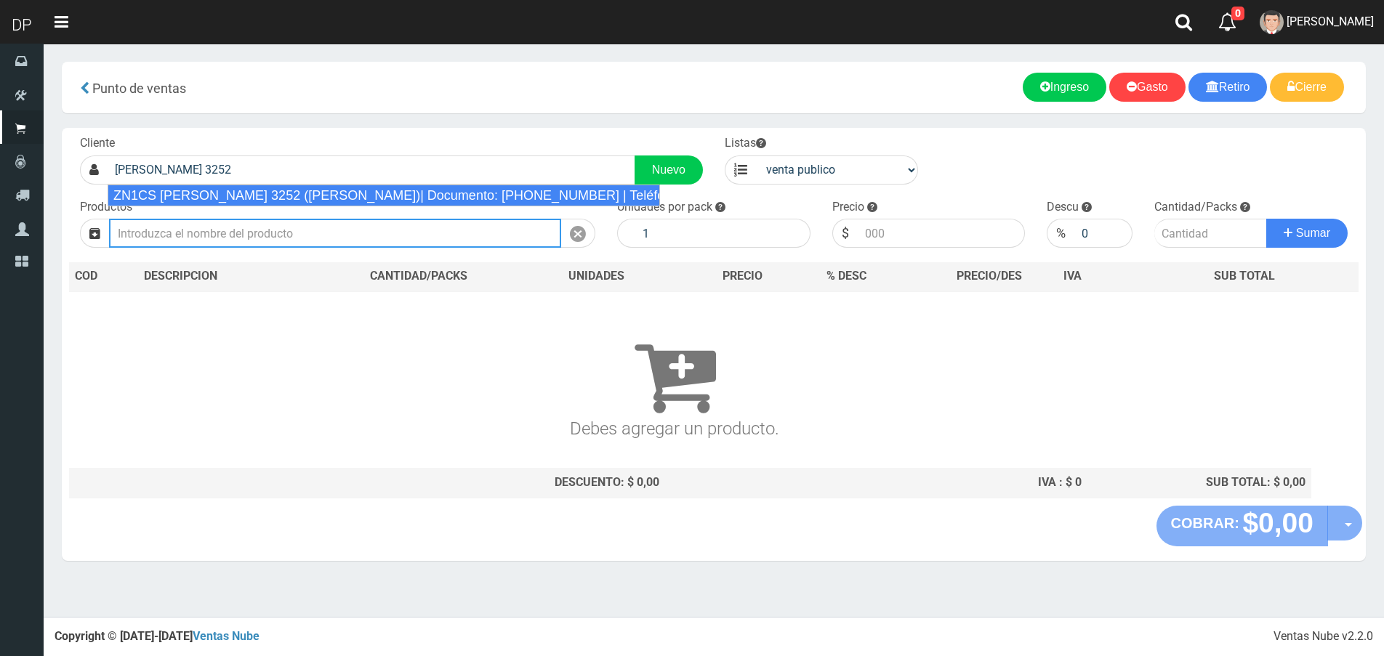
type input "ZN1CS CASTRO 3252 (BILLINGHURST)| Documento: 46540121212128740415 | Teléfono:"
select select "2"
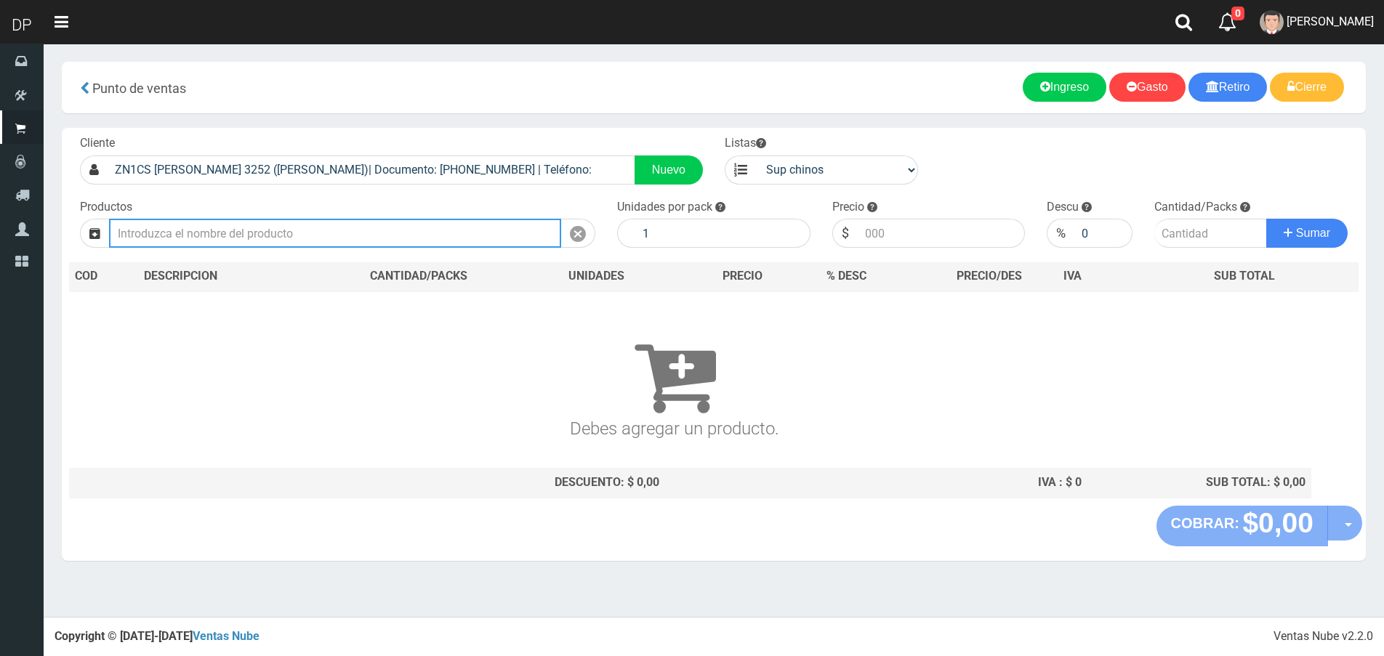
click at [269, 230] on input "text" at bounding box center [335, 233] width 452 height 29
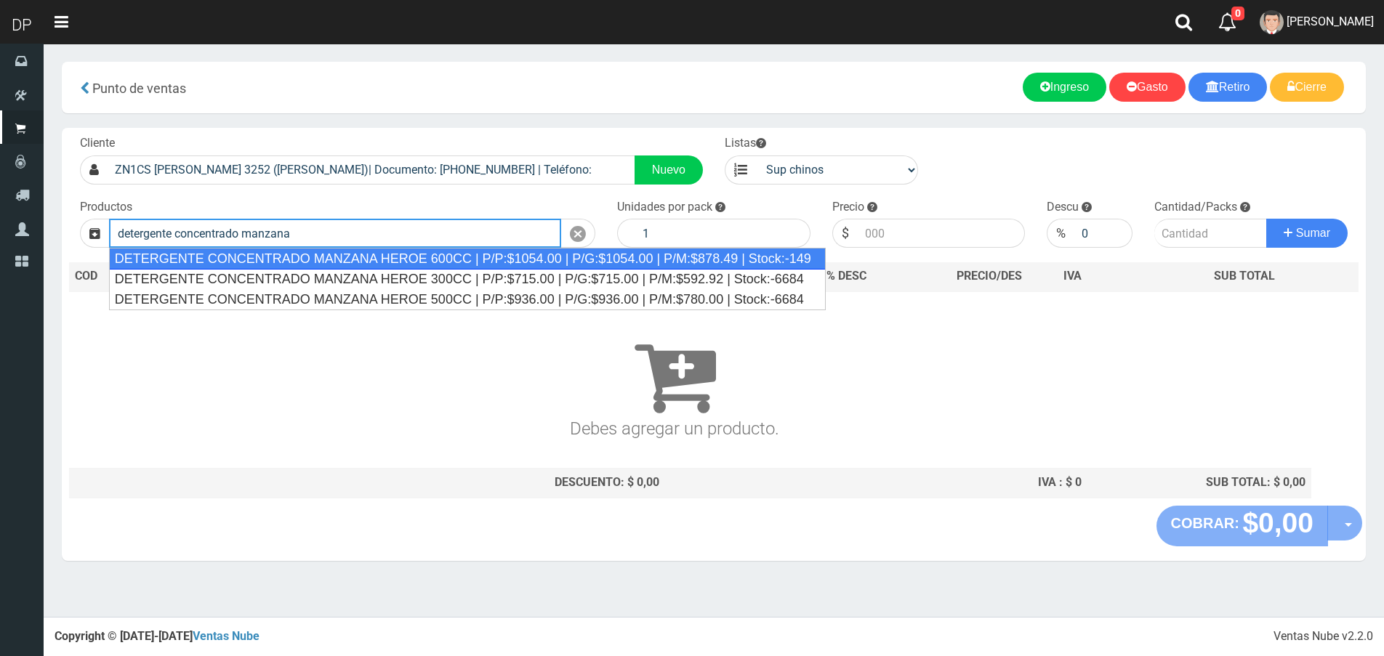
click at [301, 262] on div "DETERGENTE CONCENTRADO MANZANA HEROE 600CC | P/P:$1054.00 | P/G:$1054.00 | P/M:…" at bounding box center [467, 259] width 717 height 22
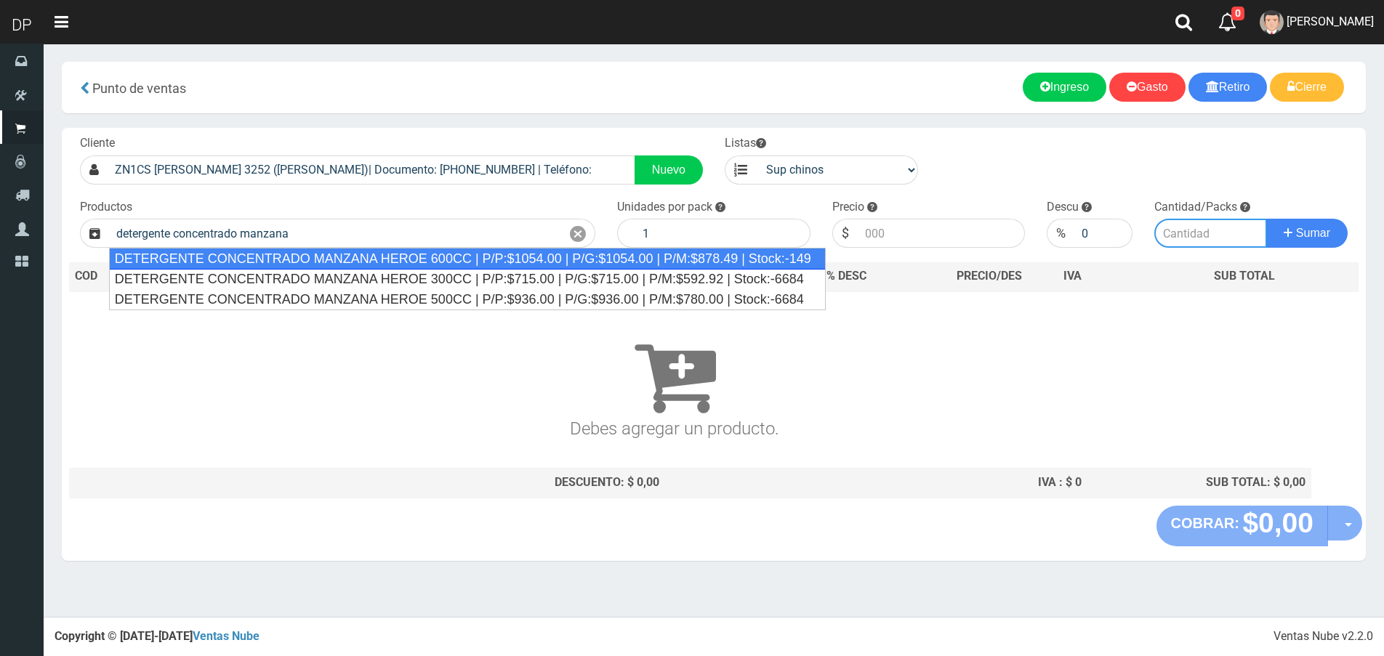
type input "DETERGENTE CONCENTRADO MANZANA HEROE 600CC | P/P:$1054.00 | P/G:$1054.00 | P/M:…"
type input "12"
type input "1054.00"
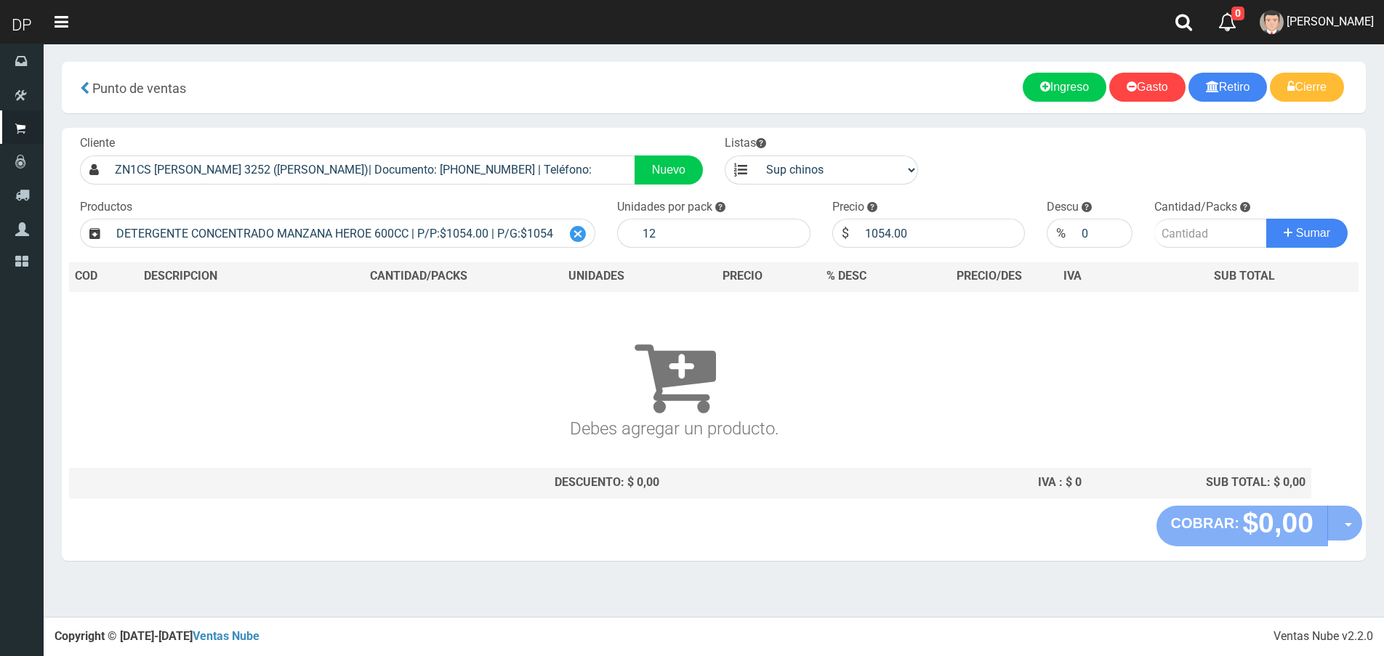
click at [576, 233] on icon at bounding box center [578, 234] width 16 height 21
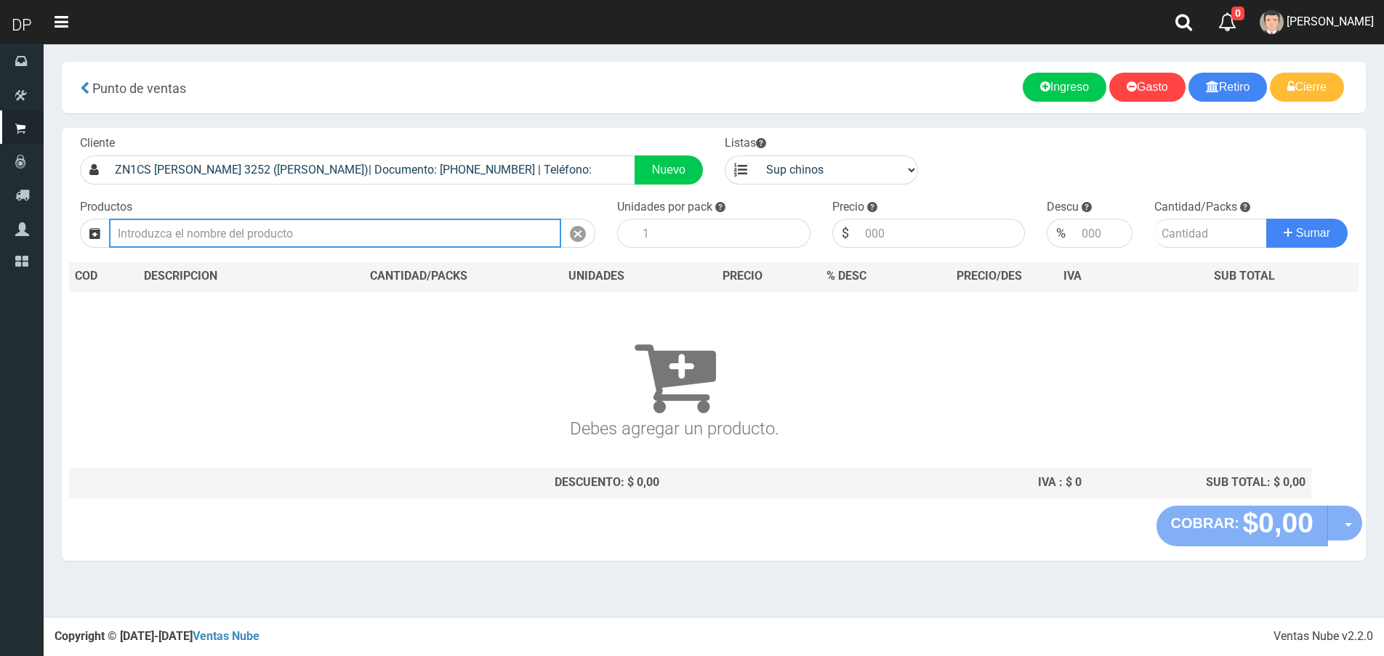
click at [392, 227] on input "text" at bounding box center [335, 233] width 452 height 29
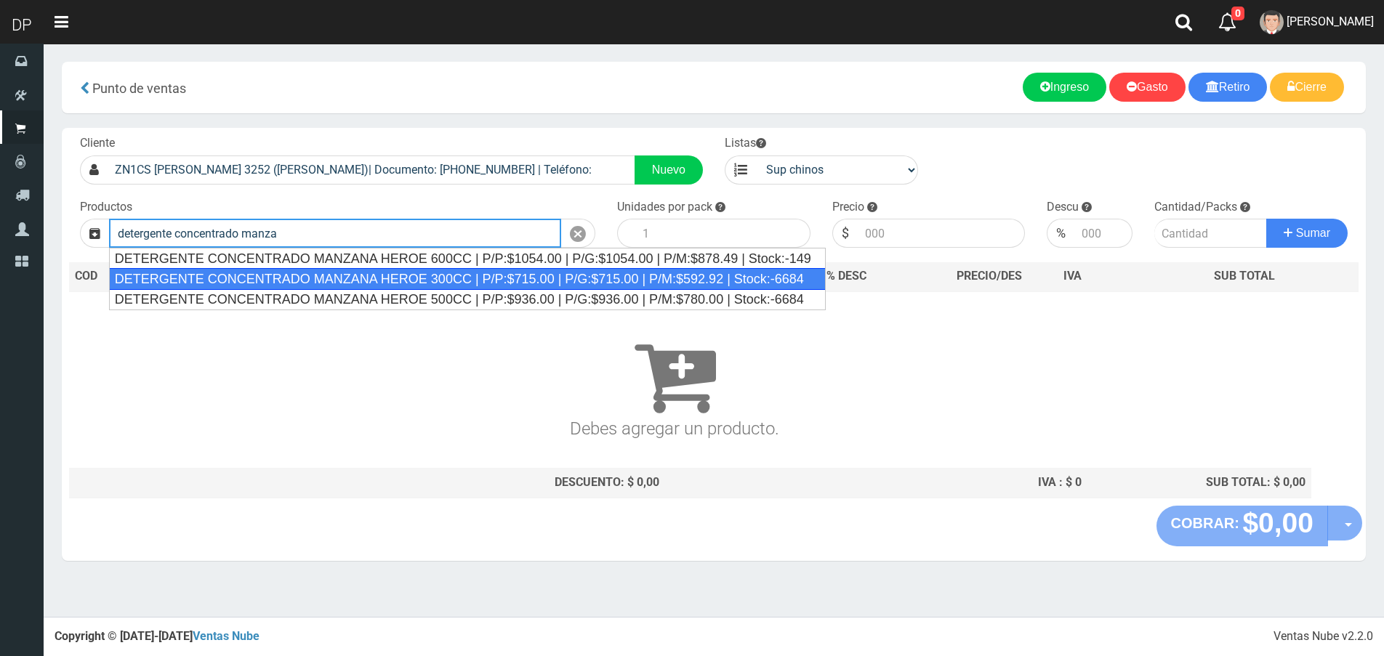
click at [371, 281] on div "DETERGENTE CONCENTRADO MANZANA HEROE 300CC | P/P:$715.00 | P/G:$715.00 | P/M:$5…" at bounding box center [467, 279] width 717 height 22
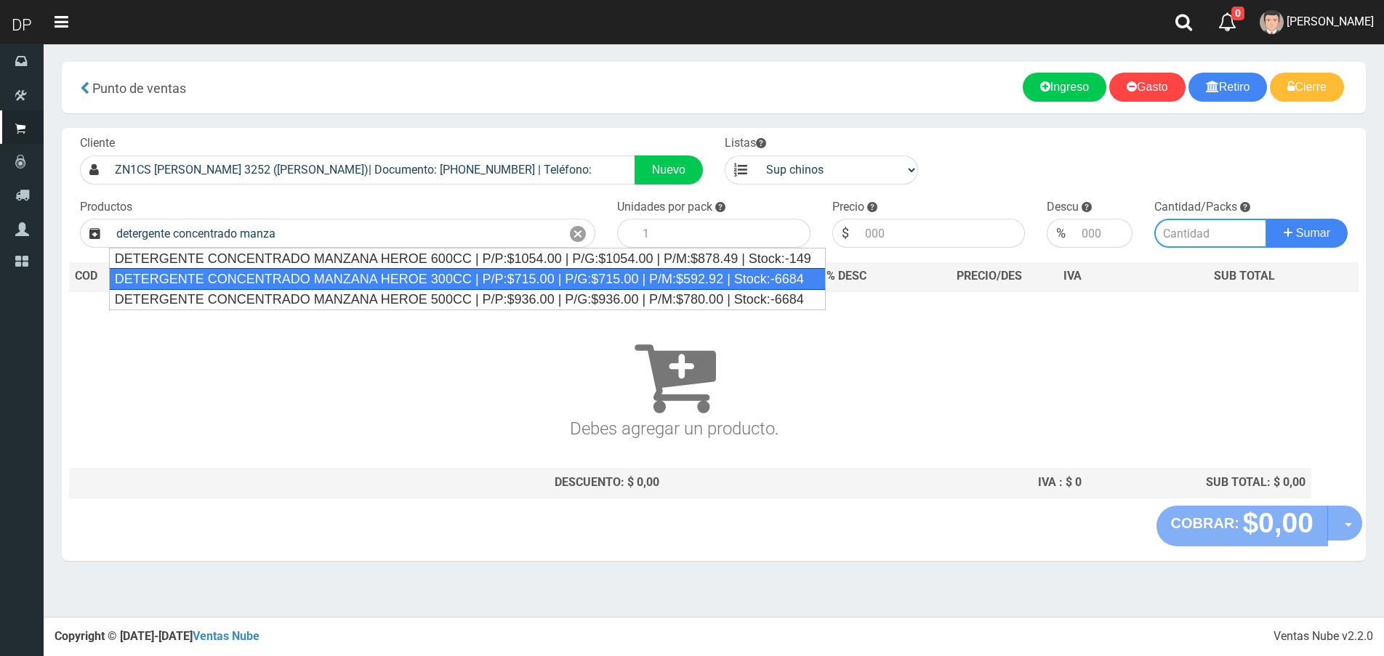
type input "DETERGENTE CONCENTRADO MANZANA HEROE 300CC | P/P:$715.00 | P/G:$715.00 | P/M:$5…"
type input "24"
type input "715.00"
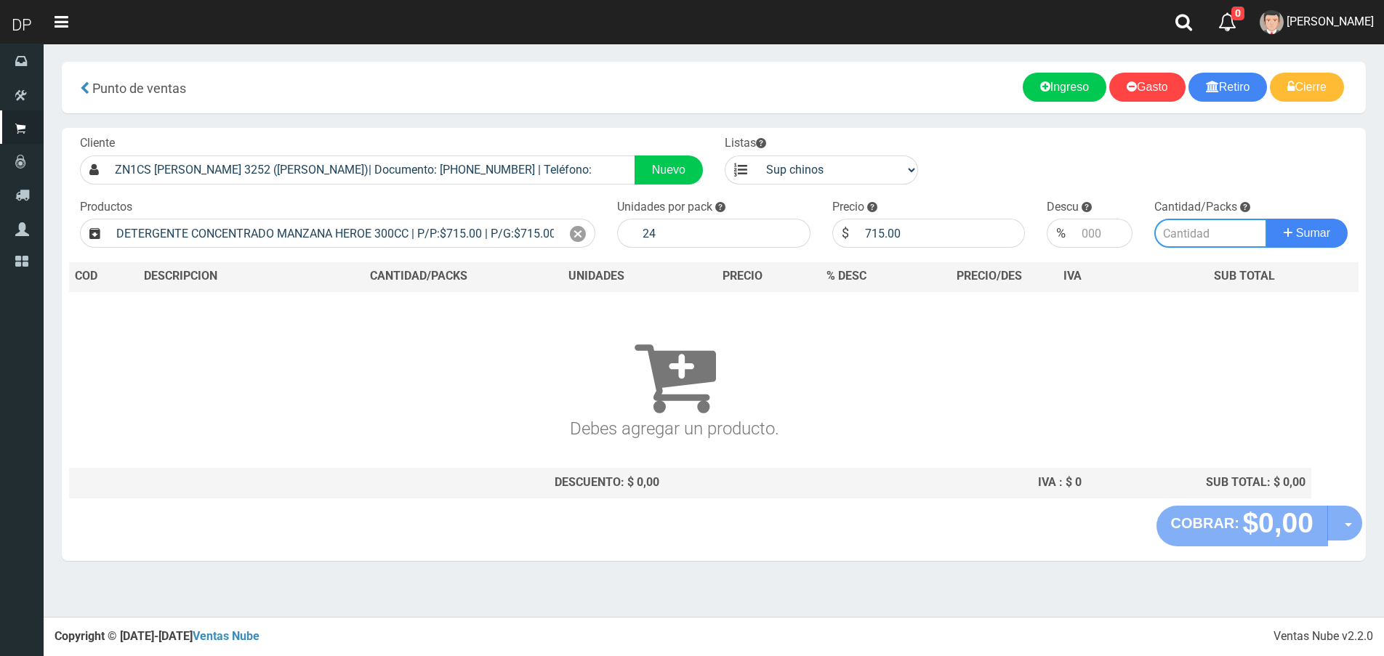
click at [1213, 235] on input "number" at bounding box center [1210, 233] width 113 height 29
type input "1"
click at [1266, 219] on button "Sumar" at bounding box center [1306, 233] width 81 height 29
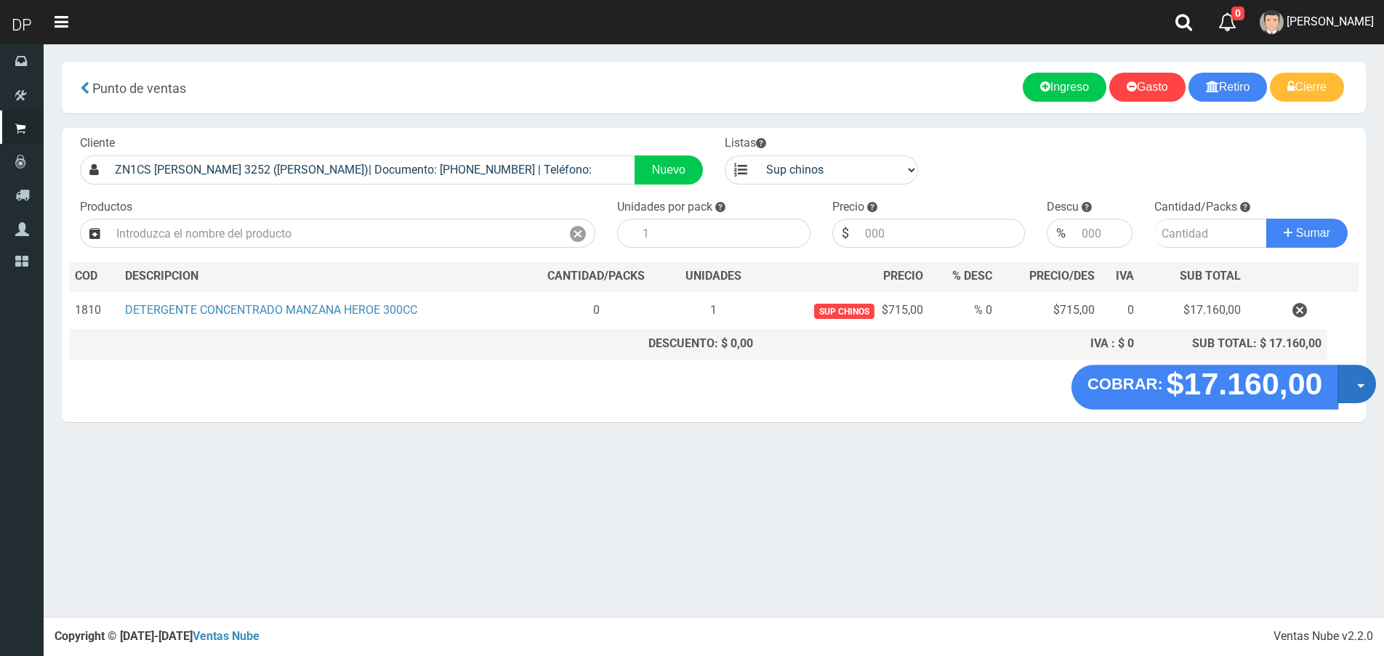
click at [1359, 390] on button "Opciones" at bounding box center [1356, 384] width 39 height 39
click at [1325, 390] on link "Hacer Devolucion" at bounding box center [1310, 388] width 130 height 33
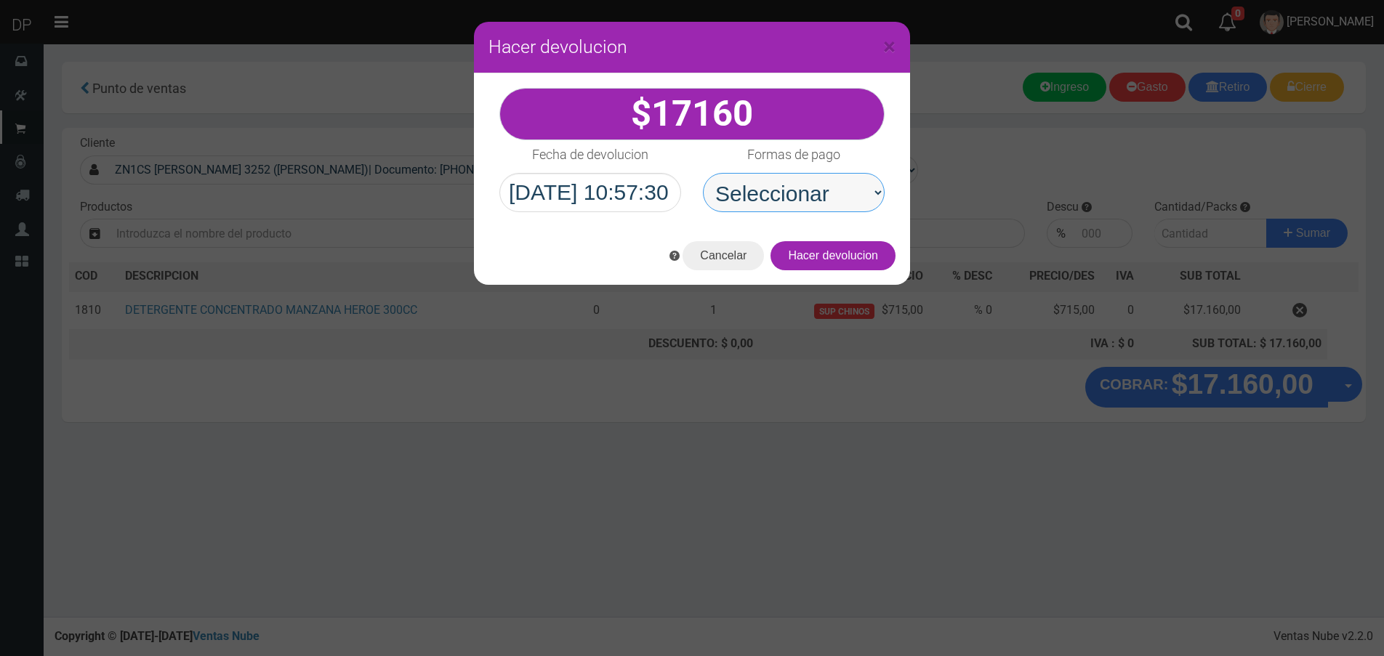
drag, startPoint x: 829, startPoint y: 198, endPoint x: 829, endPoint y: 212, distance: 13.1
click at [829, 198] on select "Seleccionar Efectivo Tarjeta de Crédito Depósito Débito" at bounding box center [794, 192] width 182 height 39
select select "Efectivo"
click at [703, 173] on select "Seleccionar Efectivo Tarjeta de Crédito Depósito Débito" at bounding box center [794, 192] width 182 height 39
click at [837, 238] on div "Cancelar Hacer devolucion" at bounding box center [692, 256] width 436 height 58
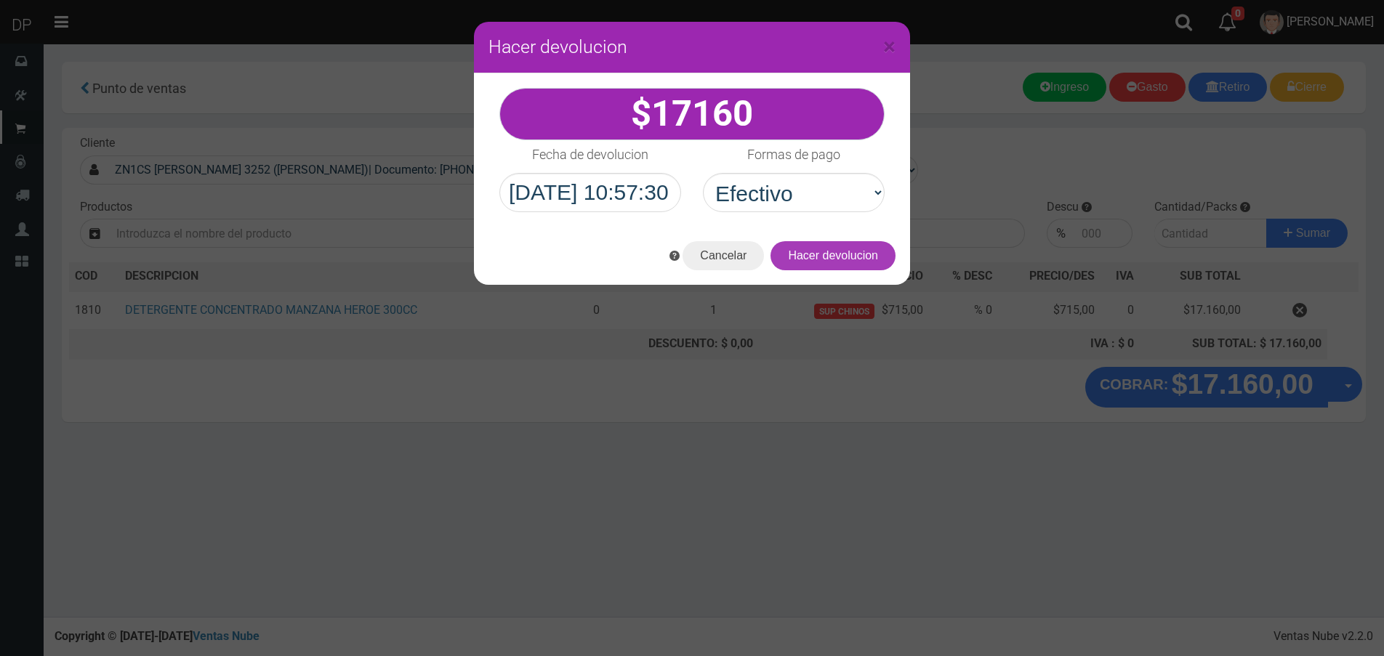
click at [842, 255] on button "Hacer devolucion" at bounding box center [832, 255] width 125 height 29
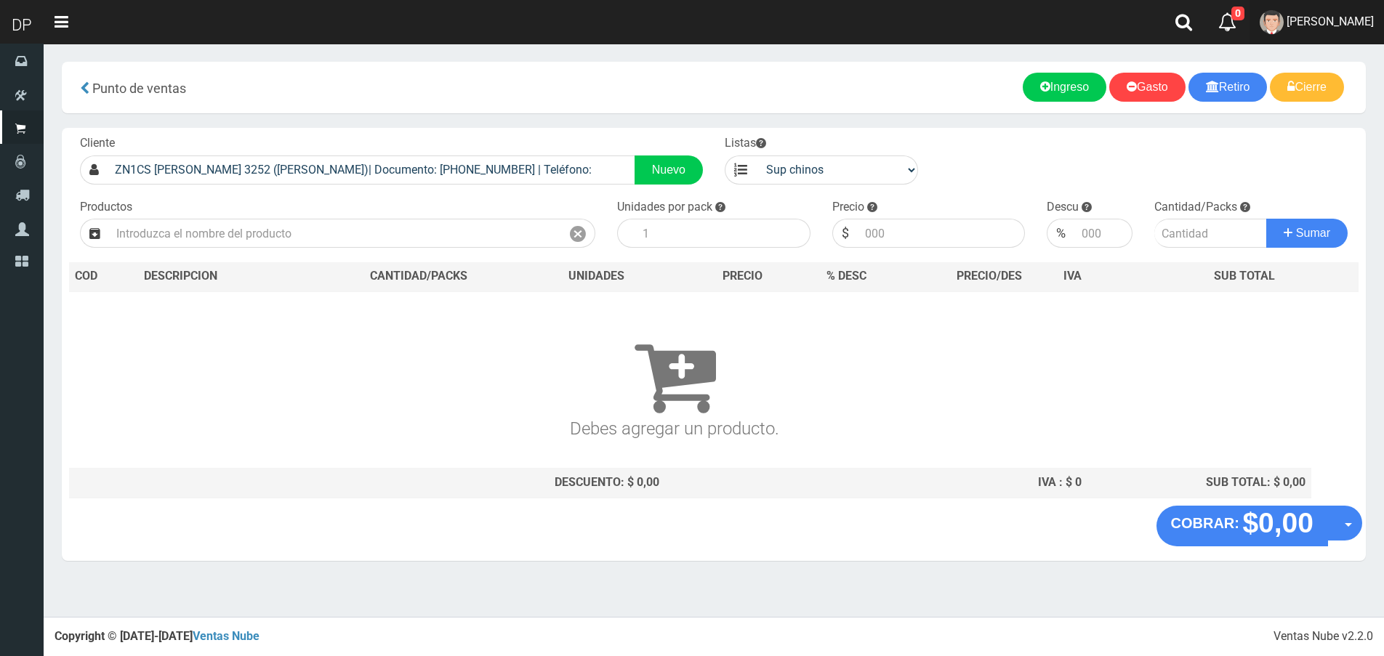
click at [1343, 25] on span "AXELL MOYA" at bounding box center [1330, 22] width 87 height 14
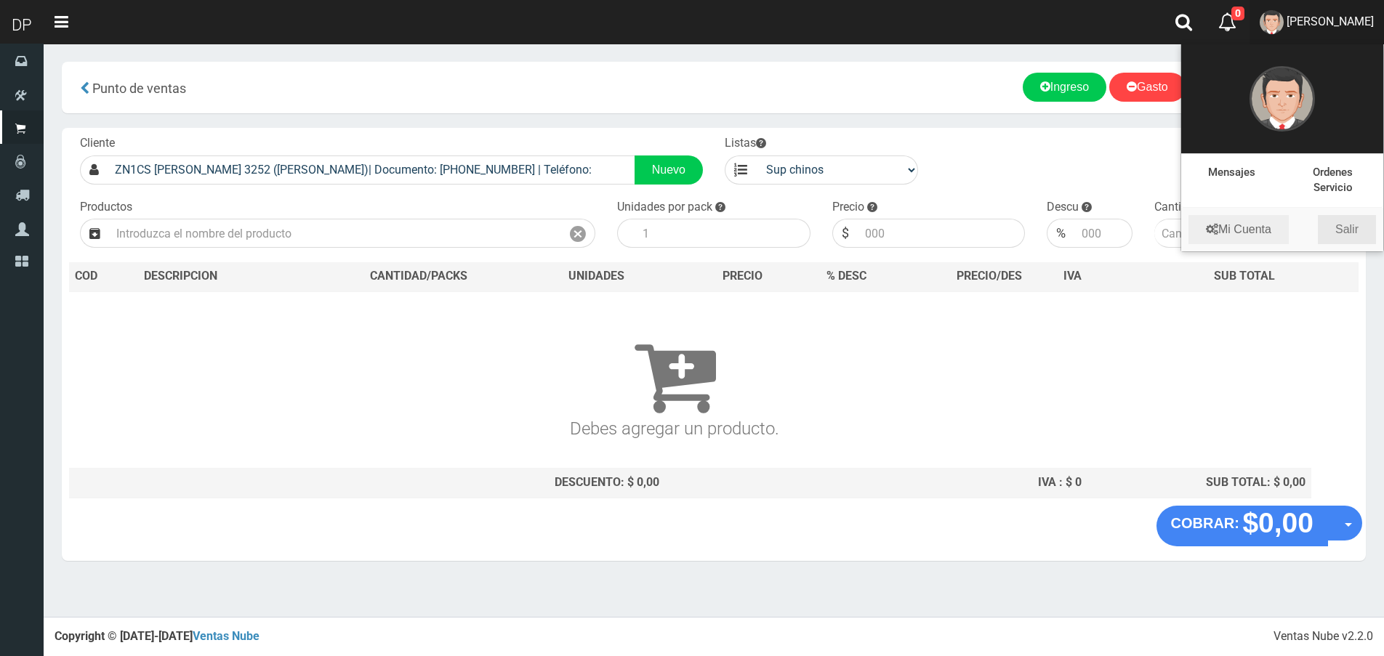
click at [1351, 235] on link "Salir" at bounding box center [1347, 229] width 58 height 29
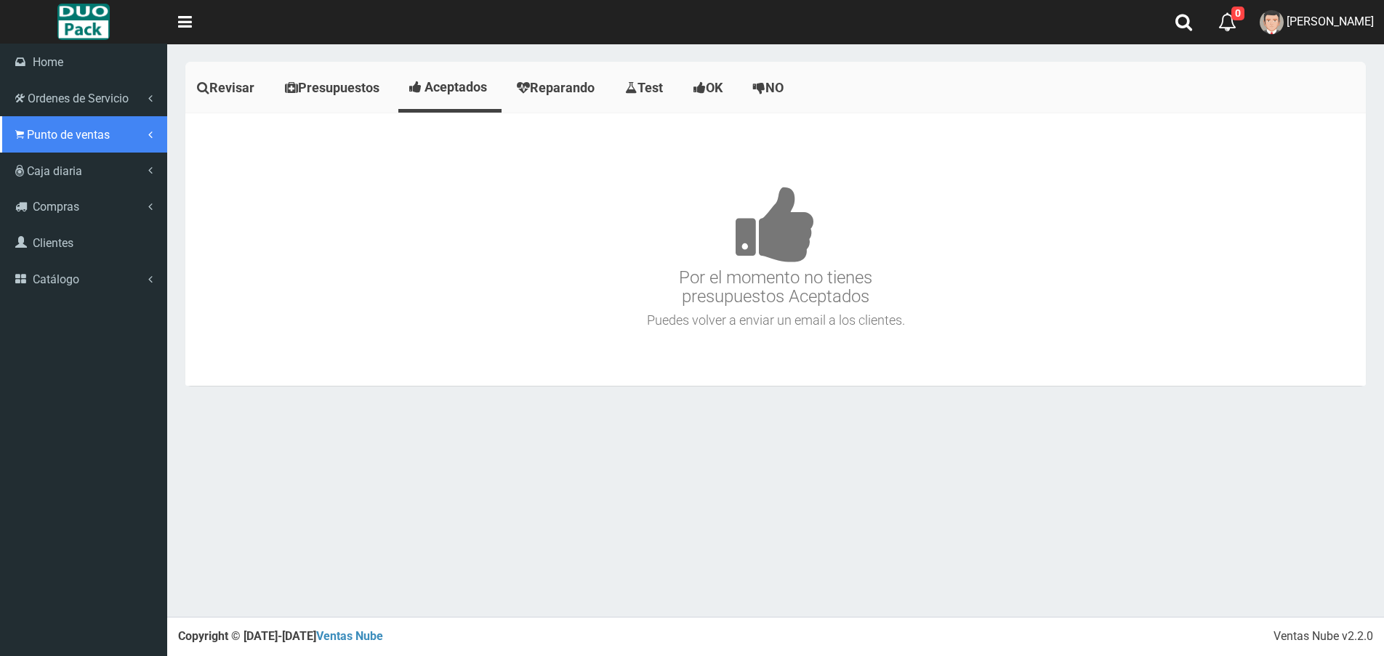
click at [49, 132] on span "Punto de ventas" at bounding box center [68, 135] width 83 height 14
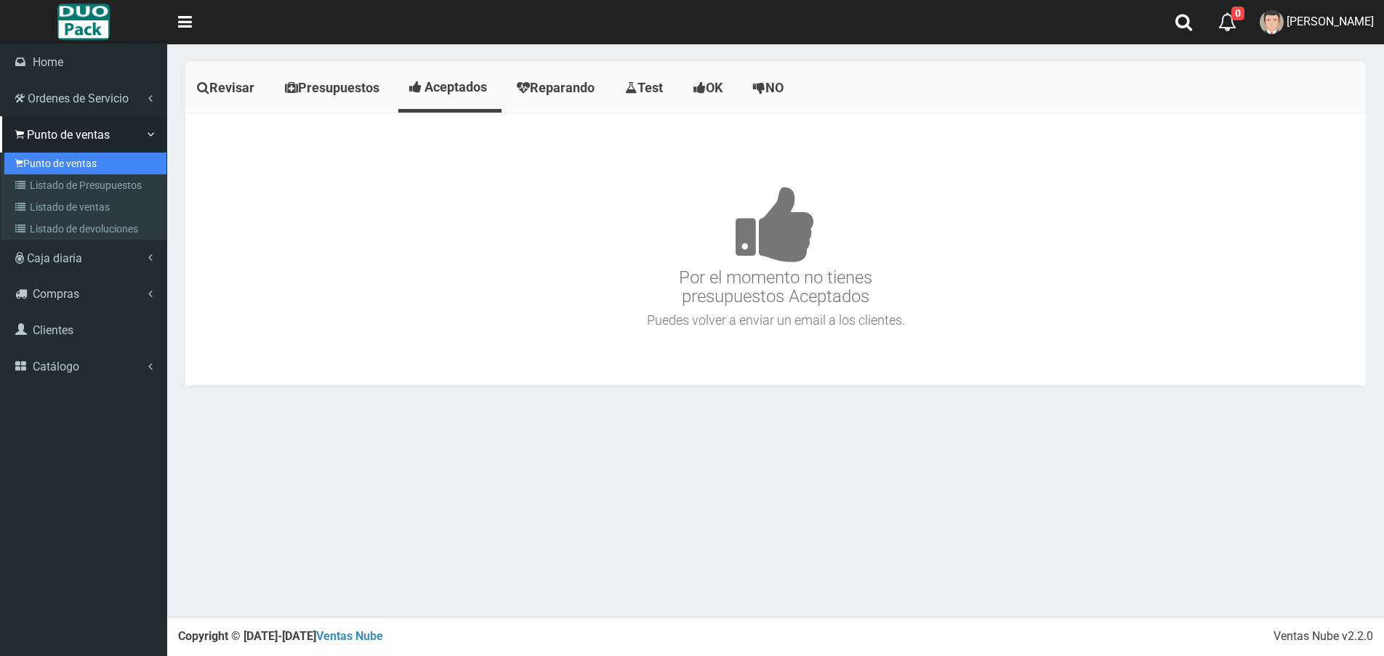
click at [80, 165] on link "Punto de ventas" at bounding box center [85, 164] width 162 height 22
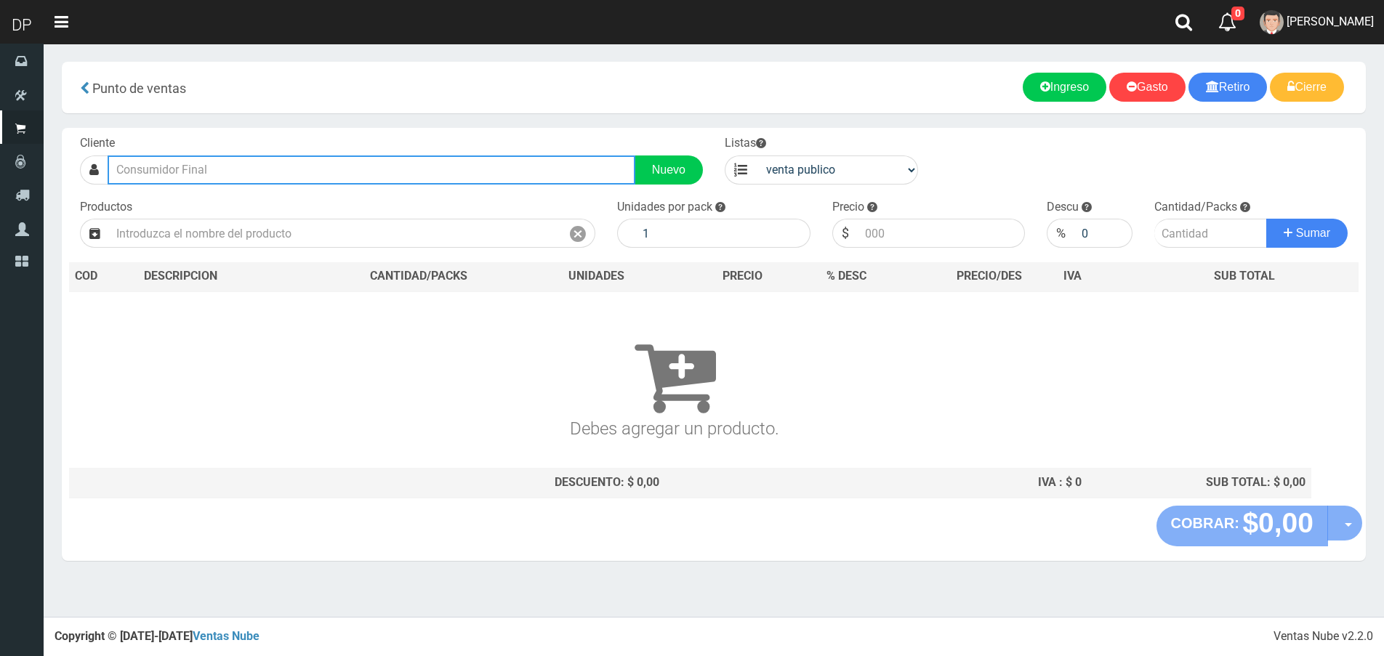
click at [220, 177] on input "text" at bounding box center [372, 170] width 528 height 29
click at [344, 169] on input "text" at bounding box center [372, 170] width 528 height 29
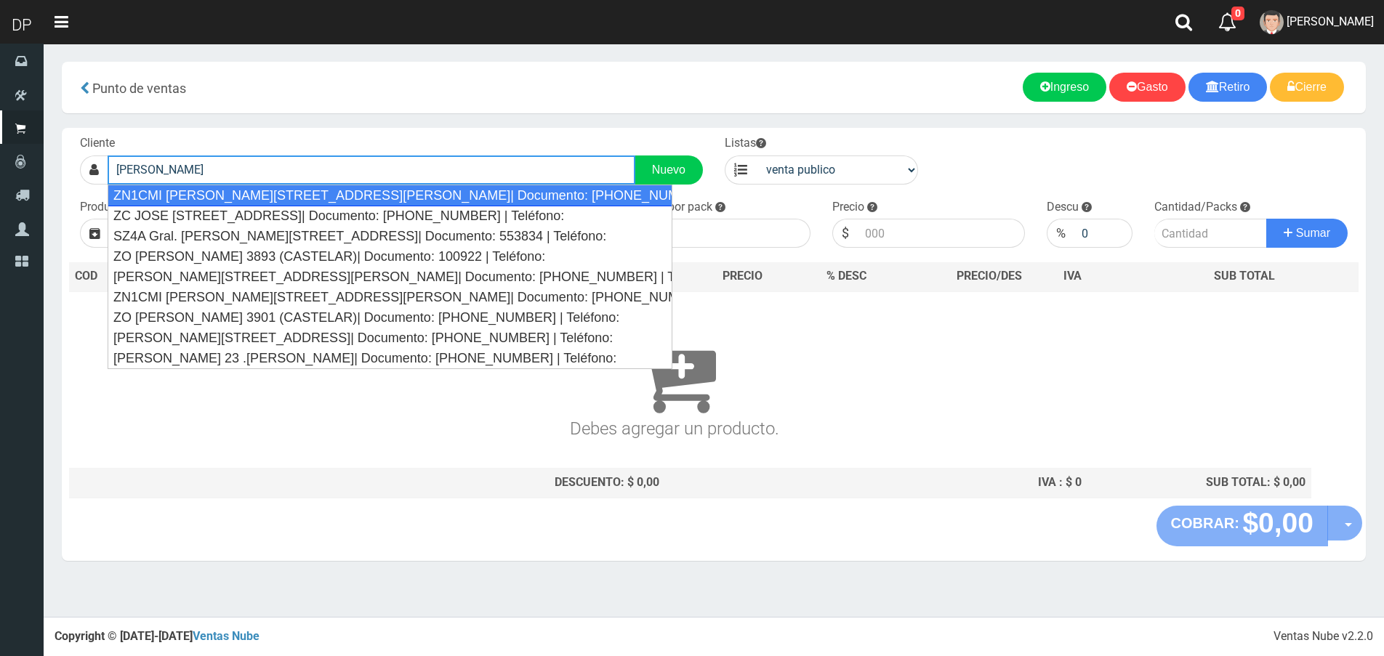
click at [345, 199] on div "ZN1CMI [PERSON_NAME][STREET_ADDRESS][PERSON_NAME]| Documento: [PHONE_NUMBER] | …" at bounding box center [390, 196] width 565 height 22
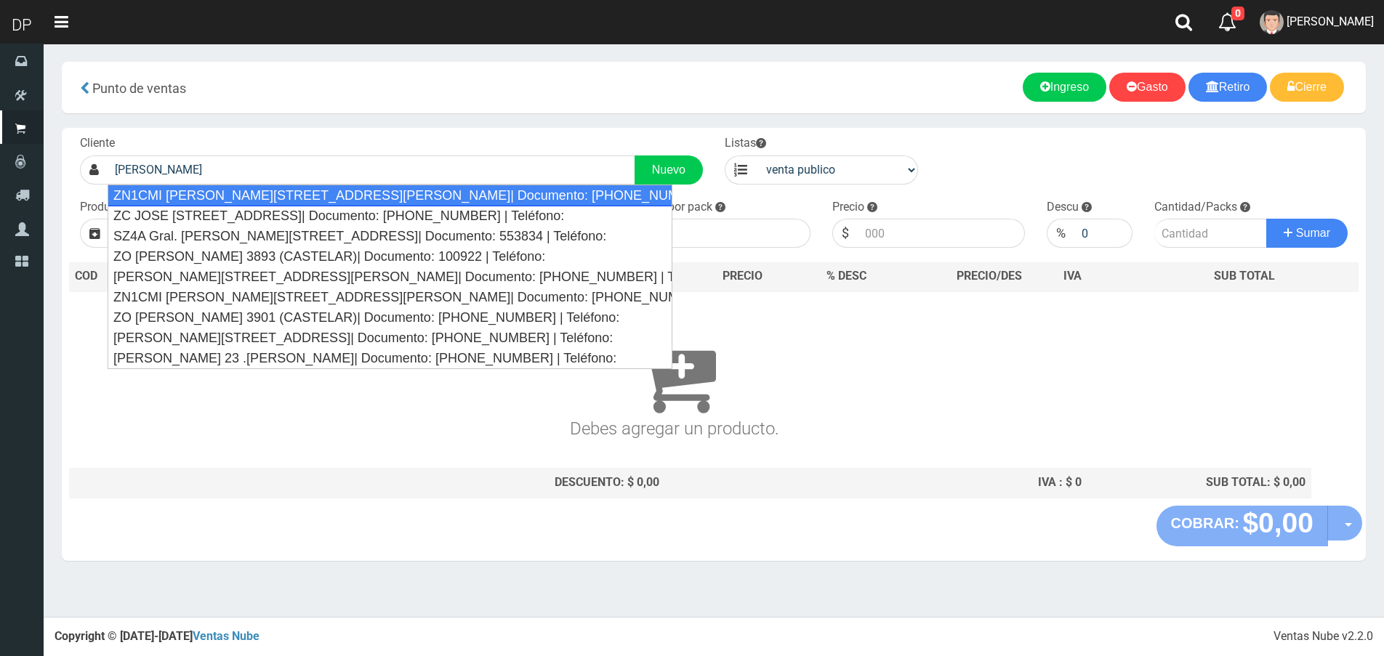
type input "ZN1CMI [PERSON_NAME][STREET_ADDRESS][PERSON_NAME]| Documento: [PHONE_NUMBER] | …"
select select "2"
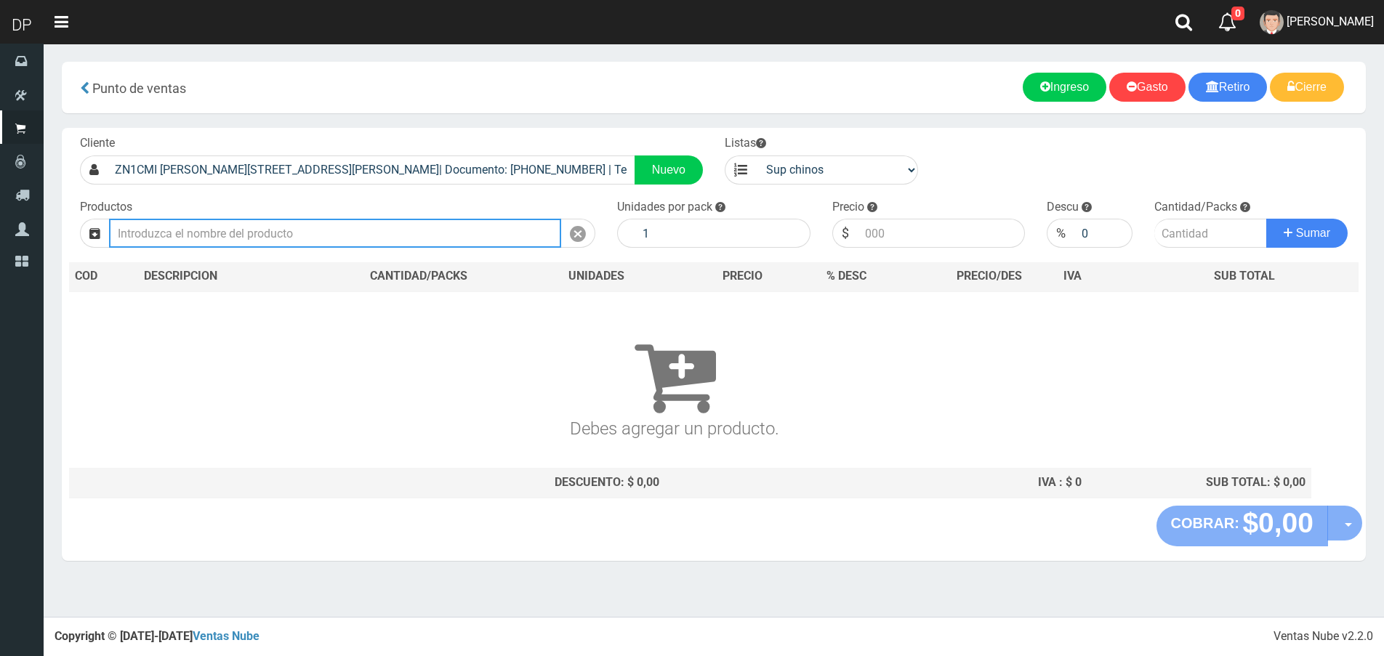
click at [320, 231] on input "text" at bounding box center [335, 233] width 452 height 29
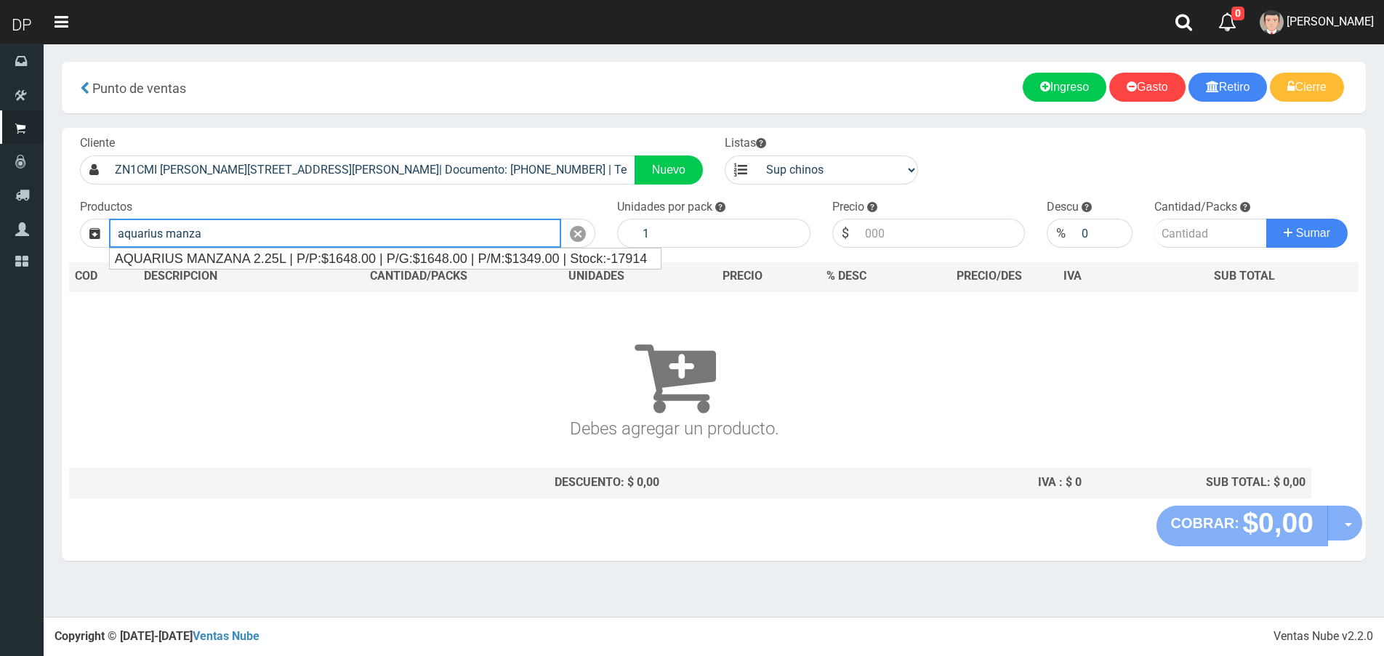
click at [321, 247] on input "aquarius manza" at bounding box center [335, 233] width 452 height 29
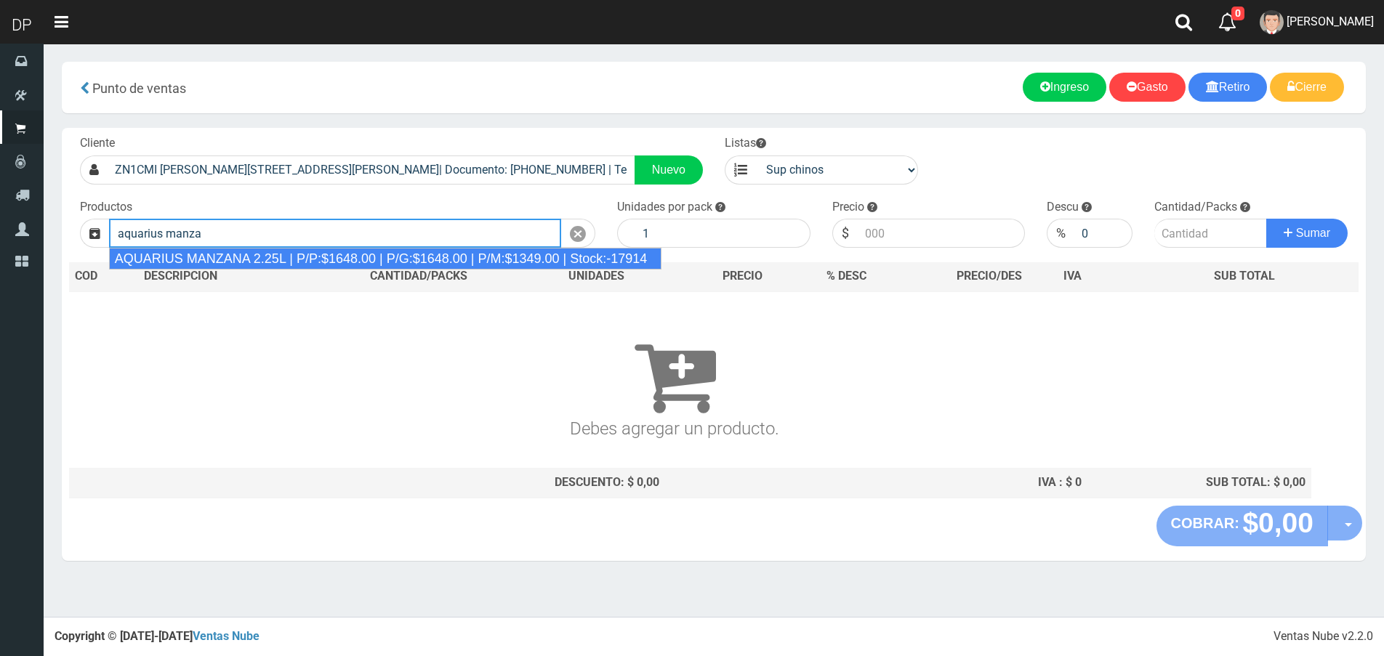
click at [321, 255] on div "AQUARIUS MANZANA 2.25L | P/P:$1648.00 | P/G:$1648.00 | P/M:$1349.00 | Stock:-17…" at bounding box center [385, 259] width 553 height 22
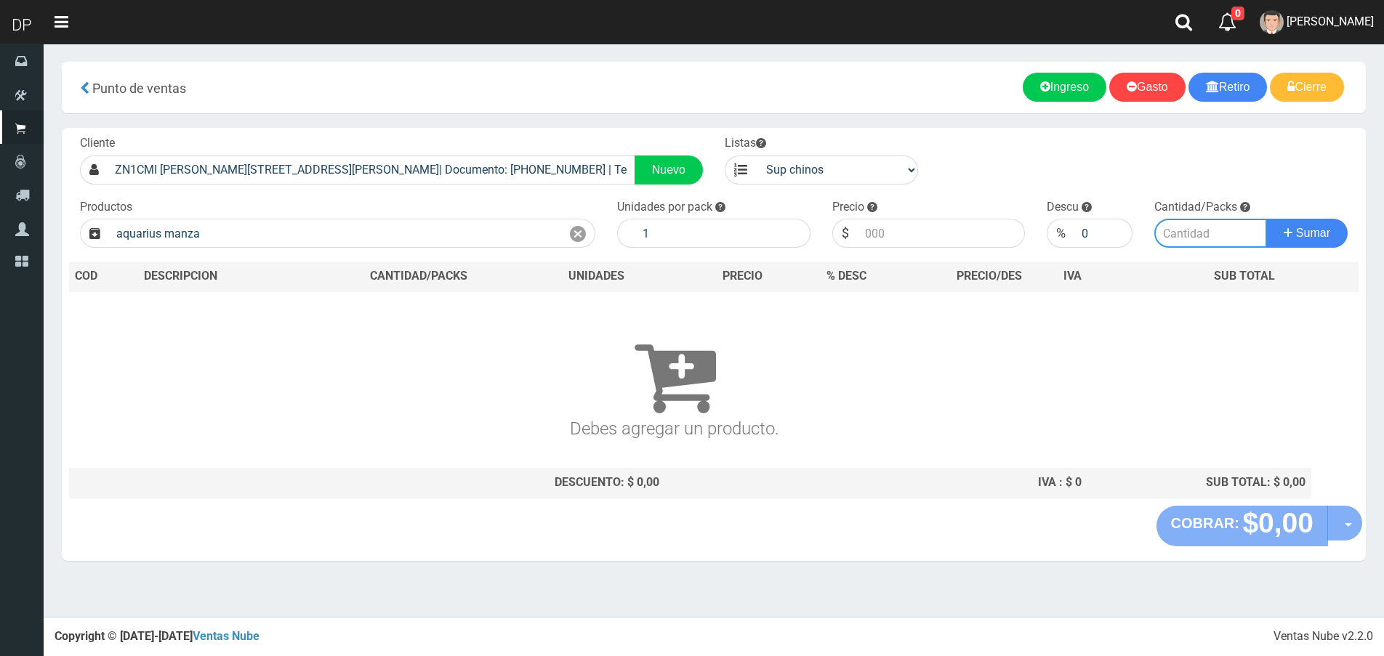
type input "AQUARIUS MANZANA 2.25L | P/P:$1648.00 | P/G:$1648.00 | P/M:$1349.00 | Stock:-17…"
type input "6"
type input "1648.00"
click at [1223, 238] on input "number" at bounding box center [1210, 233] width 113 height 29
type input "2"
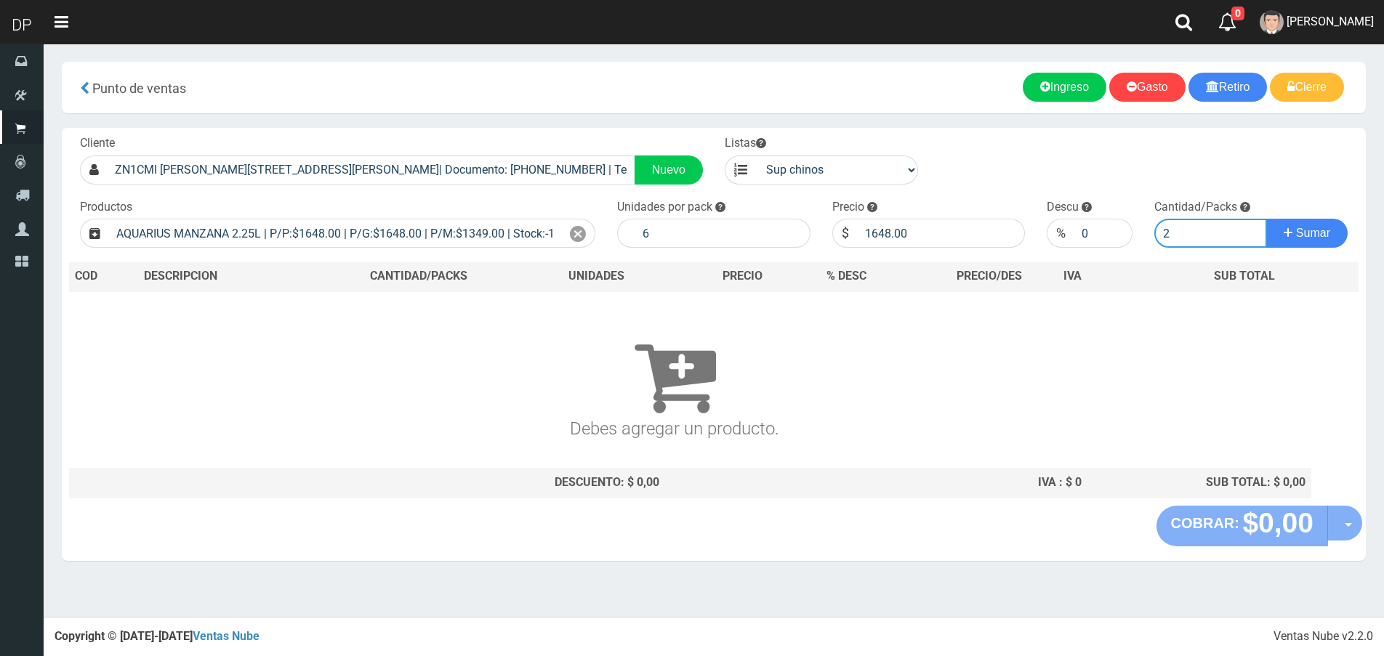
click at [1266, 219] on button "Sumar" at bounding box center [1306, 233] width 81 height 29
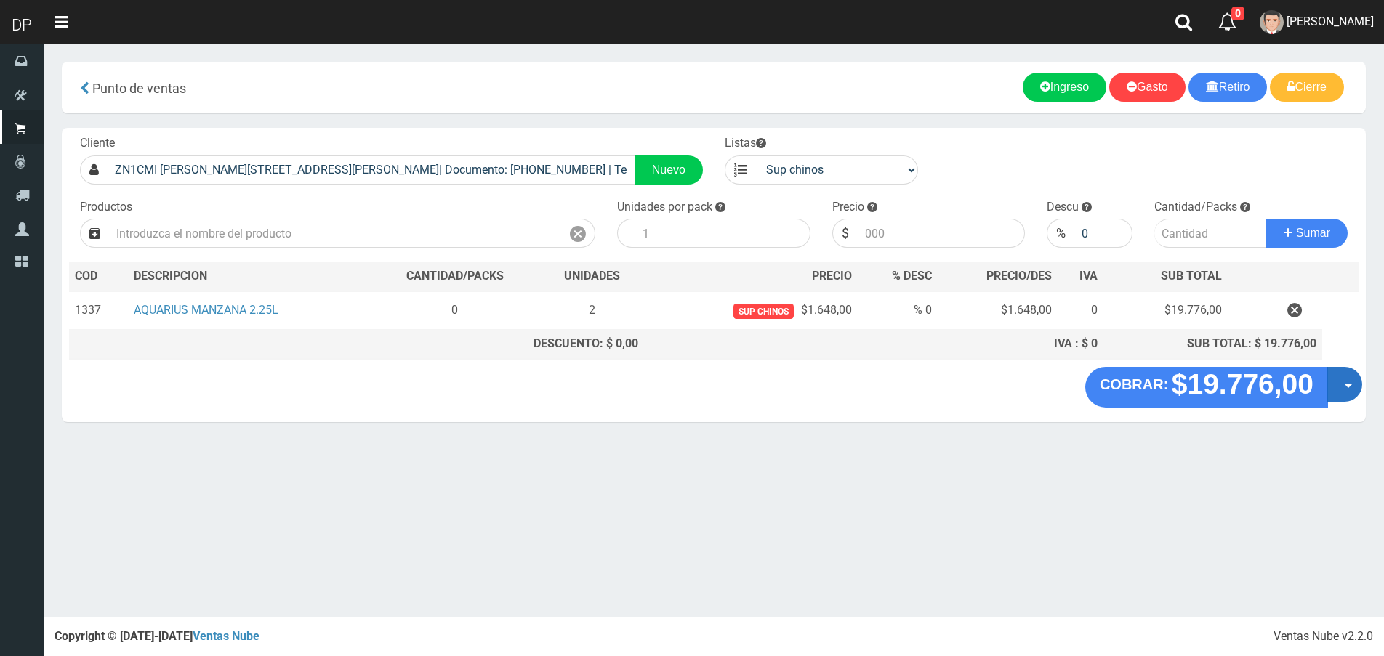
click at [1360, 385] on button "Opciones" at bounding box center [1344, 384] width 35 height 35
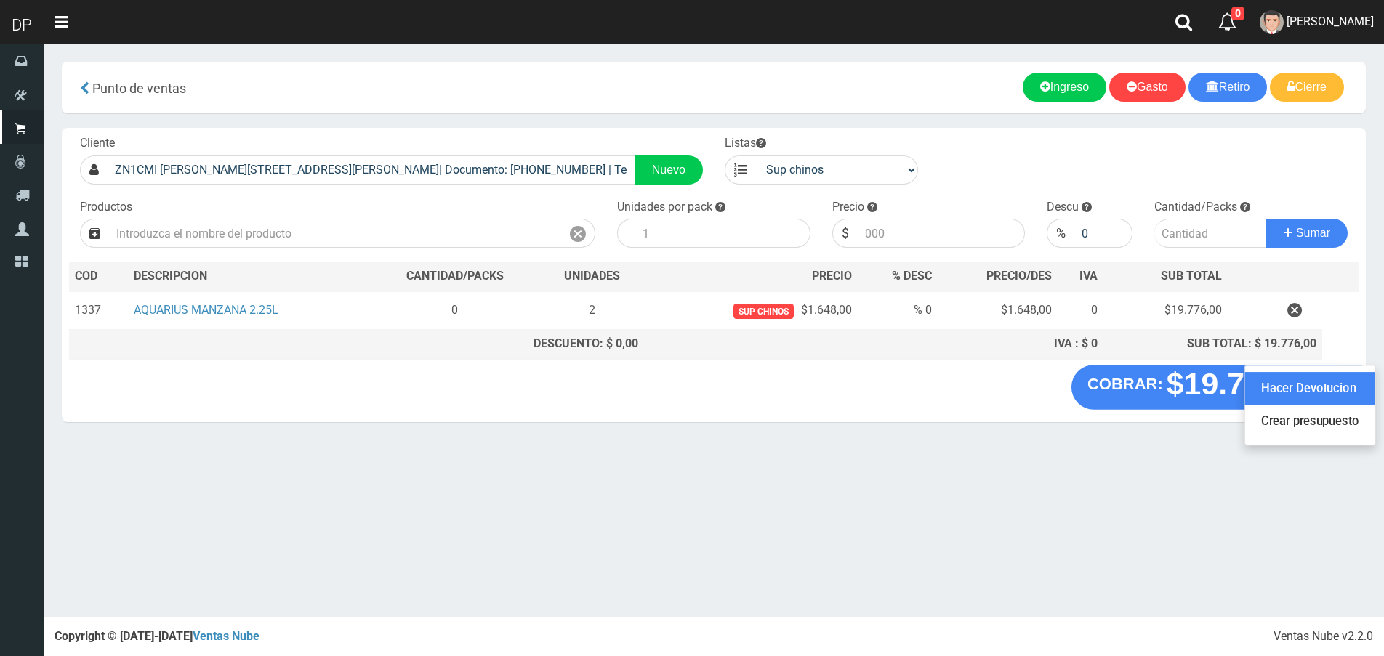
click at [1353, 398] on link "Hacer Devolucion" at bounding box center [1310, 388] width 130 height 33
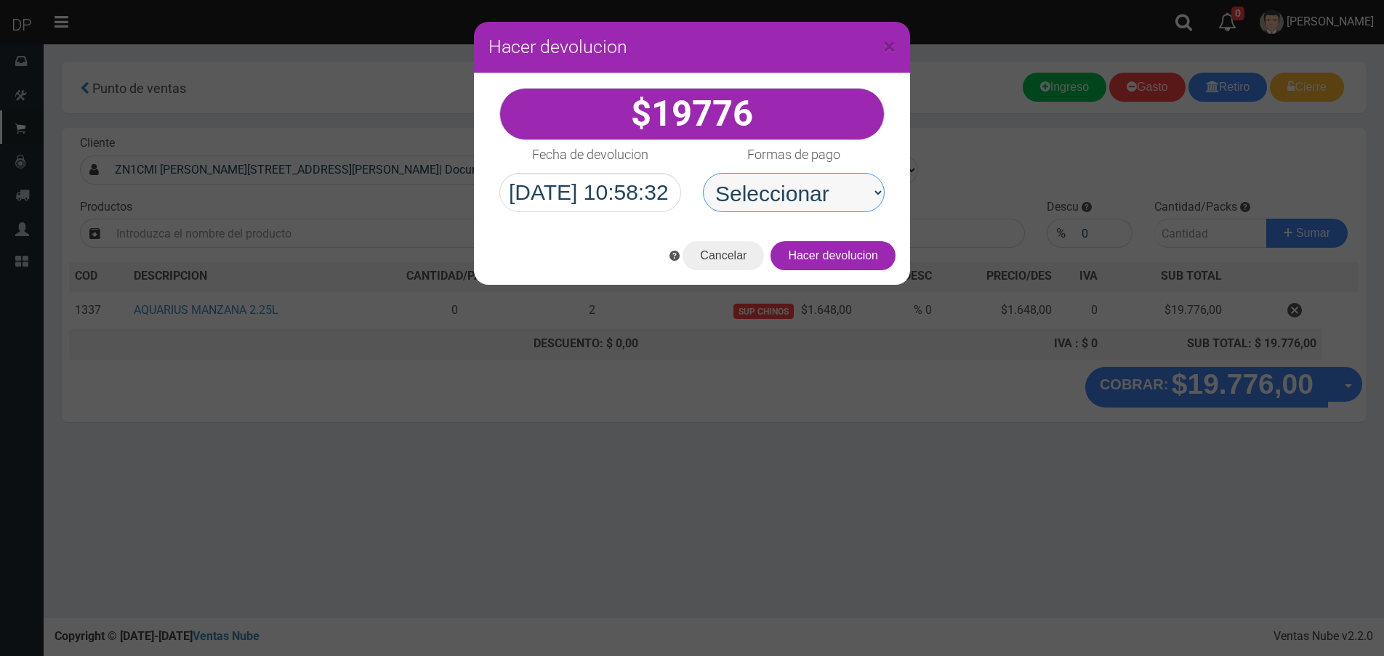
click at [778, 207] on select "Seleccionar Efectivo Tarjeta de Crédito Depósito Débito" at bounding box center [794, 192] width 182 height 39
select select "Efectivo"
click at [703, 173] on select "Seleccionar Efectivo Tarjeta de Crédito Depósito Débito" at bounding box center [794, 192] width 182 height 39
click at [818, 257] on button "Hacer devolucion" at bounding box center [832, 255] width 125 height 29
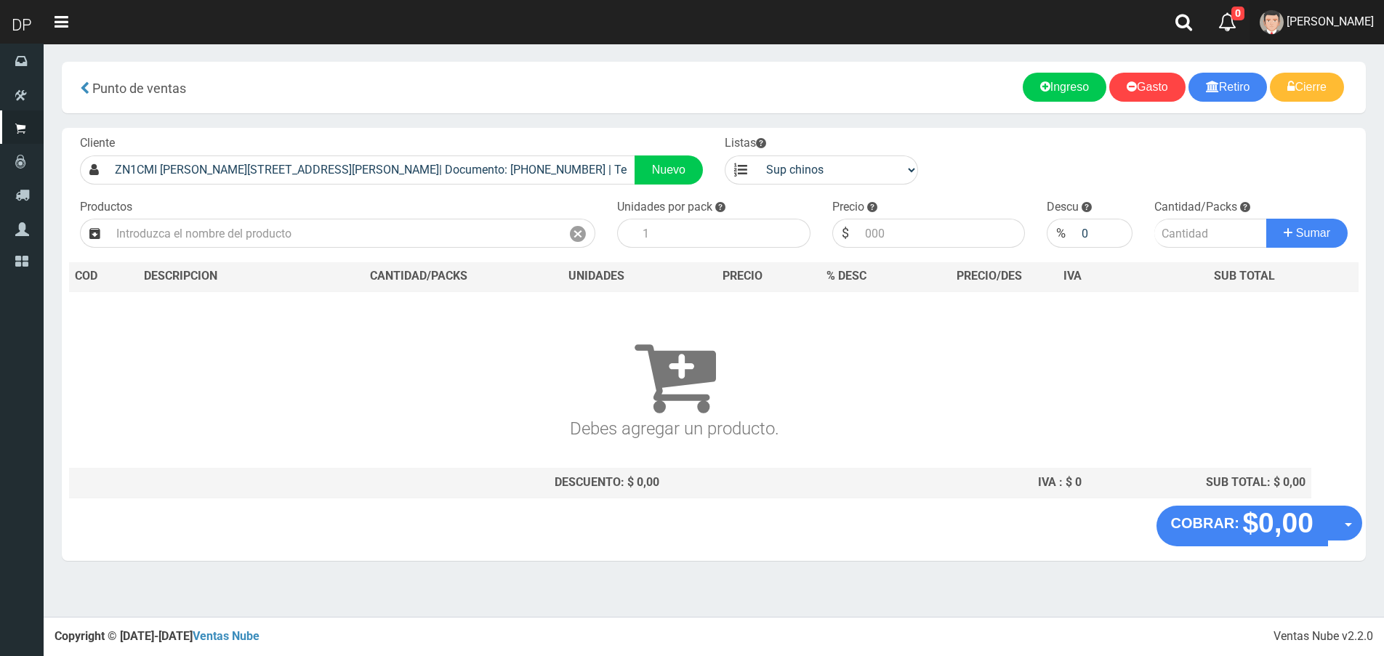
click at [1345, 21] on span "FABRIZIO DURE" at bounding box center [1330, 22] width 87 height 14
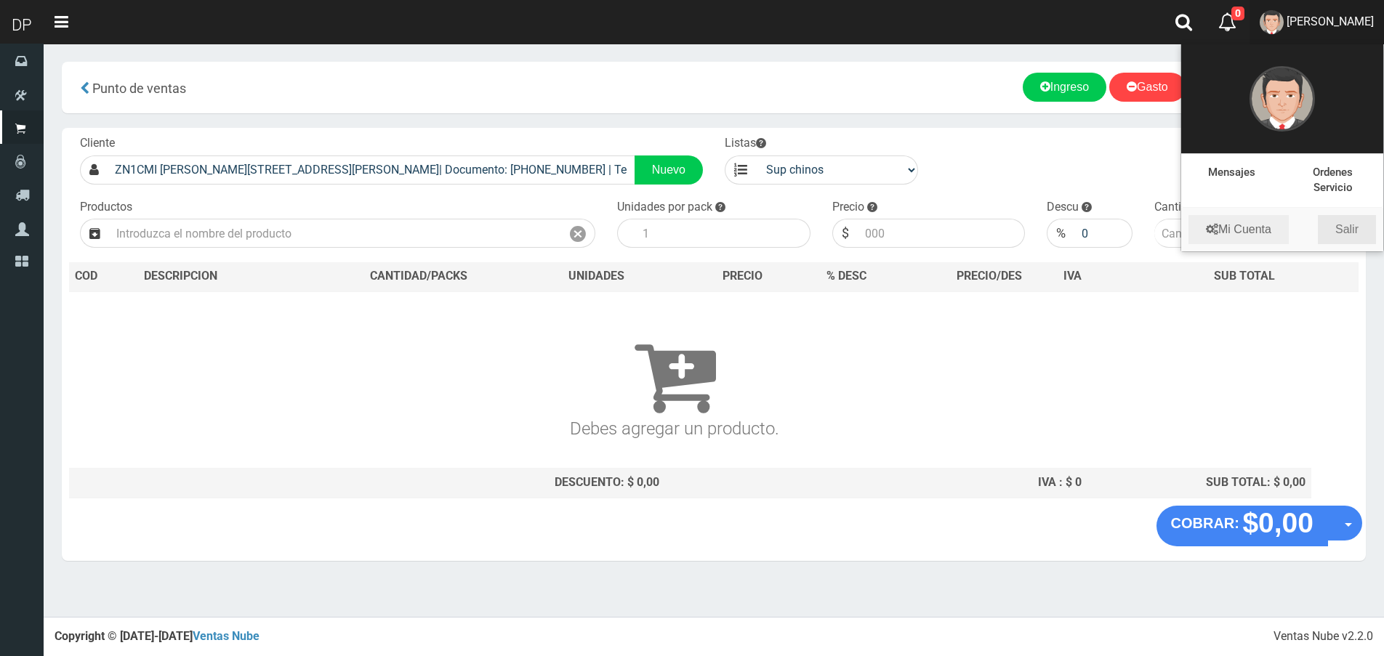
click at [1348, 217] on link "Salir" at bounding box center [1347, 229] width 58 height 29
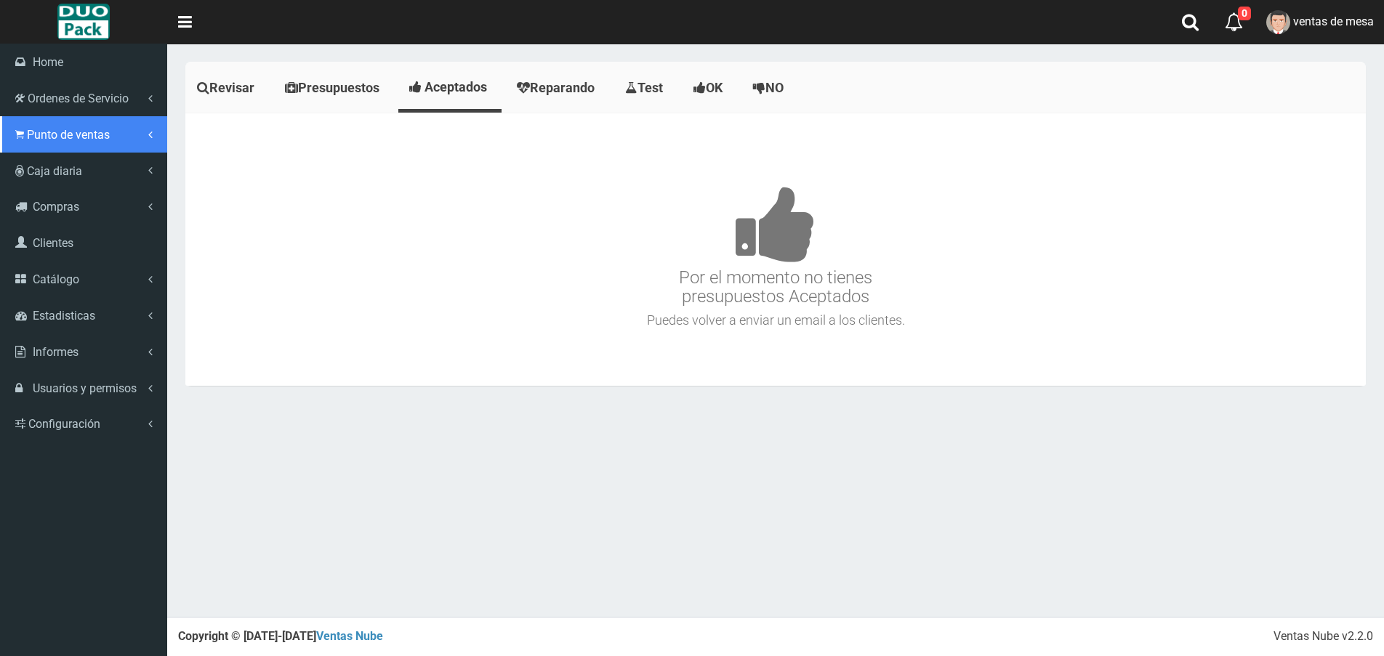
click at [29, 132] on span "Punto de ventas" at bounding box center [68, 135] width 83 height 14
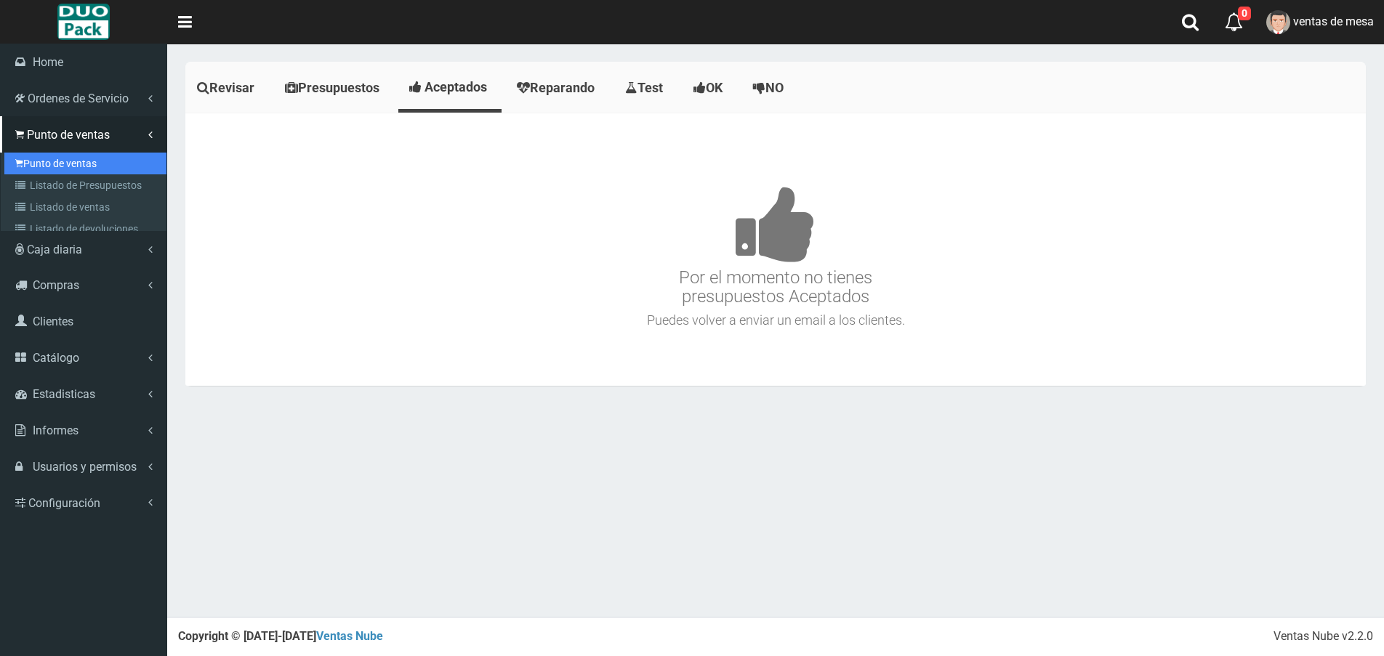
click at [41, 157] on link "Punto de ventas" at bounding box center [85, 164] width 162 height 22
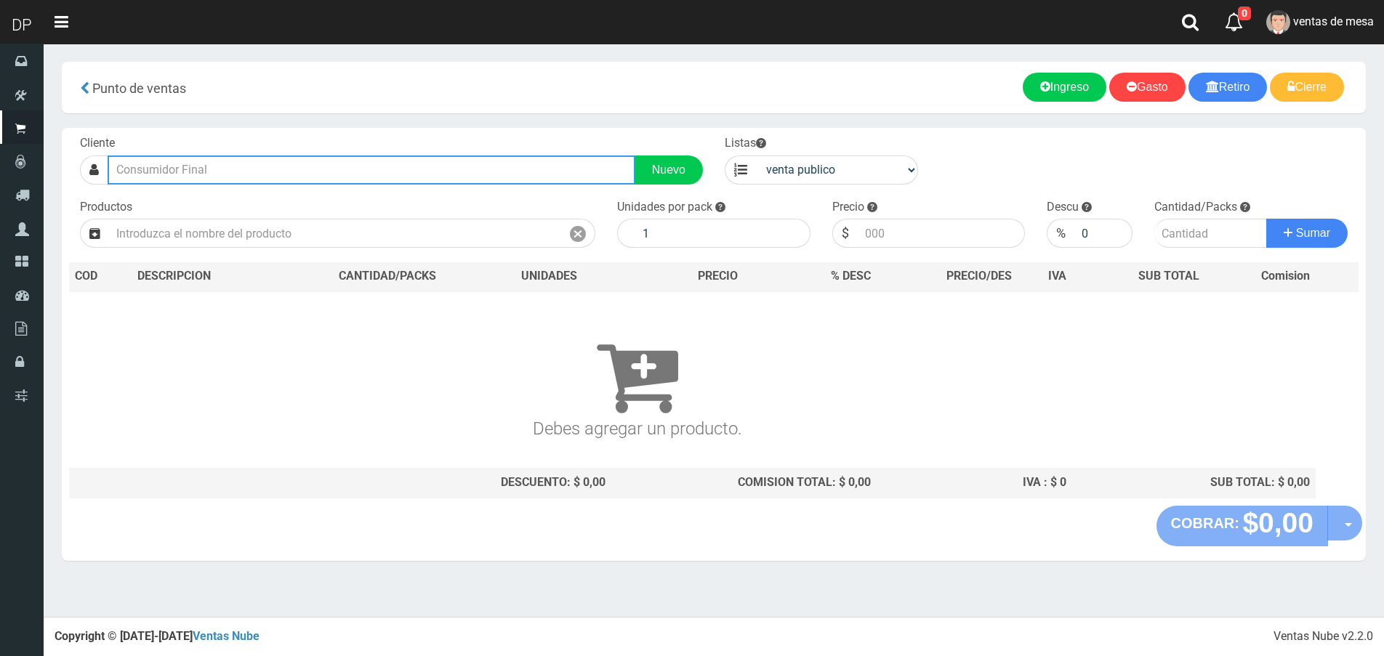
click at [199, 172] on input "text" at bounding box center [372, 170] width 528 height 29
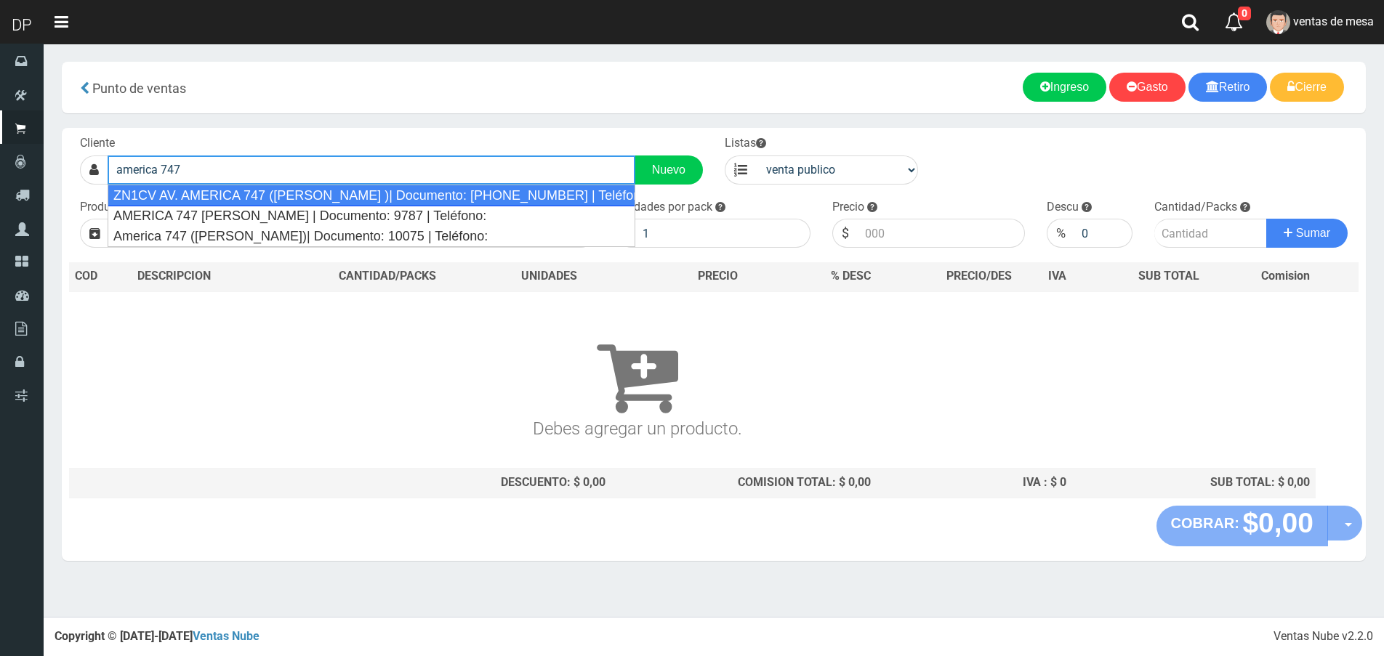
click at [212, 191] on div "ZN1CV AV. AMERICA 747 ([PERSON_NAME] )| Documento: [PHONE_NUMBER] | Teléfono:" at bounding box center [372, 196] width 528 height 22
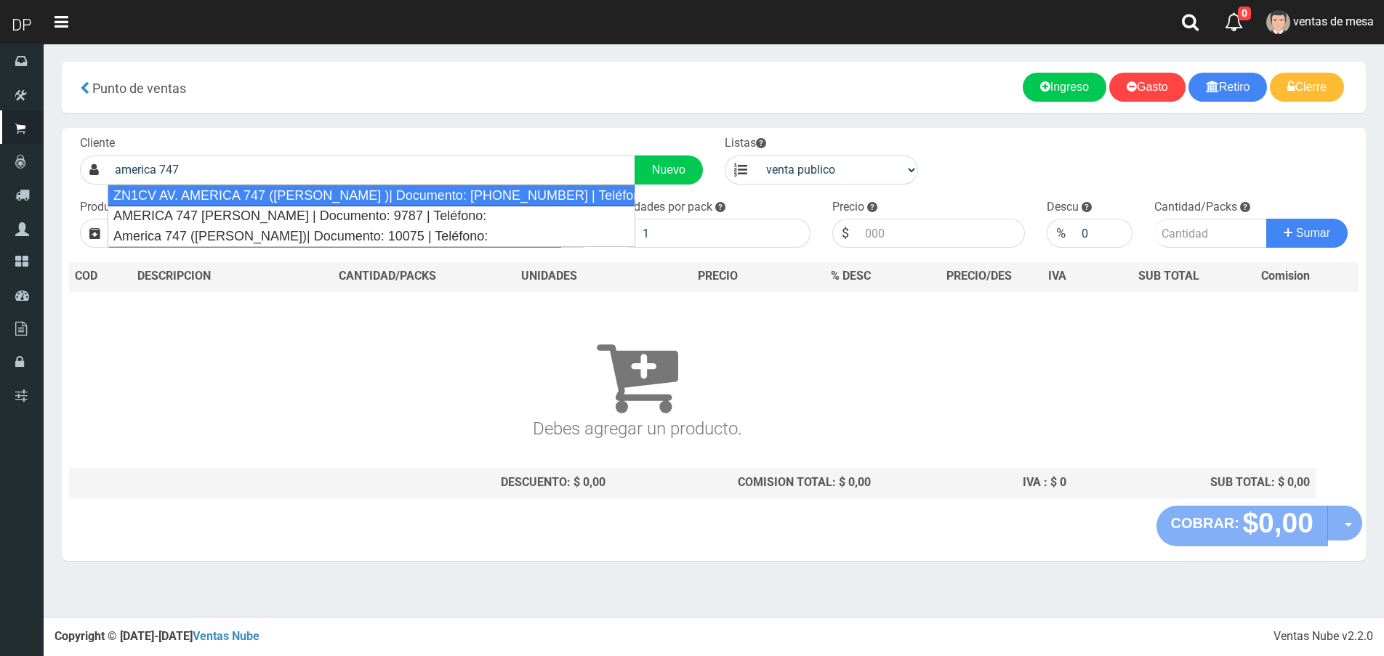
type input "ZN1CV AV. AMERICA 747 ([PERSON_NAME] )| Documento: [PHONE_NUMBER] | Teléfono:"
select select "2"
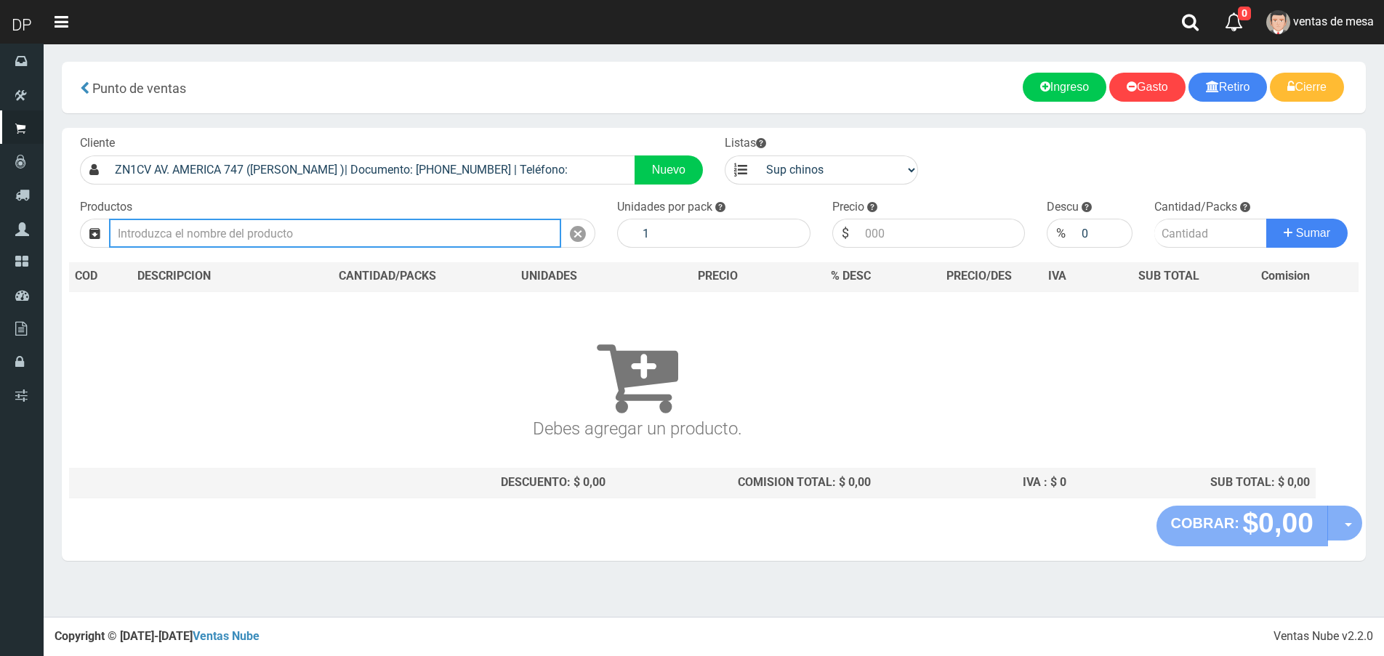
click at [217, 234] on input "text" at bounding box center [335, 233] width 452 height 29
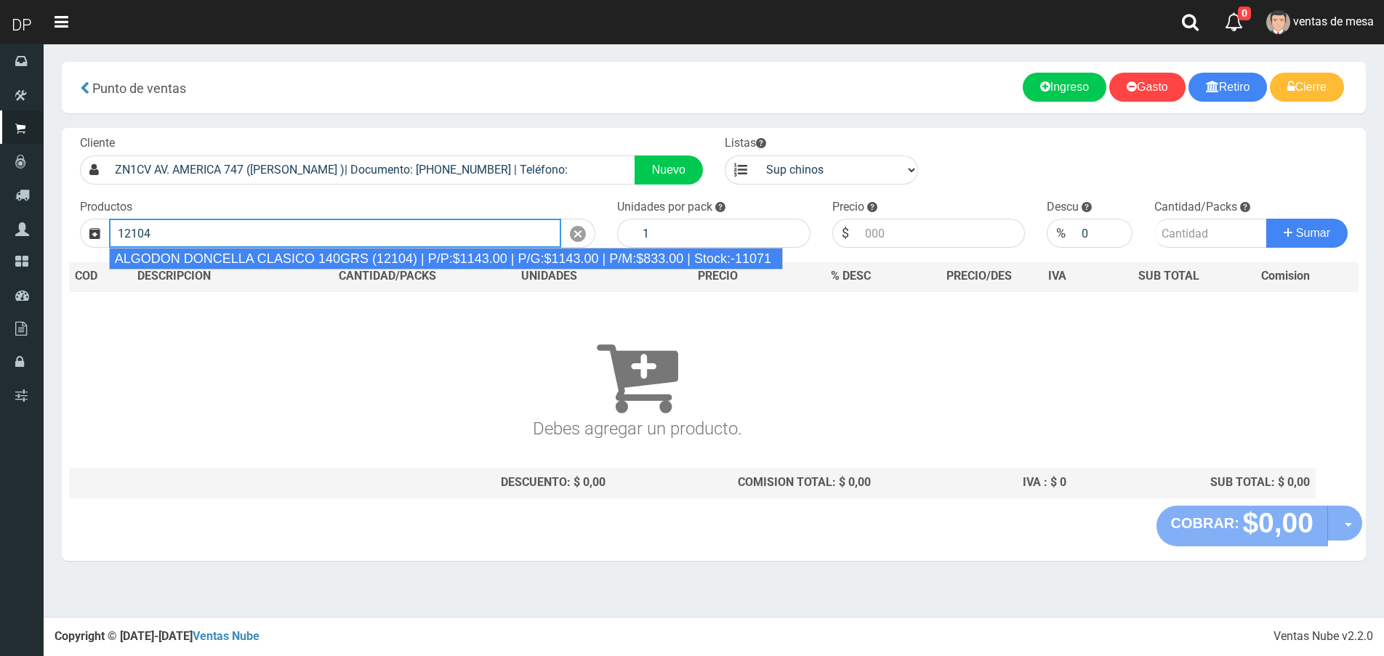
click at [236, 259] on div "ALGODON DONCELLA CLASICO 140GRS (12104) | P/P:$1143.00 | P/G:$1143.00 | P/M:$83…" at bounding box center [446, 259] width 674 height 22
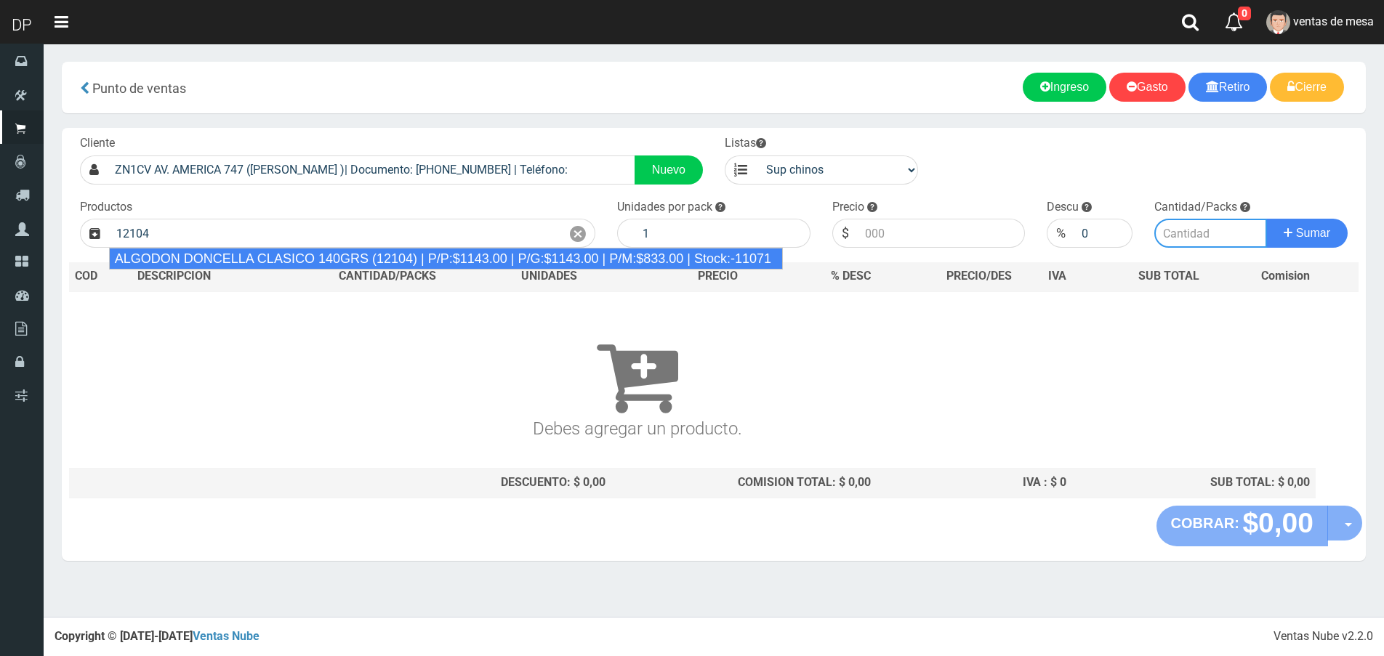
type input "ALGODON DONCELLA CLASICO 140GRS (12104) | P/P:$1143.00 | P/G:$1143.00 | P/M:$83…"
type input "20"
type input "1143.00"
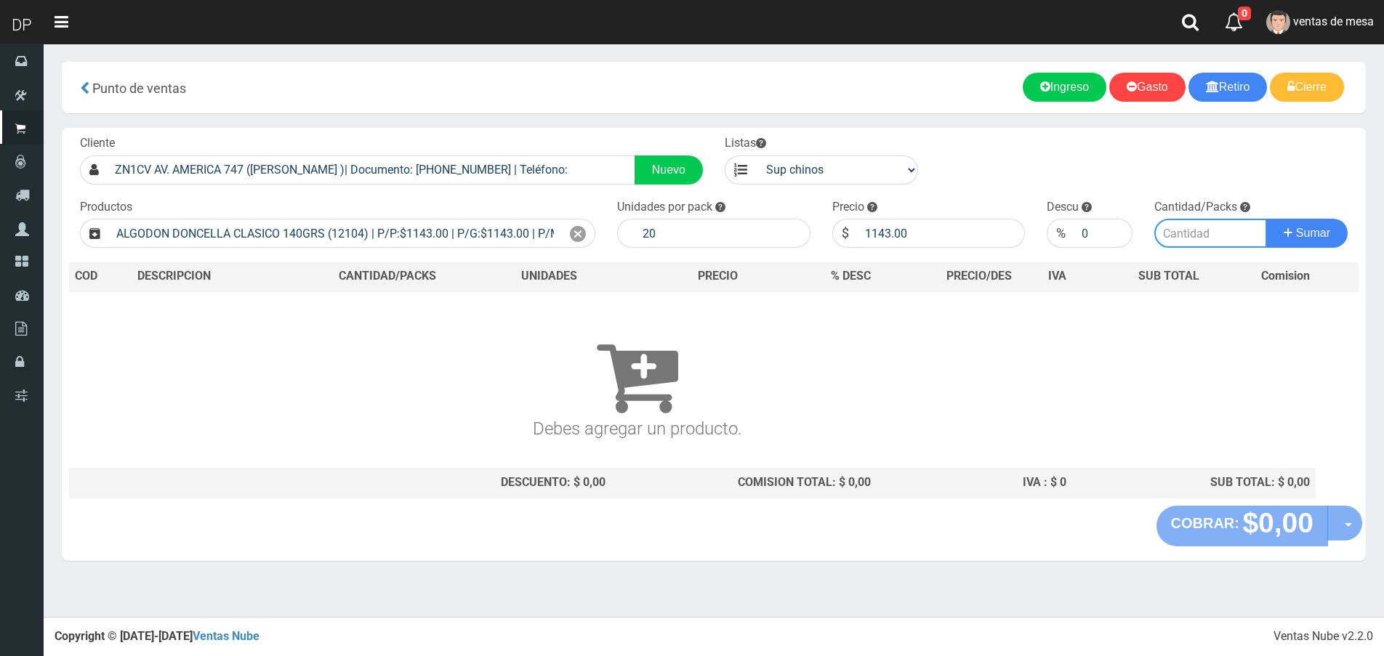
click at [1187, 228] on input "number" at bounding box center [1210, 233] width 113 height 29
type input "1"
click at [1266, 219] on button "Sumar" at bounding box center [1306, 233] width 81 height 29
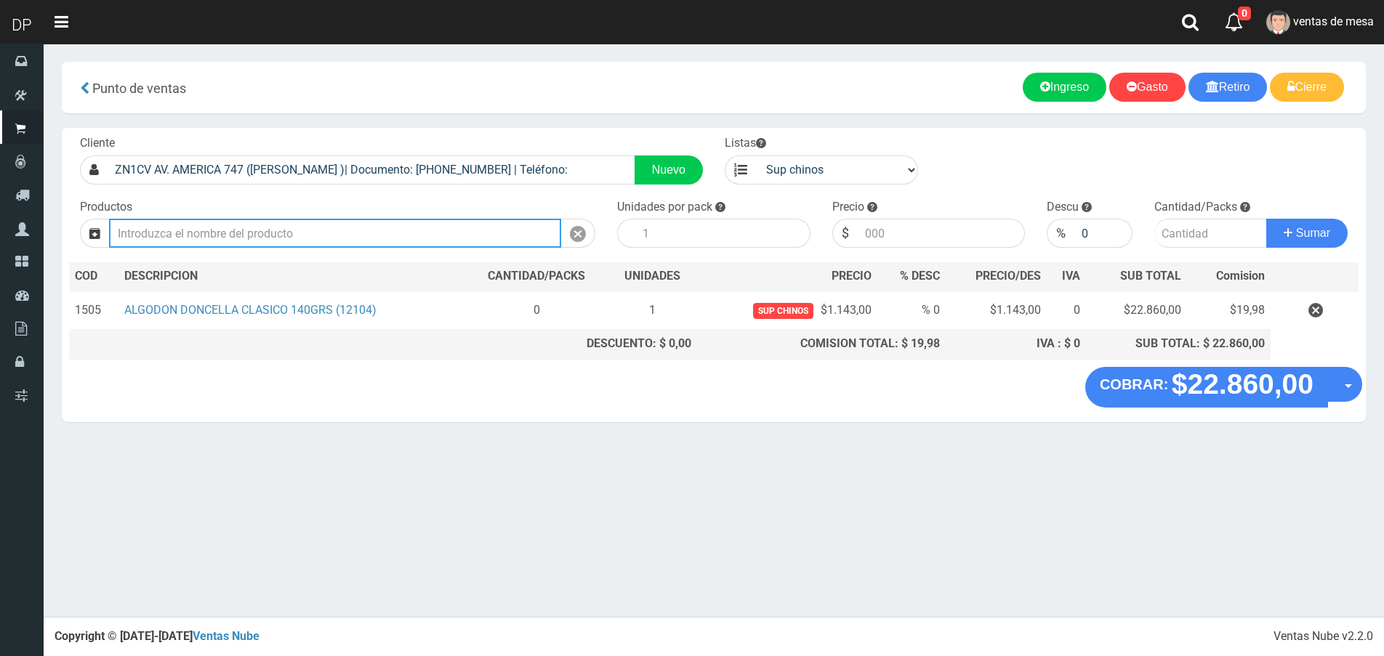
click at [238, 234] on input "text" at bounding box center [335, 233] width 452 height 29
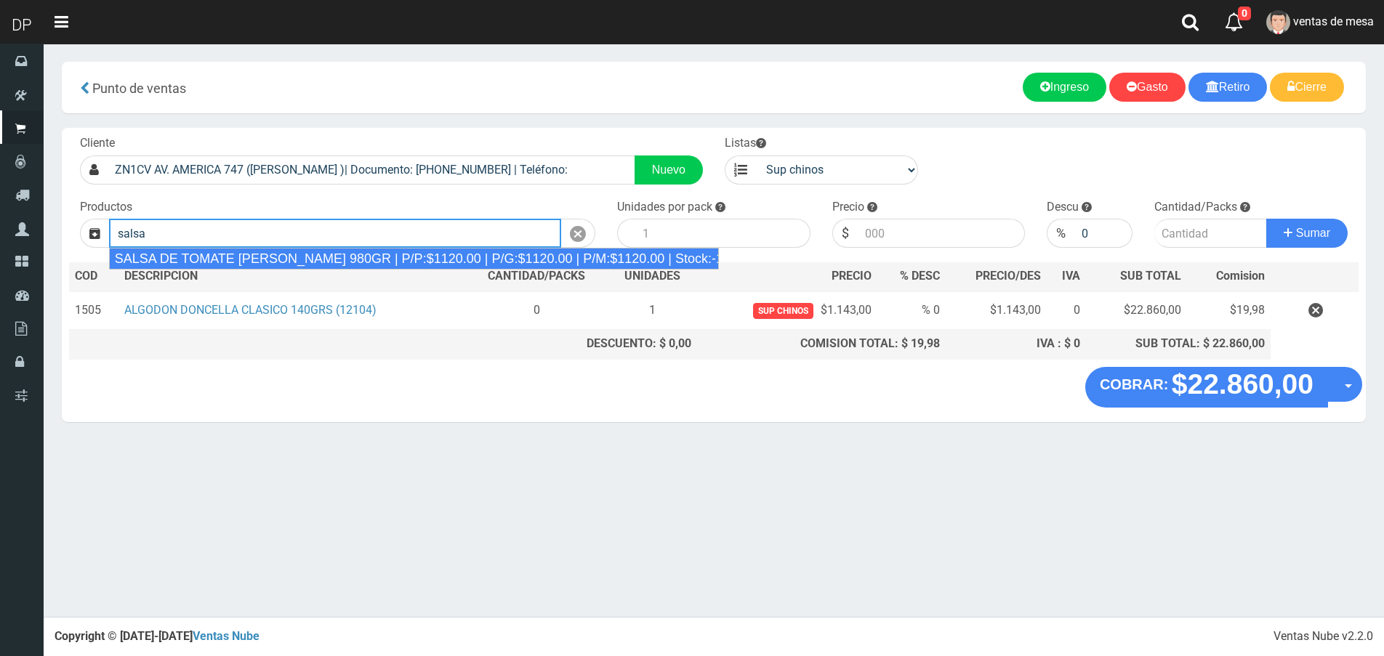
click at [281, 258] on div "SALSA DE TOMATE [PERSON_NAME] 980GR | P/P:$1120.00 | P/G:$1120.00 | P/M:$1120.0…" at bounding box center [414, 259] width 610 height 22
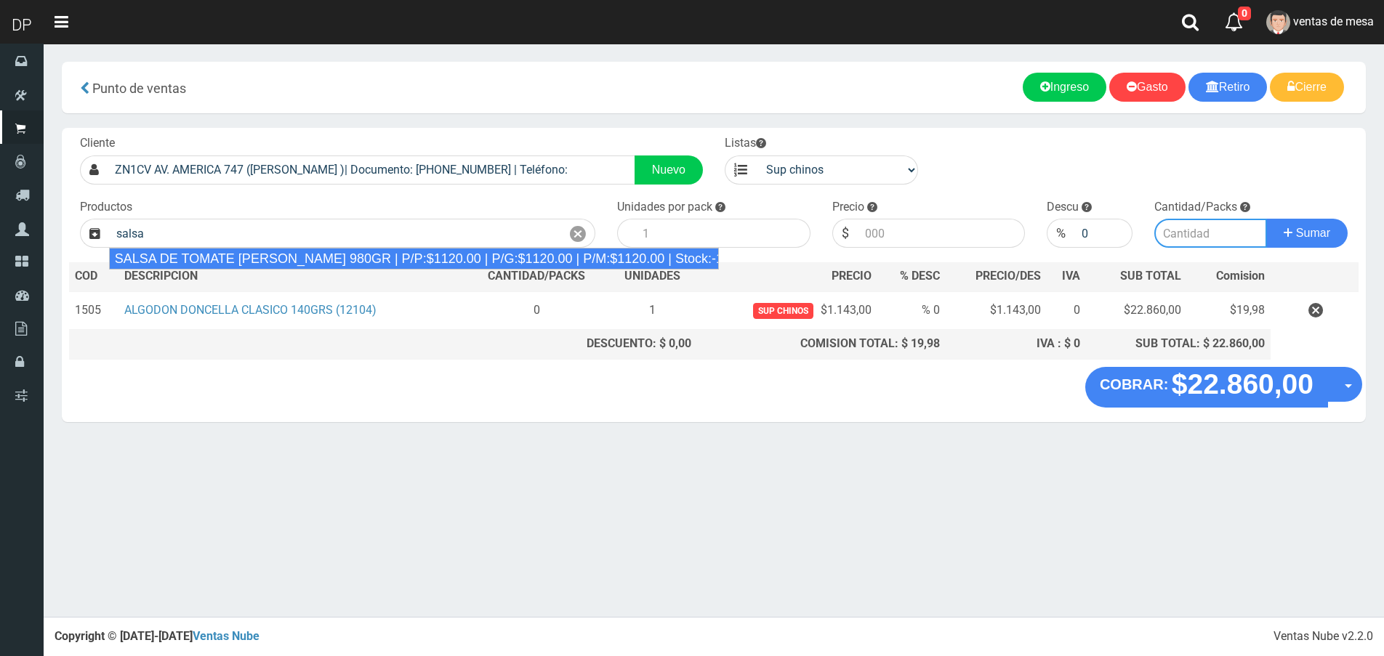
type input "SALSA DE TOMATE [PERSON_NAME] 980GR | P/P:$1120.00 | P/G:$1120.00 | P/M:$1120.0…"
type input "8"
type input "1120.00"
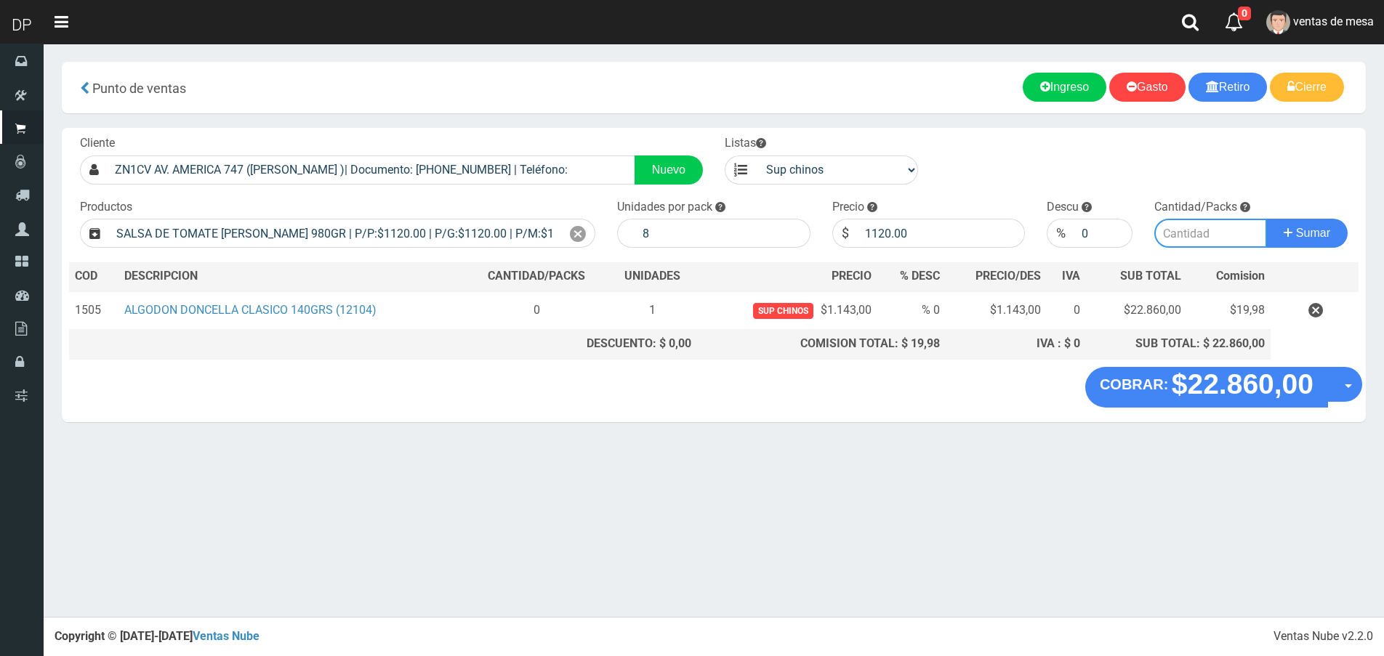
click at [1215, 236] on input "number" at bounding box center [1210, 233] width 113 height 29
type input "1"
click at [1266, 219] on button "Sumar" at bounding box center [1306, 233] width 81 height 29
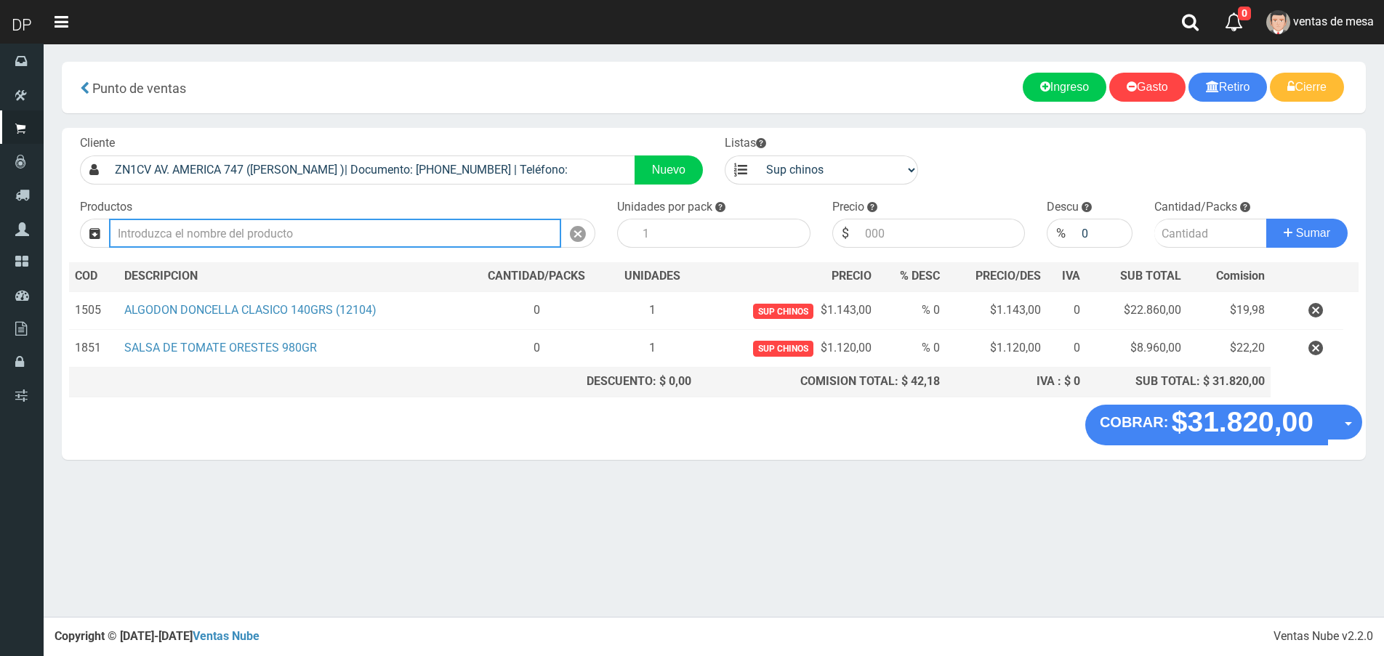
click at [353, 231] on input "text" at bounding box center [335, 233] width 452 height 29
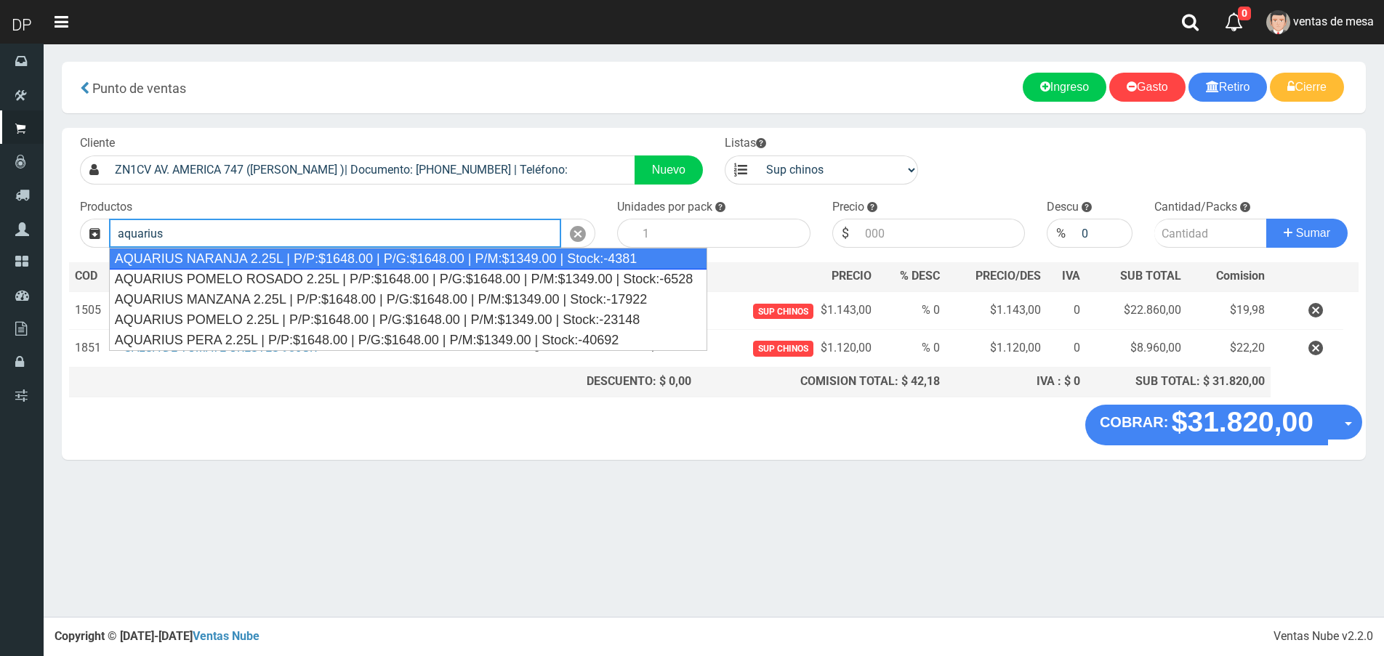
click at [329, 254] on div "AQUARIUS NARANJA 2.25L | P/P:$1648.00 | P/G:$1648.00 | P/M:$1349.00 | Stock:-43…" at bounding box center [408, 259] width 599 height 22
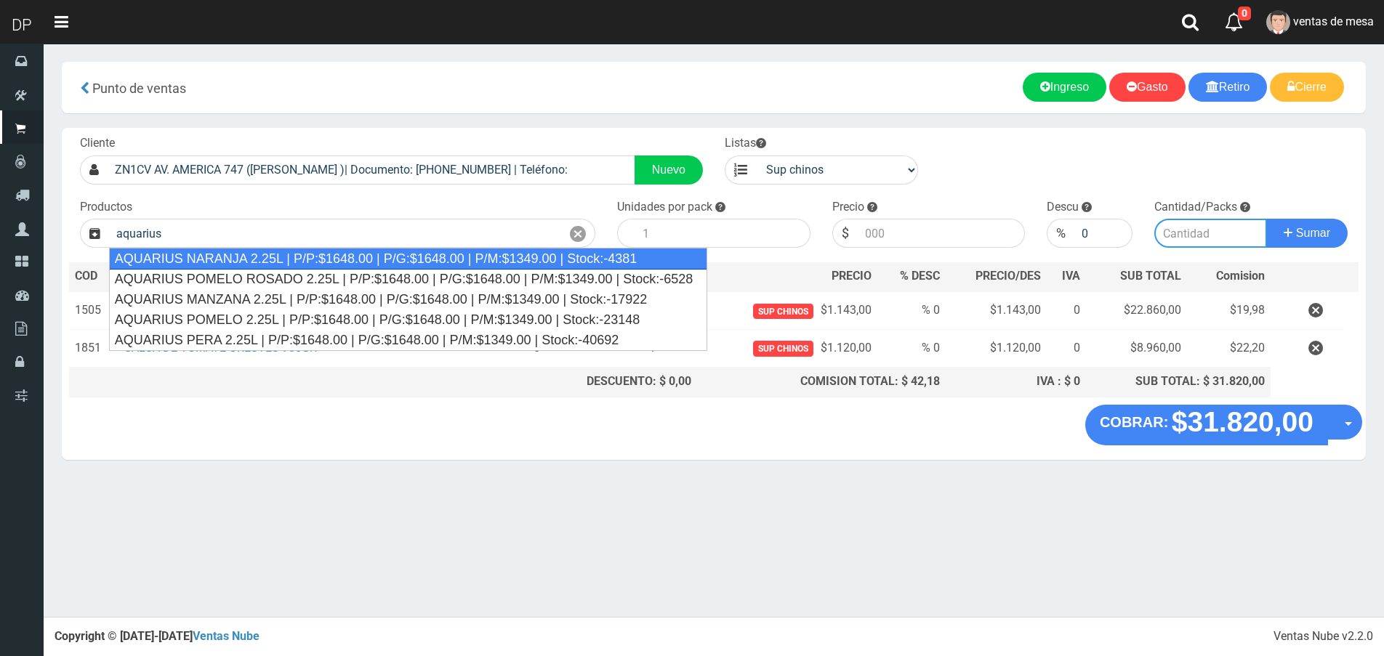
type input "AQUARIUS NARANJA 2.25L | P/P:$1648.00 | P/G:$1648.00 | P/M:$1349.00 | Stock:-43…"
type input "6"
type input "1648.00"
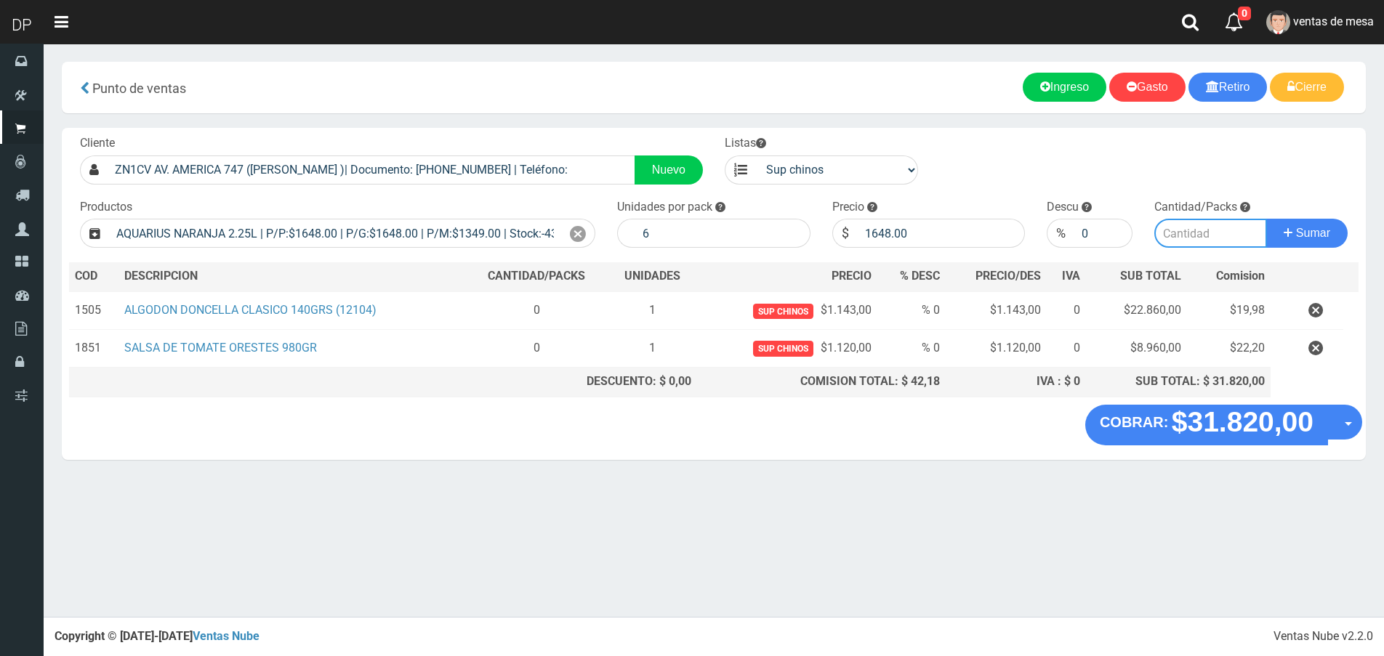
click at [1221, 235] on input "number" at bounding box center [1210, 233] width 113 height 29
type input "1"
click at [1266, 219] on button "Sumar" at bounding box center [1306, 233] width 81 height 29
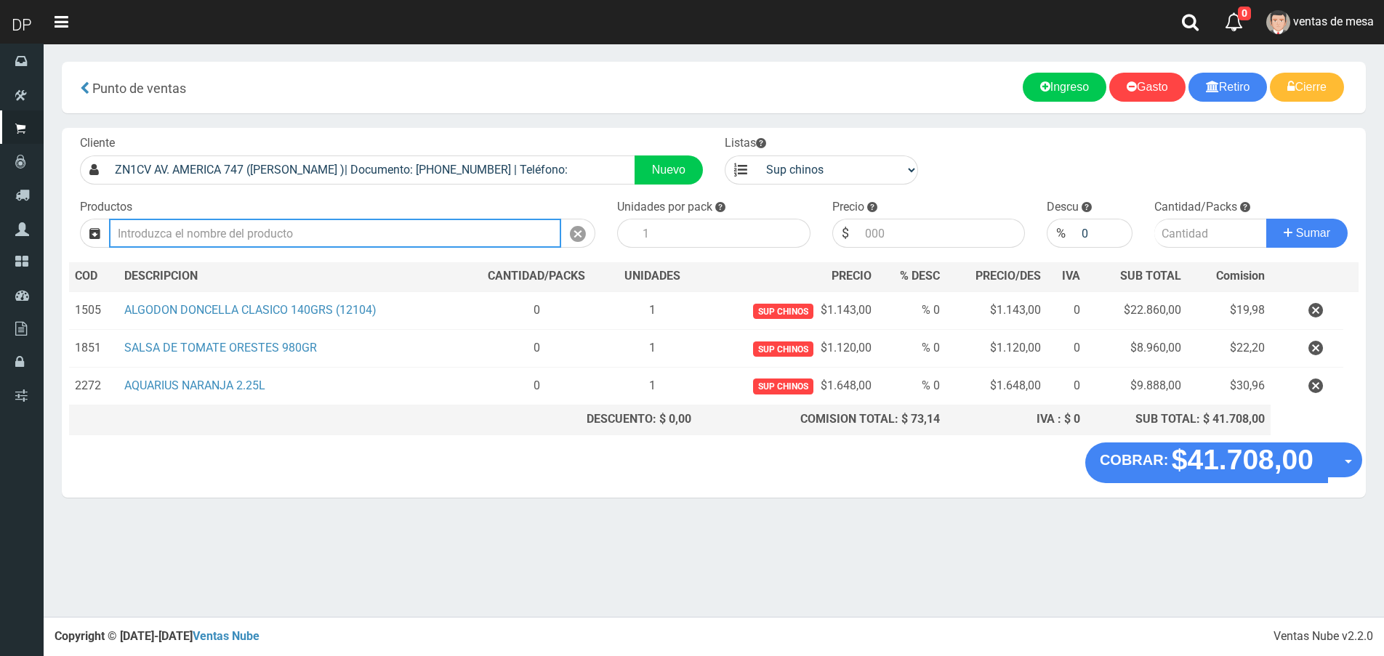
click at [371, 227] on input "text" at bounding box center [335, 233] width 452 height 29
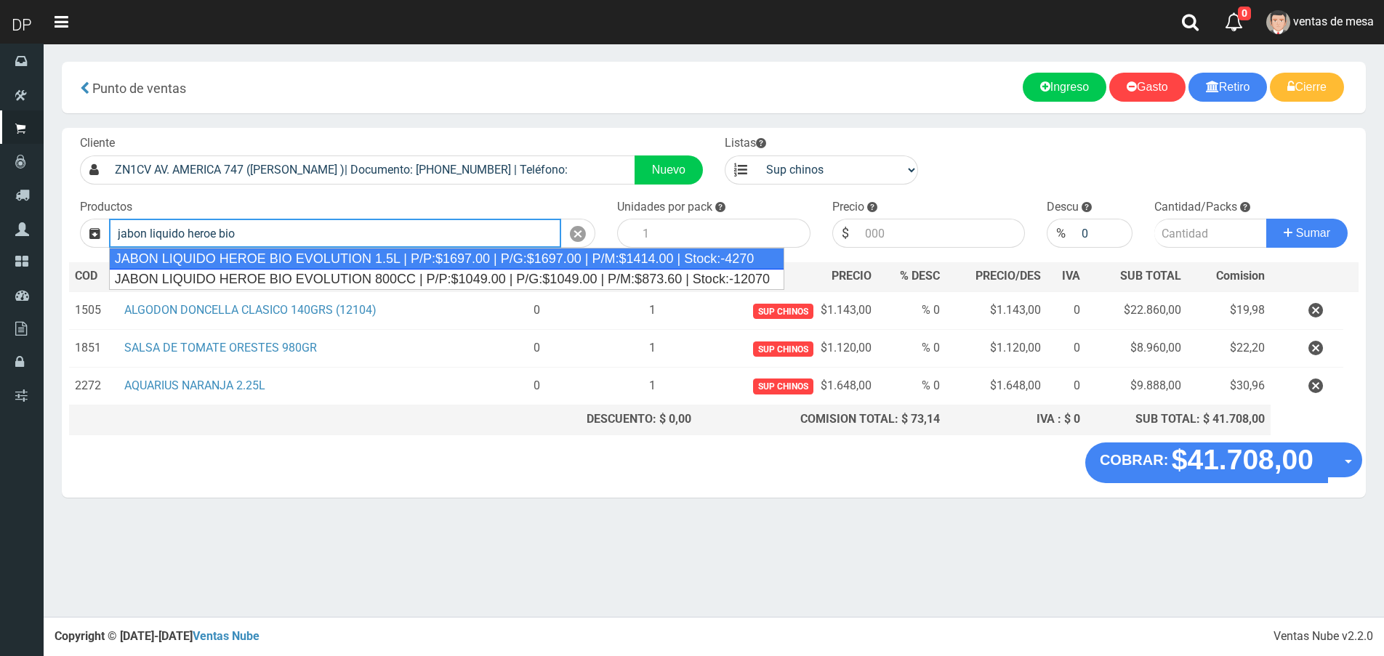
click at [379, 256] on div "JABON LIQUIDO HEROE BIO EVOLUTION 1.5L | P/P:$1697.00 | P/G:$1697.00 | P/M:$141…" at bounding box center [446, 259] width 675 height 22
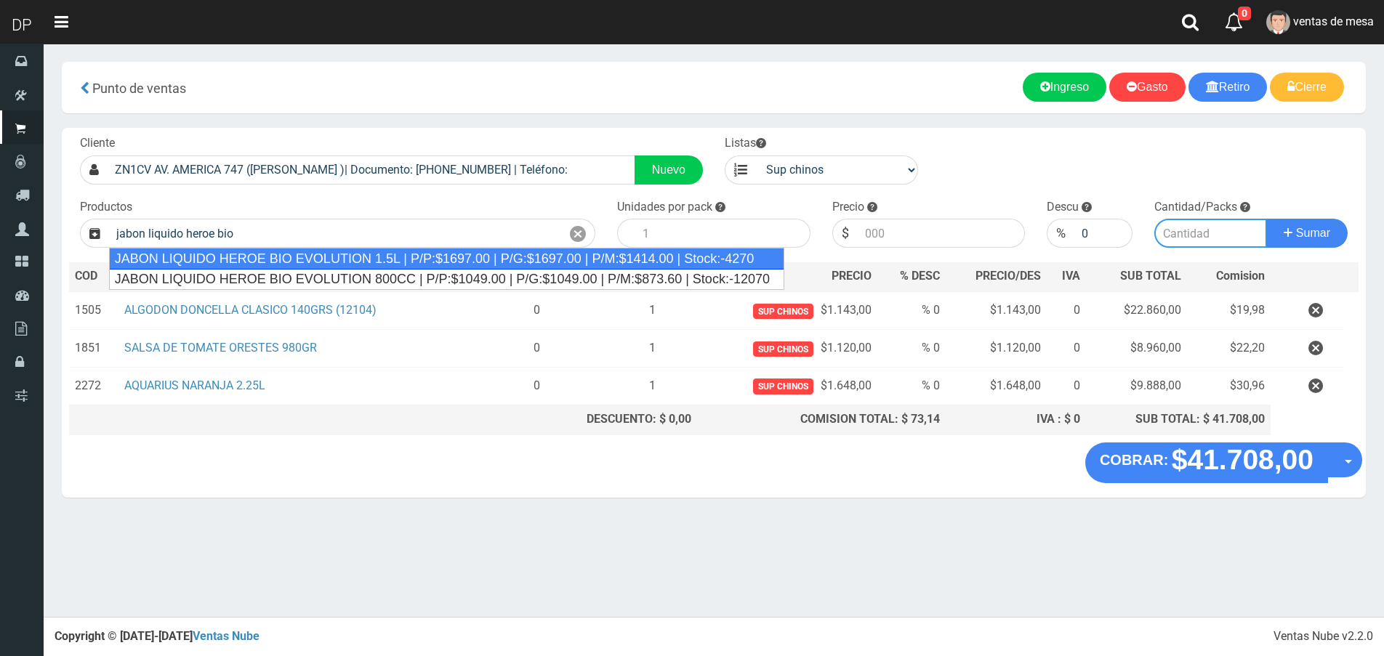
type input "JABON LIQUIDO HEROE BIO EVOLUTION 1.5L | P/P:$1697.00 | P/G:$1697.00 | P/M:$141…"
type input "6"
type input "1697.00"
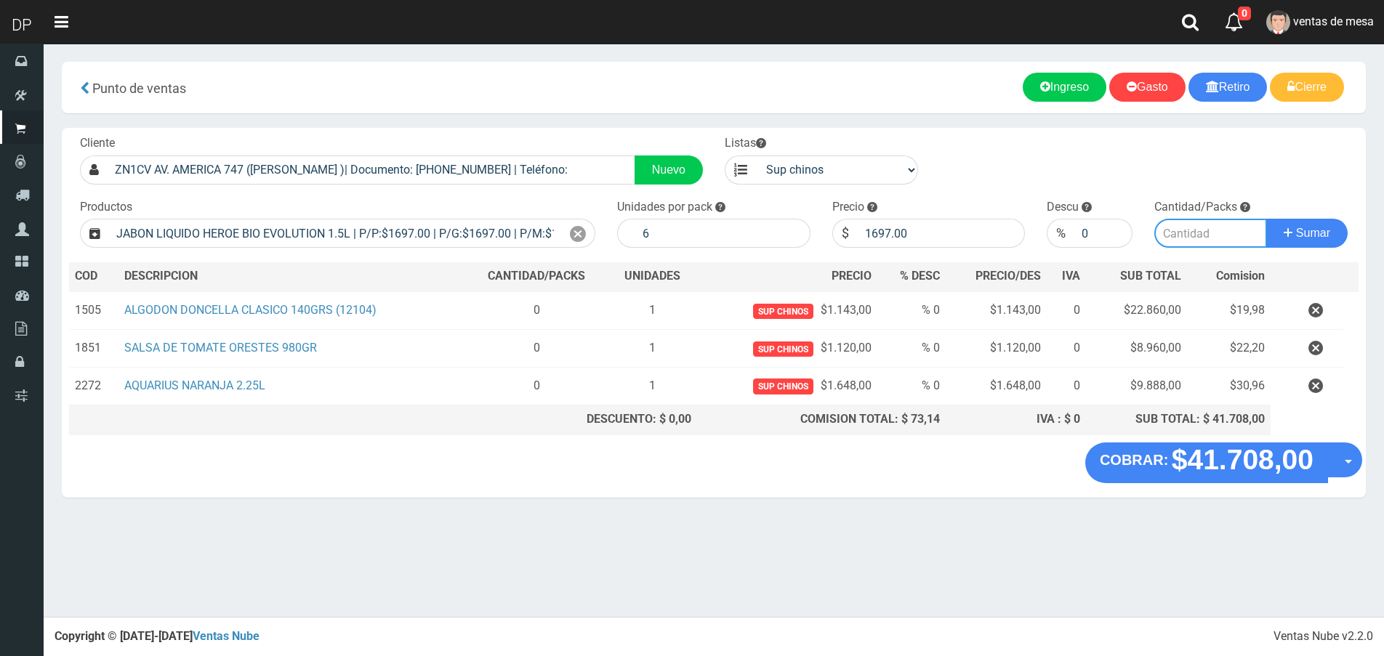
click at [1184, 234] on input "number" at bounding box center [1210, 233] width 113 height 29
type input "1"
click at [1266, 219] on button "Sumar" at bounding box center [1306, 233] width 81 height 29
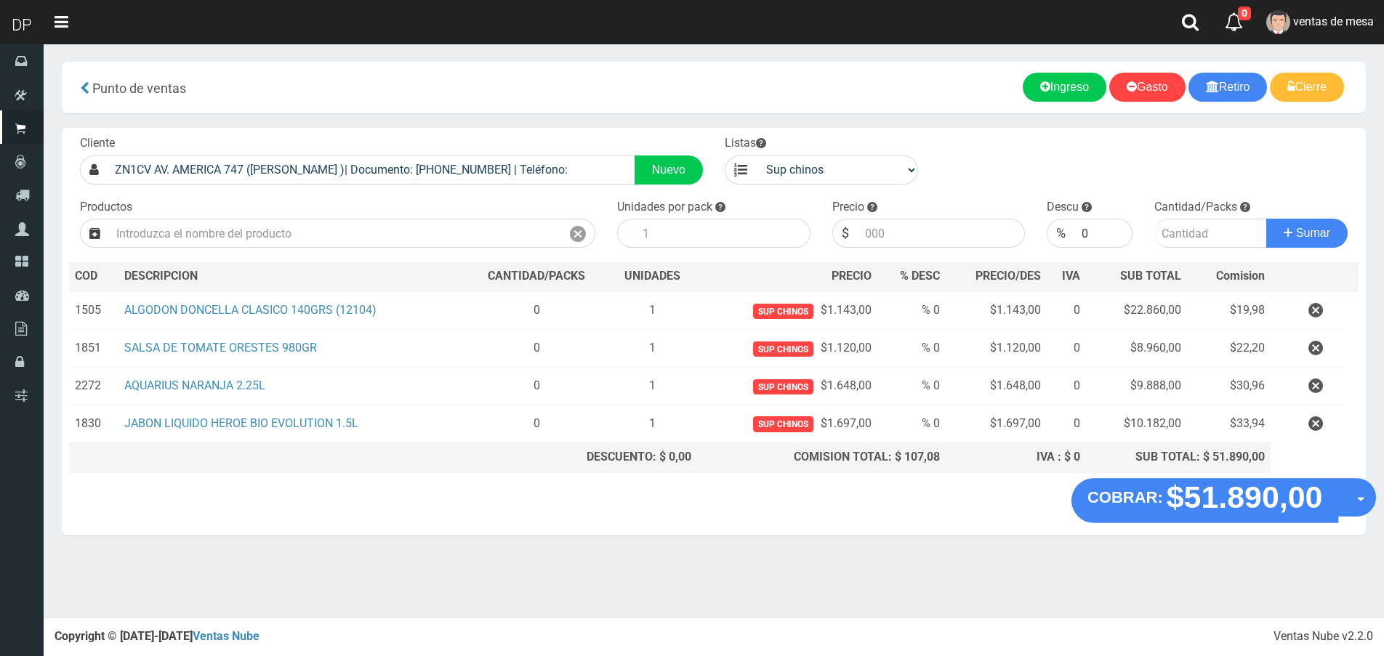
click at [1350, 499] on button "Opciones" at bounding box center [1356, 497] width 39 height 39
click at [1319, 489] on link "Hacer Devolucion" at bounding box center [1310, 502] width 130 height 33
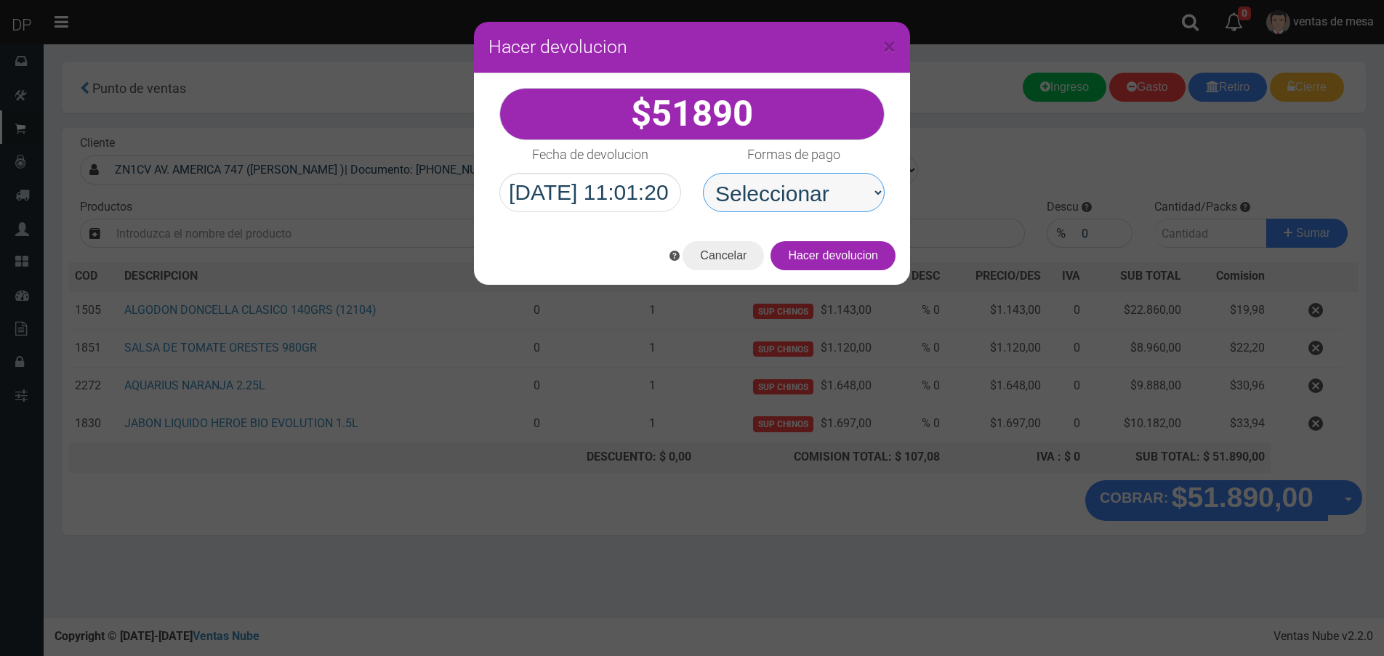
click at [798, 209] on select "Seleccionar Efectivo Tarjeta de Crédito Depósito Débito" at bounding box center [794, 192] width 182 height 39
select select "Efectivo"
click at [703, 173] on select "Seleccionar Efectivo Tarjeta de Crédito Depósito Débito" at bounding box center [794, 192] width 182 height 39
click at [837, 252] on button "Hacer devolucion" at bounding box center [832, 255] width 125 height 29
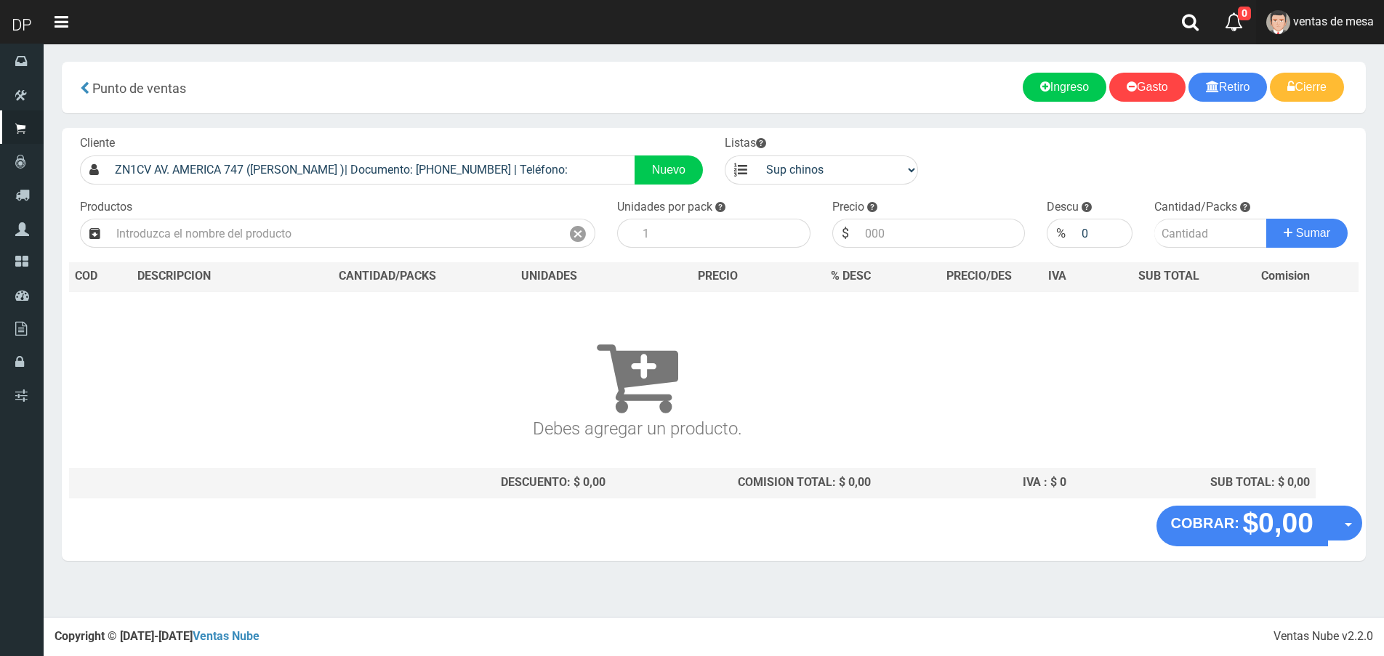
click at [1356, 33] on link "ventas de mesa" at bounding box center [1320, 22] width 128 height 44
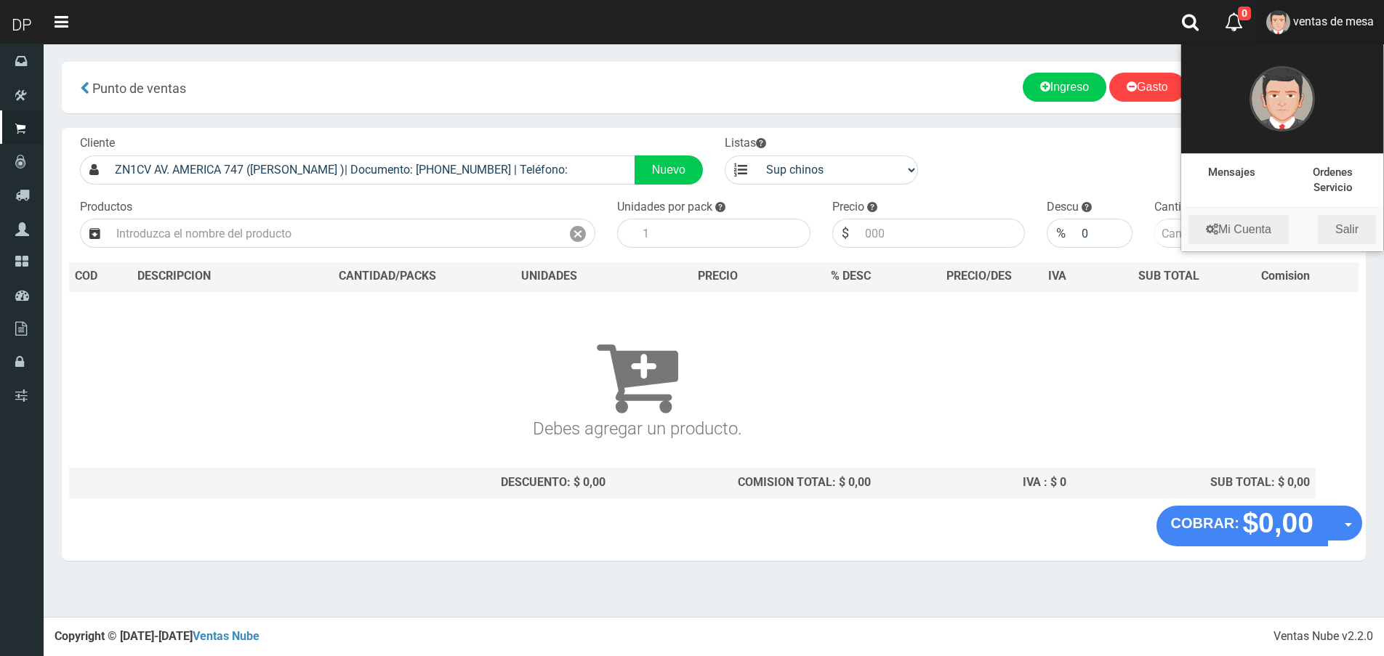
click at [1354, 245] on li "Mi Cuenta Salir" at bounding box center [1282, 230] width 202 height 44
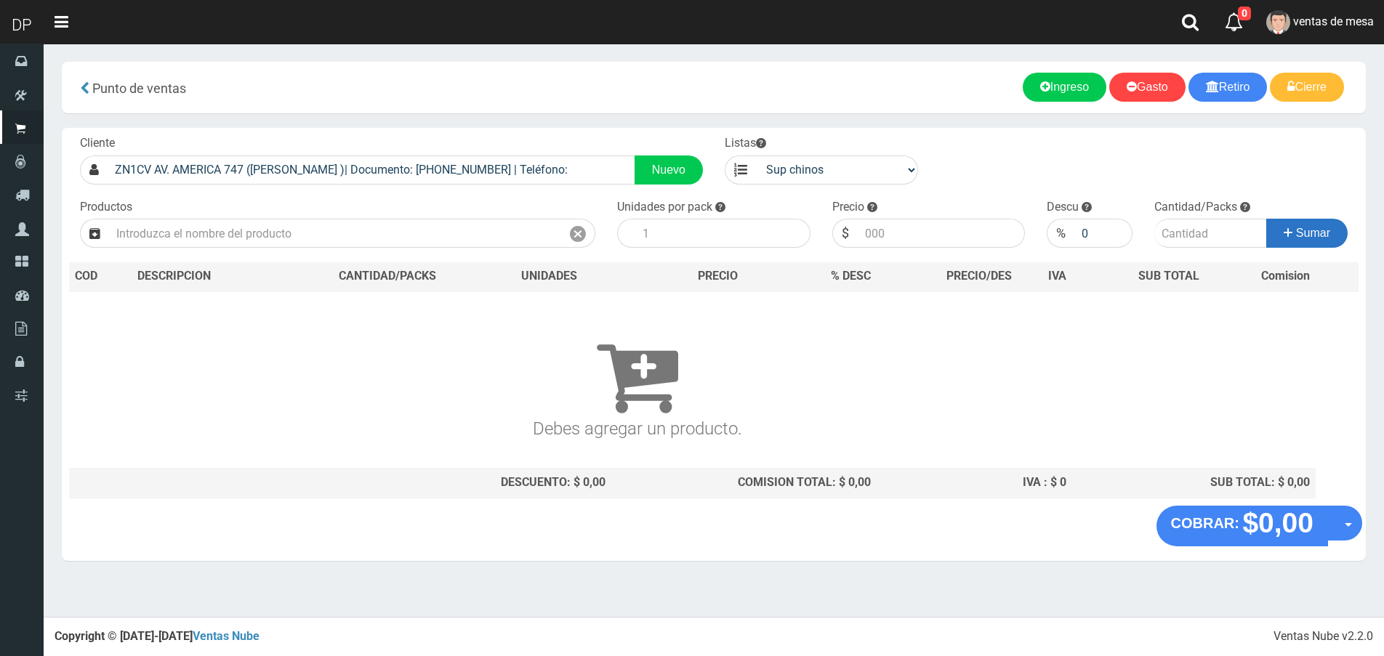
click at [1347, 238] on button "Sumar" at bounding box center [1306, 233] width 81 height 29
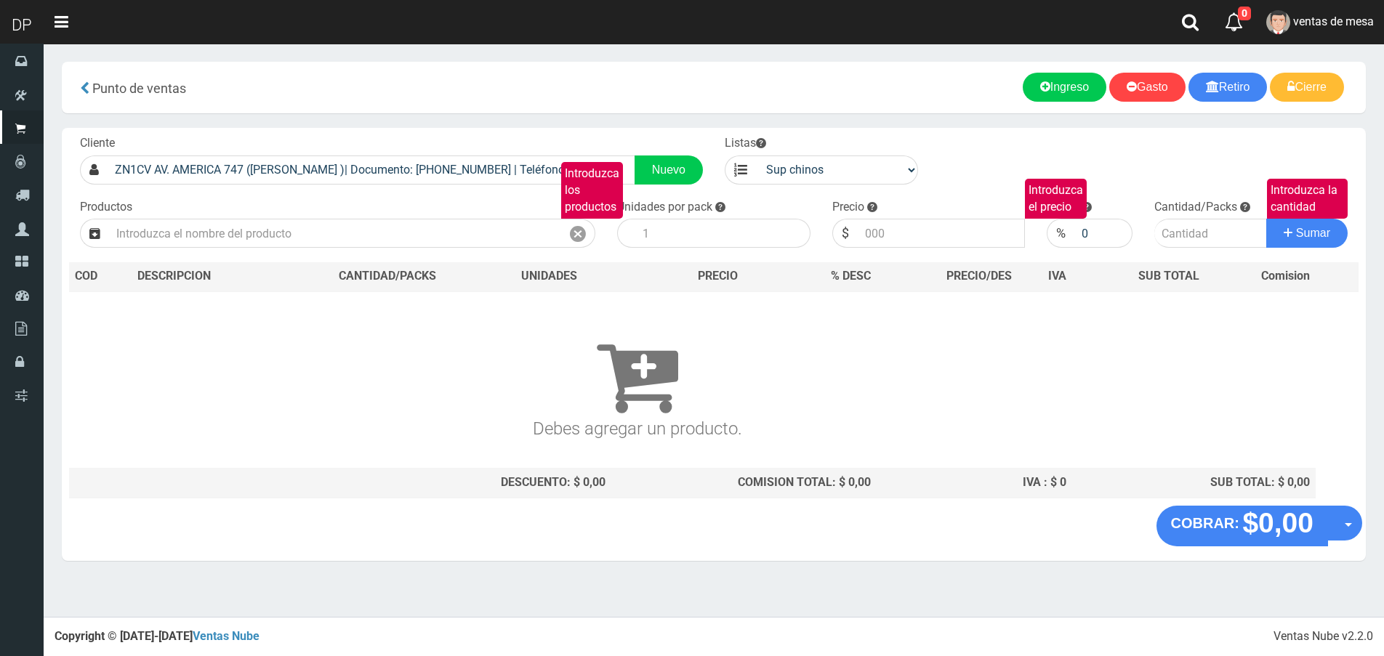
click at [1353, 98] on div "more_horiz Nuevo Retiro Nuevo Ingreso Nuevo Gasto Cierre de caja Ingreso Gasto …" at bounding box center [1034, 87] width 641 height 29
click at [1309, 15] on span "ventas de mesa" at bounding box center [1333, 22] width 81 height 14
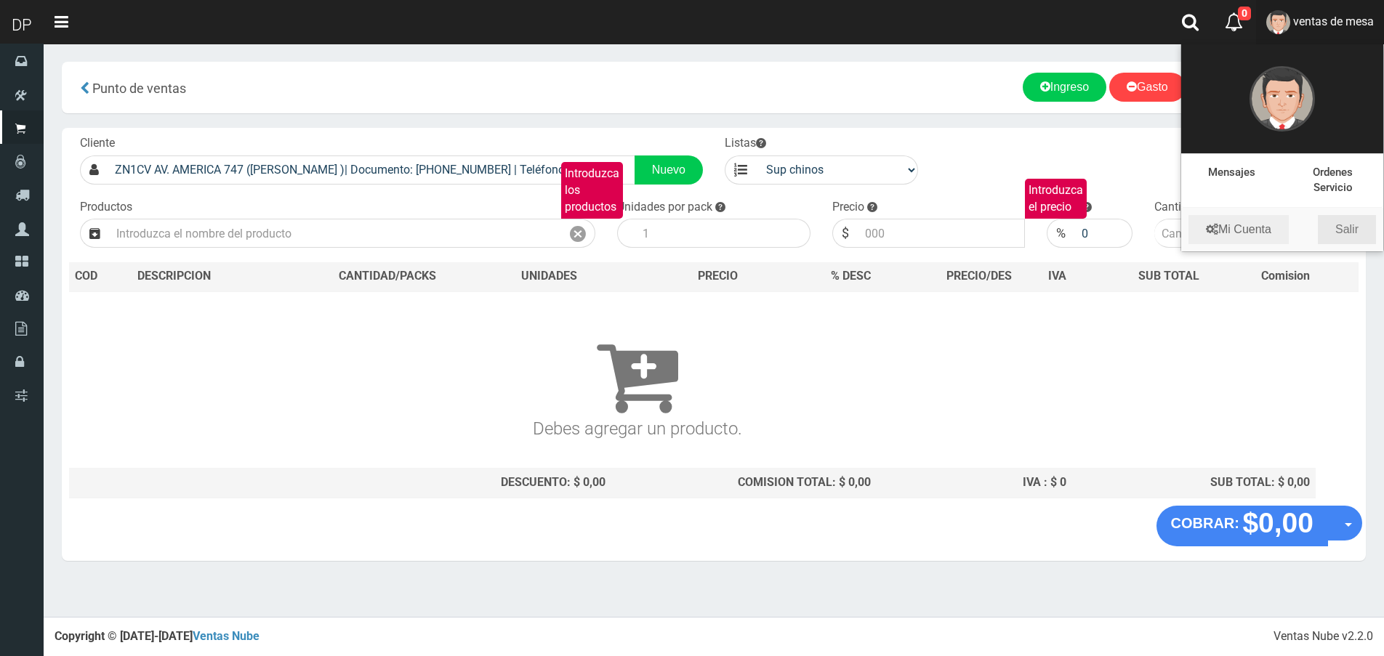
click at [1352, 232] on link "Salir" at bounding box center [1347, 229] width 58 height 29
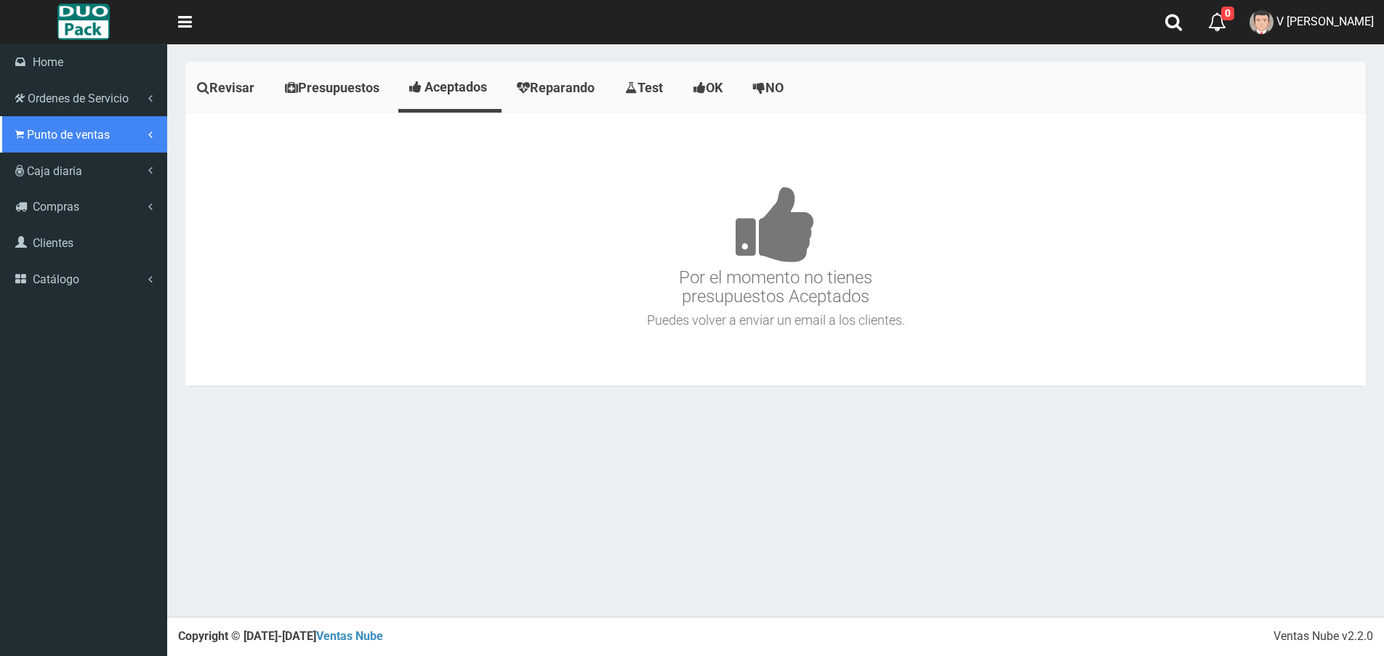
click at [74, 141] on span "Punto de ventas" at bounding box center [68, 135] width 83 height 14
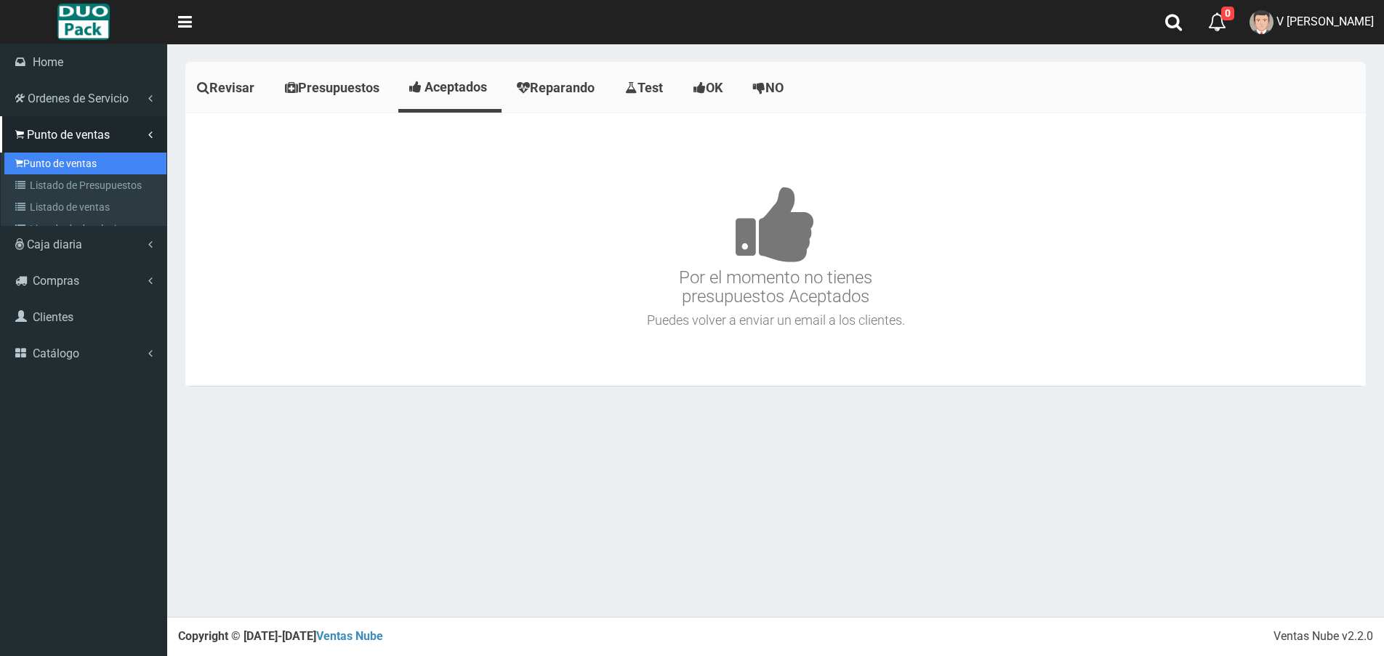
click at [66, 166] on link "Punto de ventas" at bounding box center [85, 164] width 162 height 22
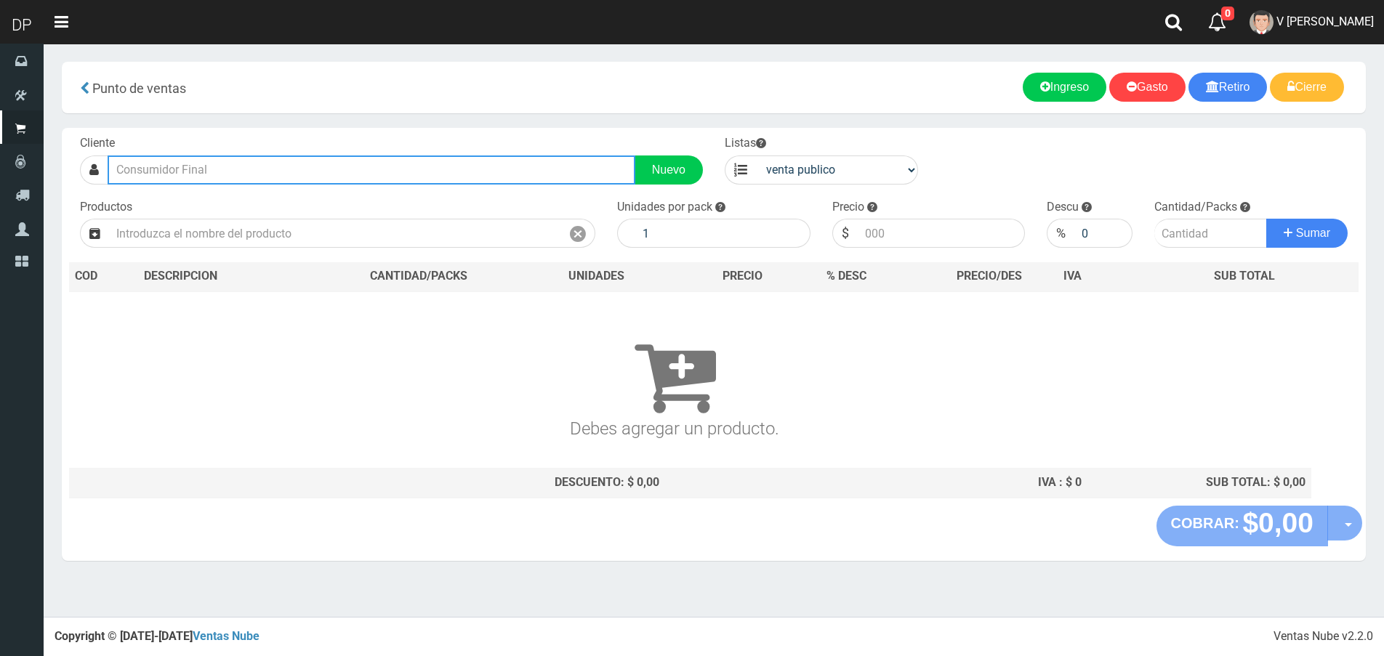
click at [297, 168] on input "text" at bounding box center [372, 170] width 528 height 29
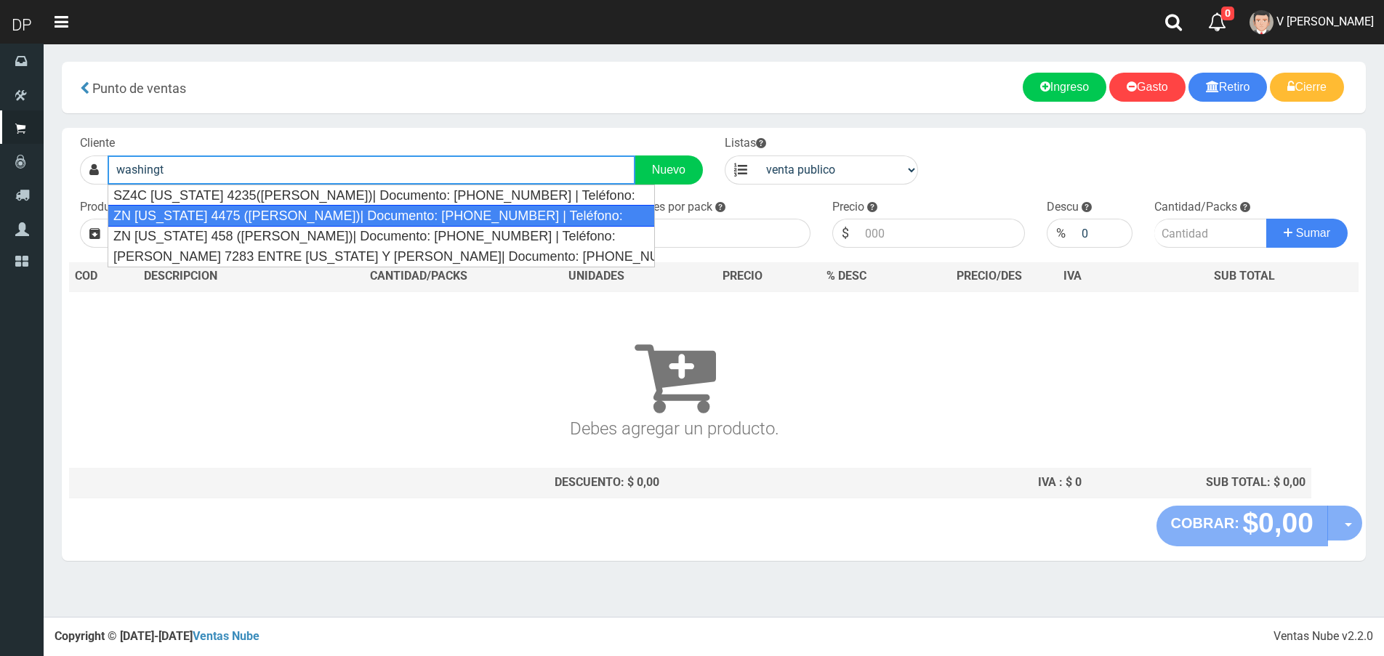
click at [371, 216] on div "ZN WASHINGTON 4475 (JOSE C PAZ)| Documento: 251651346 | Teléfono:" at bounding box center [382, 216] width 548 height 22
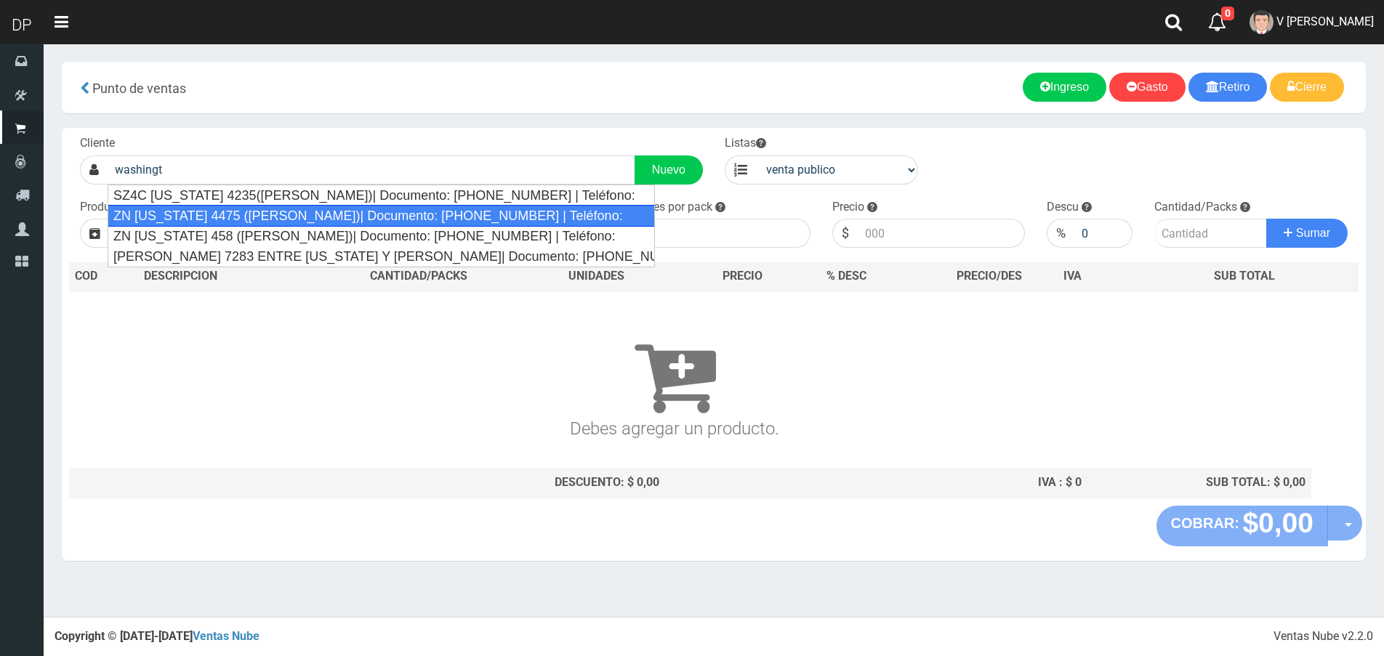
type input "ZN WASHINGTON 4475 (JOSE C PAZ)| Documento: 251651346 | Teléfono:"
select select "2"
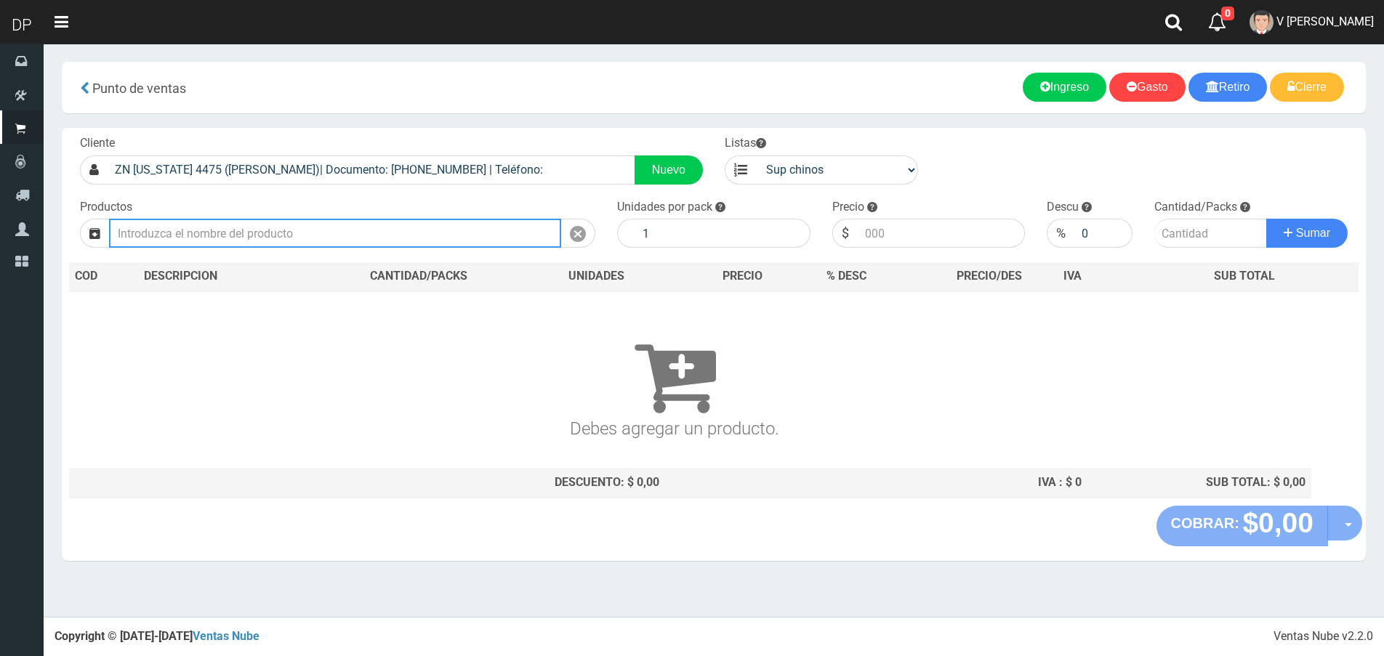
click at [411, 226] on input "text" at bounding box center [335, 233] width 452 height 29
click at [368, 243] on input "text" at bounding box center [335, 233] width 452 height 29
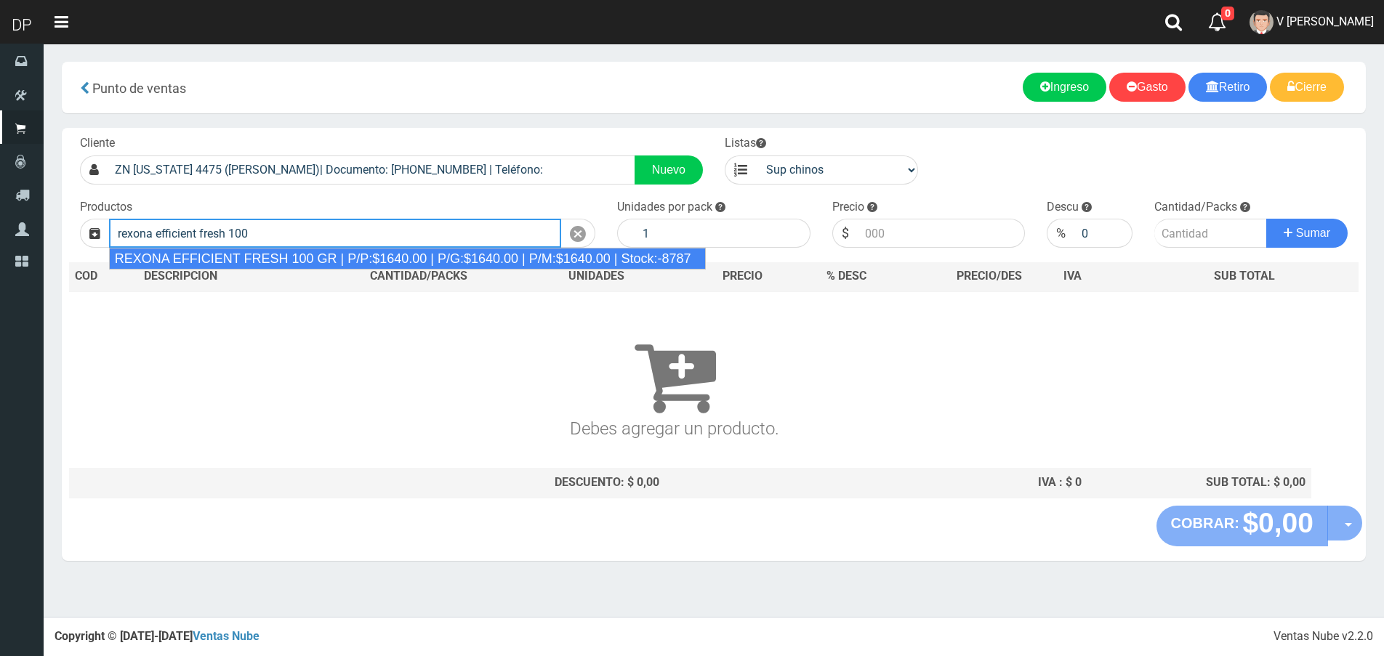
click at [333, 257] on div "REXONA EFFICIENT FRESH 100 GR | P/P:$1640.00 | P/G:$1640.00 | P/M:$1640.00 | St…" at bounding box center [407, 259] width 597 height 22
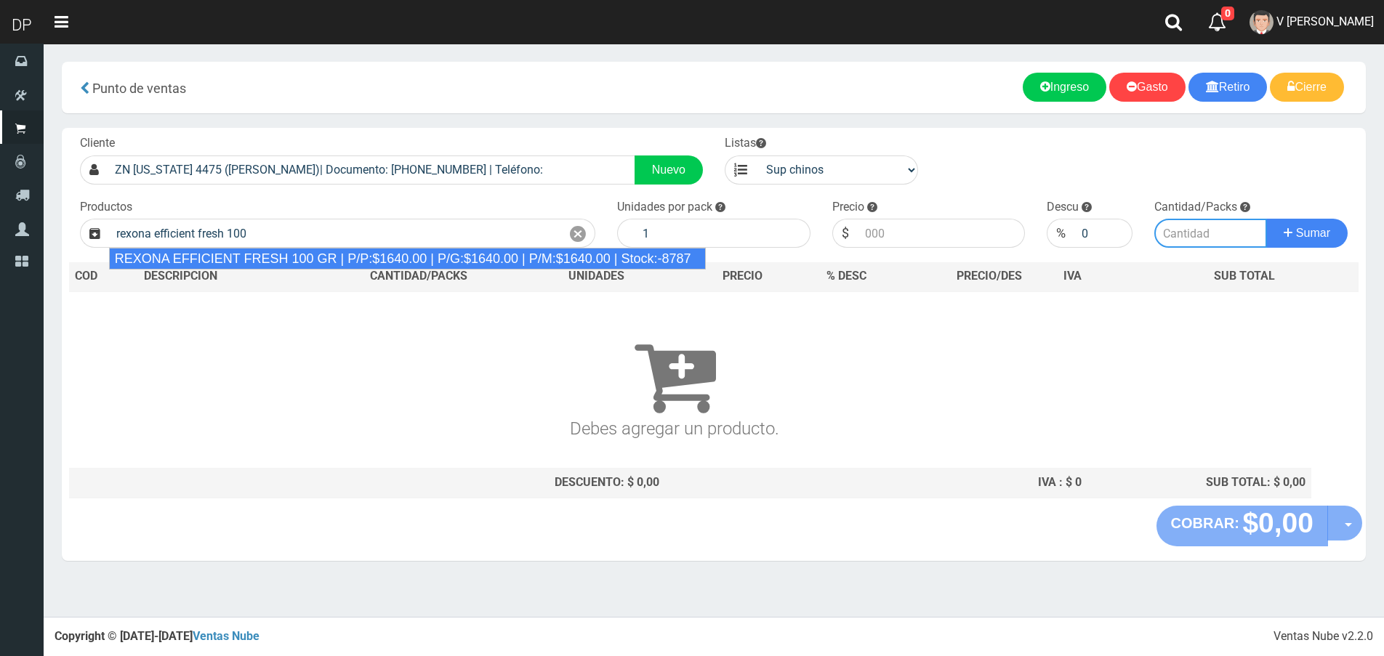
type input "REXONA EFFICIENT FRESH 100 GR | P/P:$1640.00 | P/G:$1640.00 | P/M:$1640.00 | St…"
type input "12"
type input "1640.00"
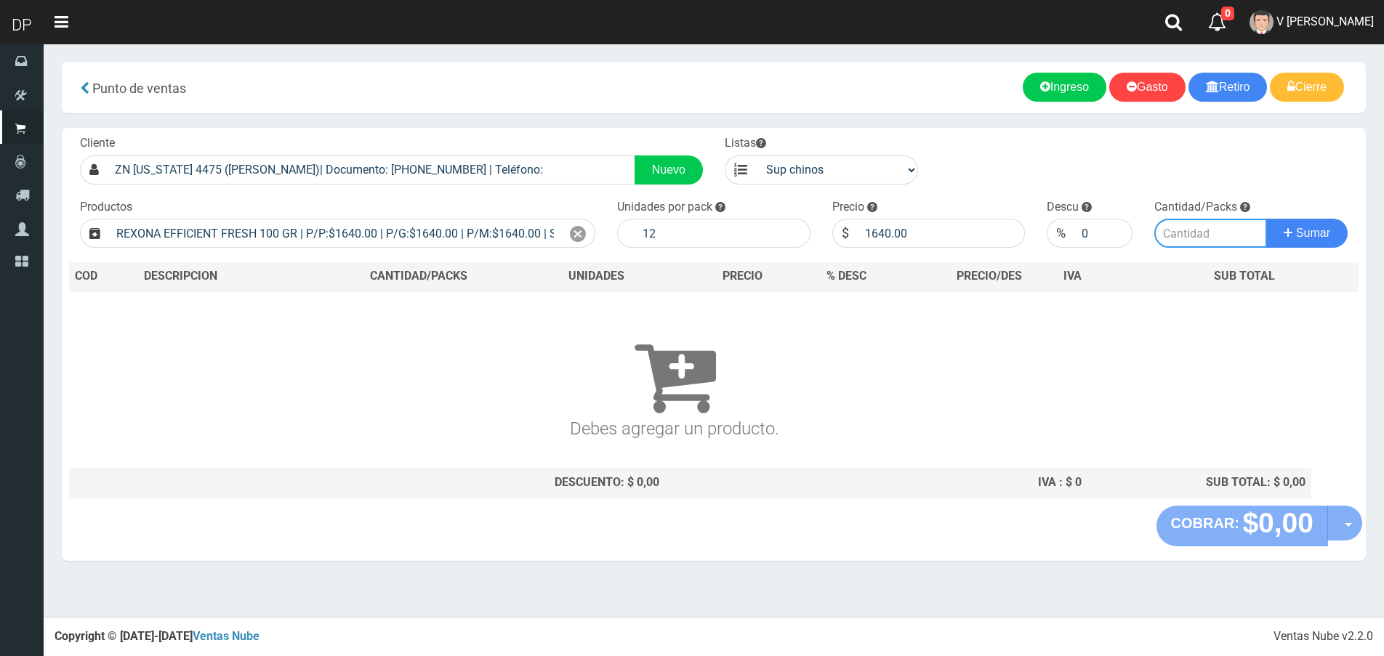
click at [1203, 237] on input "number" at bounding box center [1210, 233] width 113 height 29
type input "1"
click at [1266, 219] on button "Sumar" at bounding box center [1306, 233] width 81 height 29
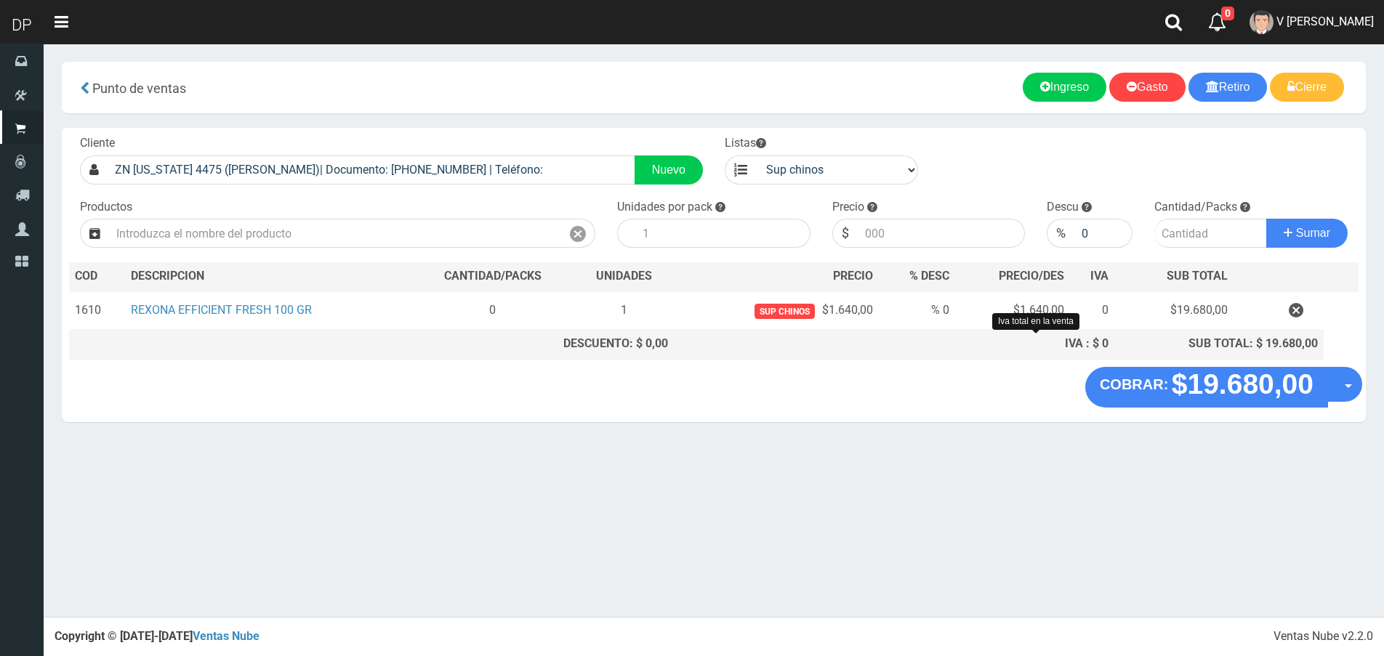
click at [927, 387] on "COBRAR: $19.680,00 Opciones Hacer Devolucion Crear presupuesto" at bounding box center [713, 387] width 1297 height 41
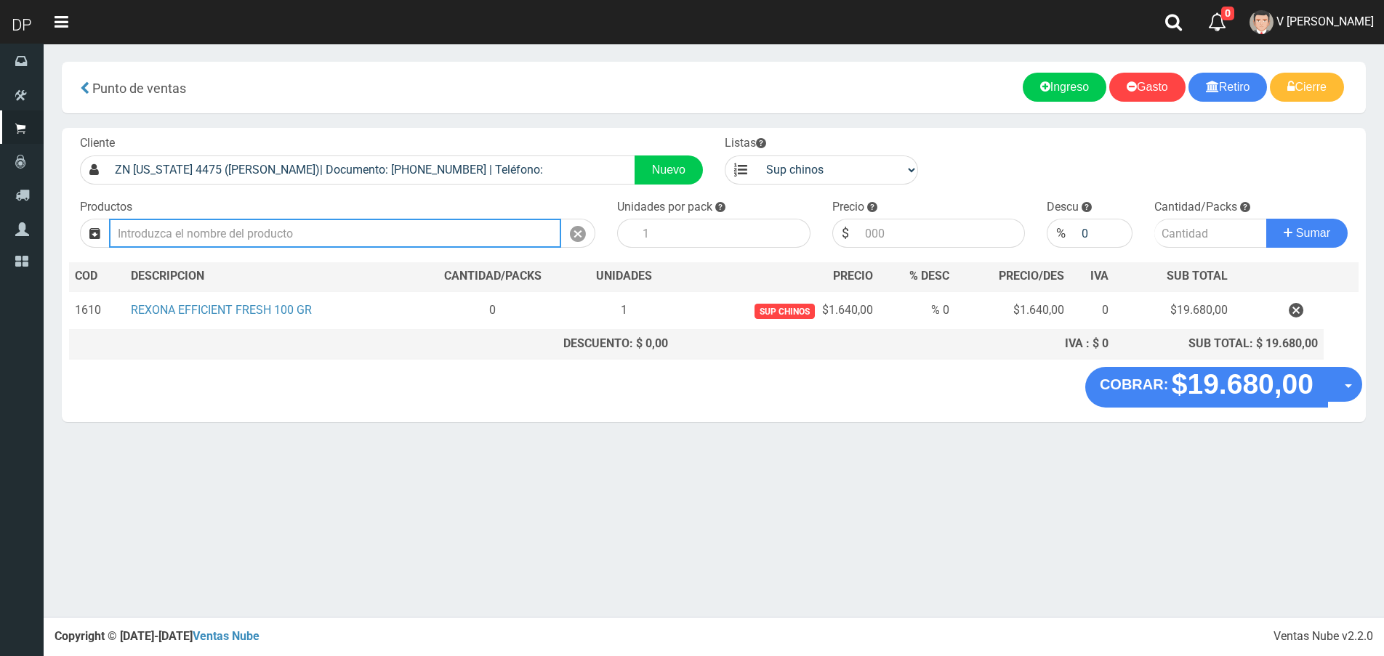
click at [321, 242] on input "text" at bounding box center [335, 233] width 452 height 29
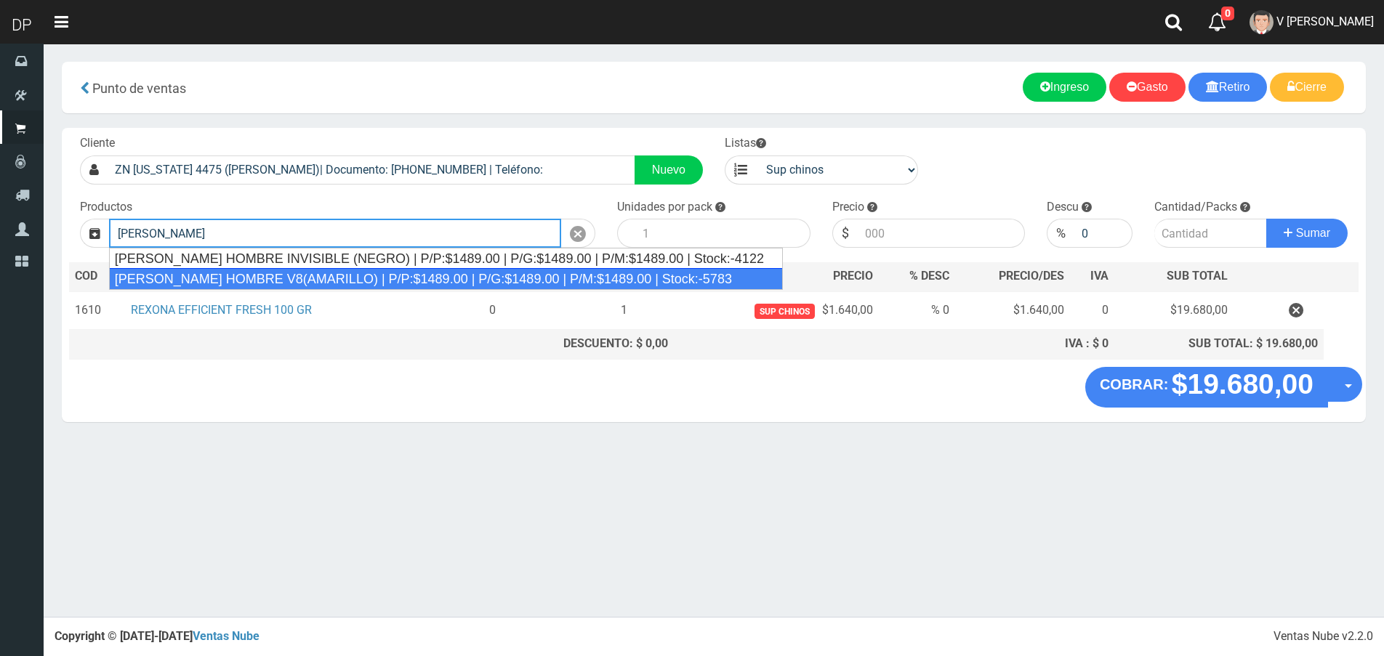
click at [325, 276] on div "REXONA ROLLON HOMBRE V8(AMARILLO) | P/P:$1489.00 | P/G:$1489.00 | P/M:$1489.00 …" at bounding box center [446, 279] width 674 height 22
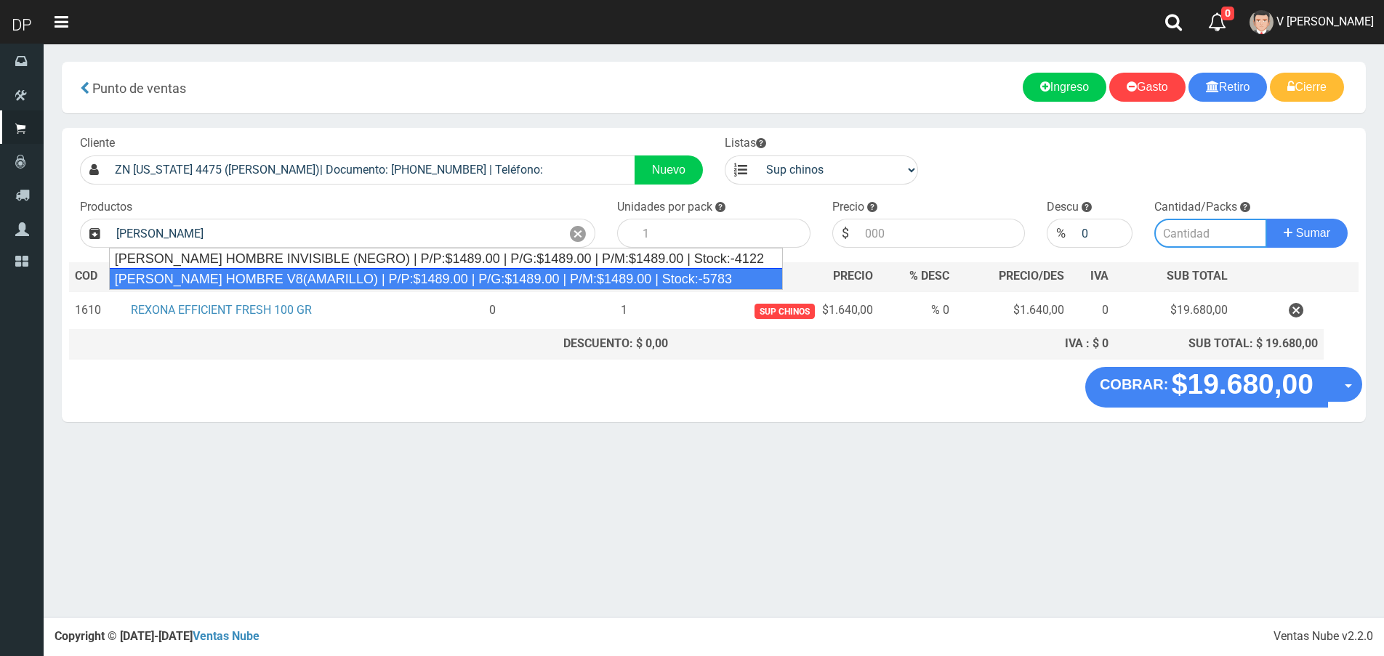
type input "REXONA ROLLON HOMBRE V8(AMARILLO) | P/P:$1489.00 | P/G:$1489.00 | P/M:$1489.00 …"
type input "12"
type input "1489.00"
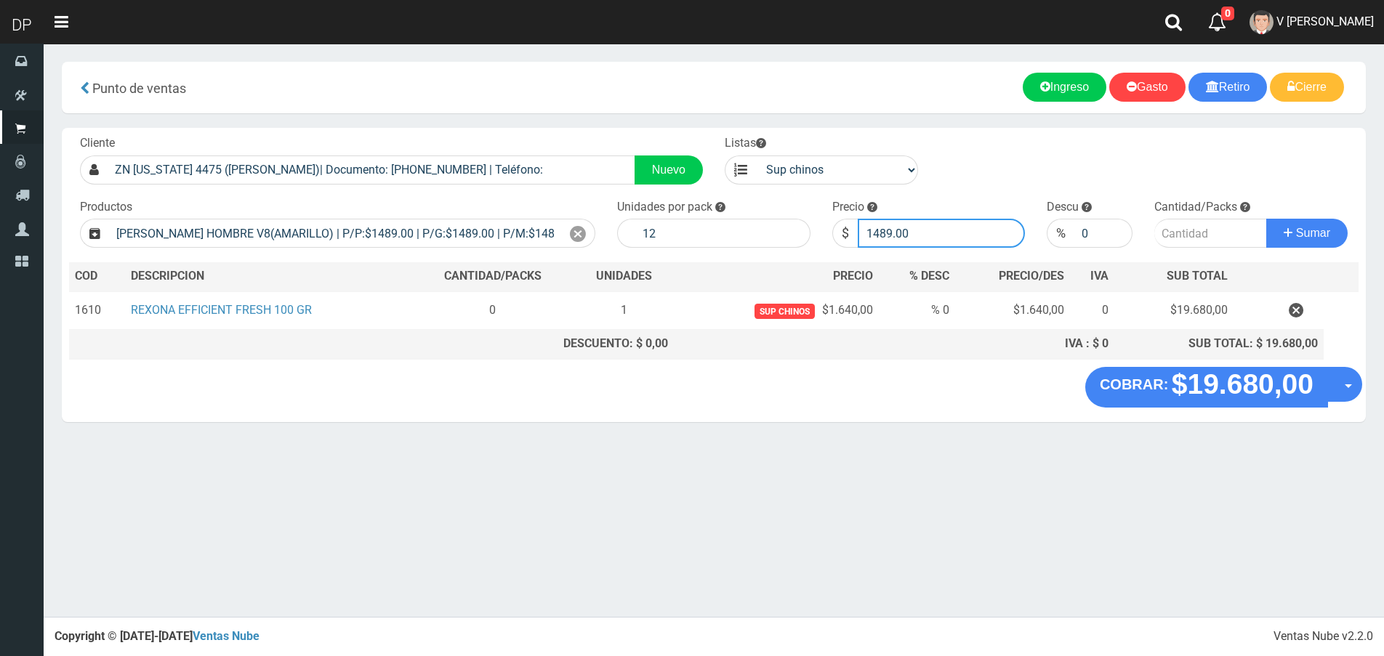
click at [927, 233] on input "1489.00" at bounding box center [942, 233] width 168 height 29
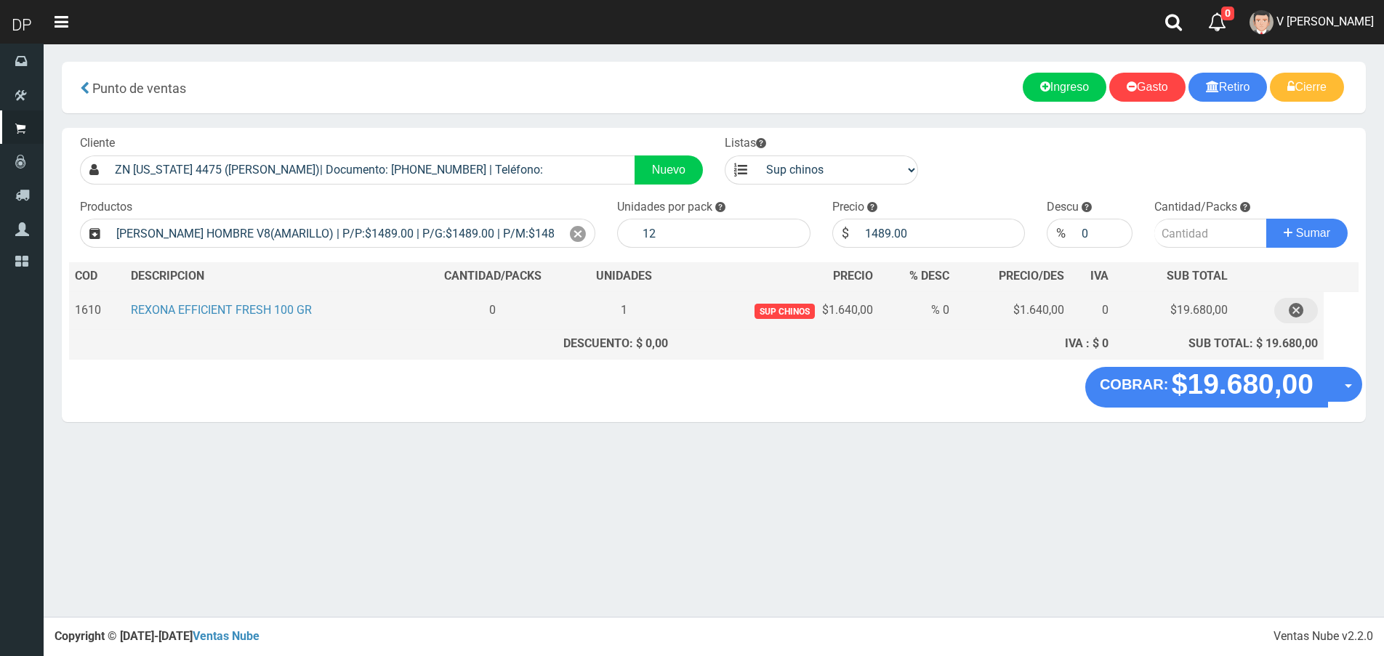
click at [1296, 313] on icon "button" at bounding box center [1296, 310] width 15 height 25
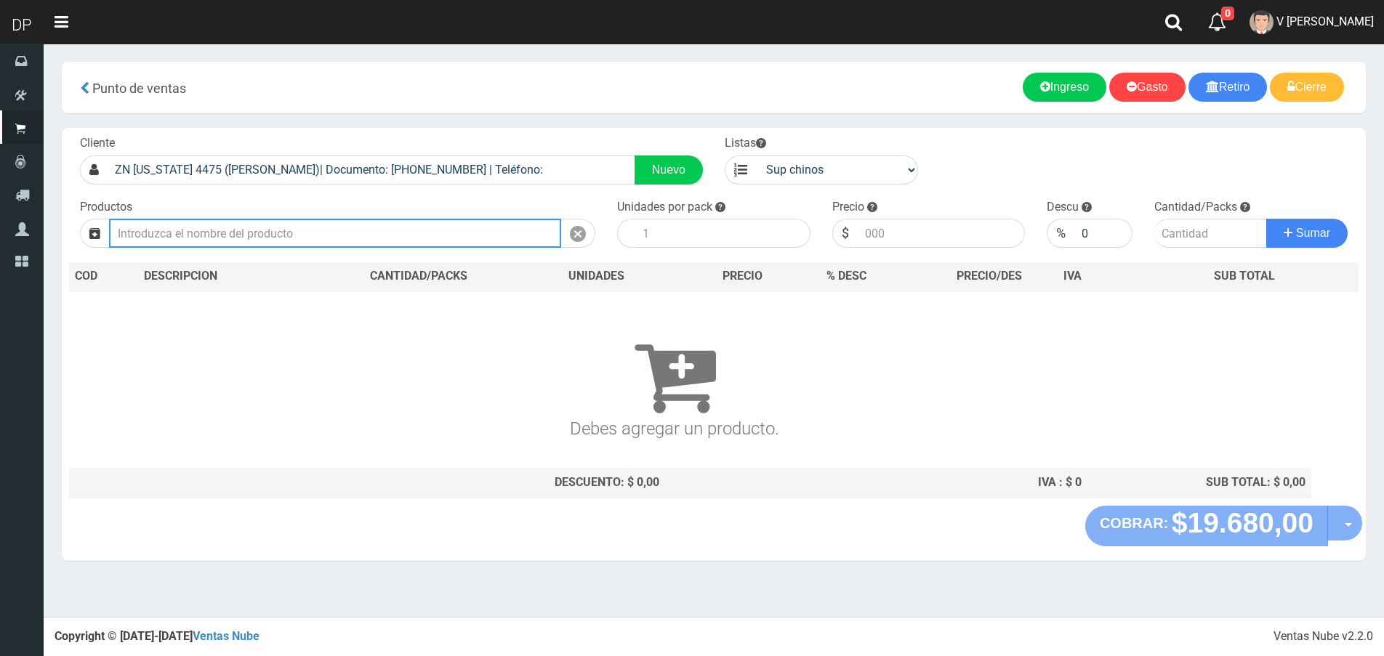
click at [326, 225] on input "text" at bounding box center [335, 233] width 452 height 29
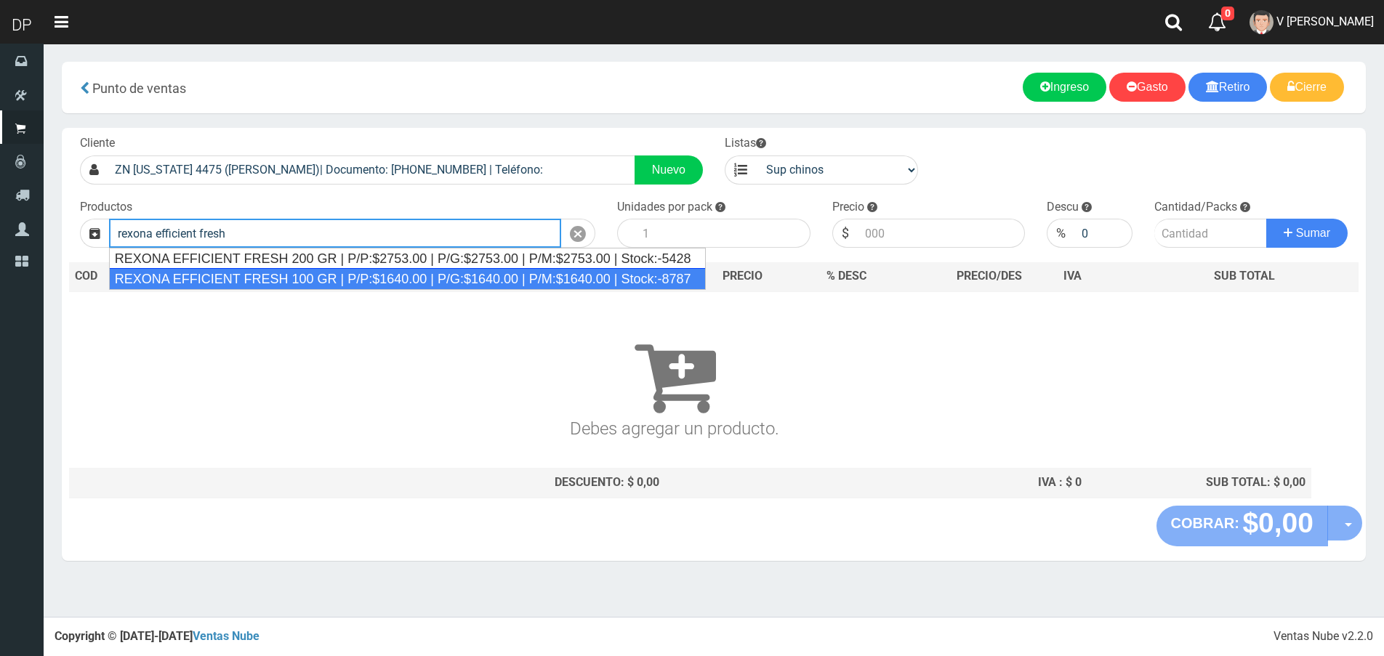
click at [321, 280] on div "REXONA EFFICIENT FRESH 100 GR | P/P:$1640.00 | P/G:$1640.00 | P/M:$1640.00 | St…" at bounding box center [407, 279] width 597 height 22
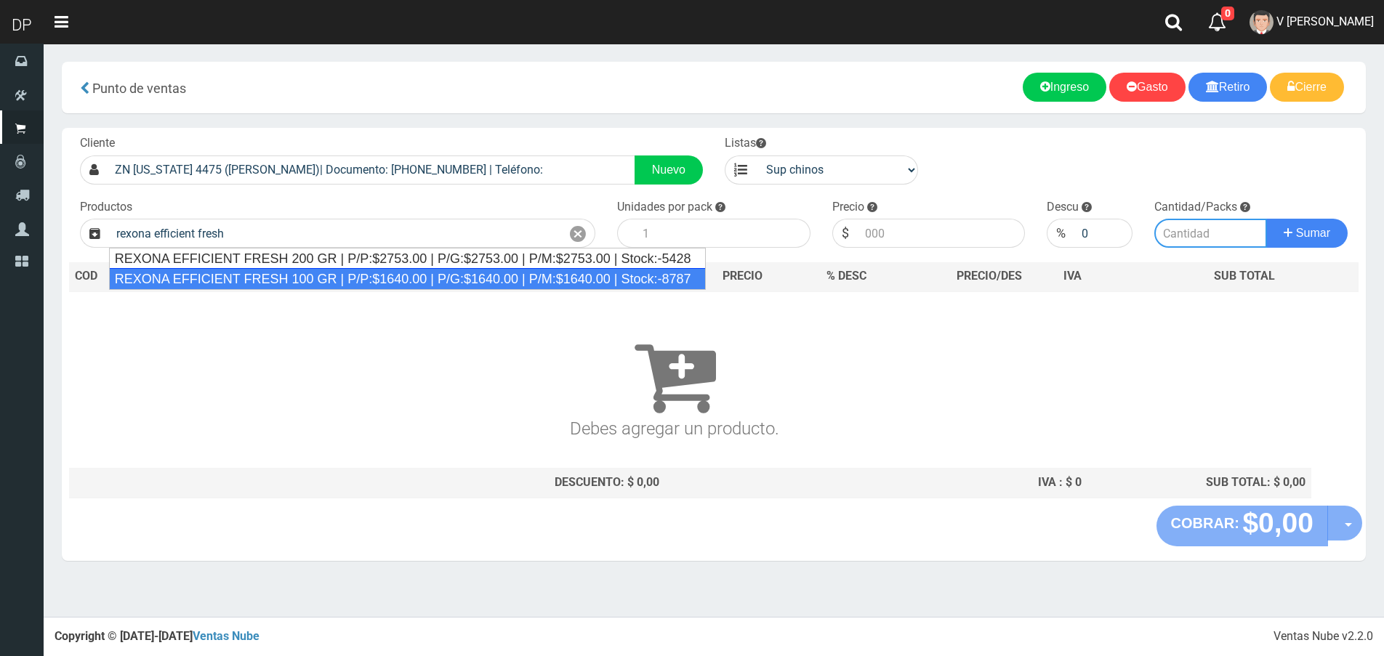
type input "REXONA EFFICIENT FRESH 100 GR | P/P:$1640.00 | P/G:$1640.00 | P/M:$1640.00 | St…"
type input "12"
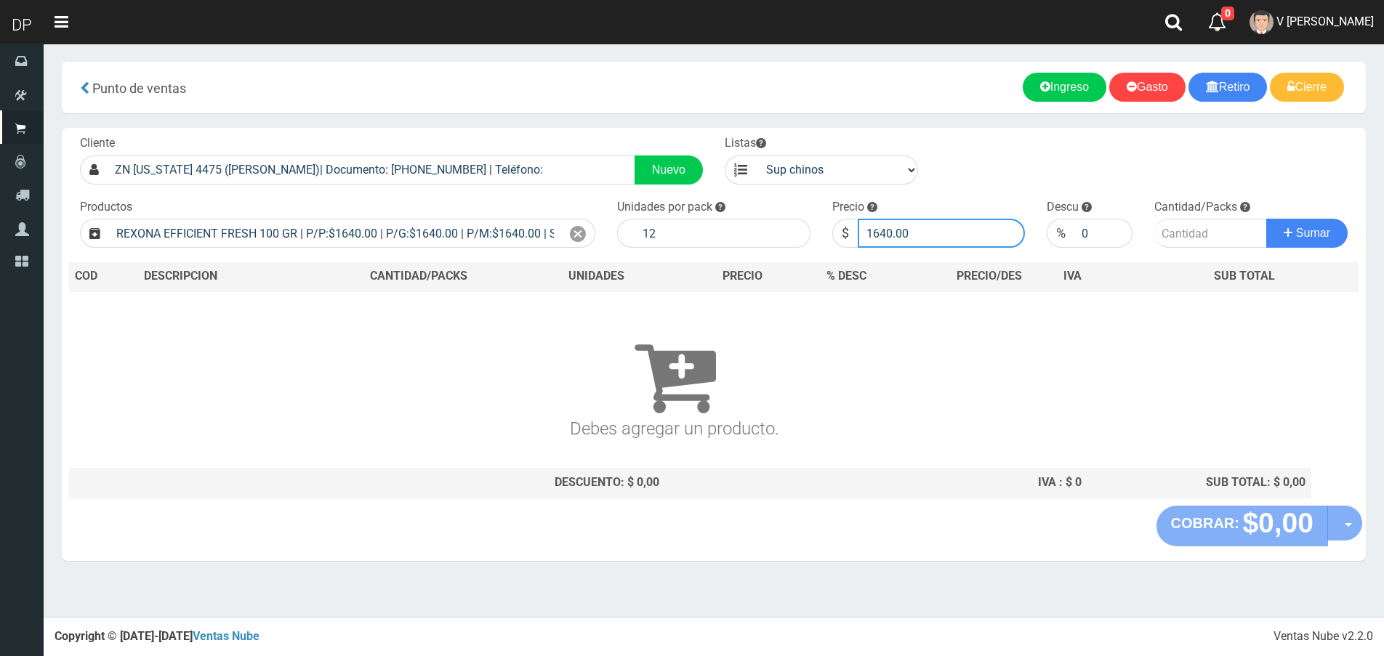
click at [917, 233] on input "1640.00" at bounding box center [942, 233] width 168 height 29
type input "1558"
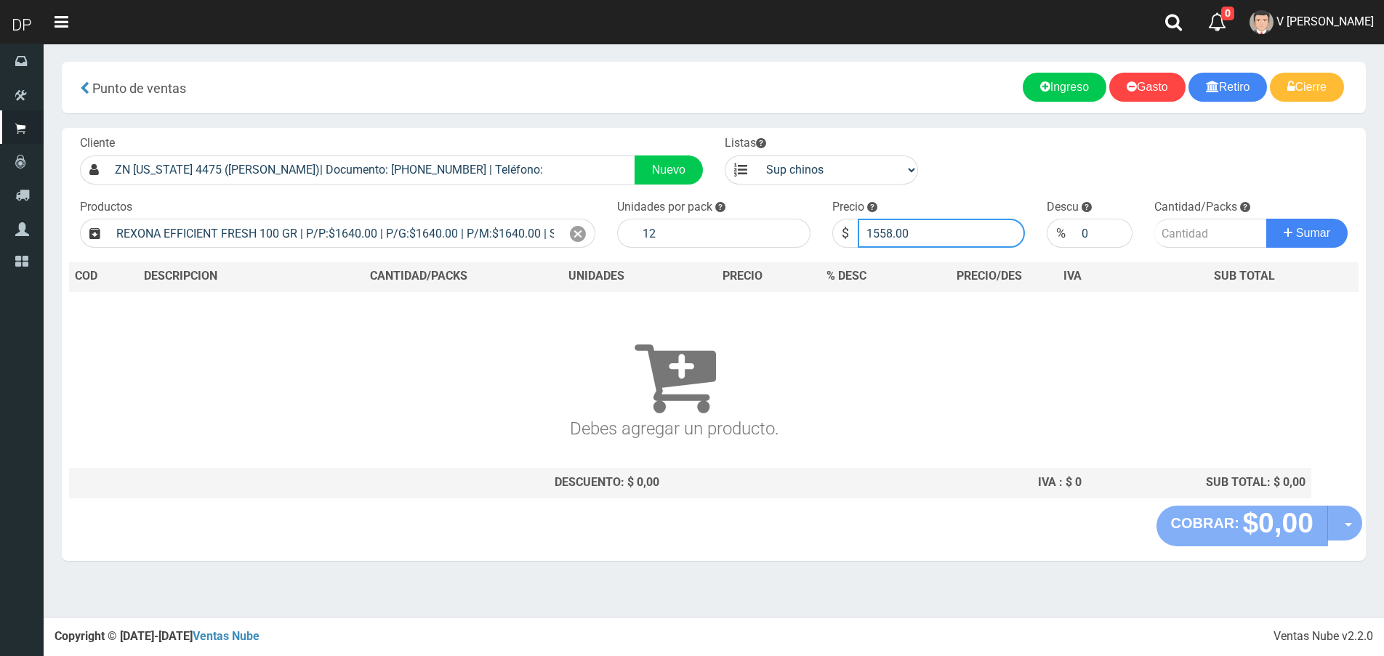
type input "1558.00"
type input "2"
type input "1"
click at [1266, 219] on button "Sumar" at bounding box center [1306, 233] width 81 height 29
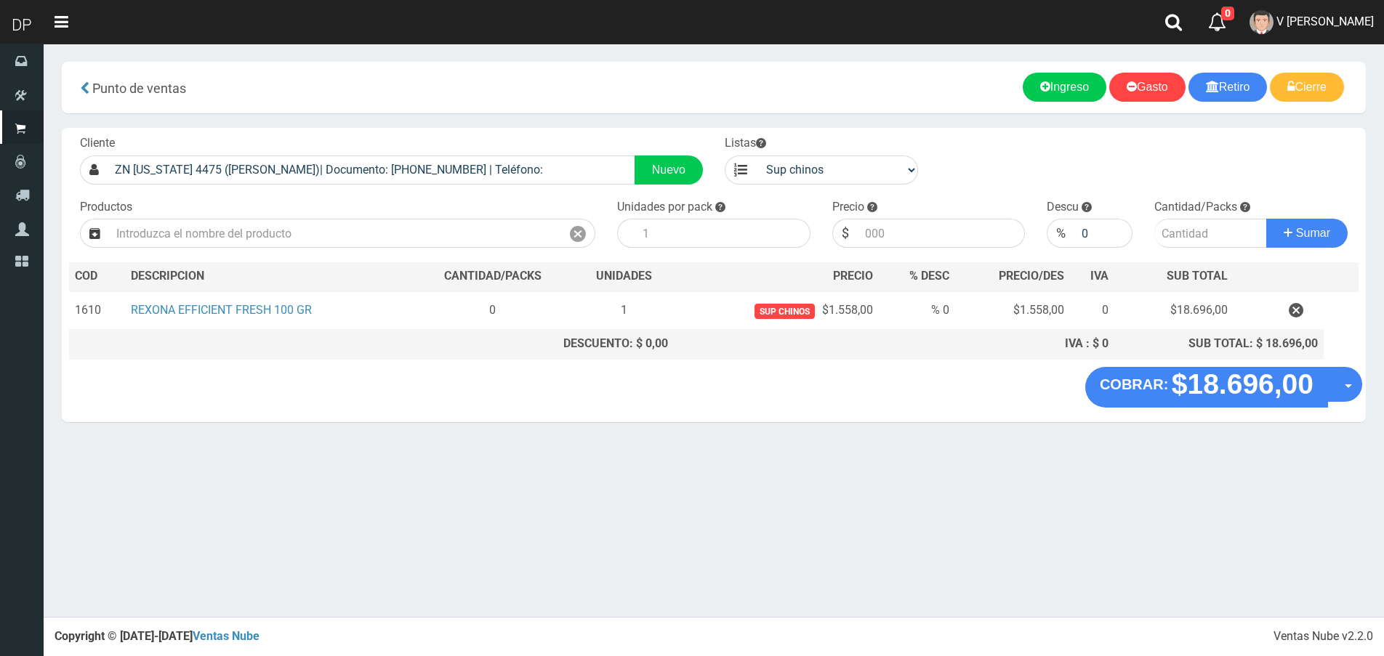
click at [834, 408] on div "COBRAR: $18.696,00 Opciones Hacer Devolucion Crear presupuesto" at bounding box center [714, 394] width 1304 height 55
click at [302, 242] on input "text" at bounding box center [335, 233] width 452 height 29
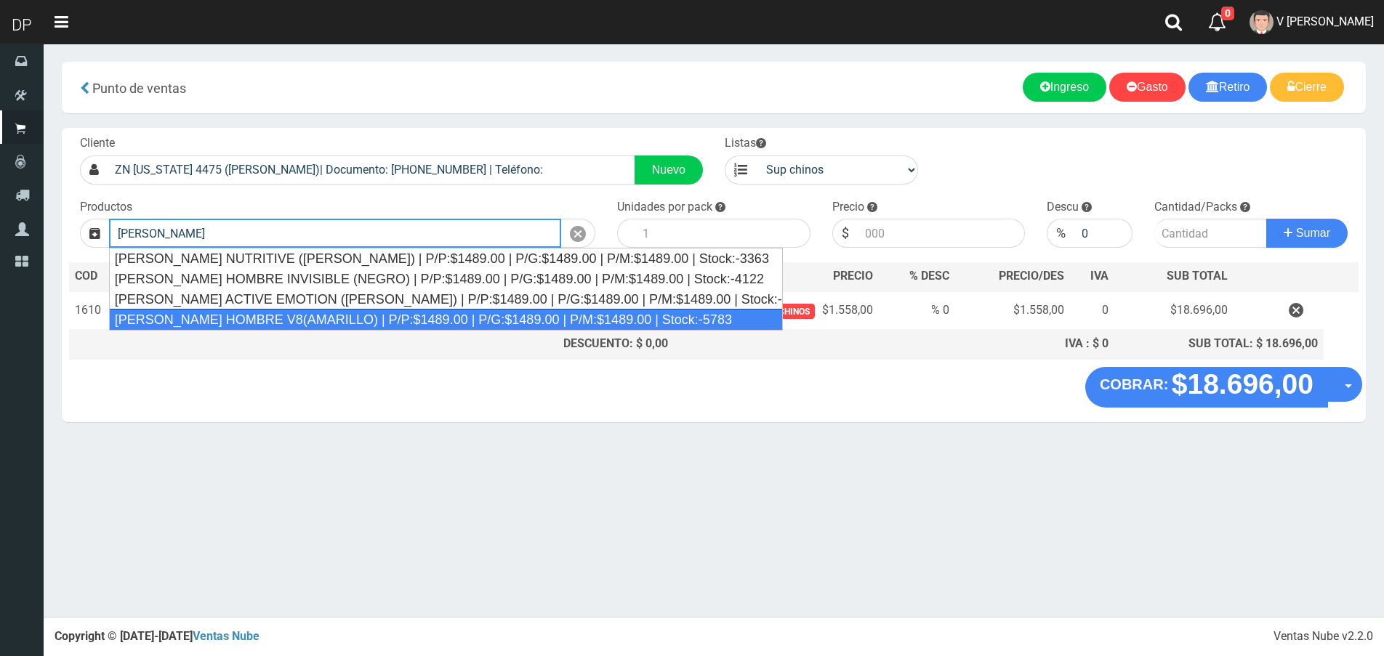
click at [347, 314] on div "REXONA ROLLON HOMBRE V8(AMARILLO) | P/P:$1489.00 | P/G:$1489.00 | P/M:$1489.00 …" at bounding box center [446, 320] width 674 height 22
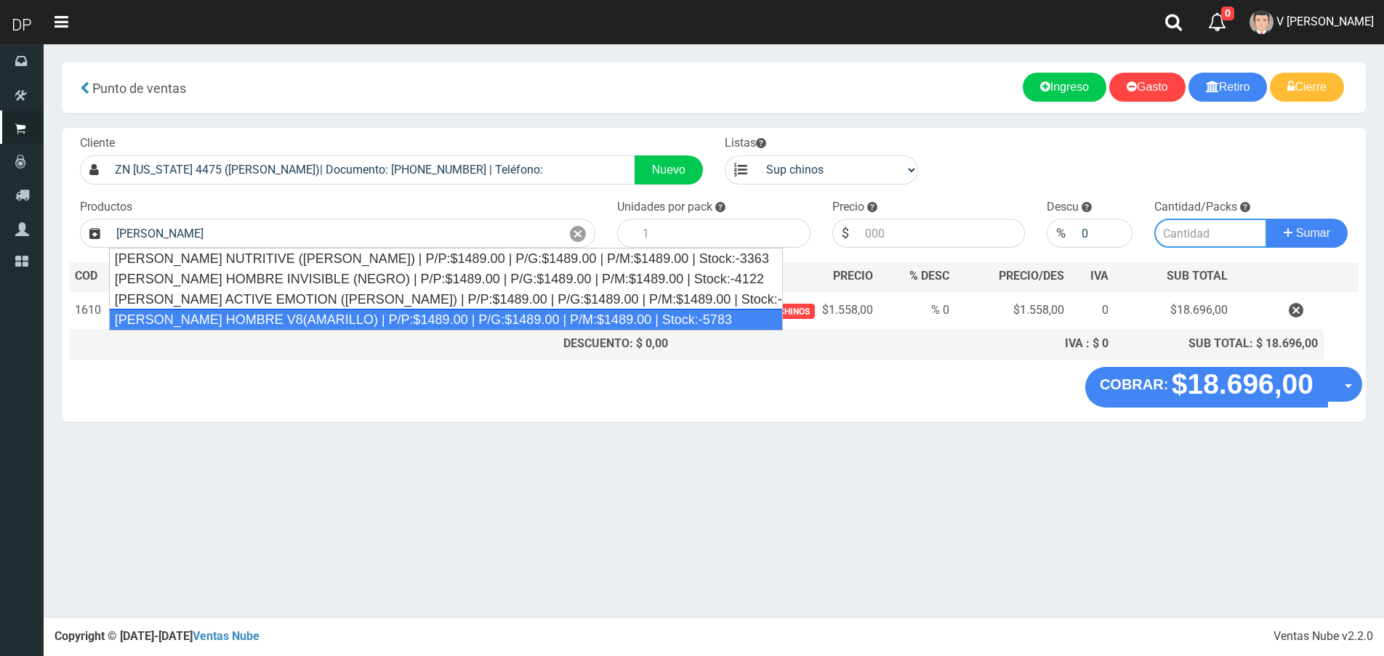
type input "REXONA ROLLON HOMBRE V8(AMARILLO) | P/P:$1489.00 | P/G:$1489.00 | P/M:$1489.00 …"
type input "12"
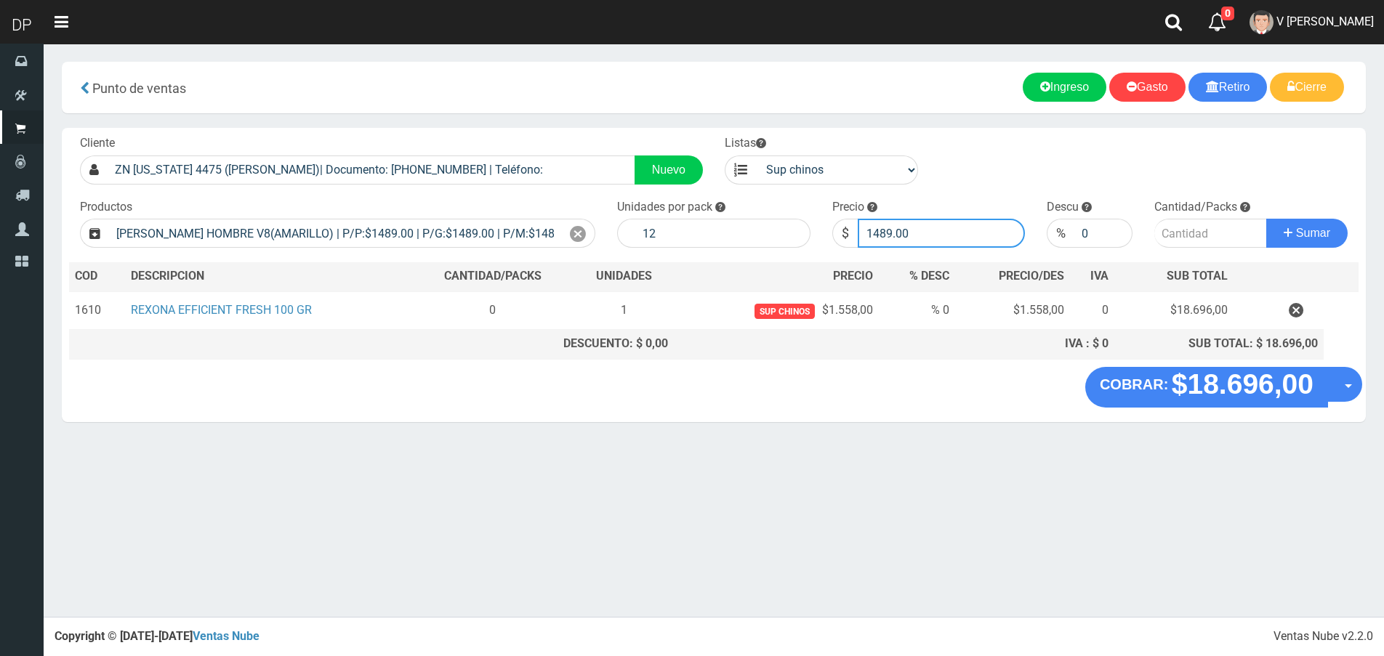
click at [943, 226] on input "1489.00" at bounding box center [942, 233] width 168 height 29
type input "1414"
type input "1414.55"
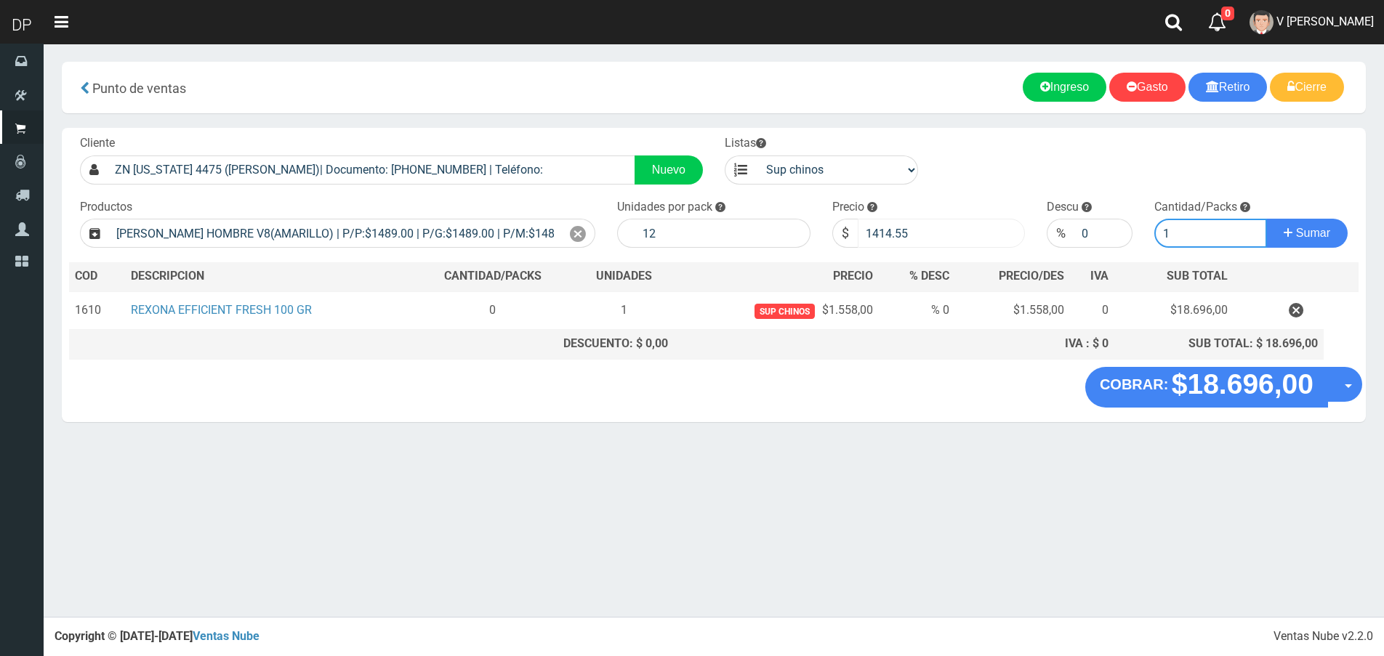
type input "1"
click at [1266, 219] on button "Sumar" at bounding box center [1306, 233] width 81 height 29
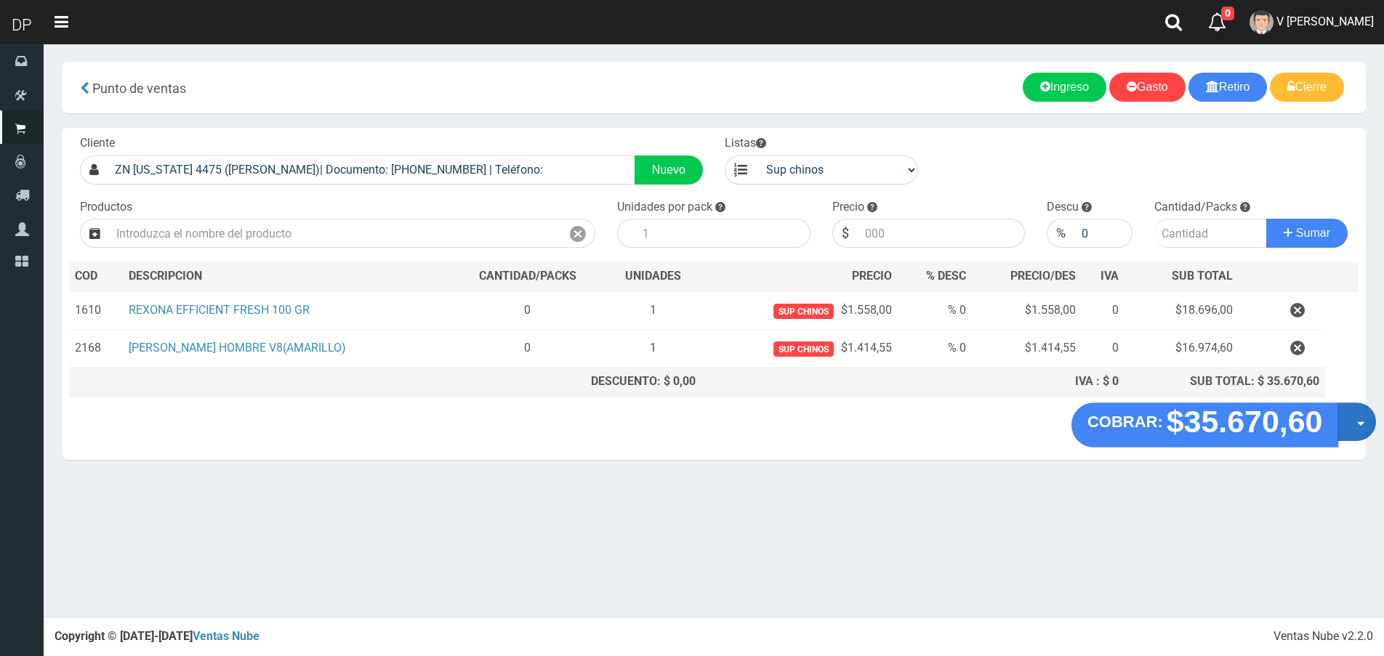
click at [1364, 424] on span "button" at bounding box center [1361, 424] width 8 height 4
click at [1352, 422] on link "Hacer Devolucion" at bounding box center [1310, 426] width 130 height 33
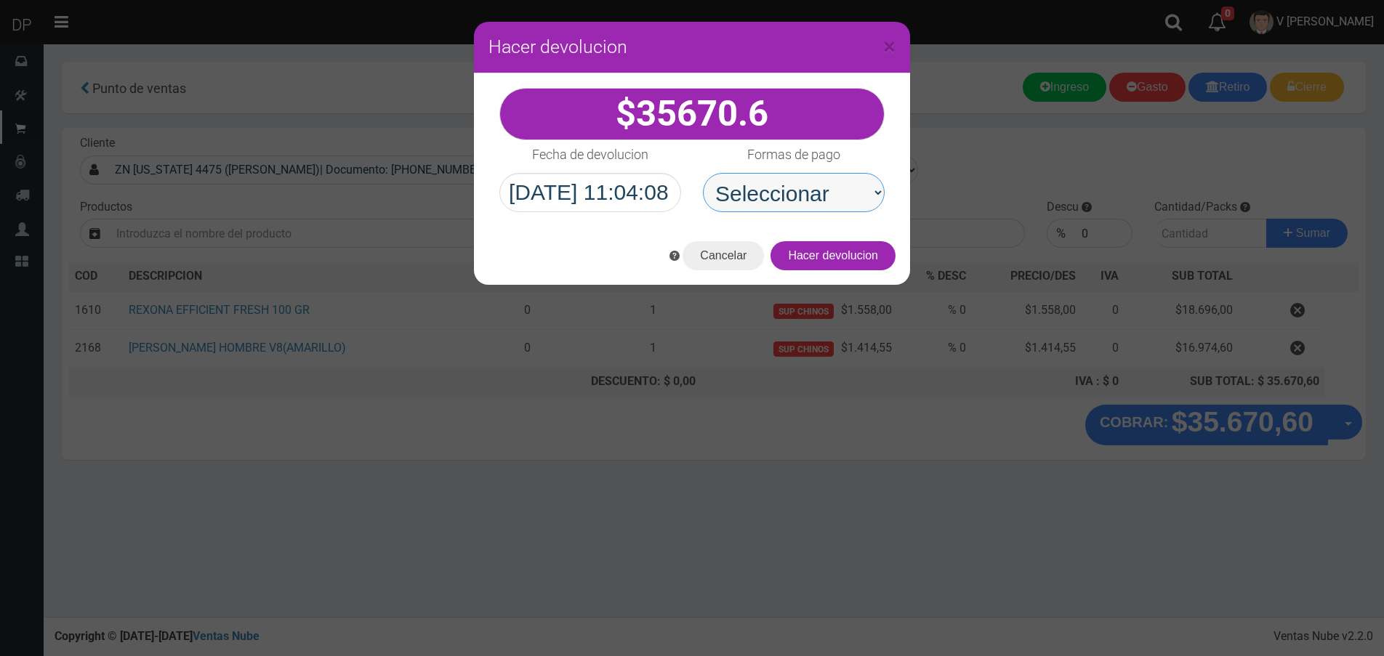
click at [774, 185] on select "Seleccionar Efectivo Tarjeta de Crédito Depósito Débito" at bounding box center [794, 192] width 182 height 39
select select "Efectivo"
click at [703, 173] on select "Seleccionar Efectivo Tarjeta de Crédito Depósito Débito" at bounding box center [794, 192] width 182 height 39
click at [858, 260] on button "Hacer devolucion" at bounding box center [832, 255] width 125 height 29
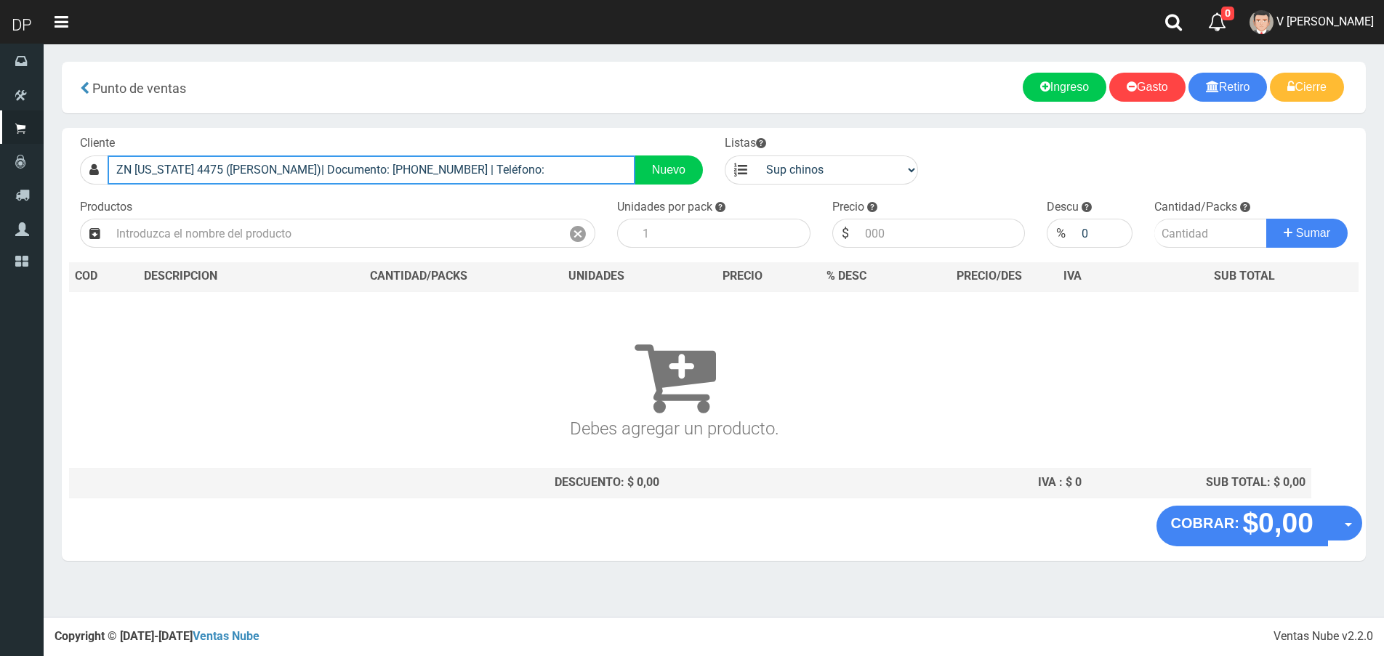
click at [527, 163] on input "ZN WASHINGTON 4475 (JOSE C PAZ)| Documento: 251651346 | Teléfono:" at bounding box center [372, 170] width 528 height 29
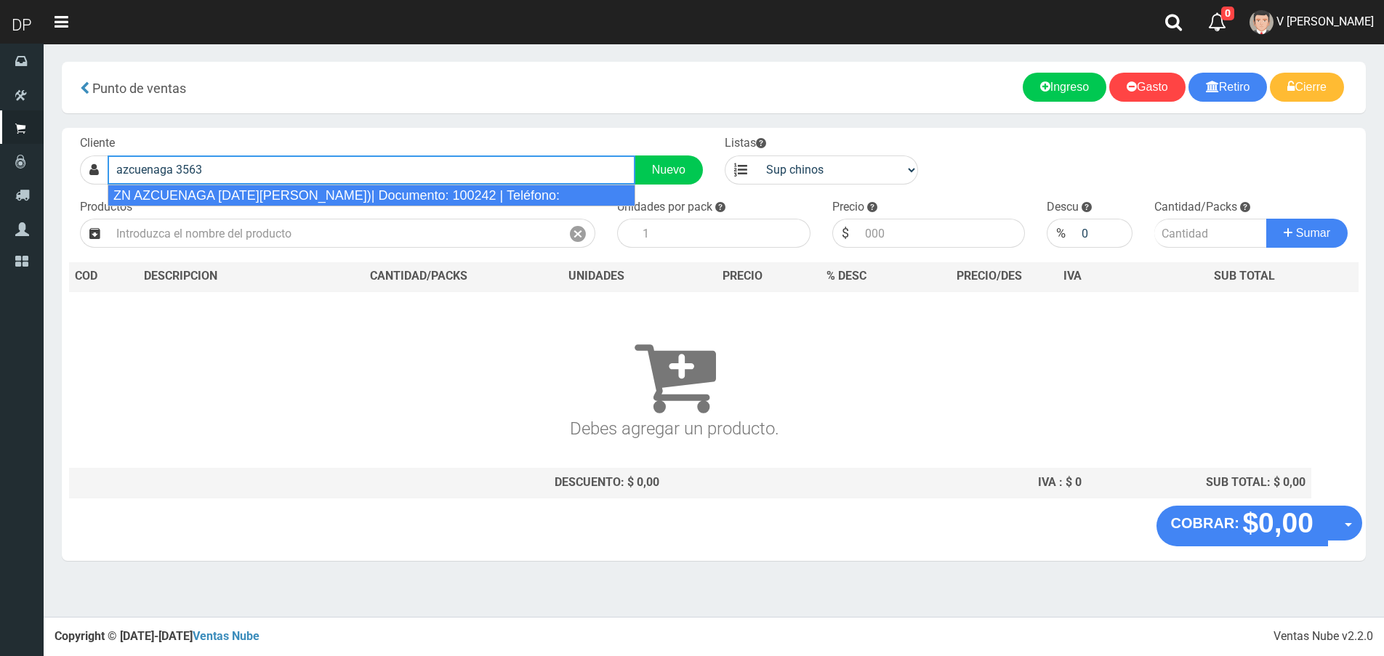
click at [373, 194] on div "ZN AZCUENAGA 3563 (SAN MIGUEL)| Documento: 100242 | Teléfono:" at bounding box center [372, 196] width 528 height 22
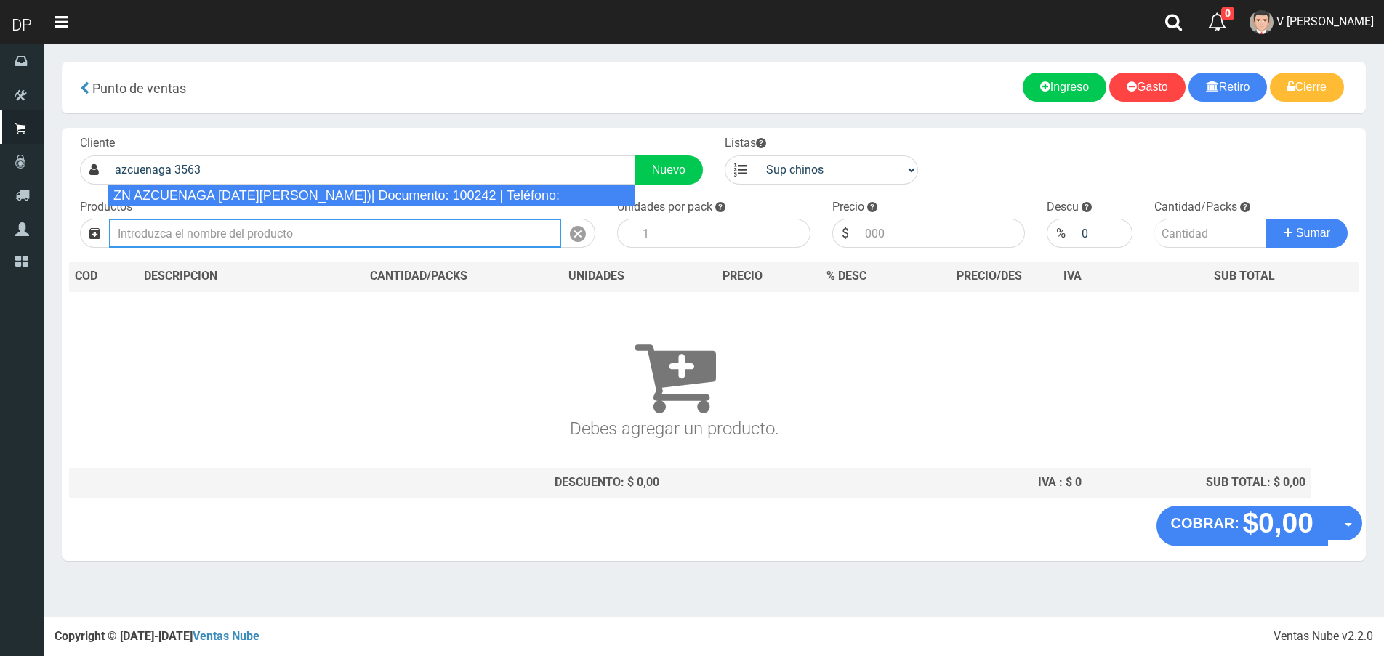
type input "ZN AZCUENAGA 3563 (SAN MIGUEL)| Documento: 100242 | Teléfono:"
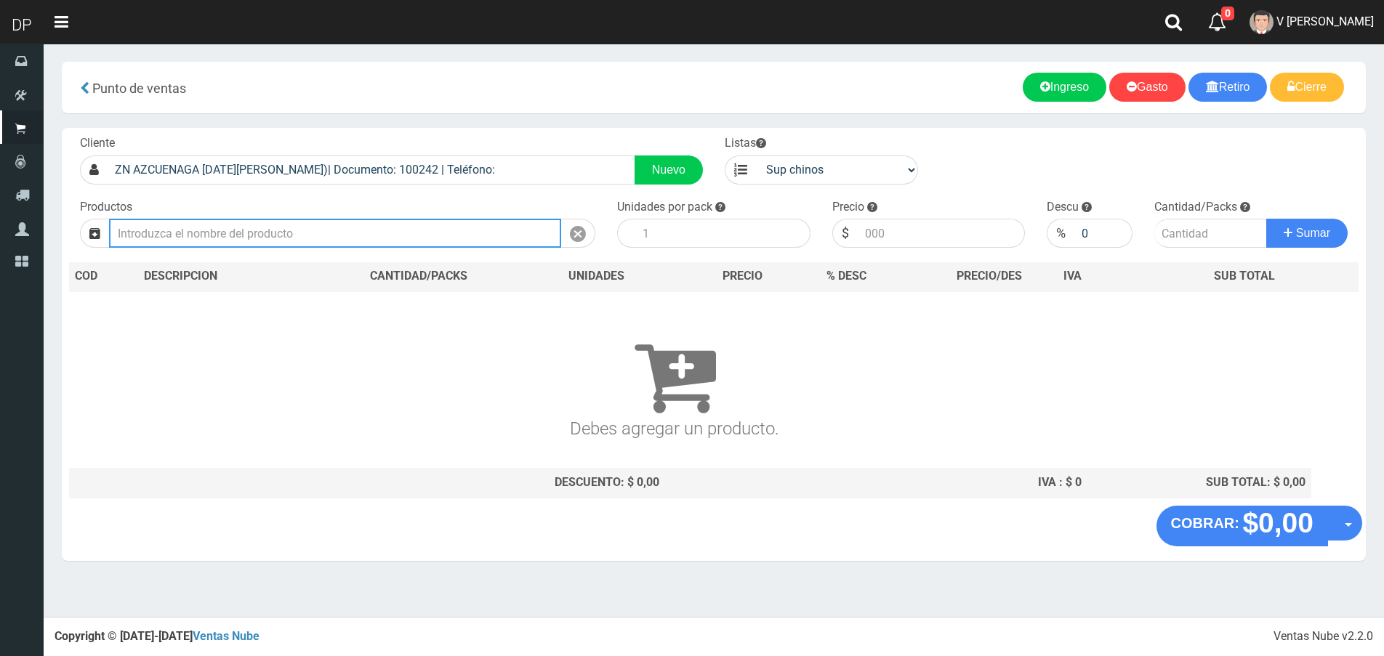
click at [361, 230] on input "text" at bounding box center [335, 233] width 452 height 29
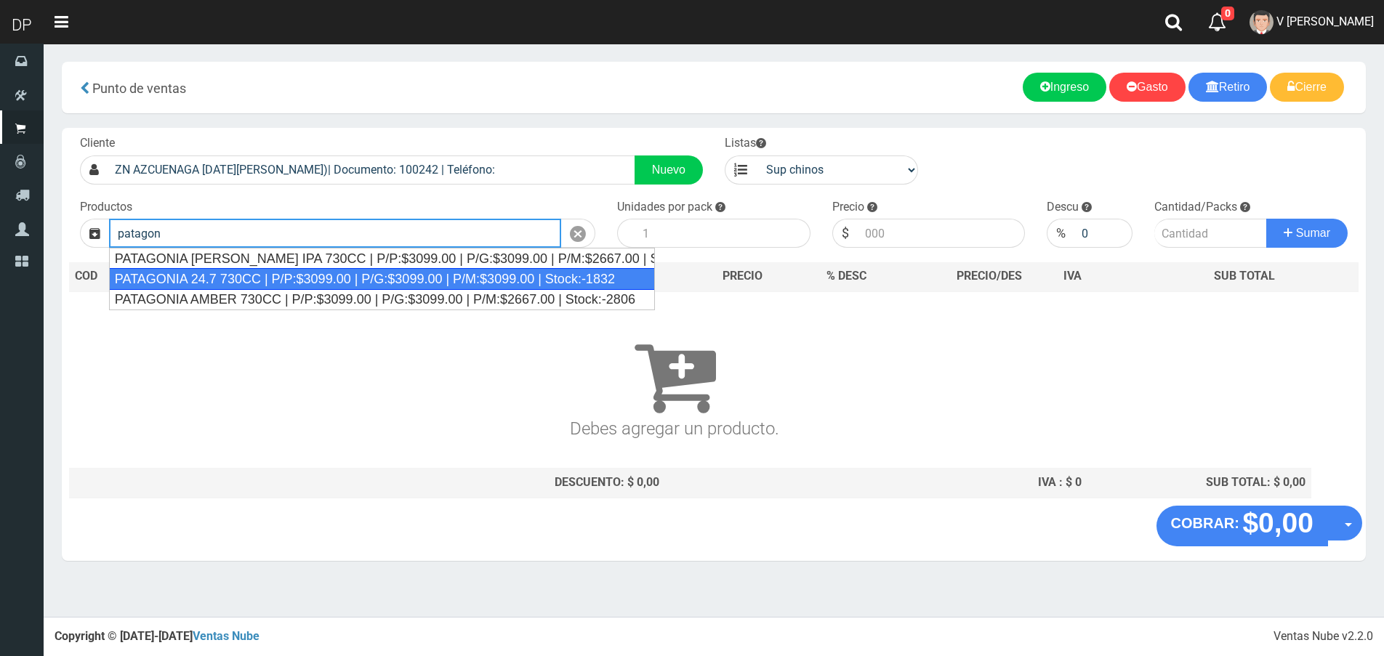
click at [331, 281] on div "PATAGONIA 24.7 730CC | P/P:$3099.00 | P/G:$3099.00 | P/M:$3099.00 | Stock:-1832" at bounding box center [382, 279] width 546 height 22
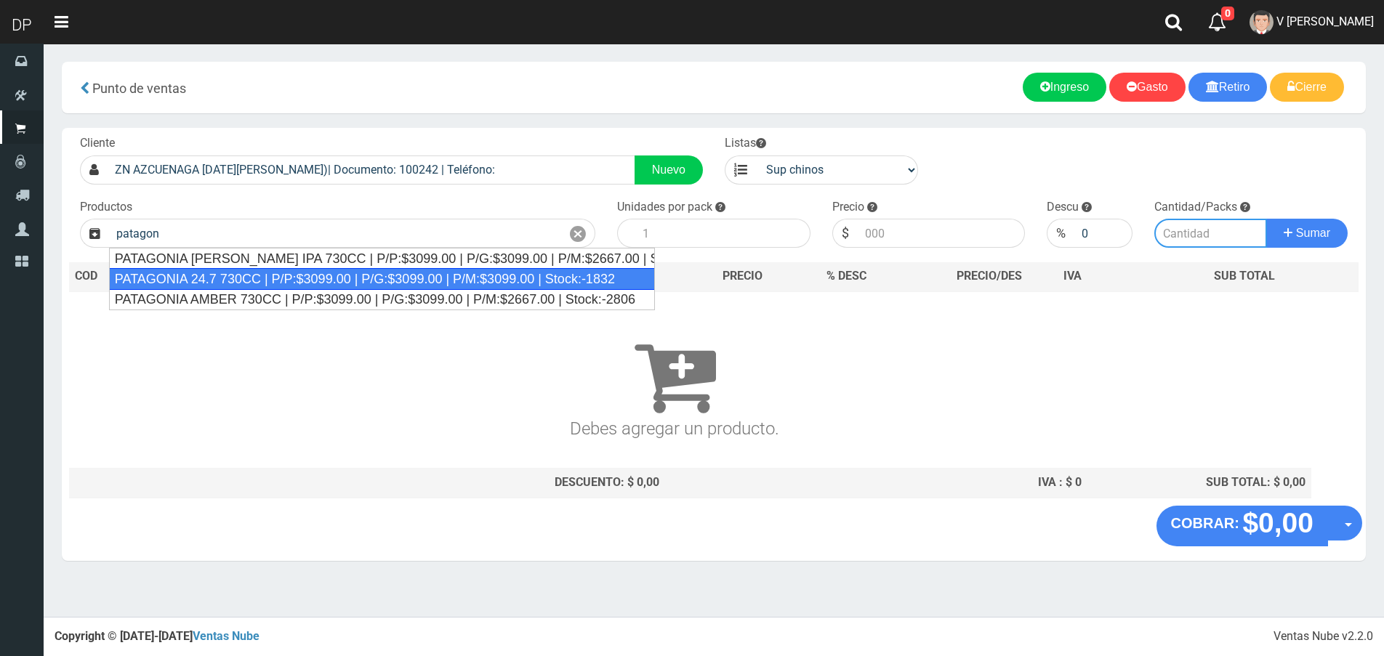
type input "PATAGONIA 24.7 730CC | P/P:$3099.00 | P/G:$3099.00 | P/M:$3099.00 | Stock:-1832"
type input "6"
type input "3099.00"
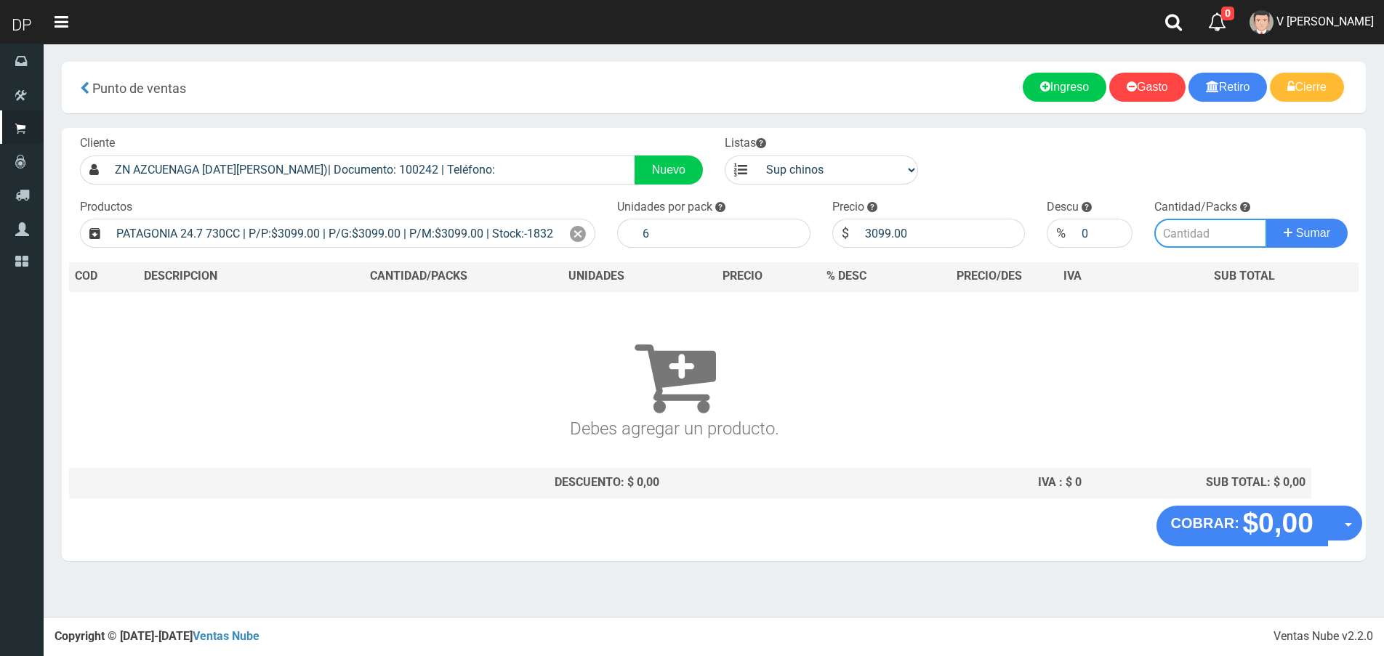
click at [1174, 234] on input "number" at bounding box center [1210, 233] width 113 height 29
type input "1"
click at [1266, 219] on button "Sumar" at bounding box center [1306, 233] width 81 height 29
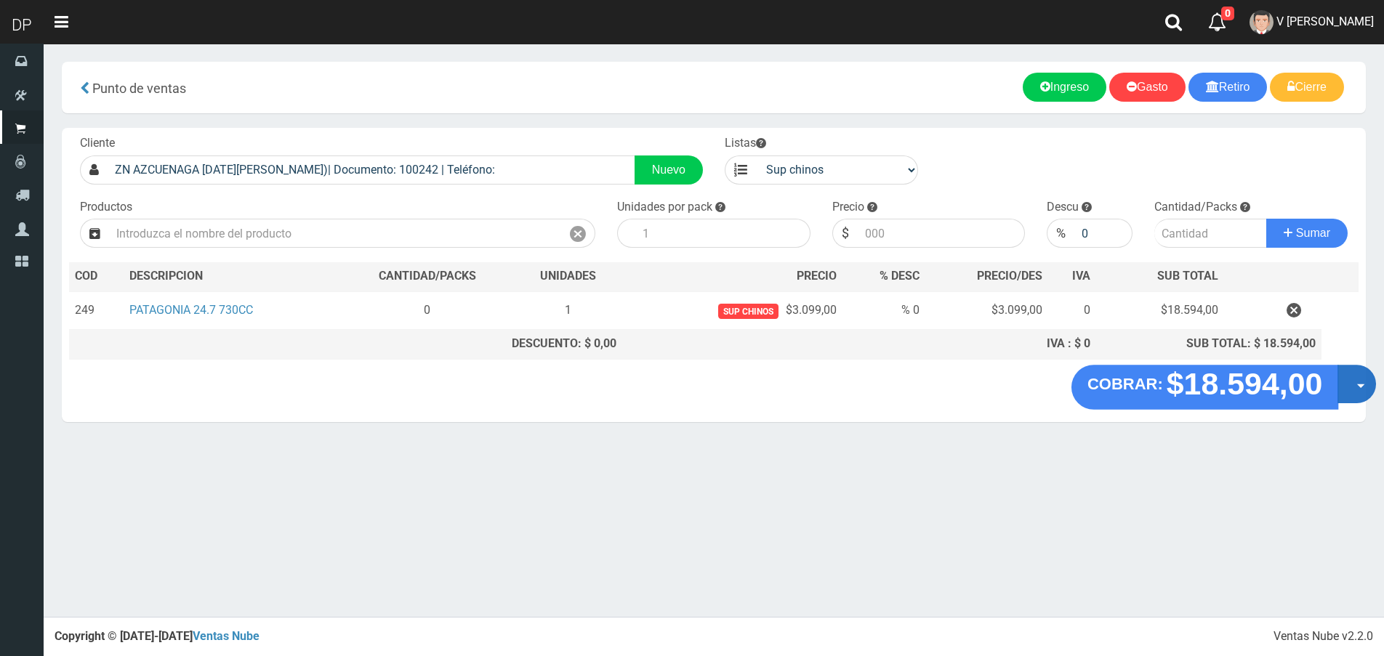
click at [1358, 392] on button "Opciones" at bounding box center [1356, 384] width 39 height 39
click at [1350, 395] on link "Hacer Devolucion" at bounding box center [1310, 388] width 130 height 33
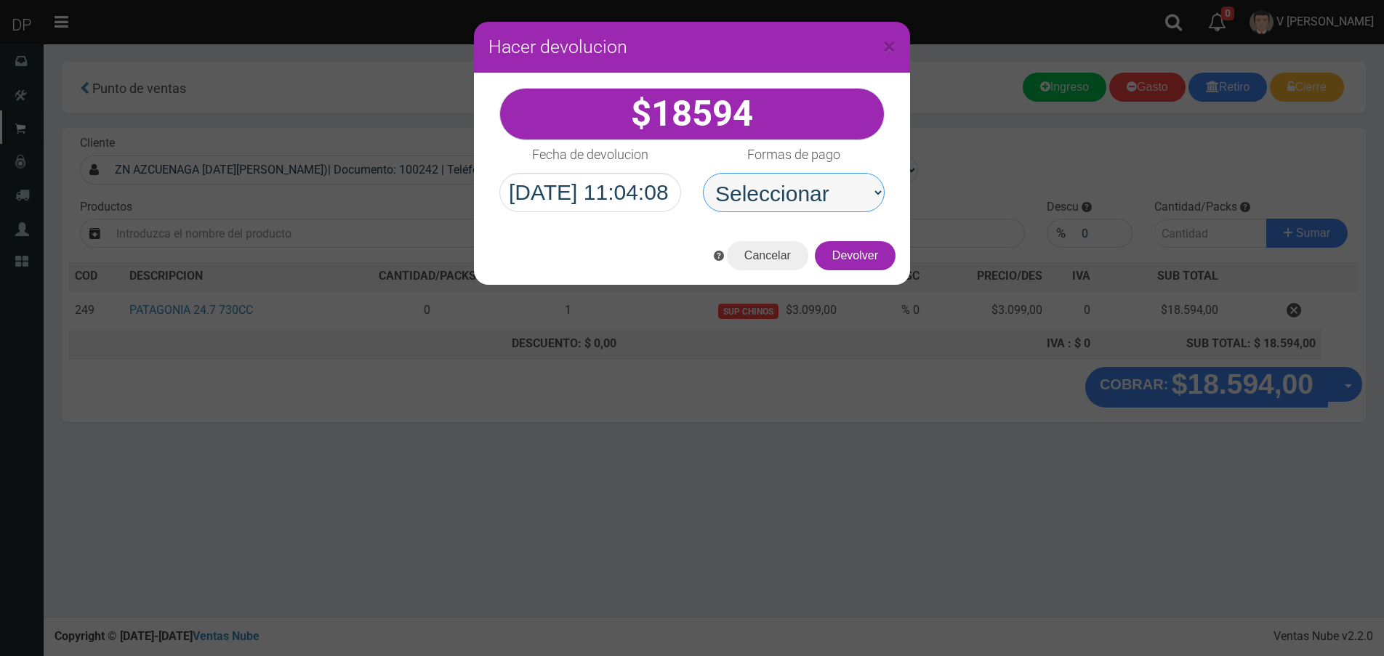
drag, startPoint x: 767, startPoint y: 196, endPoint x: 770, endPoint y: 209, distance: 12.7
click at [767, 197] on select "Seleccionar Efectivo Tarjeta de Crédito Depósito Débito" at bounding box center [794, 192] width 182 height 39
select select "Efectivo"
click at [703, 173] on select "Seleccionar Efectivo Tarjeta de Crédito Depósito Débito" at bounding box center [794, 192] width 182 height 39
click at [858, 259] on button "Devolver" at bounding box center [855, 255] width 81 height 29
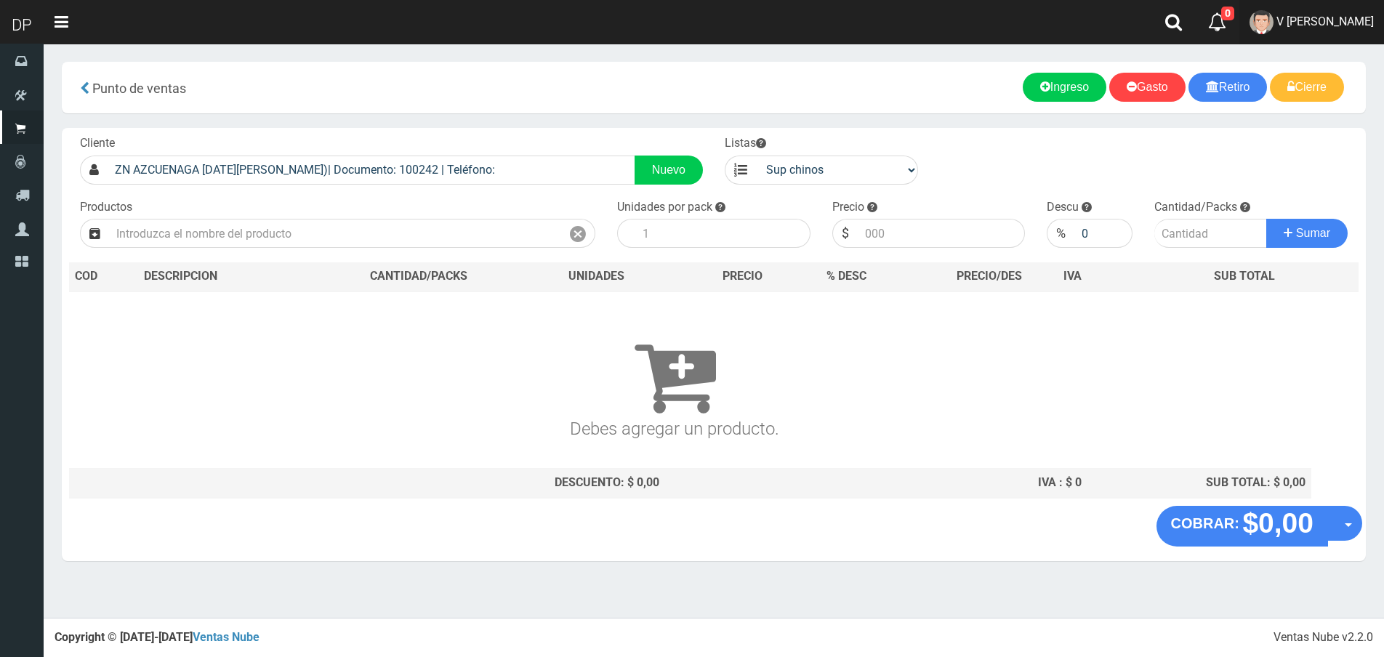
click at [1313, 23] on span "V Maria Graciela vargas" at bounding box center [1324, 22] width 97 height 14
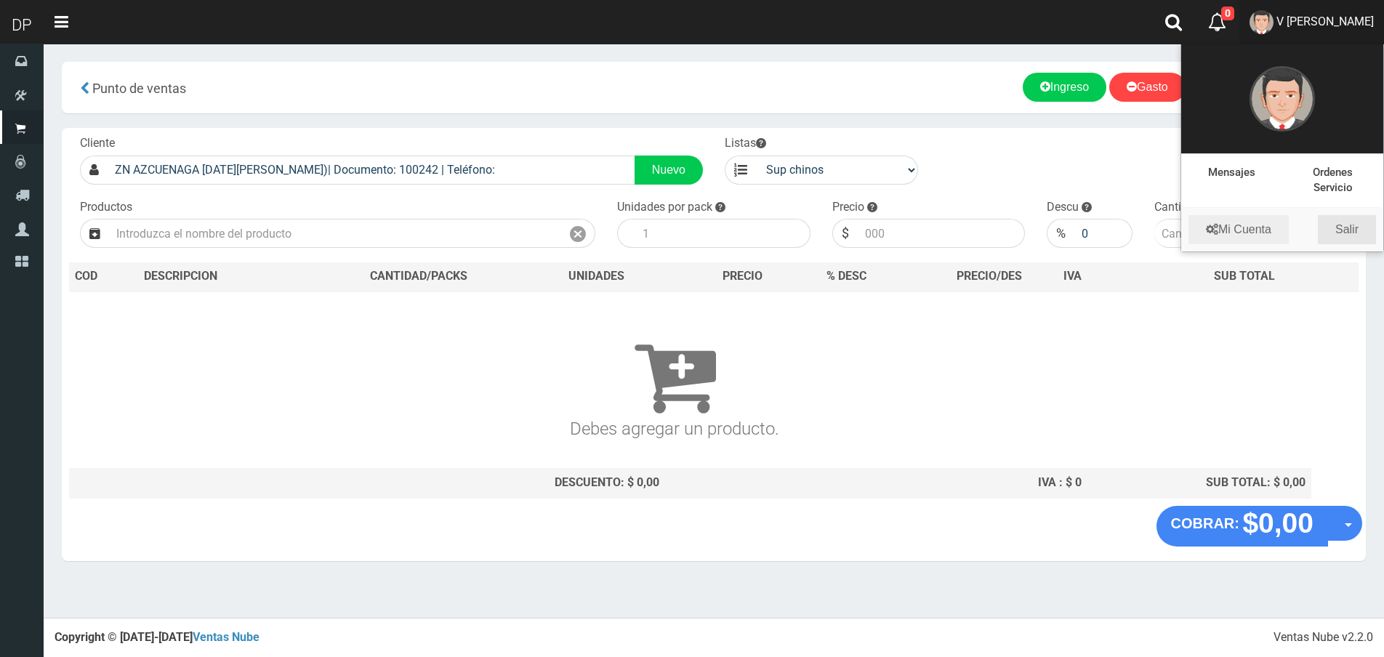
drag, startPoint x: 1347, startPoint y: 222, endPoint x: 1303, endPoint y: 222, distance: 44.3
click at [1347, 222] on link "Salir" at bounding box center [1347, 229] width 58 height 29
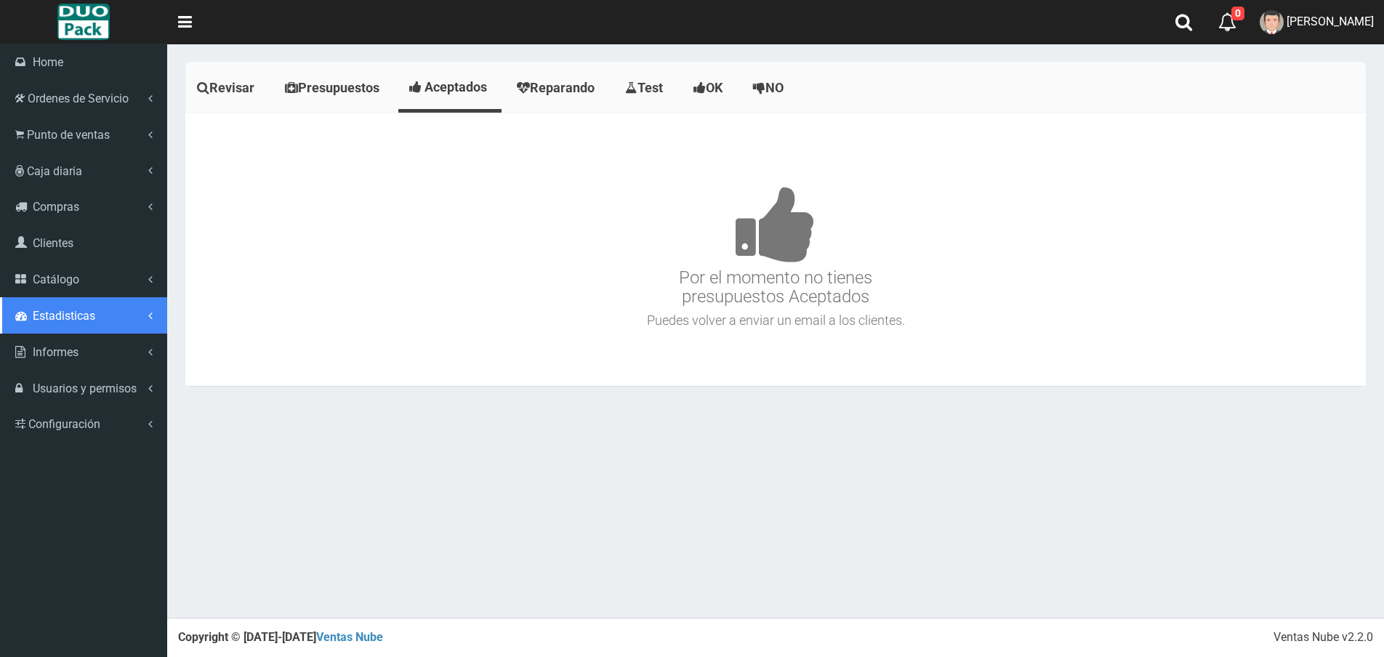
click at [59, 318] on span "Estadisticas" at bounding box center [64, 316] width 63 height 14
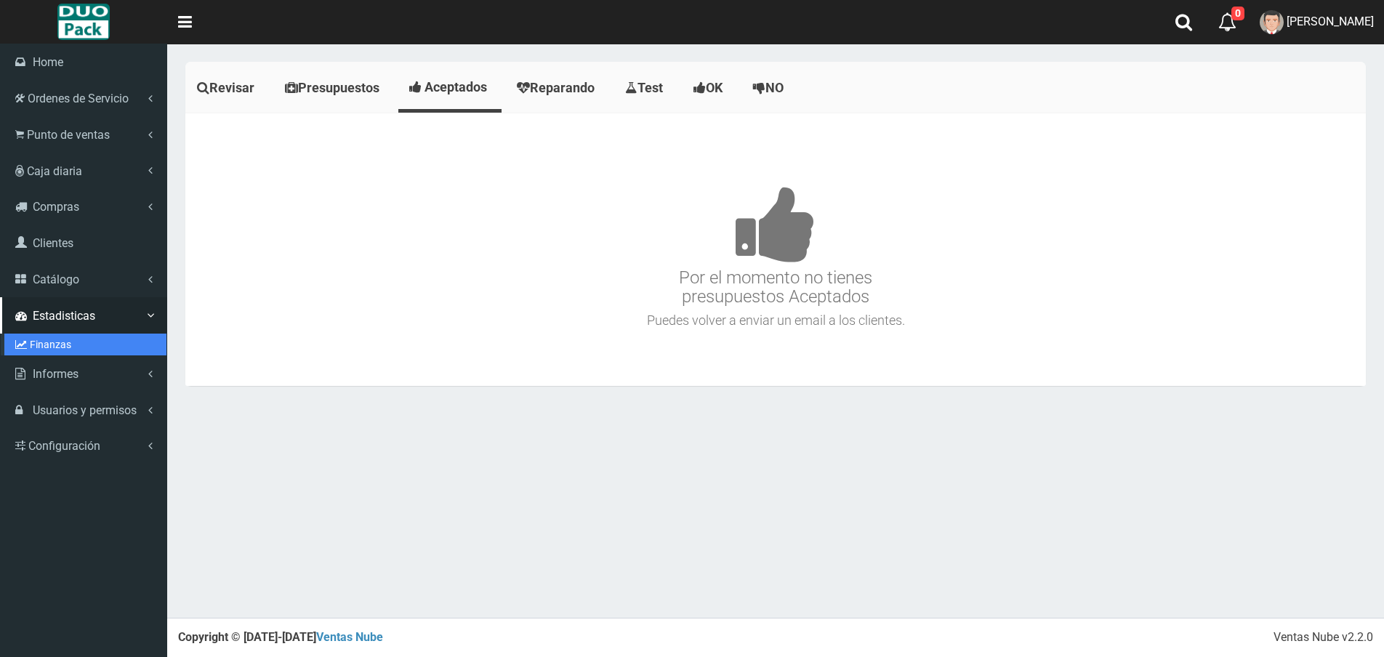
click at [61, 340] on link "Finanzas" at bounding box center [85, 345] width 162 height 22
